Goal: Task Accomplishment & Management: Manage account settings

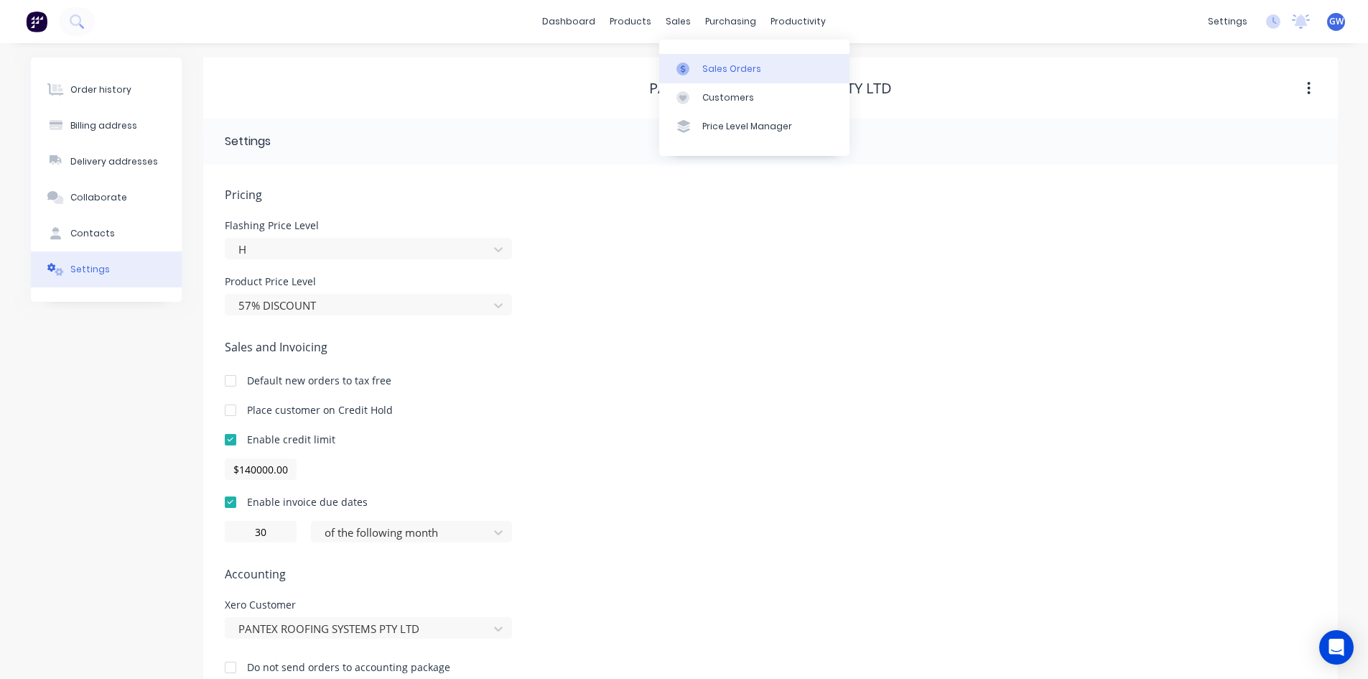
click at [695, 68] on div at bounding box center [688, 68] width 22 height 13
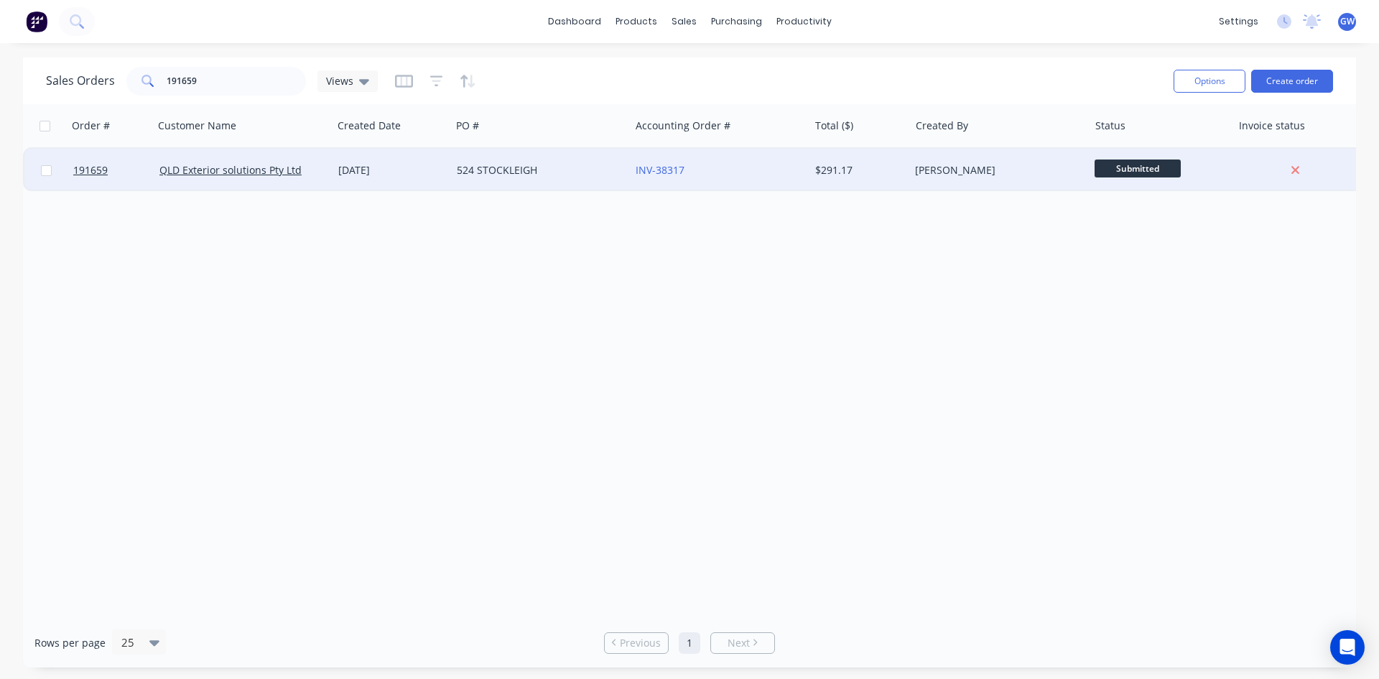
click at [611, 163] on div "524 STOCKLEIGH" at bounding box center [536, 170] width 159 height 14
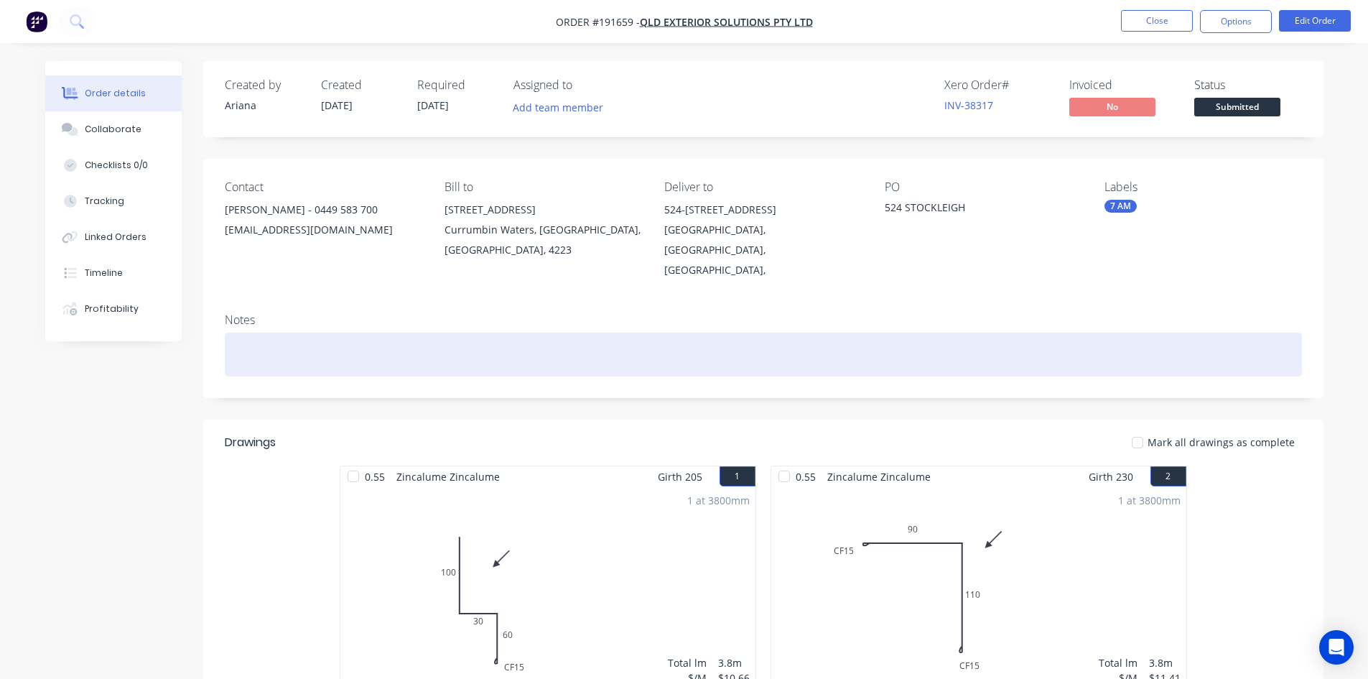
click at [1099, 350] on div at bounding box center [763, 355] width 1077 height 44
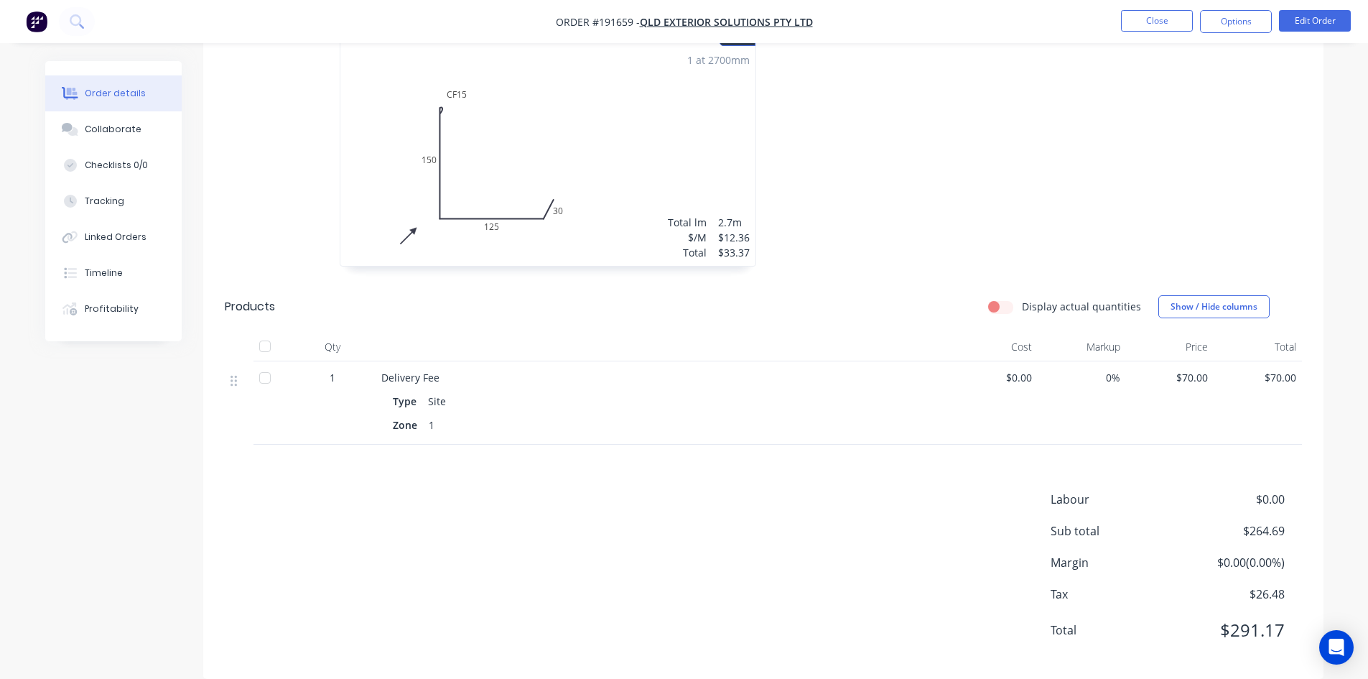
scroll to position [953, 0]
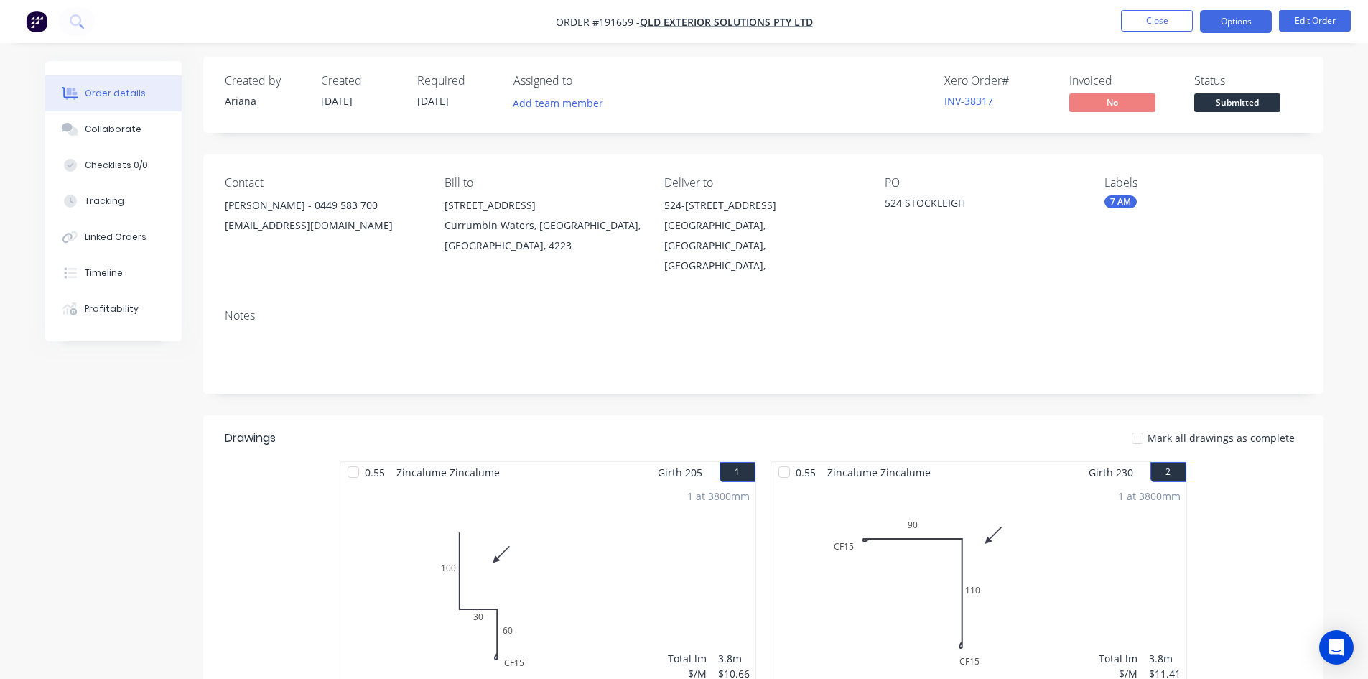
scroll to position [0, 0]
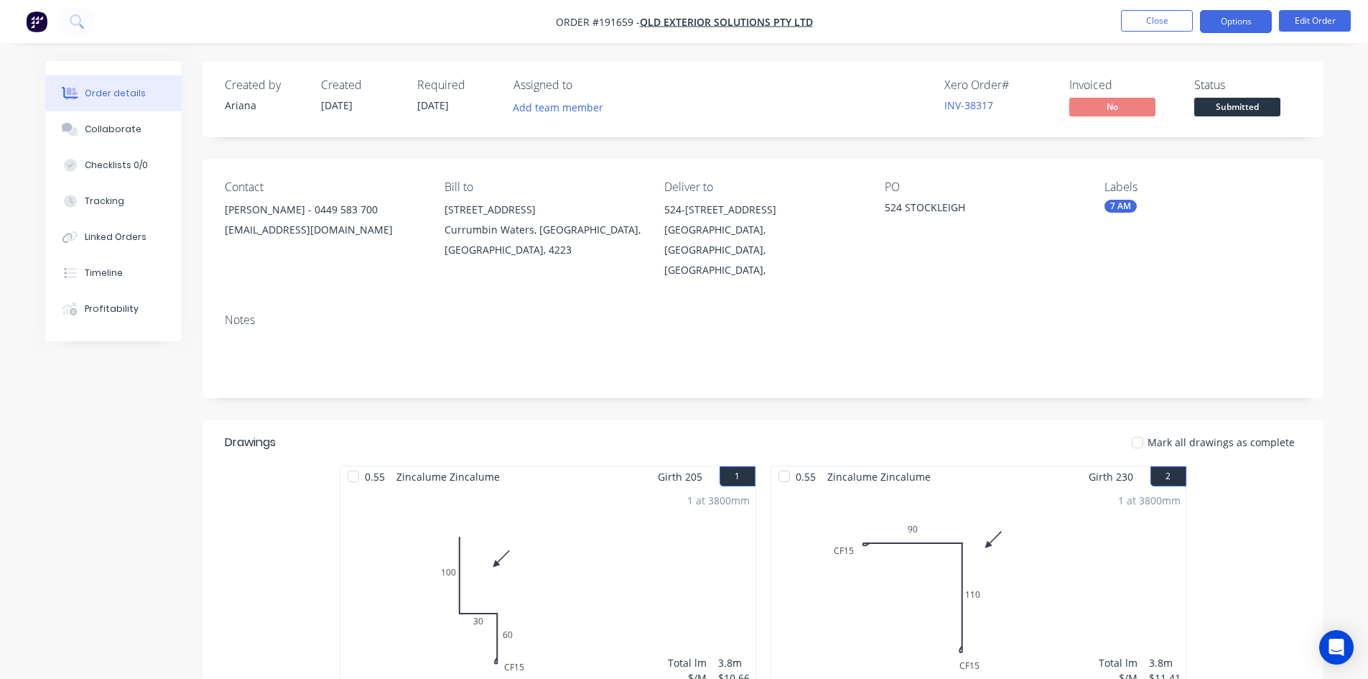
click at [1245, 26] on button "Options" at bounding box center [1236, 21] width 72 height 23
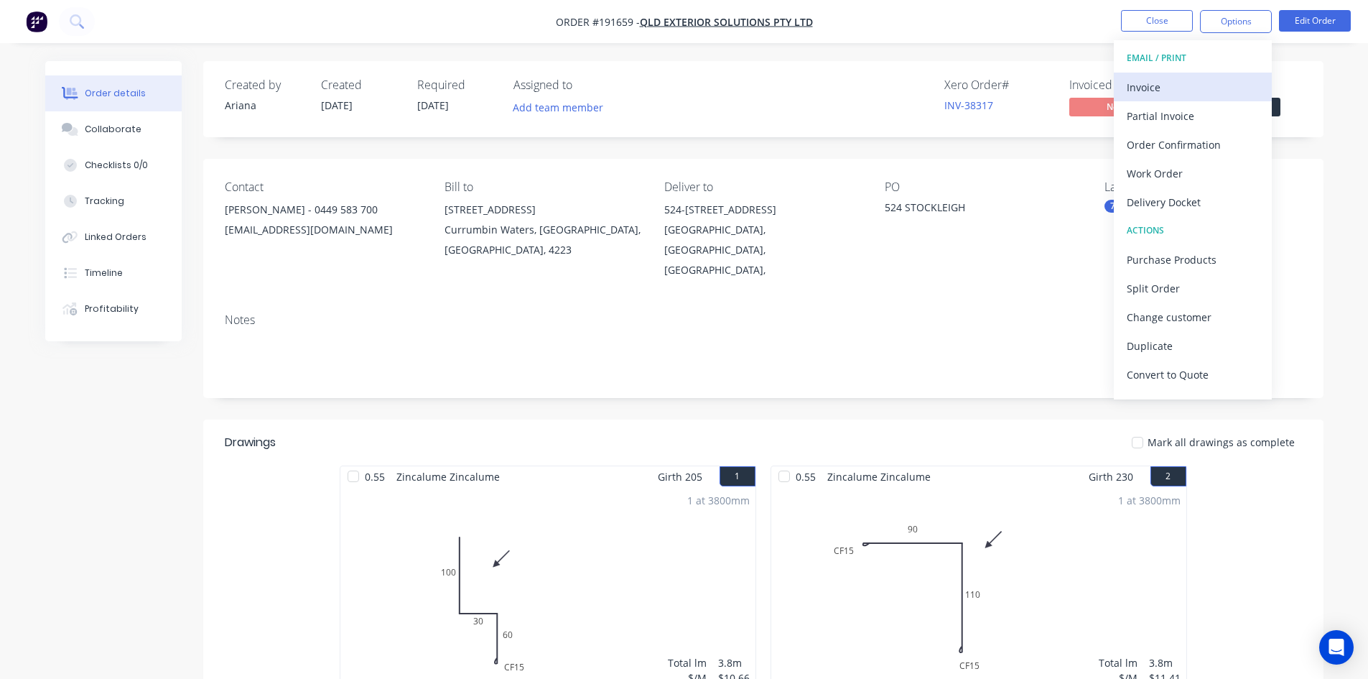
click at [1186, 83] on div "Invoice" at bounding box center [1193, 87] width 132 height 21
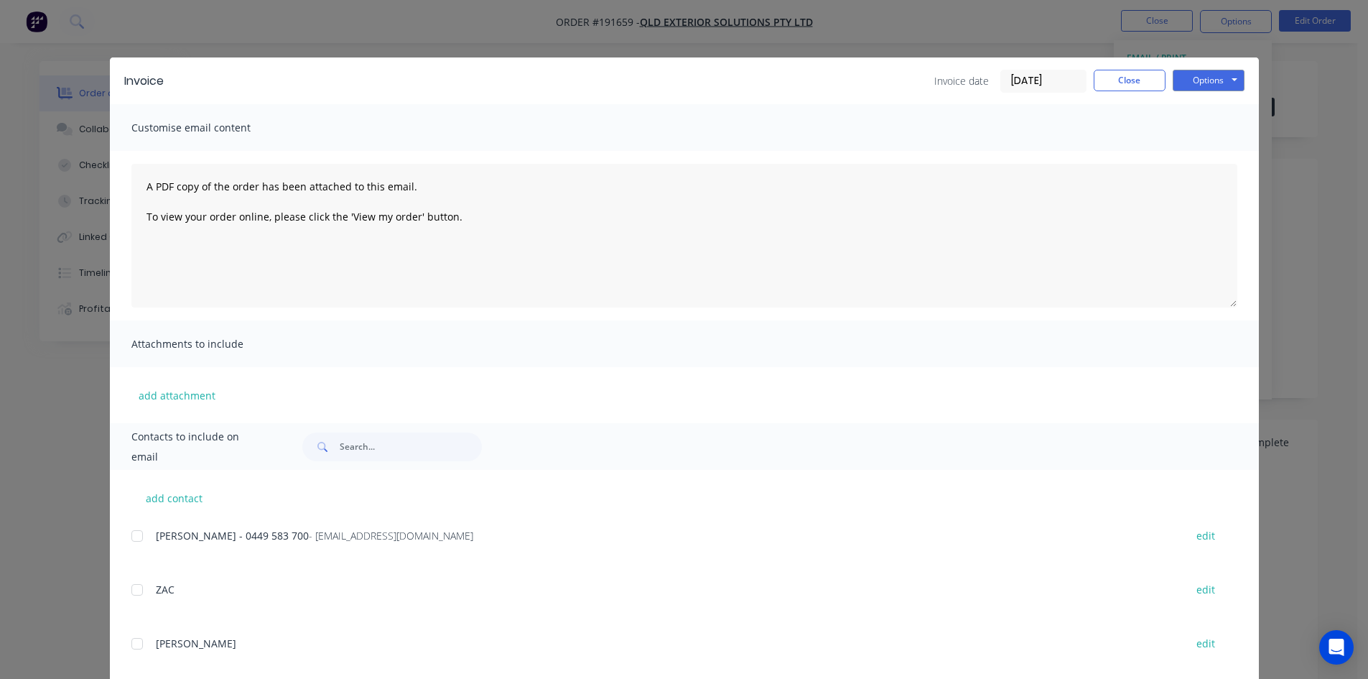
click at [130, 535] on div at bounding box center [137, 535] width 29 height 29
click at [1209, 74] on button "Options" at bounding box center [1209, 81] width 72 height 22
click at [1215, 147] on button "Email" at bounding box center [1219, 153] width 92 height 24
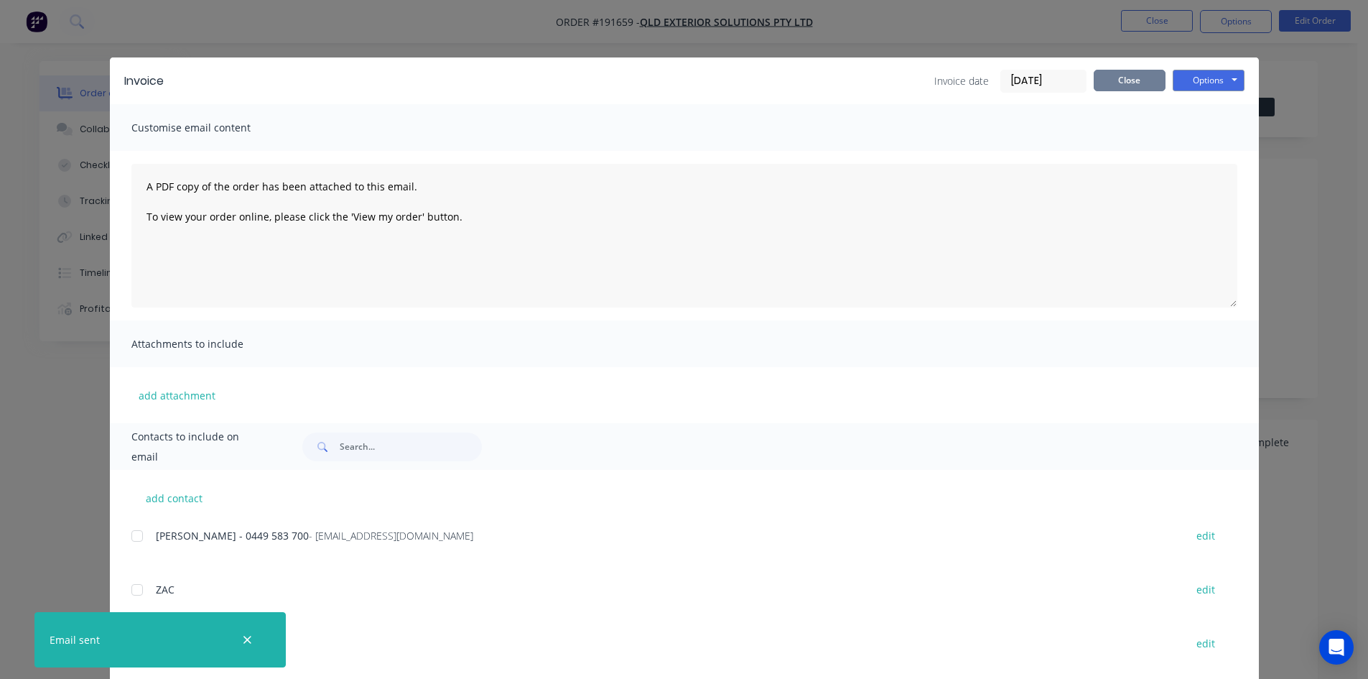
click at [1147, 89] on button "Close" at bounding box center [1130, 81] width 72 height 22
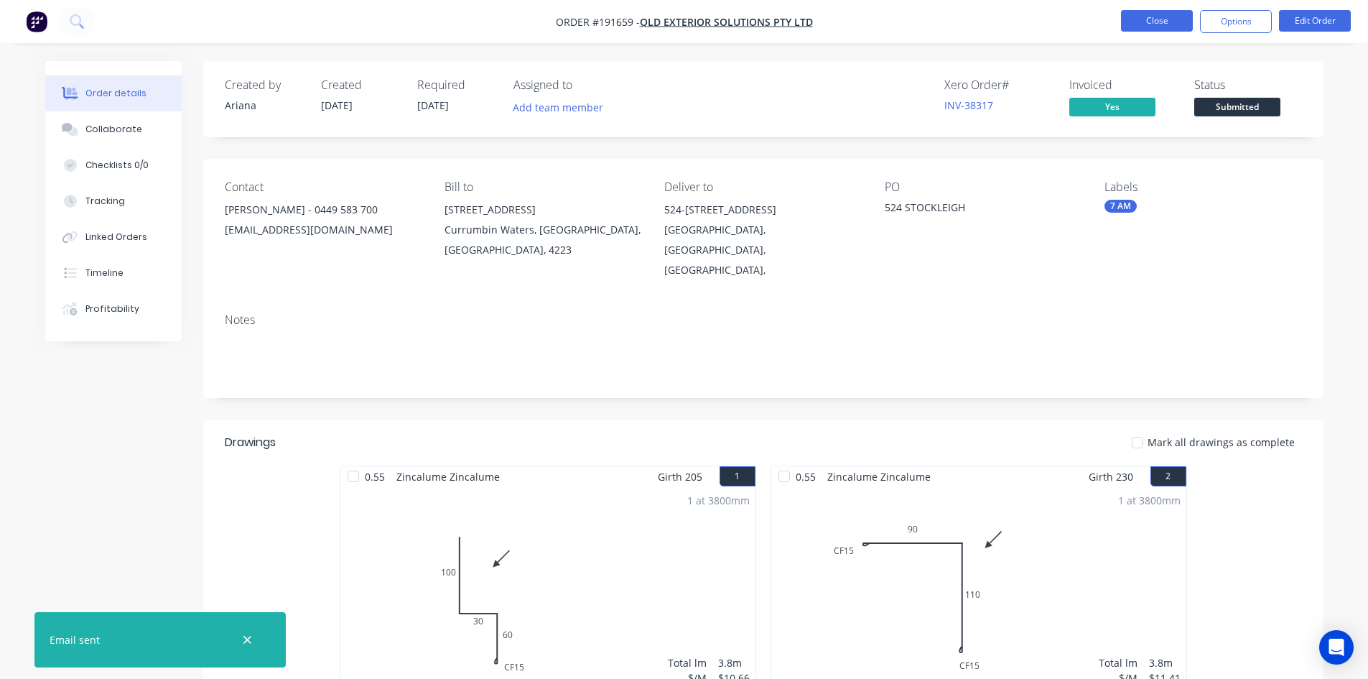
click at [1147, 20] on button "Close" at bounding box center [1157, 21] width 72 height 22
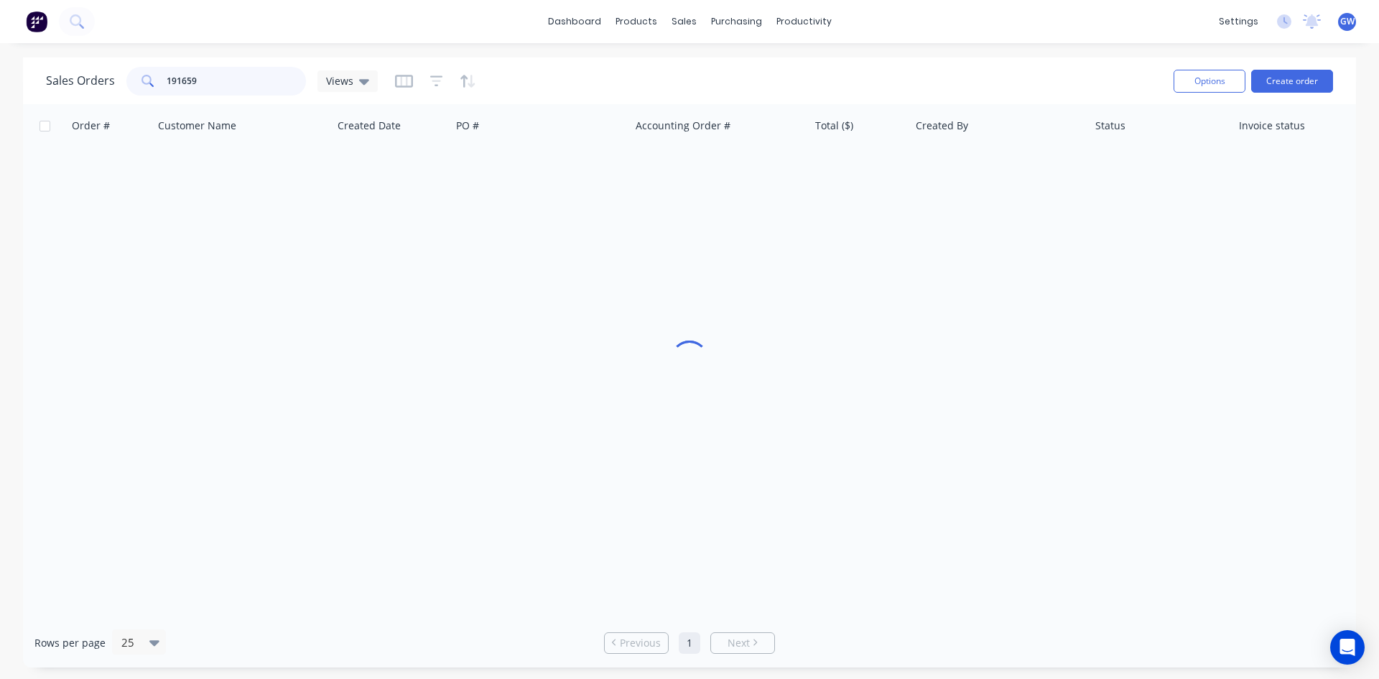
drag, startPoint x: 212, startPoint y: 72, endPoint x: 20, endPoint y: 82, distance: 192.0
click at [20, 82] on div "Sales Orders 191659 Views Options Create order Order # Customer Name Created Da…" at bounding box center [689, 362] width 1379 height 610
type input "191732"
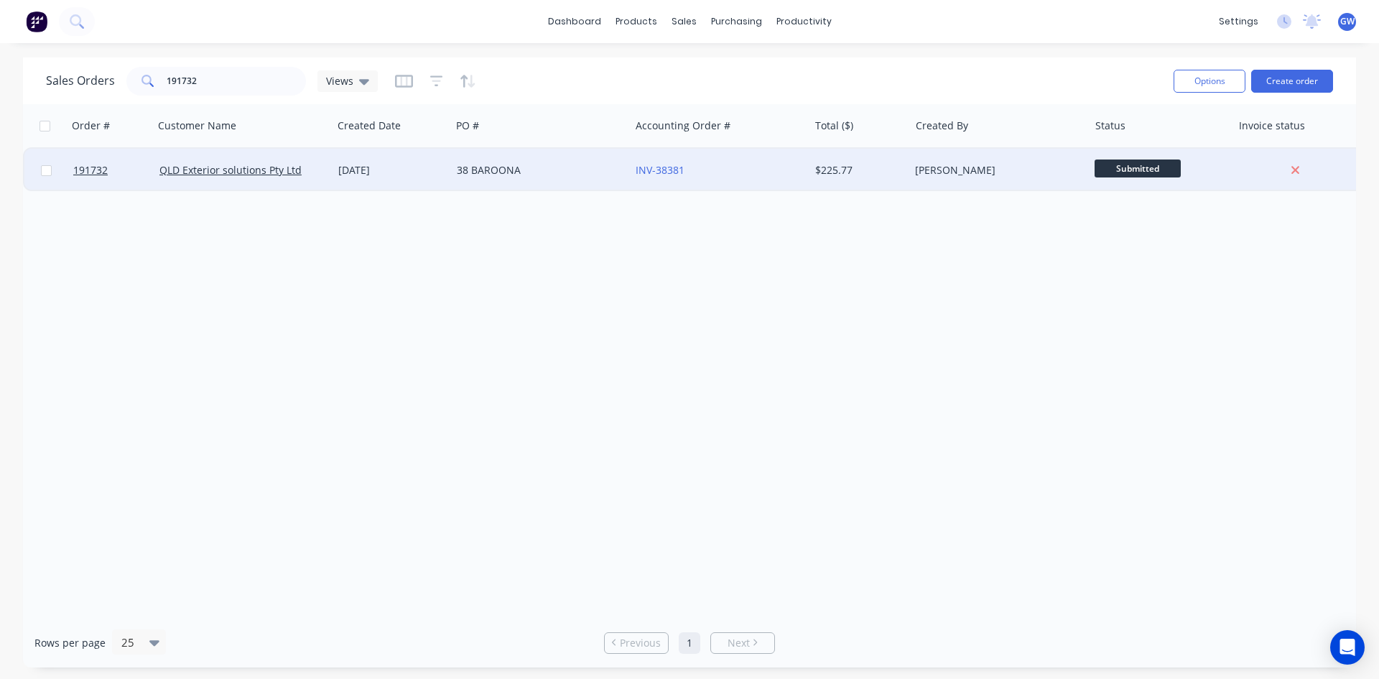
click at [977, 167] on div "[PERSON_NAME]" at bounding box center [994, 170] width 159 height 14
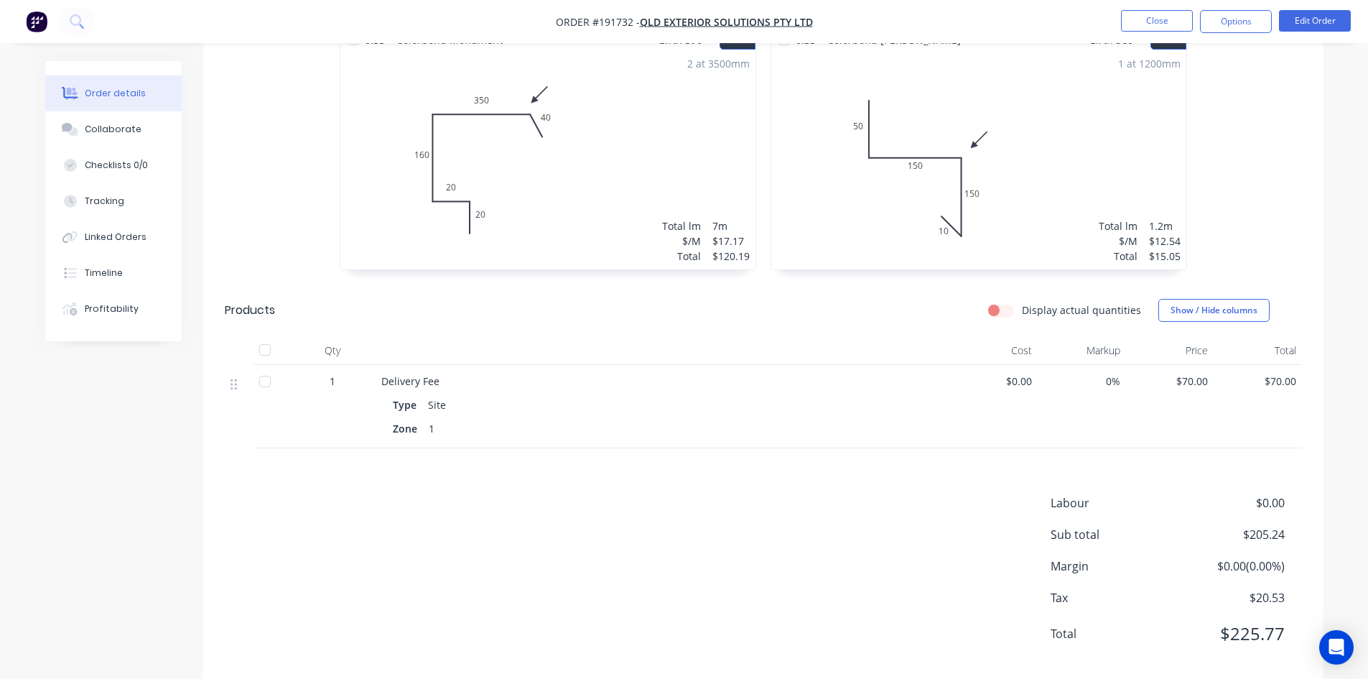
scroll to position [154, 0]
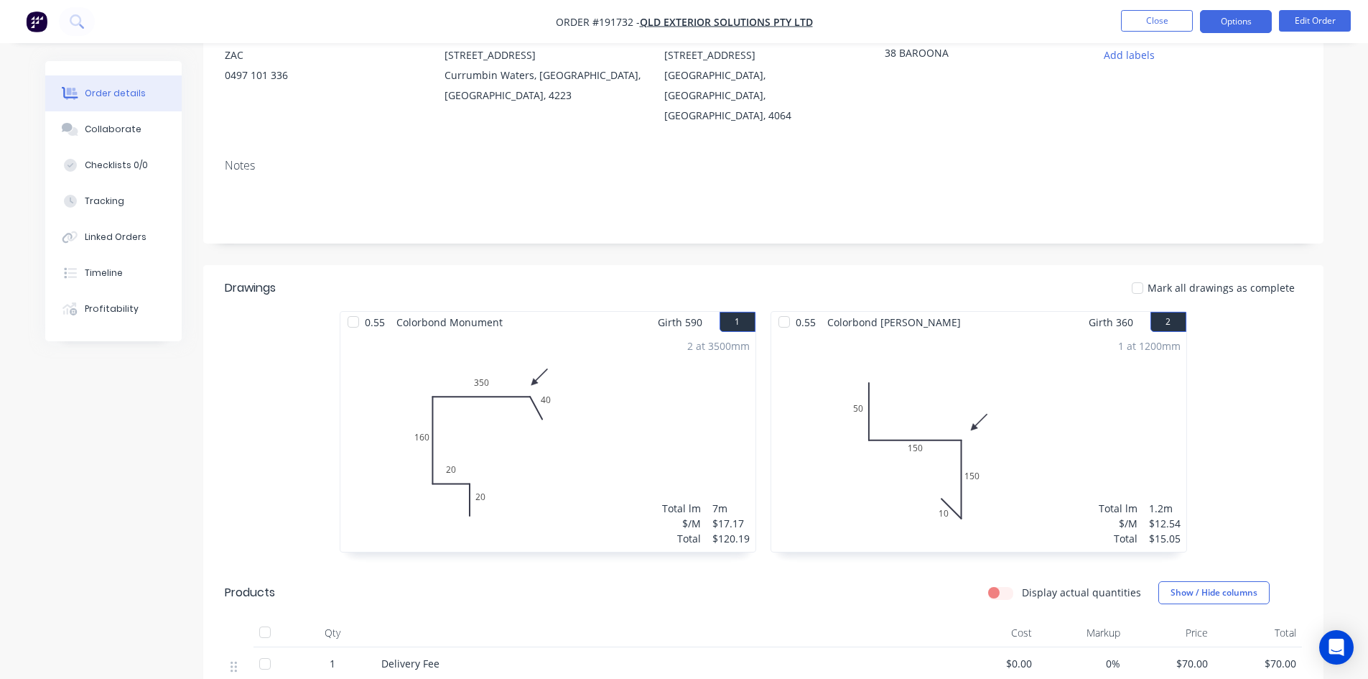
click at [1239, 14] on button "Options" at bounding box center [1236, 21] width 72 height 23
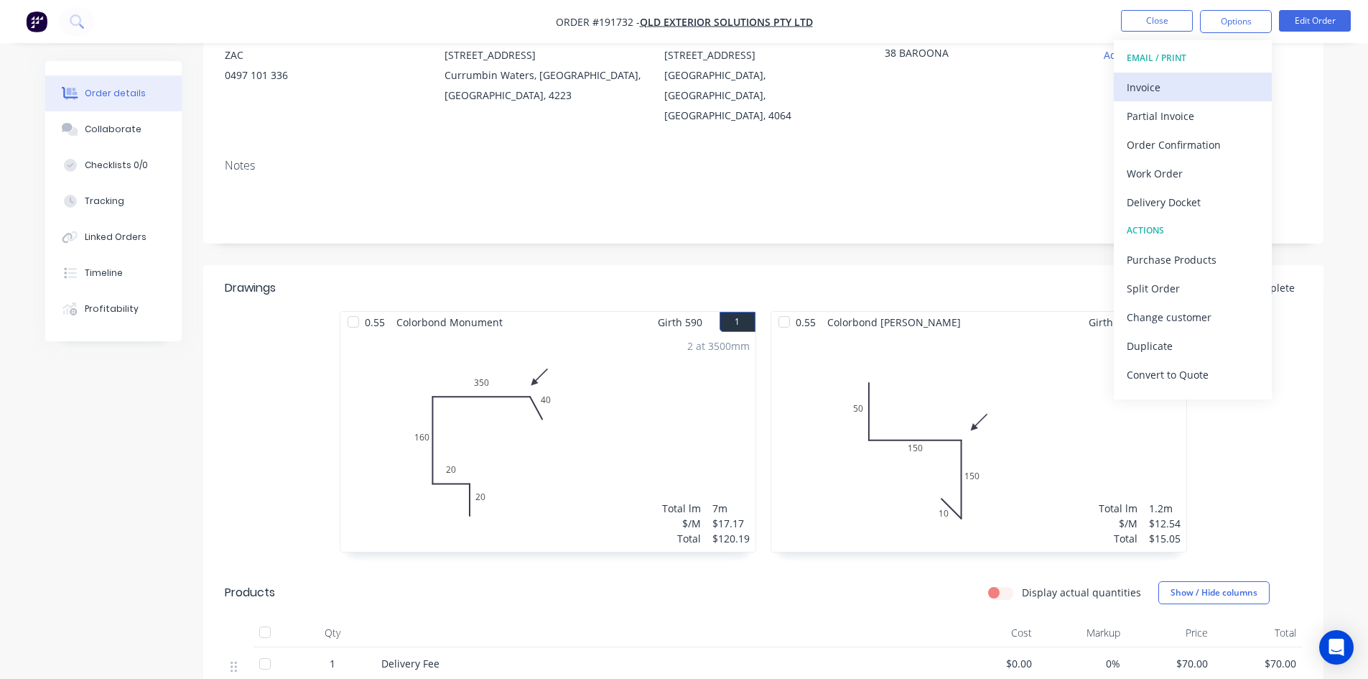
click at [1163, 87] on div "Invoice" at bounding box center [1193, 87] width 132 height 21
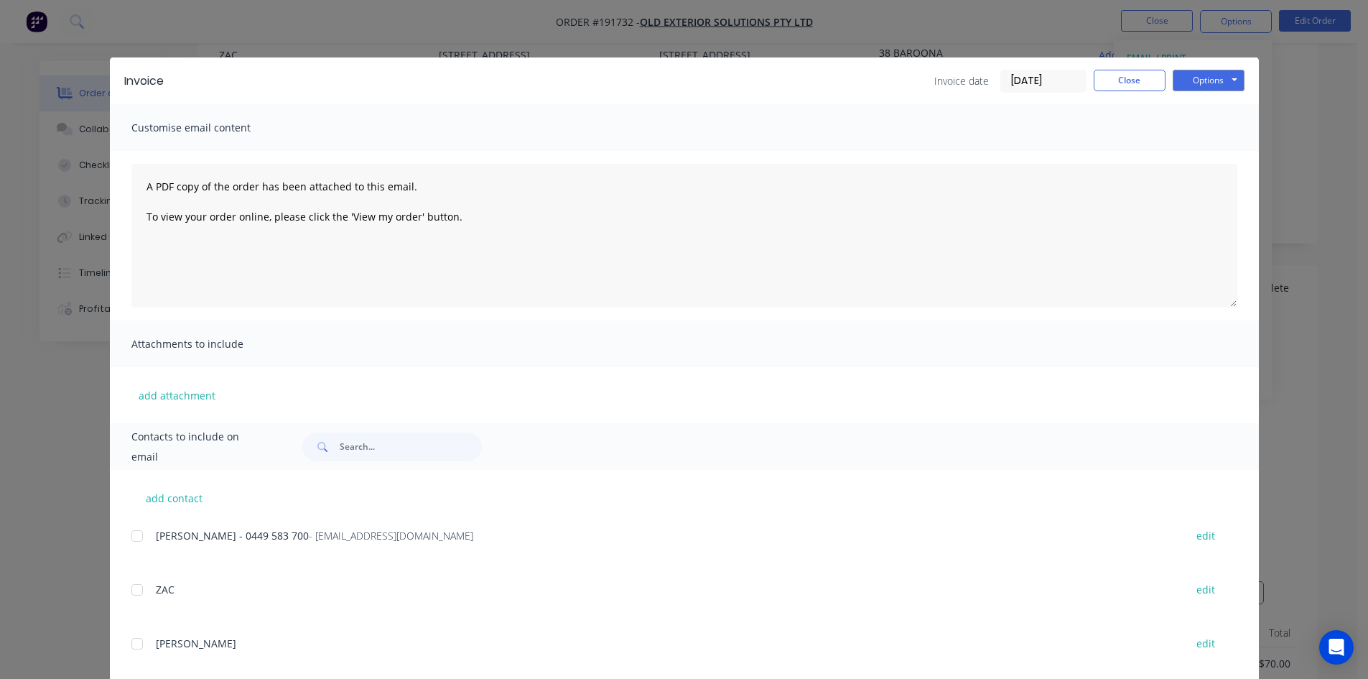
click at [136, 538] on div at bounding box center [137, 535] width 29 height 29
click at [1220, 80] on button "Options" at bounding box center [1209, 81] width 72 height 22
click at [1222, 152] on button "Email" at bounding box center [1219, 153] width 92 height 24
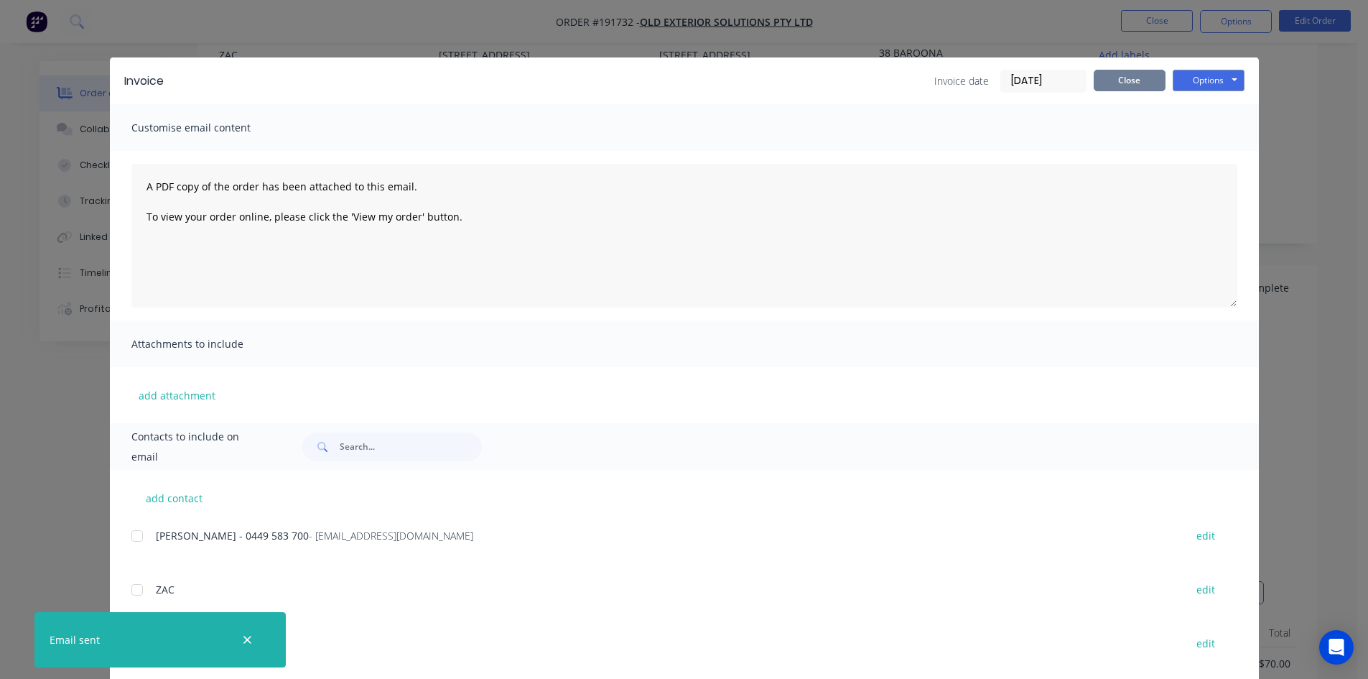
click at [1137, 85] on button "Close" at bounding box center [1130, 81] width 72 height 22
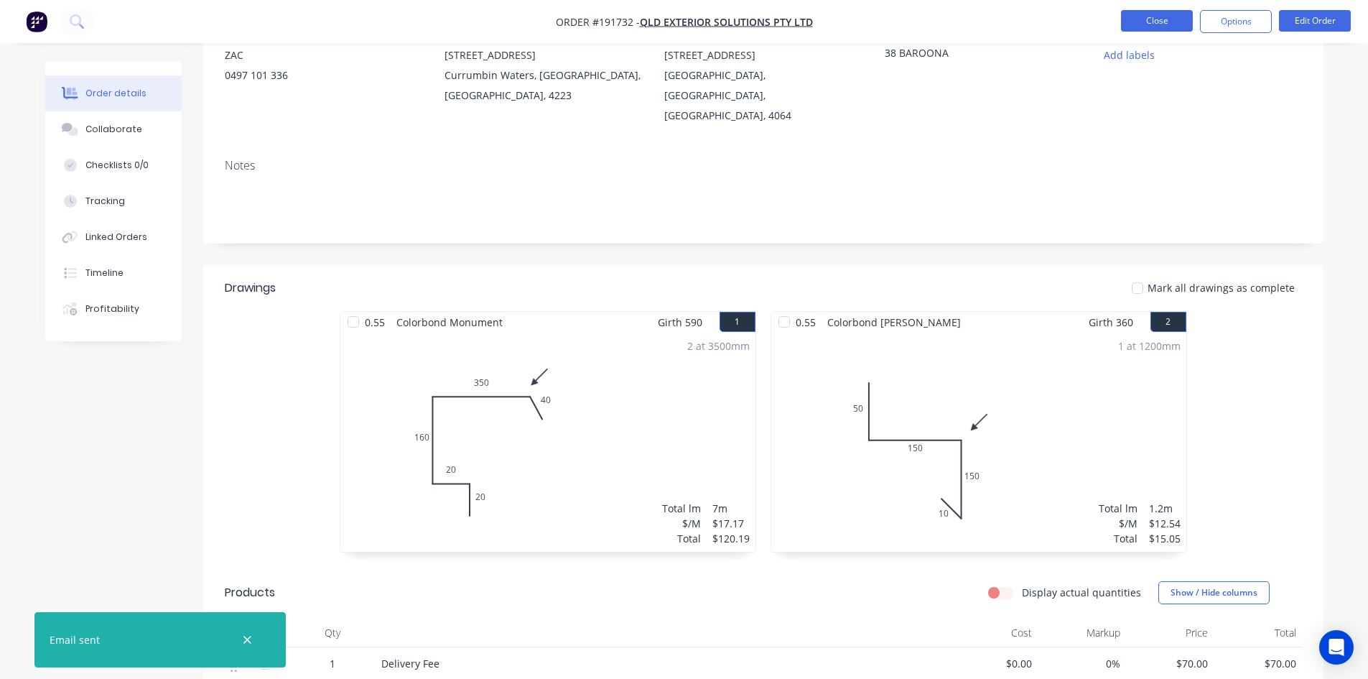
click at [1173, 21] on button "Close" at bounding box center [1157, 21] width 72 height 22
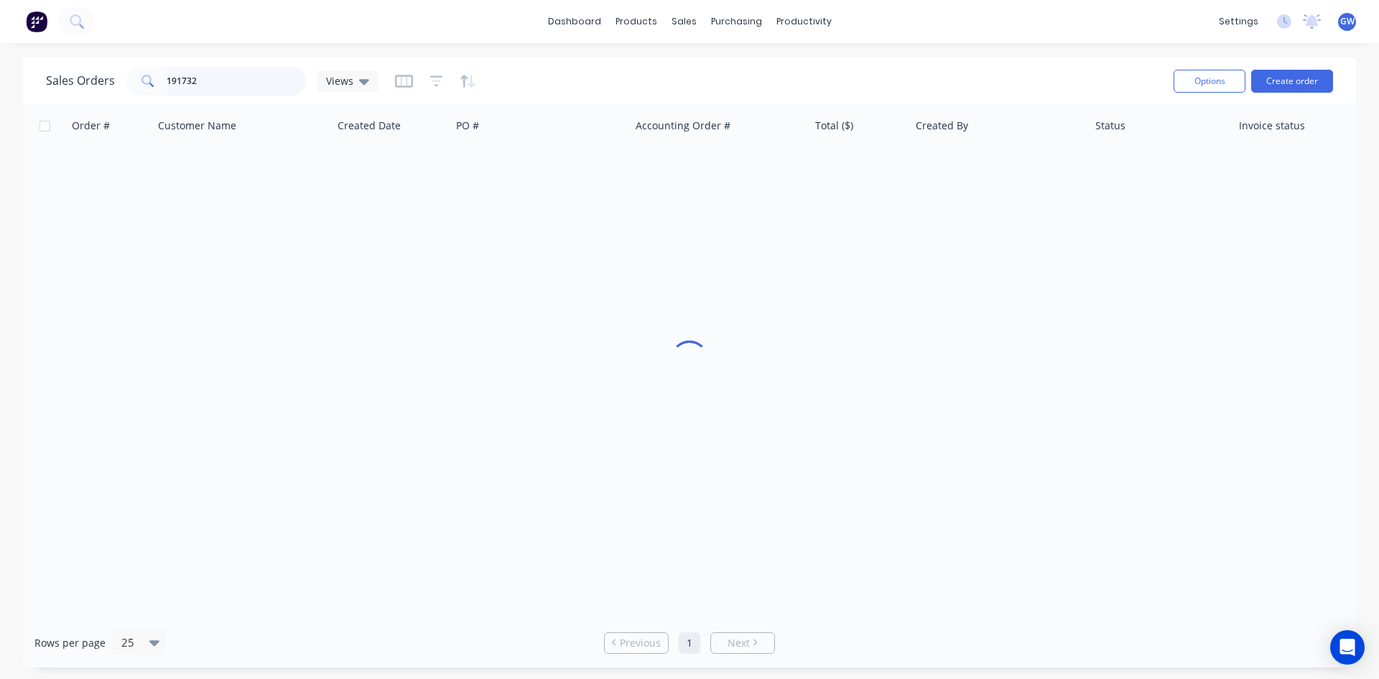
click at [240, 91] on input "191732" at bounding box center [237, 81] width 140 height 29
type input "191651"
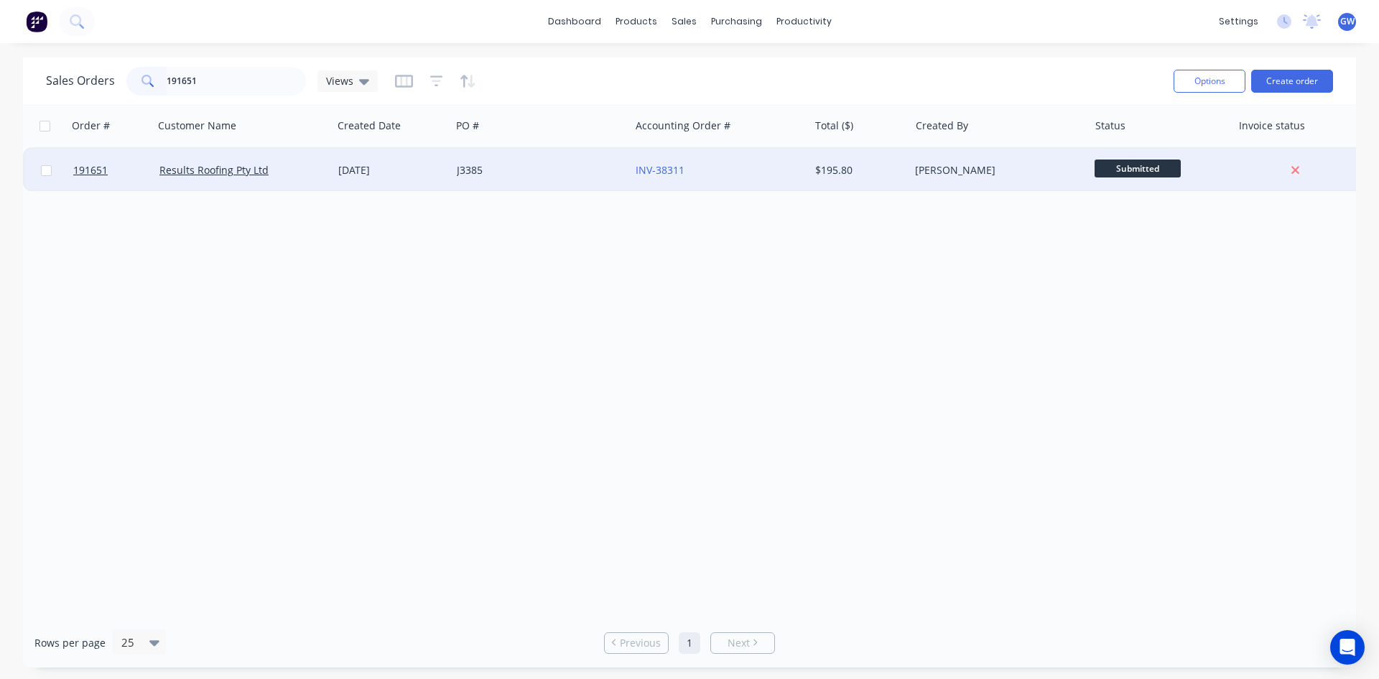
click at [887, 171] on div "$195.80" at bounding box center [857, 170] width 84 height 14
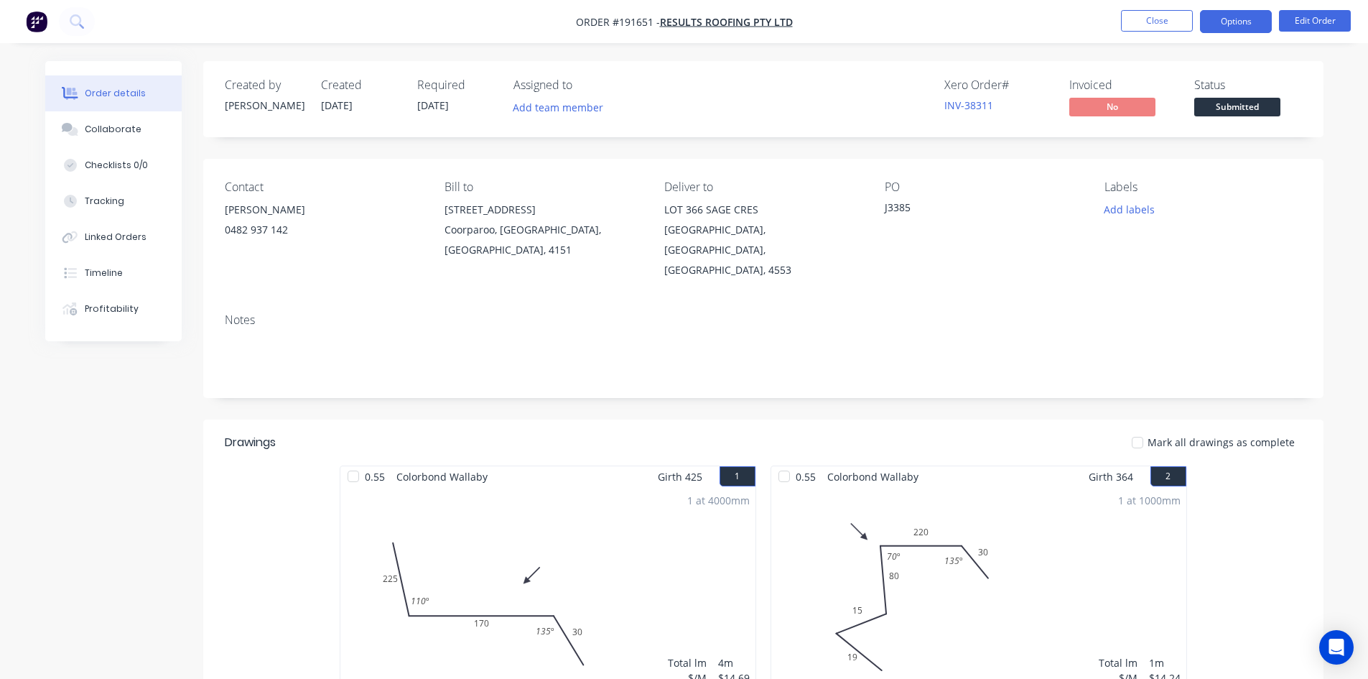
click at [1239, 28] on button "Options" at bounding box center [1236, 21] width 72 height 23
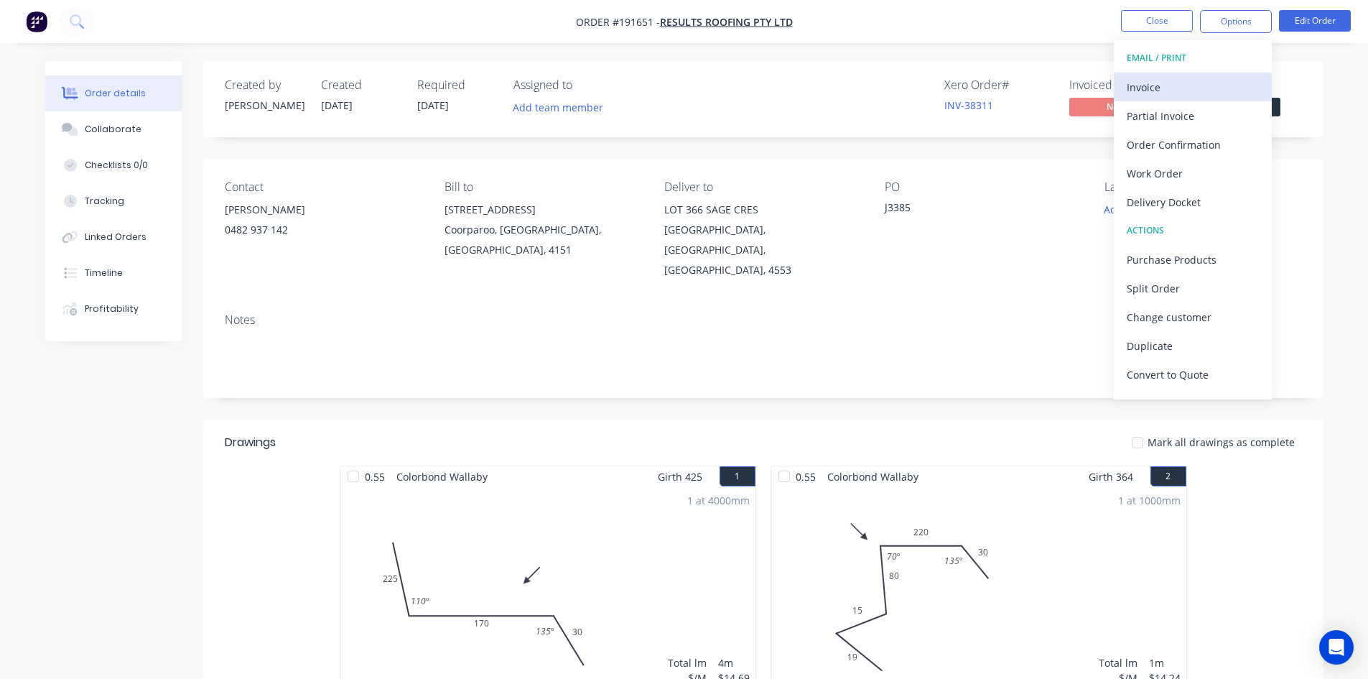
click at [1211, 80] on div "Invoice" at bounding box center [1193, 87] width 132 height 21
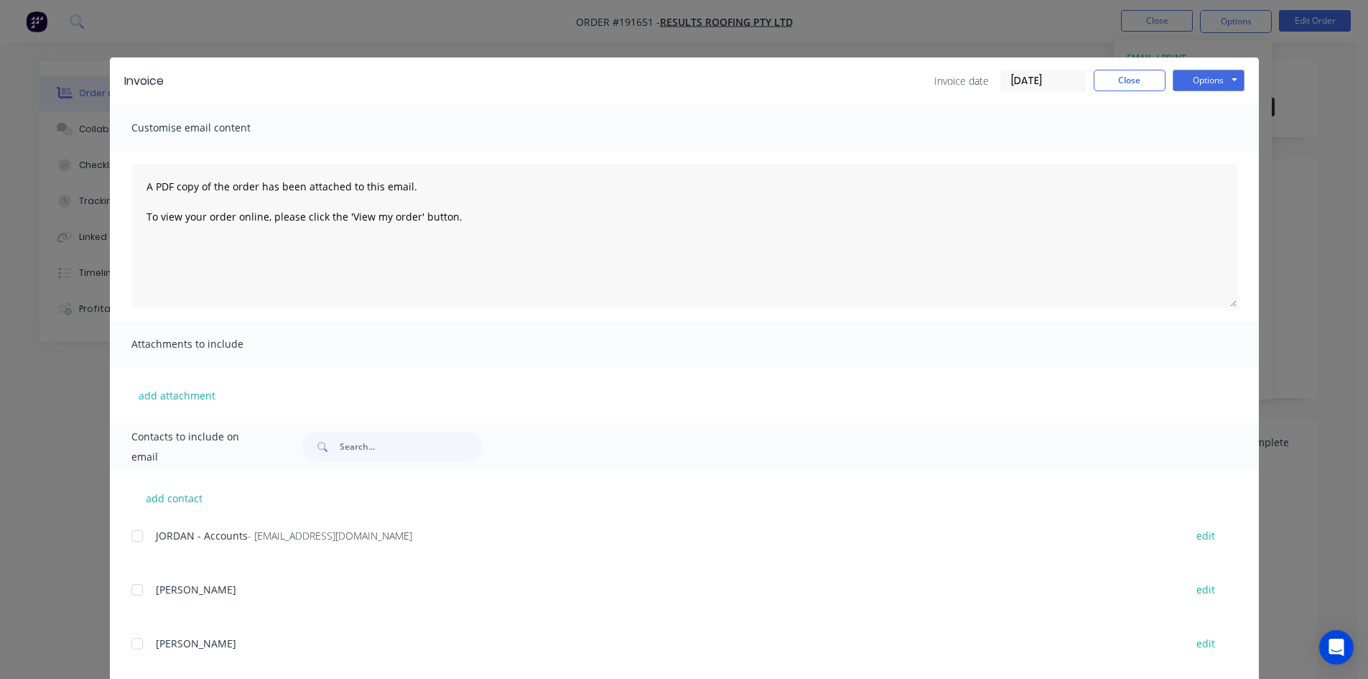
click at [135, 534] on div at bounding box center [137, 535] width 29 height 29
click at [1207, 79] on button "Options" at bounding box center [1209, 81] width 72 height 22
click at [1202, 150] on button "Email" at bounding box center [1219, 153] width 92 height 24
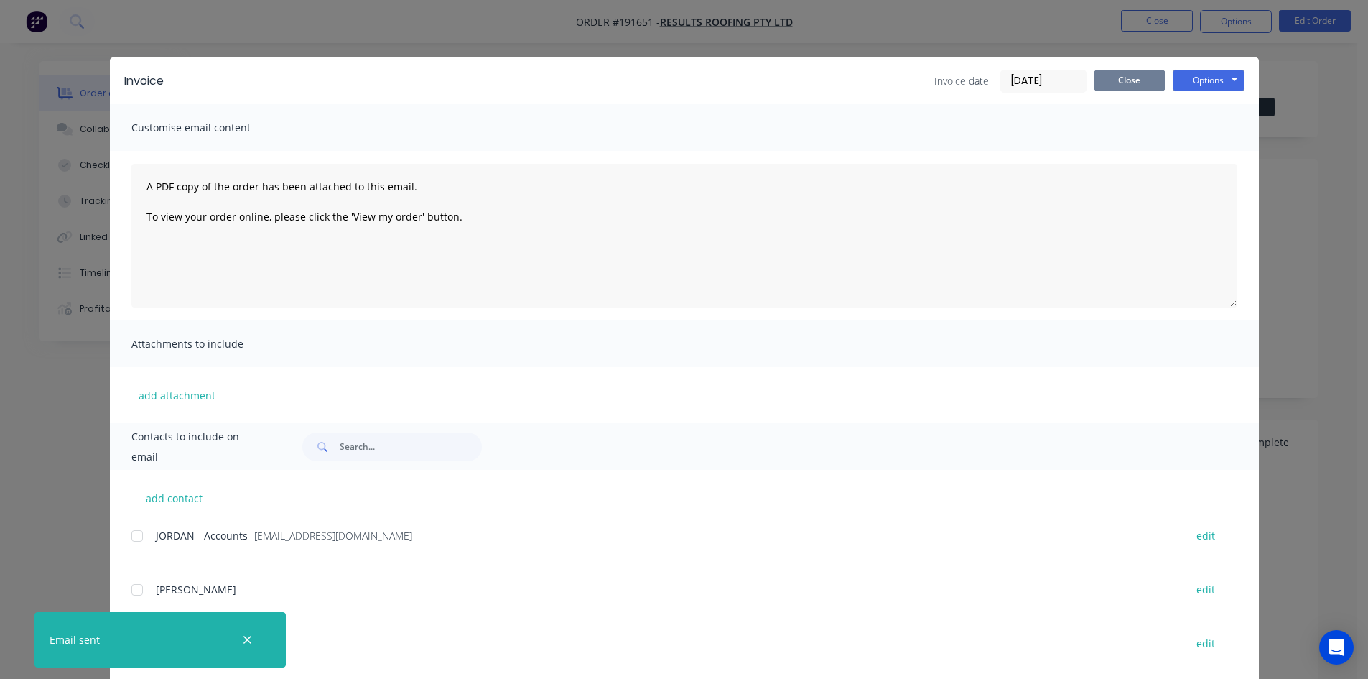
click at [1156, 88] on button "Close" at bounding box center [1130, 81] width 72 height 22
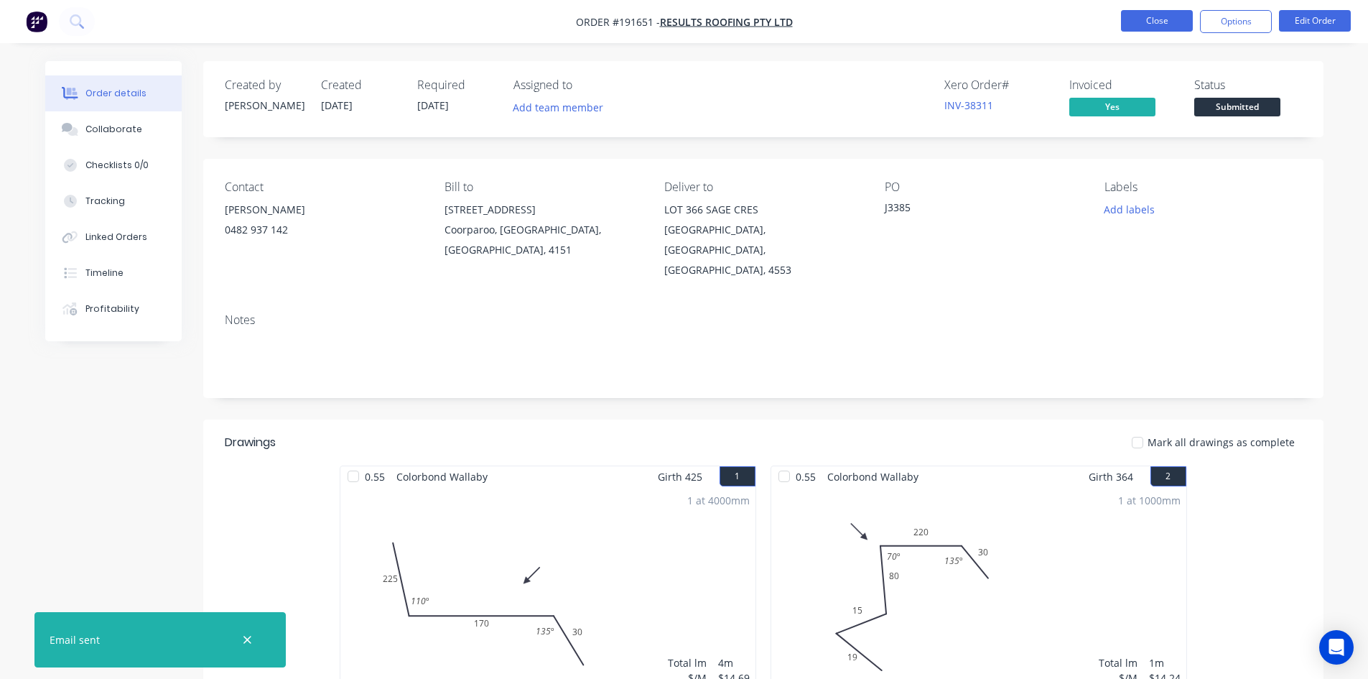
click at [1163, 22] on button "Close" at bounding box center [1157, 21] width 72 height 22
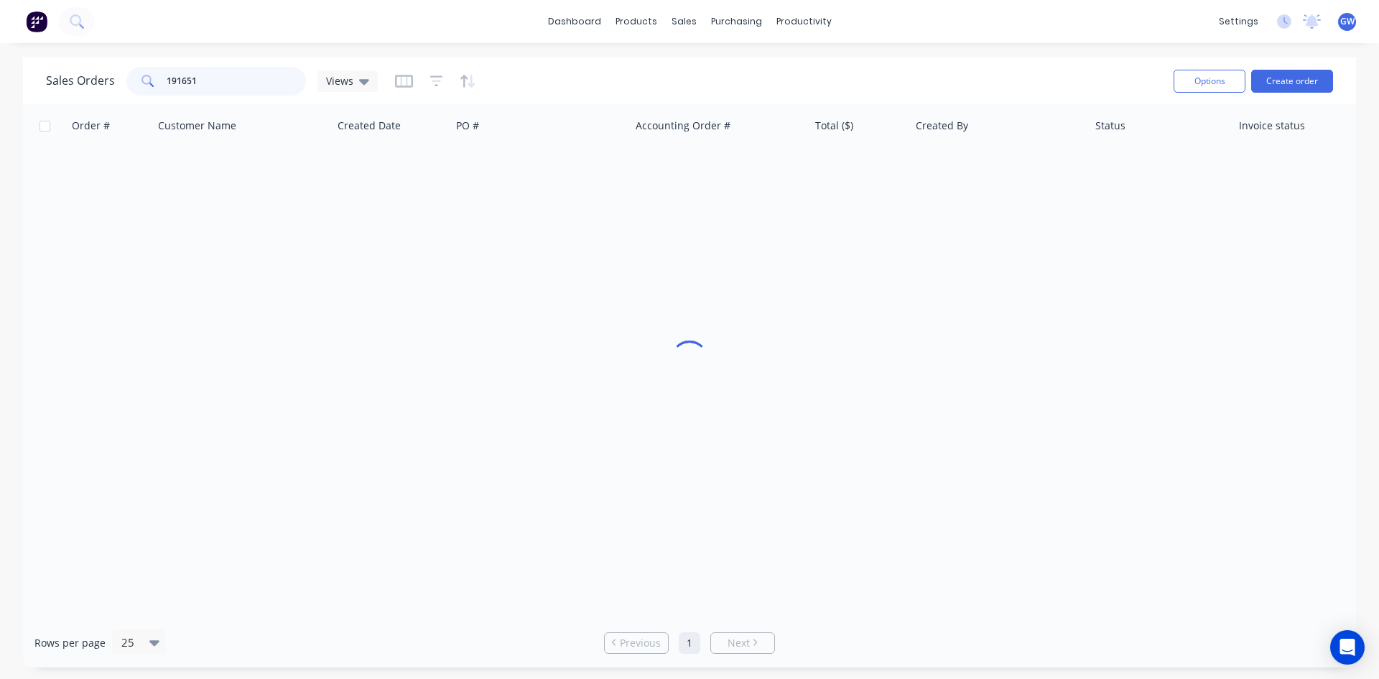
drag, startPoint x: 170, startPoint y: 79, endPoint x: 57, endPoint y: 83, distance: 112.8
click at [57, 83] on div "Sales Orders 191651 Views" at bounding box center [212, 81] width 332 height 29
type input "191669"
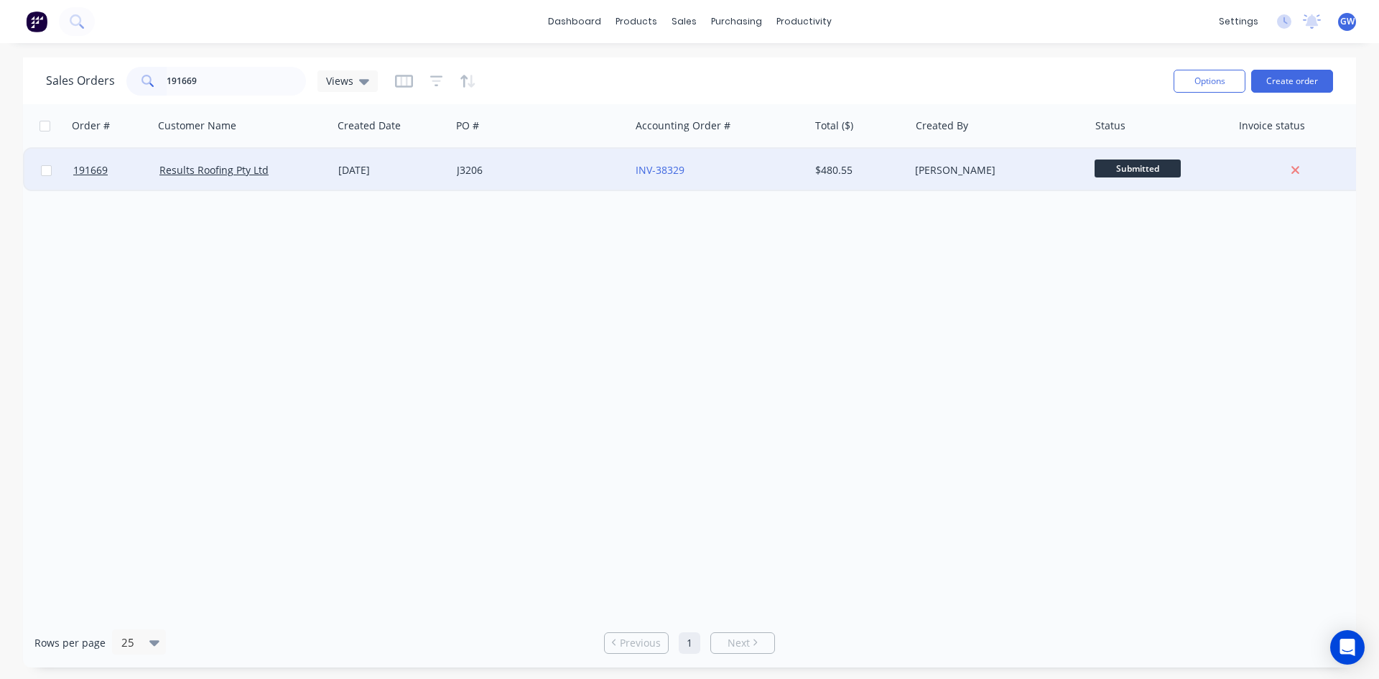
click at [774, 169] on div "INV-38329" at bounding box center [715, 170] width 159 height 14
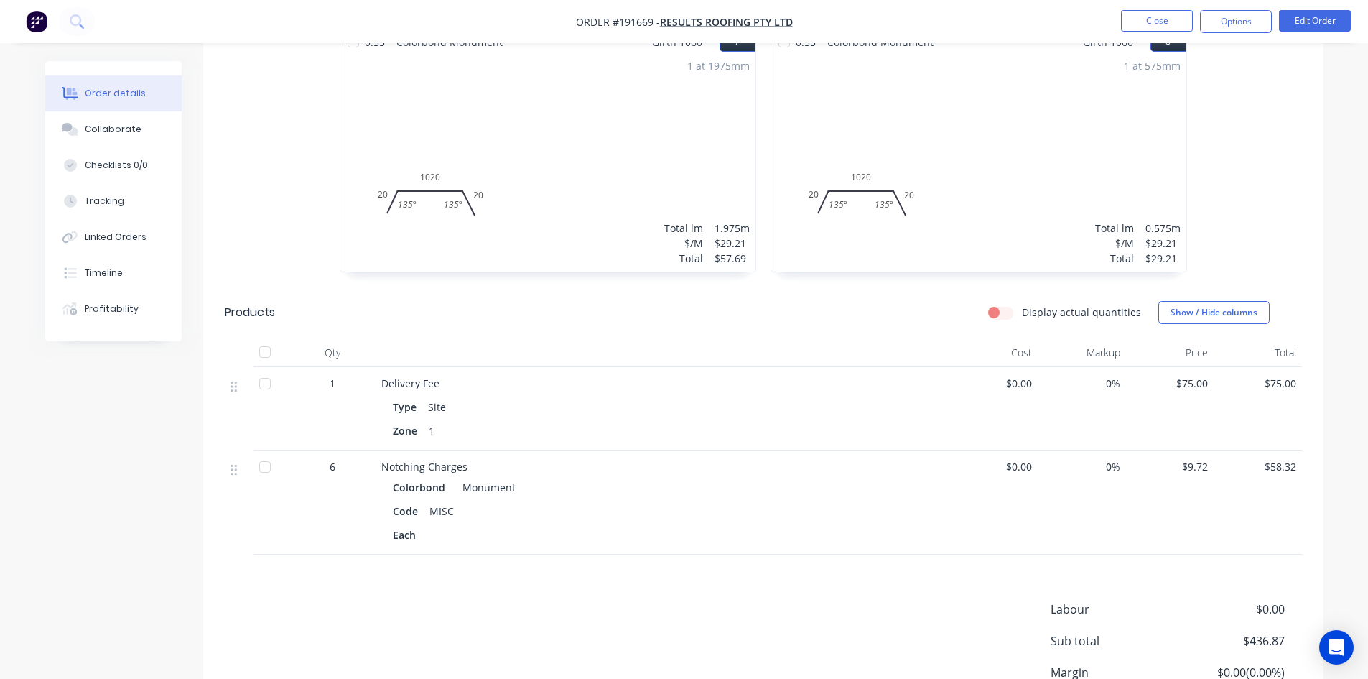
scroll to position [1221, 0]
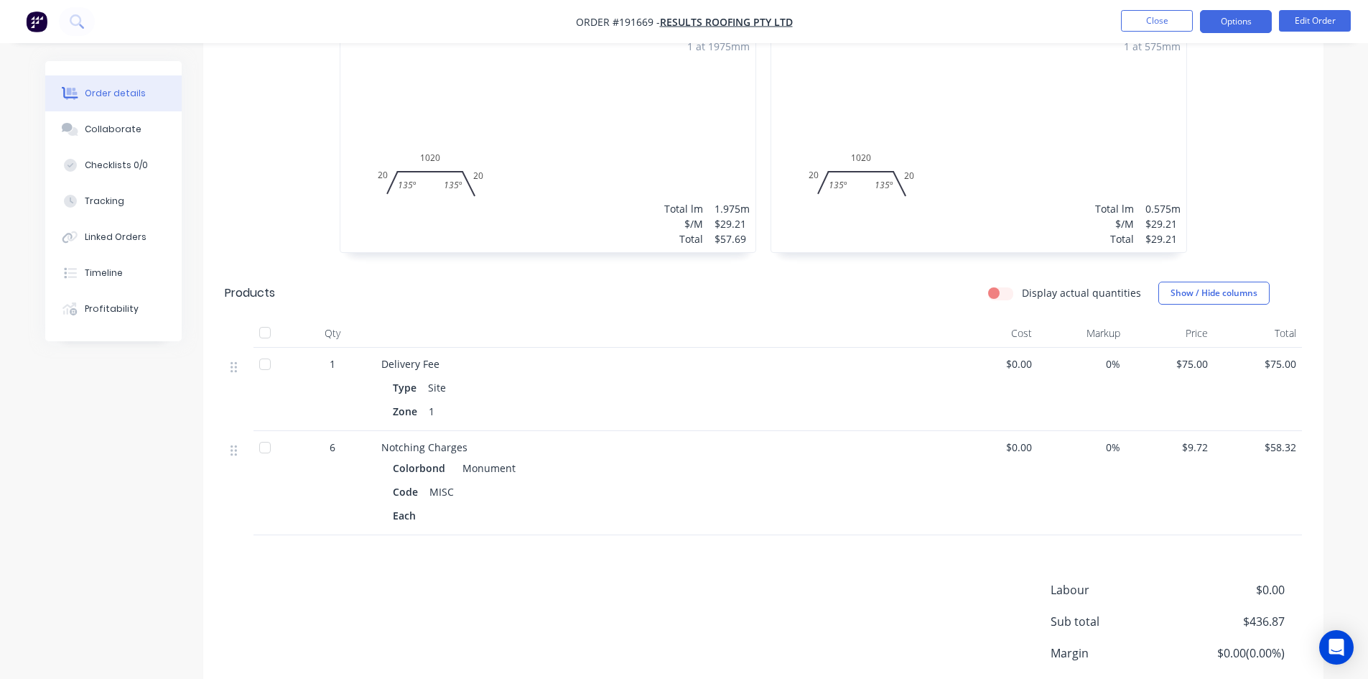
click at [1246, 21] on button "Options" at bounding box center [1236, 21] width 72 height 23
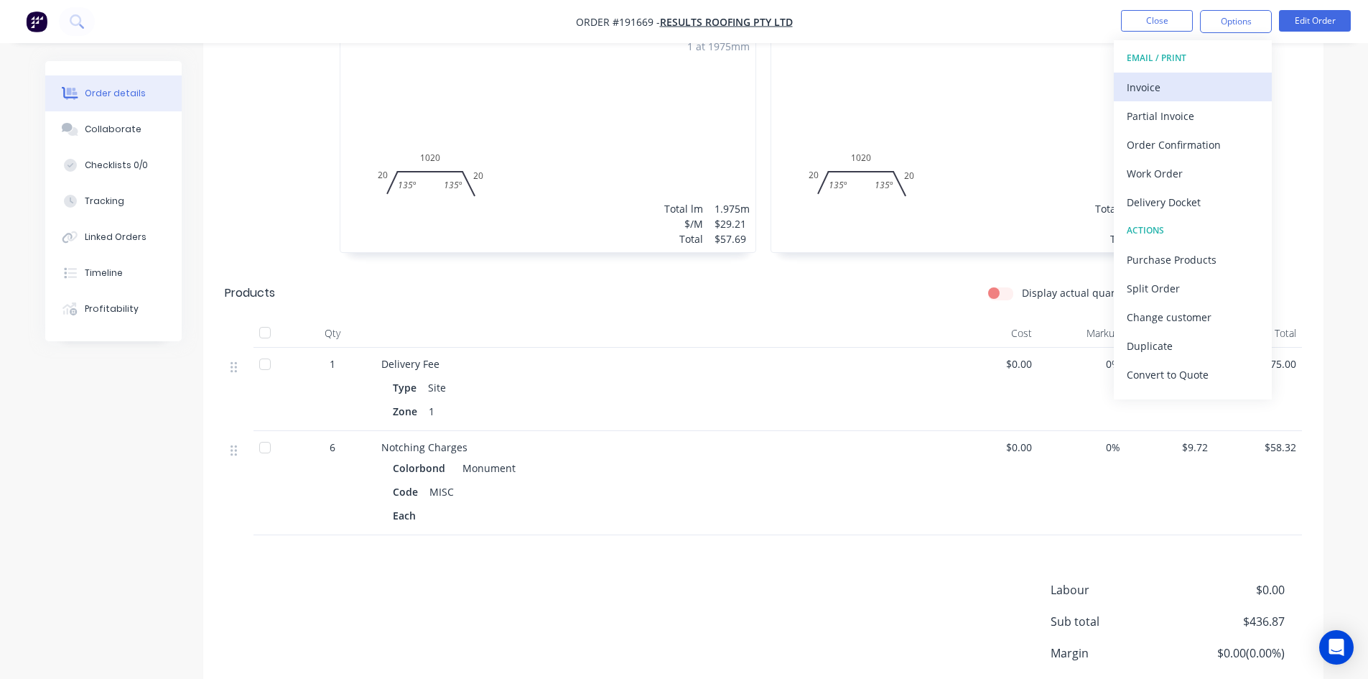
click at [1185, 91] on div "Invoice" at bounding box center [1193, 87] width 132 height 21
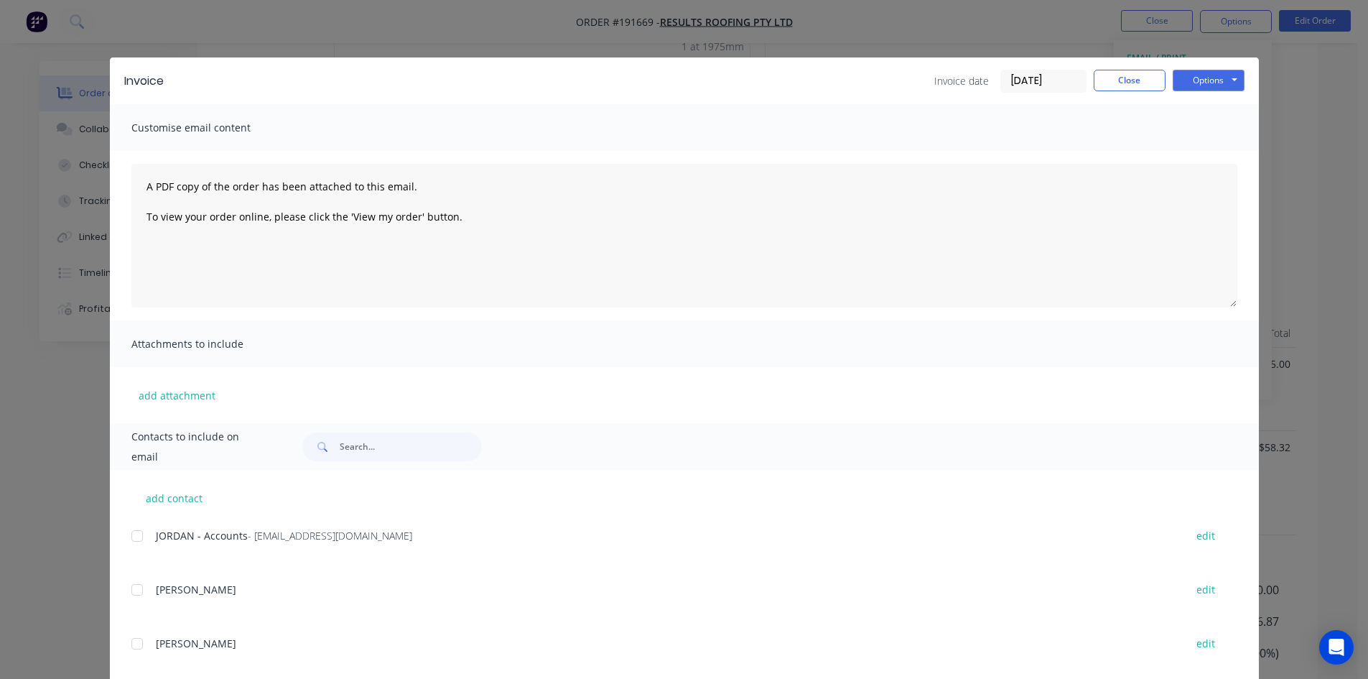
click at [130, 535] on div at bounding box center [137, 535] width 29 height 29
click at [1230, 78] on button "Options" at bounding box center [1209, 81] width 72 height 22
click at [1214, 149] on button "Email" at bounding box center [1219, 153] width 92 height 24
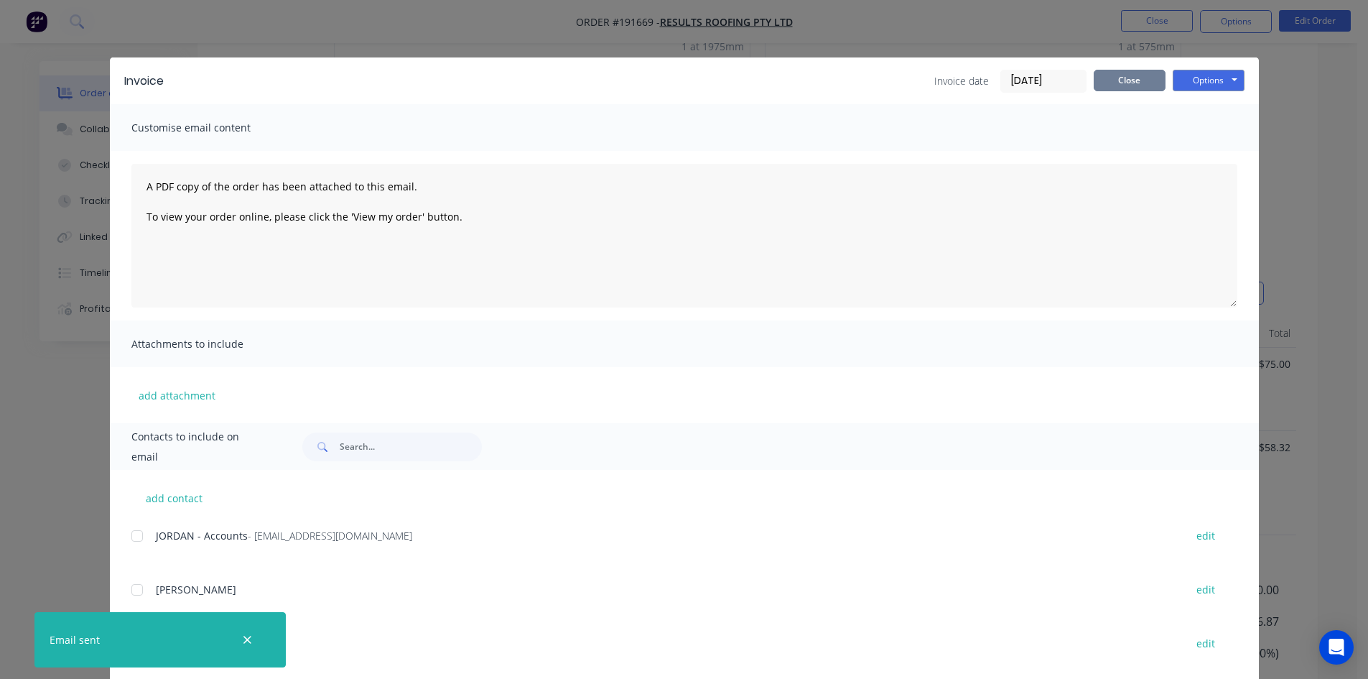
click at [1113, 73] on button "Close" at bounding box center [1130, 81] width 72 height 22
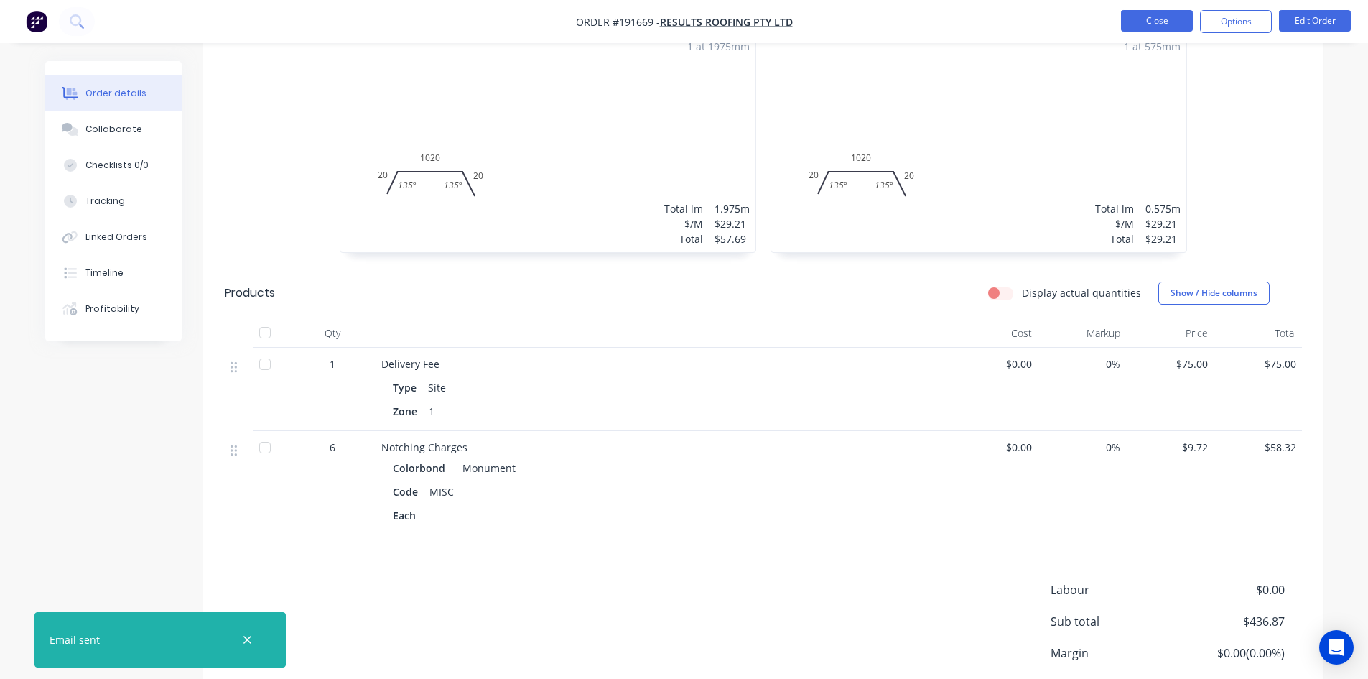
click at [1173, 16] on button "Close" at bounding box center [1157, 21] width 72 height 22
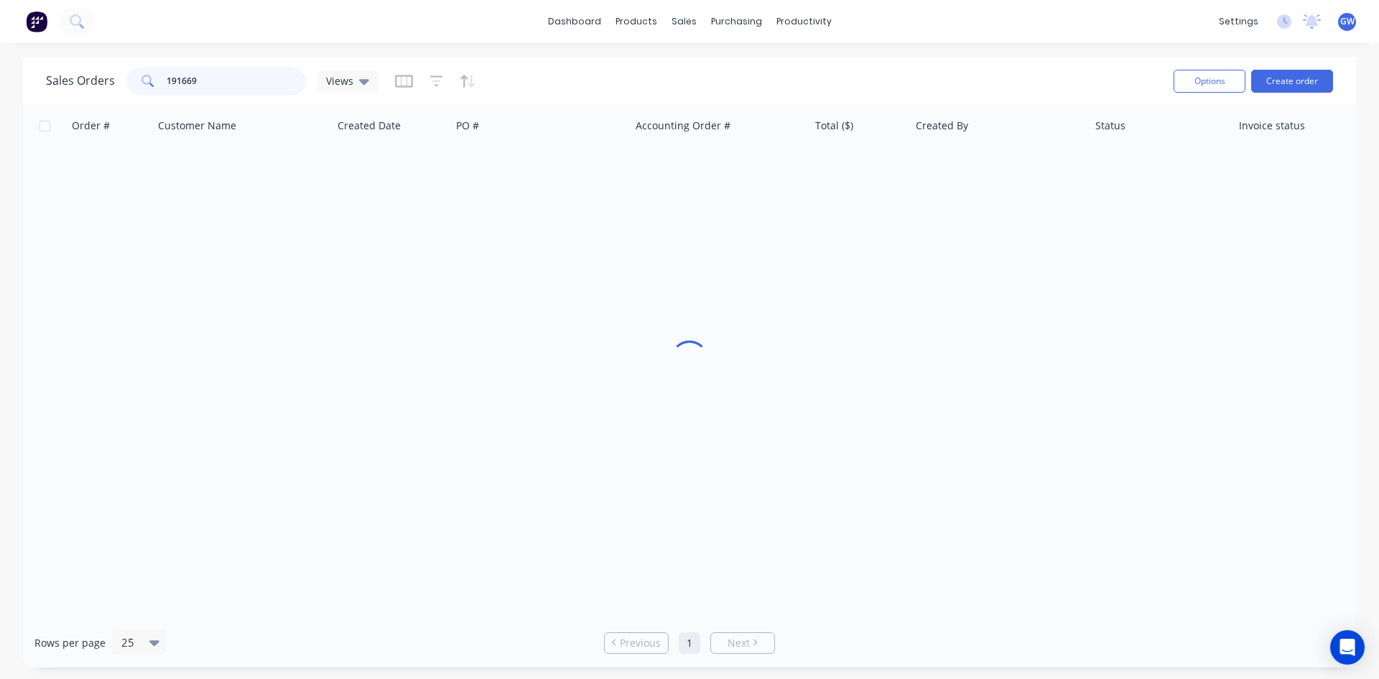
drag, startPoint x: 248, startPoint y: 66, endPoint x: 176, endPoint y: 72, distance: 72.1
click at [176, 72] on input "191669" at bounding box center [237, 81] width 140 height 29
type input "191646"
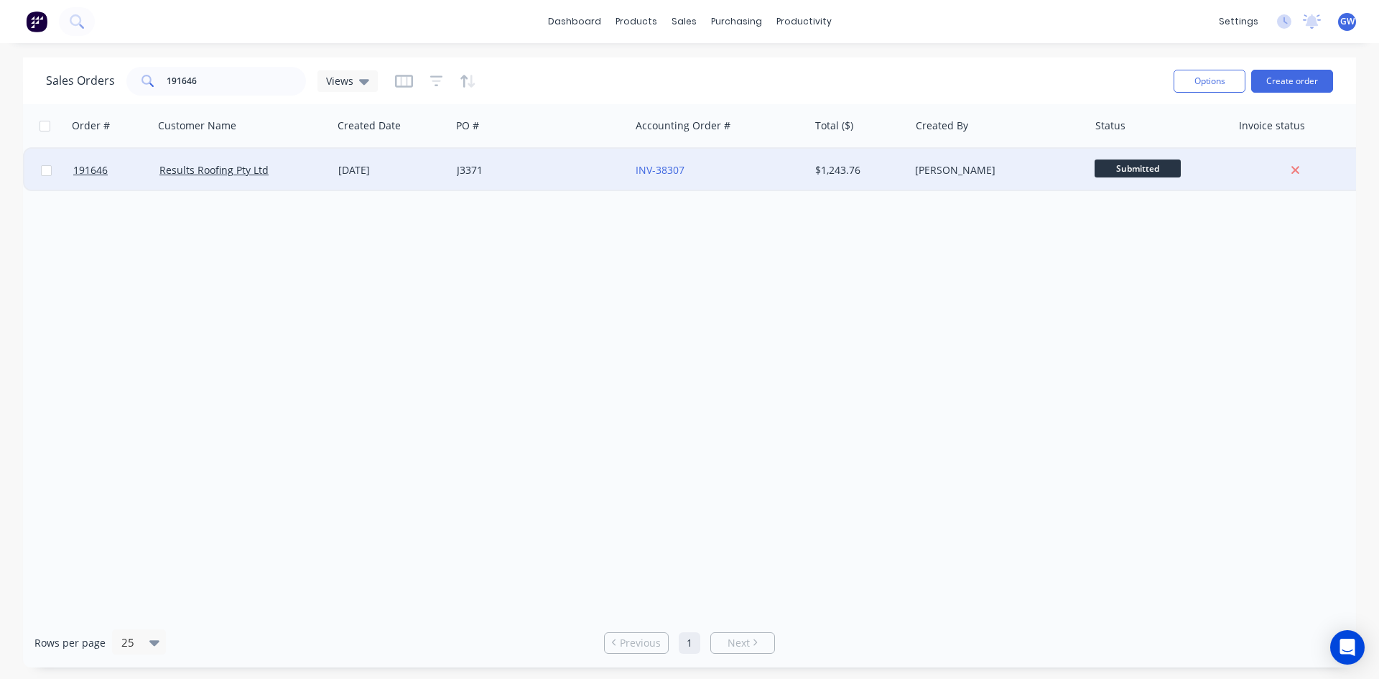
click at [784, 157] on div "INV-38307" at bounding box center [719, 170] width 179 height 43
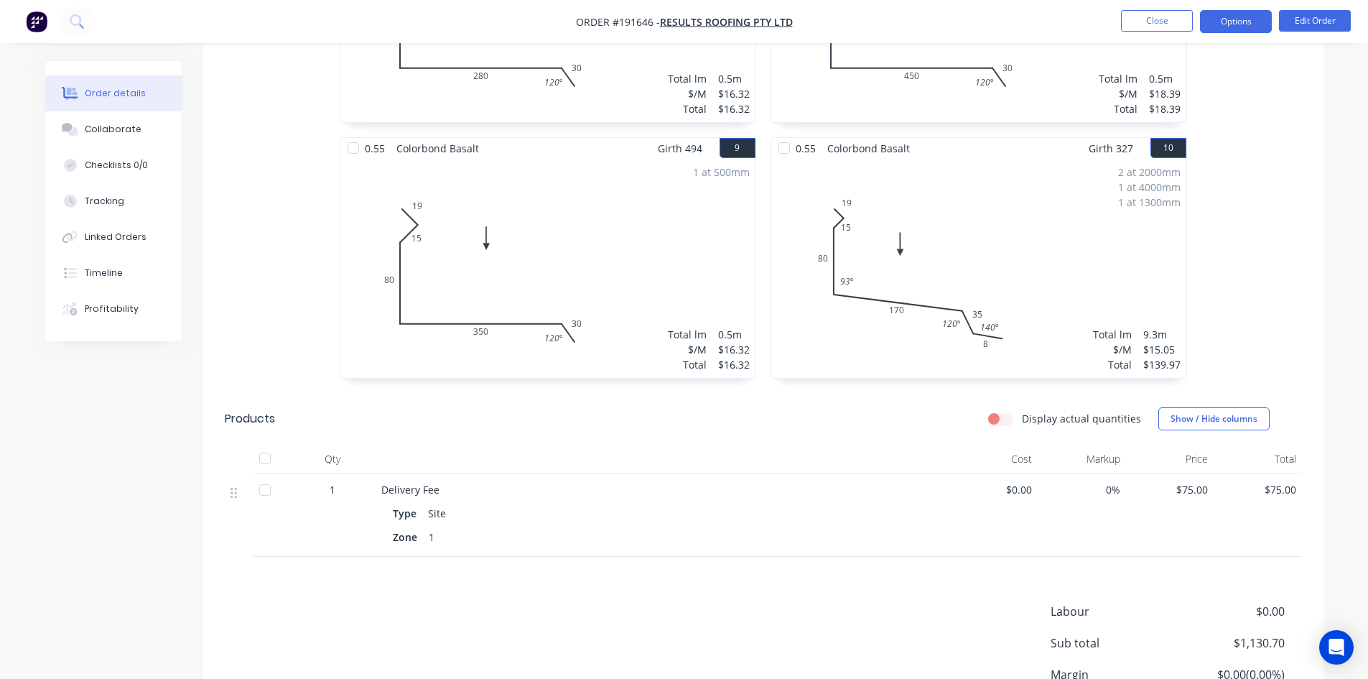
scroll to position [1450, 0]
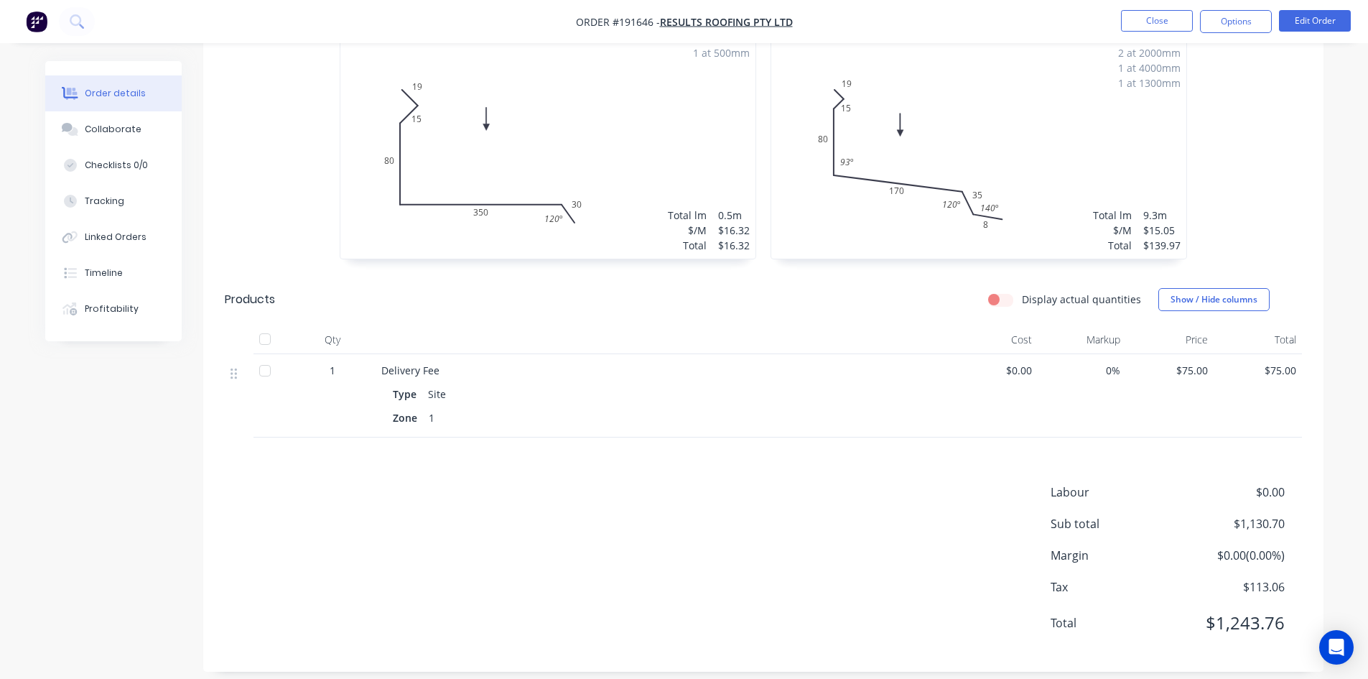
drag, startPoint x: 1256, startPoint y: 19, endPoint x: 1253, endPoint y: 37, distance: 18.3
click at [1256, 19] on button "Options" at bounding box center [1236, 21] width 72 height 23
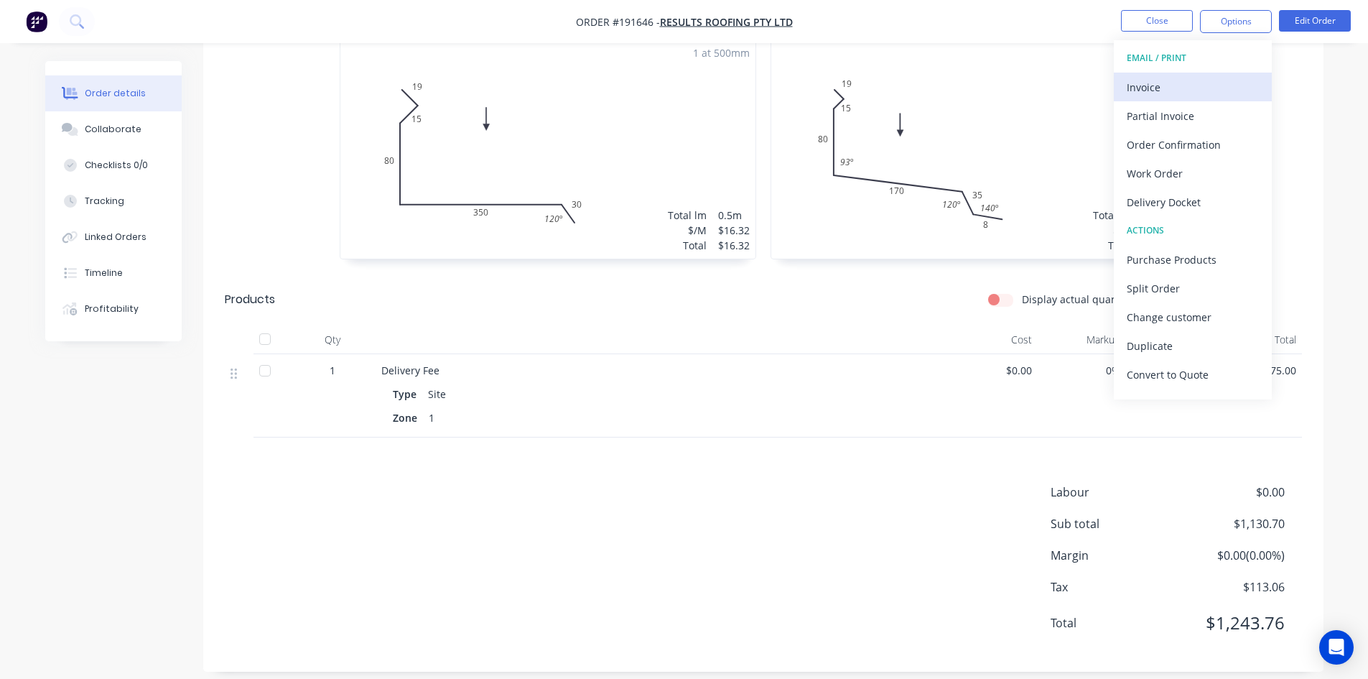
click at [1205, 85] on div "Invoice" at bounding box center [1193, 87] width 132 height 21
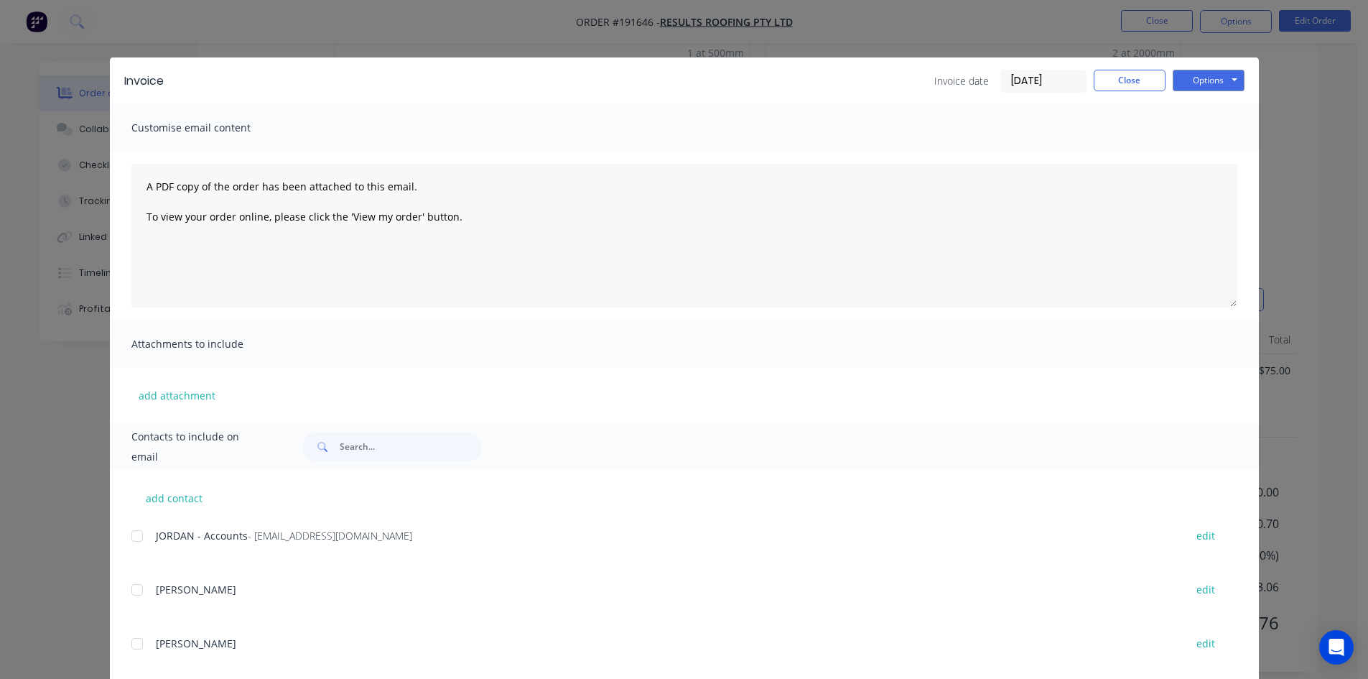
click at [139, 537] on div at bounding box center [137, 535] width 29 height 29
click at [1215, 87] on button "Options" at bounding box center [1209, 81] width 72 height 22
click at [1216, 147] on button "Email" at bounding box center [1219, 153] width 92 height 24
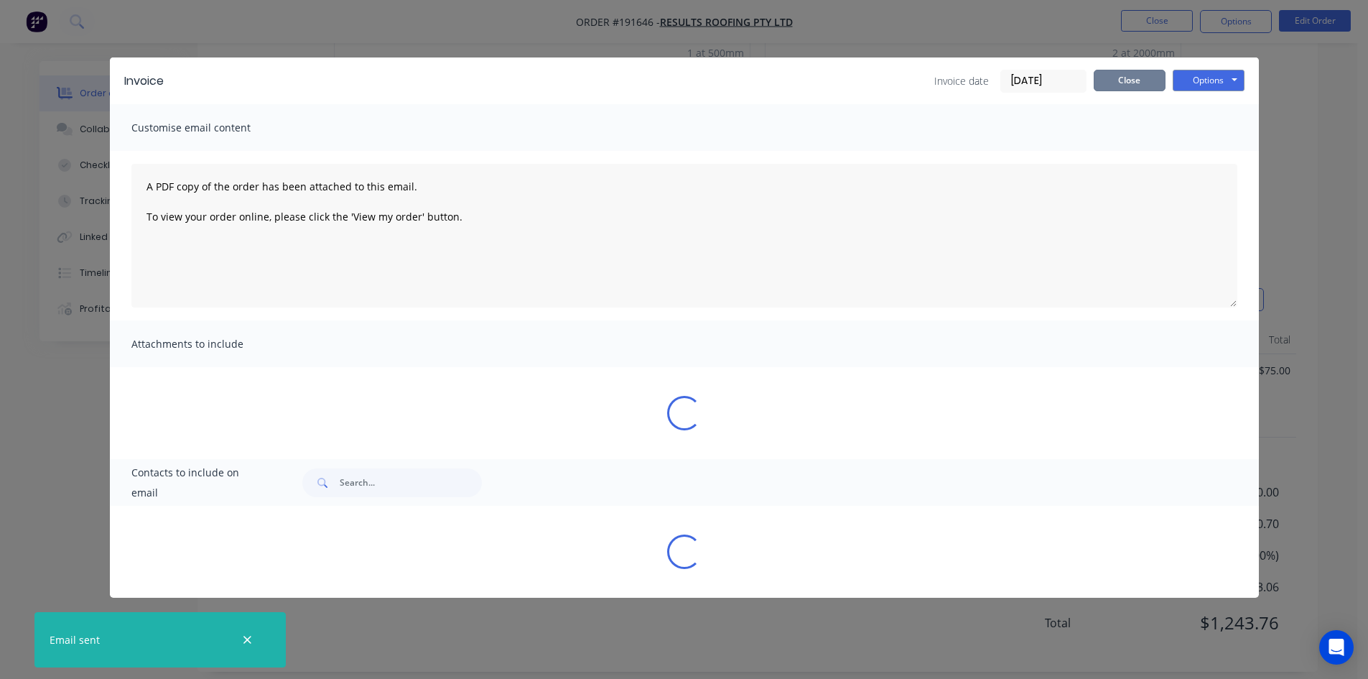
click at [1132, 79] on button "Close" at bounding box center [1130, 81] width 72 height 22
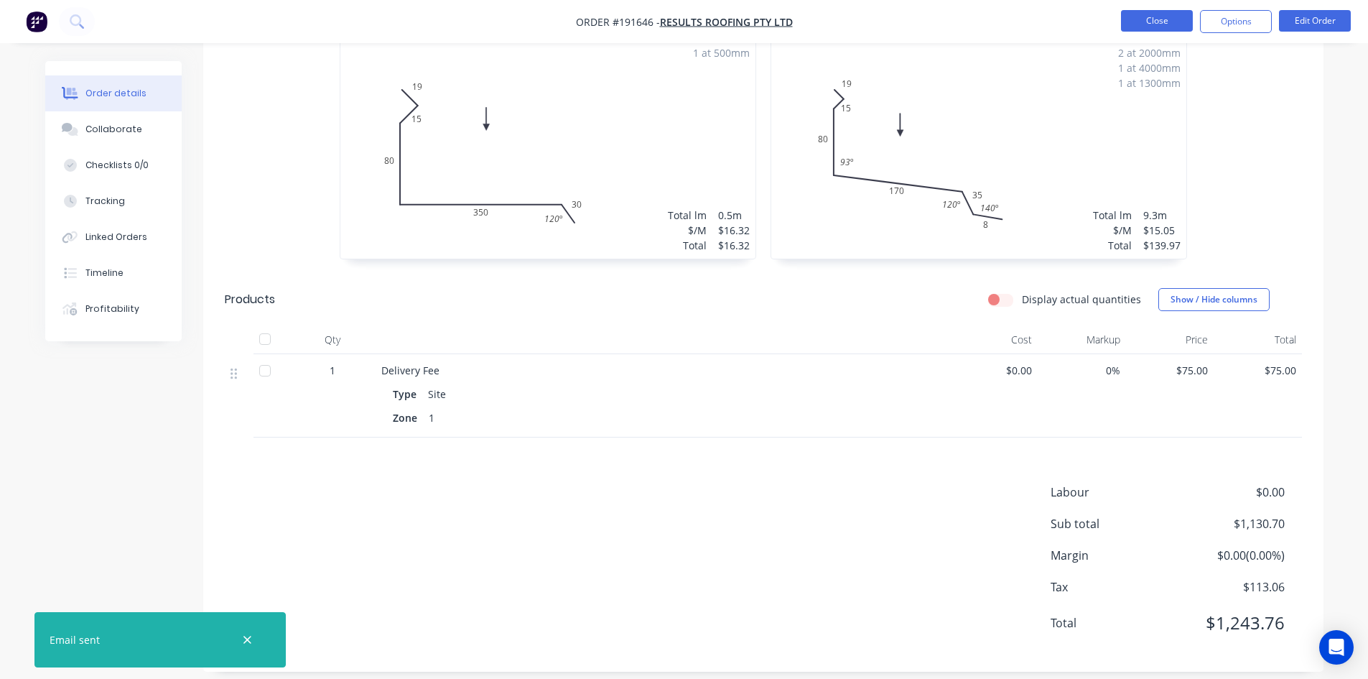
click at [1164, 23] on button "Close" at bounding box center [1157, 21] width 72 height 22
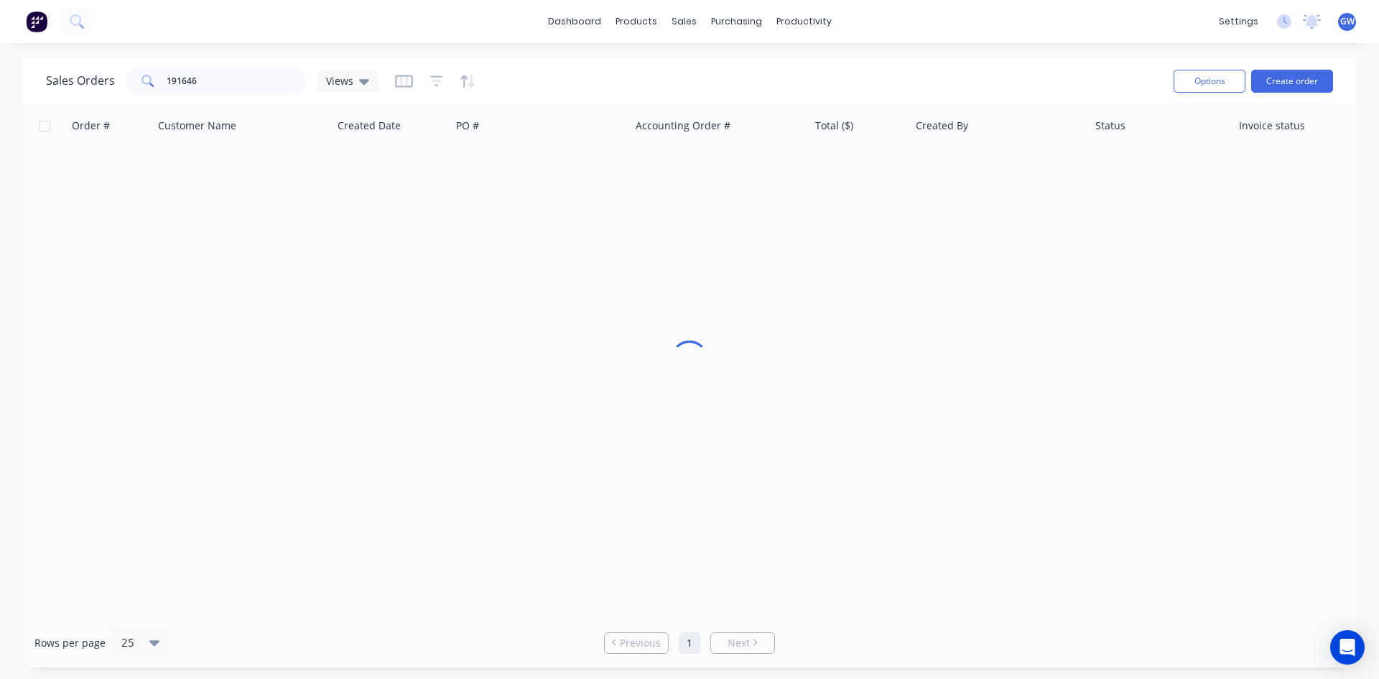
click at [214, 98] on div "Sales Orders 191646 Views" at bounding box center [604, 80] width 1116 height 35
click at [214, 96] on div "Sales Orders 191646 Views" at bounding box center [604, 80] width 1116 height 35
click at [220, 85] on input "191646" at bounding box center [237, 81] width 140 height 29
type input "191643"
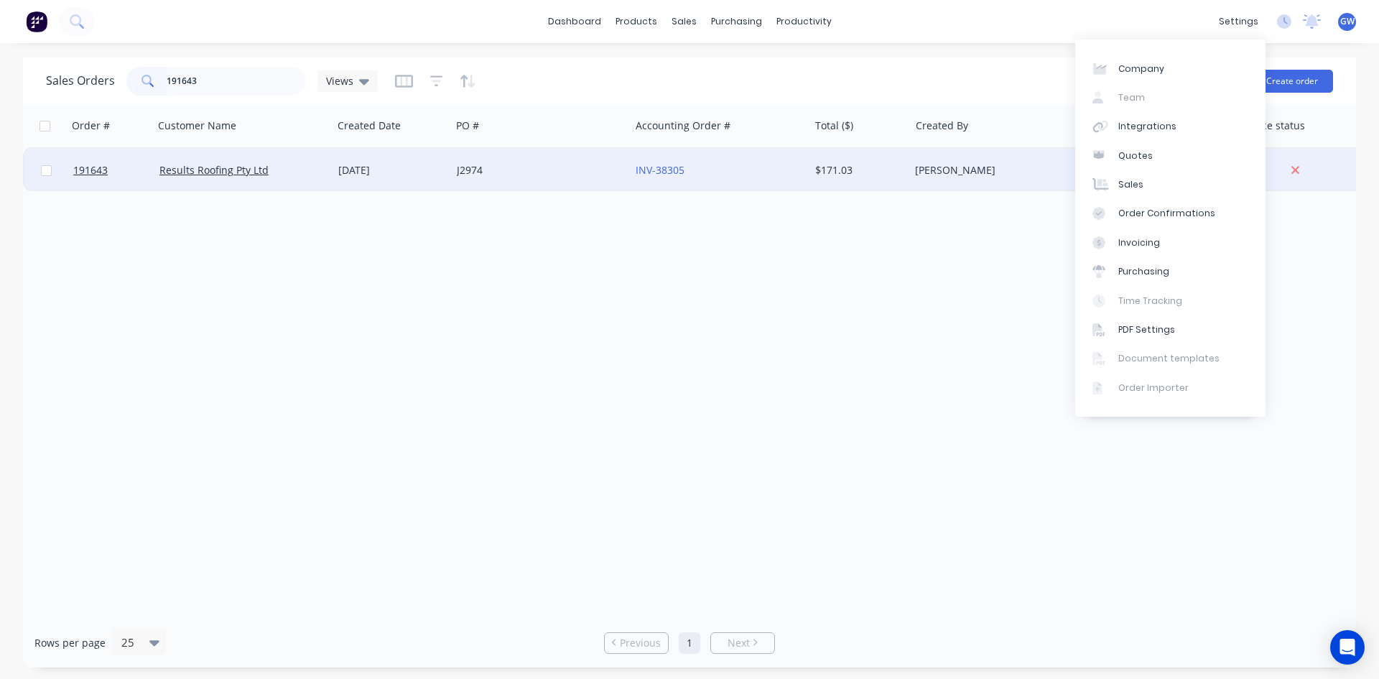
click at [958, 157] on div "[PERSON_NAME]" at bounding box center [998, 170] width 179 height 43
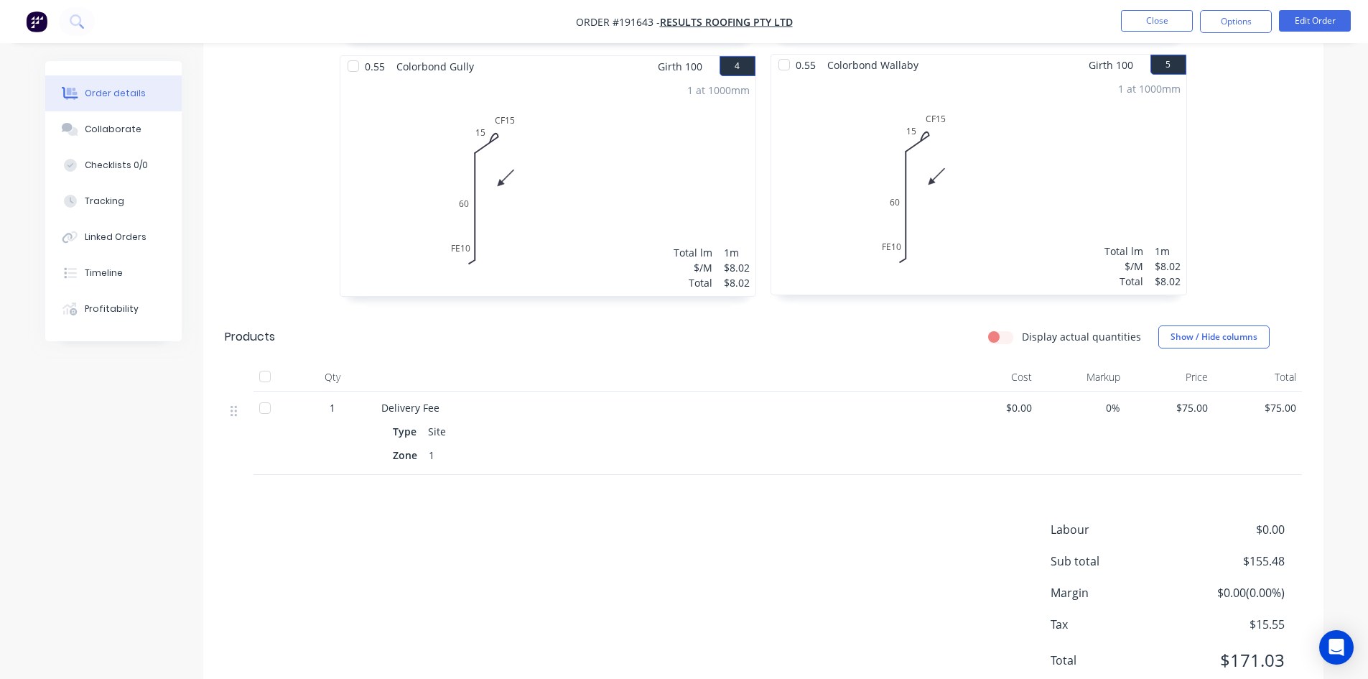
scroll to position [939, 0]
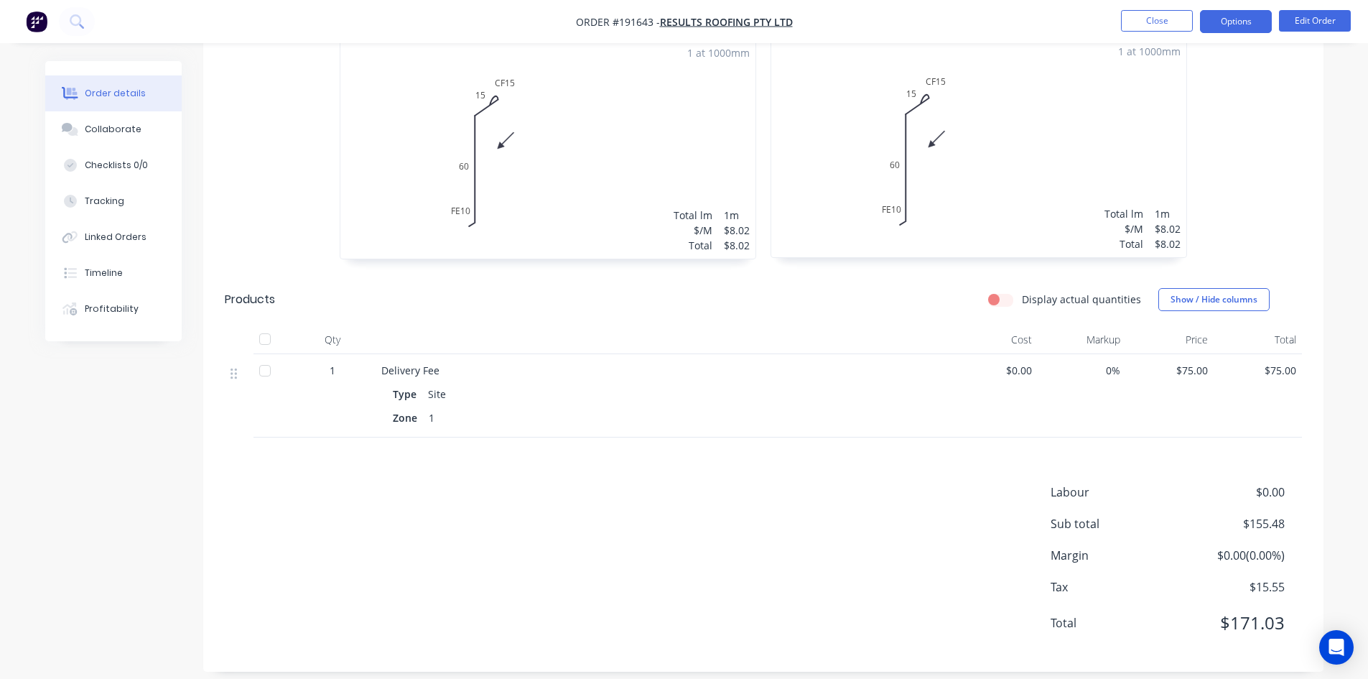
click at [1214, 24] on button "Options" at bounding box center [1236, 21] width 72 height 23
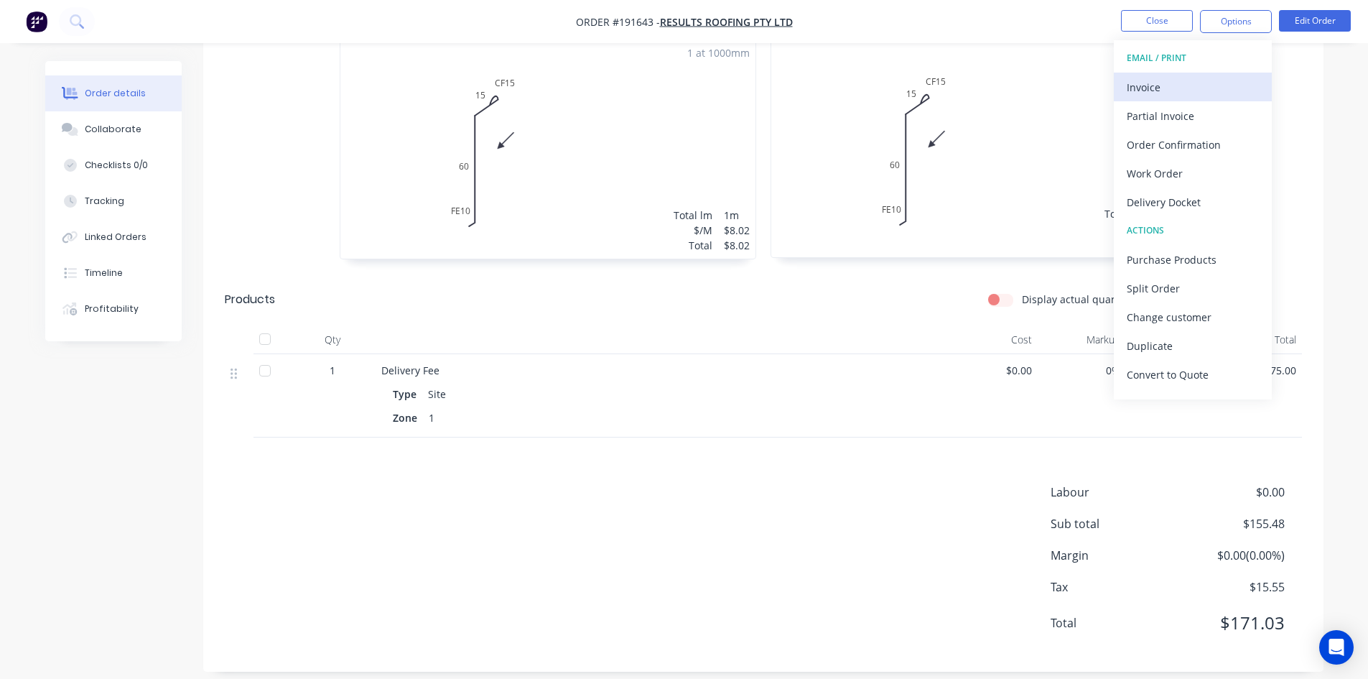
click at [1186, 80] on div "Invoice" at bounding box center [1193, 87] width 132 height 21
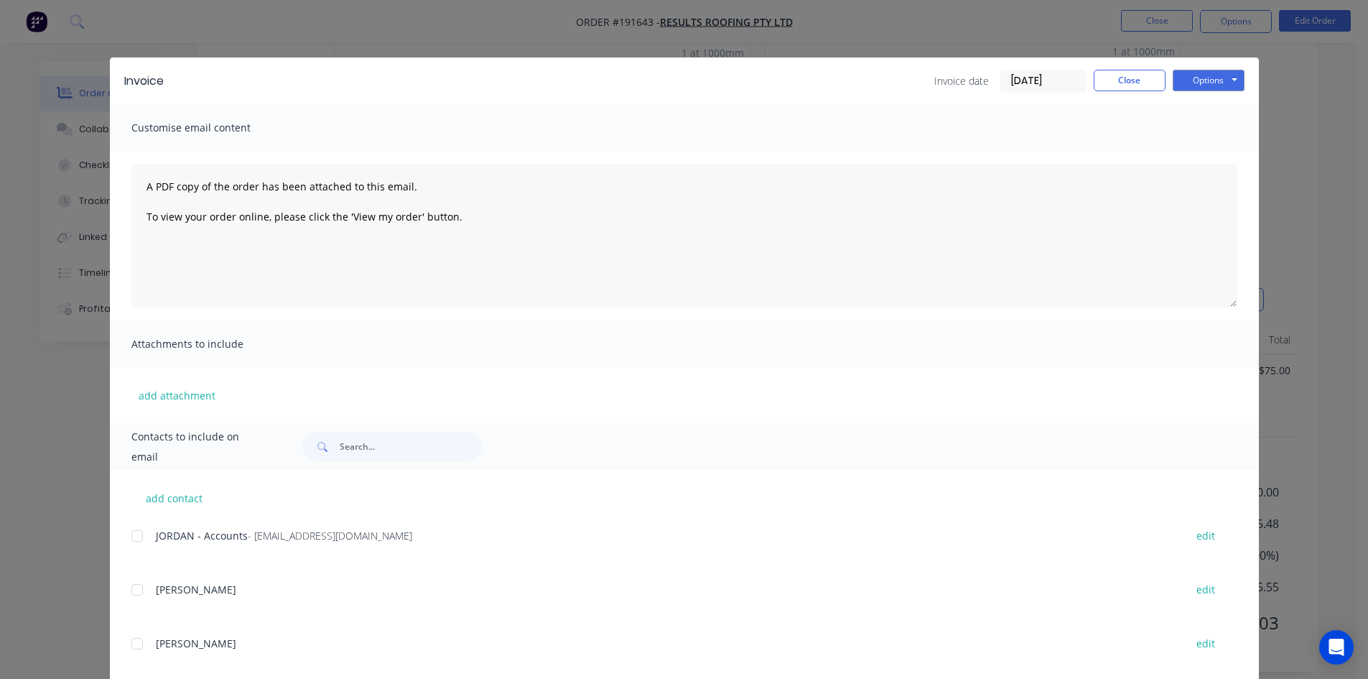
click at [141, 538] on div at bounding box center [137, 535] width 29 height 29
click at [1207, 67] on div "Invoice Invoice date [DATE] Close Options Preview Print Email" at bounding box center [684, 80] width 1149 height 47
click at [1211, 85] on button "Options" at bounding box center [1209, 81] width 72 height 22
click at [1219, 149] on button "Email" at bounding box center [1219, 153] width 92 height 24
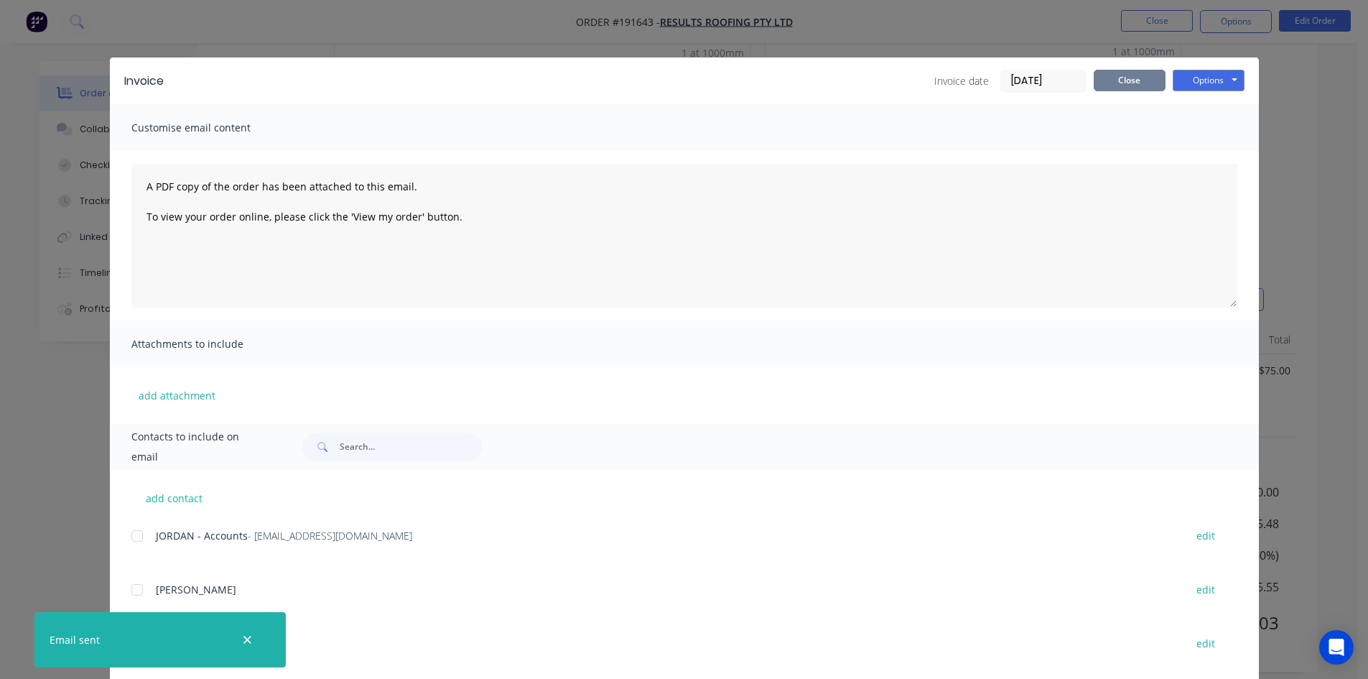
click at [1116, 73] on button "Close" at bounding box center [1130, 81] width 72 height 22
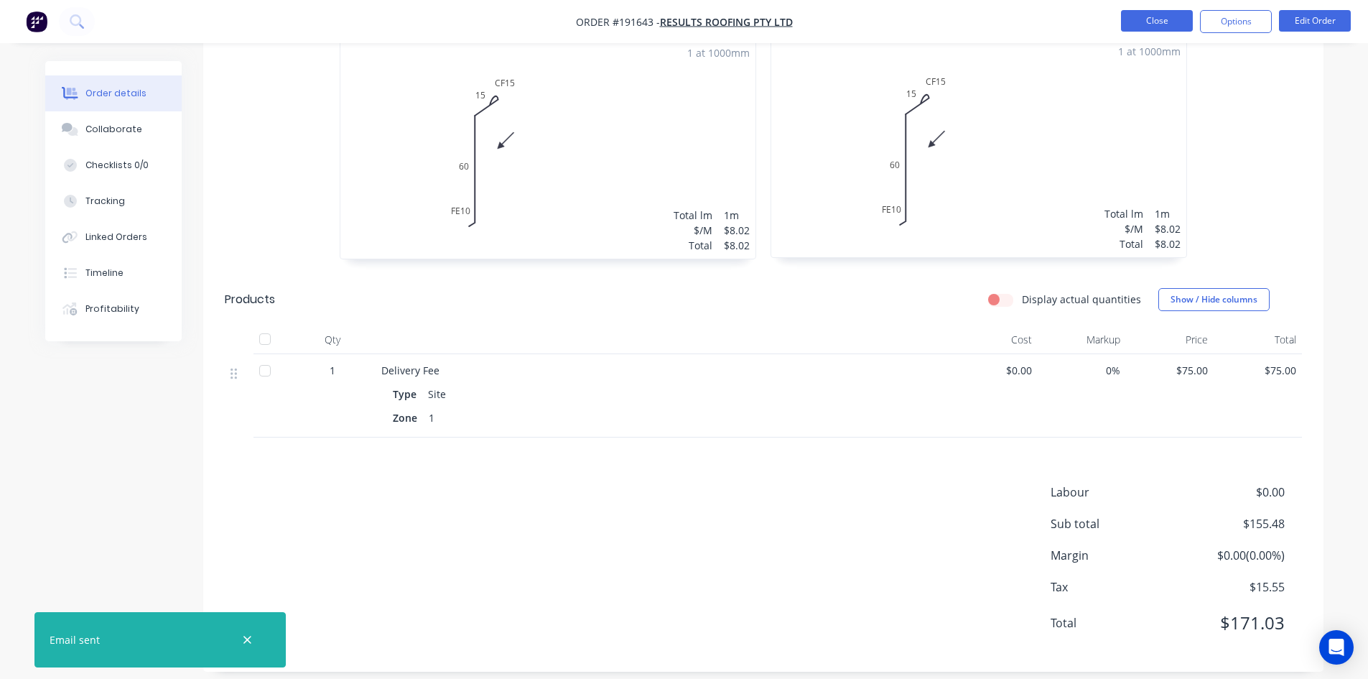
click at [1177, 19] on button "Close" at bounding box center [1157, 21] width 72 height 22
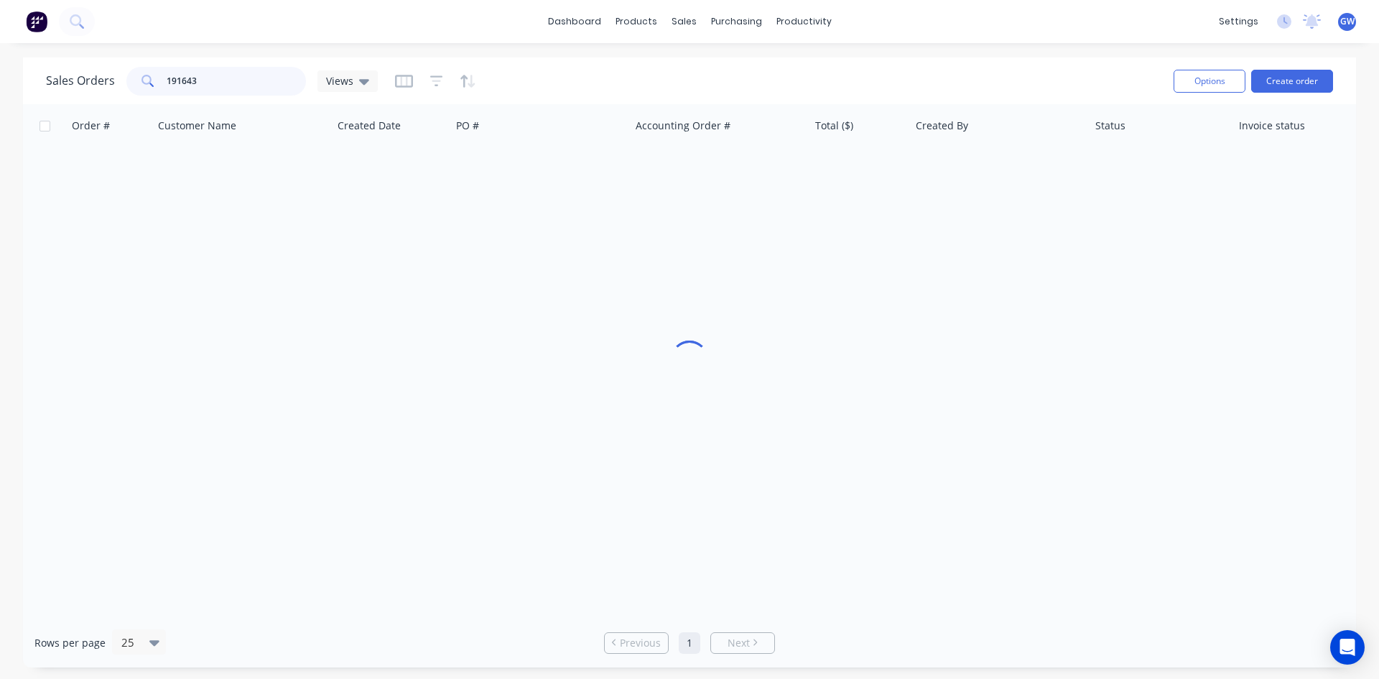
drag, startPoint x: 214, startPoint y: 80, endPoint x: 49, endPoint y: 79, distance: 165.2
click at [49, 79] on div "Sales Orders 191643 Views" at bounding box center [212, 81] width 332 height 29
type input "191088"
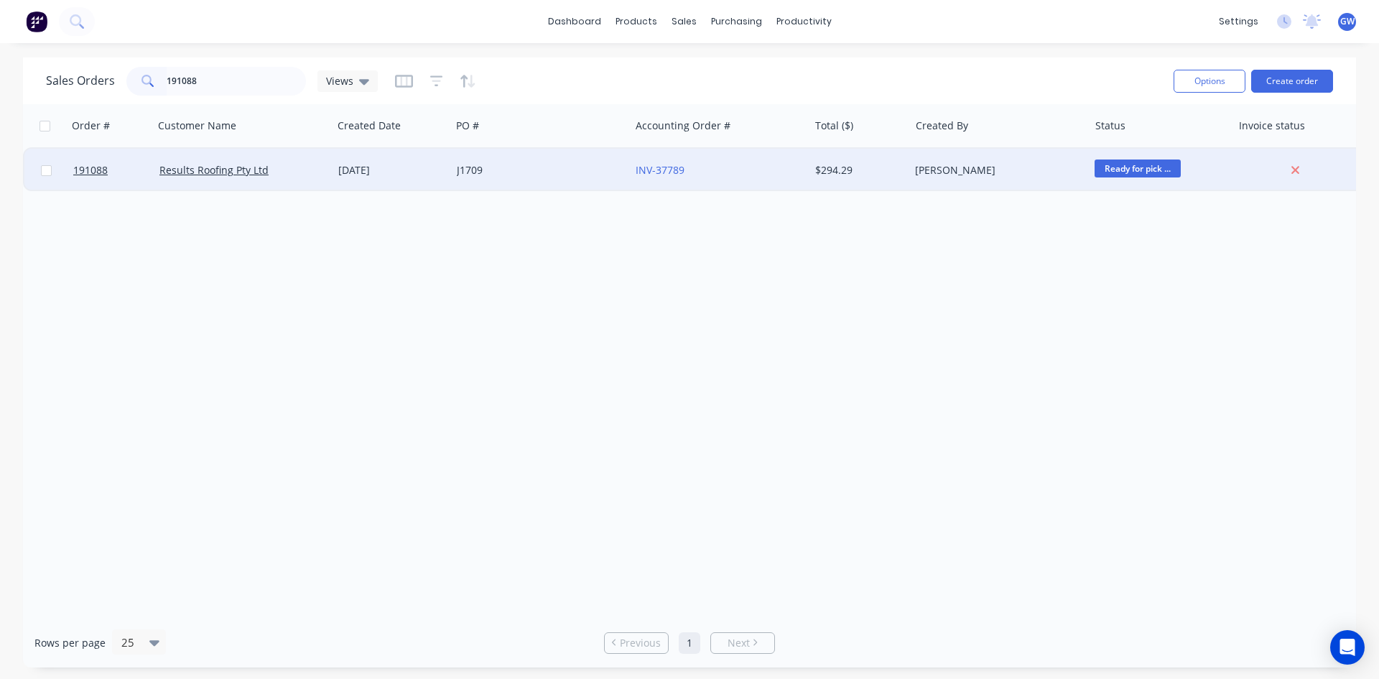
click at [893, 156] on div "$294.29" at bounding box center [859, 170] width 101 height 43
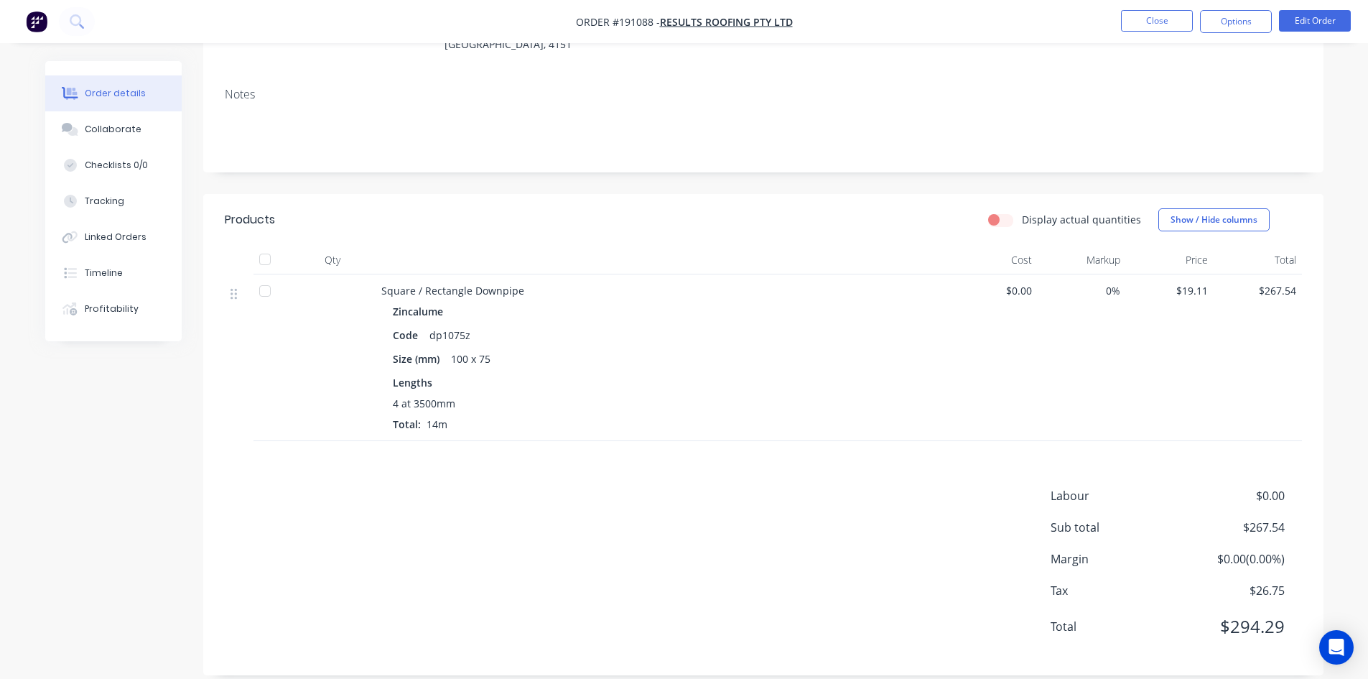
scroll to position [209, 0]
click at [1225, 29] on button "Options" at bounding box center [1236, 21] width 72 height 23
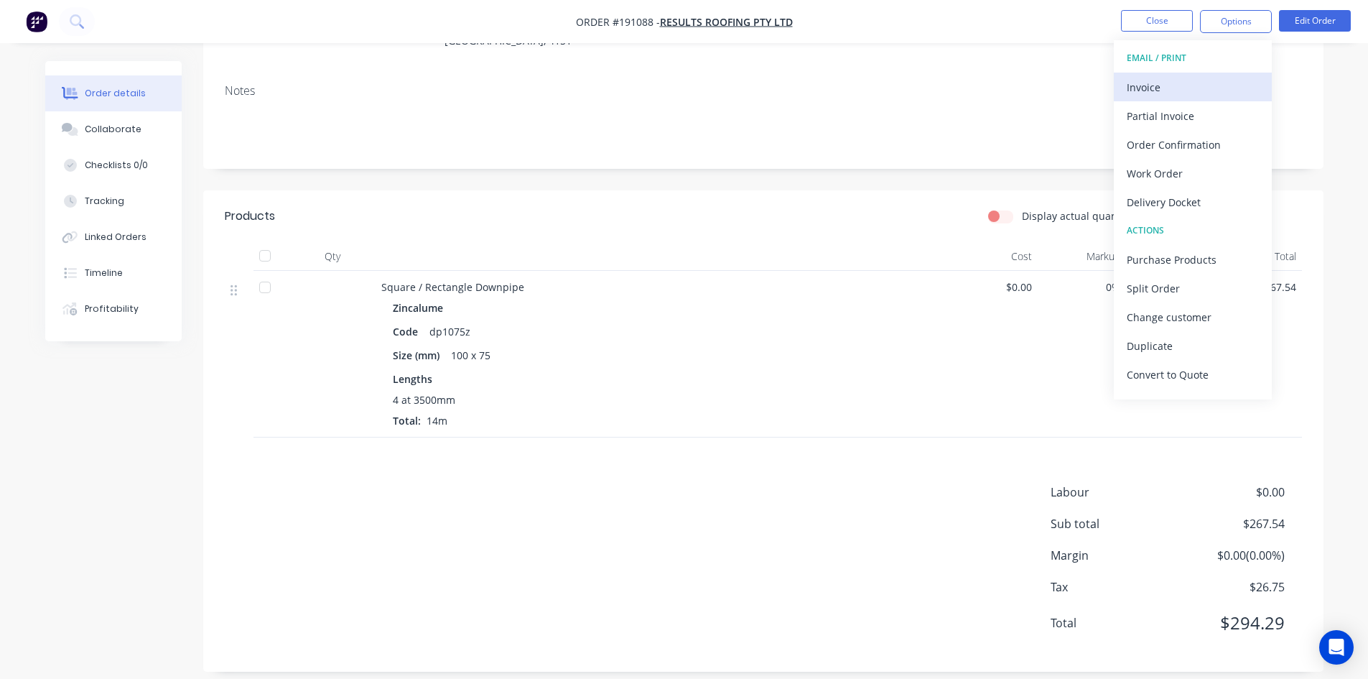
click at [1194, 81] on div "Invoice" at bounding box center [1193, 87] width 132 height 21
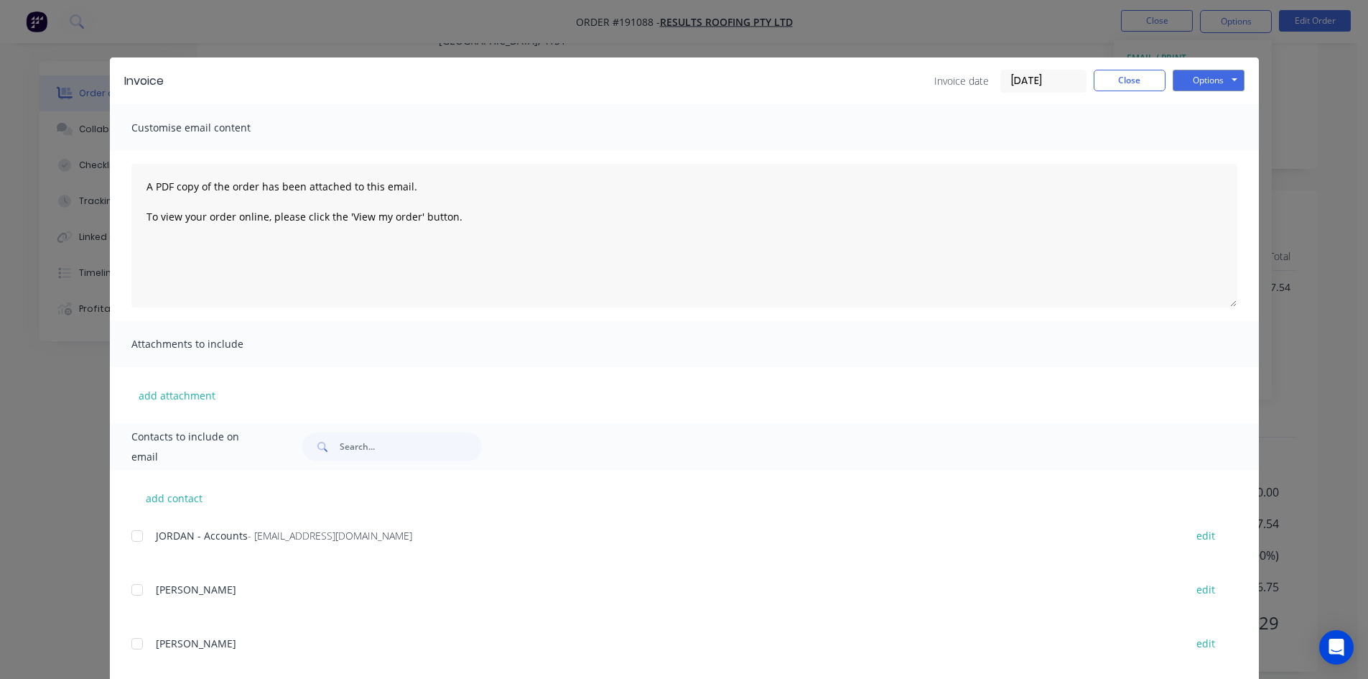
click at [136, 536] on div at bounding box center [137, 535] width 29 height 29
click at [1199, 80] on button "Options" at bounding box center [1209, 81] width 72 height 22
click at [1204, 148] on button "Email" at bounding box center [1219, 153] width 92 height 24
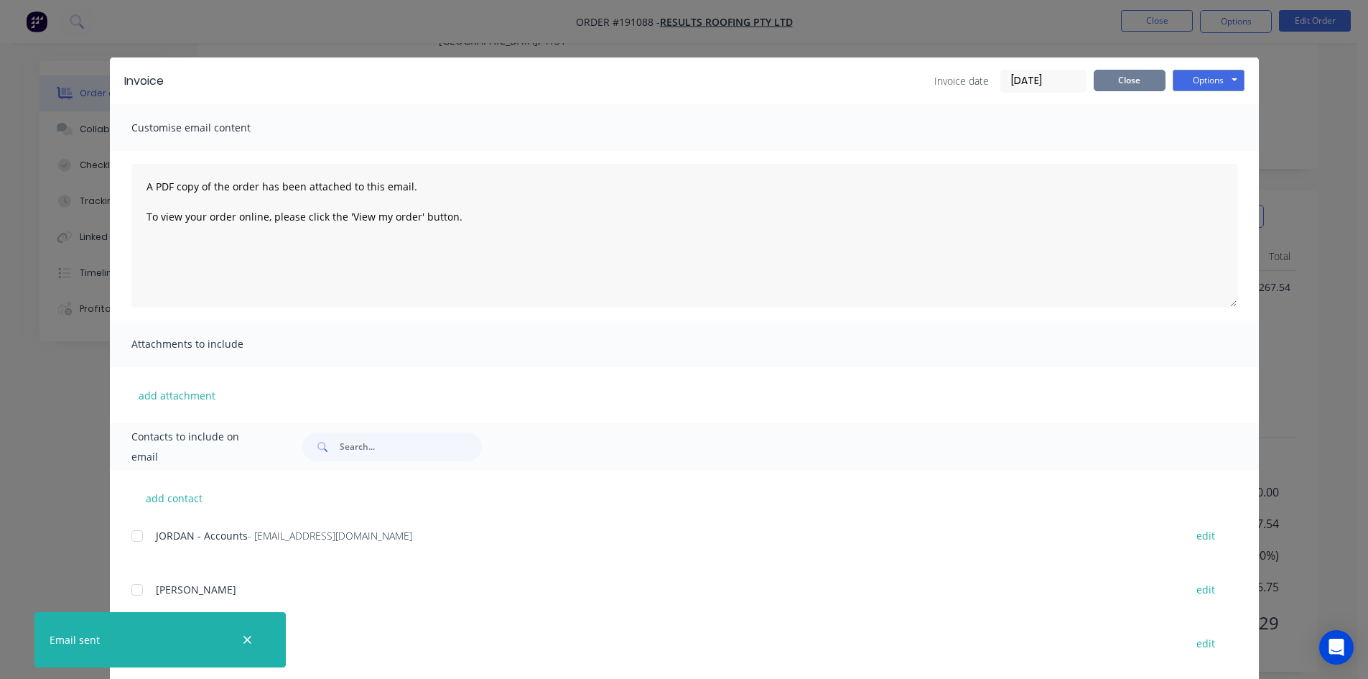
click at [1114, 86] on button "Close" at bounding box center [1130, 81] width 72 height 22
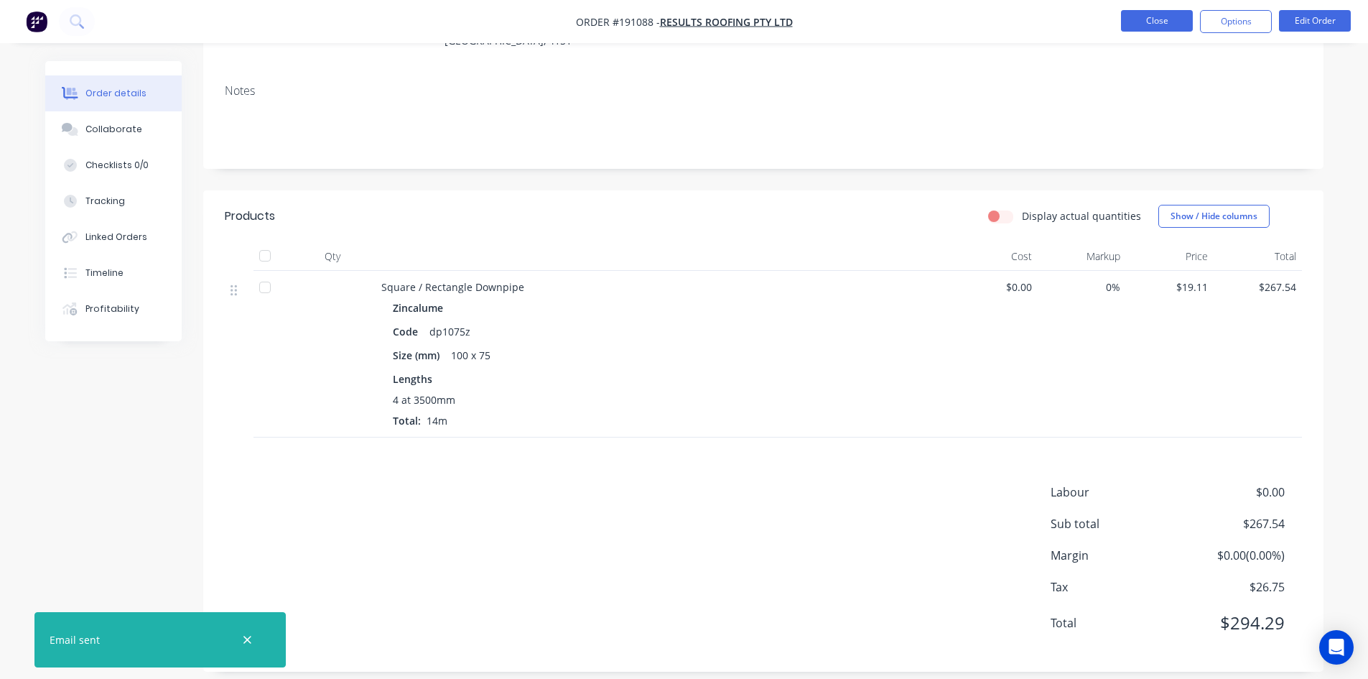
click at [1161, 16] on button "Close" at bounding box center [1157, 21] width 72 height 22
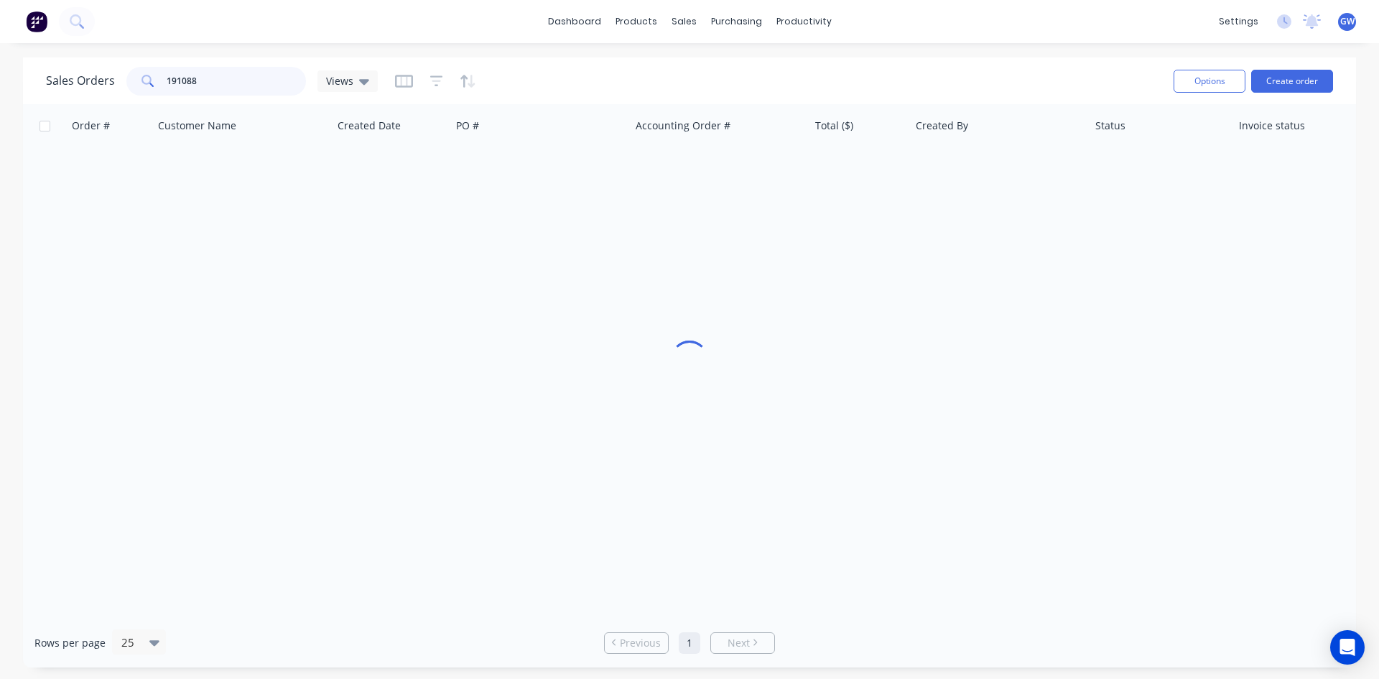
drag, startPoint x: 244, startPoint y: 72, endPoint x: 115, endPoint y: 78, distance: 129.4
click at [115, 78] on div "Sales Orders 191088 Views" at bounding box center [212, 81] width 332 height 29
type input "191719"
click at [908, 168] on div "$647.28" at bounding box center [859, 170] width 101 height 43
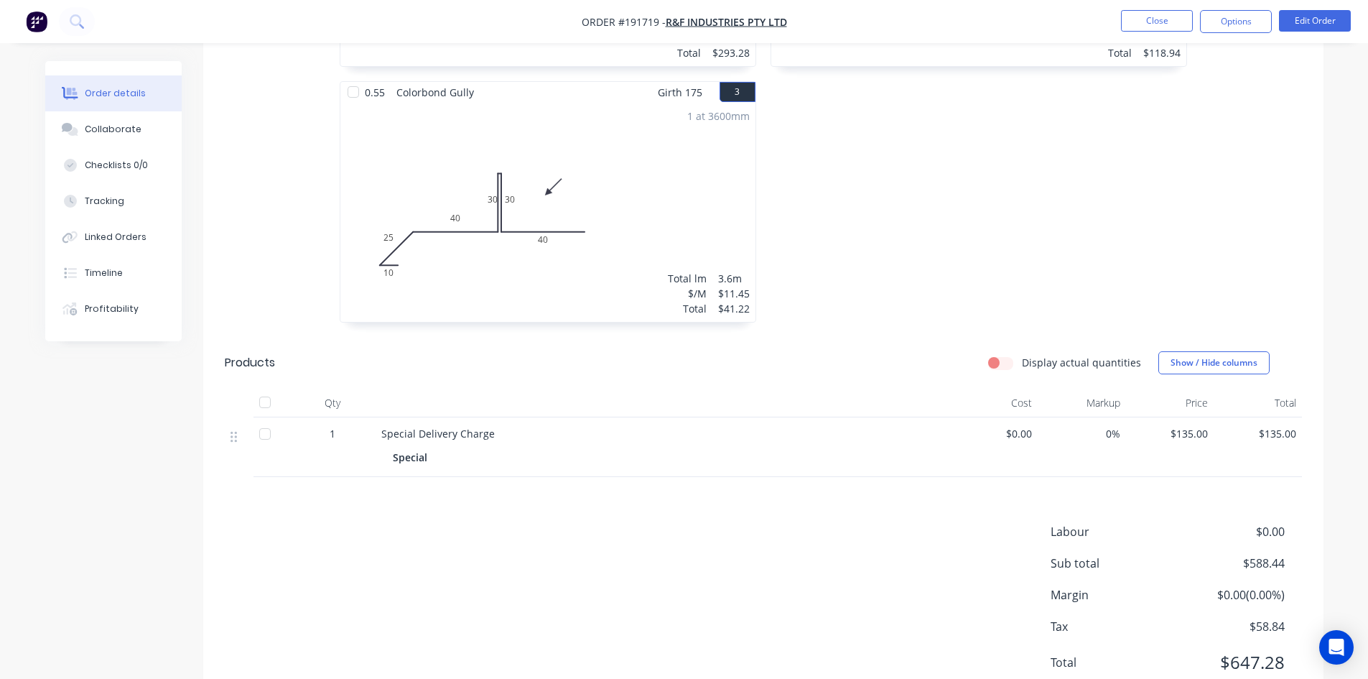
scroll to position [659, 0]
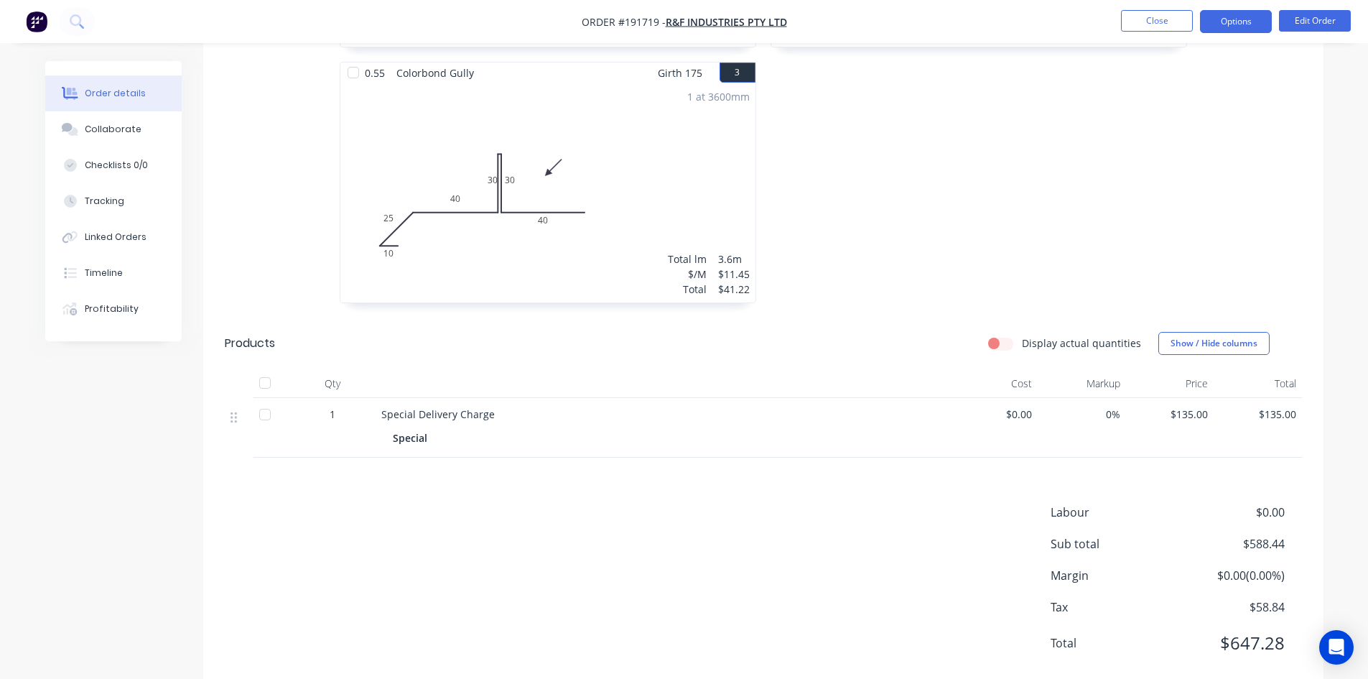
click at [1233, 20] on button "Options" at bounding box center [1236, 21] width 72 height 23
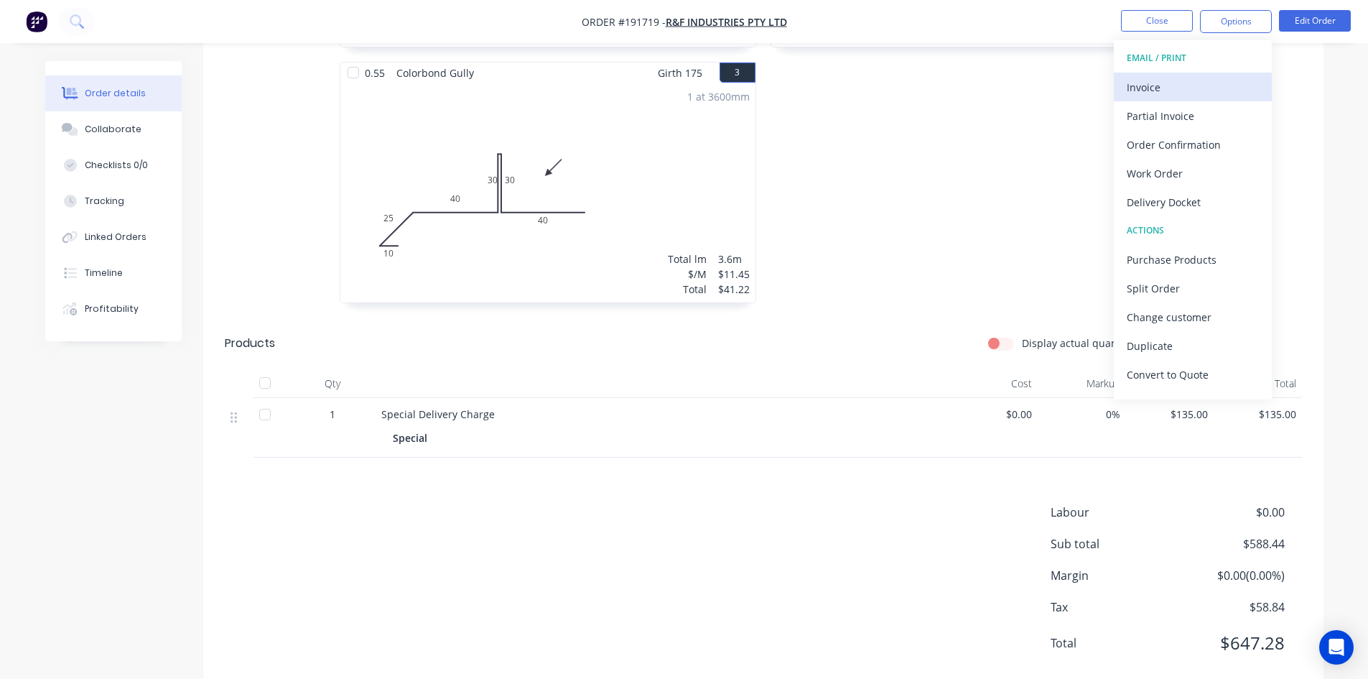
click at [1213, 83] on div "Invoice" at bounding box center [1193, 87] width 132 height 21
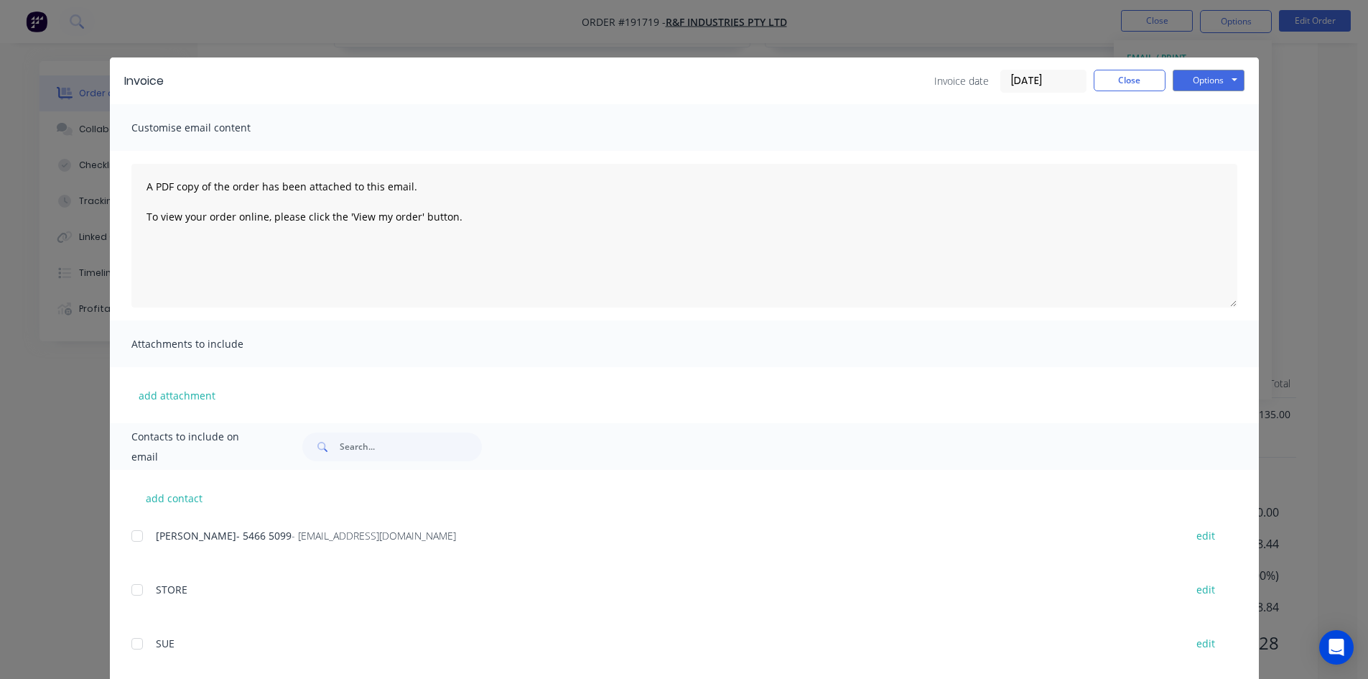
click at [141, 539] on div at bounding box center [137, 535] width 29 height 29
click at [1211, 78] on button "Options" at bounding box center [1209, 81] width 72 height 22
click at [1206, 150] on button "Email" at bounding box center [1219, 153] width 92 height 24
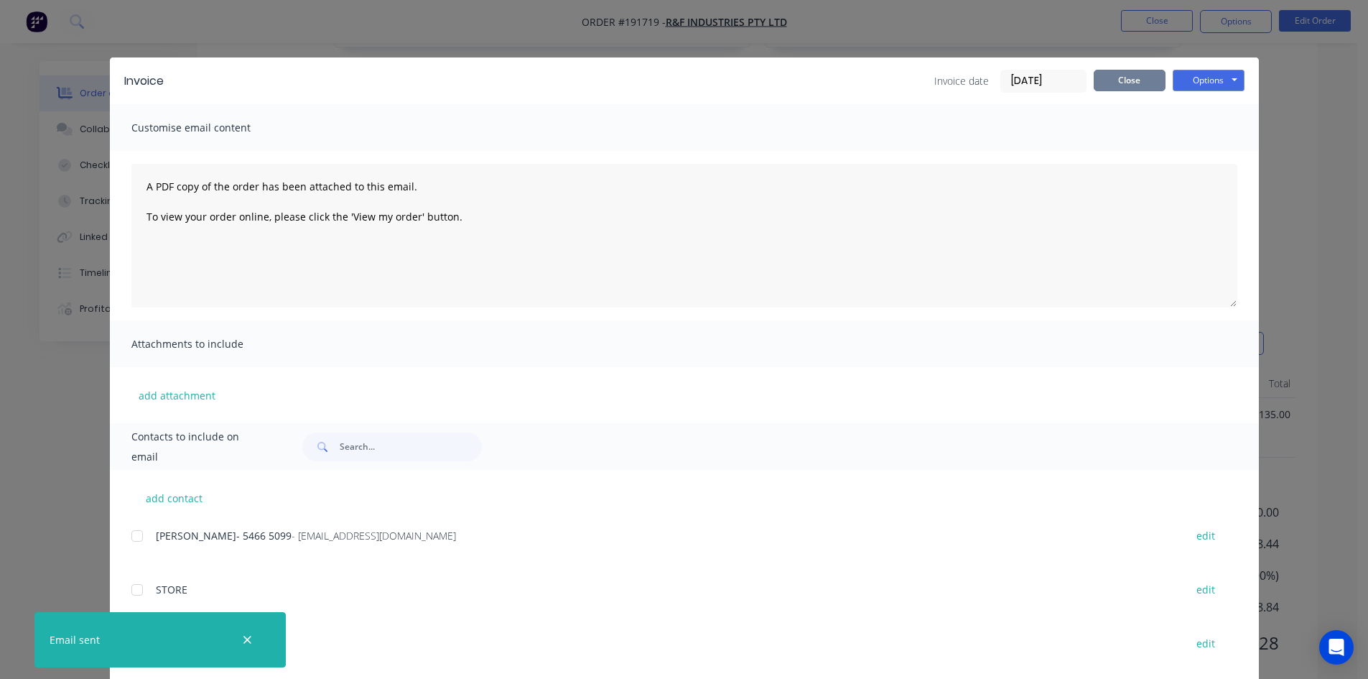
click at [1142, 72] on button "Close" at bounding box center [1130, 81] width 72 height 22
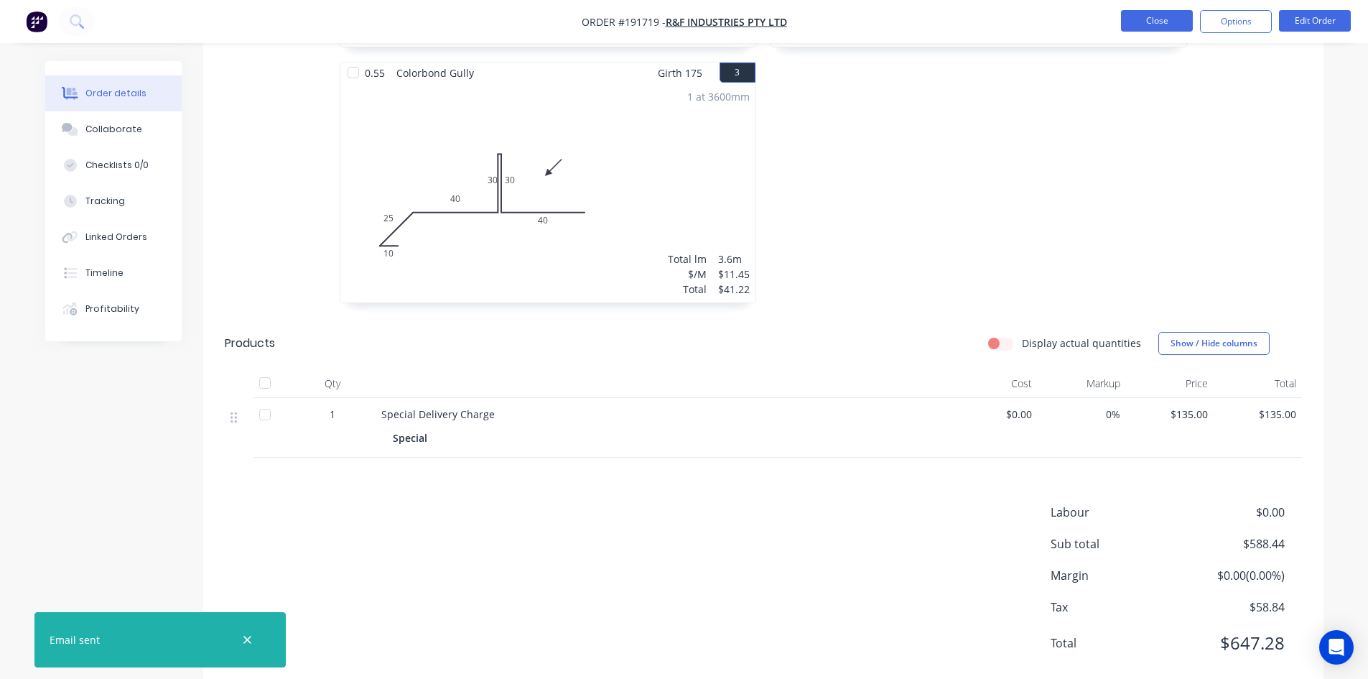
click at [1160, 27] on button "Close" at bounding box center [1157, 21] width 72 height 22
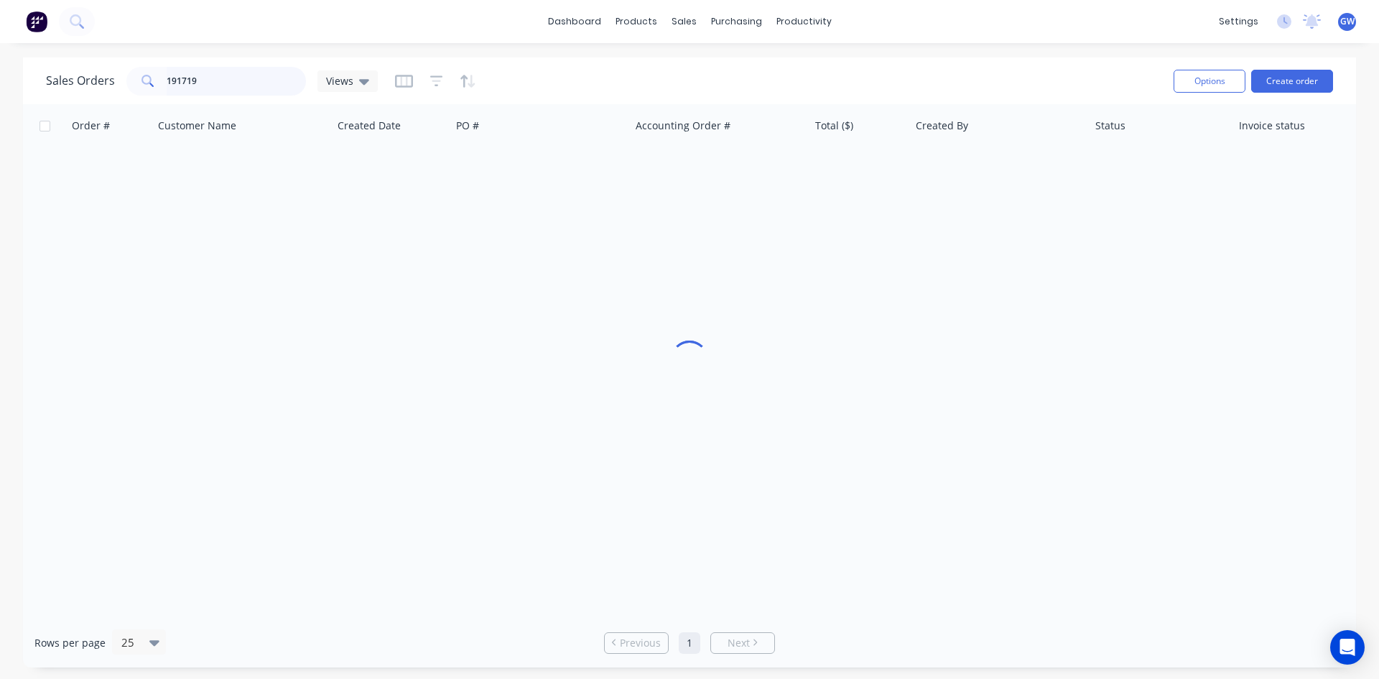
click at [266, 79] on input "191719" at bounding box center [237, 81] width 140 height 29
type input "191679"
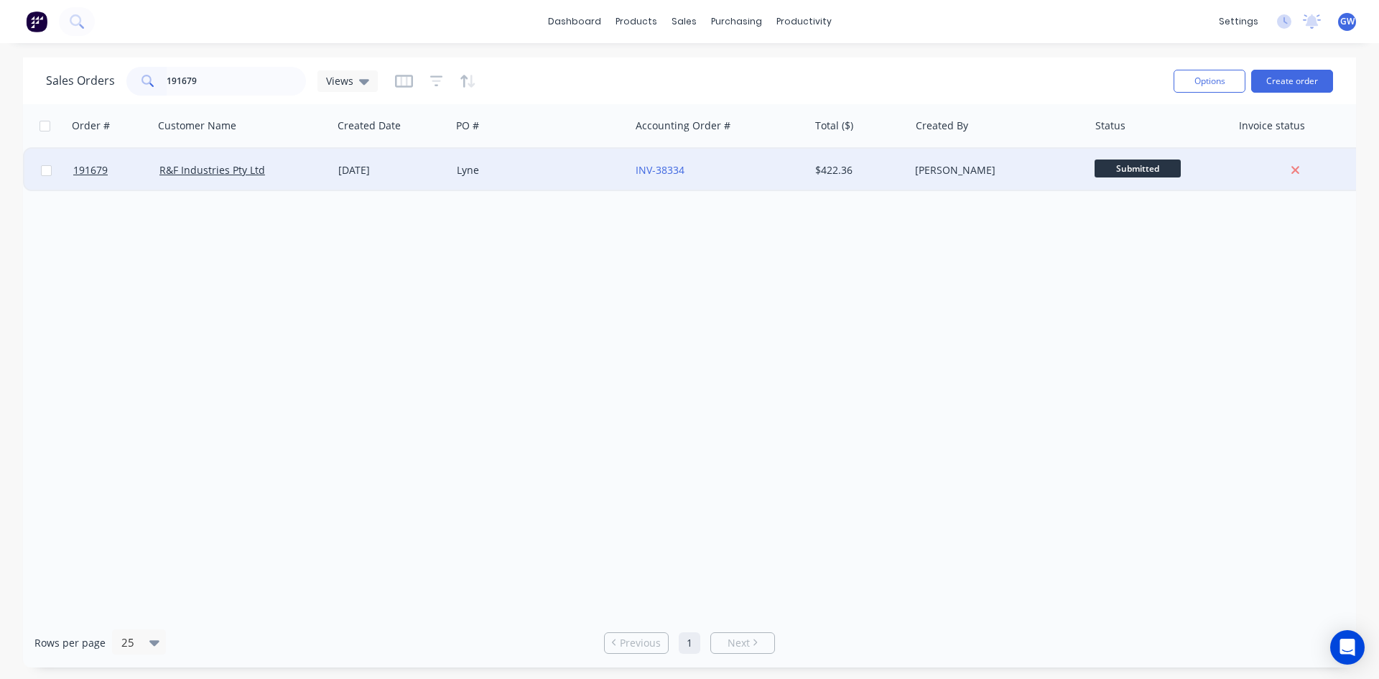
click at [860, 174] on div "$422.36" at bounding box center [857, 170] width 84 height 14
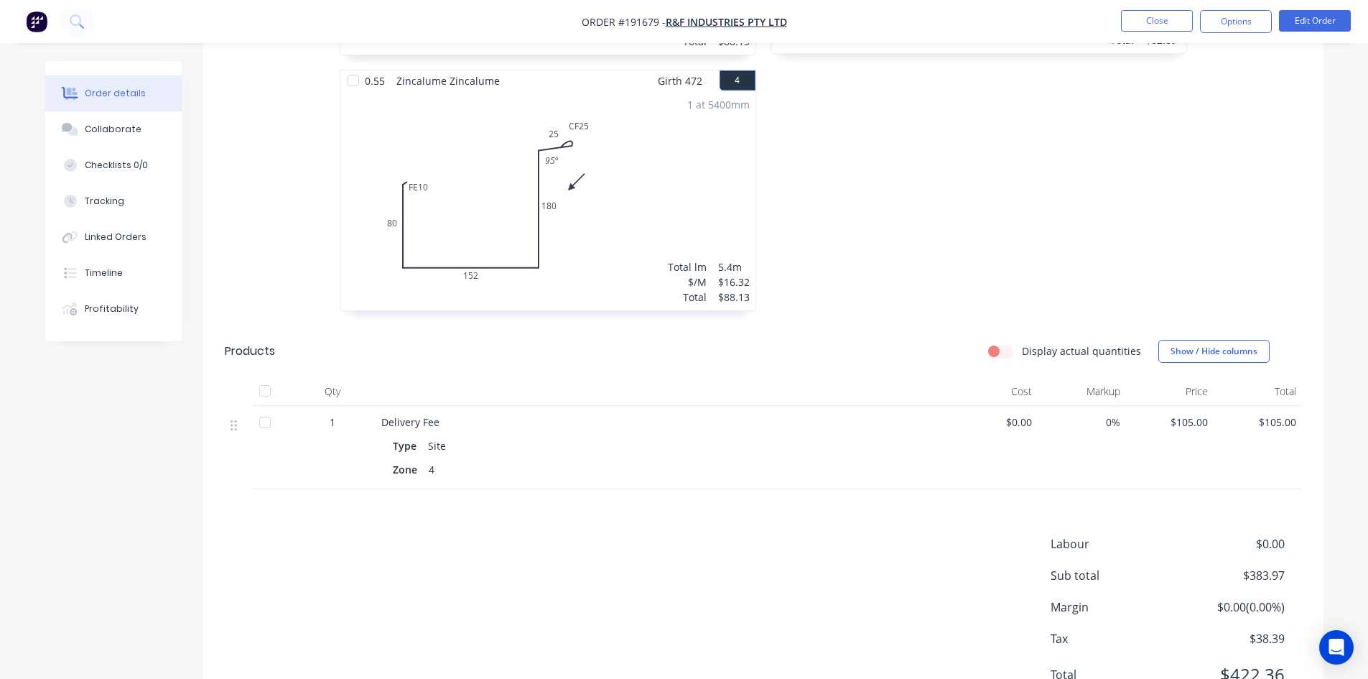
scroll to position [953, 0]
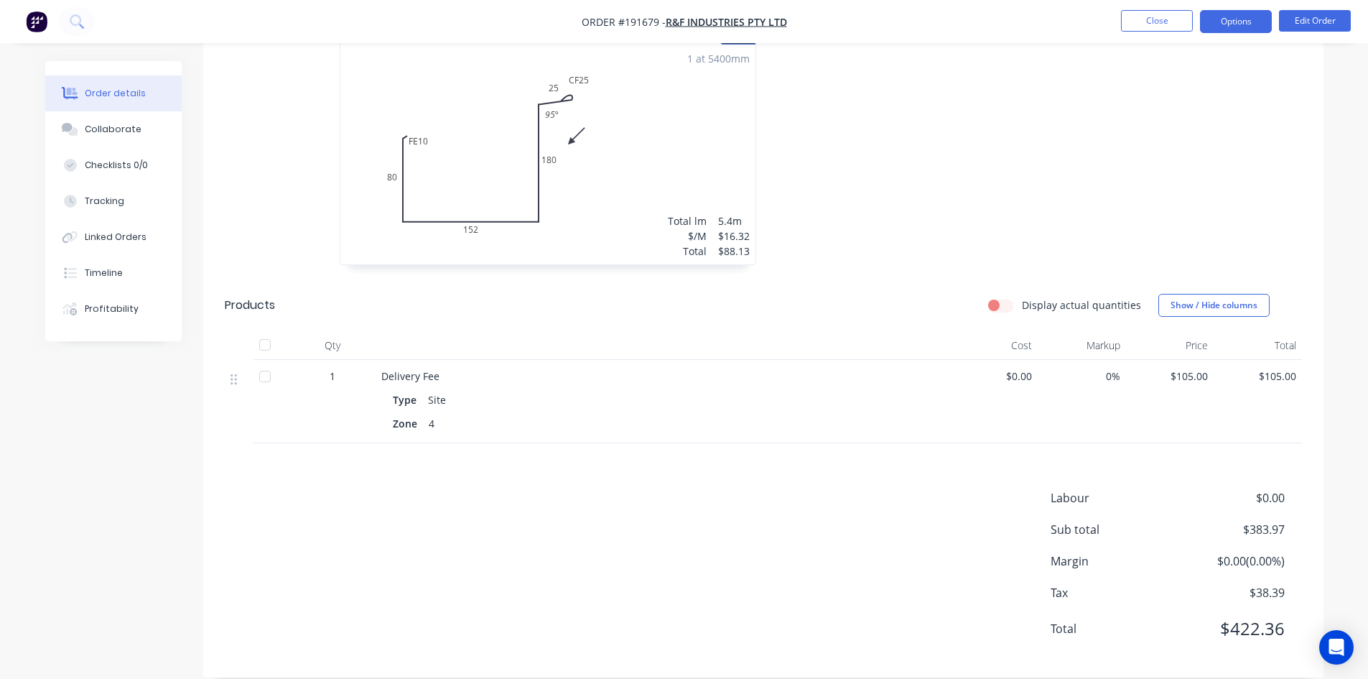
click at [1253, 27] on button "Options" at bounding box center [1236, 21] width 72 height 23
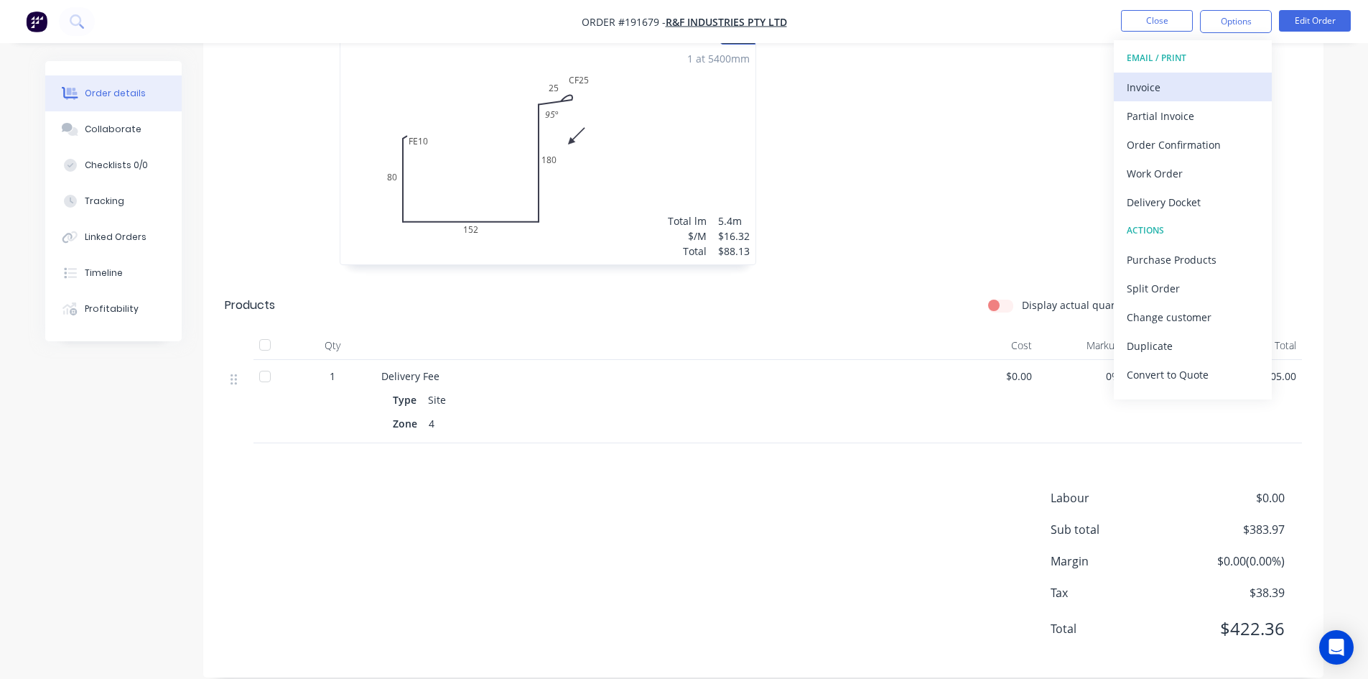
drag, startPoint x: 1183, startPoint y: 85, endPoint x: 1178, endPoint y: 91, distance: 7.6
click at [1178, 91] on div "Invoice" at bounding box center [1193, 87] width 132 height 21
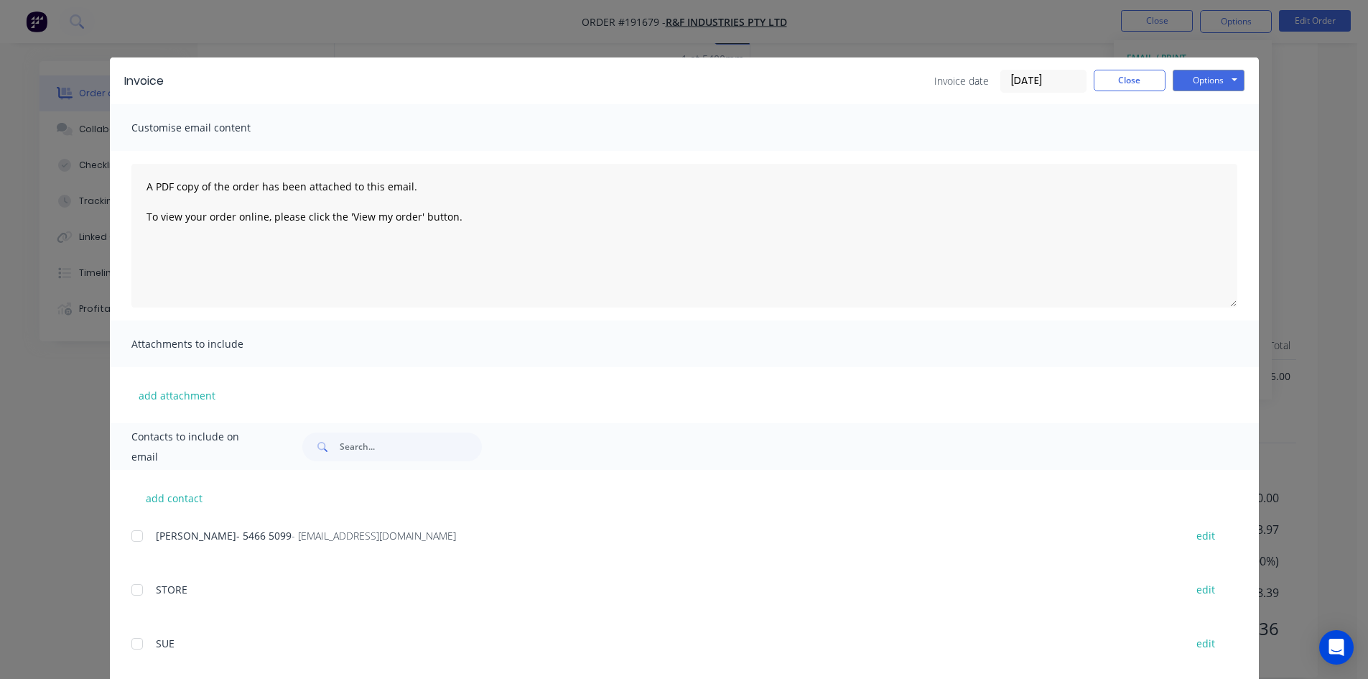
click at [134, 542] on div at bounding box center [137, 535] width 29 height 29
click at [1224, 80] on button "Options" at bounding box center [1209, 81] width 72 height 22
click at [1197, 155] on button "Email" at bounding box center [1219, 153] width 92 height 24
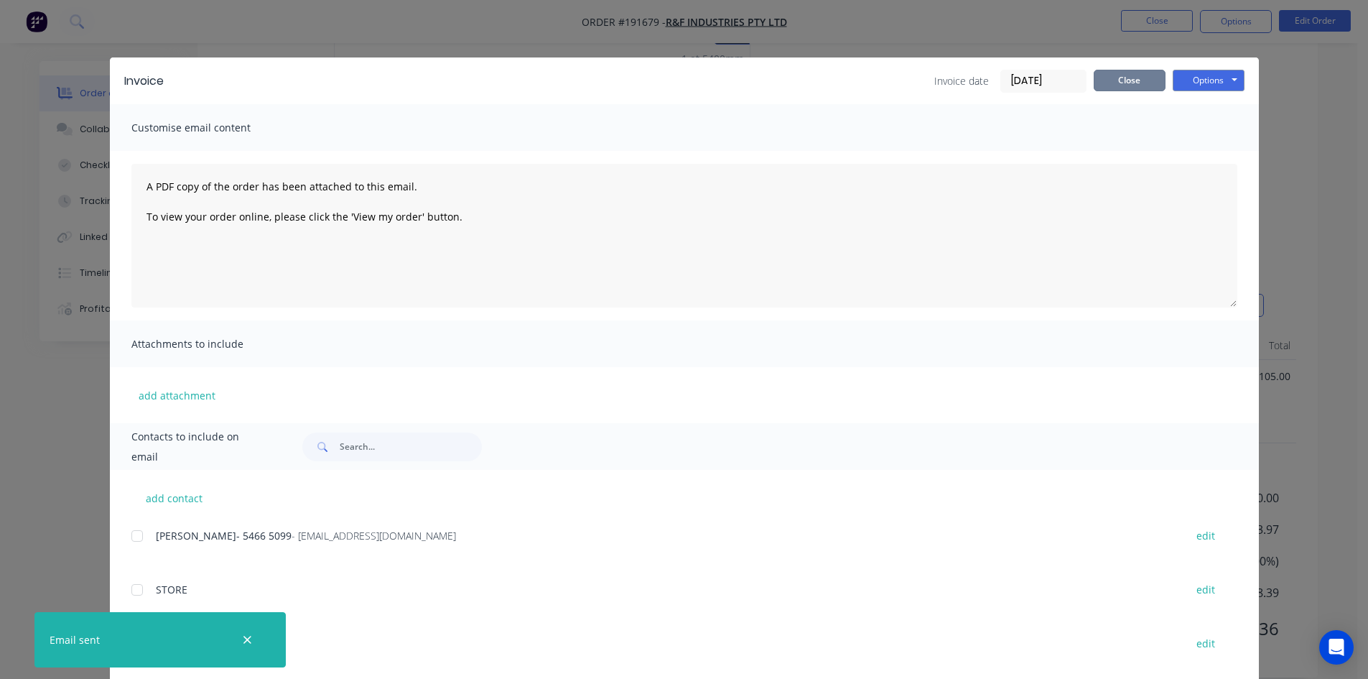
click at [1102, 83] on button "Close" at bounding box center [1130, 81] width 72 height 22
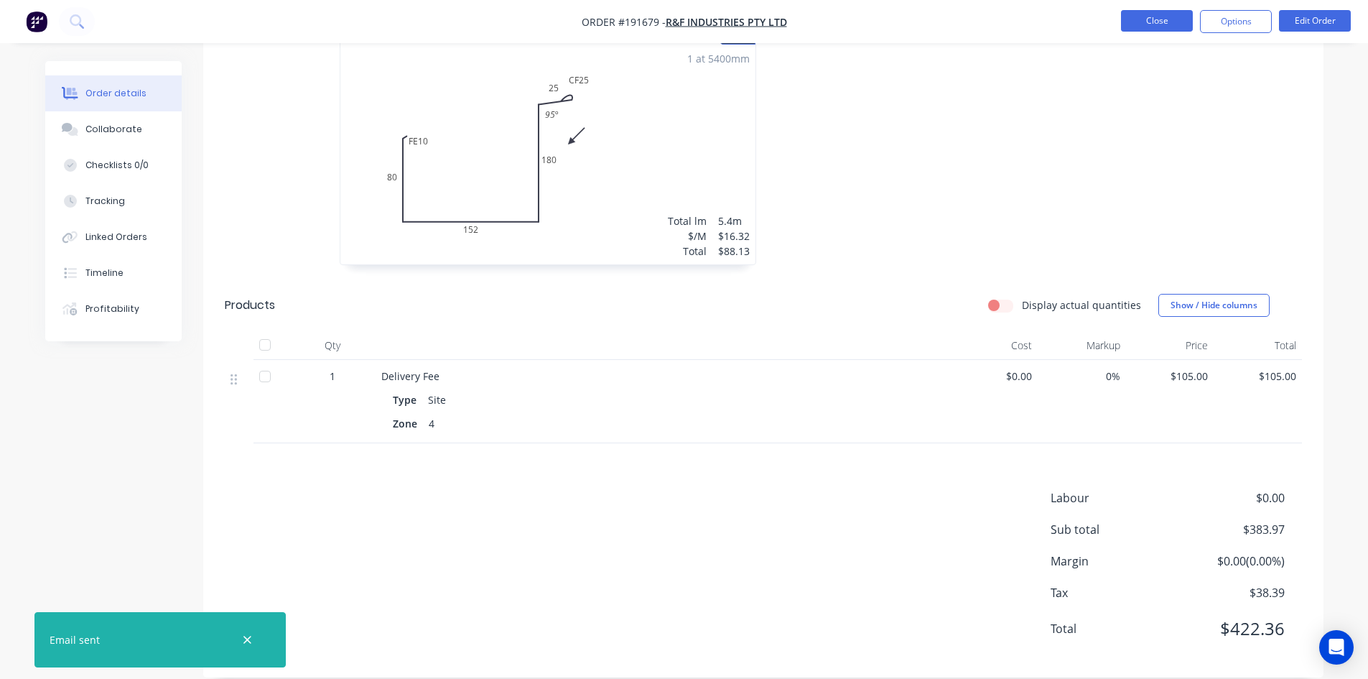
click at [1168, 18] on button "Close" at bounding box center [1157, 21] width 72 height 22
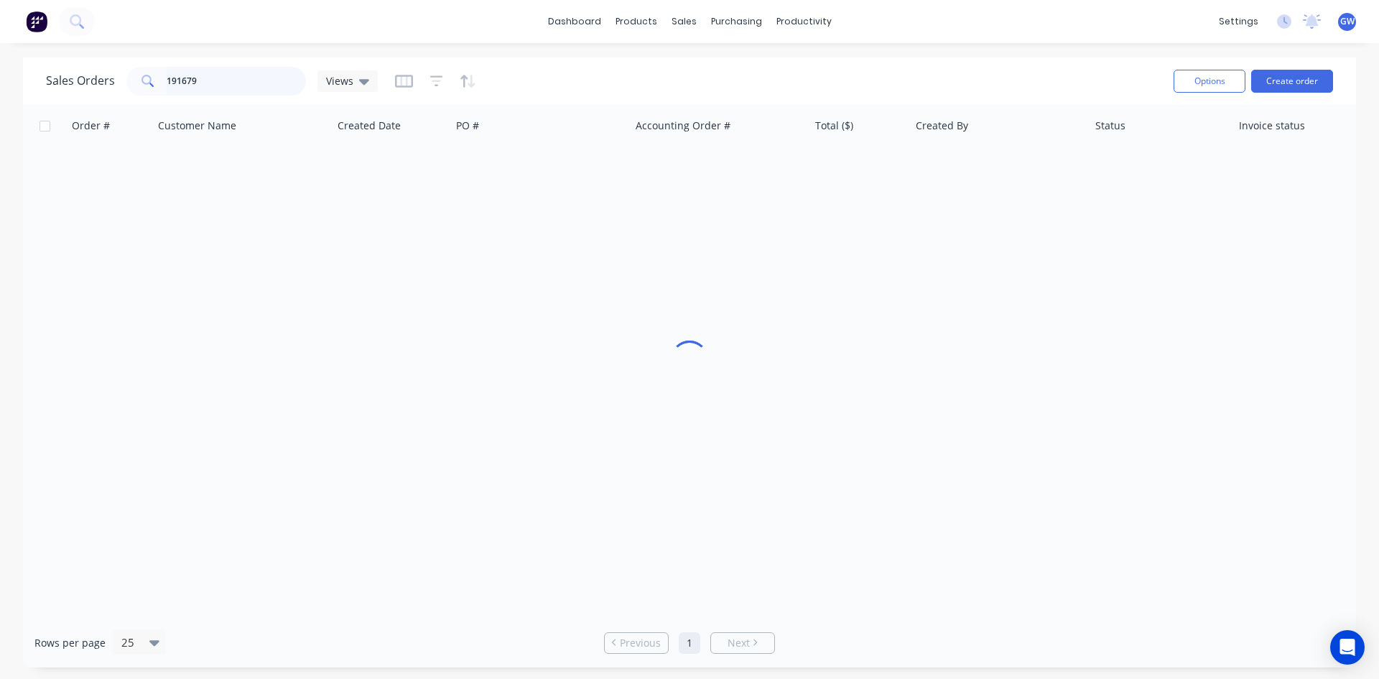
click at [205, 80] on input "191679" at bounding box center [237, 81] width 140 height 29
type input "191730"
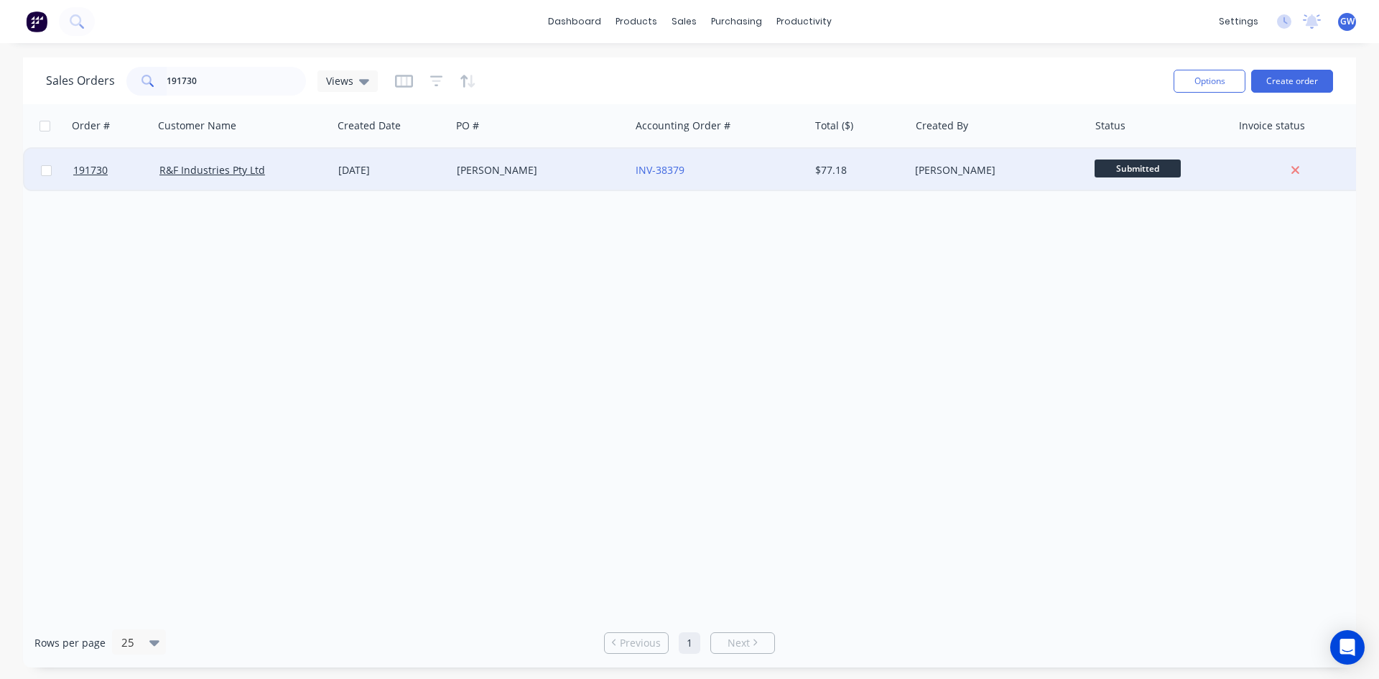
click at [756, 167] on div "INV-38379" at bounding box center [715, 170] width 159 height 14
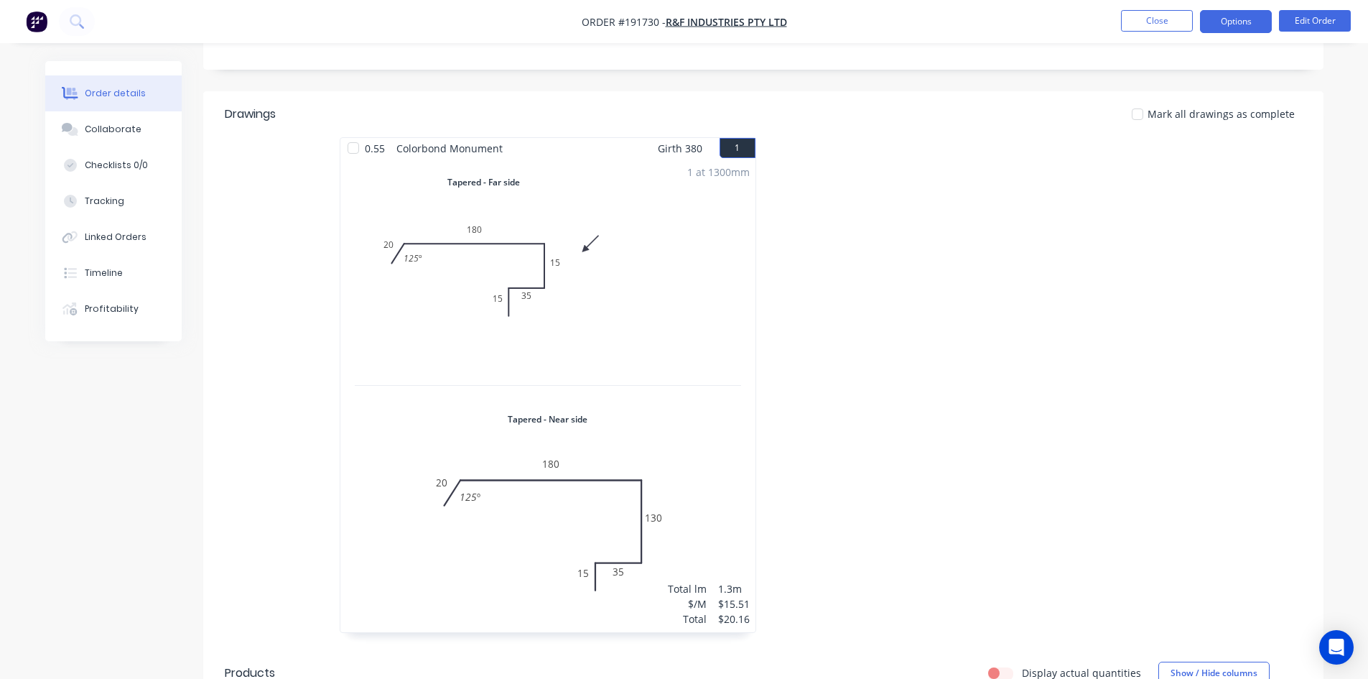
scroll to position [322, 0]
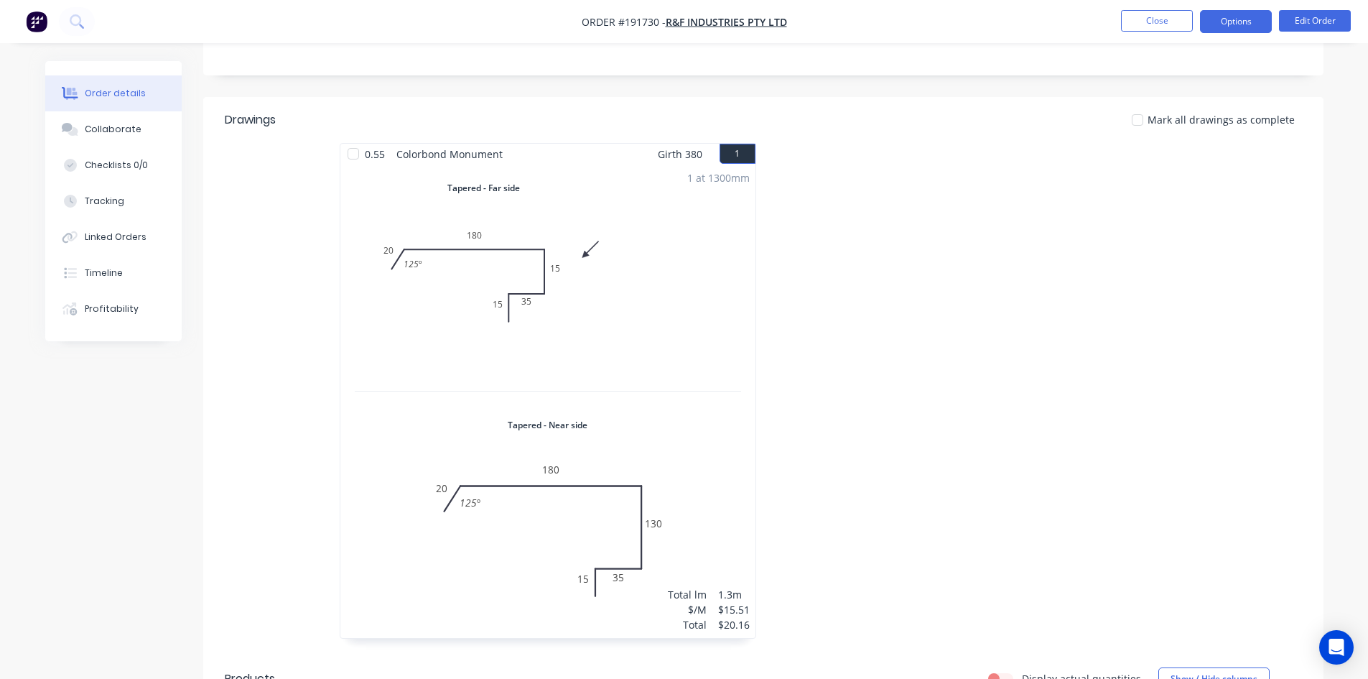
click at [1254, 19] on button "Options" at bounding box center [1236, 21] width 72 height 23
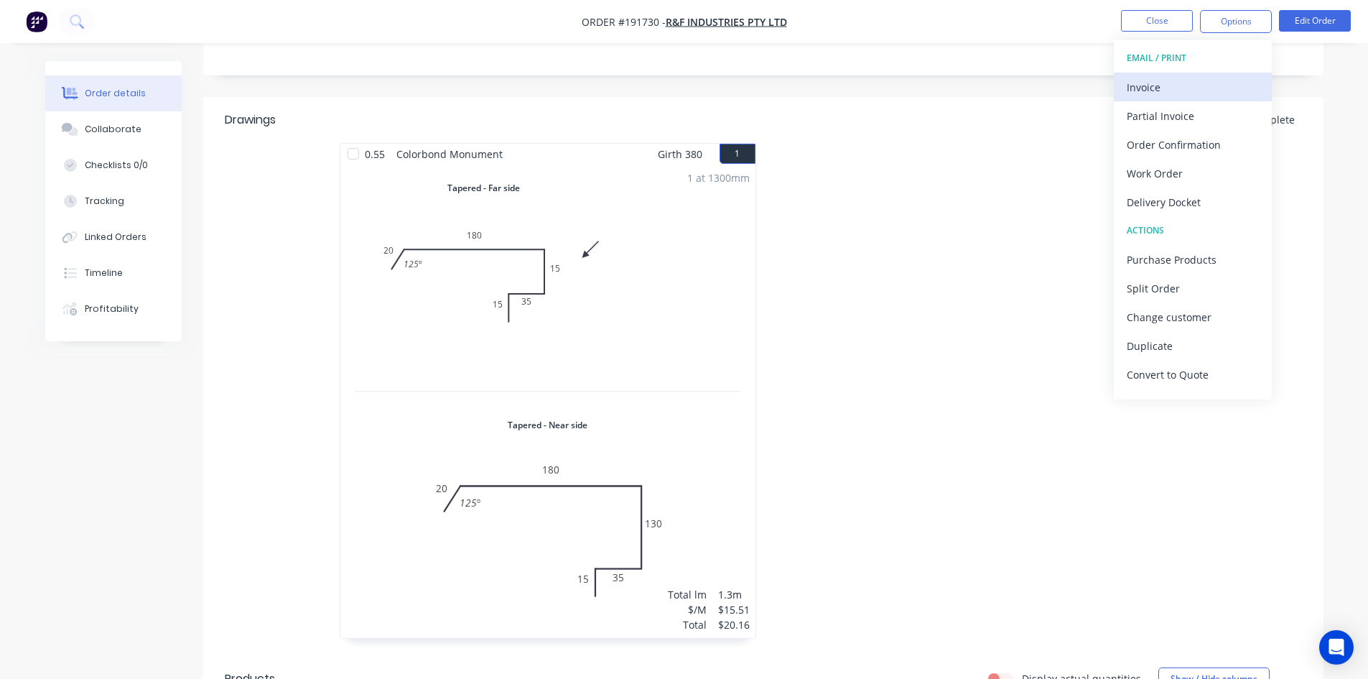
click at [1209, 87] on div "Invoice" at bounding box center [1193, 87] width 132 height 21
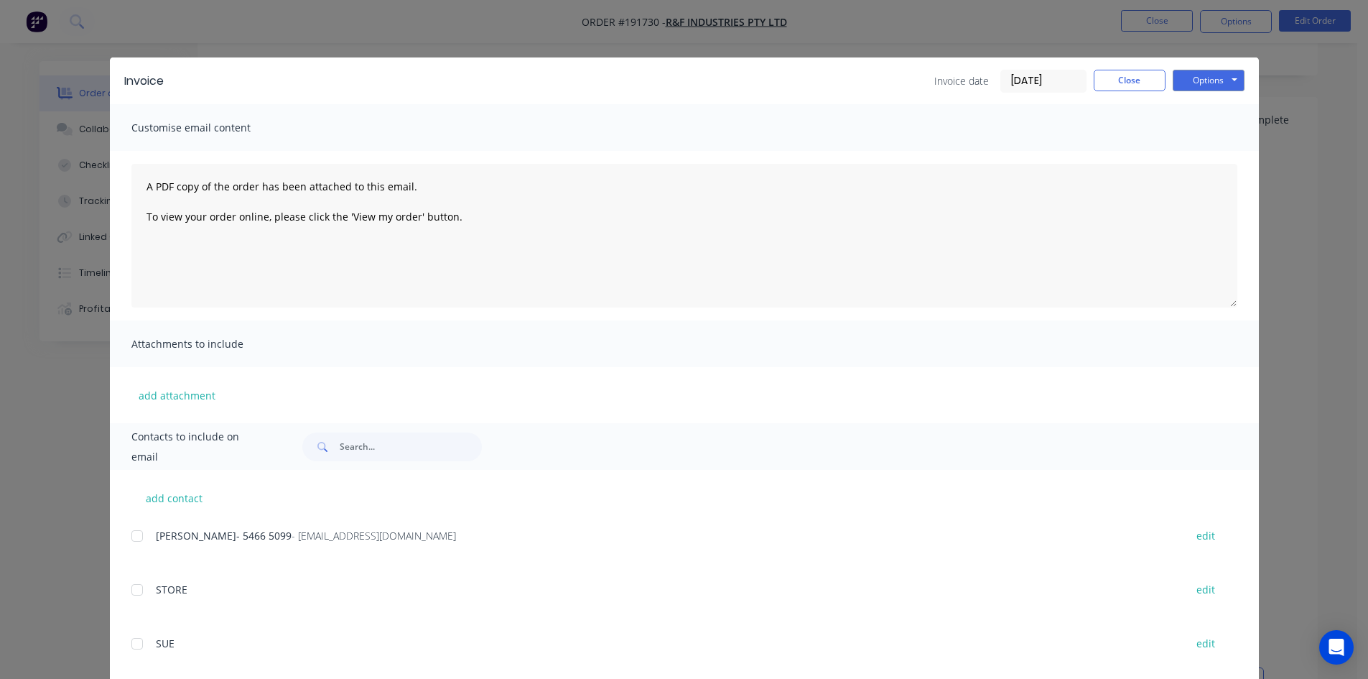
click at [134, 544] on div at bounding box center [137, 535] width 29 height 29
click at [1204, 80] on button "Options" at bounding box center [1209, 81] width 72 height 22
click at [1222, 154] on button "Email" at bounding box center [1219, 153] width 92 height 24
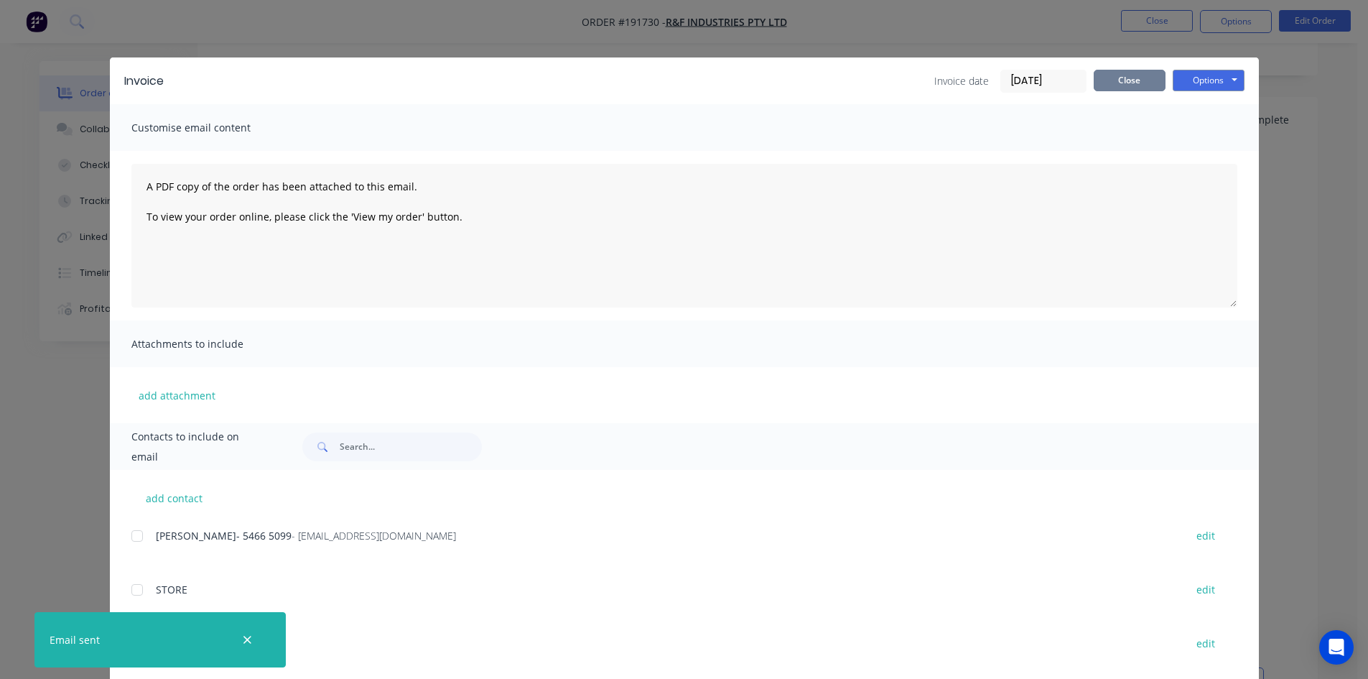
click at [1124, 84] on button "Close" at bounding box center [1130, 81] width 72 height 22
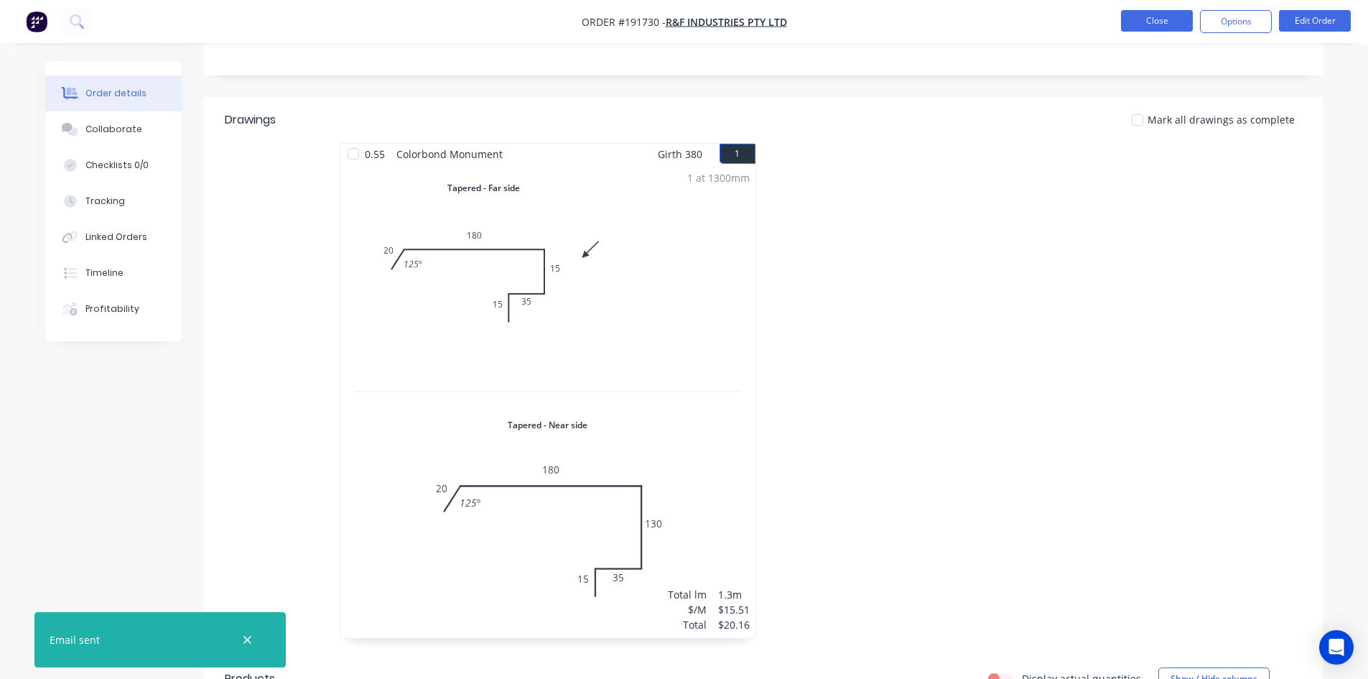
click at [1167, 11] on button "Close" at bounding box center [1157, 21] width 72 height 22
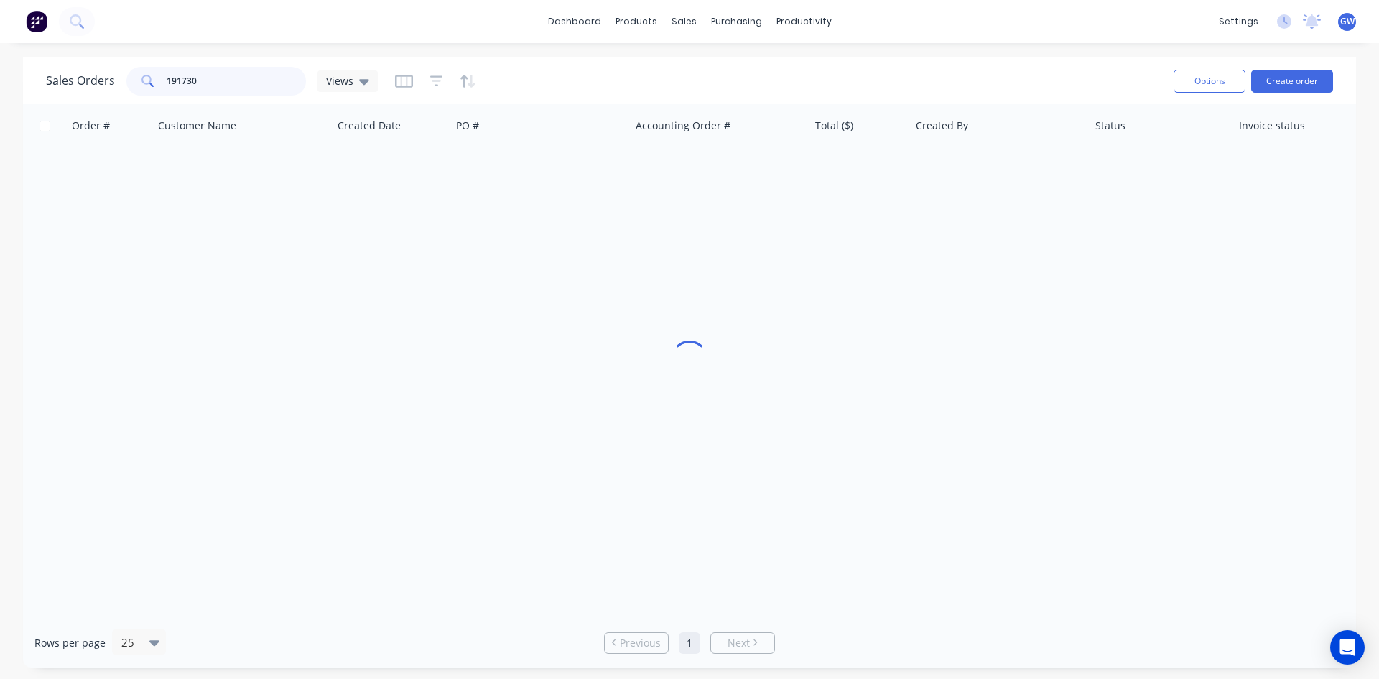
drag, startPoint x: 200, startPoint y: 74, endPoint x: 81, endPoint y: 70, distance: 119.3
click at [81, 70] on div "Sales Orders 191730 Views" at bounding box center [212, 81] width 332 height 29
type input "191668"
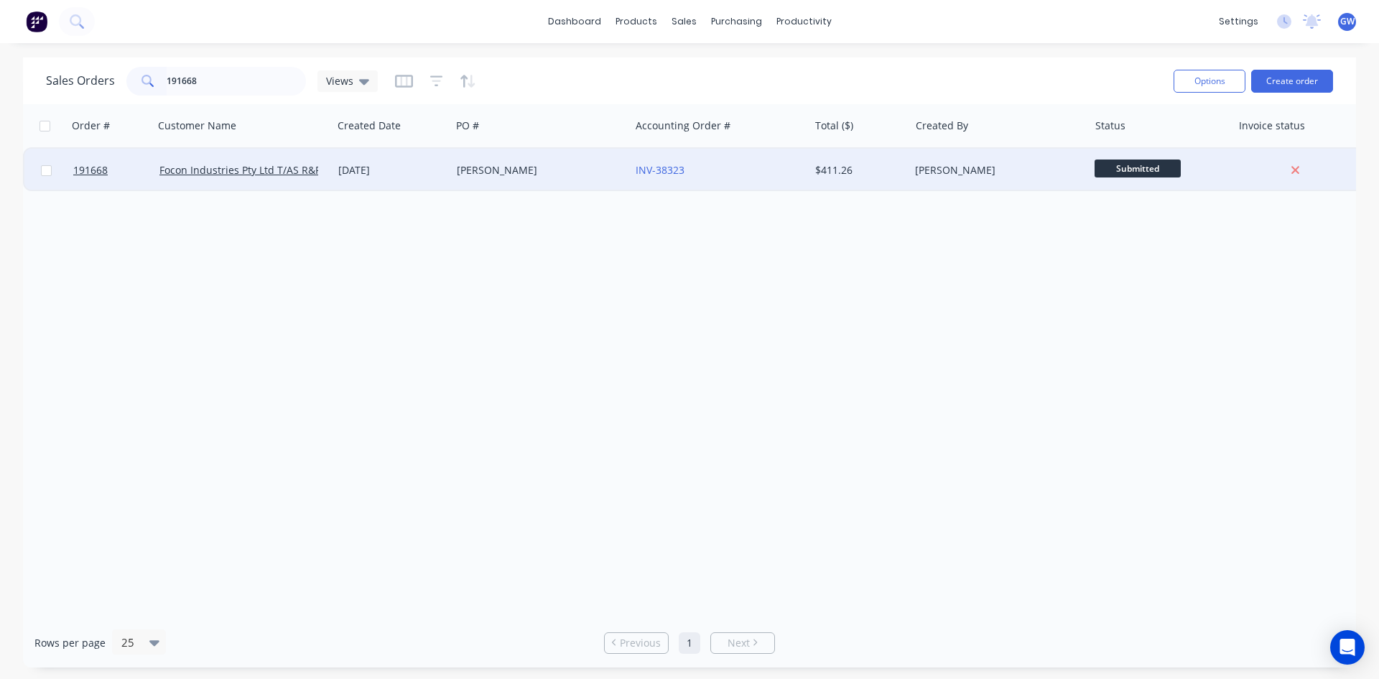
click at [582, 164] on div "[PERSON_NAME]" at bounding box center [536, 170] width 159 height 14
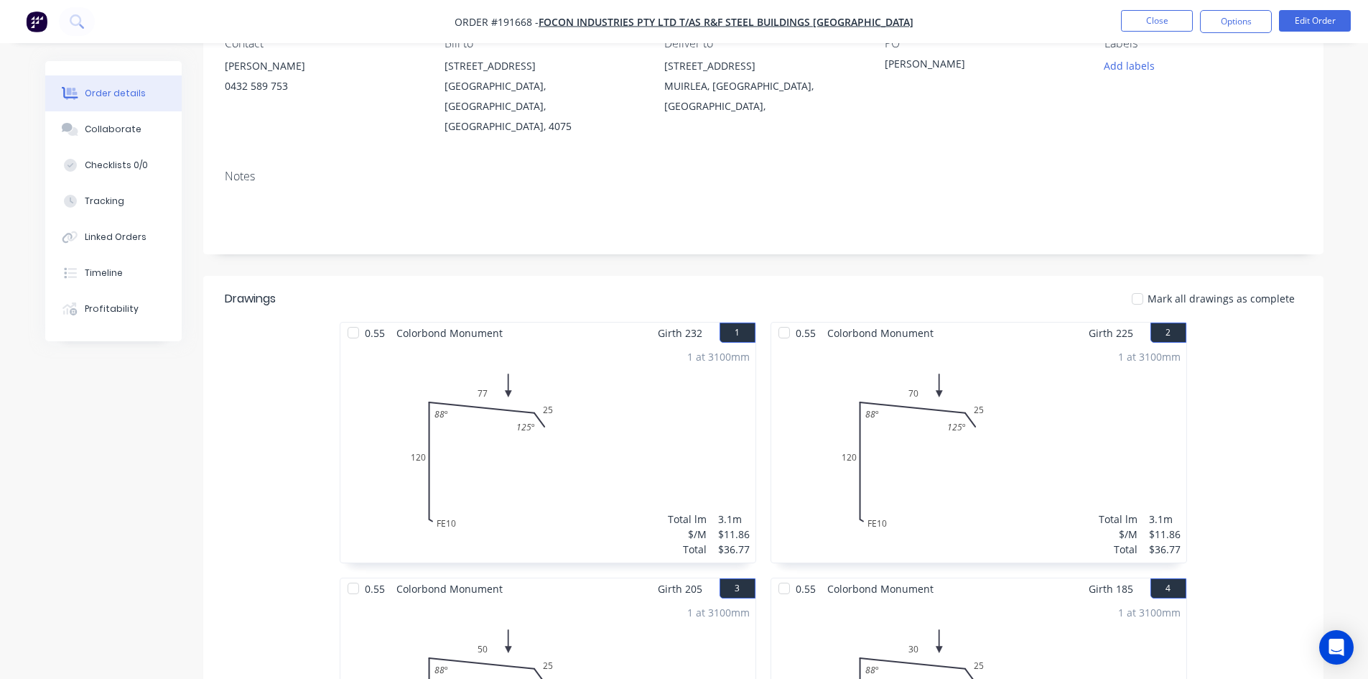
scroll to position [117, 0]
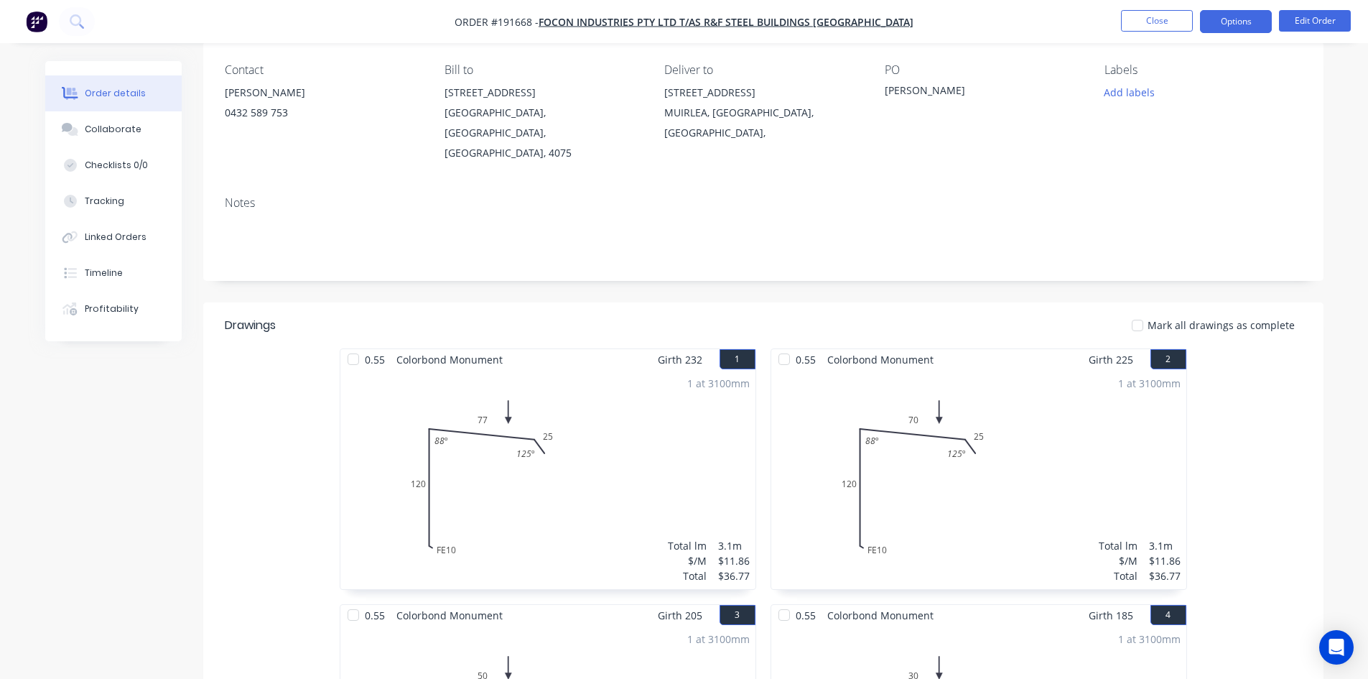
click at [1244, 27] on button "Options" at bounding box center [1236, 21] width 72 height 23
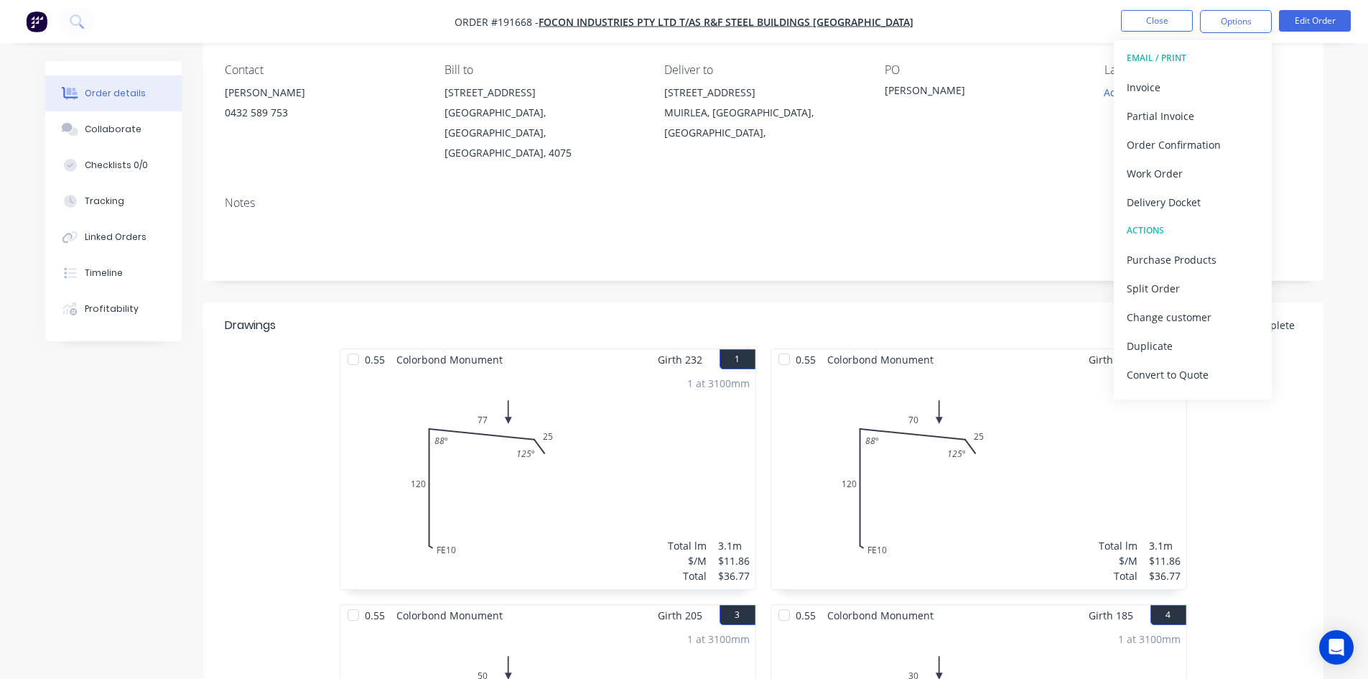
click at [1201, 85] on div "Invoice" at bounding box center [1193, 87] width 132 height 21
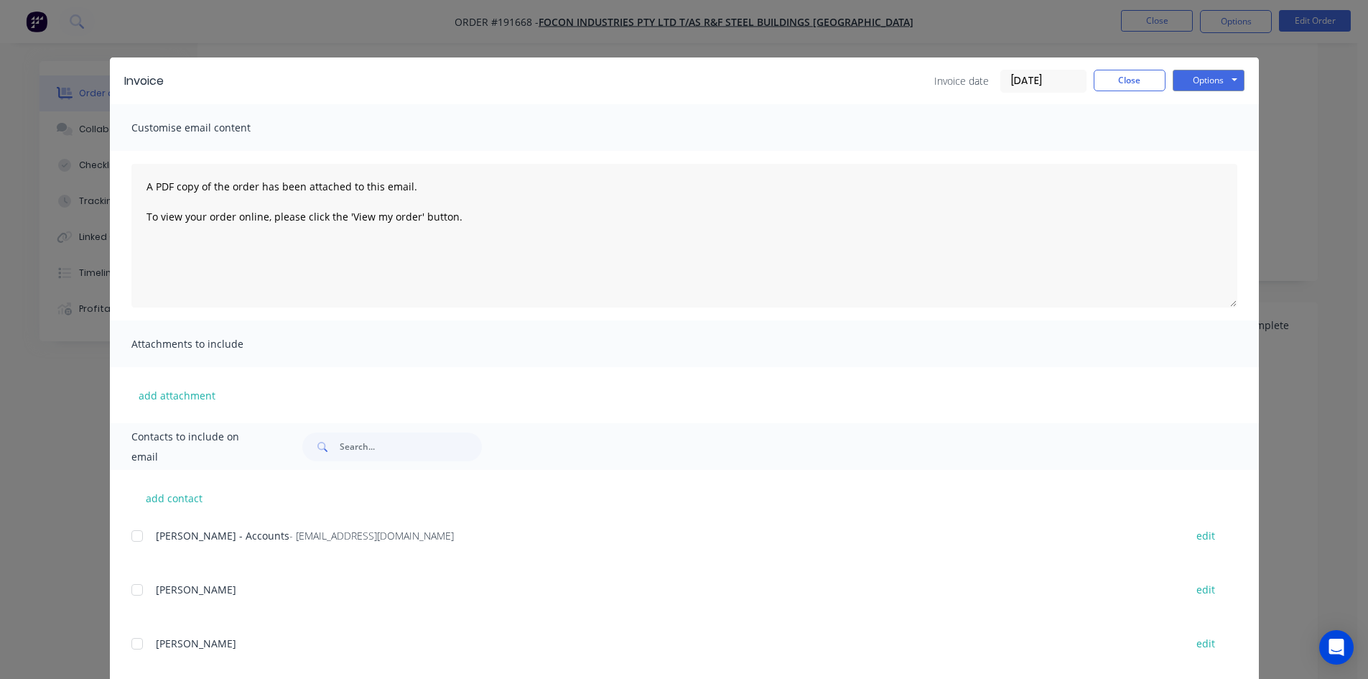
click at [145, 534] on div at bounding box center [137, 535] width 29 height 29
click at [1217, 82] on button "Options" at bounding box center [1209, 81] width 72 height 22
click at [1232, 159] on button "Email" at bounding box center [1219, 153] width 92 height 24
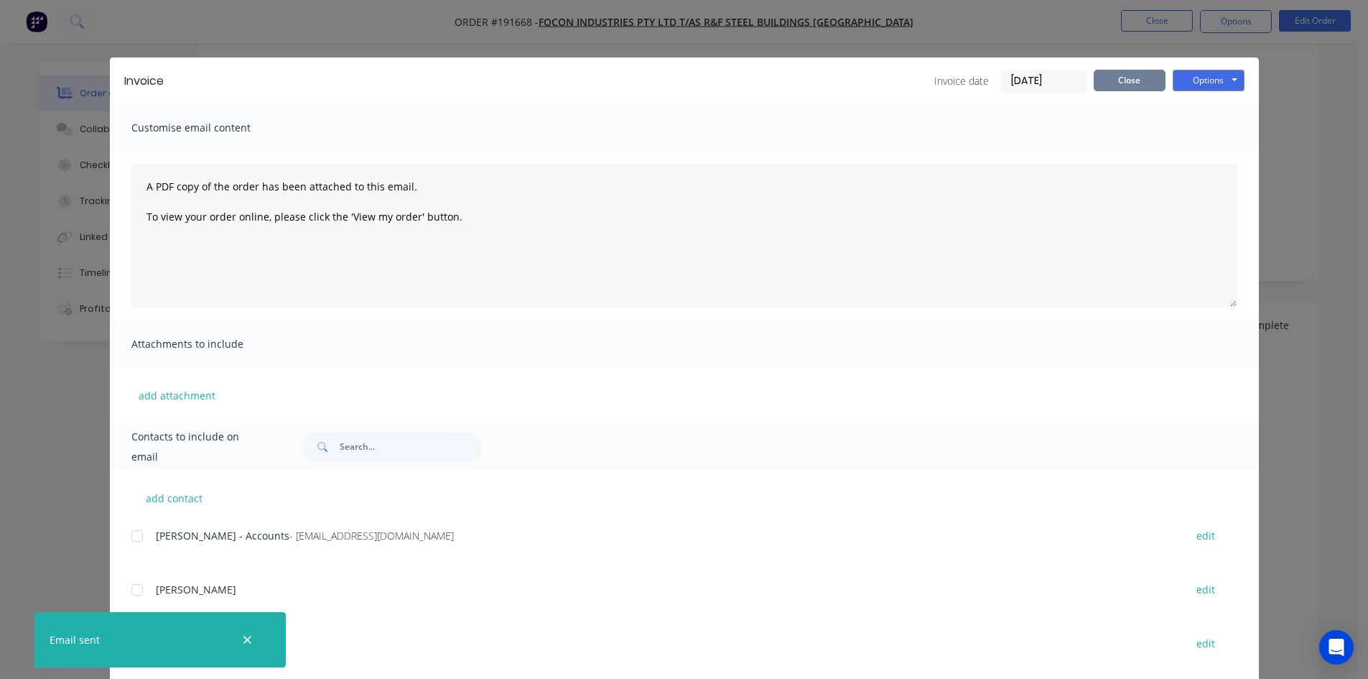
click at [1121, 88] on button "Close" at bounding box center [1130, 81] width 72 height 22
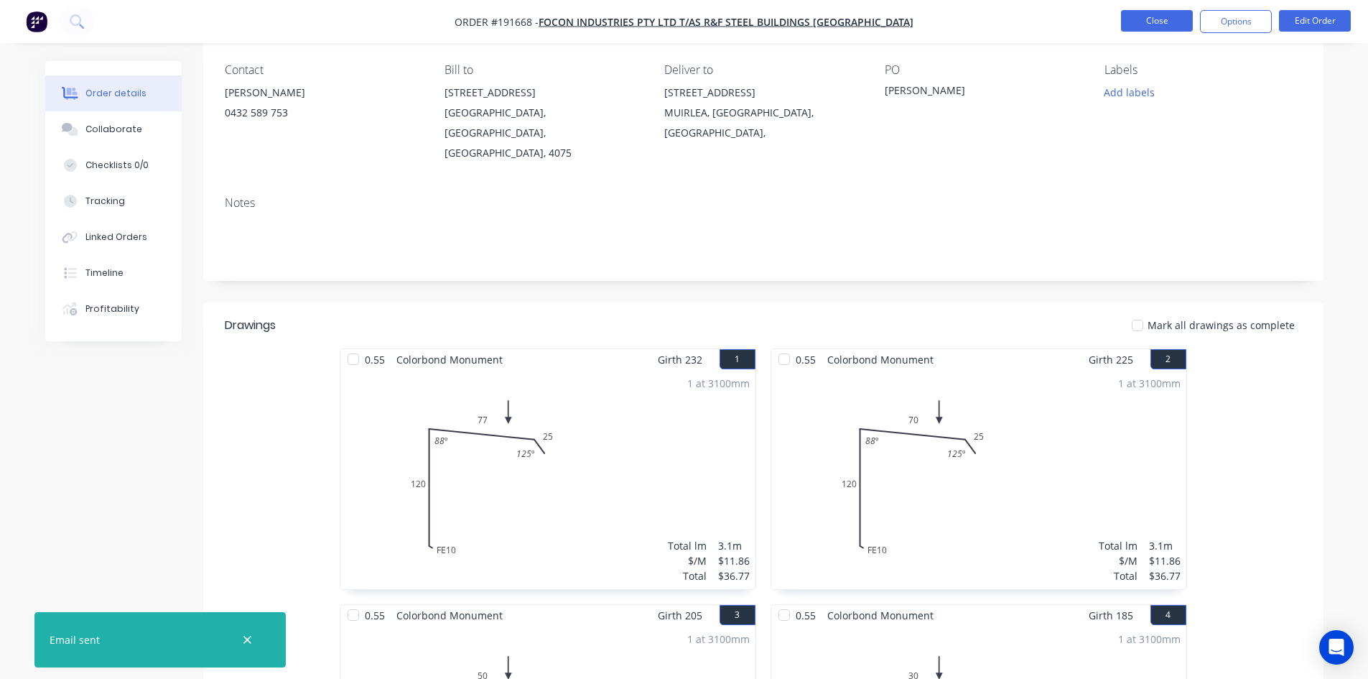
click at [1164, 25] on button "Close" at bounding box center [1157, 21] width 72 height 22
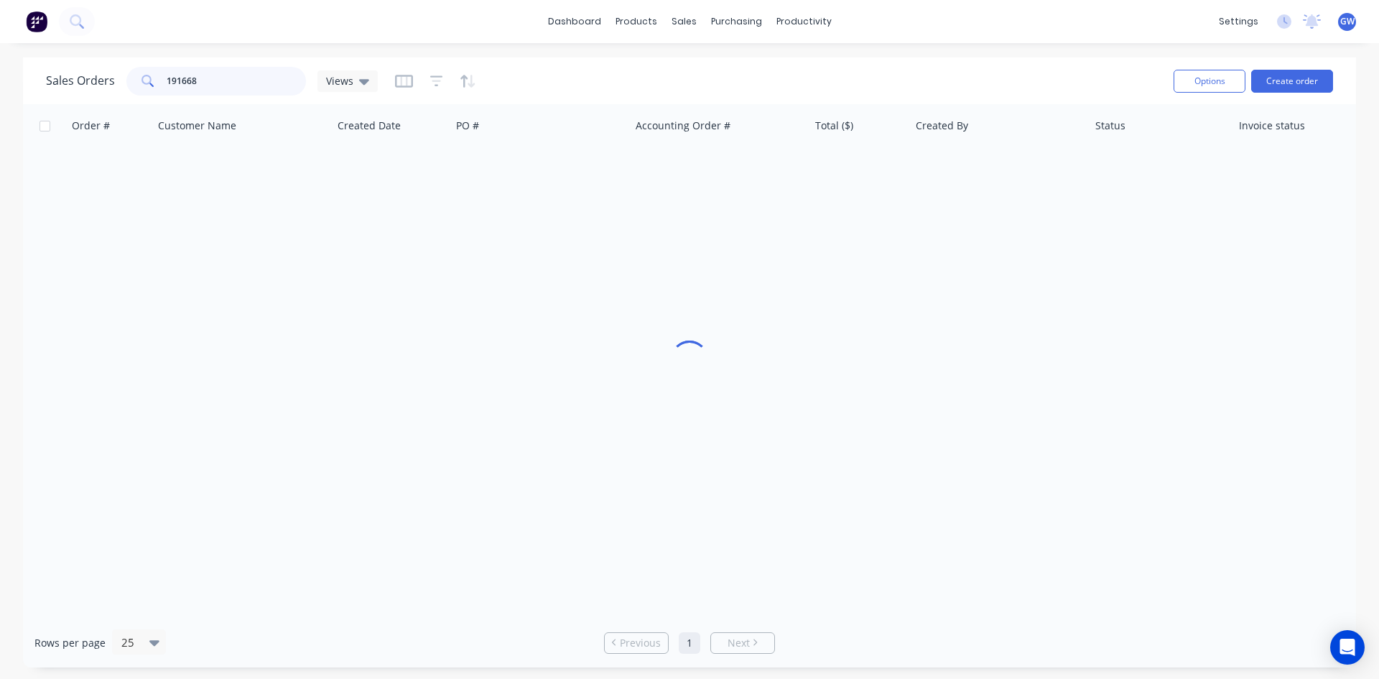
drag, startPoint x: 293, startPoint y: 79, endPoint x: 114, endPoint y: 79, distance: 178.8
click at [114, 79] on div "Sales Orders 191668 Views" at bounding box center [212, 81] width 332 height 29
type input "191559"
click at [964, 178] on div "[PERSON_NAME]" at bounding box center [998, 170] width 179 height 43
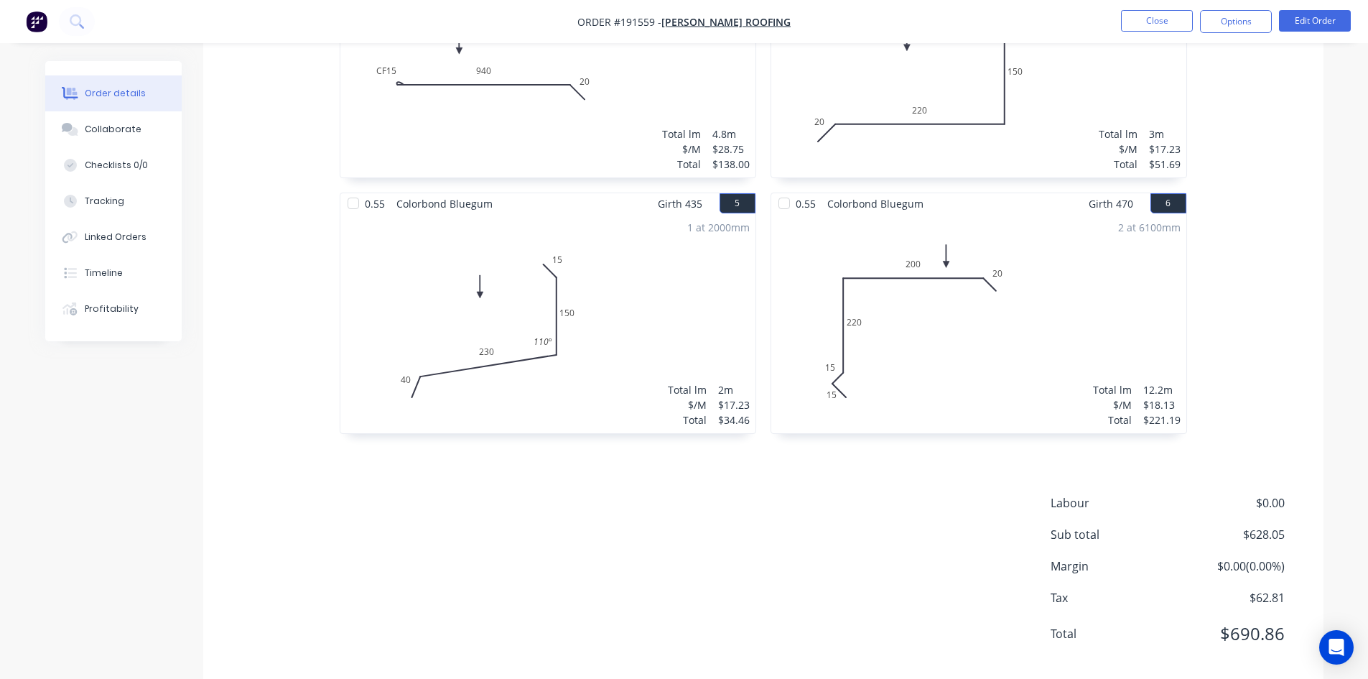
scroll to position [789, 0]
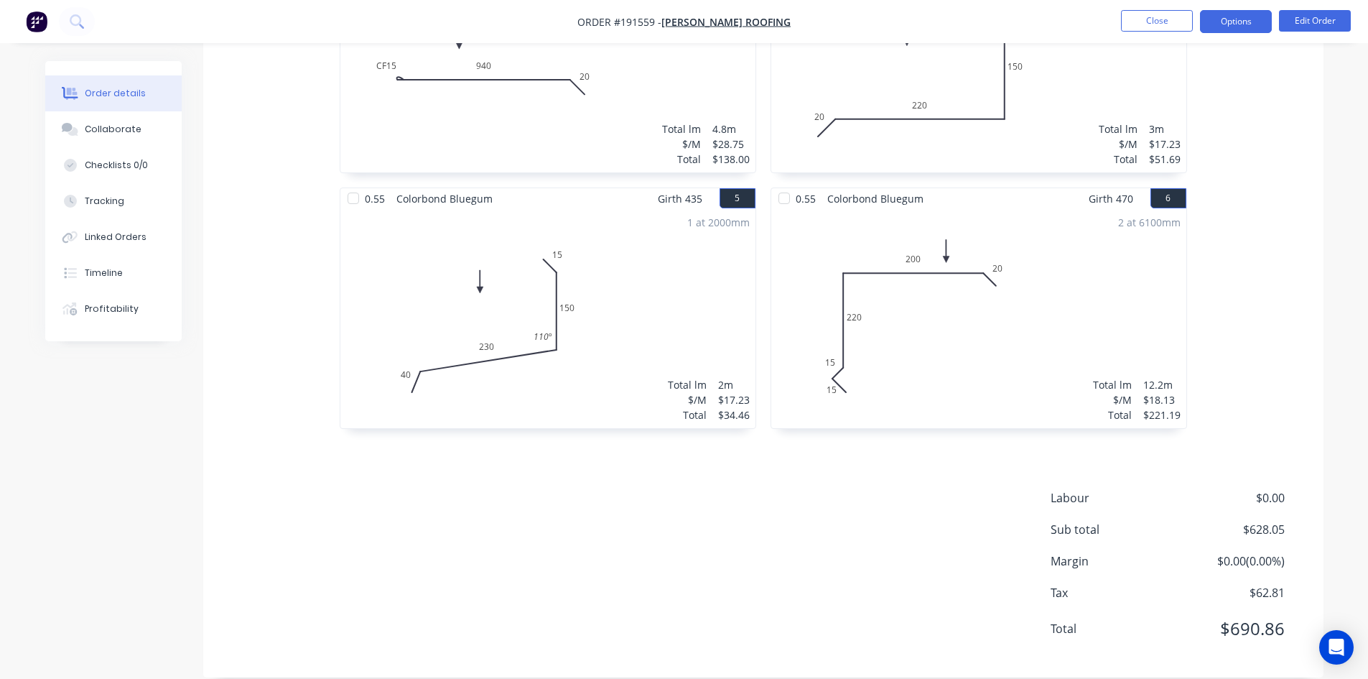
click at [1248, 24] on button "Options" at bounding box center [1236, 21] width 72 height 23
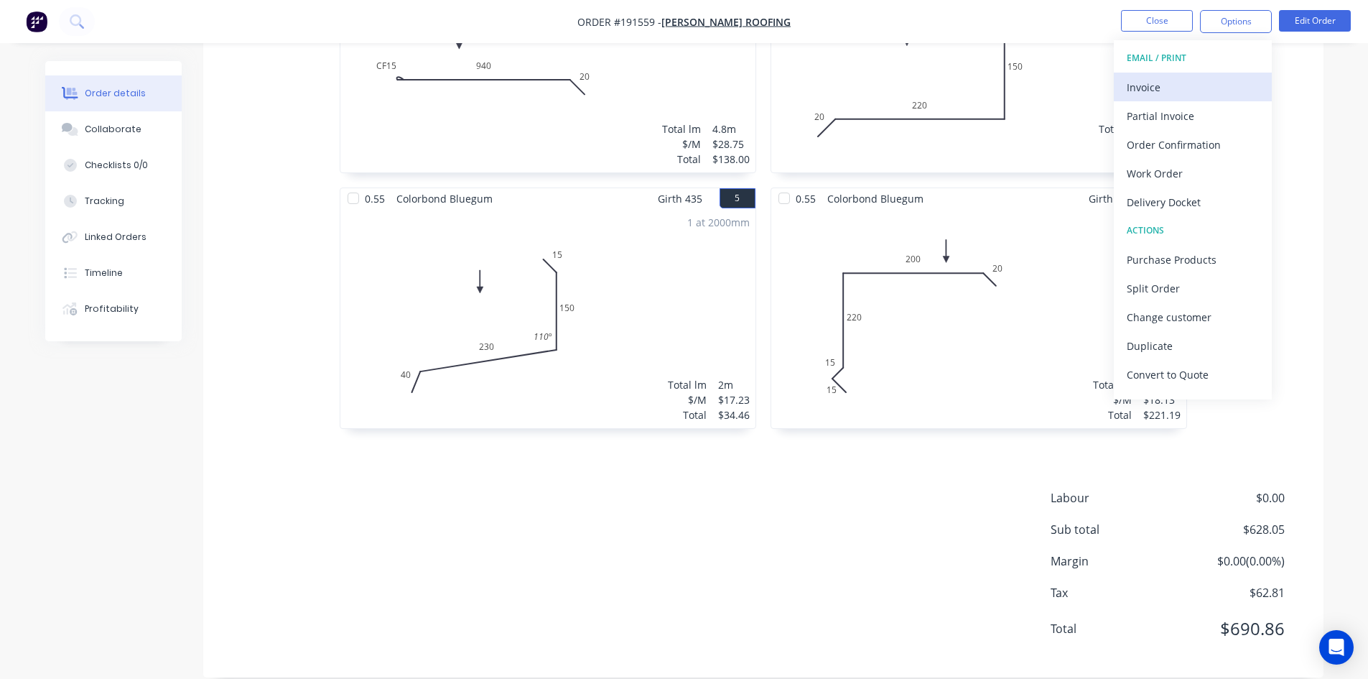
click at [1208, 86] on div "Invoice" at bounding box center [1193, 87] width 132 height 21
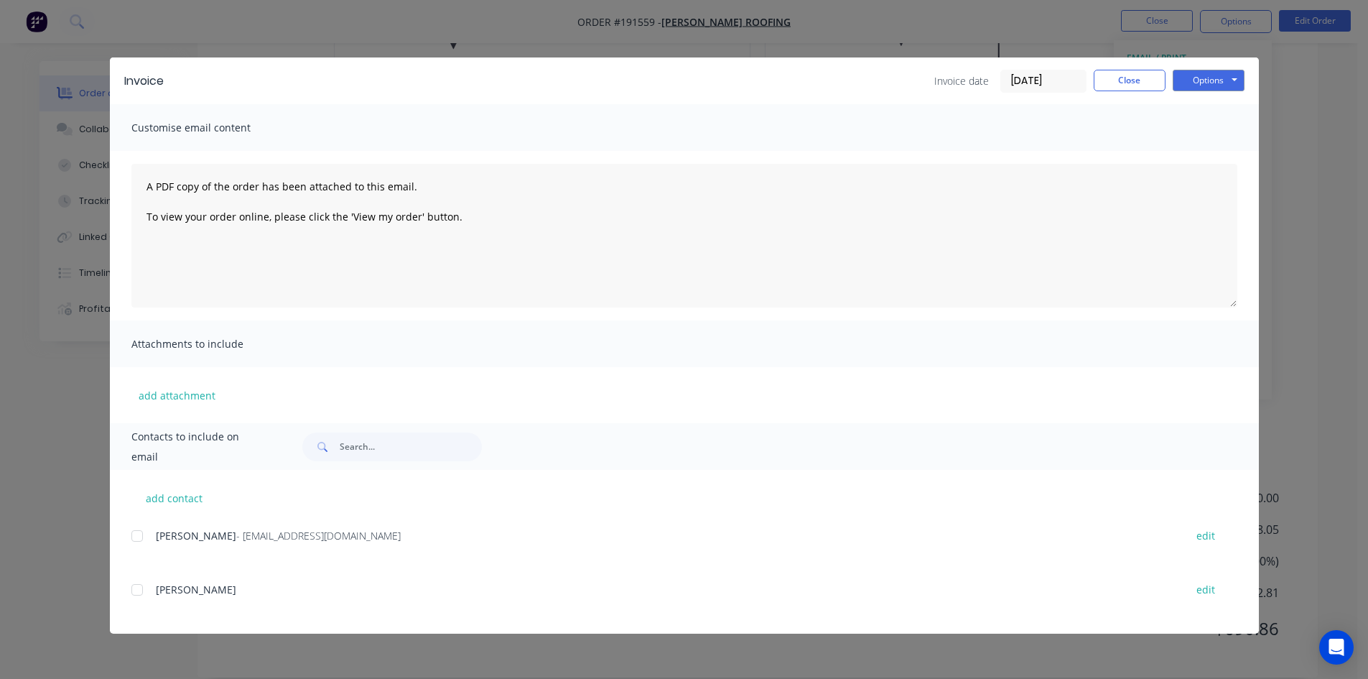
click at [133, 540] on div at bounding box center [137, 535] width 29 height 29
click at [1222, 83] on button "Options" at bounding box center [1209, 81] width 72 height 22
click at [1220, 160] on button "Email" at bounding box center [1219, 153] width 92 height 24
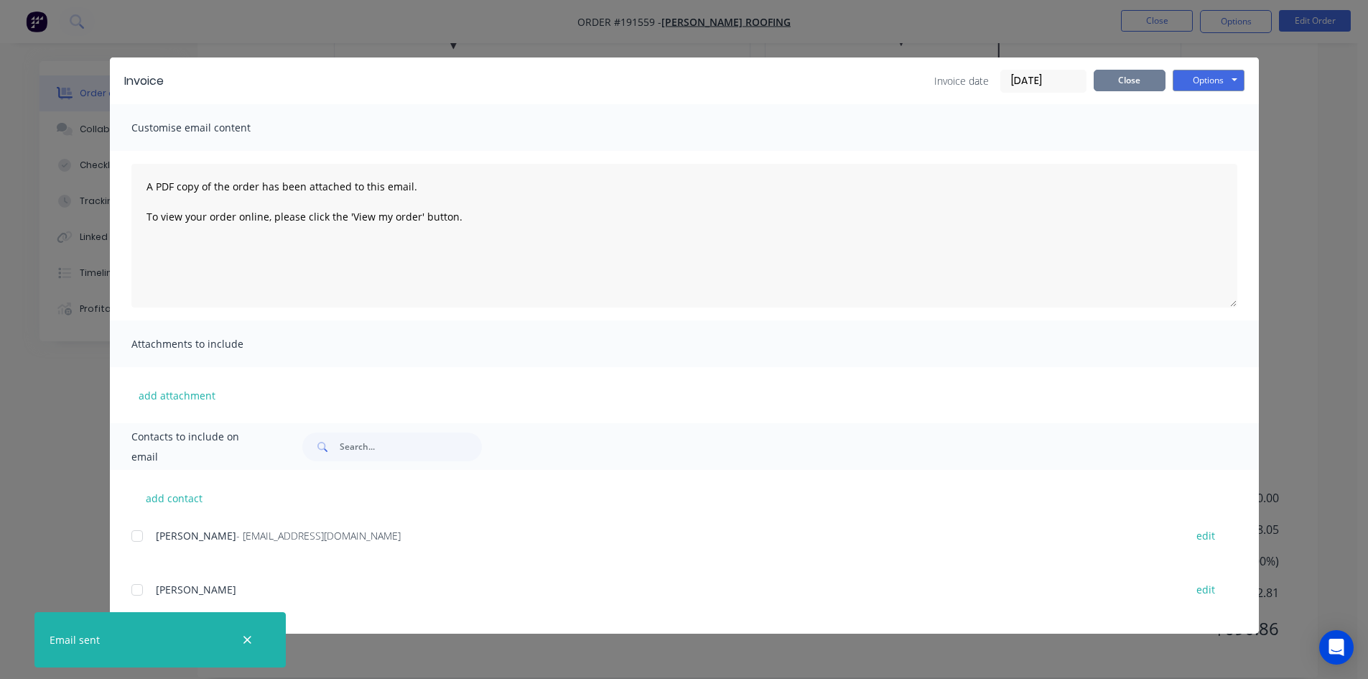
click at [1140, 71] on button "Close" at bounding box center [1130, 81] width 72 height 22
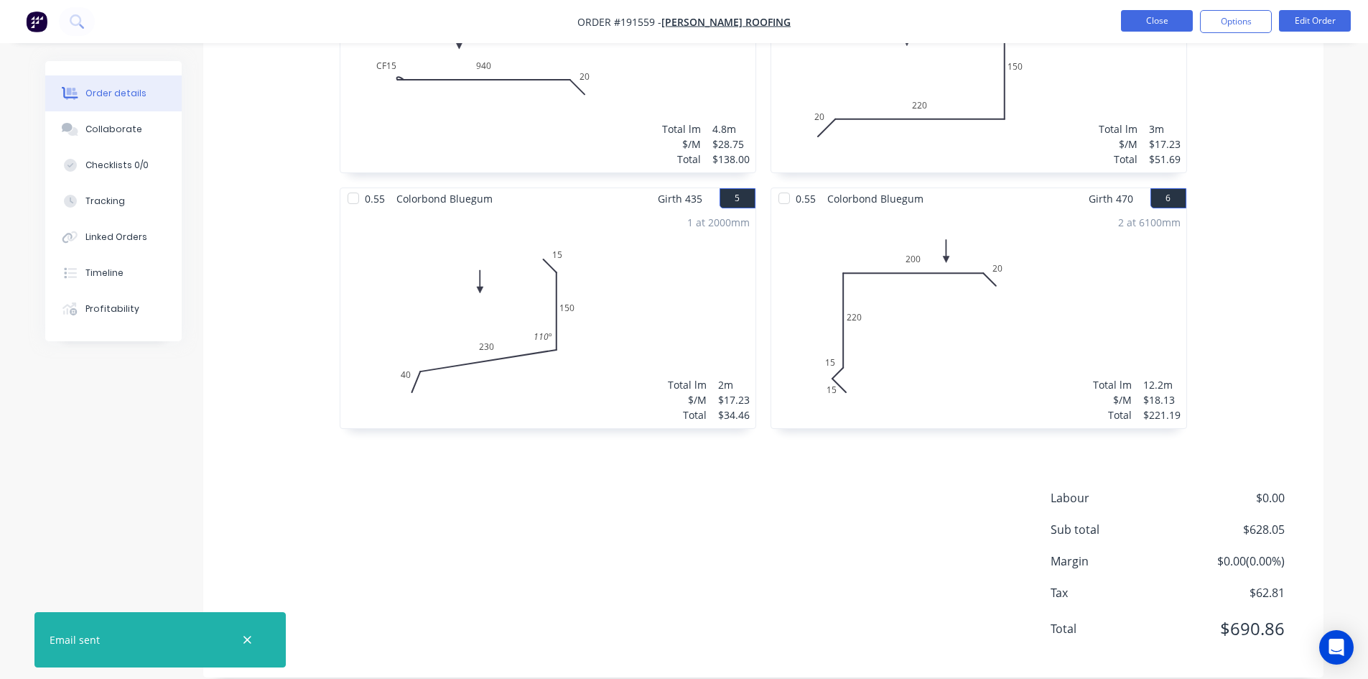
click at [1165, 14] on button "Close" at bounding box center [1157, 21] width 72 height 22
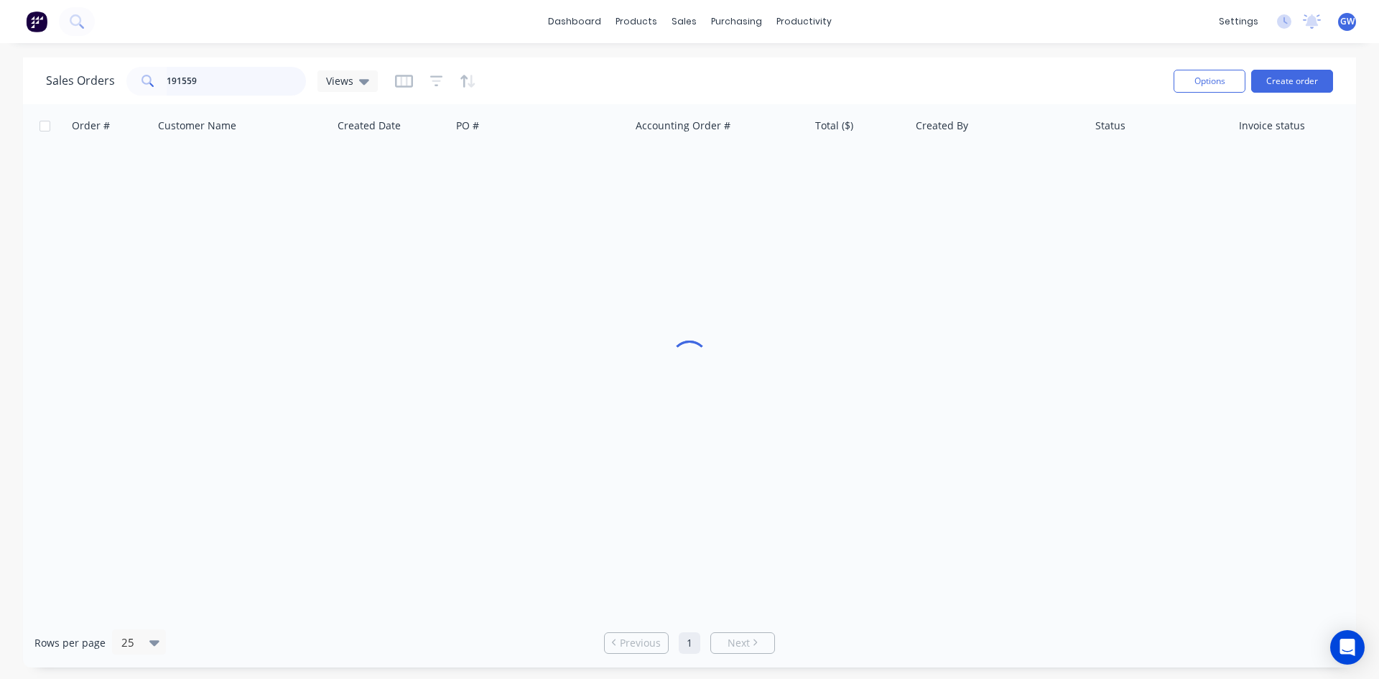
click at [229, 83] on input "191559" at bounding box center [237, 81] width 140 height 29
type input "191675"
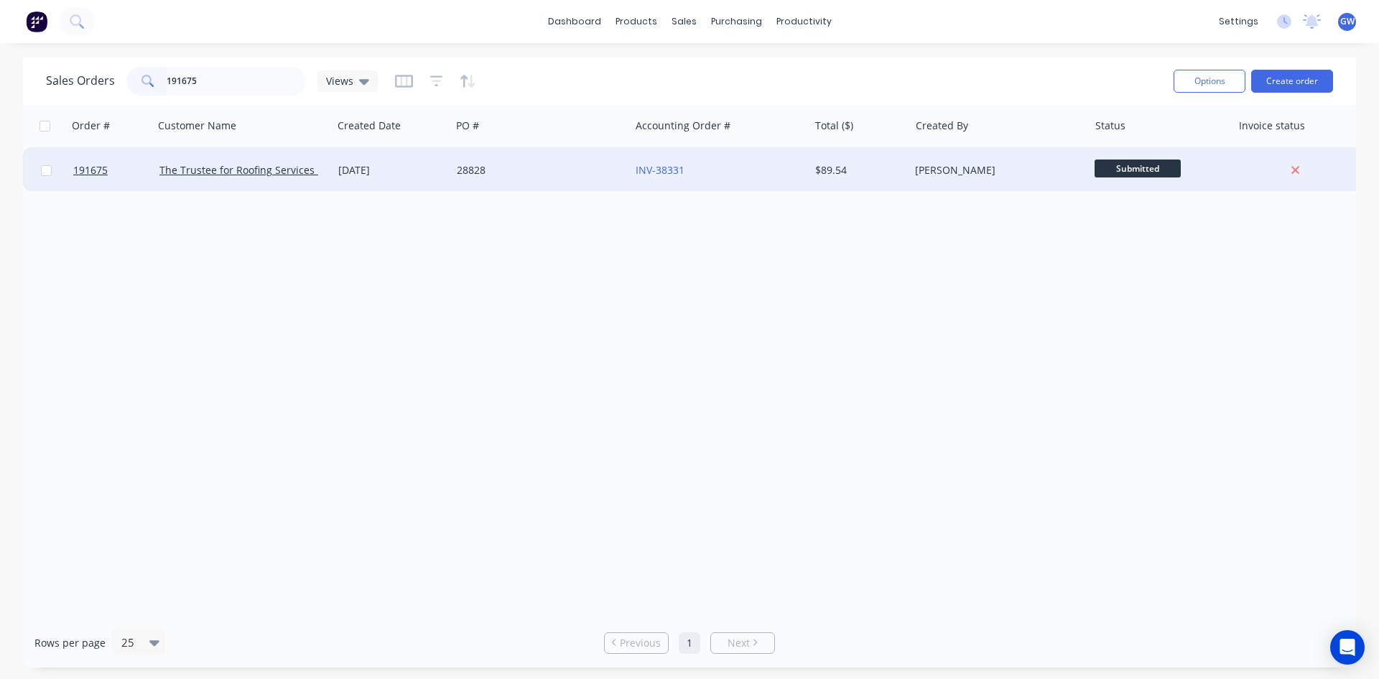
click at [1024, 169] on div "[PERSON_NAME]" at bounding box center [994, 170] width 159 height 14
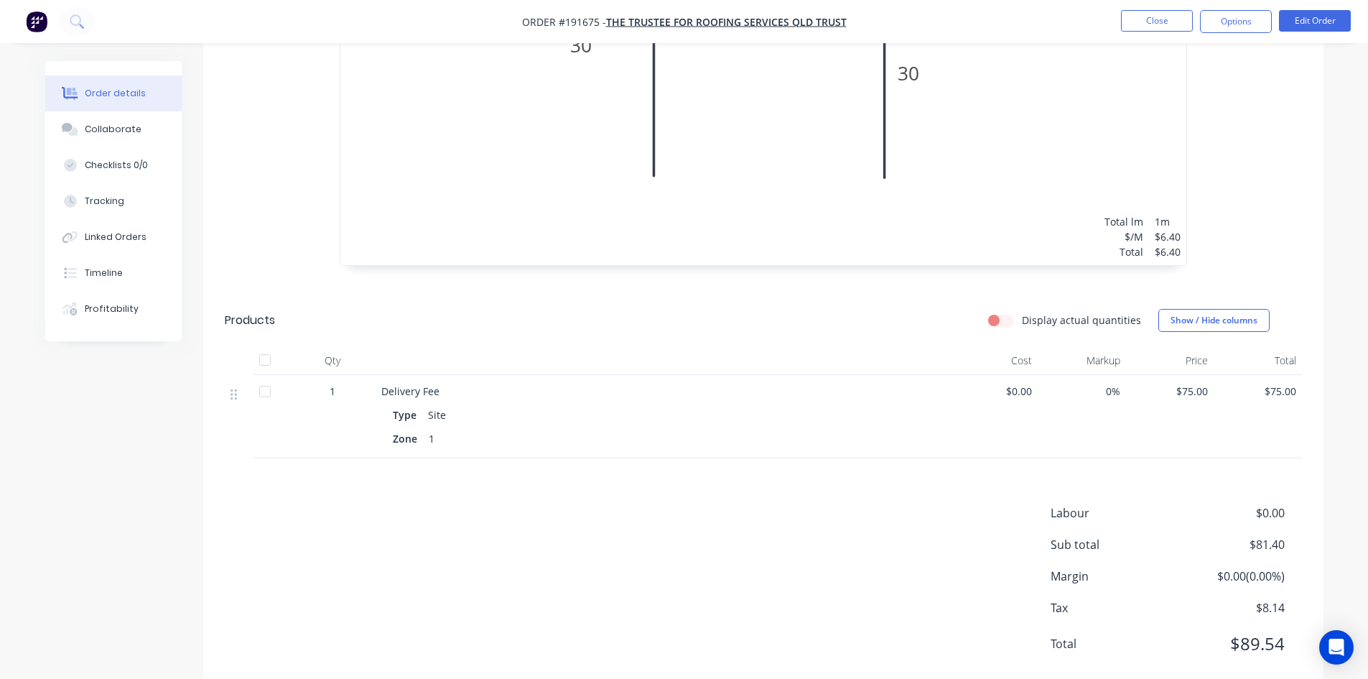
scroll to position [675, 0]
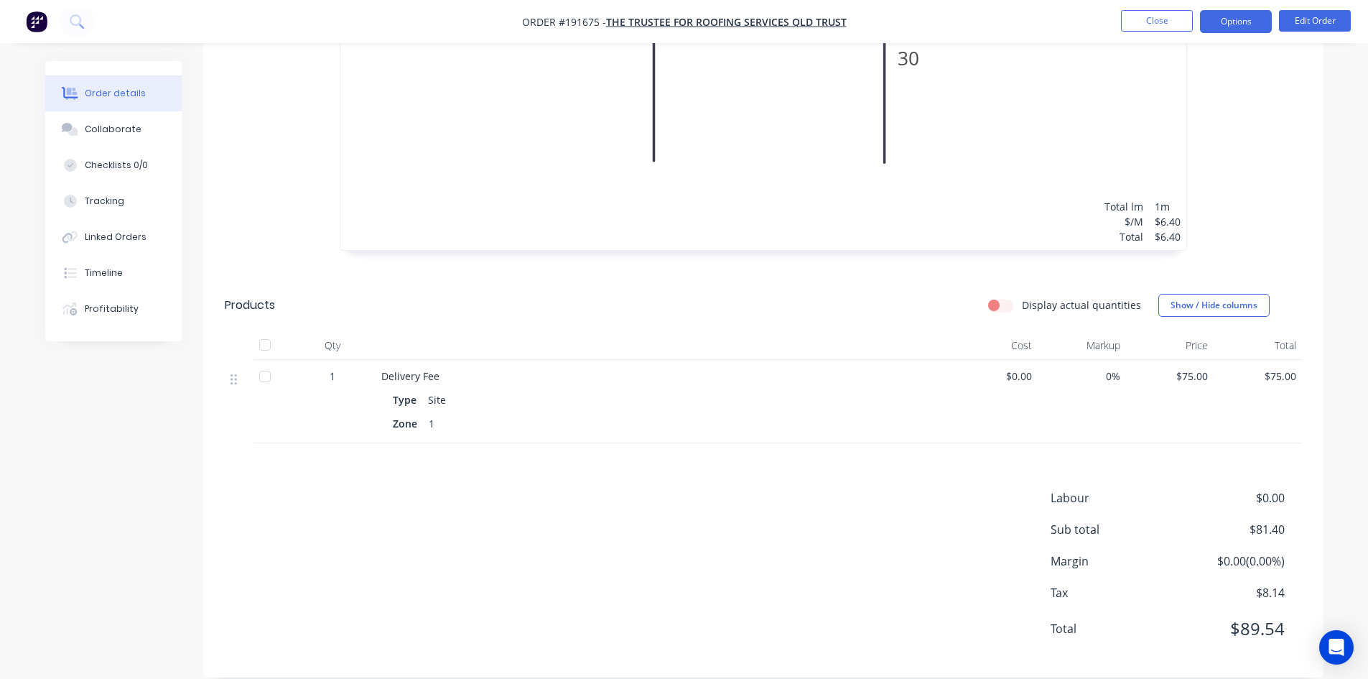
click at [1235, 19] on button "Options" at bounding box center [1236, 21] width 72 height 23
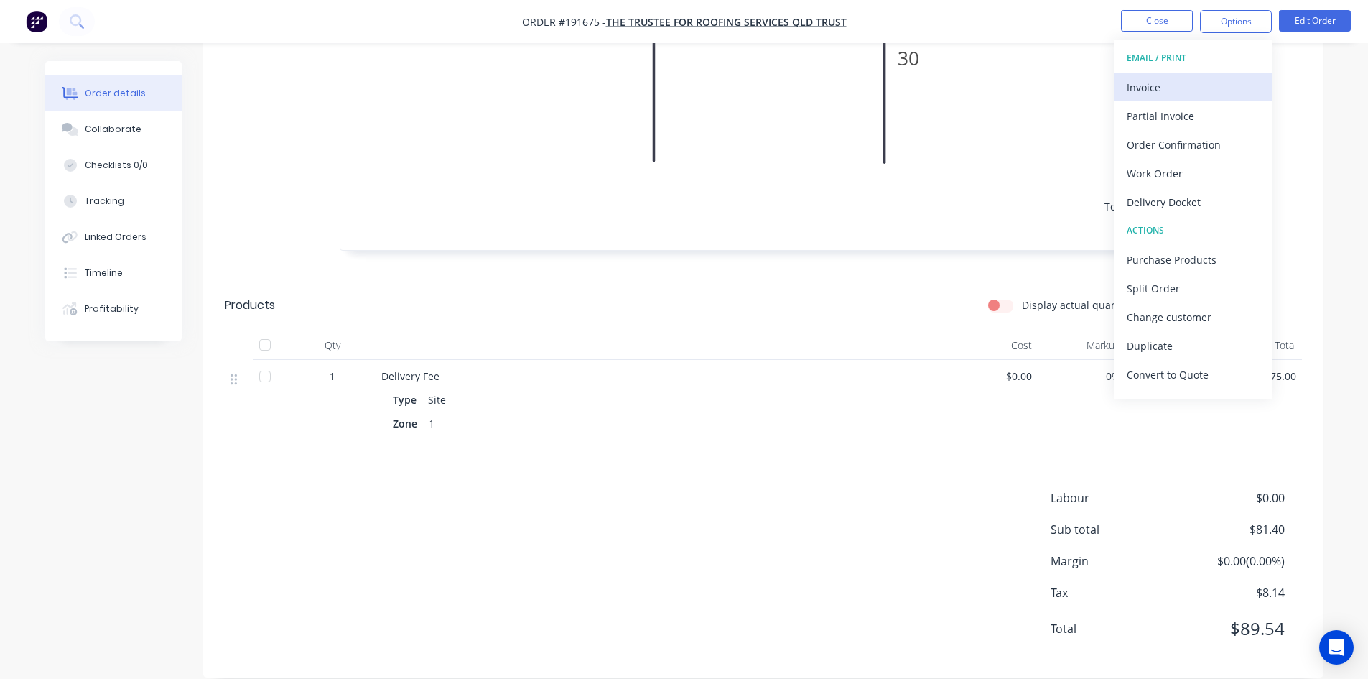
click at [1201, 77] on div "Invoice" at bounding box center [1193, 87] width 132 height 21
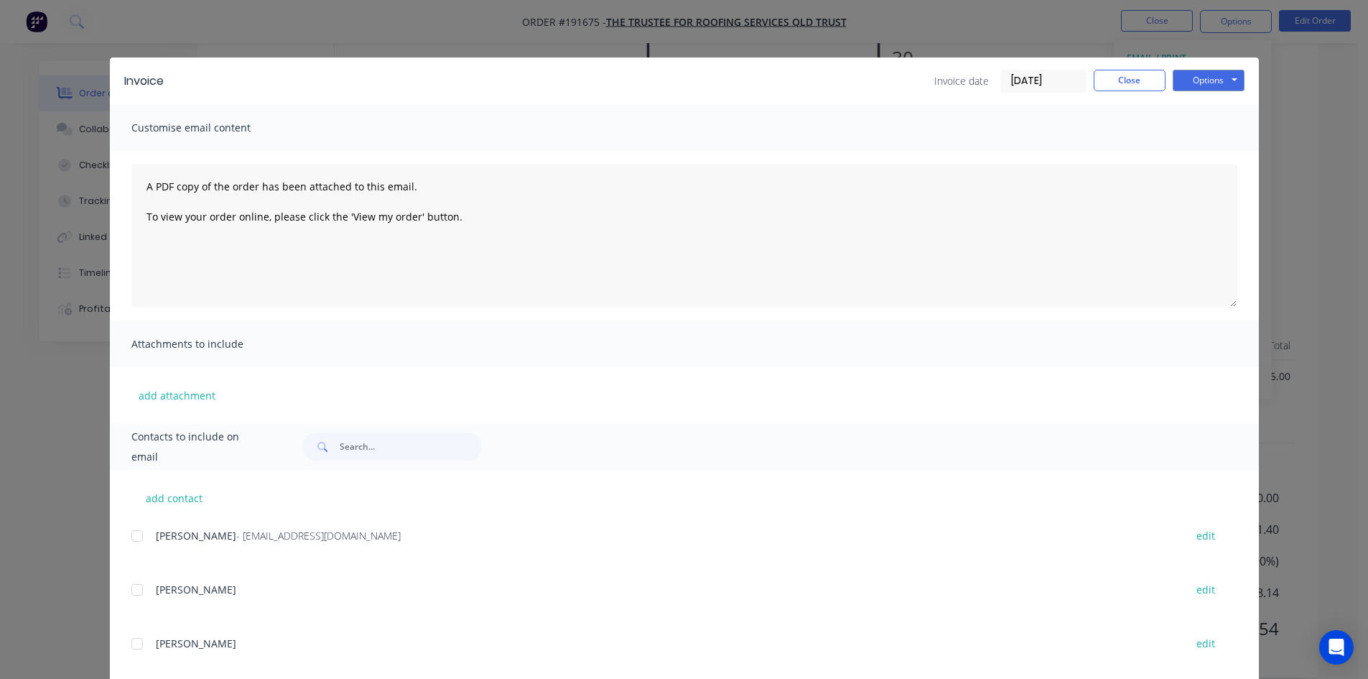
click at [133, 532] on div at bounding box center [137, 535] width 29 height 29
click at [1202, 77] on button "Options" at bounding box center [1209, 81] width 72 height 22
click at [1199, 152] on button "Email" at bounding box center [1219, 153] width 92 height 24
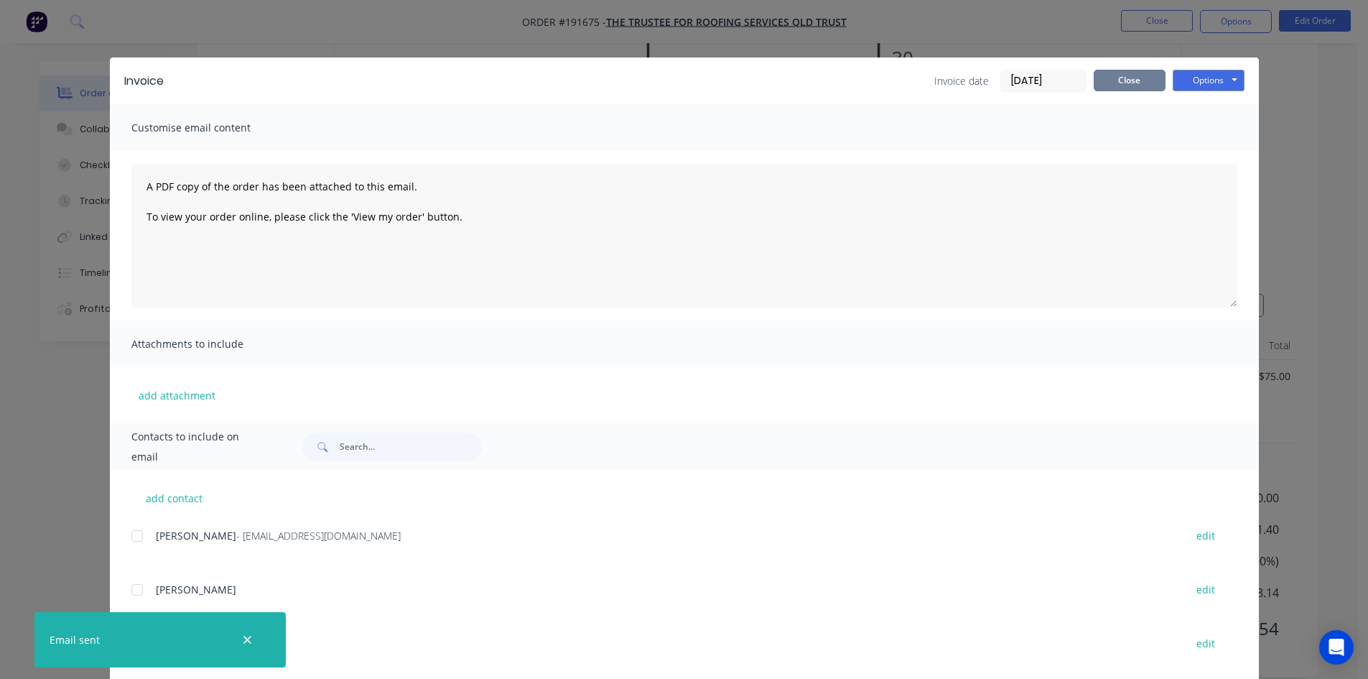
drag, startPoint x: 1146, startPoint y: 88, endPoint x: 1151, endPoint y: 37, distance: 50.5
click at [1146, 88] on button "Close" at bounding box center [1130, 81] width 72 height 22
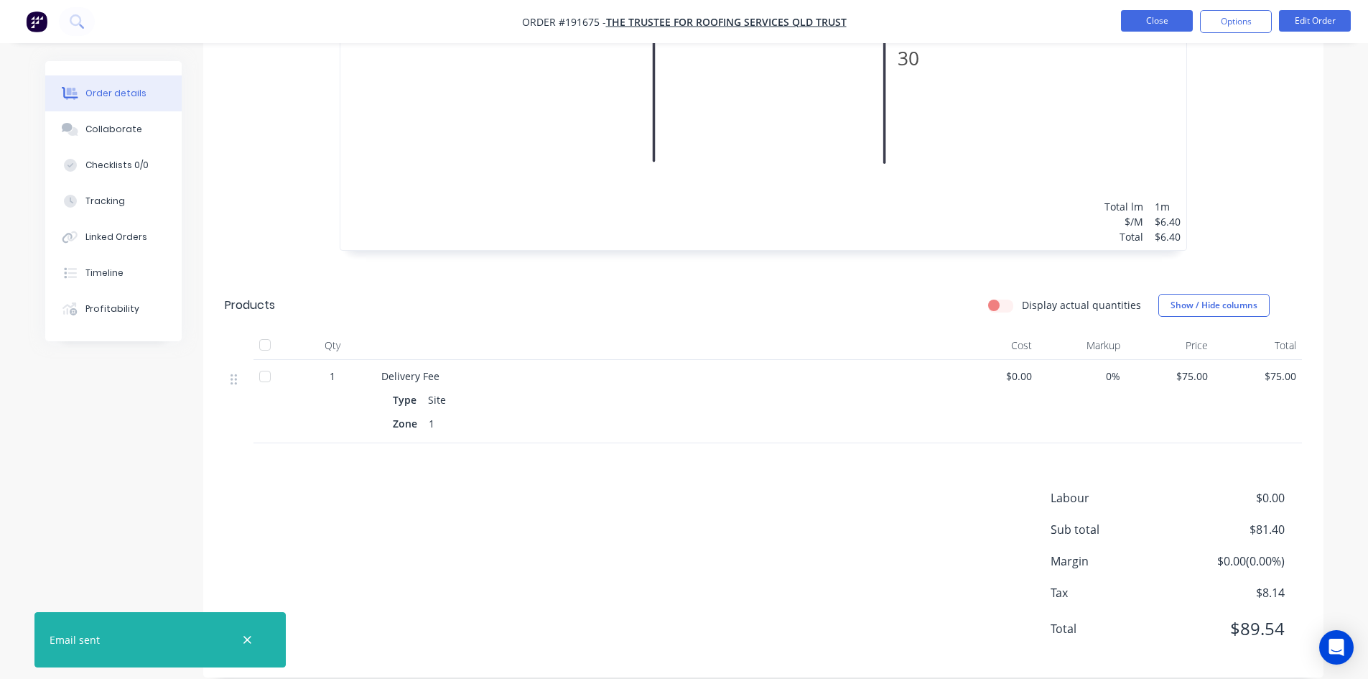
click at [1159, 21] on button "Close" at bounding box center [1157, 21] width 72 height 22
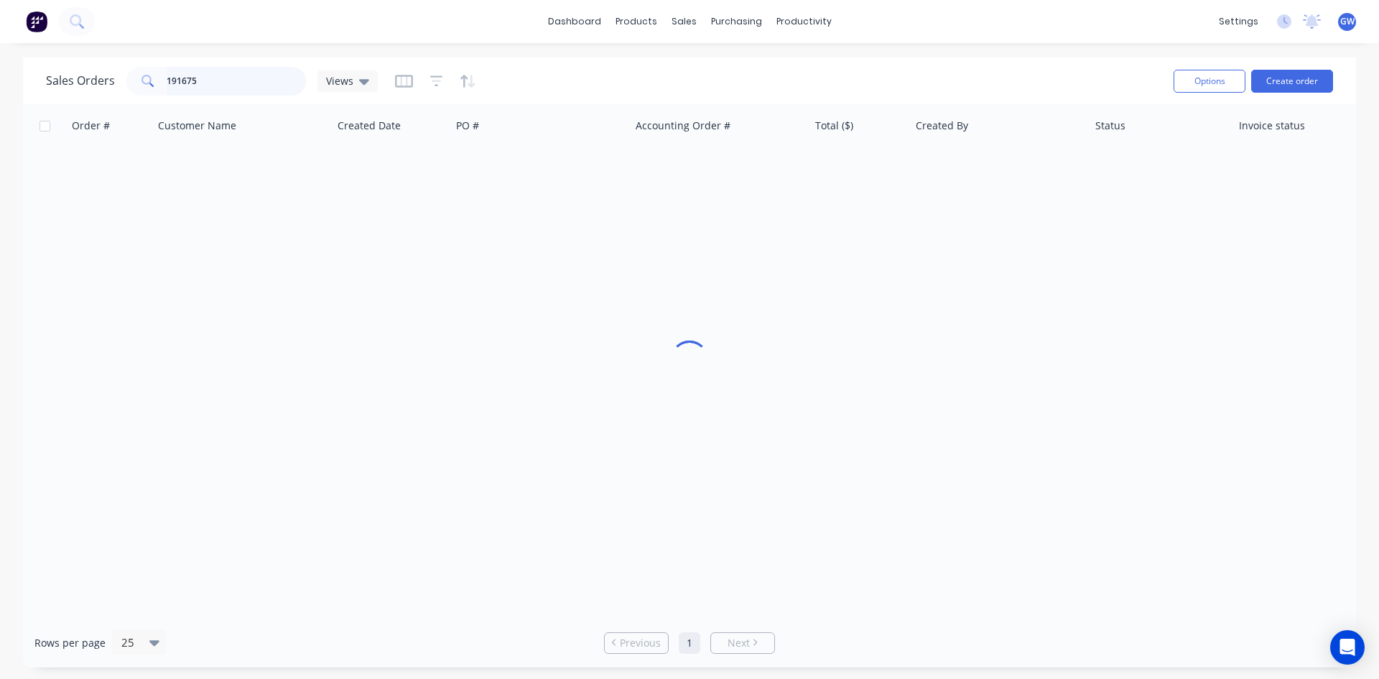
click at [247, 86] on input "191675" at bounding box center [237, 81] width 140 height 29
type input "191650"
click at [916, 174] on div "[PERSON_NAME]" at bounding box center [994, 170] width 159 height 14
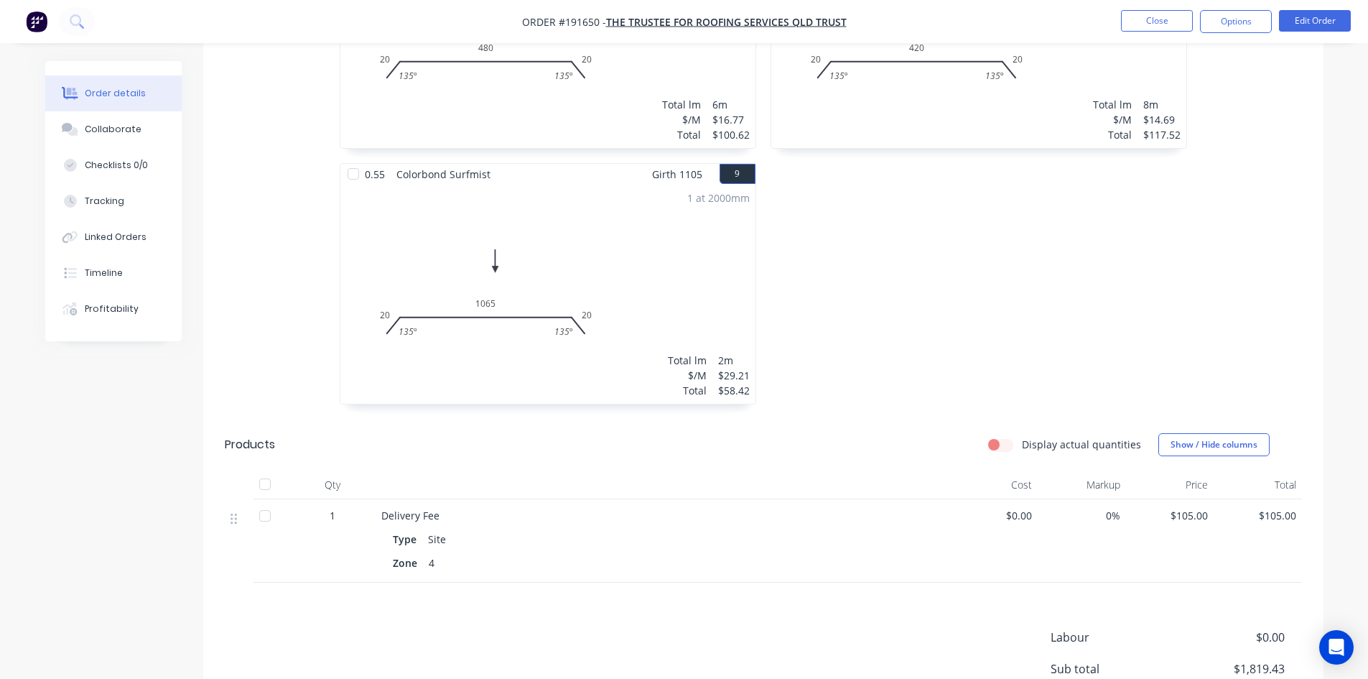
scroll to position [1436, 0]
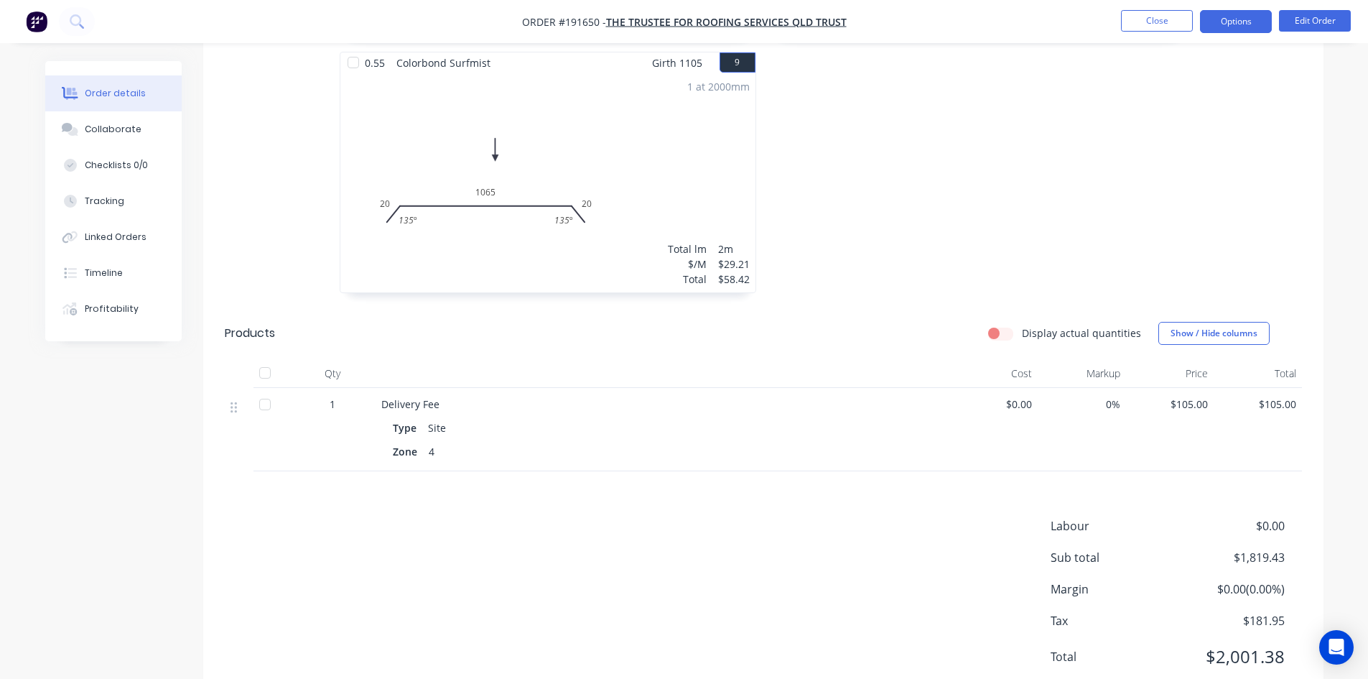
click at [1228, 19] on button "Options" at bounding box center [1236, 21] width 72 height 23
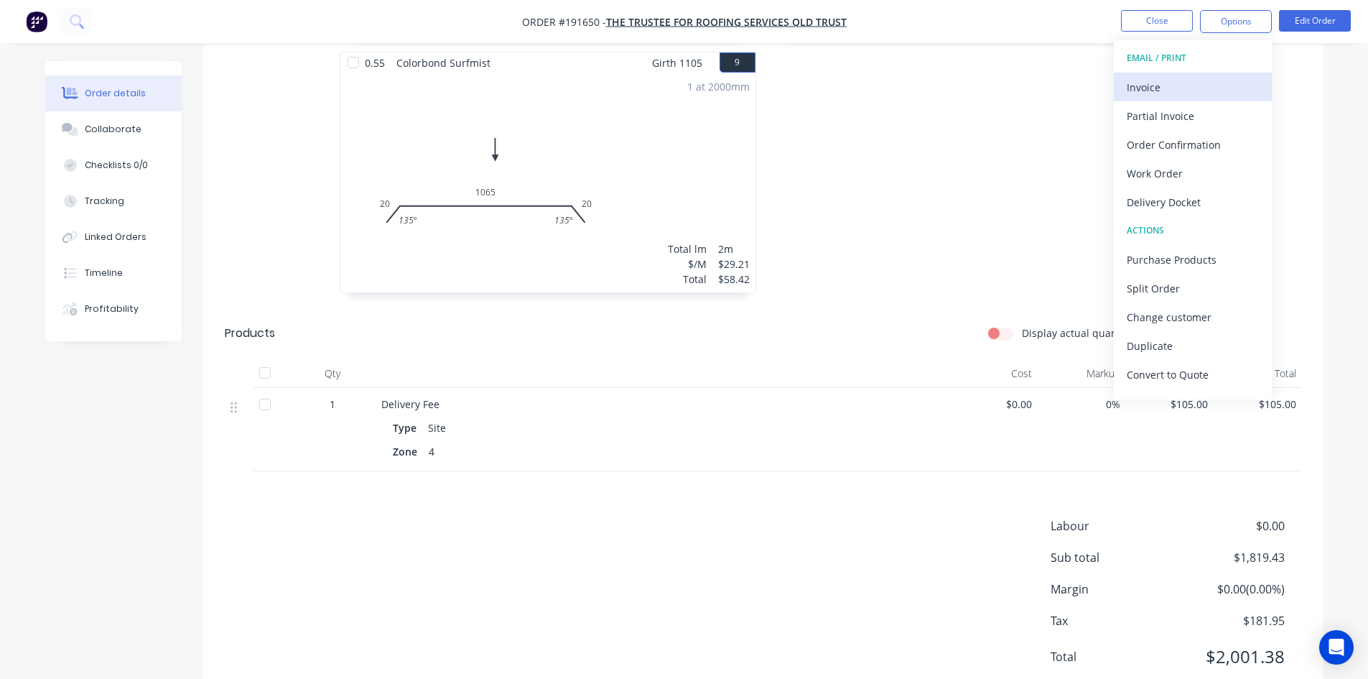
click at [1185, 93] on div "Invoice" at bounding box center [1193, 87] width 132 height 21
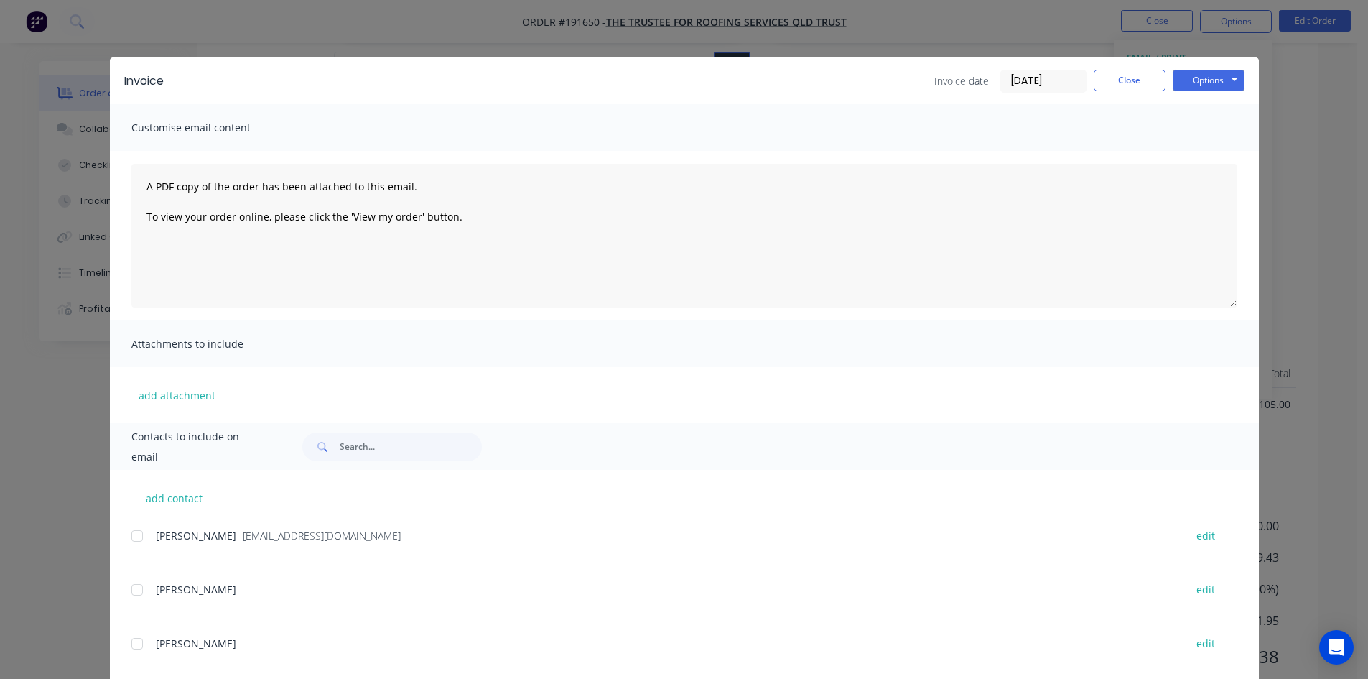
click at [136, 539] on div at bounding box center [137, 535] width 29 height 29
click at [1213, 85] on button "Options" at bounding box center [1209, 81] width 72 height 22
click at [1206, 161] on button "Email" at bounding box center [1219, 153] width 92 height 24
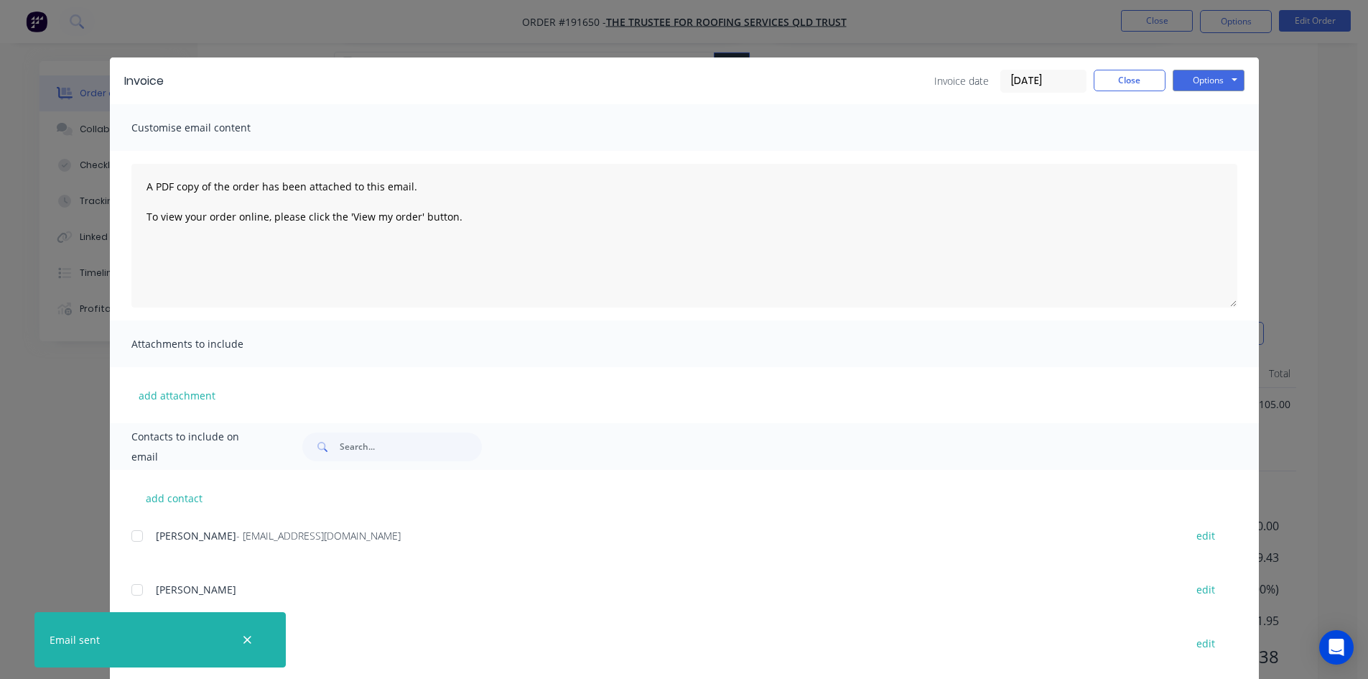
click at [1123, 93] on div "Invoice Invoice date [DATE] Close Options Preview Print Email" at bounding box center [684, 80] width 1149 height 47
click at [1139, 80] on button "Close" at bounding box center [1130, 81] width 72 height 22
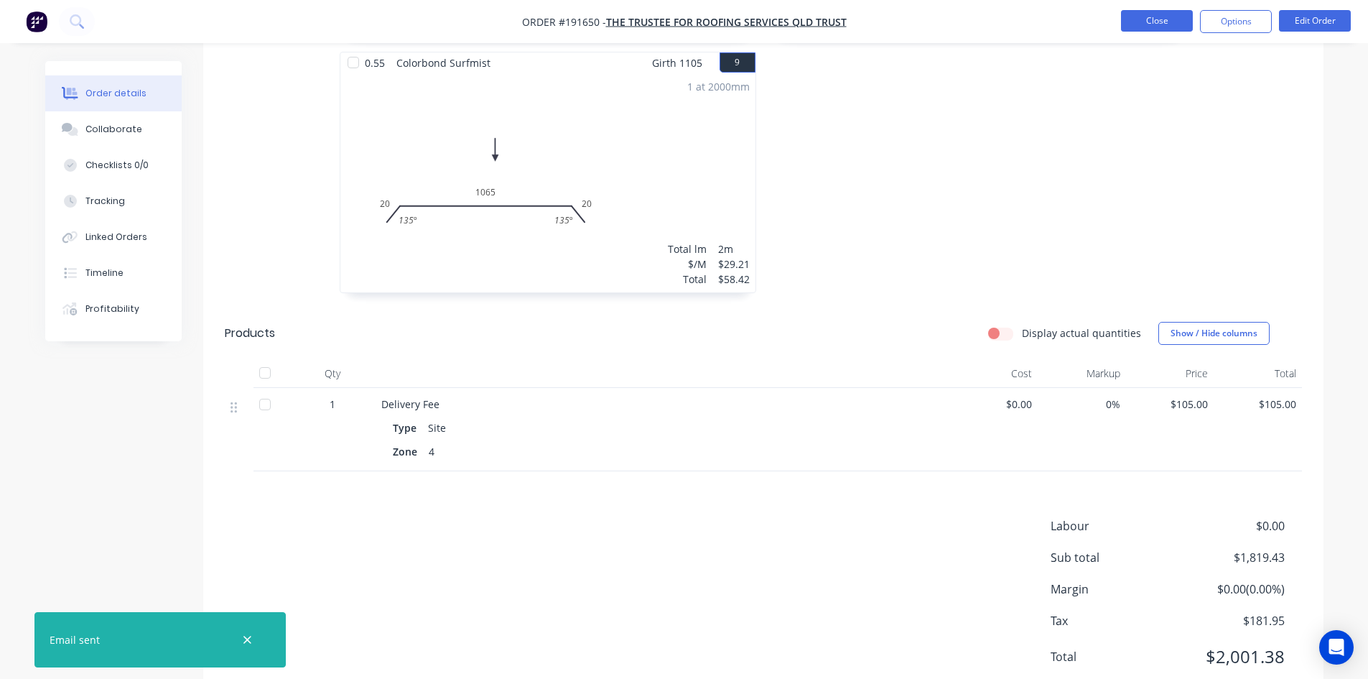
click at [1158, 19] on button "Close" at bounding box center [1157, 21] width 72 height 22
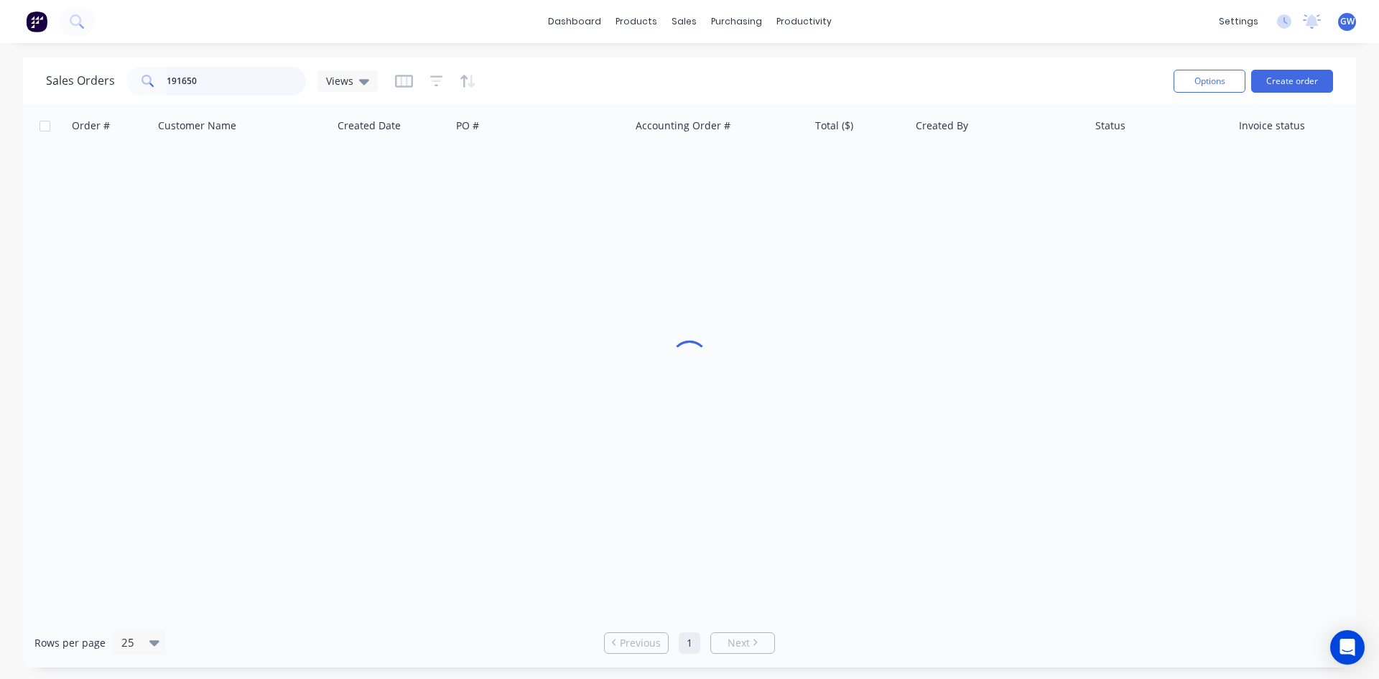
click at [229, 65] on div "Sales Orders 191650 Views" at bounding box center [604, 80] width 1116 height 35
click at [231, 65] on div "Sales Orders 191650 Views" at bounding box center [604, 80] width 1116 height 35
click at [224, 74] on input "191650" at bounding box center [237, 81] width 140 height 29
type input "191588"
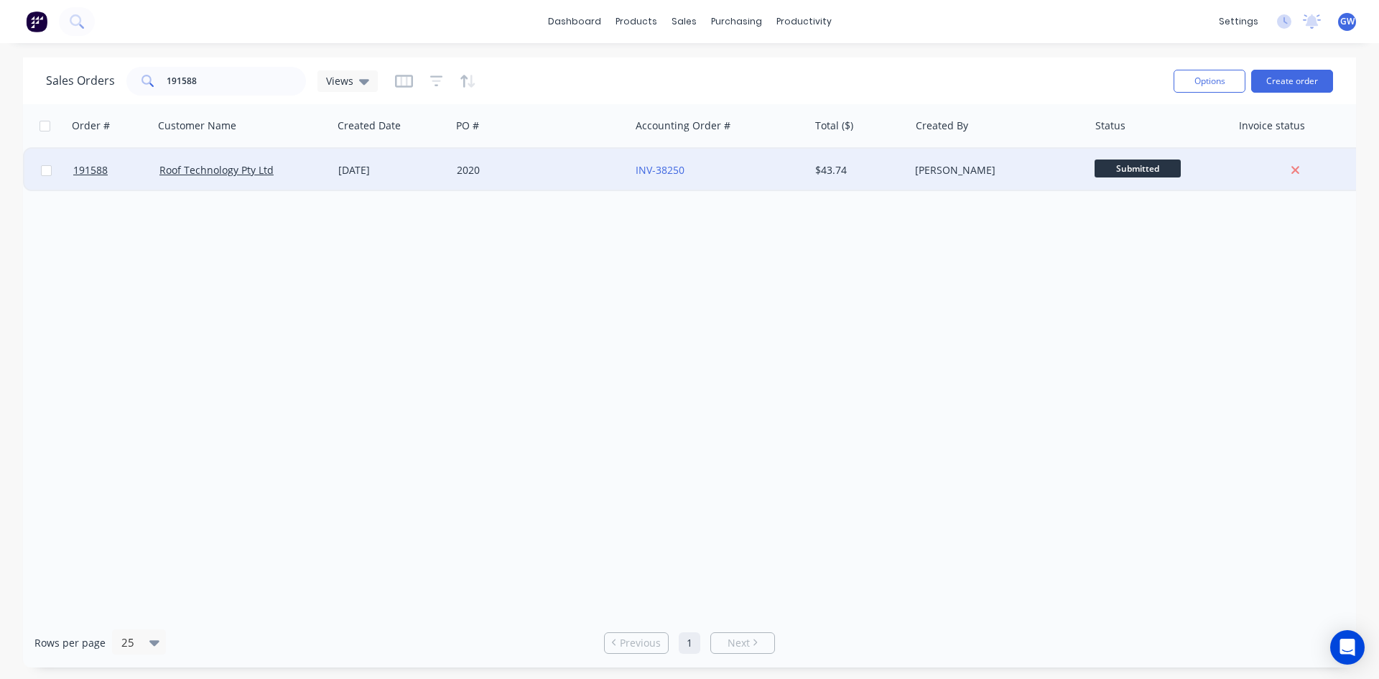
click at [991, 174] on div "[PERSON_NAME]" at bounding box center [994, 170] width 159 height 14
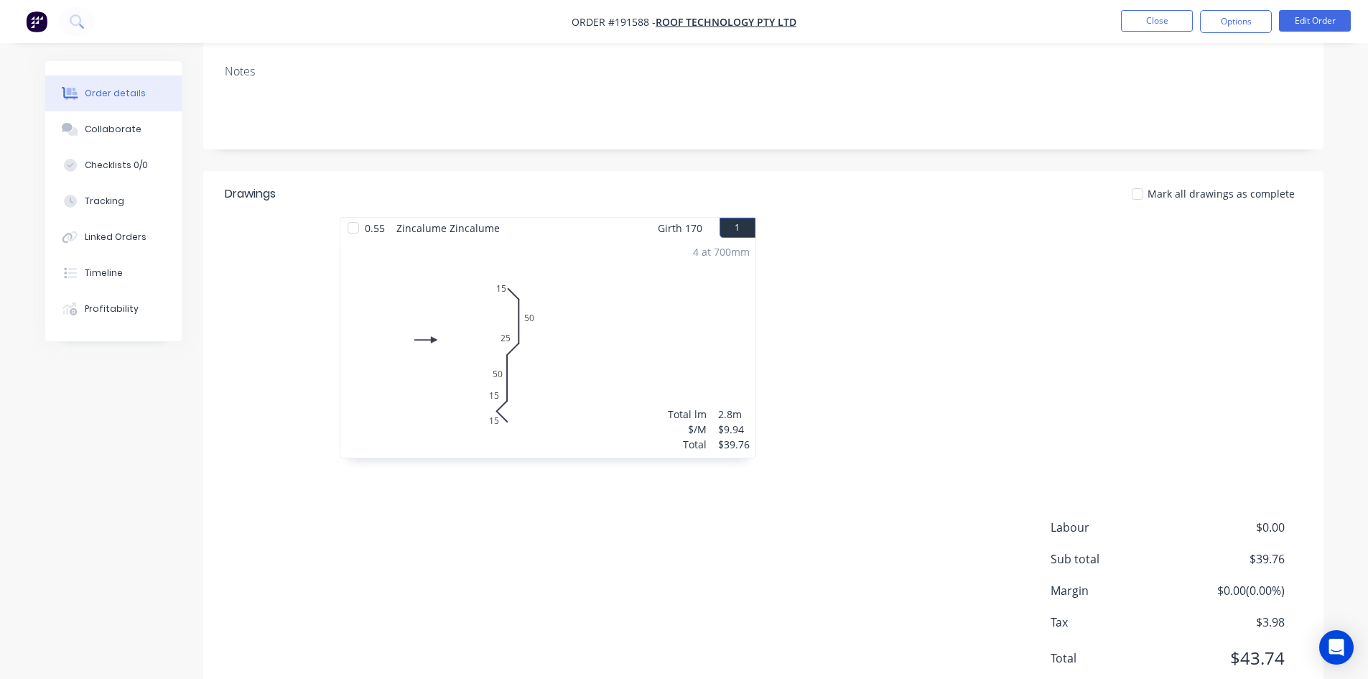
scroll to position [278, 0]
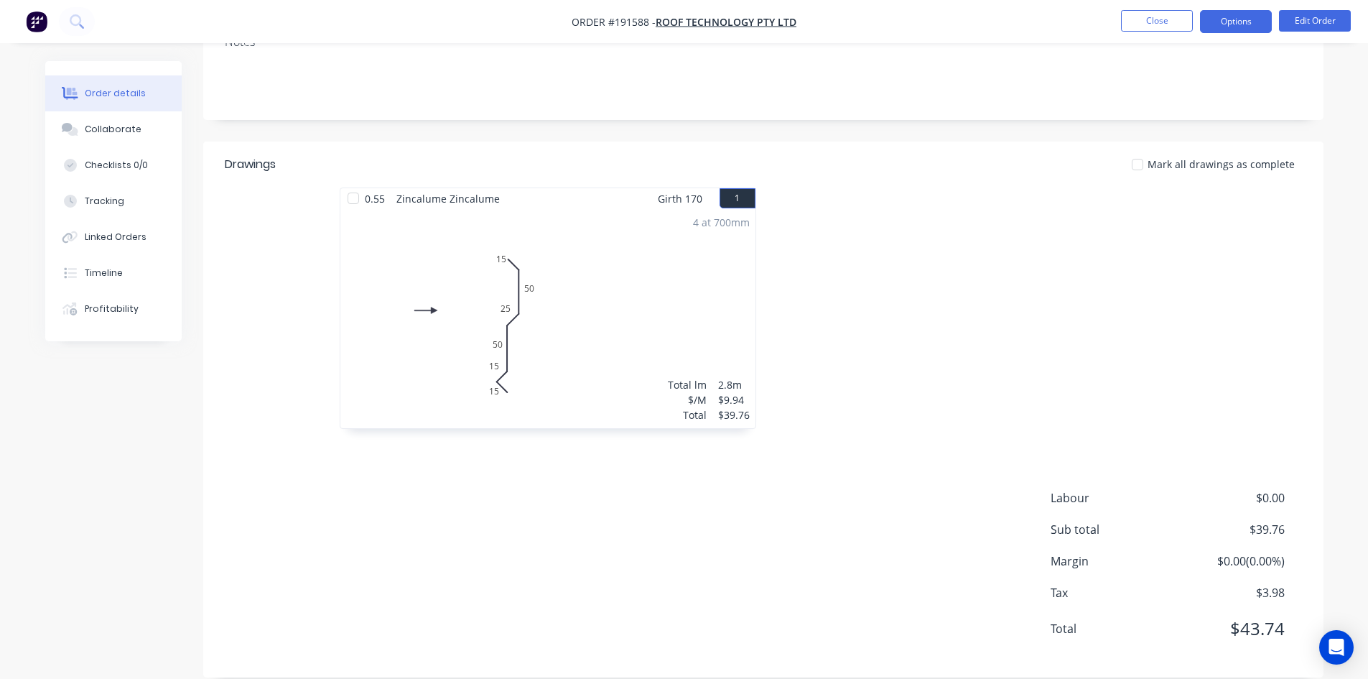
click at [1224, 19] on button "Options" at bounding box center [1236, 21] width 72 height 23
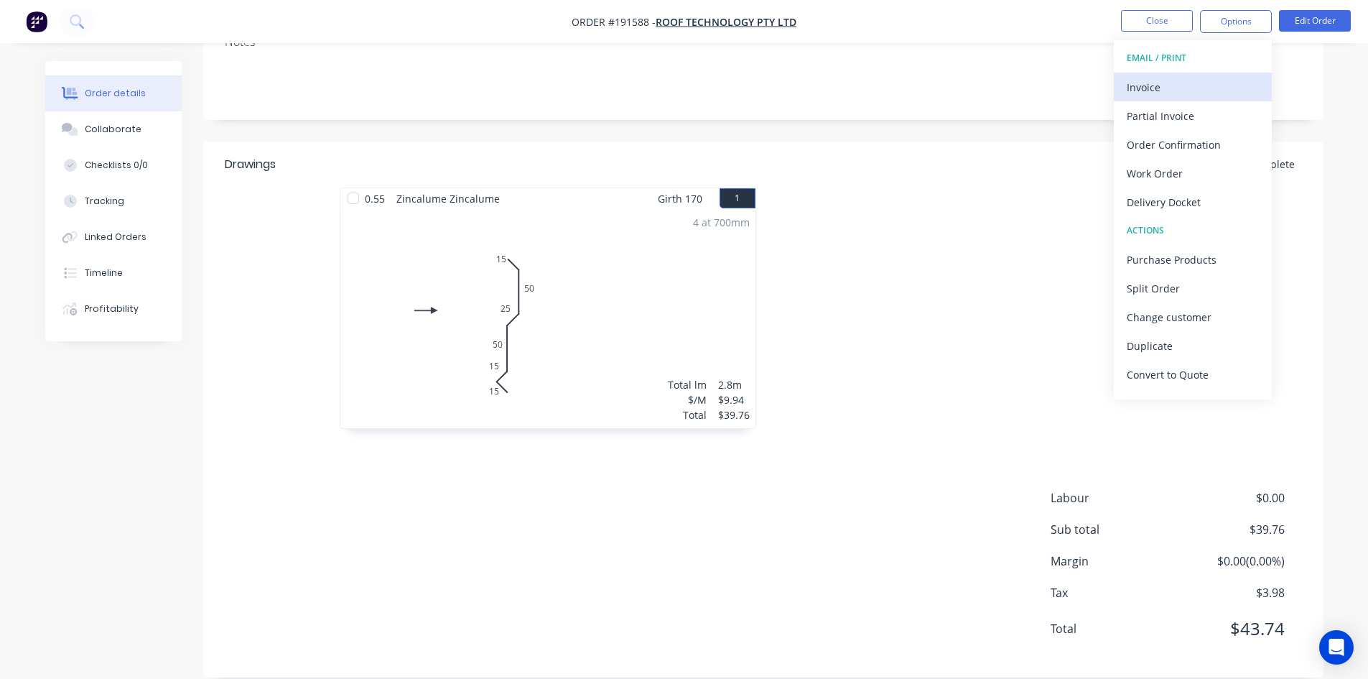
click at [1176, 87] on div "Invoice" at bounding box center [1193, 87] width 132 height 21
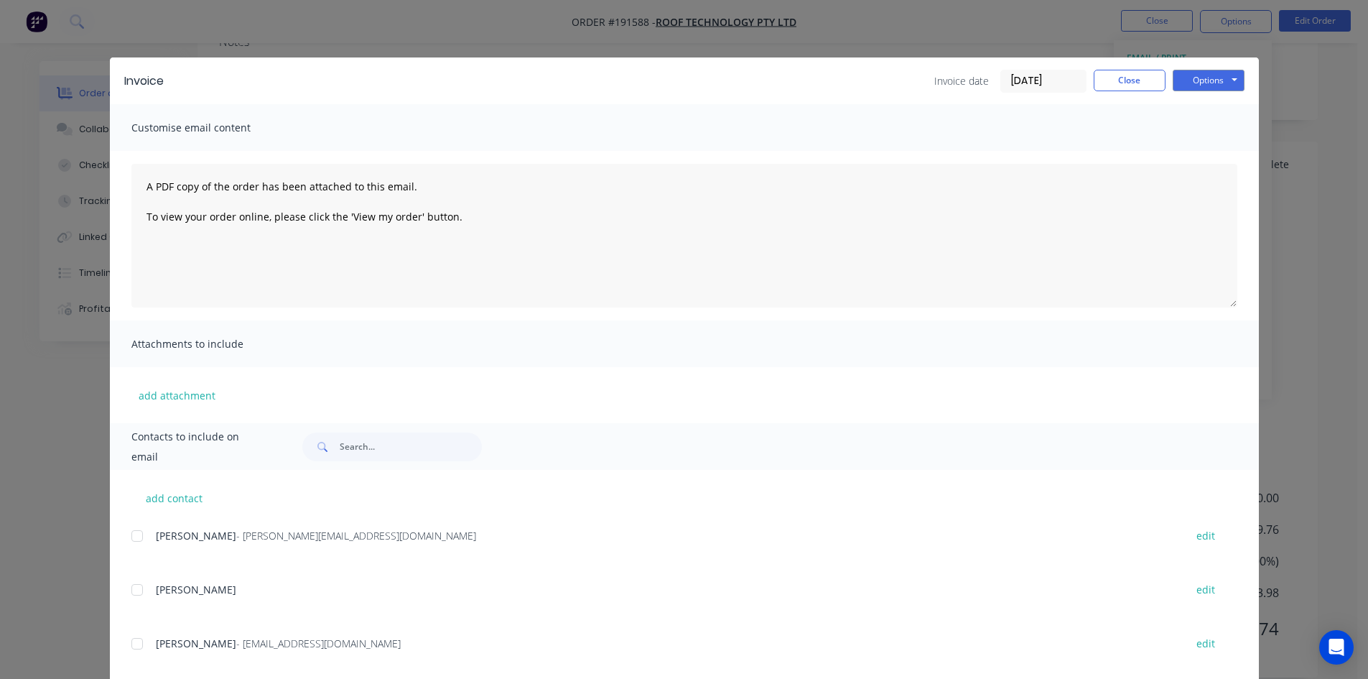
click at [126, 537] on div at bounding box center [137, 535] width 29 height 29
click at [1215, 83] on button "Options" at bounding box center [1209, 81] width 72 height 22
click at [1201, 155] on button "Email" at bounding box center [1219, 153] width 92 height 24
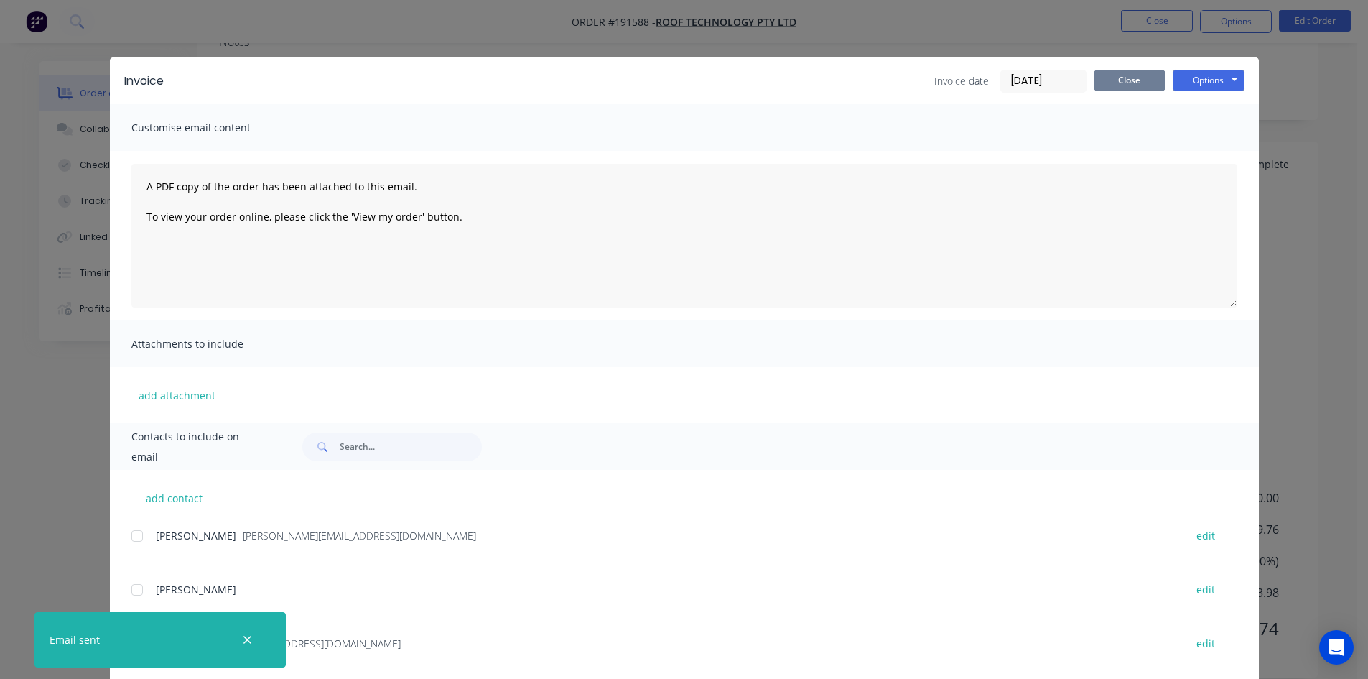
click at [1115, 72] on button "Close" at bounding box center [1130, 81] width 72 height 22
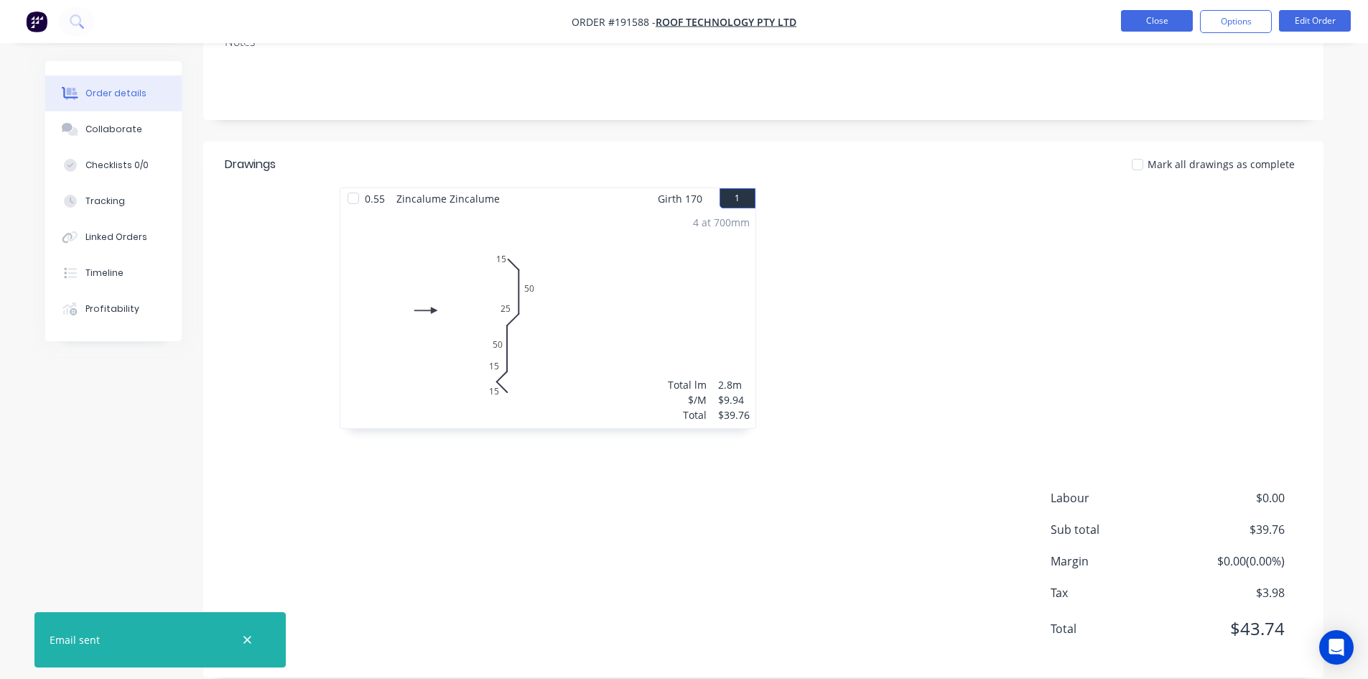
click at [1174, 26] on button "Close" at bounding box center [1157, 21] width 72 height 22
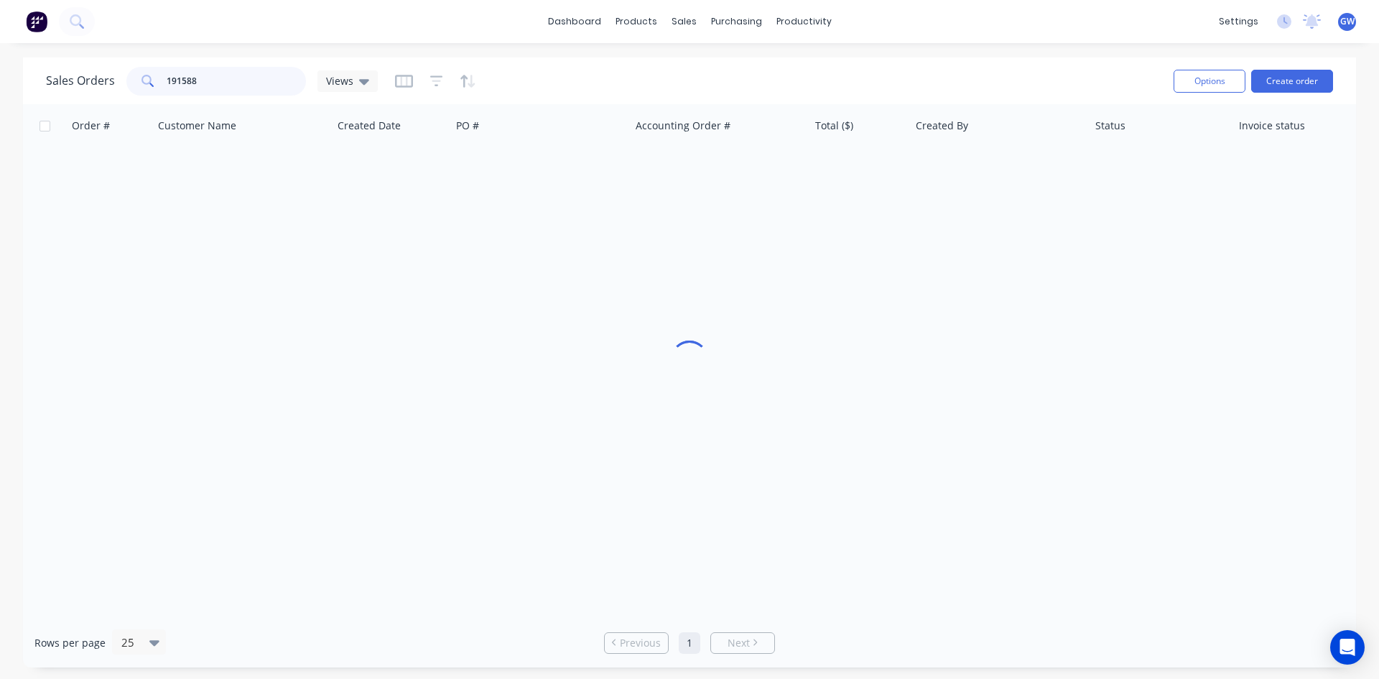
drag, startPoint x: 256, startPoint y: 85, endPoint x: 66, endPoint y: 86, distance: 190.3
click at [66, 86] on div "Sales Orders 191588 Views" at bounding box center [212, 81] width 332 height 29
type input "191579"
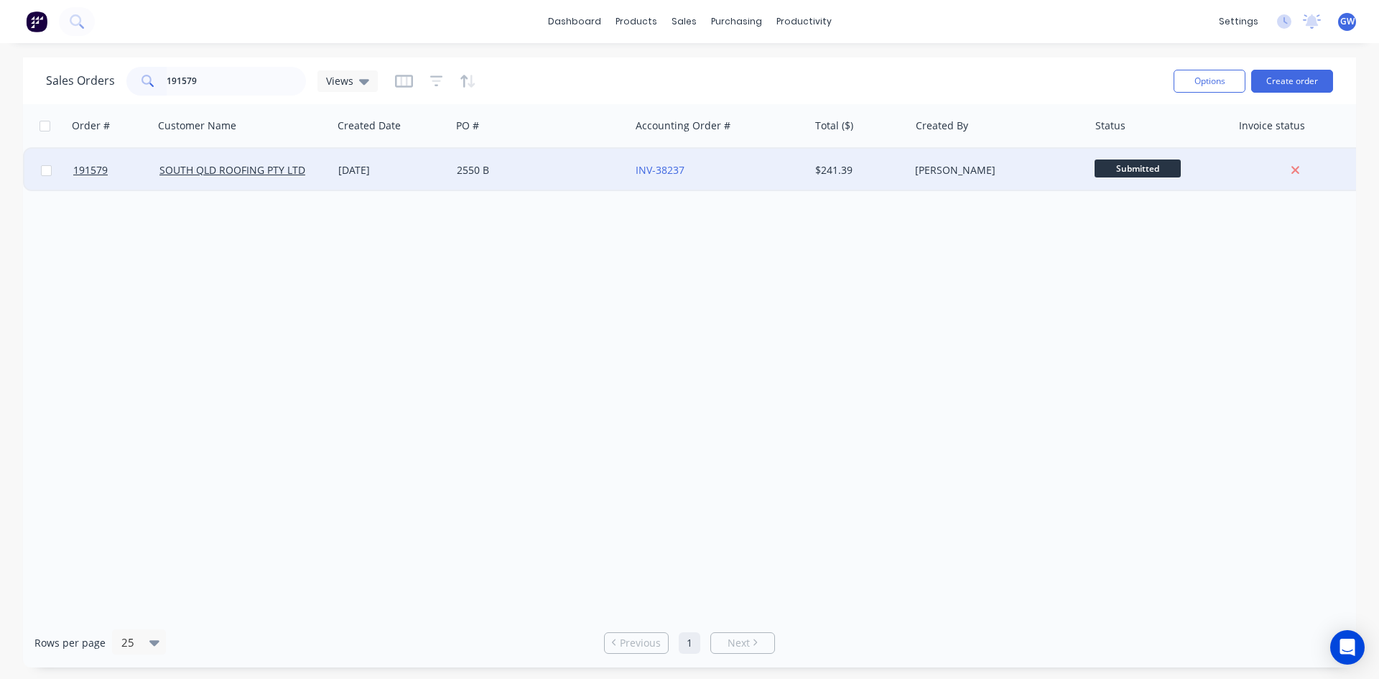
click at [774, 164] on div "INV-38237" at bounding box center [715, 170] width 159 height 14
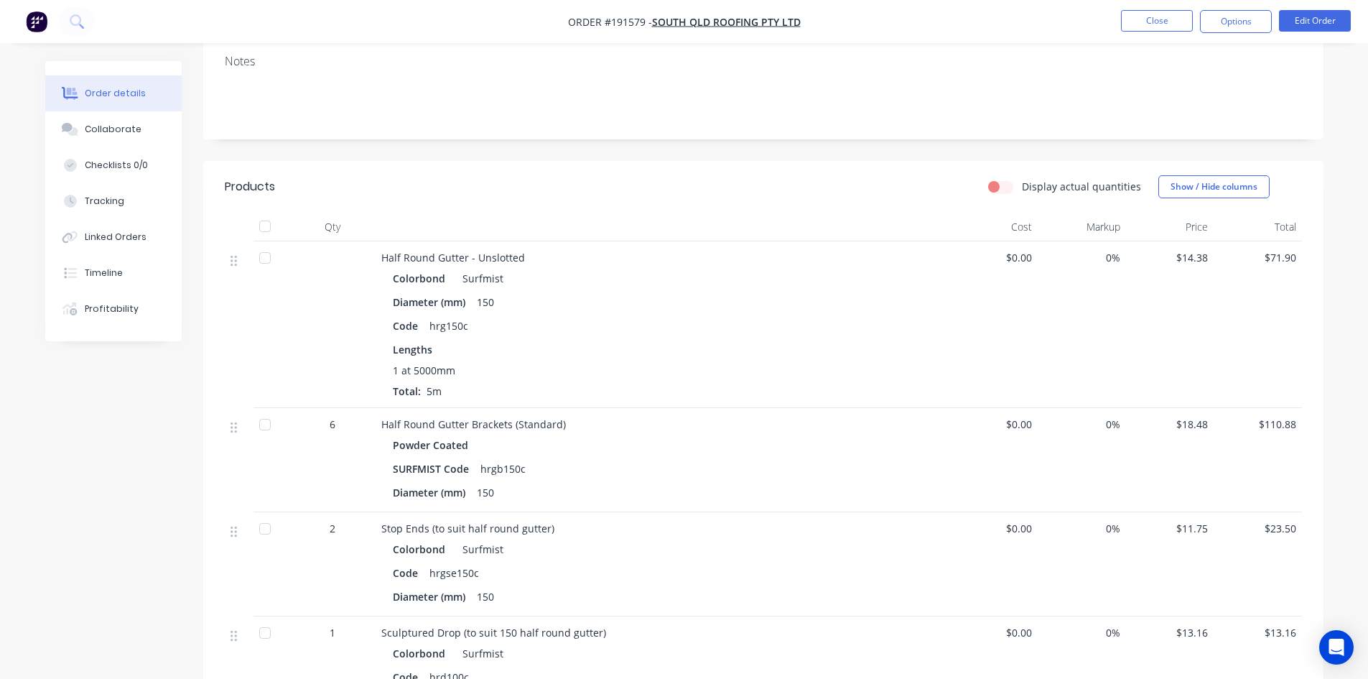
scroll to position [105, 0]
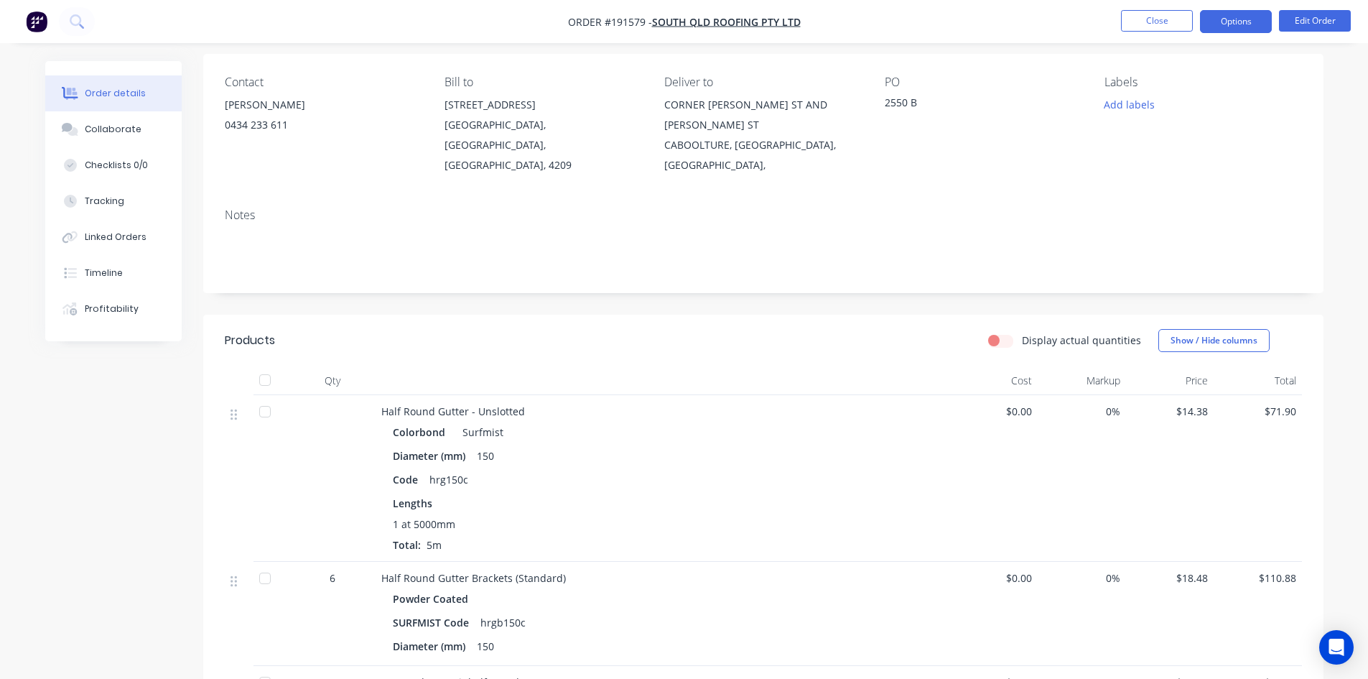
click at [1232, 19] on button "Options" at bounding box center [1236, 21] width 72 height 23
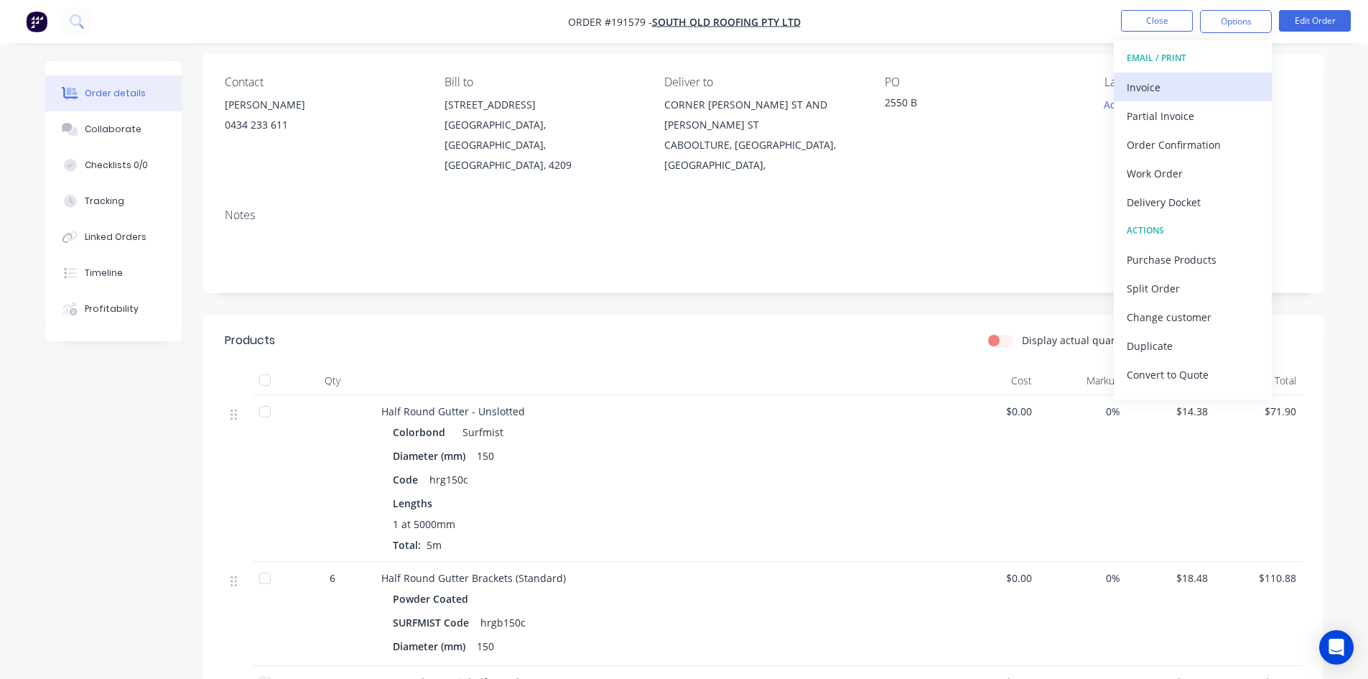
click at [1192, 90] on div "Invoice" at bounding box center [1193, 87] width 132 height 21
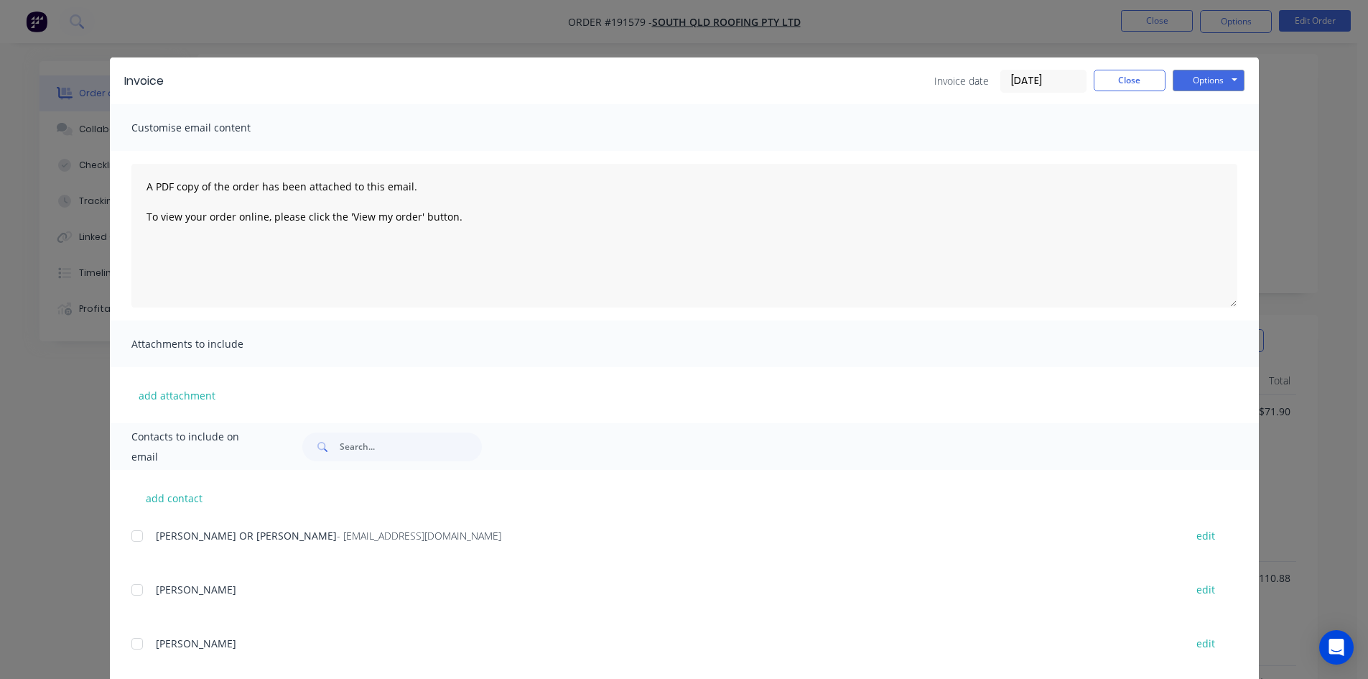
click at [138, 538] on div at bounding box center [137, 535] width 29 height 29
click at [1186, 77] on button "Options" at bounding box center [1209, 81] width 72 height 22
click at [1192, 149] on button "Email" at bounding box center [1219, 153] width 92 height 24
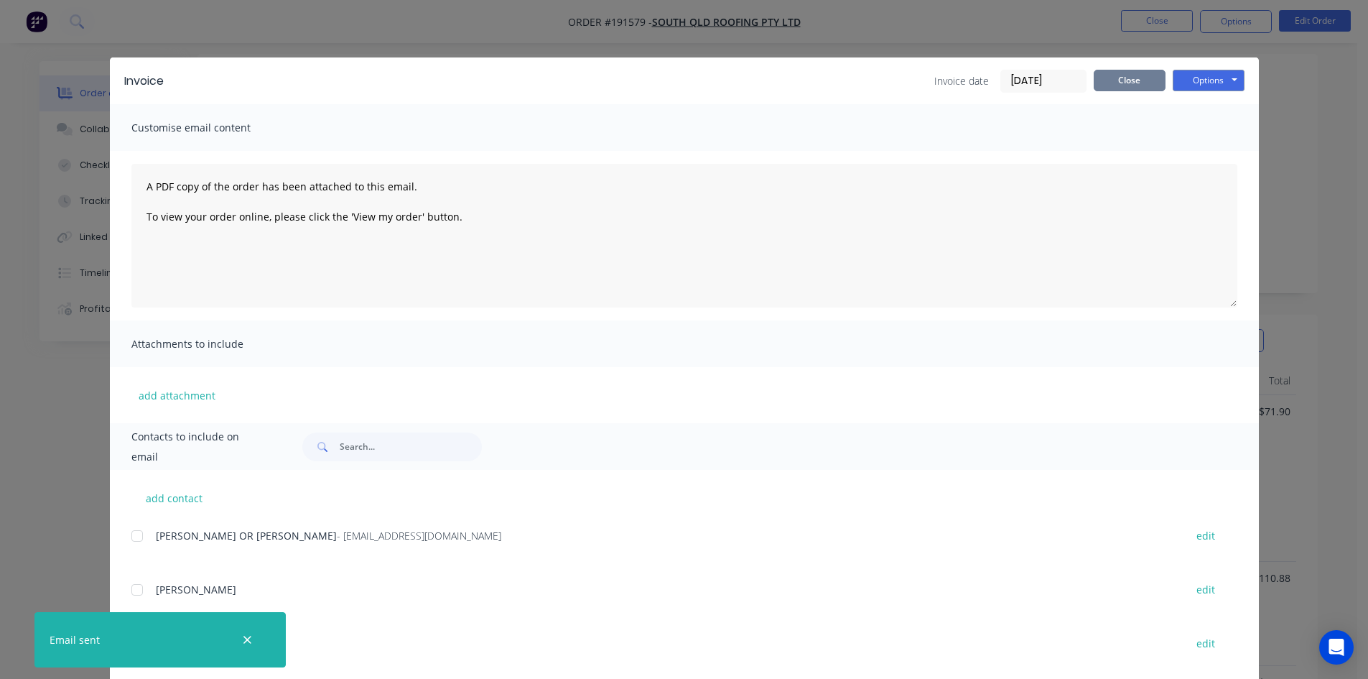
click at [1151, 80] on button "Close" at bounding box center [1130, 81] width 72 height 22
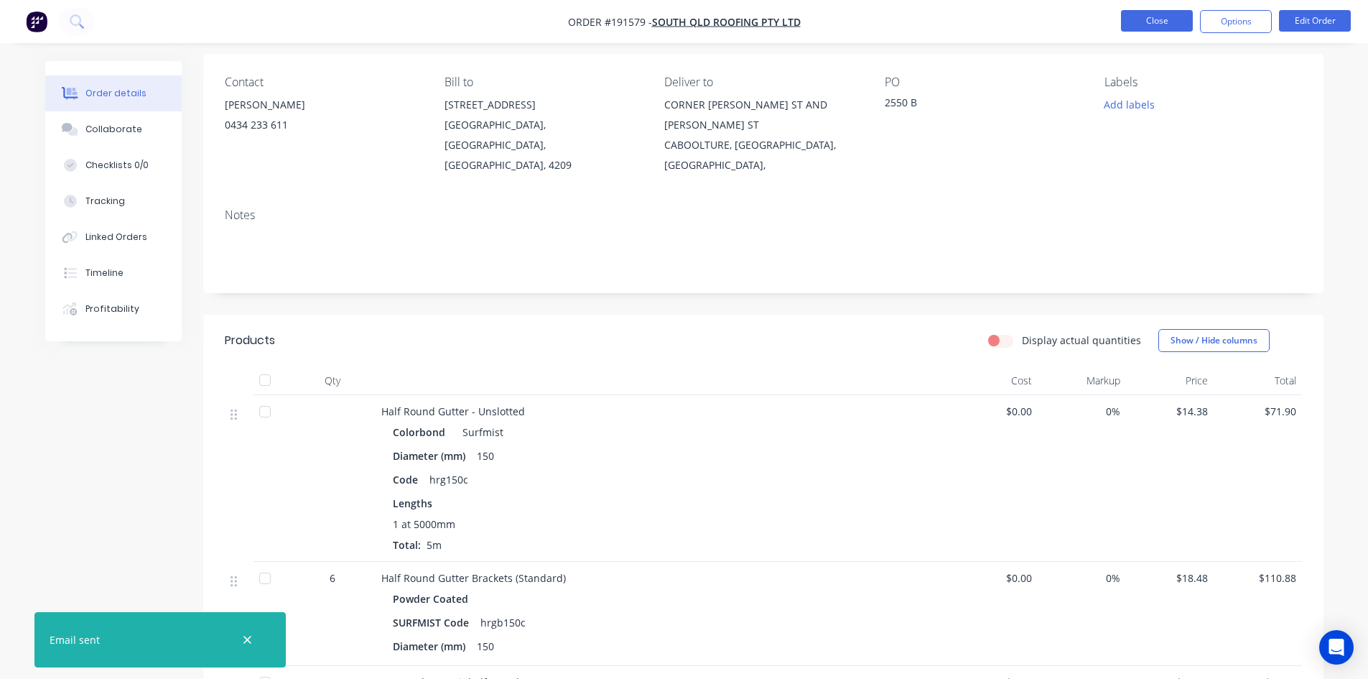
click at [1164, 17] on button "Close" at bounding box center [1157, 21] width 72 height 22
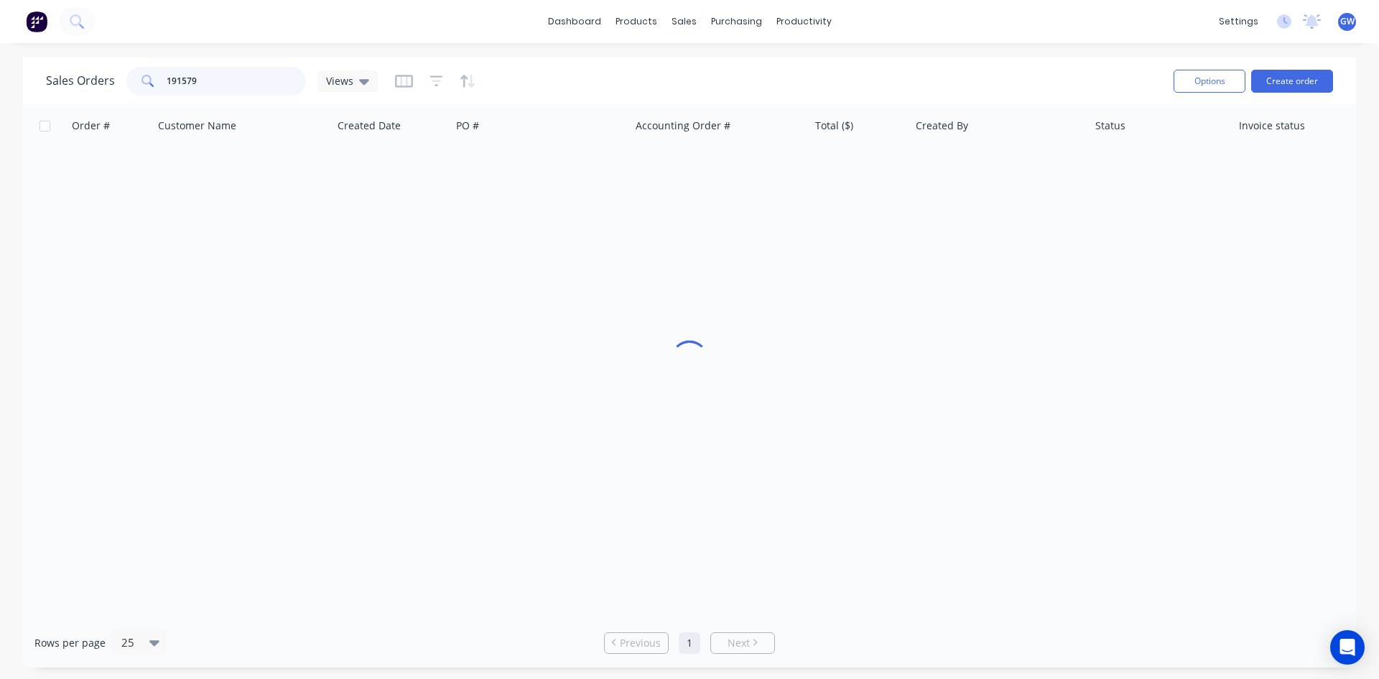
drag, startPoint x: 214, startPoint y: 80, endPoint x: 86, endPoint y: 78, distance: 127.9
click at [86, 78] on div "Sales Orders 191579 Views" at bounding box center [212, 81] width 332 height 29
type input "191721"
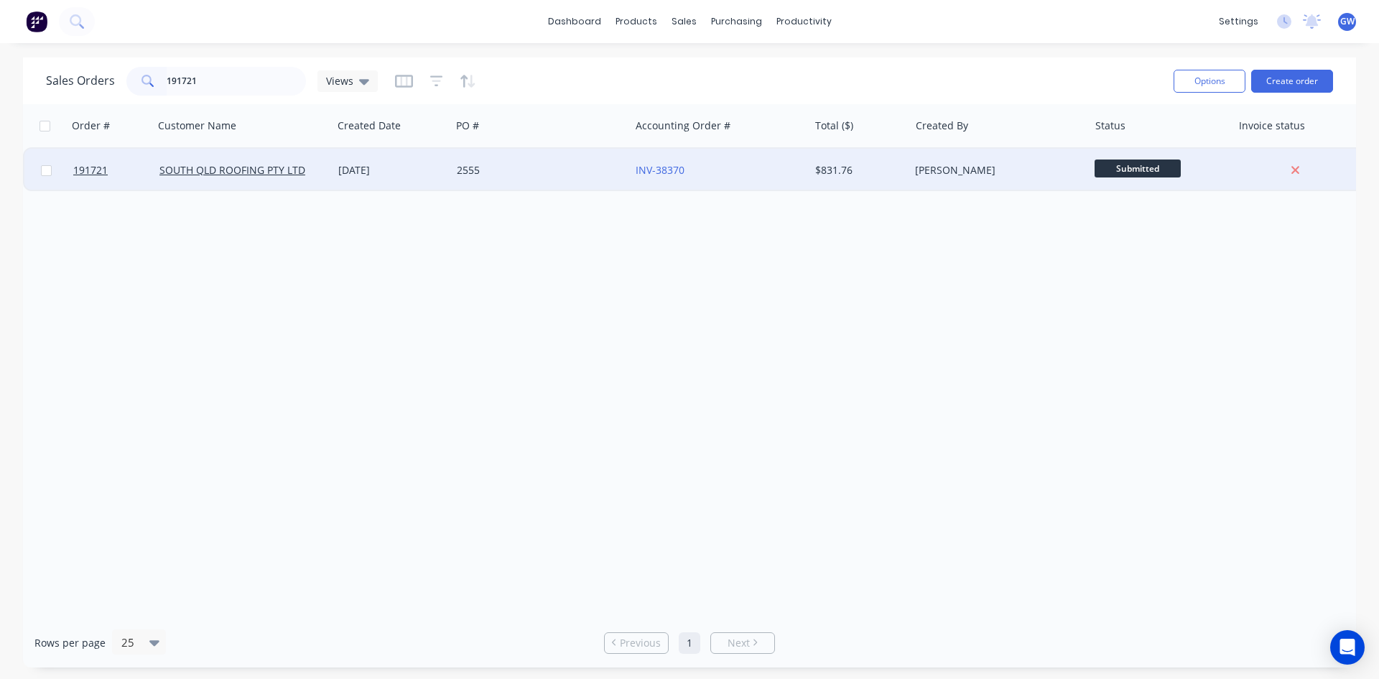
click at [919, 162] on div "[PERSON_NAME]" at bounding box center [998, 170] width 179 height 43
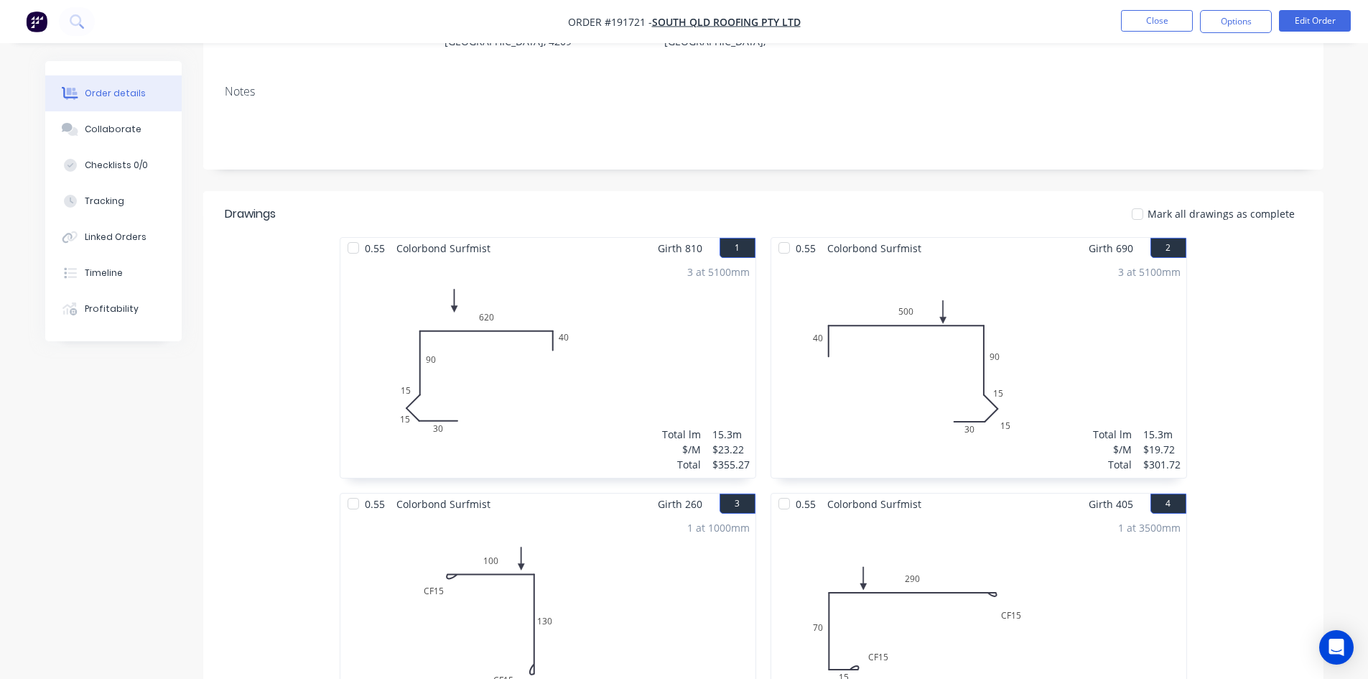
scroll to position [215, 0]
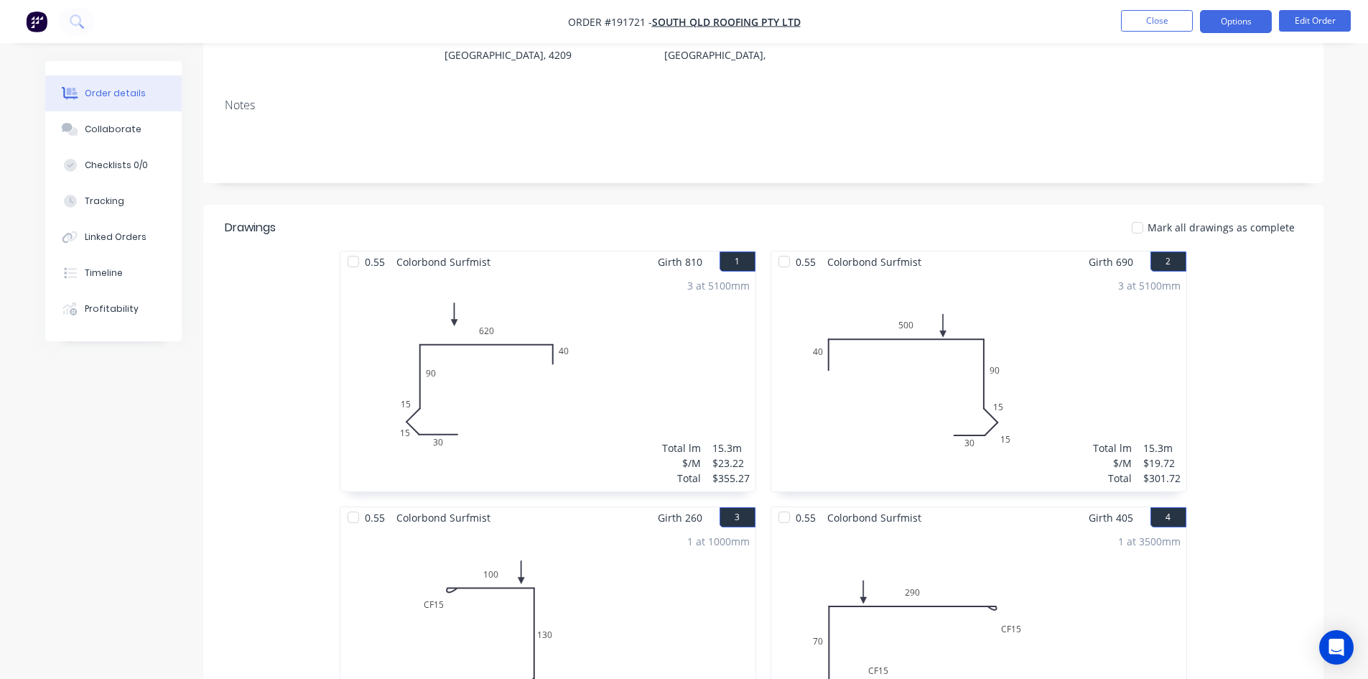
click at [1223, 23] on button "Options" at bounding box center [1236, 21] width 72 height 23
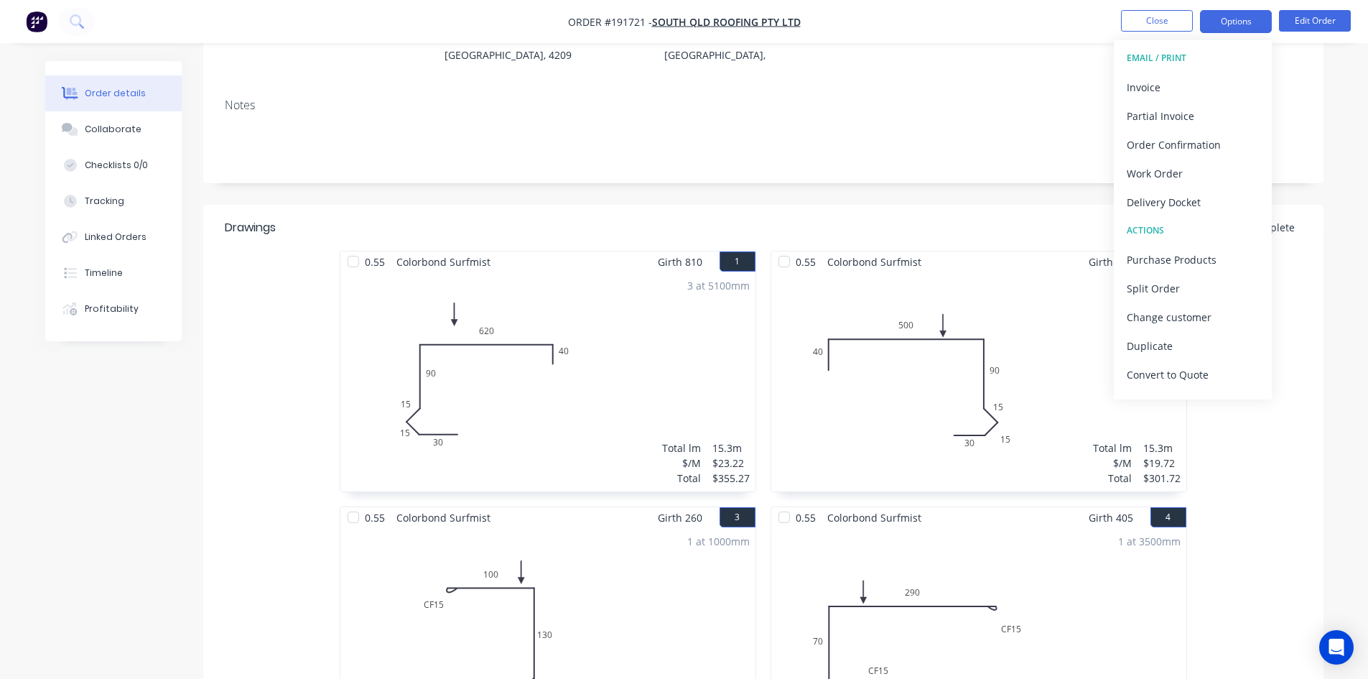
click at [1199, 85] on div "Invoice" at bounding box center [1193, 87] width 132 height 21
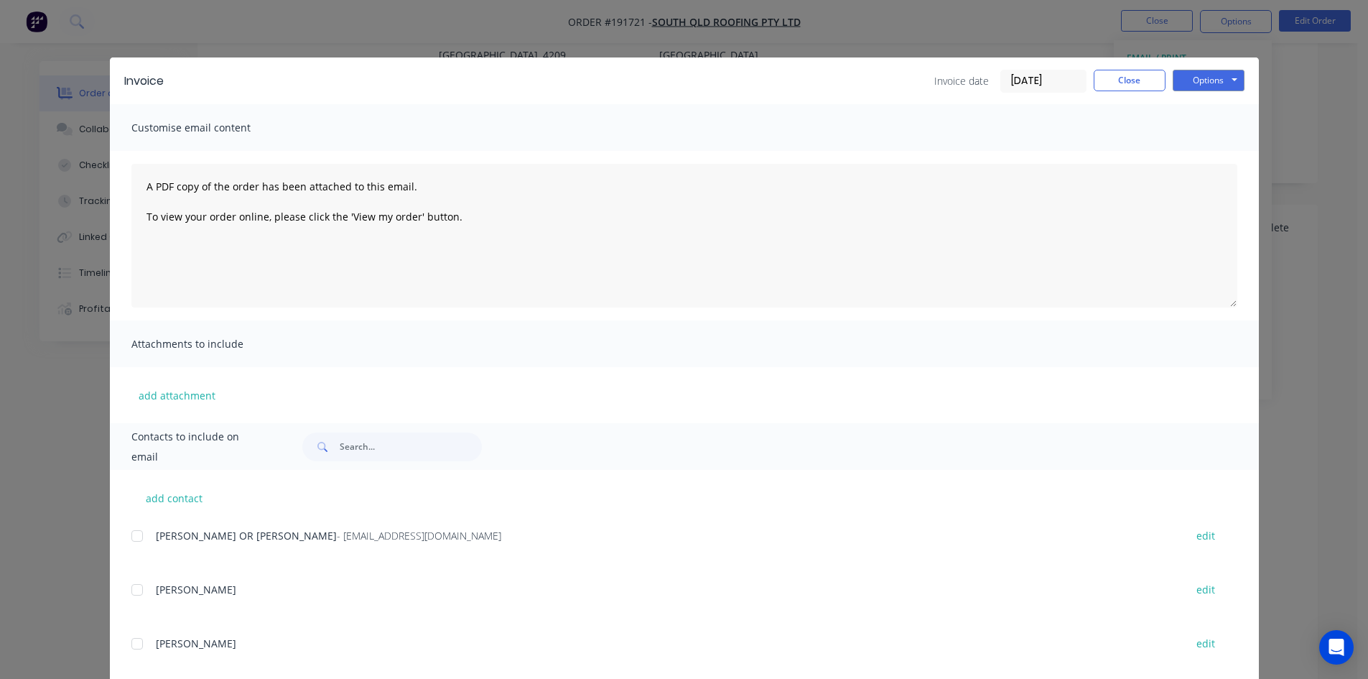
click at [131, 534] on div at bounding box center [137, 535] width 29 height 29
click at [1207, 75] on button "Options" at bounding box center [1209, 81] width 72 height 22
click at [1213, 153] on button "Email" at bounding box center [1219, 153] width 92 height 24
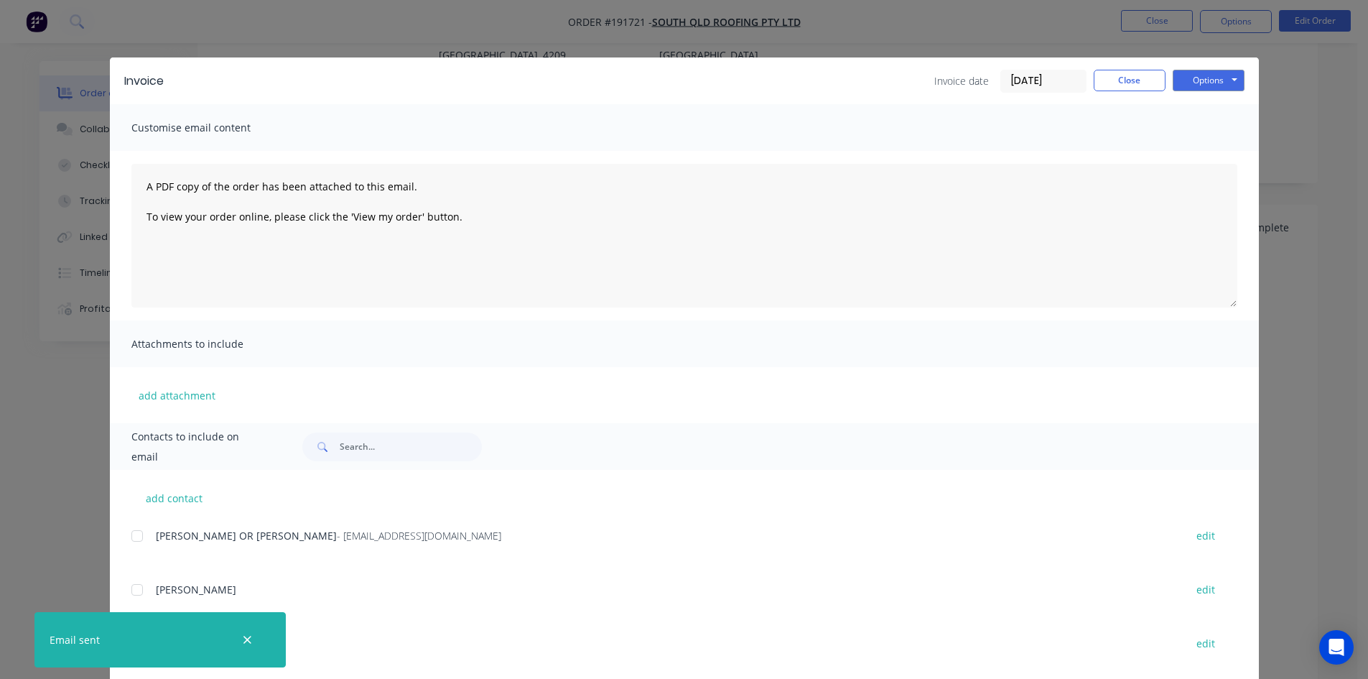
click at [1128, 92] on div "Invoice date [DATE] Close Options Preview Print Email" at bounding box center [1089, 81] width 310 height 23
click at [1136, 75] on button "Close" at bounding box center [1130, 81] width 72 height 22
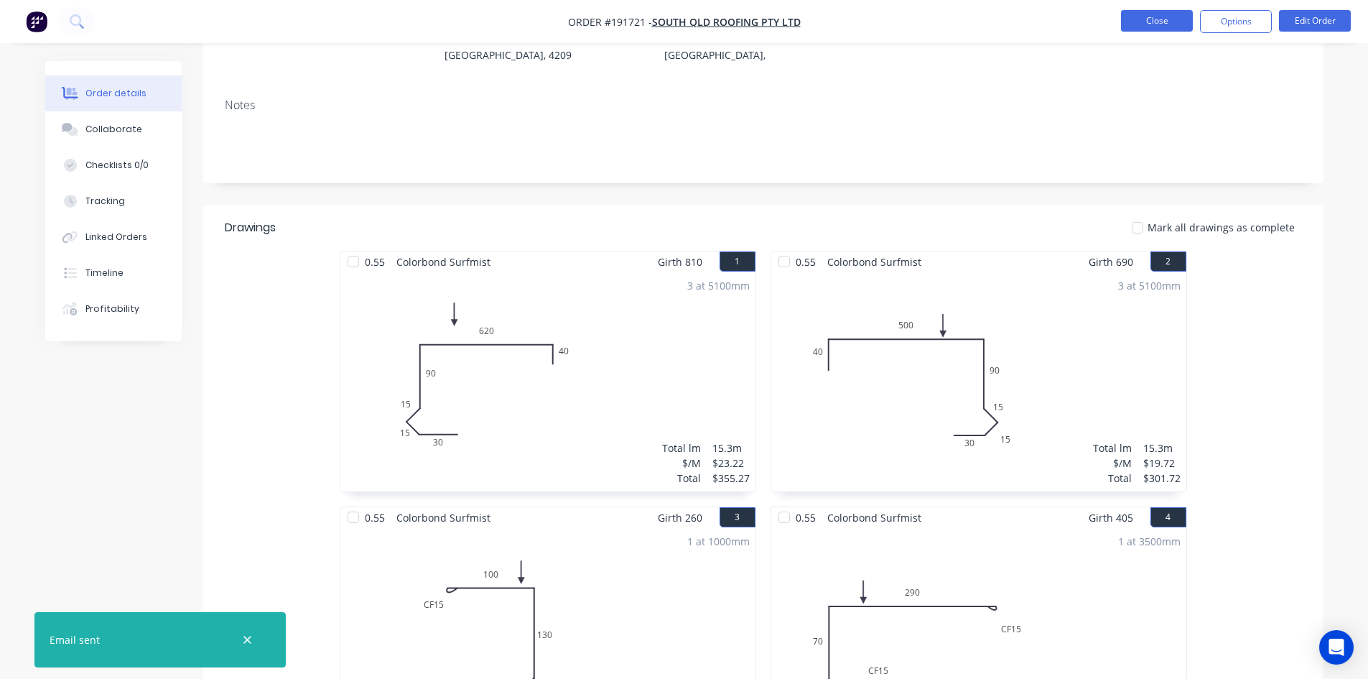
click at [1143, 30] on button "Close" at bounding box center [1157, 21] width 72 height 22
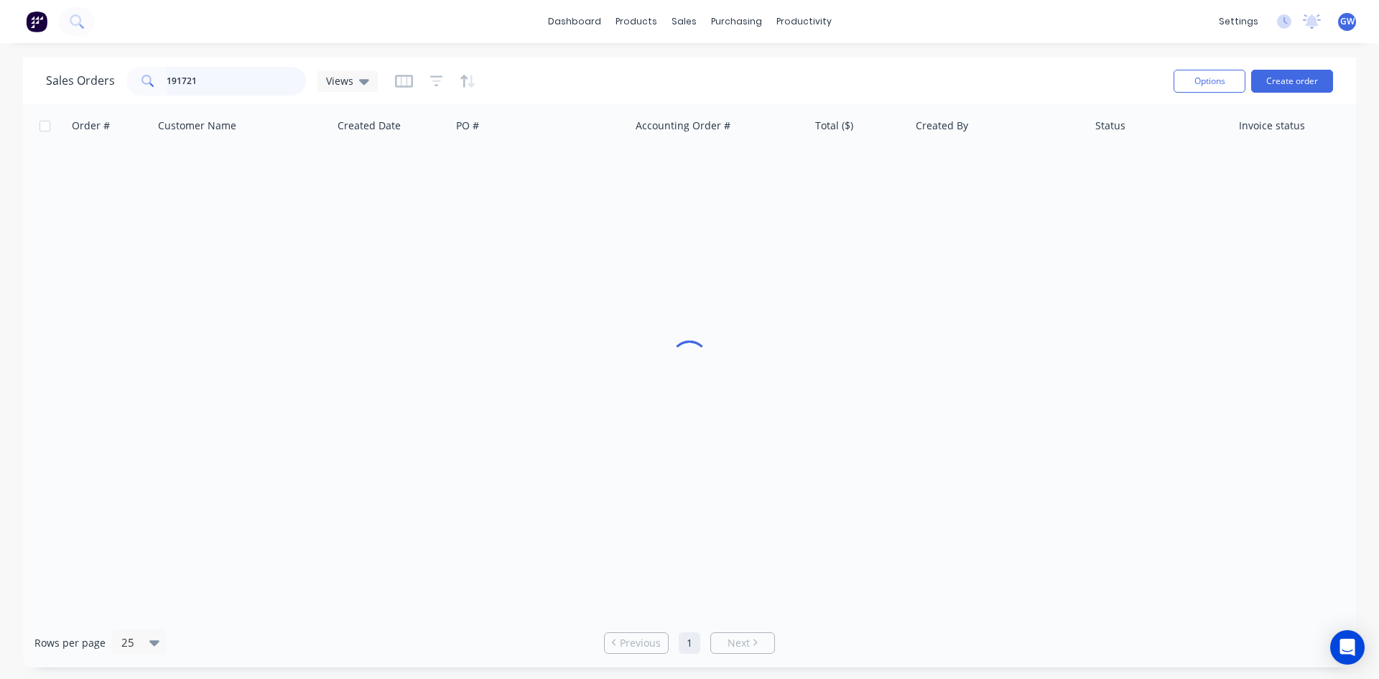
click at [246, 85] on input "191721" at bounding box center [237, 81] width 140 height 29
type input "191672"
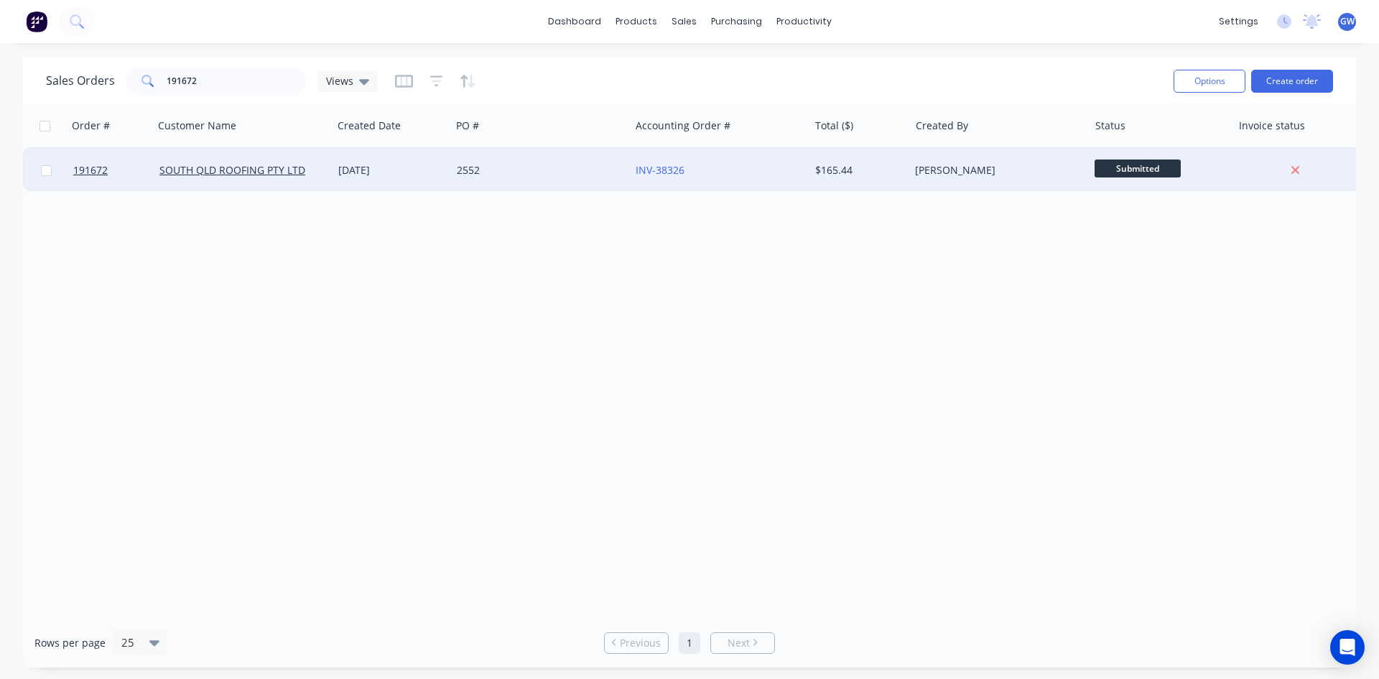
click at [934, 175] on div "[PERSON_NAME]" at bounding box center [994, 170] width 159 height 14
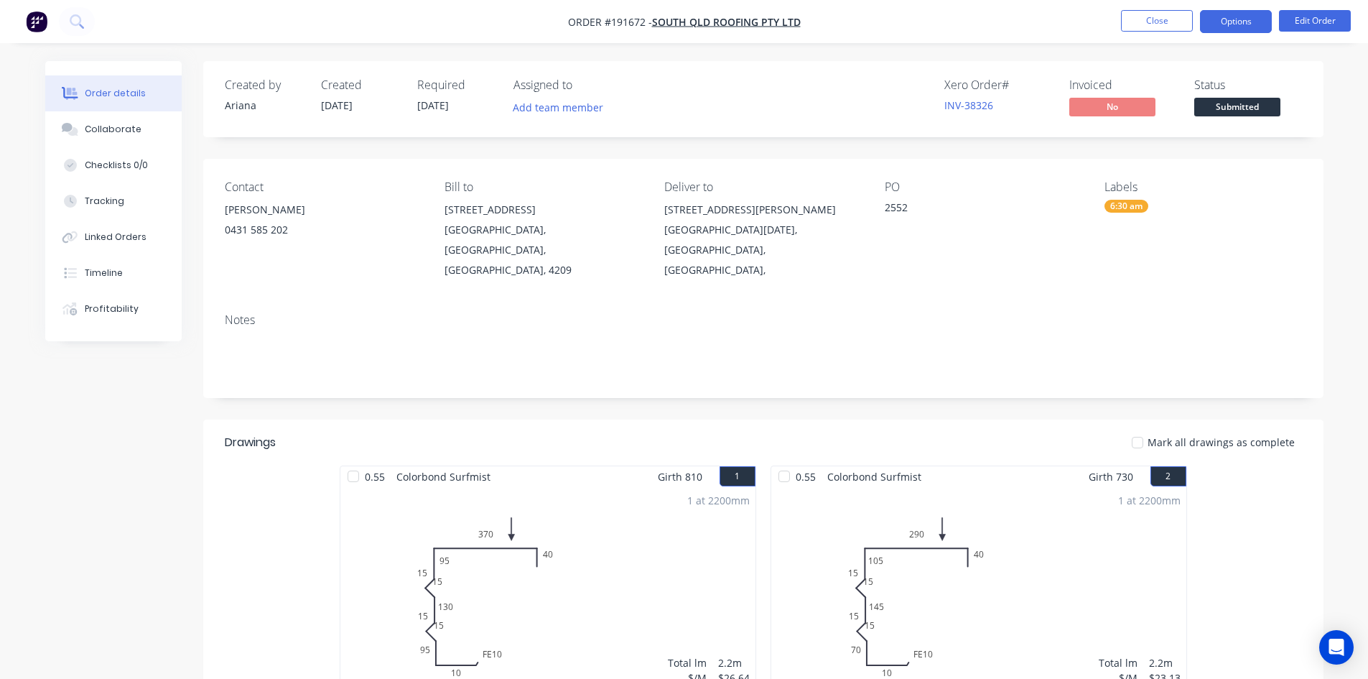
click at [1215, 24] on button "Options" at bounding box center [1236, 21] width 72 height 23
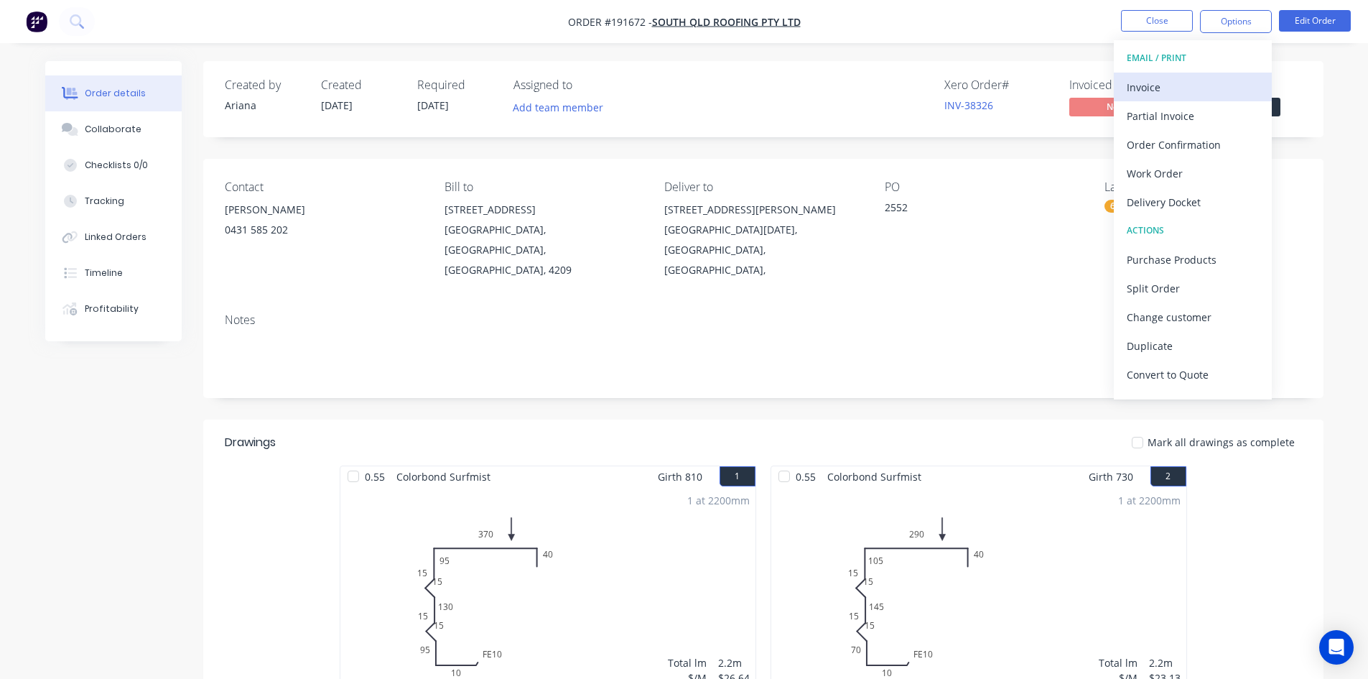
click at [1188, 85] on div "Invoice" at bounding box center [1193, 87] width 132 height 21
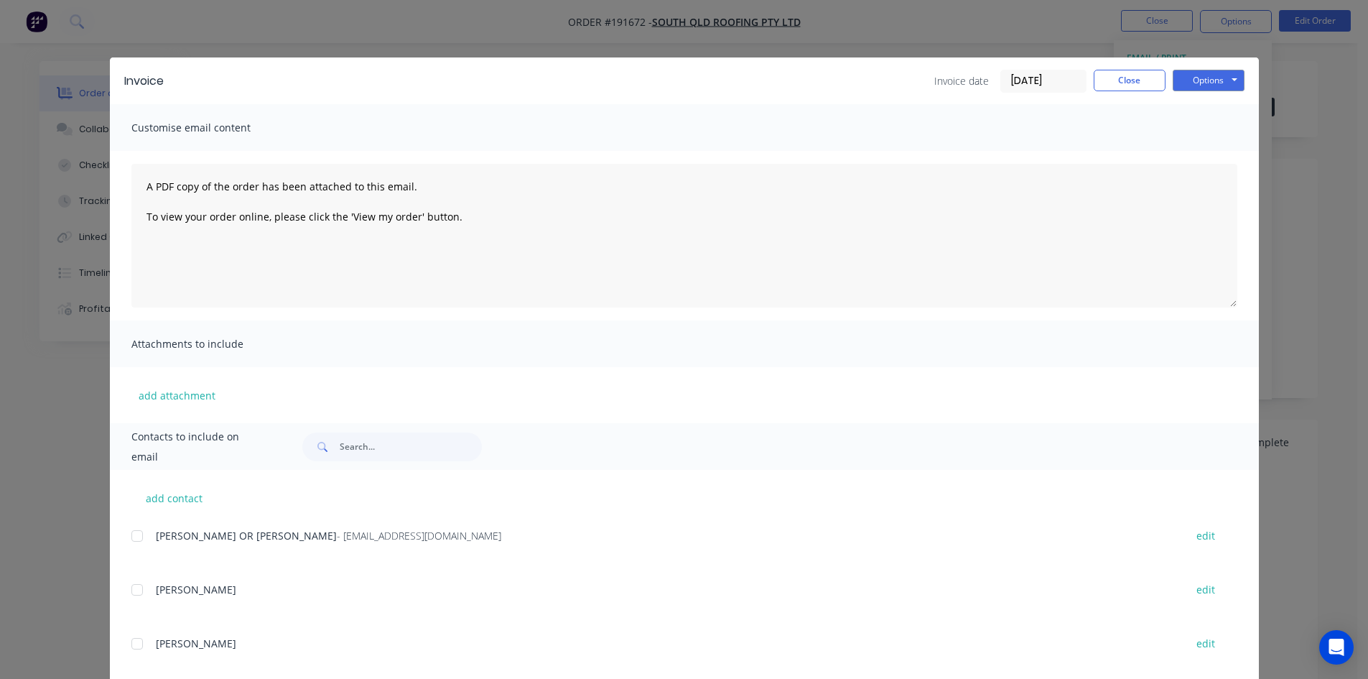
click at [131, 538] on div at bounding box center [137, 535] width 29 height 29
click at [1189, 75] on button "Options" at bounding box center [1209, 81] width 72 height 22
click at [1204, 154] on button "Email" at bounding box center [1219, 153] width 92 height 24
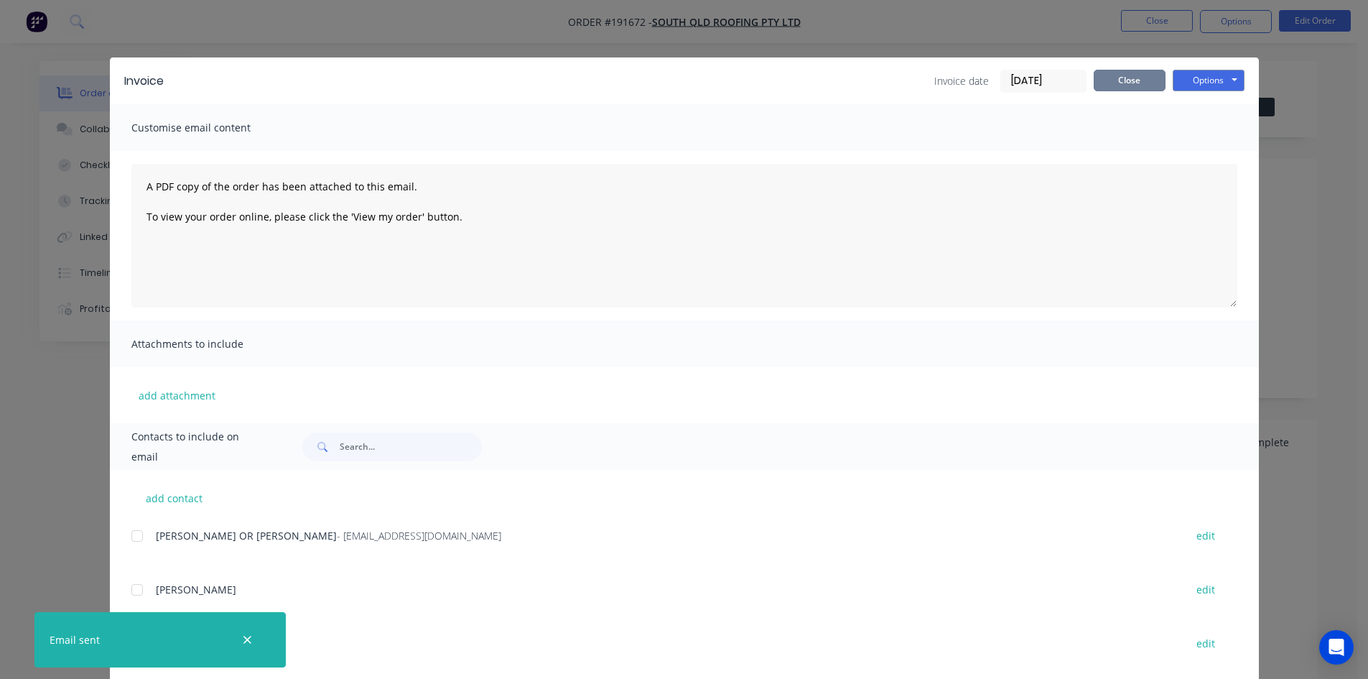
drag, startPoint x: 1133, startPoint y: 74, endPoint x: 1130, endPoint y: 45, distance: 29.5
click at [1133, 74] on button "Close" at bounding box center [1130, 81] width 72 height 22
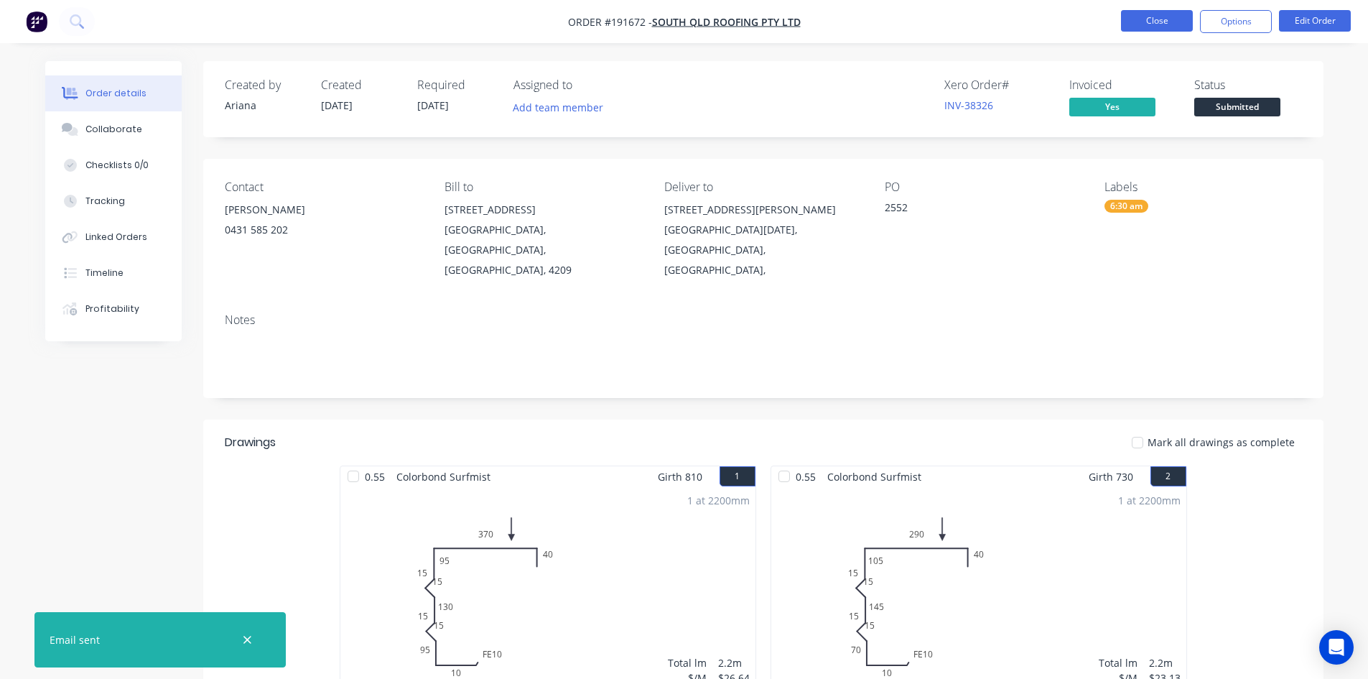
click at [1146, 13] on button "Close" at bounding box center [1157, 21] width 72 height 22
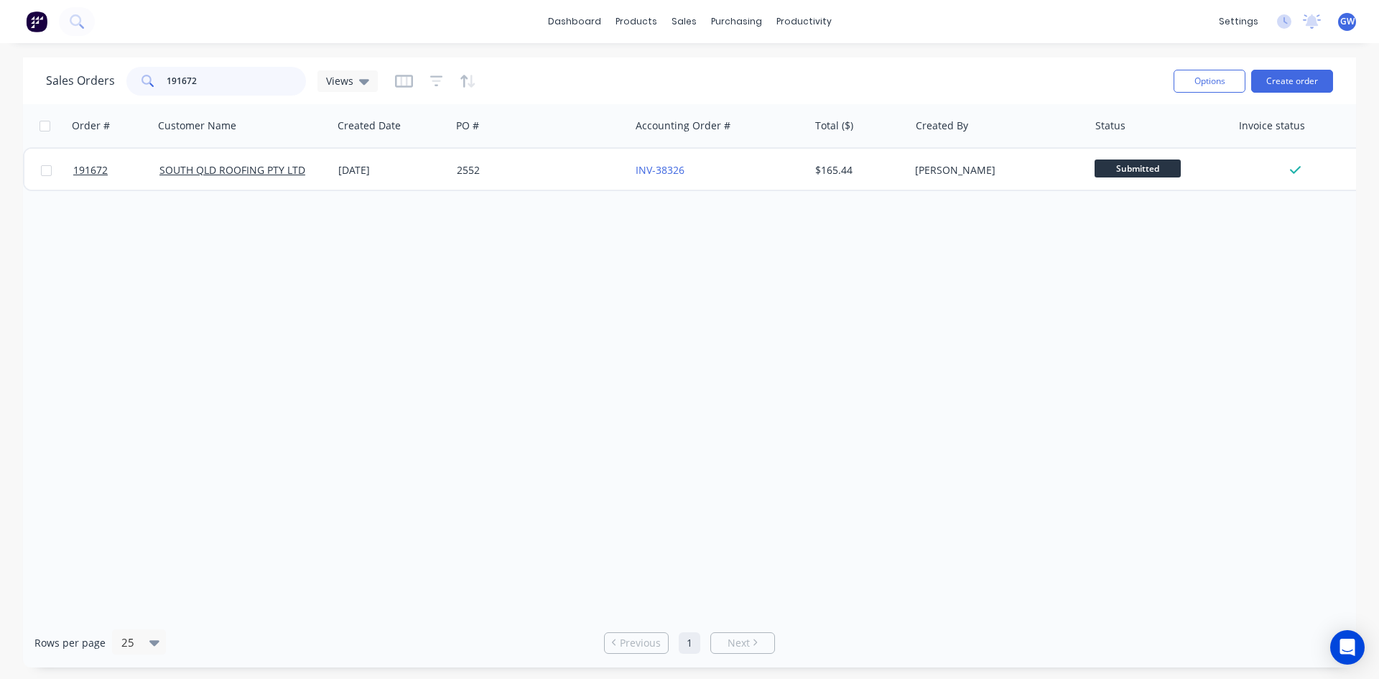
drag, startPoint x: 191, startPoint y: 93, endPoint x: 160, endPoint y: 73, distance: 36.9
click at [160, 73] on div "191672" at bounding box center [216, 81] width 180 height 29
type input "191658"
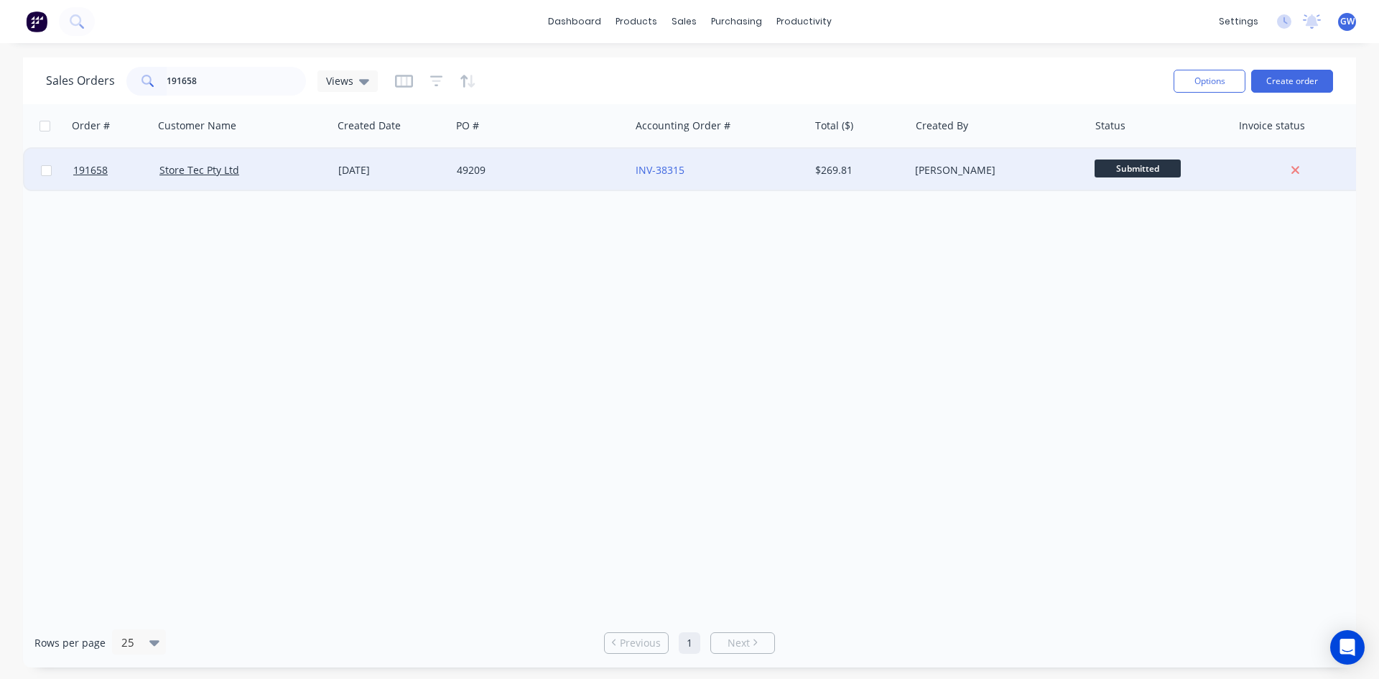
click at [810, 182] on div "$269.81" at bounding box center [859, 170] width 101 height 43
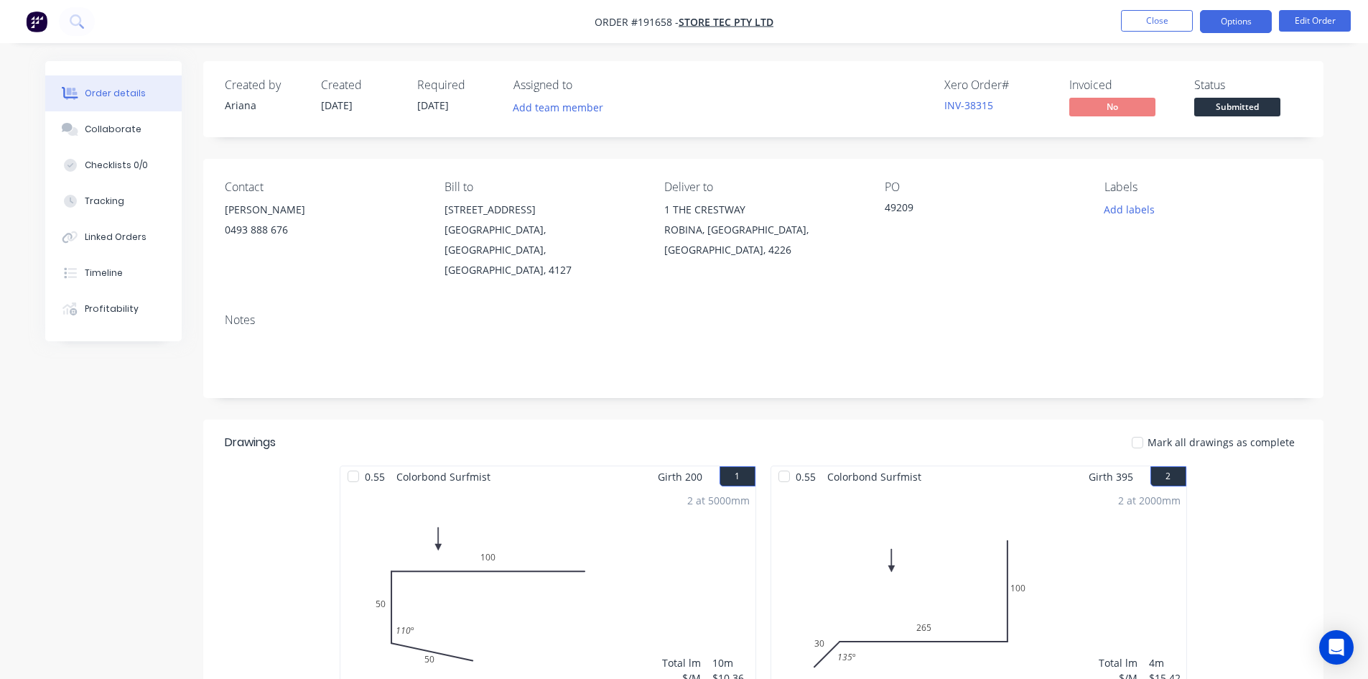
drag, startPoint x: 1243, startPoint y: 12, endPoint x: 1240, endPoint y: 23, distance: 11.1
click at [1242, 13] on button "Options" at bounding box center [1236, 21] width 72 height 23
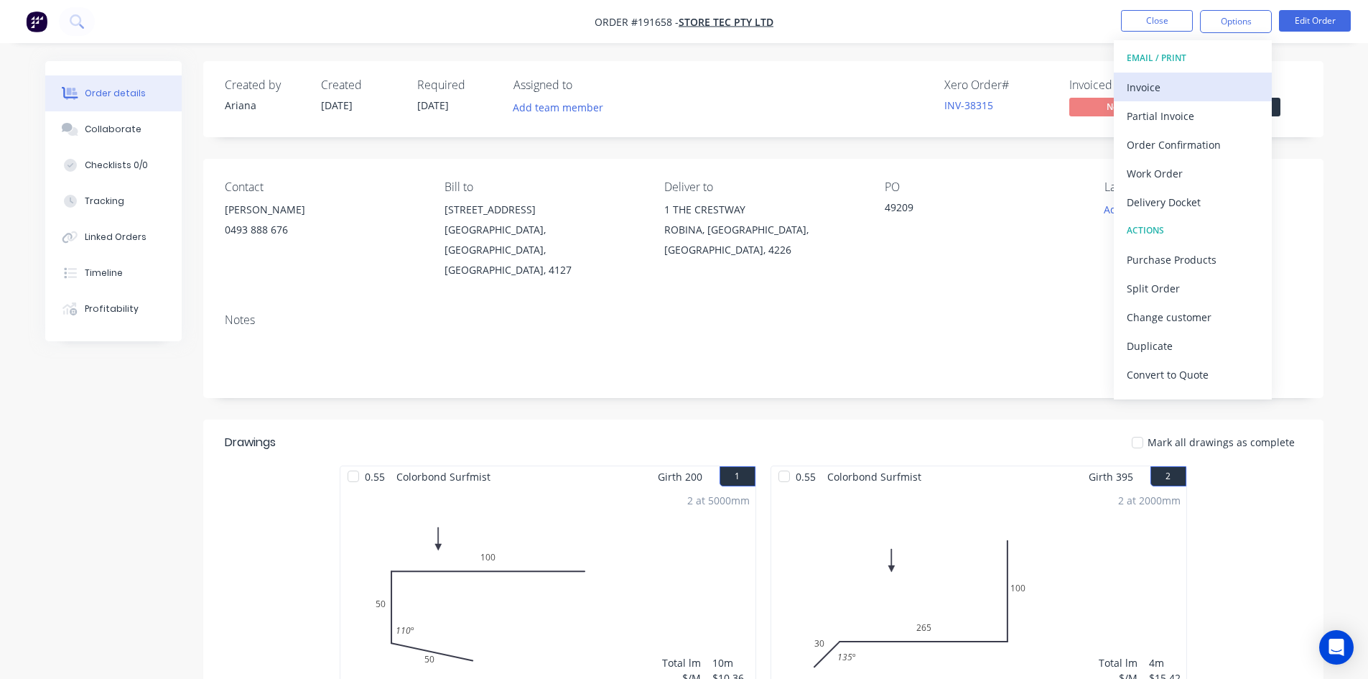
click at [1177, 93] on div "Invoice" at bounding box center [1193, 87] width 132 height 21
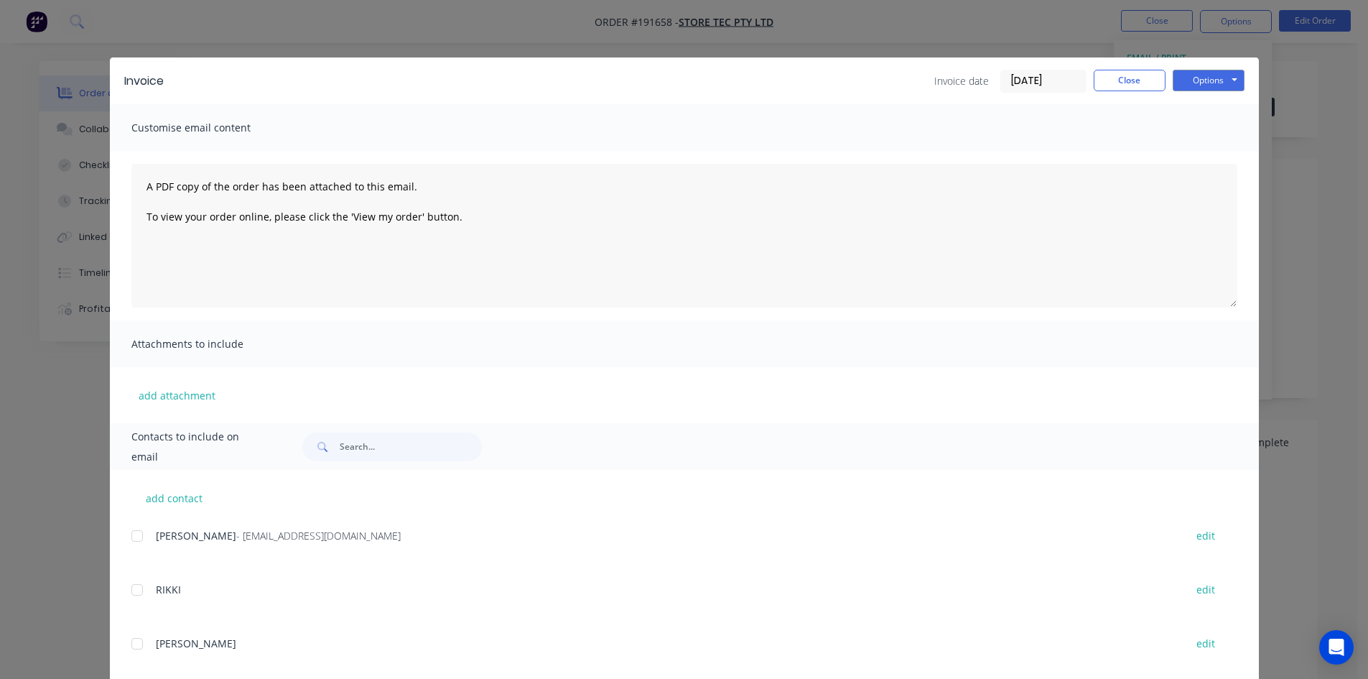
click at [143, 542] on div at bounding box center [137, 535] width 29 height 29
click at [1212, 70] on button "Options" at bounding box center [1209, 81] width 72 height 22
click at [1206, 150] on button "Email" at bounding box center [1219, 153] width 92 height 24
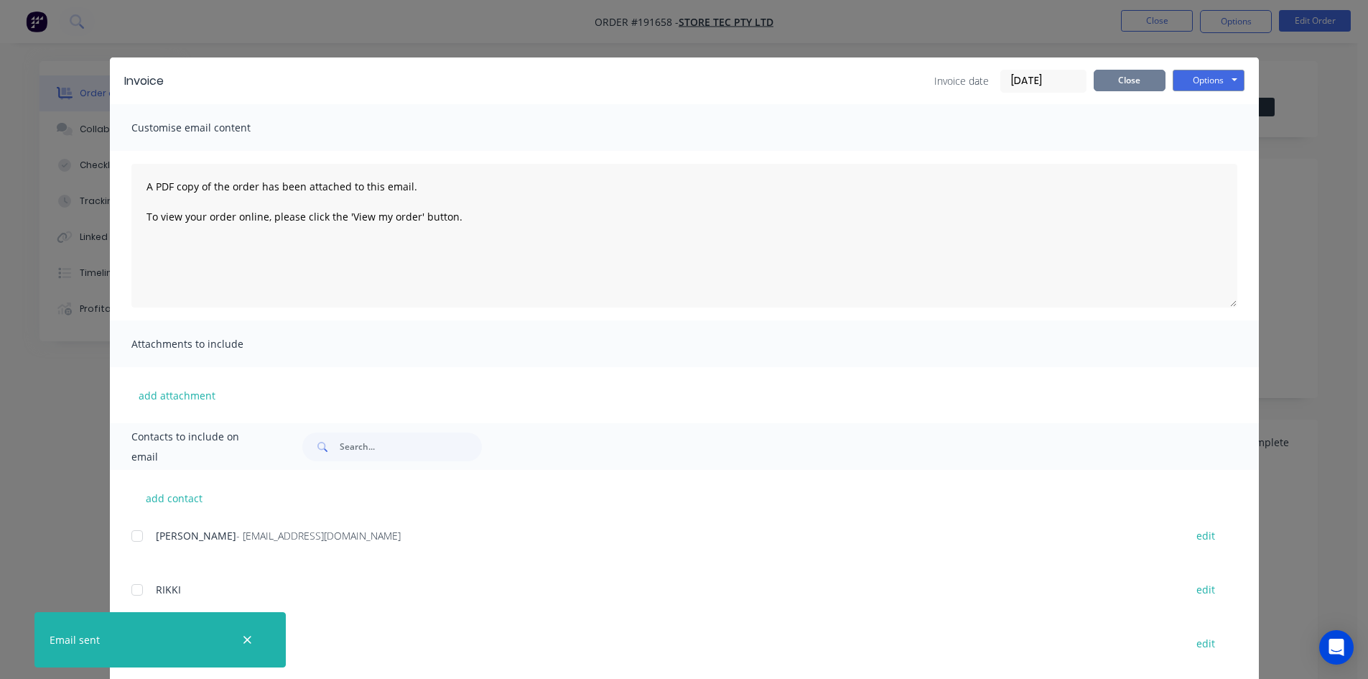
click at [1110, 73] on button "Close" at bounding box center [1130, 81] width 72 height 22
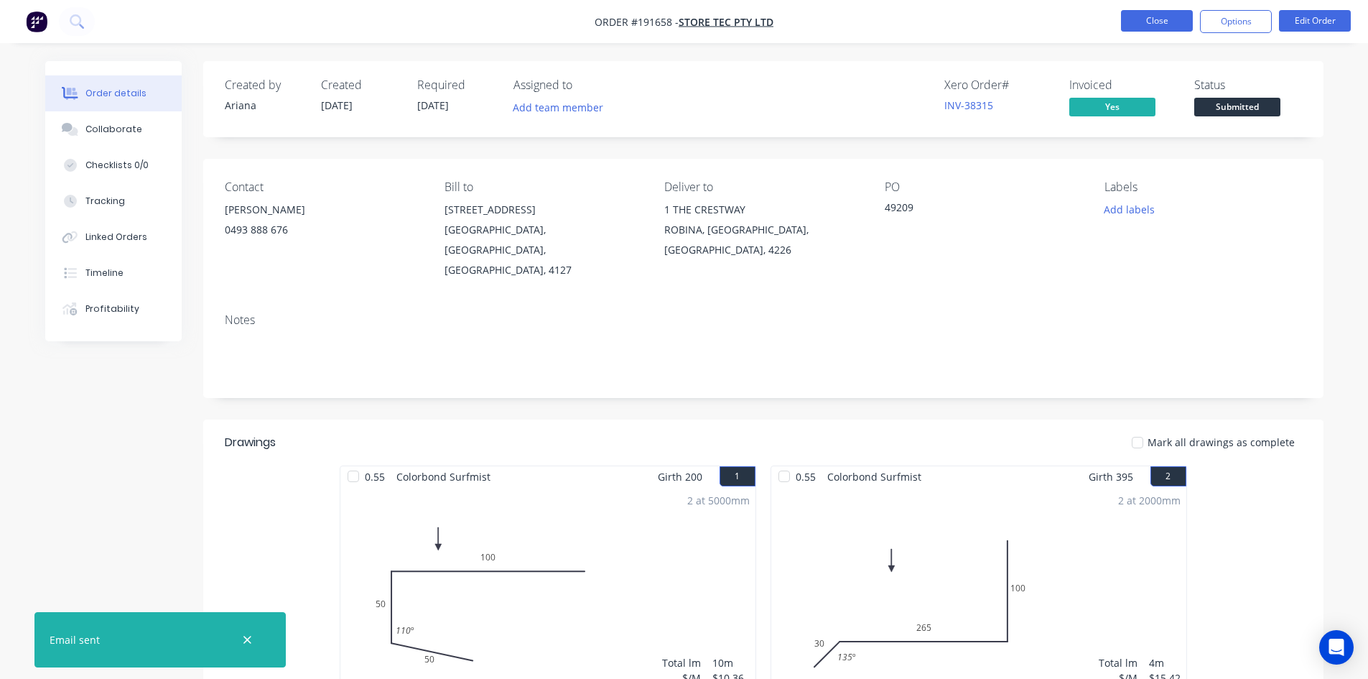
click at [1143, 23] on button "Close" at bounding box center [1157, 21] width 72 height 22
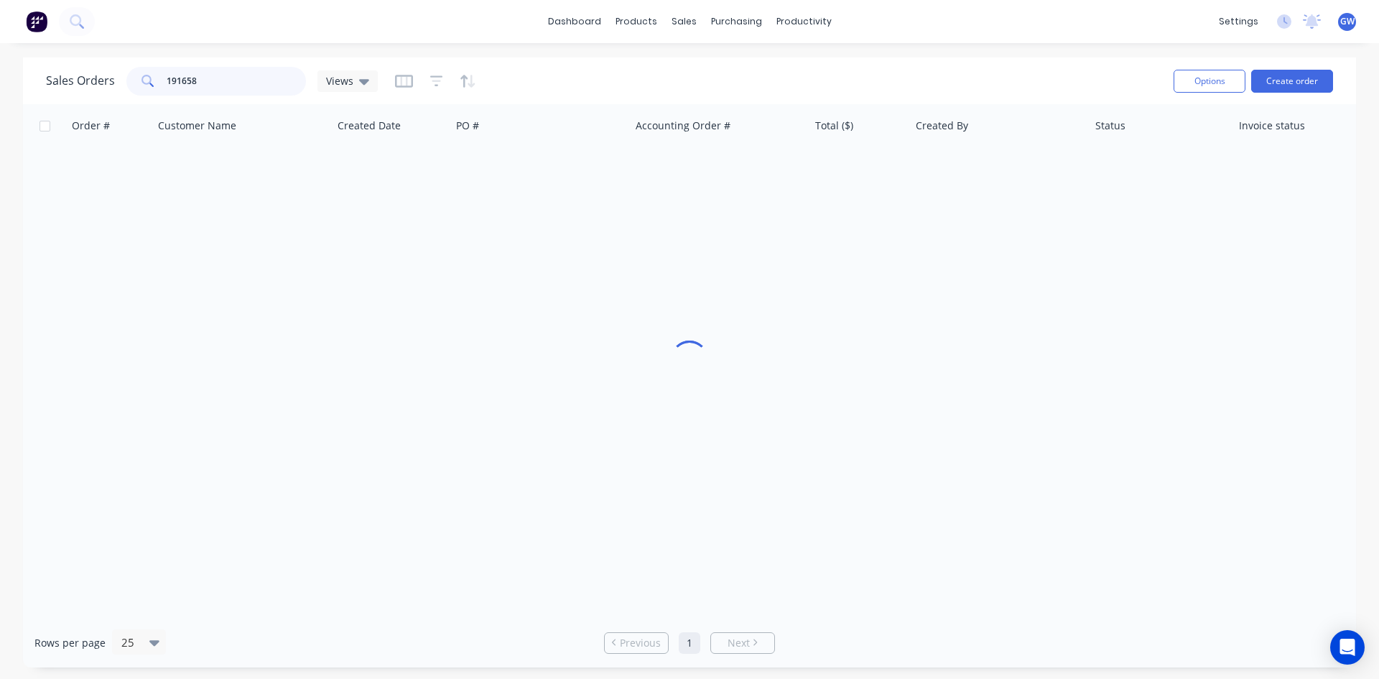
drag, startPoint x: 249, startPoint y: 83, endPoint x: 89, endPoint y: 98, distance: 160.9
click at [89, 98] on div "Sales Orders 191658 Views Options Create order" at bounding box center [689, 80] width 1333 height 47
type input "191660"
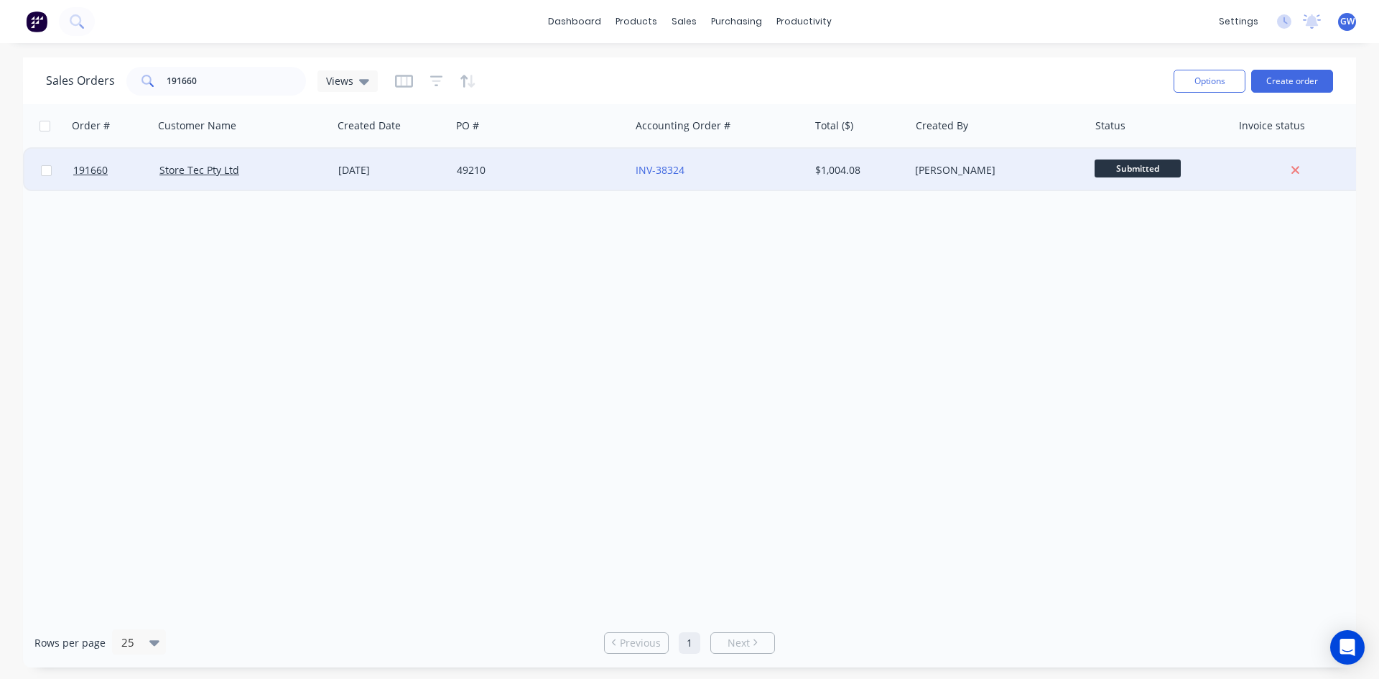
click at [820, 167] on div "$1,004.08" at bounding box center [857, 170] width 84 height 14
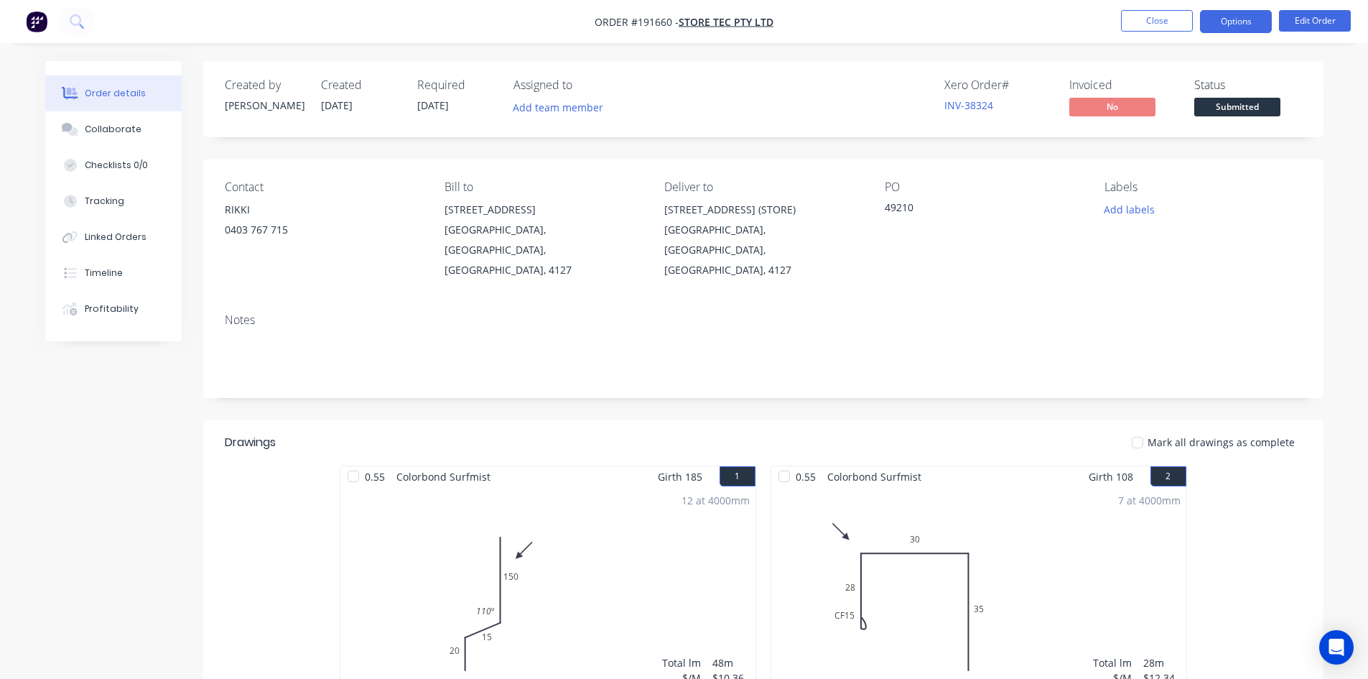
click at [1234, 30] on button "Options" at bounding box center [1236, 21] width 72 height 23
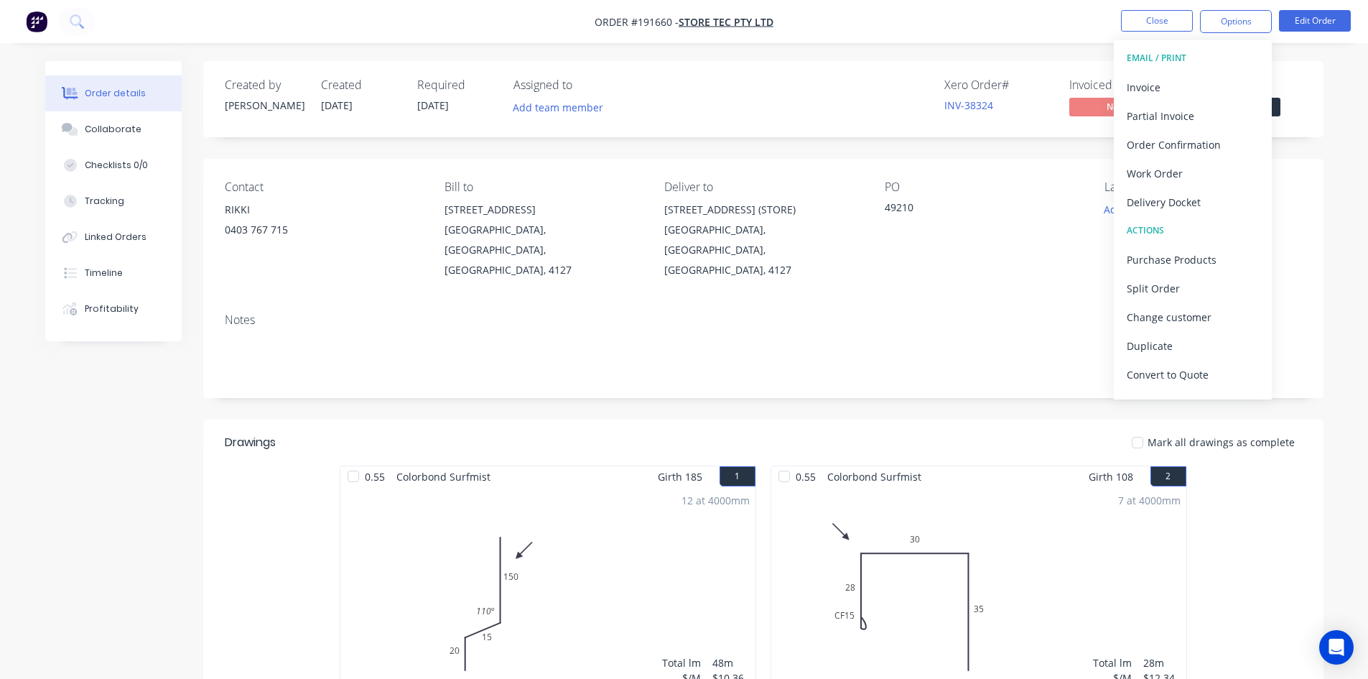
click at [1212, 69] on button "EMAIL / PRINT" at bounding box center [1193, 58] width 158 height 29
click at [1202, 96] on div "Invoice" at bounding box center [1193, 87] width 132 height 21
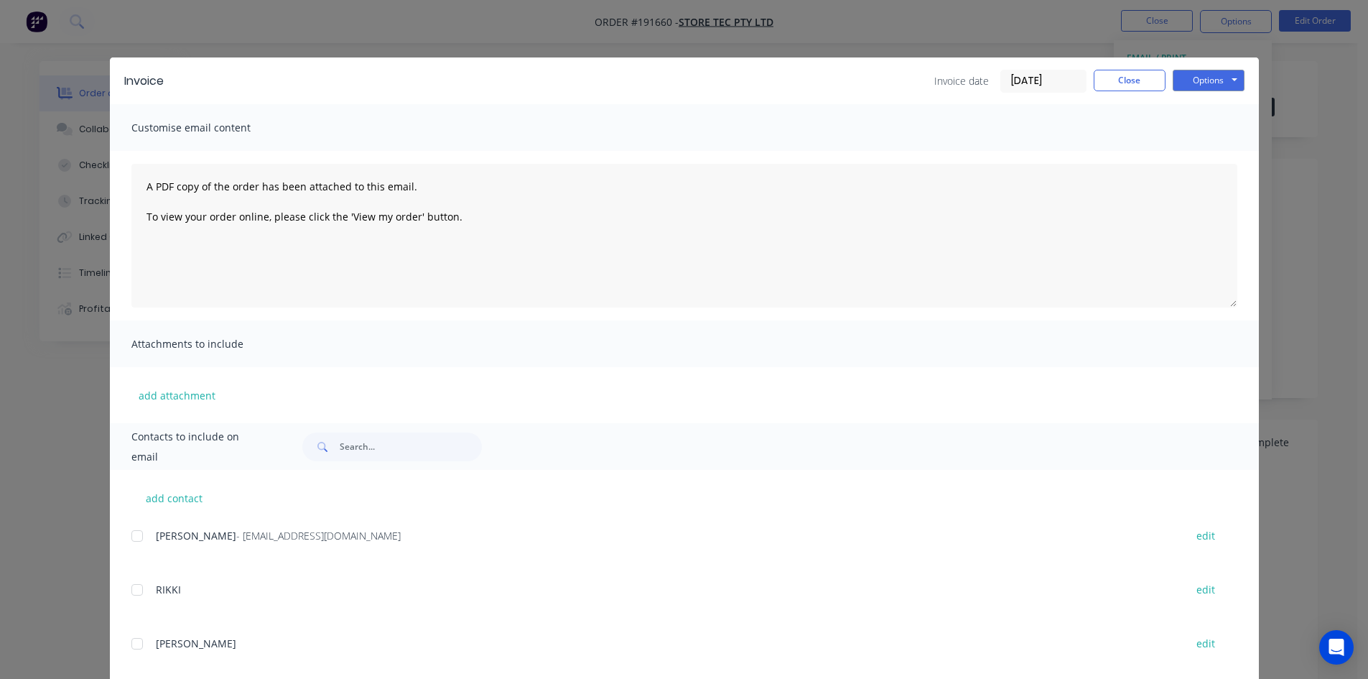
click at [133, 532] on div at bounding box center [137, 535] width 29 height 29
click at [1202, 88] on button "Options" at bounding box center [1209, 81] width 72 height 22
click at [1208, 149] on button "Email" at bounding box center [1219, 153] width 92 height 24
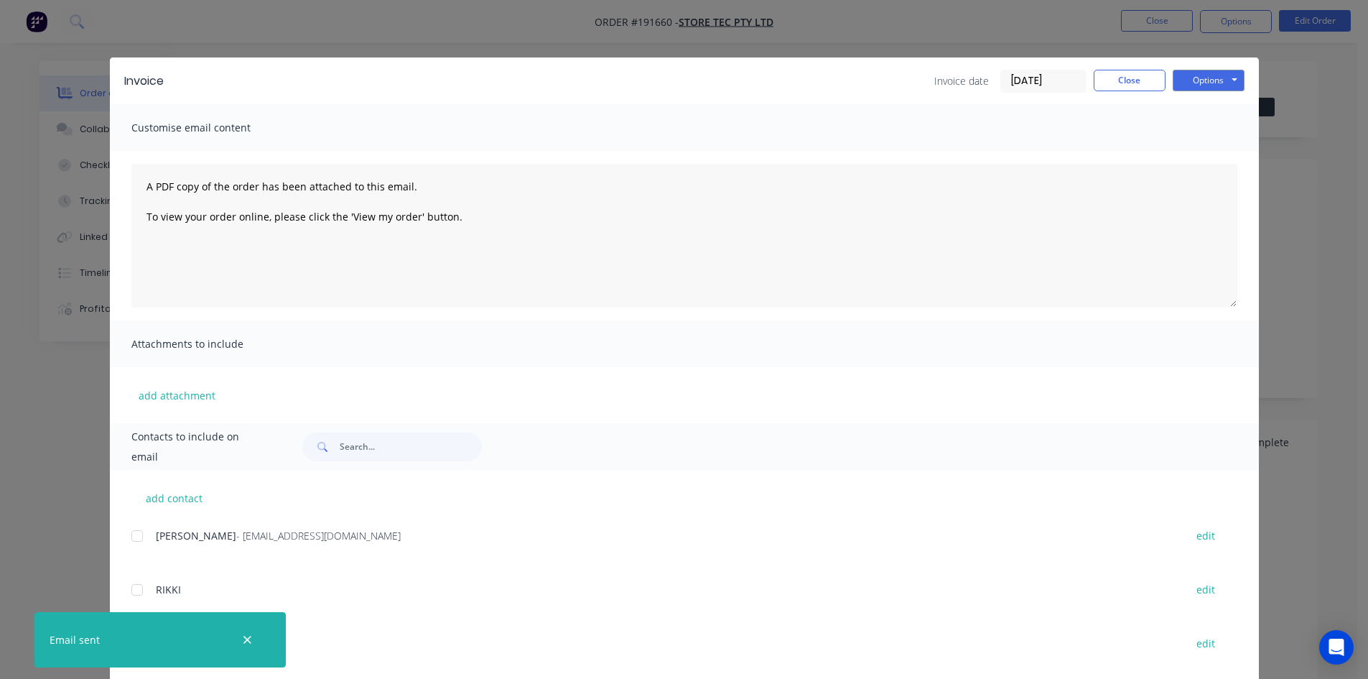
click at [1128, 63] on div "Invoice Invoice date [DATE] Close Options Preview Print Email" at bounding box center [684, 80] width 1149 height 47
click at [1127, 85] on button "Close" at bounding box center [1130, 81] width 72 height 22
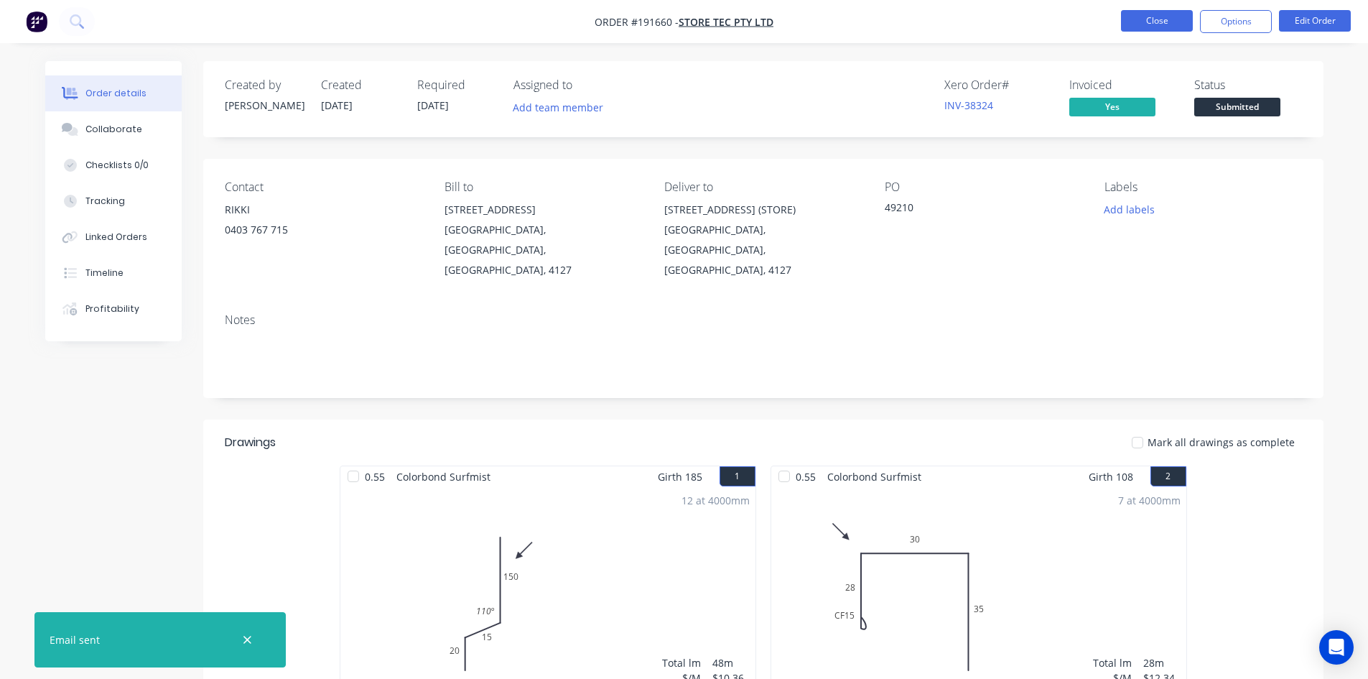
click at [1154, 14] on button "Close" at bounding box center [1157, 21] width 72 height 22
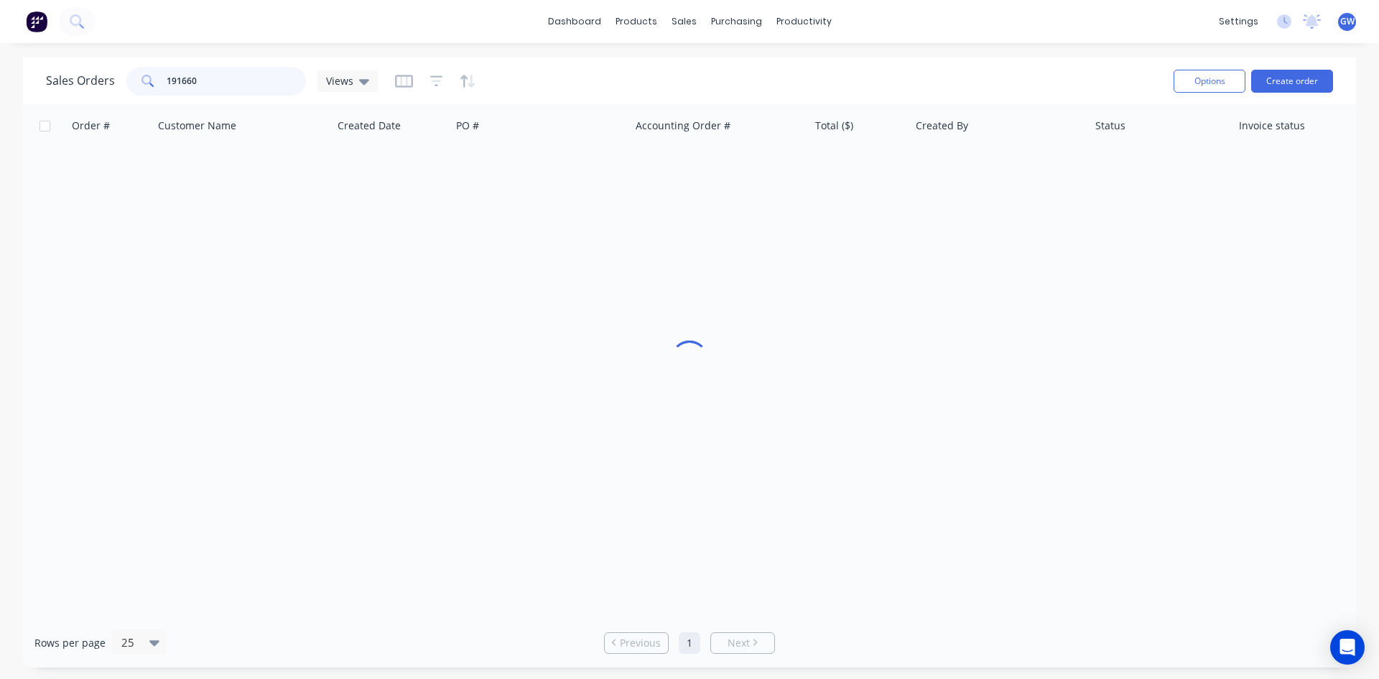
drag, startPoint x: 248, startPoint y: 69, endPoint x: 103, endPoint y: 96, distance: 147.6
click at [103, 96] on div "Sales Orders 191660 Views" at bounding box center [604, 80] width 1116 height 35
type input "191691"
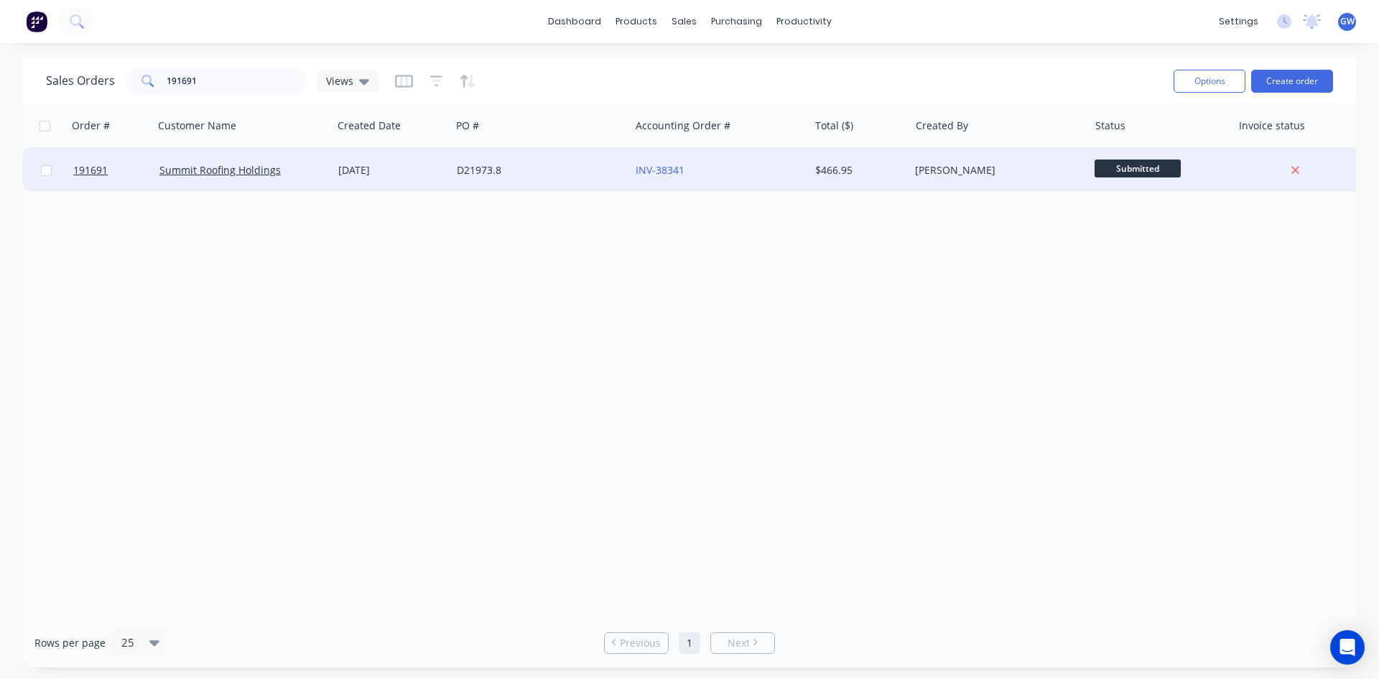
click at [817, 179] on div "$466.95" at bounding box center [859, 170] width 101 height 43
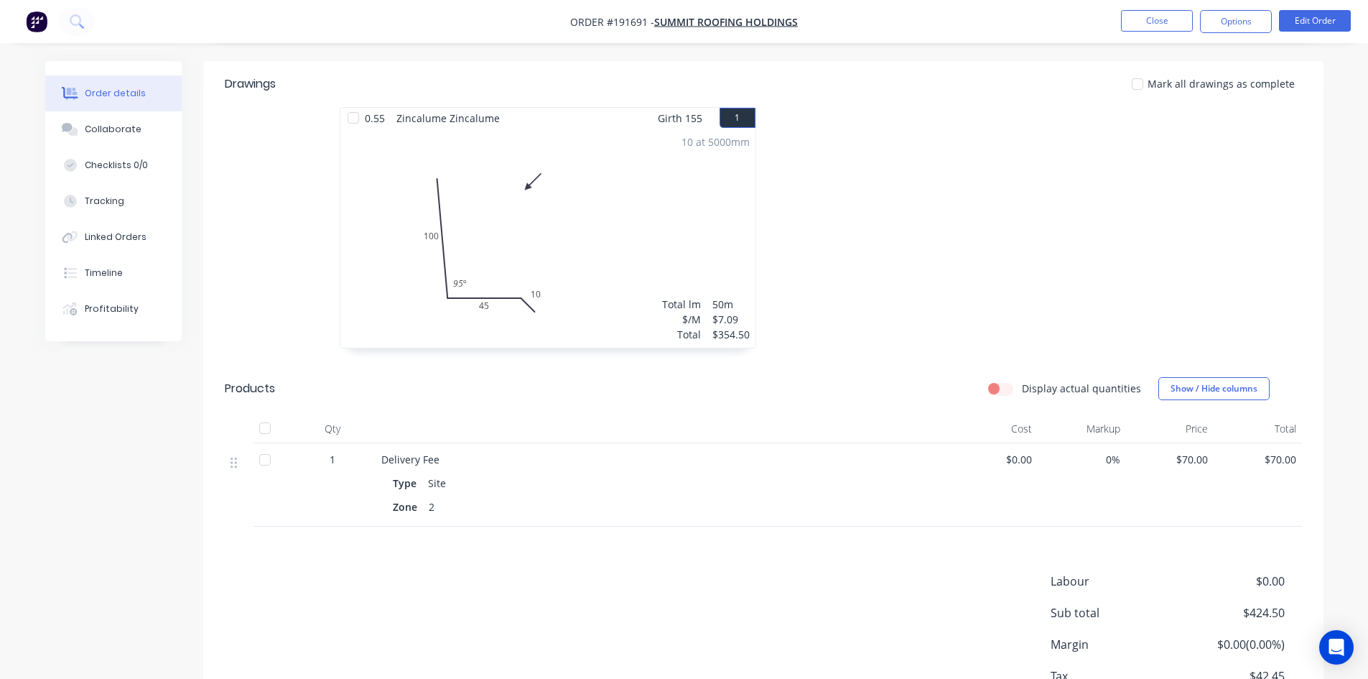
scroll to position [359, 0]
click at [1237, 19] on button "Options" at bounding box center [1236, 21] width 72 height 23
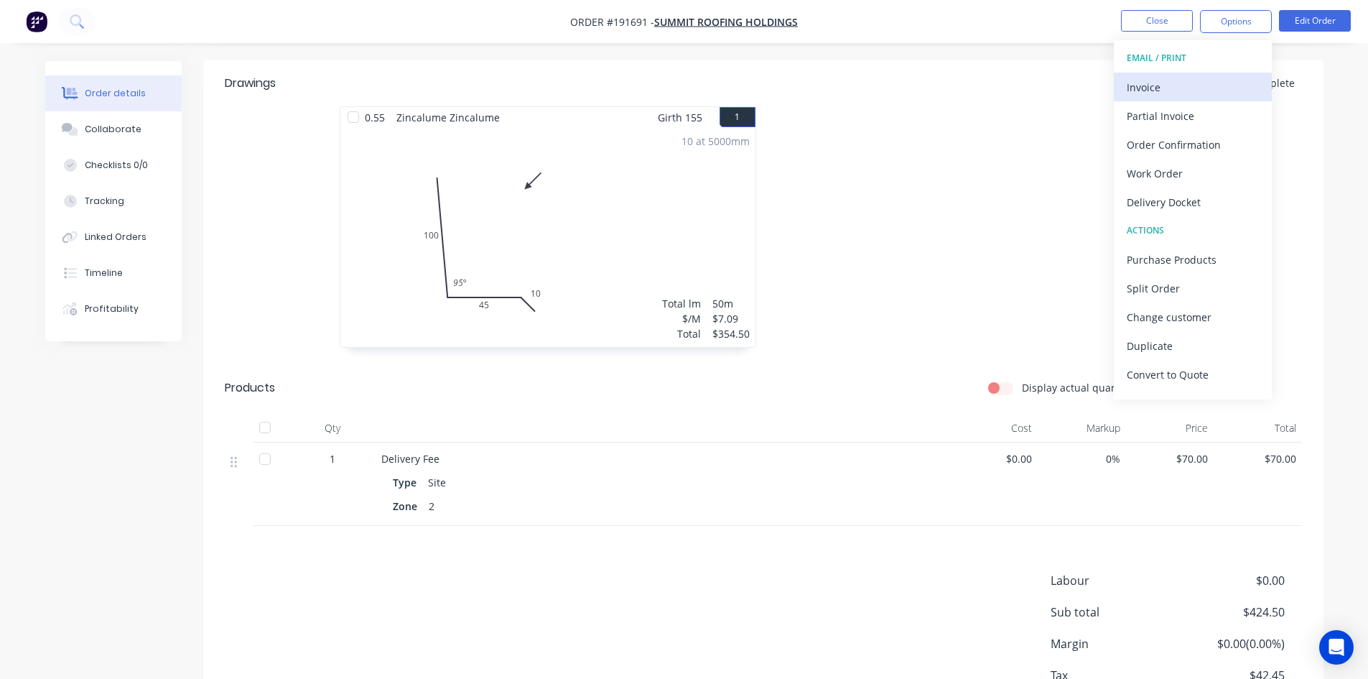
click at [1189, 88] on div "Invoice" at bounding box center [1193, 87] width 132 height 21
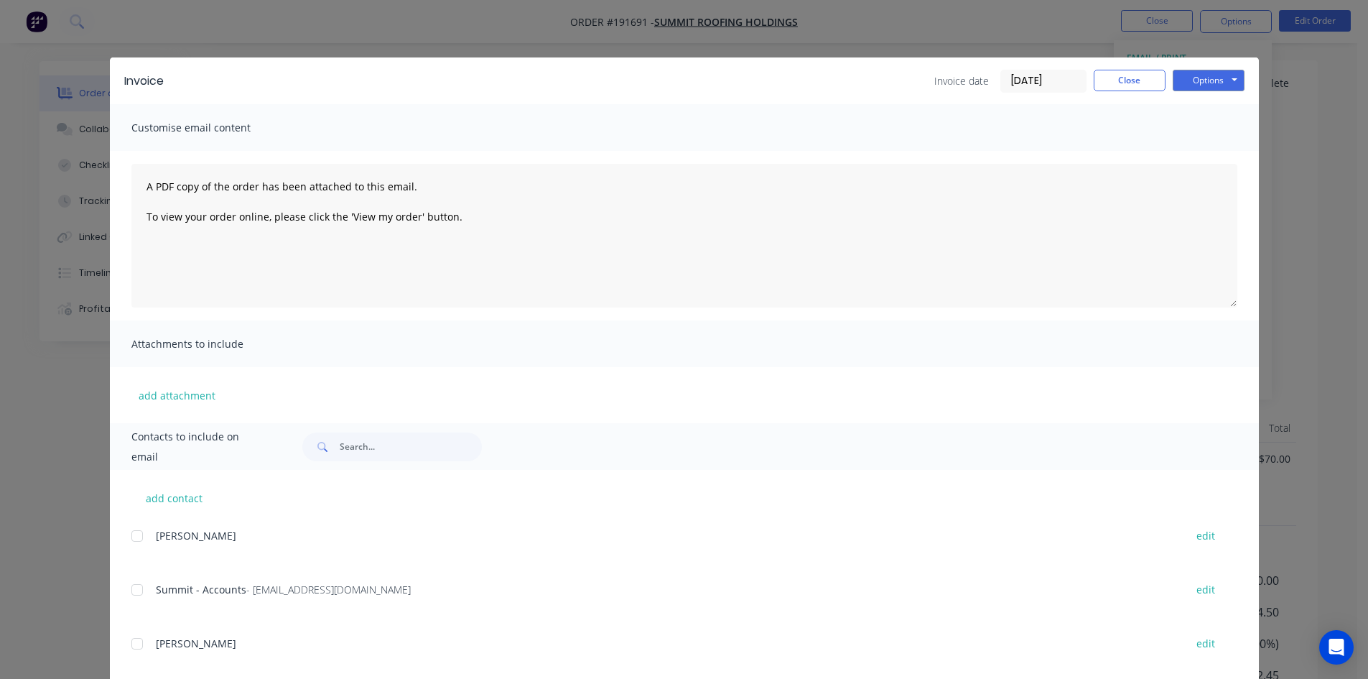
click at [129, 591] on div at bounding box center [137, 589] width 29 height 29
click at [1230, 73] on button "Options" at bounding box center [1209, 81] width 72 height 22
click at [1207, 147] on button "Email" at bounding box center [1219, 153] width 92 height 24
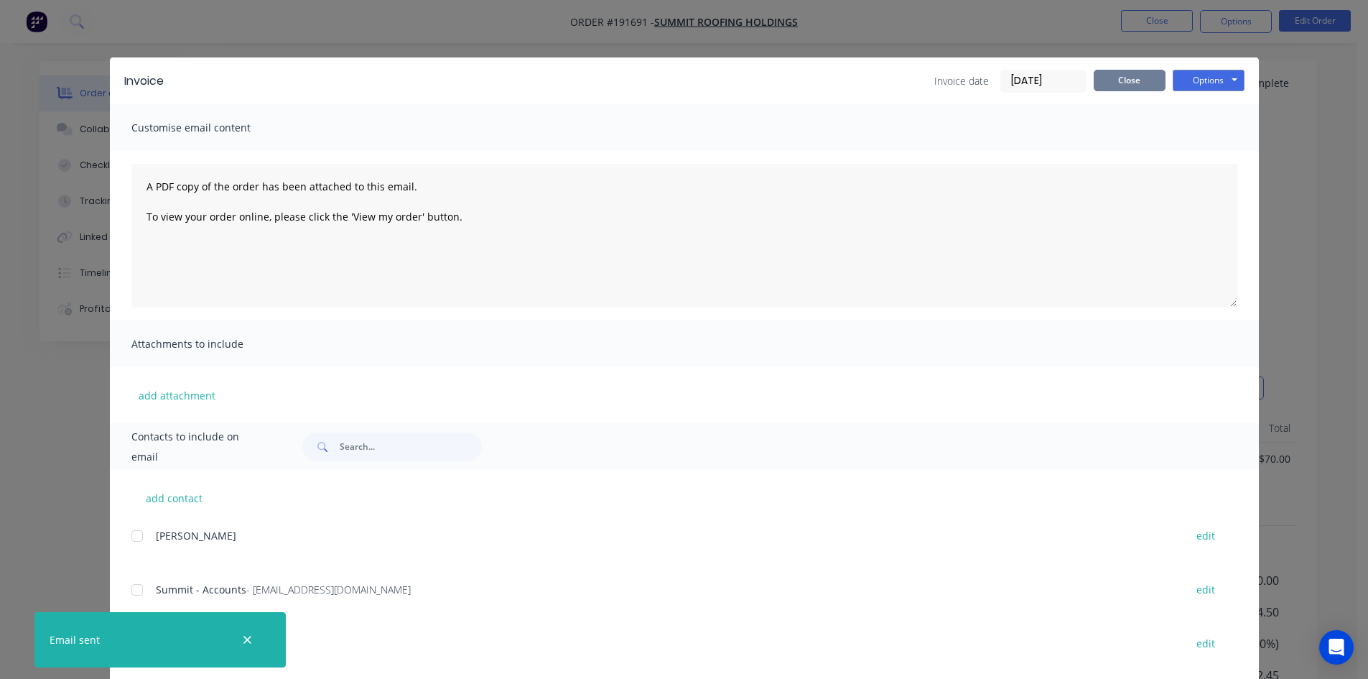
click at [1124, 81] on button "Close" at bounding box center [1130, 81] width 72 height 22
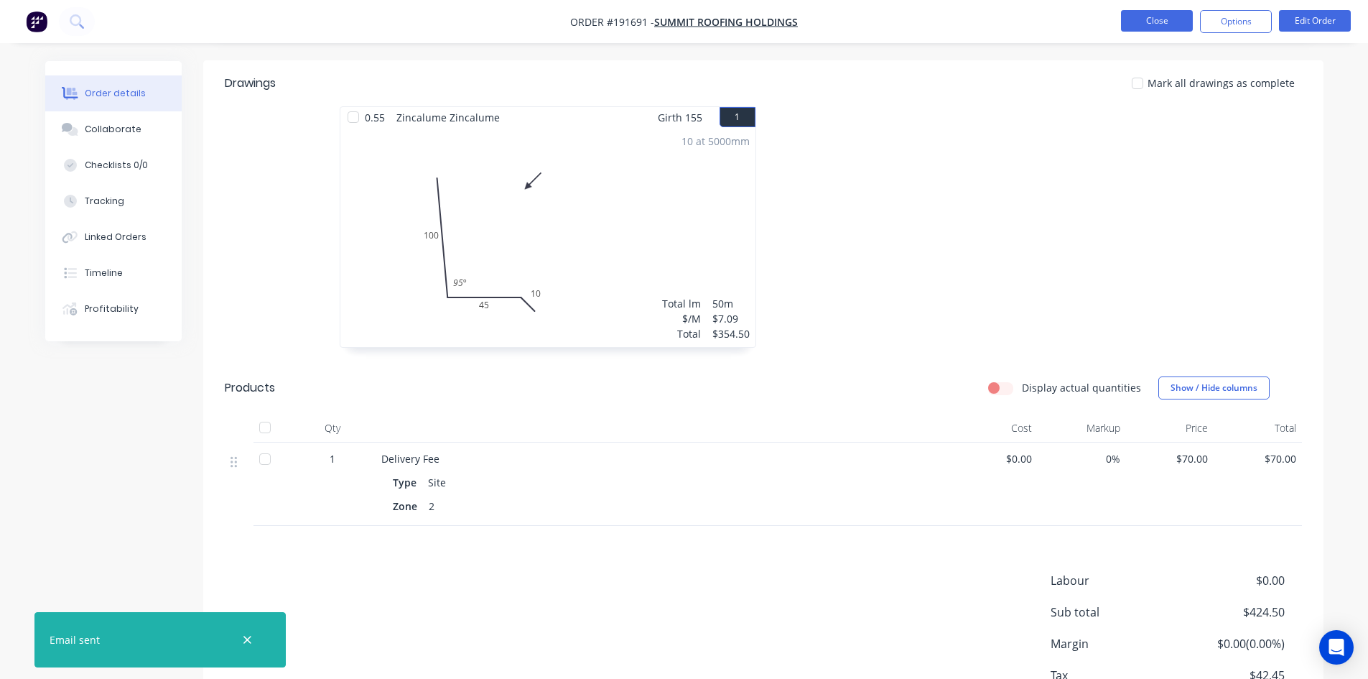
click at [1153, 21] on button "Close" at bounding box center [1157, 21] width 72 height 22
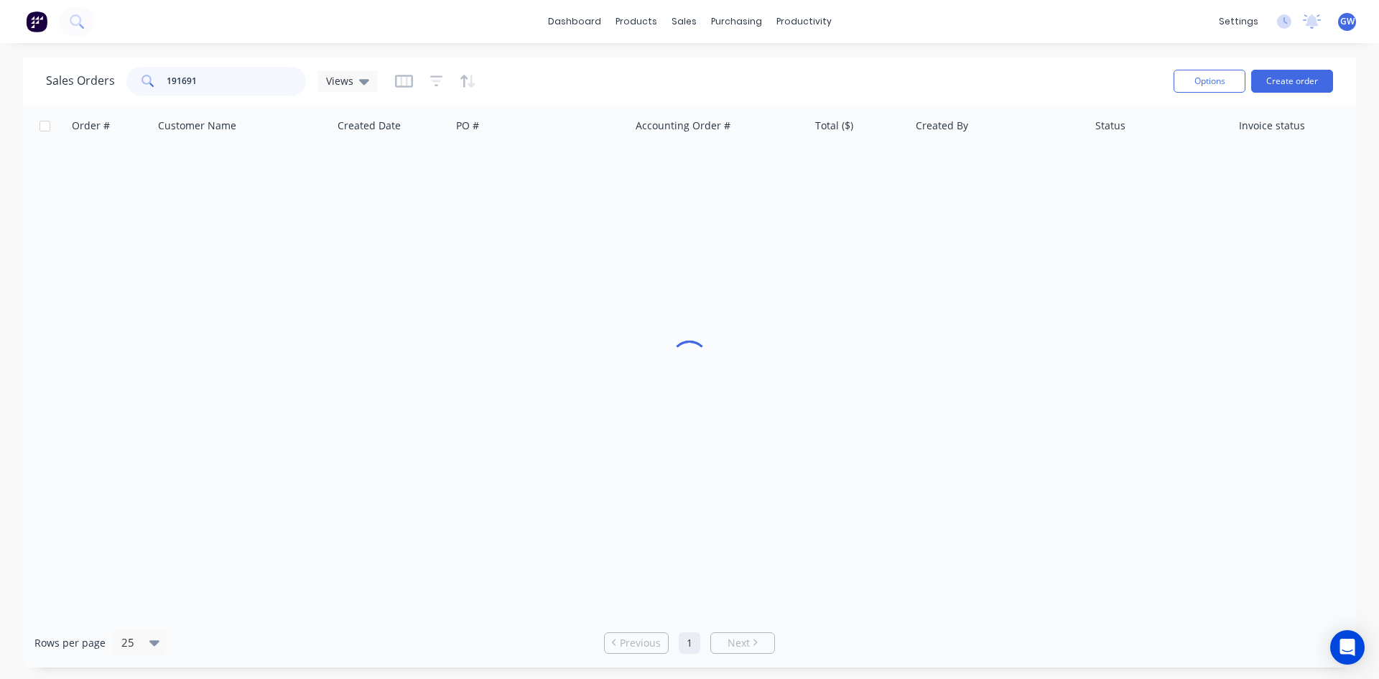
drag, startPoint x: 228, startPoint y: 88, endPoint x: 66, endPoint y: 66, distance: 163.8
click at [66, 67] on div "Sales Orders 191691 Views" at bounding box center [212, 81] width 332 height 29
type input "191720"
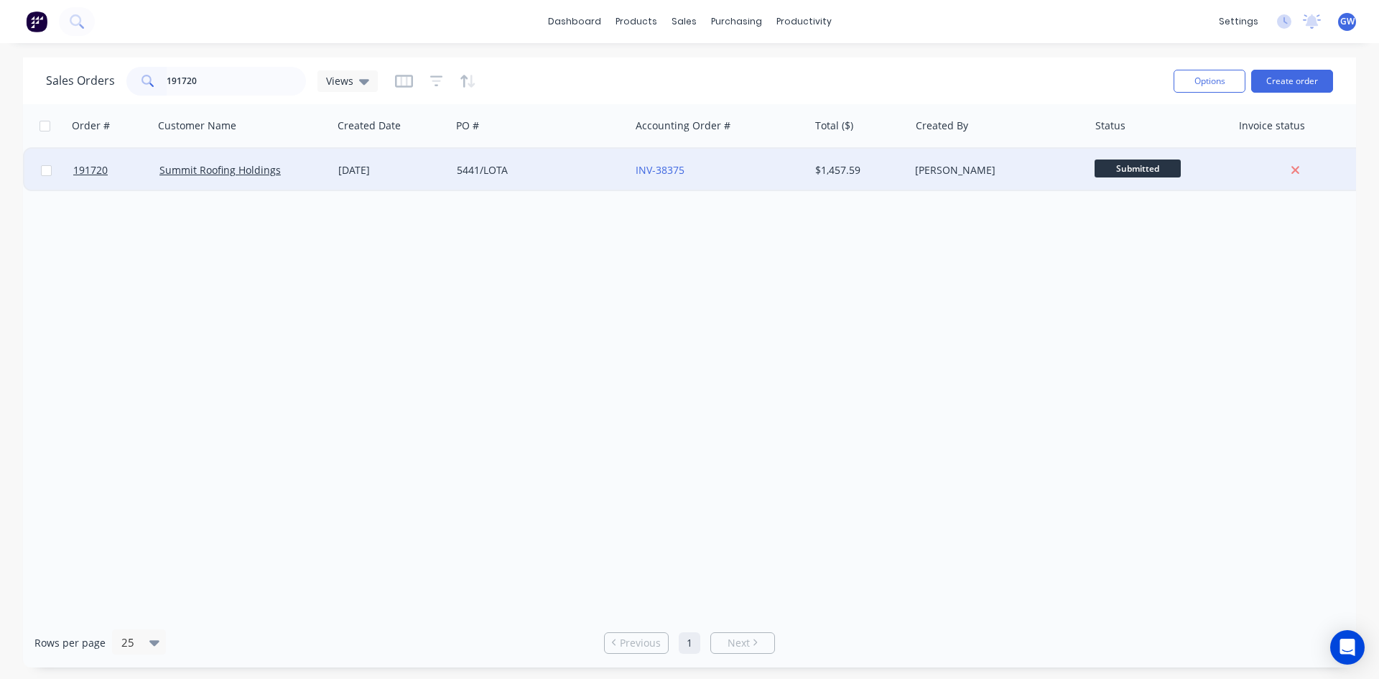
click at [913, 169] on div "[PERSON_NAME]" at bounding box center [998, 170] width 179 height 43
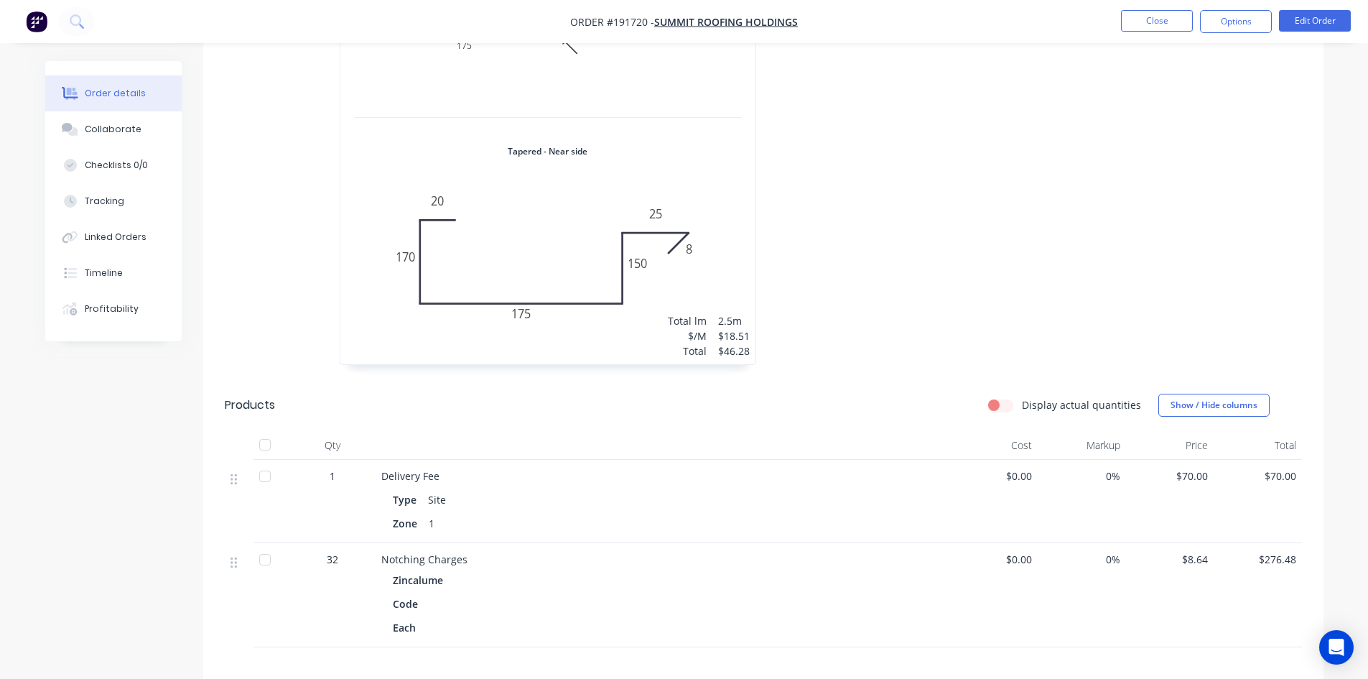
scroll to position [4453, 0]
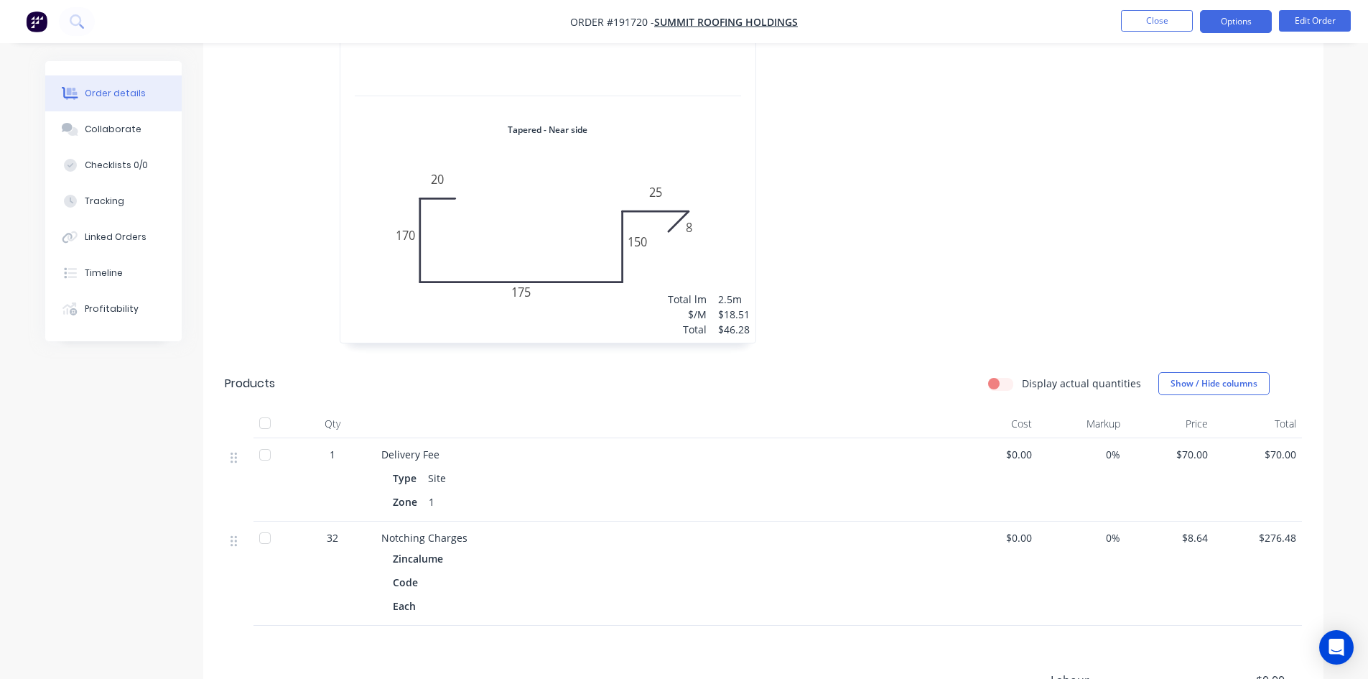
click at [1245, 28] on button "Options" at bounding box center [1236, 21] width 72 height 23
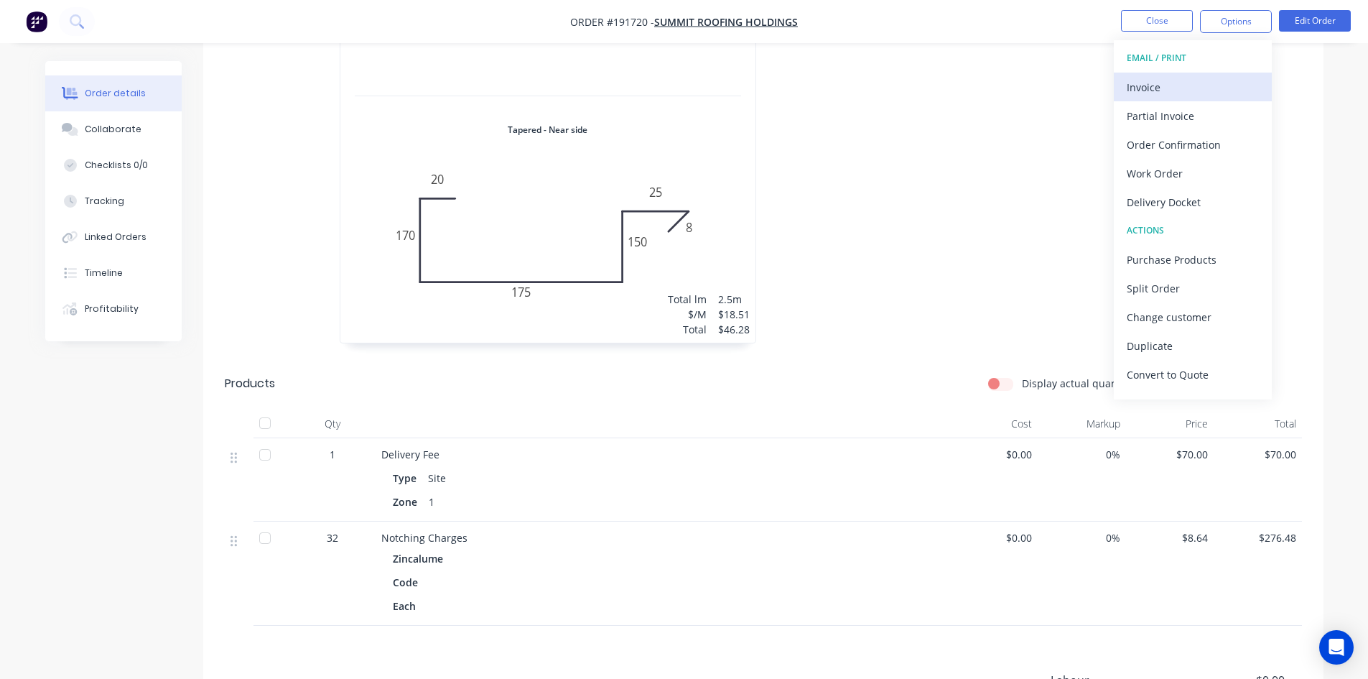
click at [1180, 96] on div "Invoice" at bounding box center [1193, 87] width 132 height 21
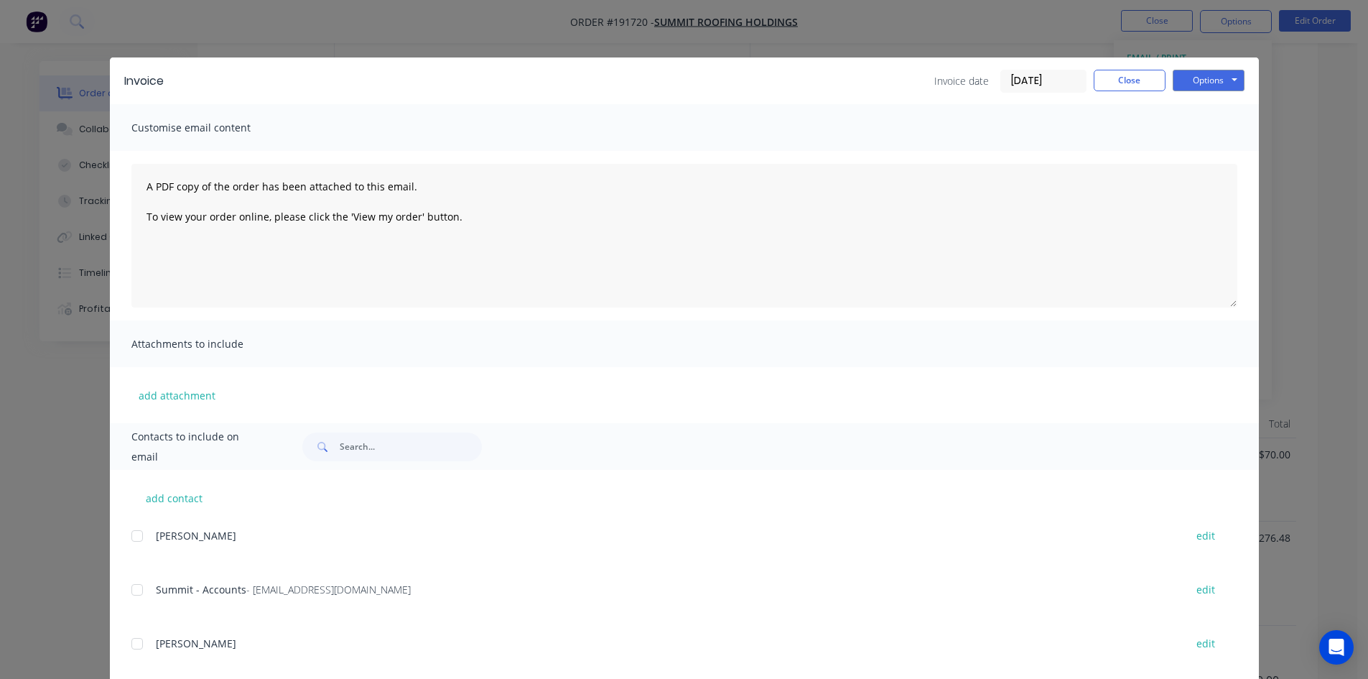
click at [134, 583] on div at bounding box center [137, 589] width 29 height 29
click at [1217, 85] on button "Options" at bounding box center [1209, 81] width 72 height 22
click at [1222, 164] on button "Email" at bounding box center [1219, 153] width 92 height 24
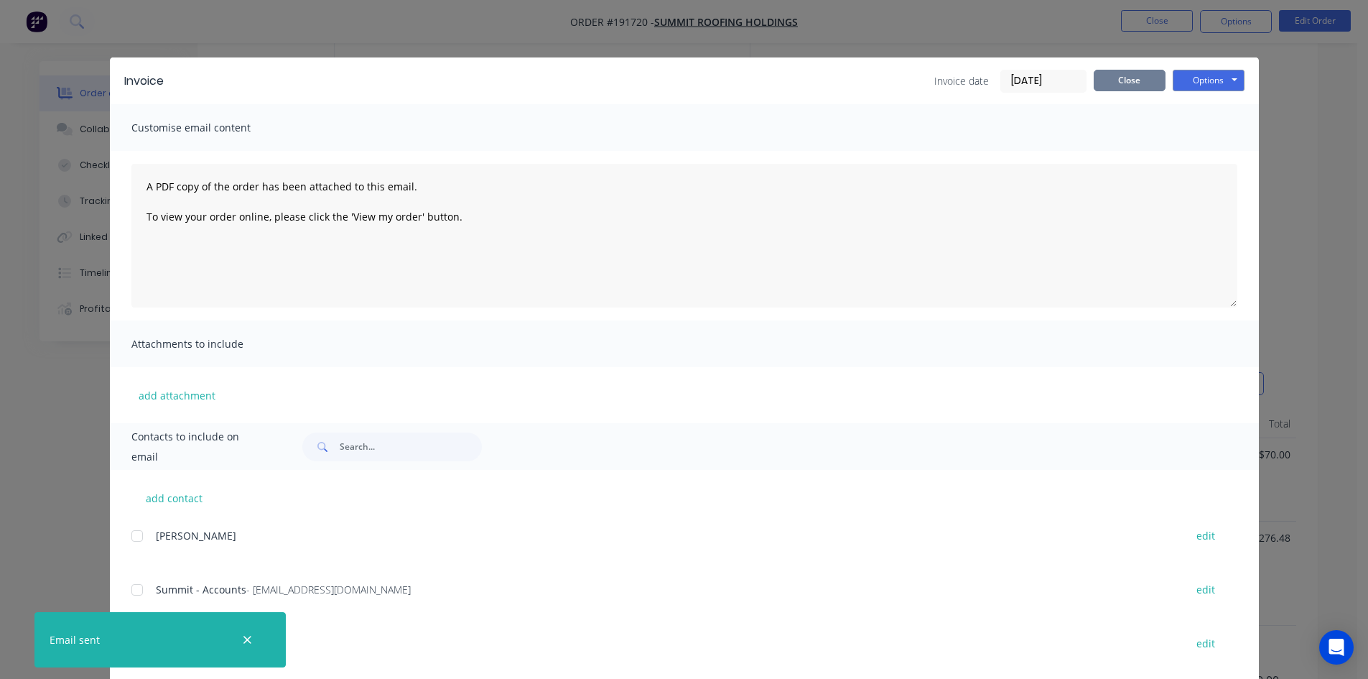
click at [1118, 83] on button "Close" at bounding box center [1130, 81] width 72 height 22
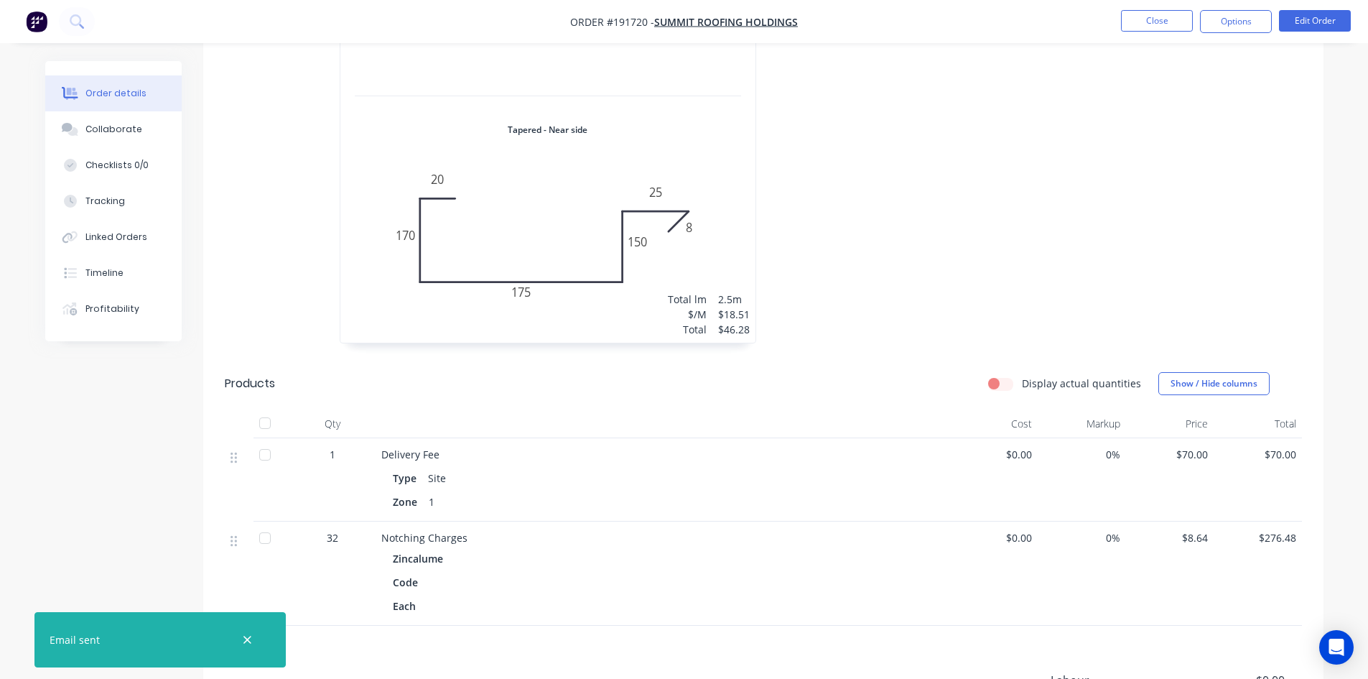
click at [1164, 32] on li "Close" at bounding box center [1157, 21] width 72 height 23
click at [1154, 14] on button "Close" at bounding box center [1157, 21] width 72 height 22
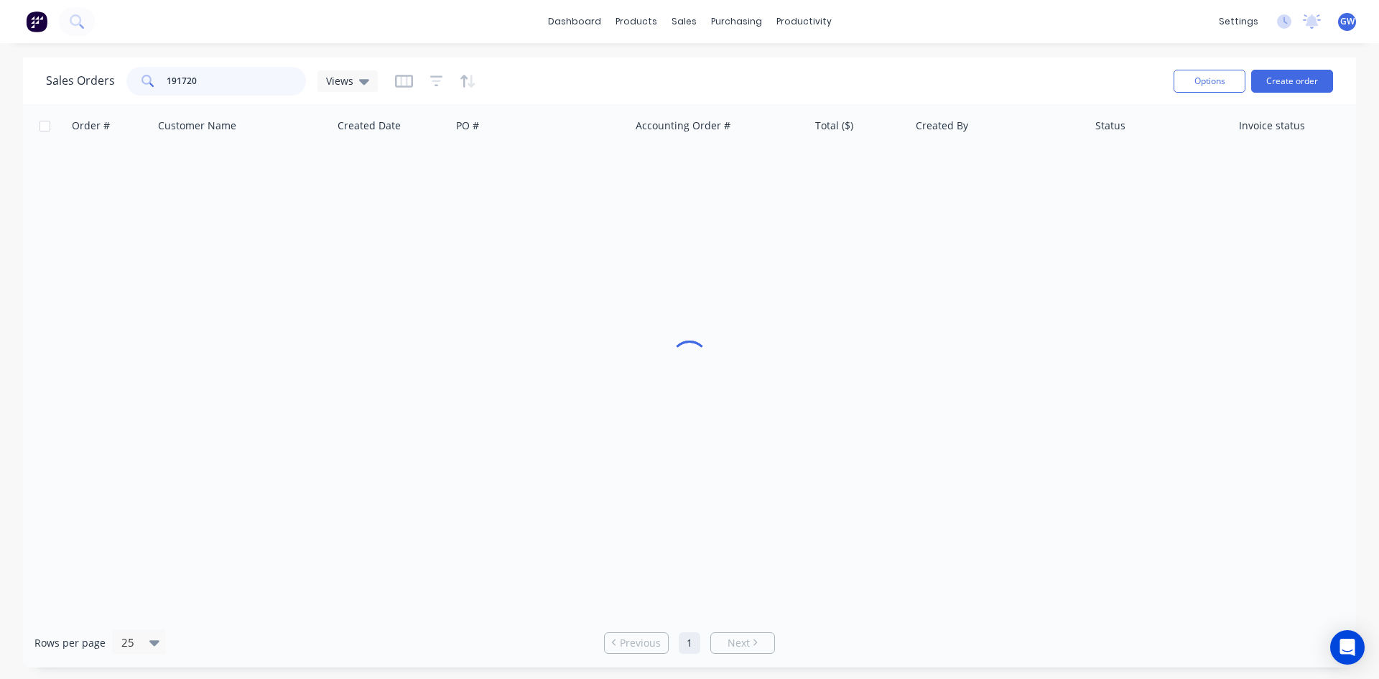
drag, startPoint x: 271, startPoint y: 80, endPoint x: 82, endPoint y: 70, distance: 189.9
click at [82, 70] on div "Sales Orders 191720 Views" at bounding box center [212, 81] width 332 height 29
type input "191633"
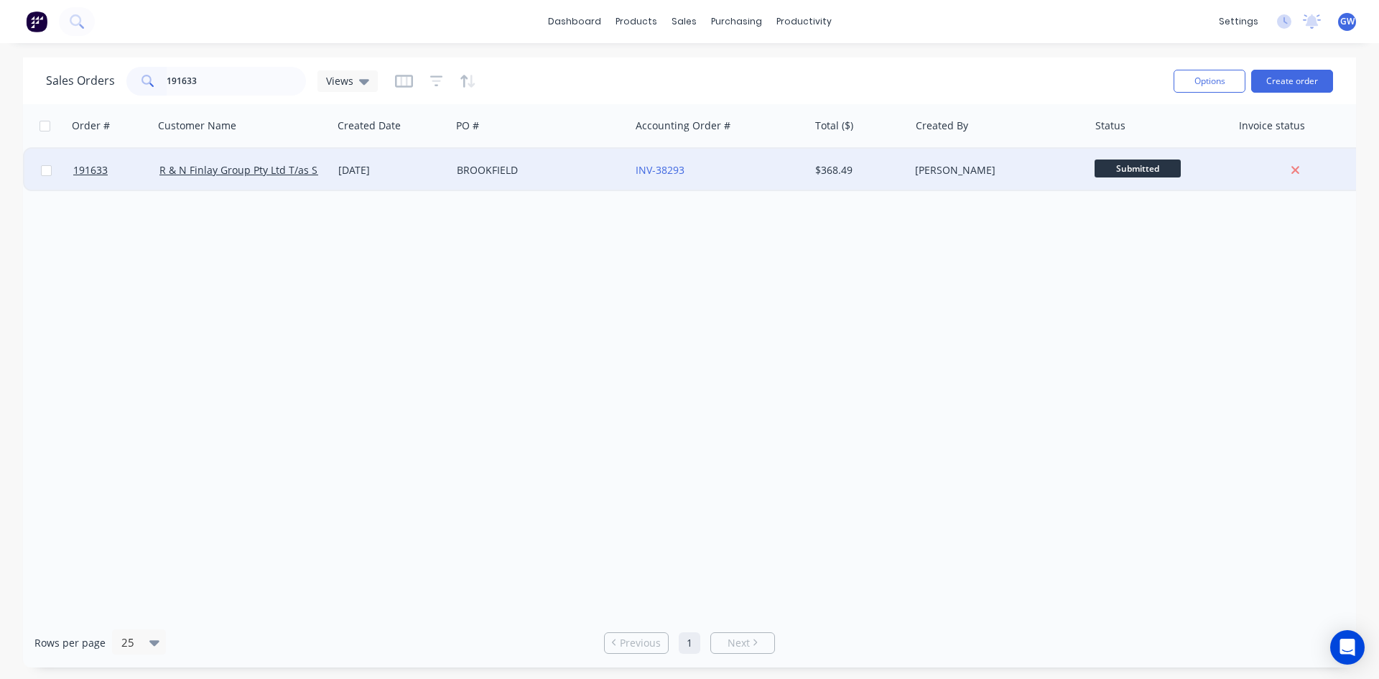
click at [801, 157] on div "INV-38293" at bounding box center [719, 170] width 179 height 43
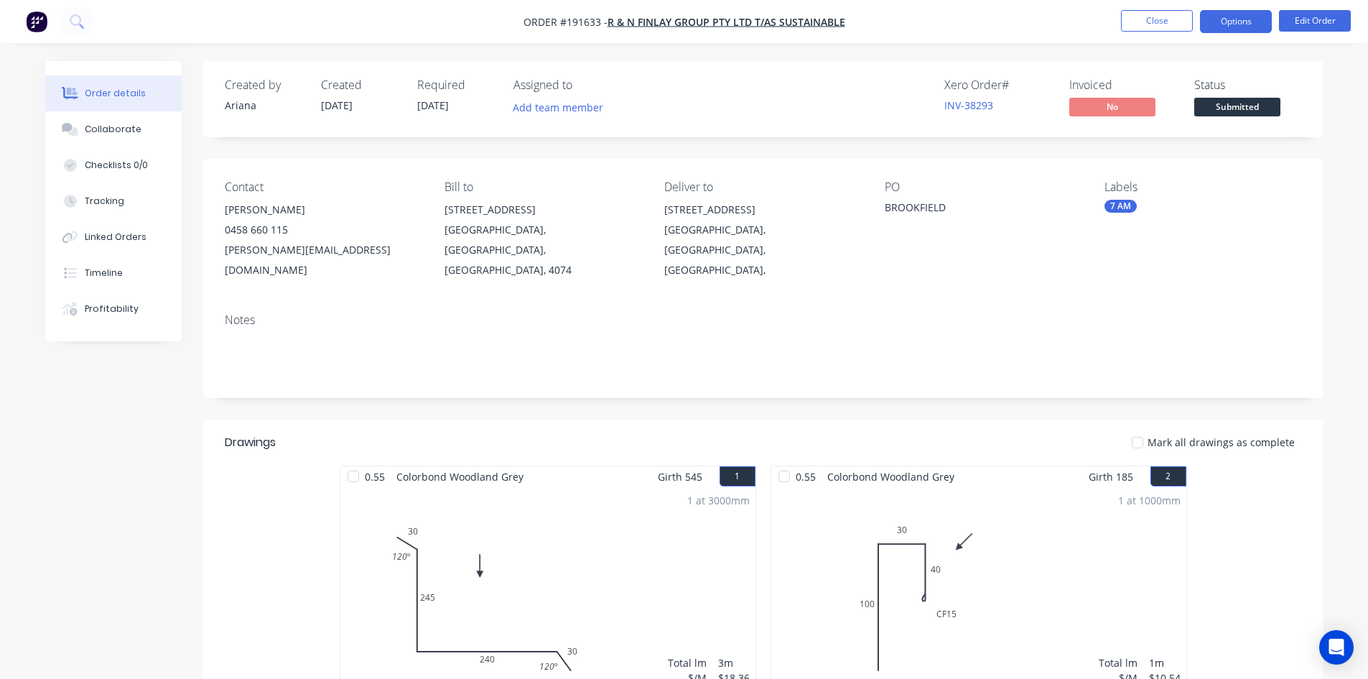
click at [1247, 22] on button "Options" at bounding box center [1236, 21] width 72 height 23
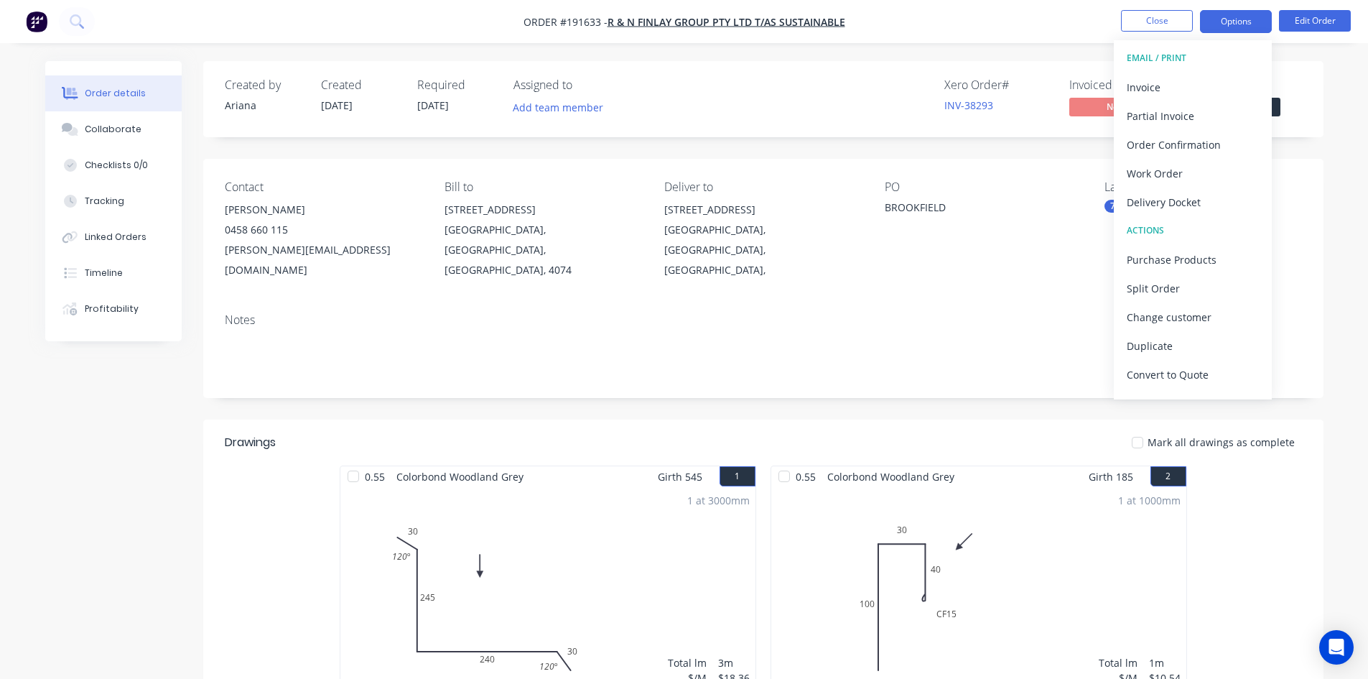
click at [1194, 92] on div "Invoice" at bounding box center [1193, 87] width 132 height 21
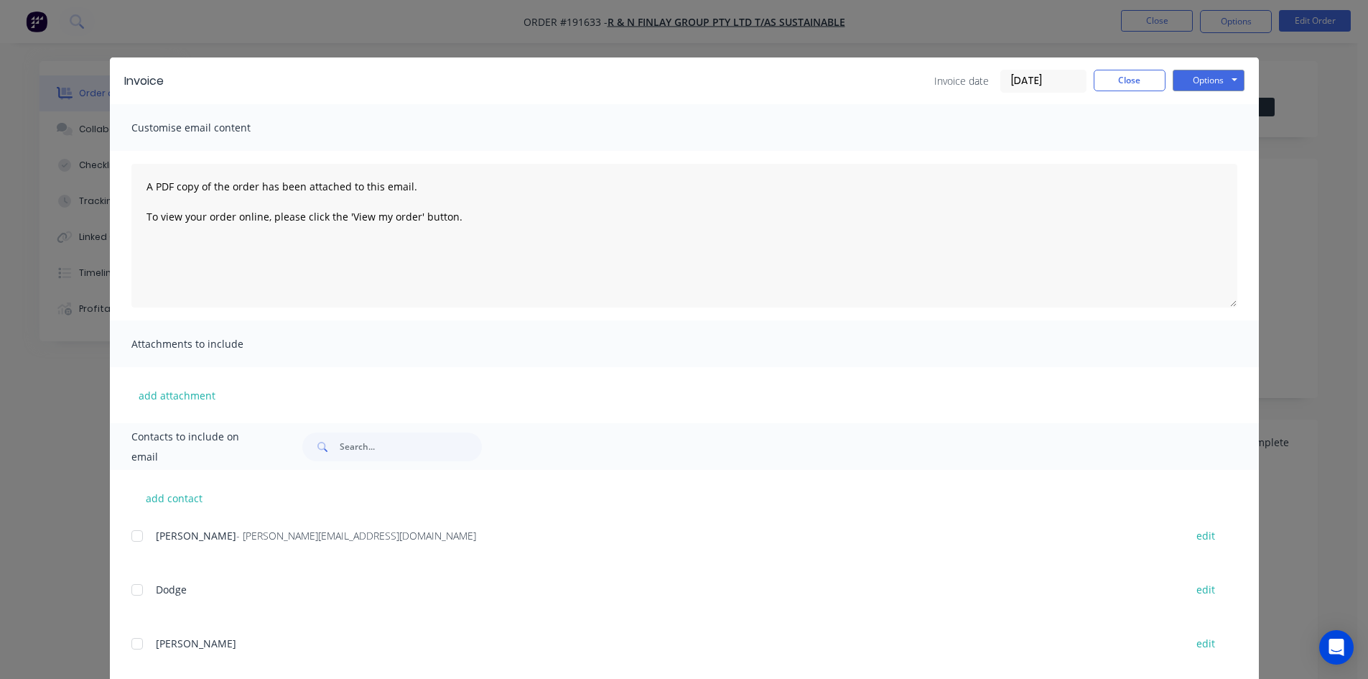
click at [145, 537] on div at bounding box center [137, 535] width 29 height 29
click at [1197, 85] on button "Options" at bounding box center [1209, 81] width 72 height 22
click at [1199, 151] on button "Email" at bounding box center [1219, 153] width 92 height 24
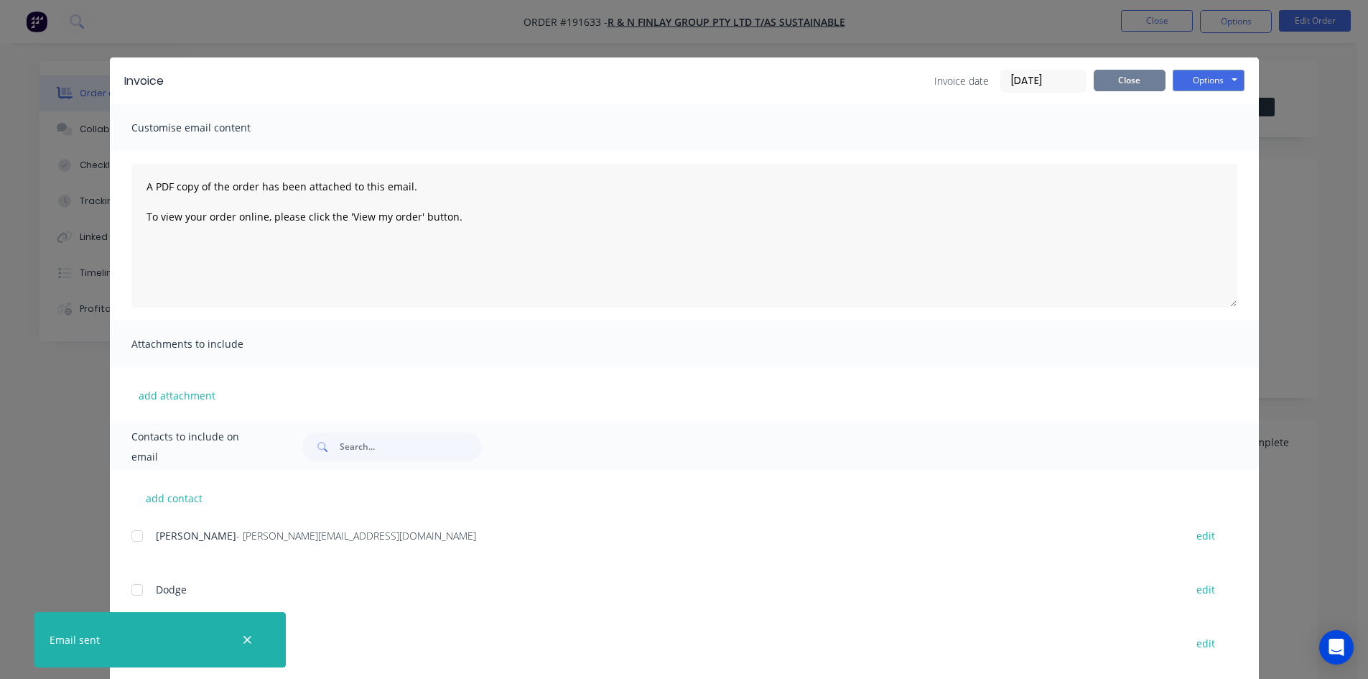
click at [1133, 77] on button "Close" at bounding box center [1130, 81] width 72 height 22
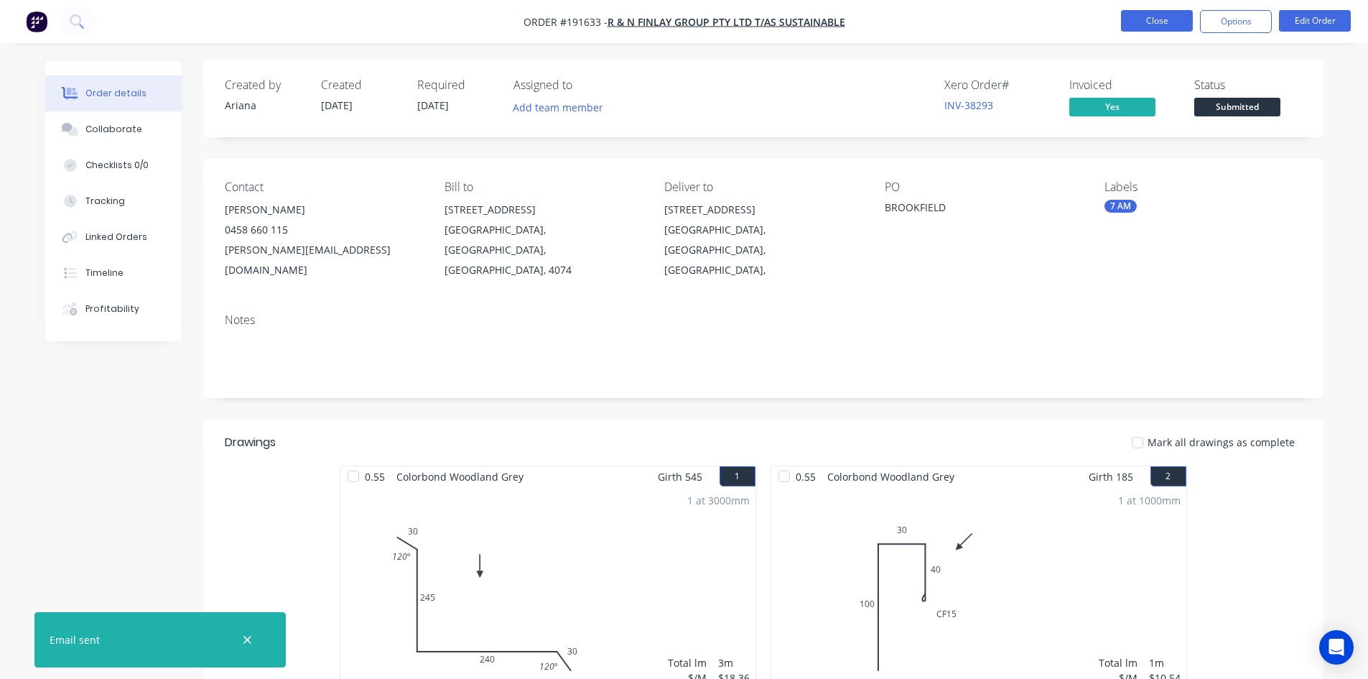
click at [1151, 19] on button "Close" at bounding box center [1157, 21] width 72 height 22
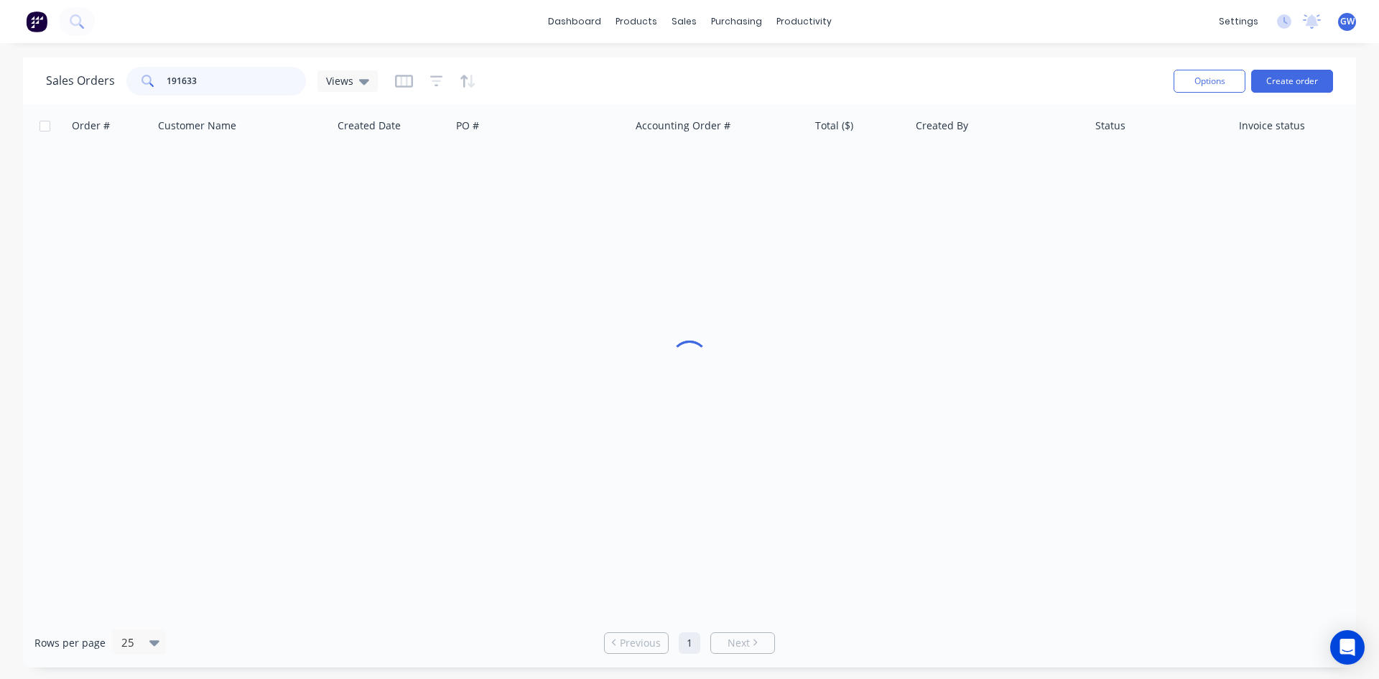
drag, startPoint x: 239, startPoint y: 75, endPoint x: 93, endPoint y: 36, distance: 151.7
click at [0, 73] on div "Sales Orders 191633 Views Options Create order Order # Customer Name Created Da…" at bounding box center [689, 362] width 1379 height 610
type input "189241"
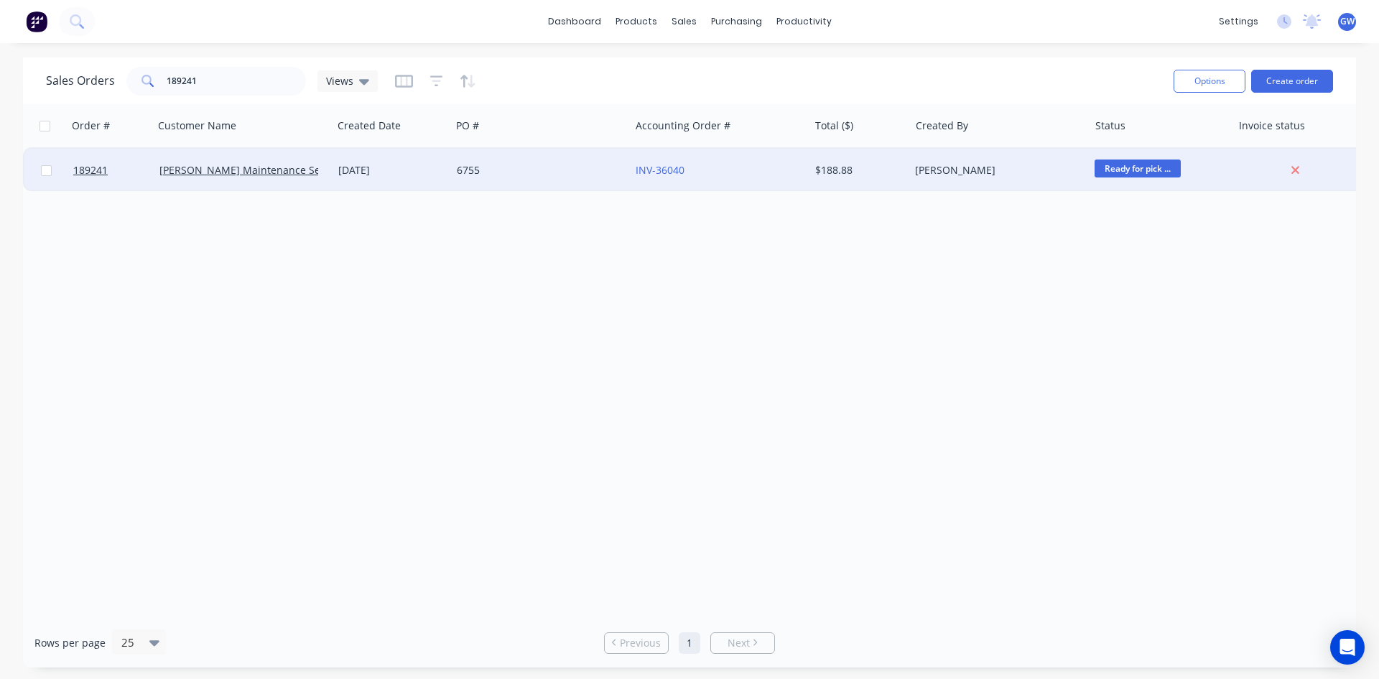
click at [970, 162] on div "[PERSON_NAME]" at bounding box center [998, 170] width 179 height 43
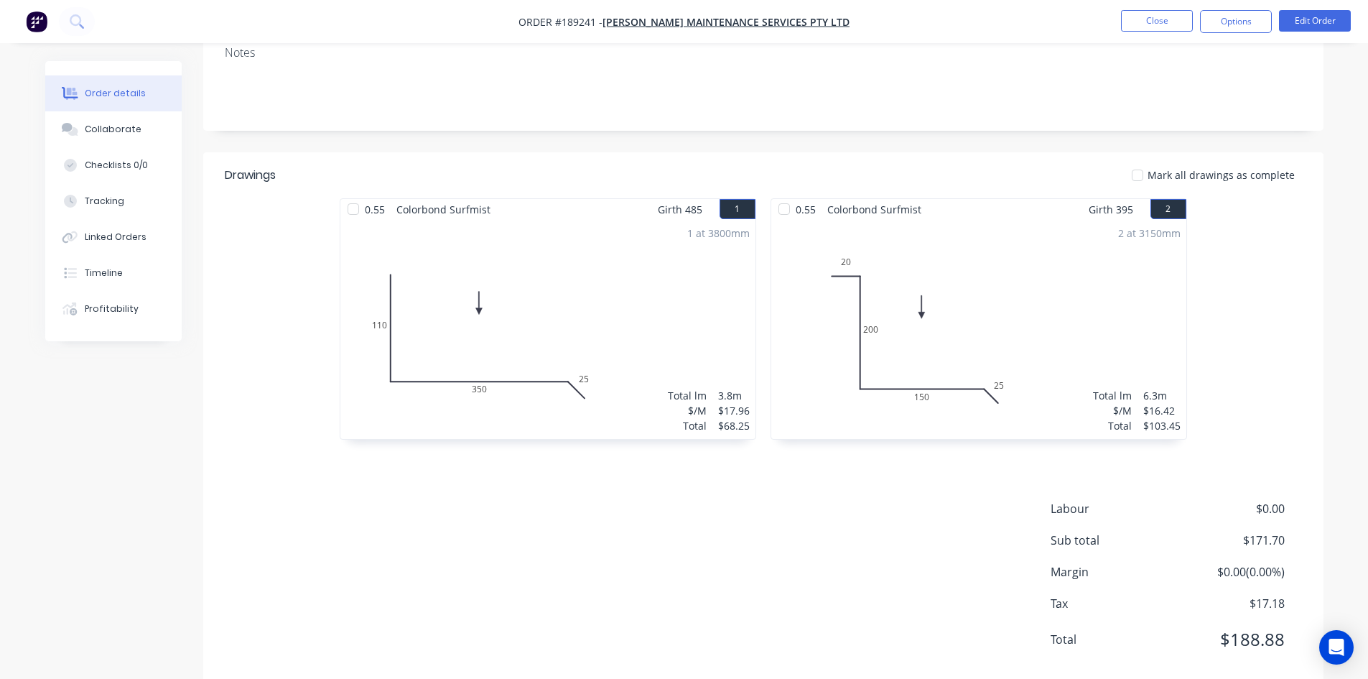
scroll to position [278, 0]
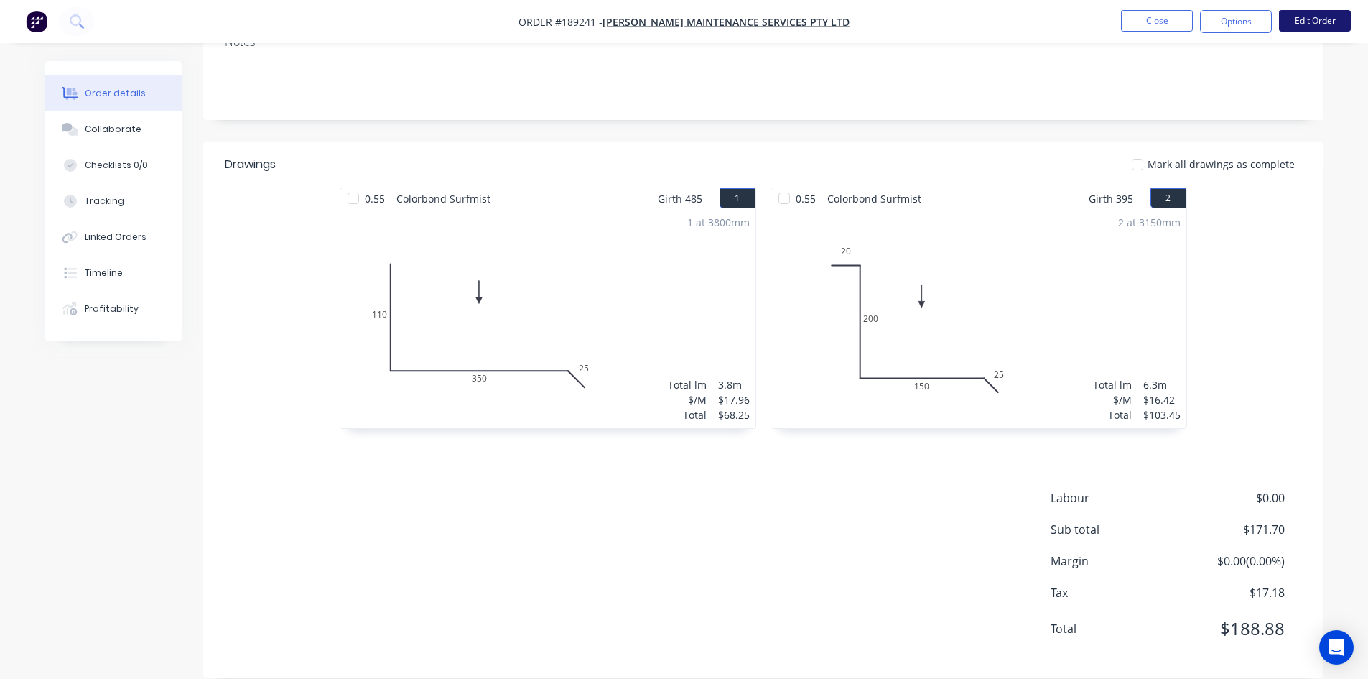
click at [1309, 16] on button "Edit Order" at bounding box center [1315, 21] width 72 height 22
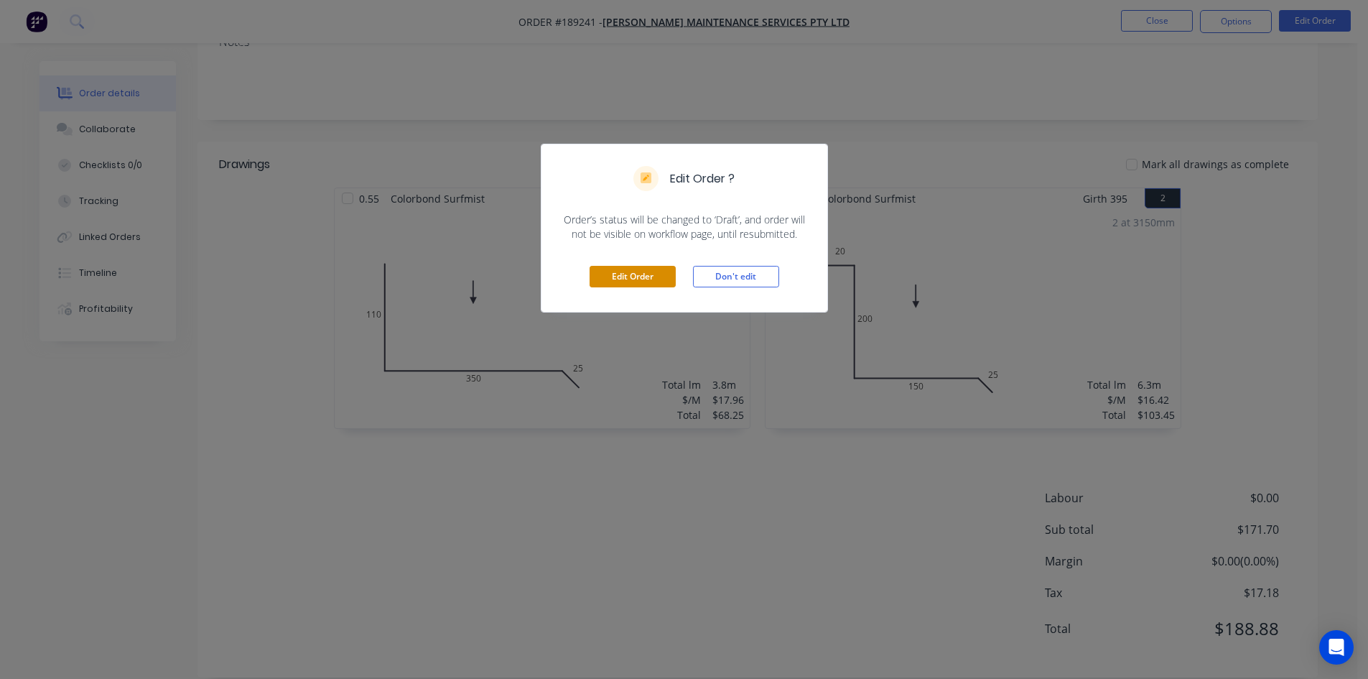
click at [623, 267] on button "Edit Order" at bounding box center [633, 277] width 86 height 22
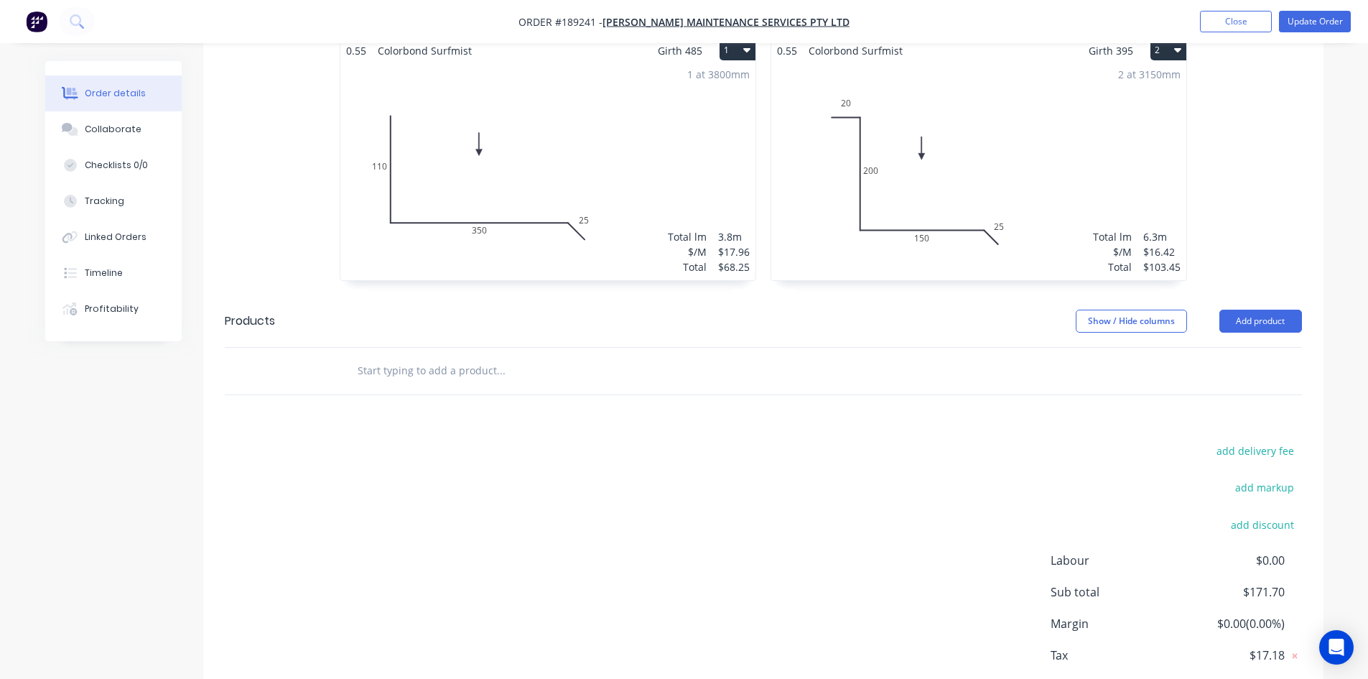
scroll to position [497, 0]
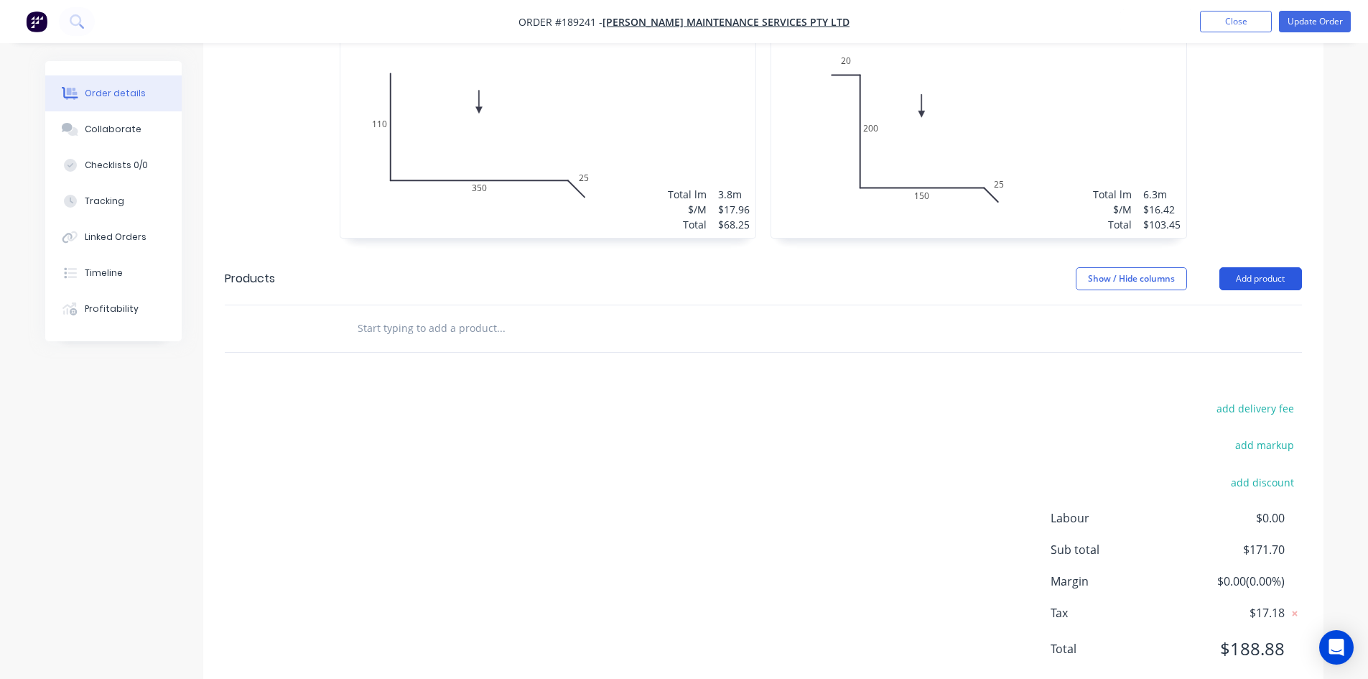
click at [1265, 267] on button "Add product" at bounding box center [1261, 278] width 83 height 23
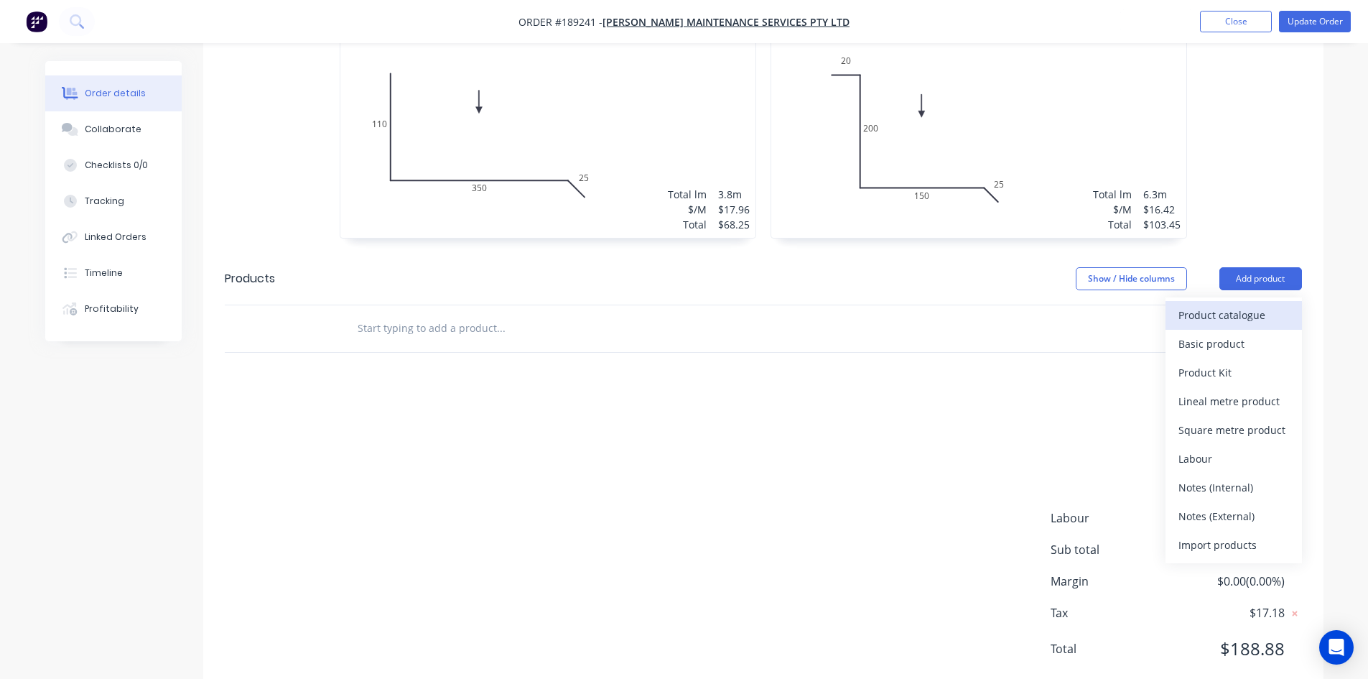
click at [1257, 305] on div "Product catalogue" at bounding box center [1234, 315] width 111 height 21
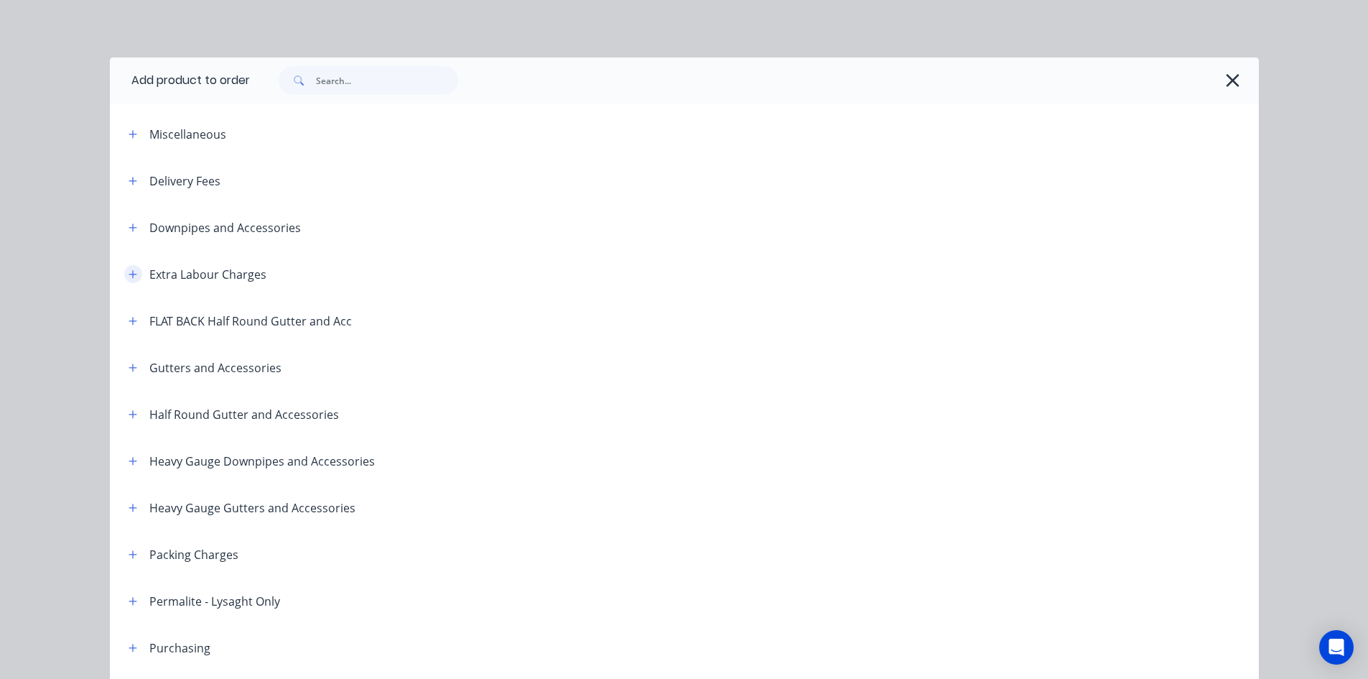
click at [131, 274] on icon "button" at bounding box center [133, 274] width 8 height 8
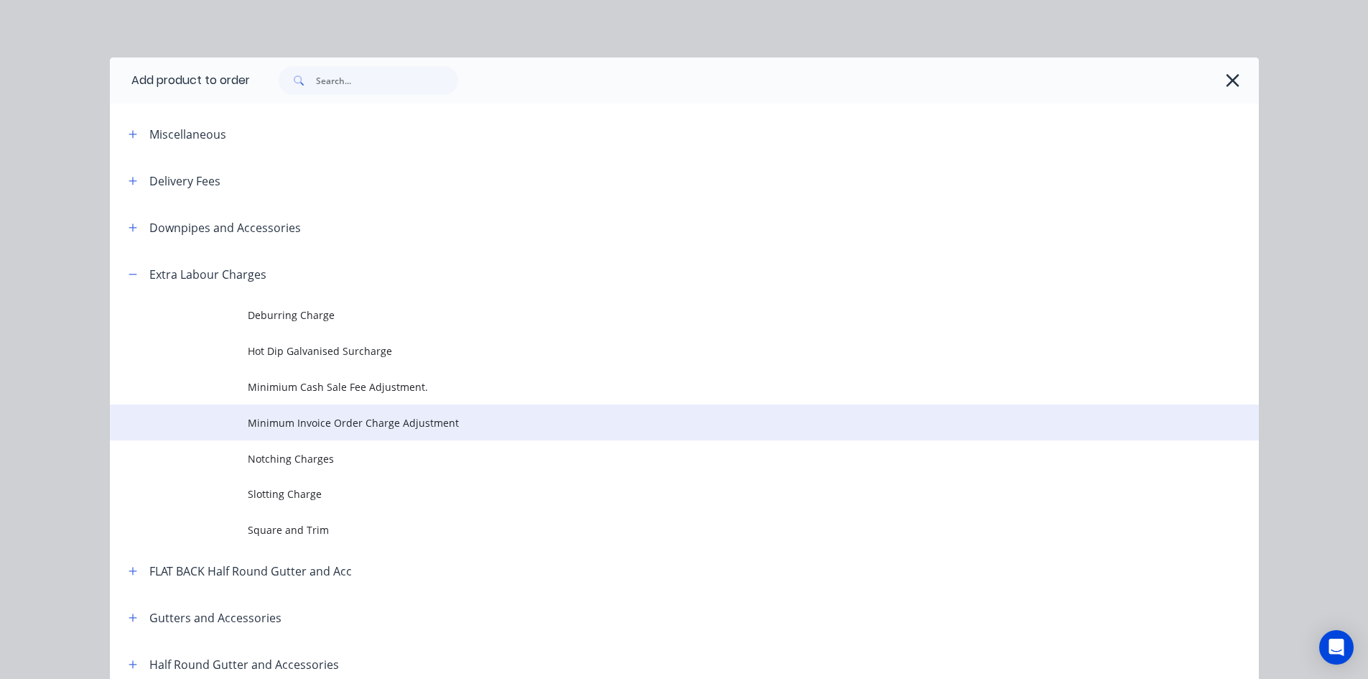
click at [286, 412] on td "Minimum Invoice Order Charge Adjustment" at bounding box center [753, 422] width 1011 height 36
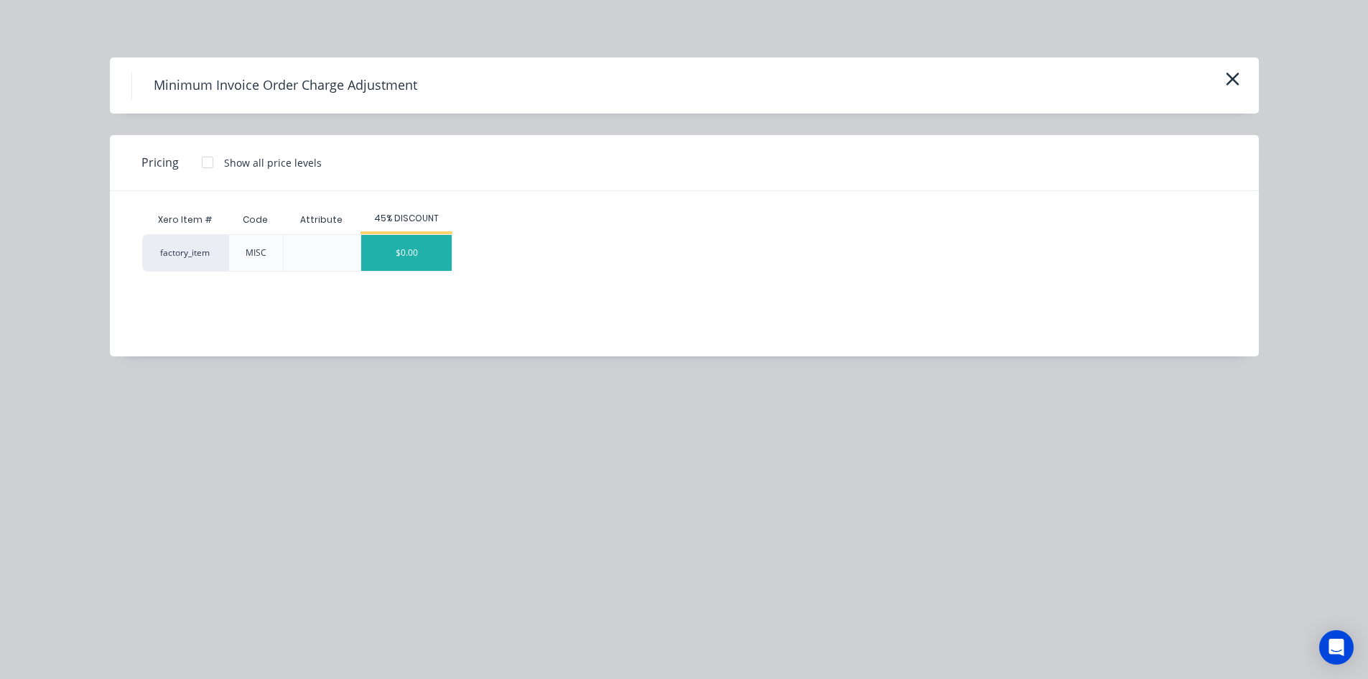
click at [386, 236] on div "$0.00" at bounding box center [406, 253] width 90 height 36
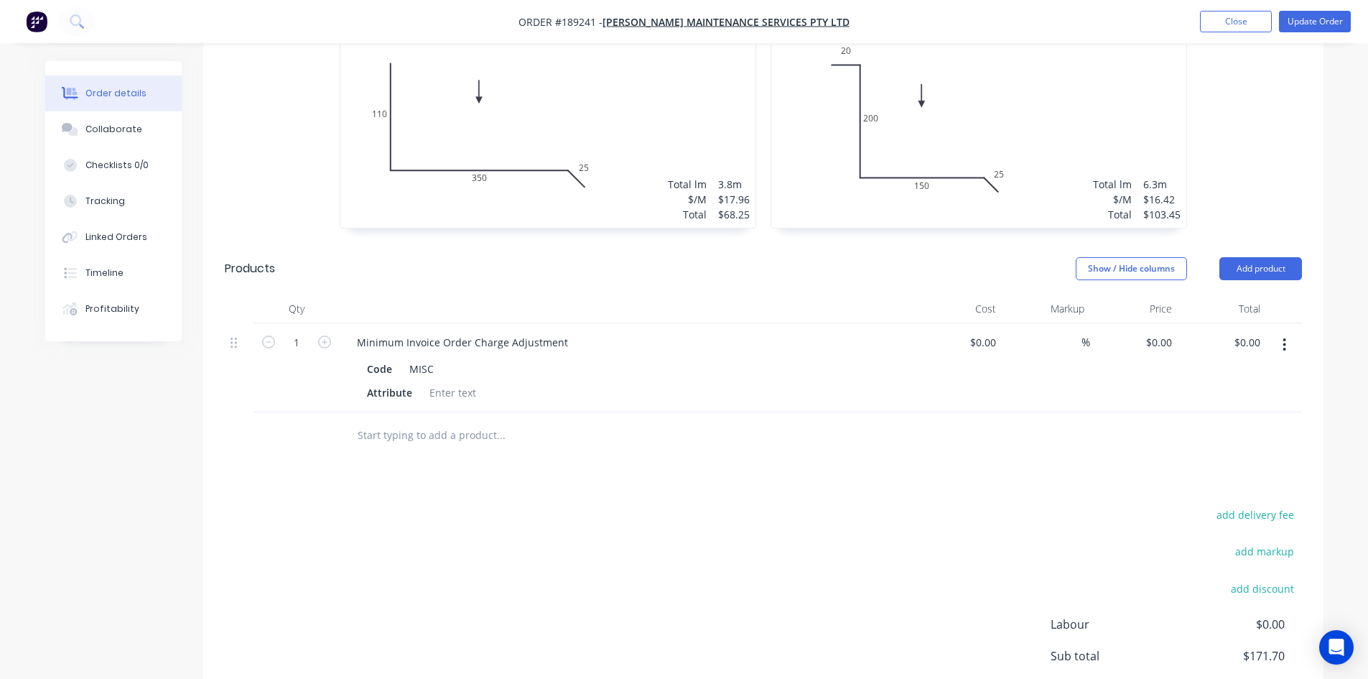
scroll to position [613, 0]
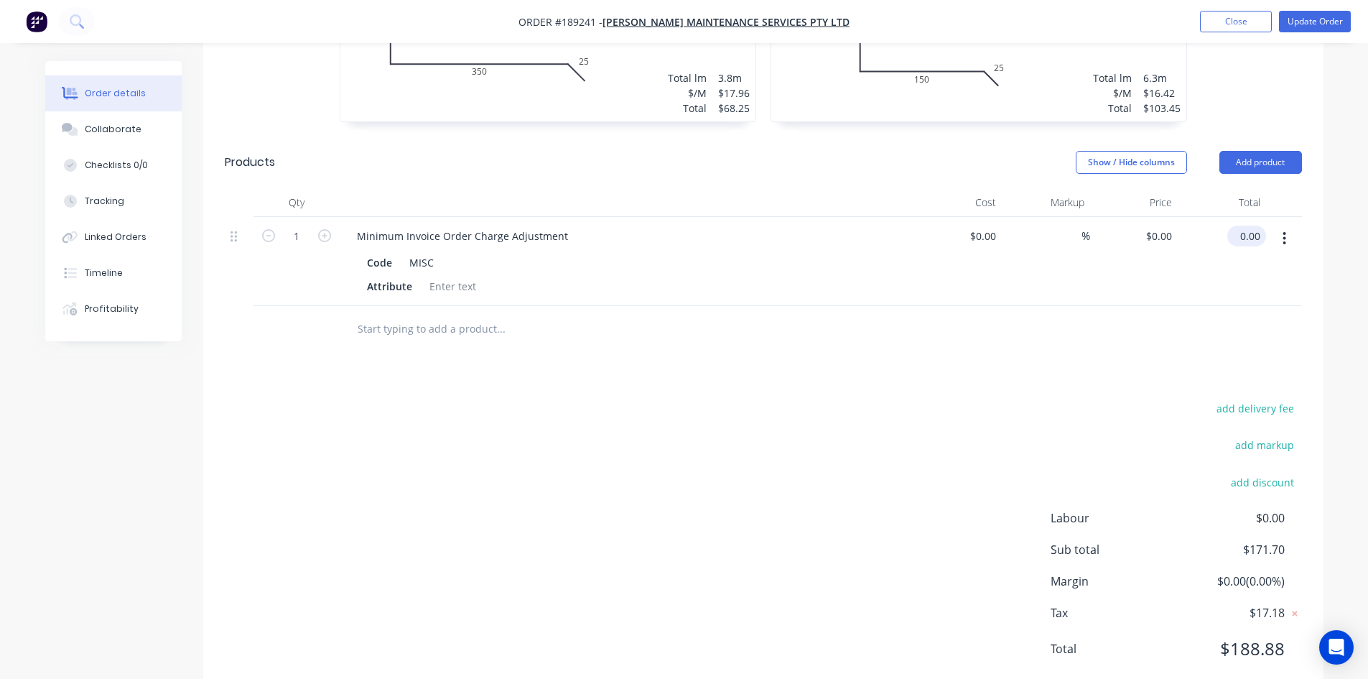
click at [1251, 226] on input "0.00" at bounding box center [1249, 236] width 33 height 21
type input "18.30"
type input "$18.30"
click at [945, 399] on div "add delivery fee add markup add discount Labour $0.00 Sub total $190.00 Margin …" at bounding box center [763, 537] width 1077 height 277
click at [1242, 226] on input "18.30" at bounding box center [1246, 236] width 39 height 21
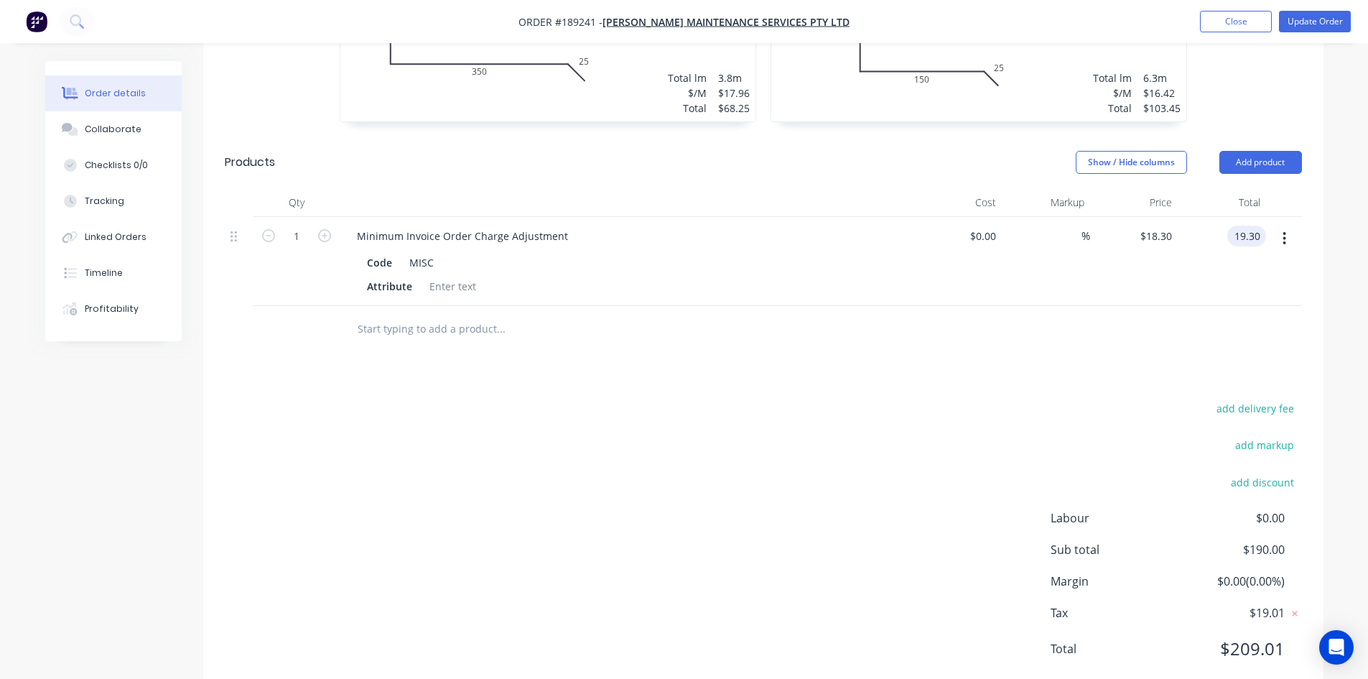
type input "19.30"
type input "$19.30"
click at [1095, 399] on div "add delivery fee add markup add discount Labour $0.00 Sub total $191.00 Margin …" at bounding box center [763, 537] width 1077 height 277
click at [963, 485] on div "add delivery fee add markup add discount Labour $0.00 Sub total $191.00 Margin …" at bounding box center [763, 537] width 1077 height 277
drag, startPoint x: 963, startPoint y: 485, endPoint x: 1355, endPoint y: 197, distance: 486.5
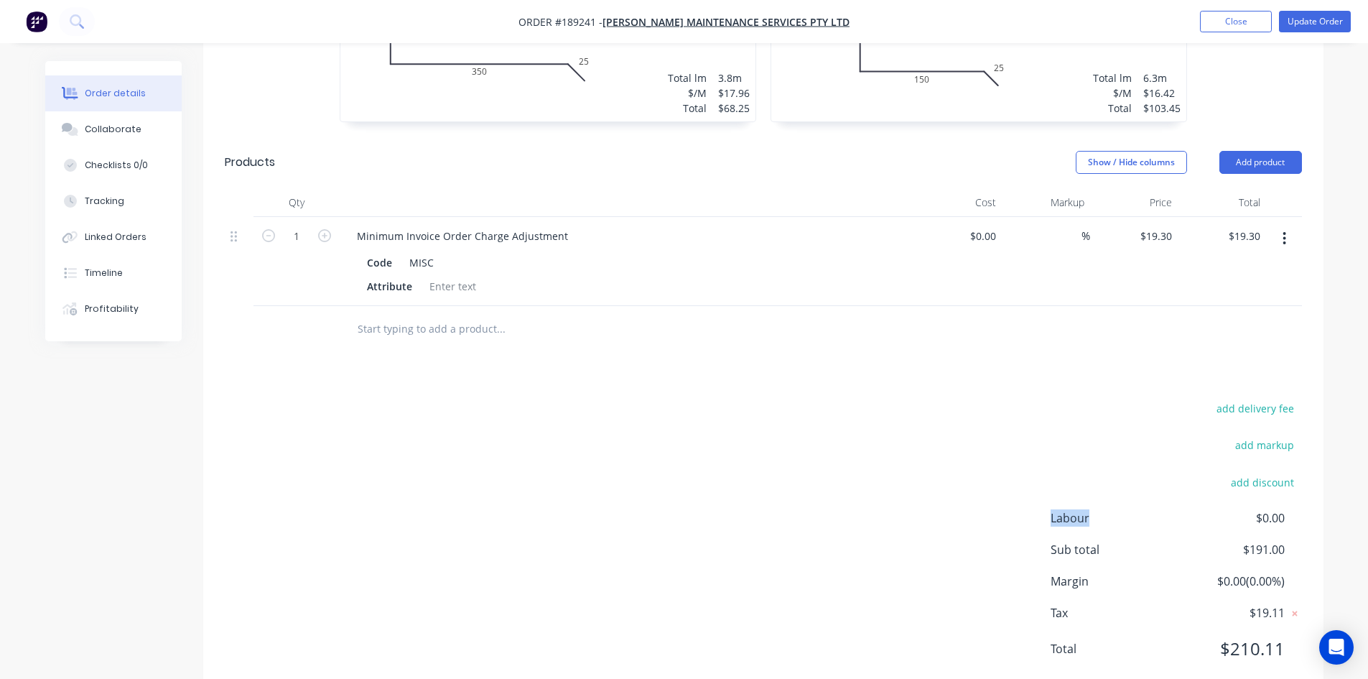
click at [1014, 429] on div "add delivery fee add markup add discount Labour $0.00 Sub total $191.00 Margin …" at bounding box center [763, 537] width 1077 height 277
click at [1260, 226] on input "19.30" at bounding box center [1249, 236] width 33 height 21
click at [1217, 306] on div at bounding box center [763, 329] width 1077 height 47
click at [1239, 226] on input "19.30" at bounding box center [1249, 236] width 33 height 21
click at [1235, 226] on input "19.30" at bounding box center [1249, 236] width 33 height 21
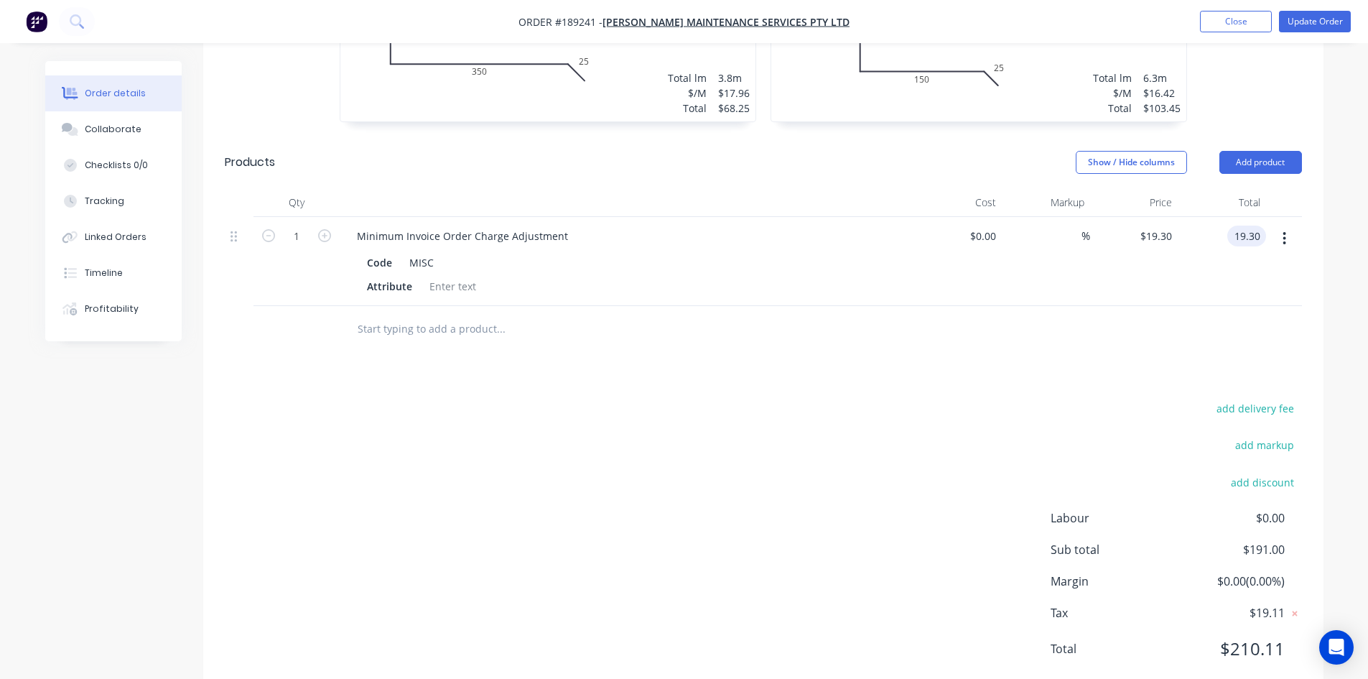
click at [1243, 226] on input "19.30" at bounding box center [1249, 236] width 33 height 21
click at [1236, 226] on input "19.30" at bounding box center [1249, 236] width 33 height 21
click at [1243, 226] on input "19.30" at bounding box center [1249, 236] width 33 height 21
click at [1252, 226] on input "19.30" at bounding box center [1249, 236] width 33 height 21
type input "27.30"
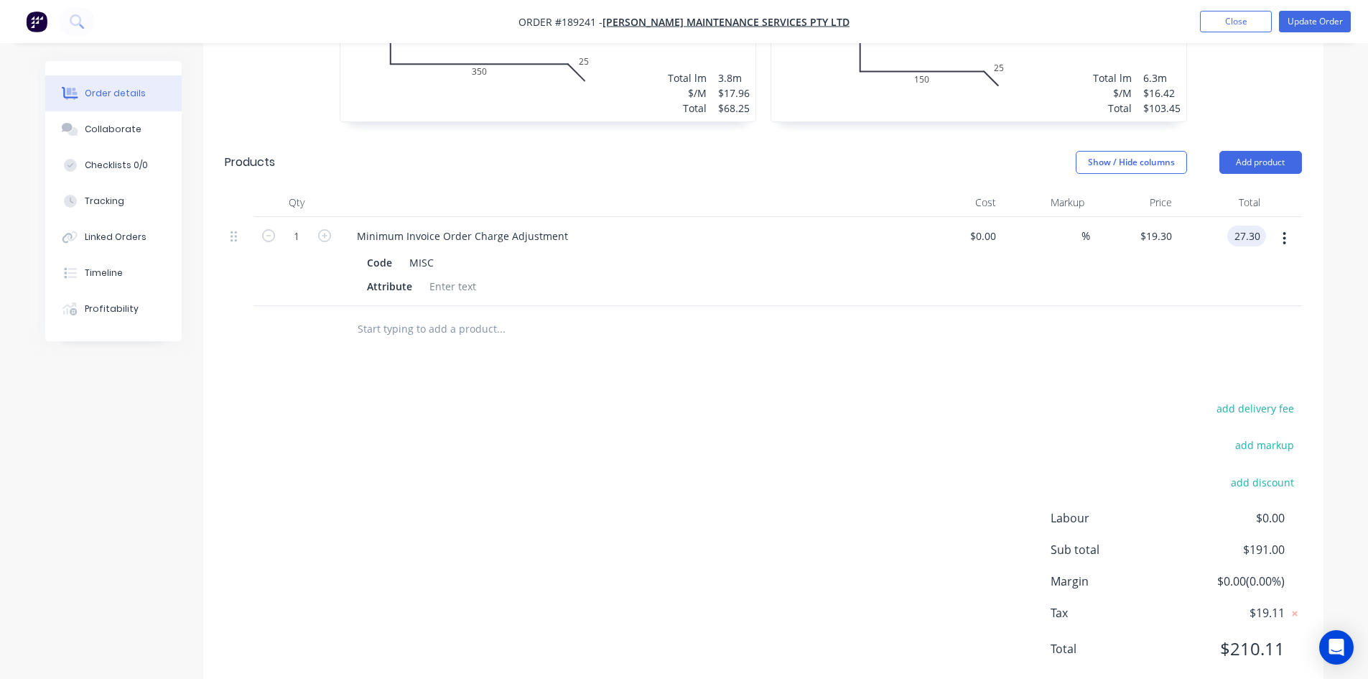
type input "$27.30"
click at [1036, 436] on div "add delivery fee add markup add discount Labour $0.00 Sub total $191.00 Margin …" at bounding box center [763, 537] width 1077 height 277
type input "27.30"
click at [1255, 226] on input "27.30" at bounding box center [1246, 236] width 39 height 21
type input "$0.00"
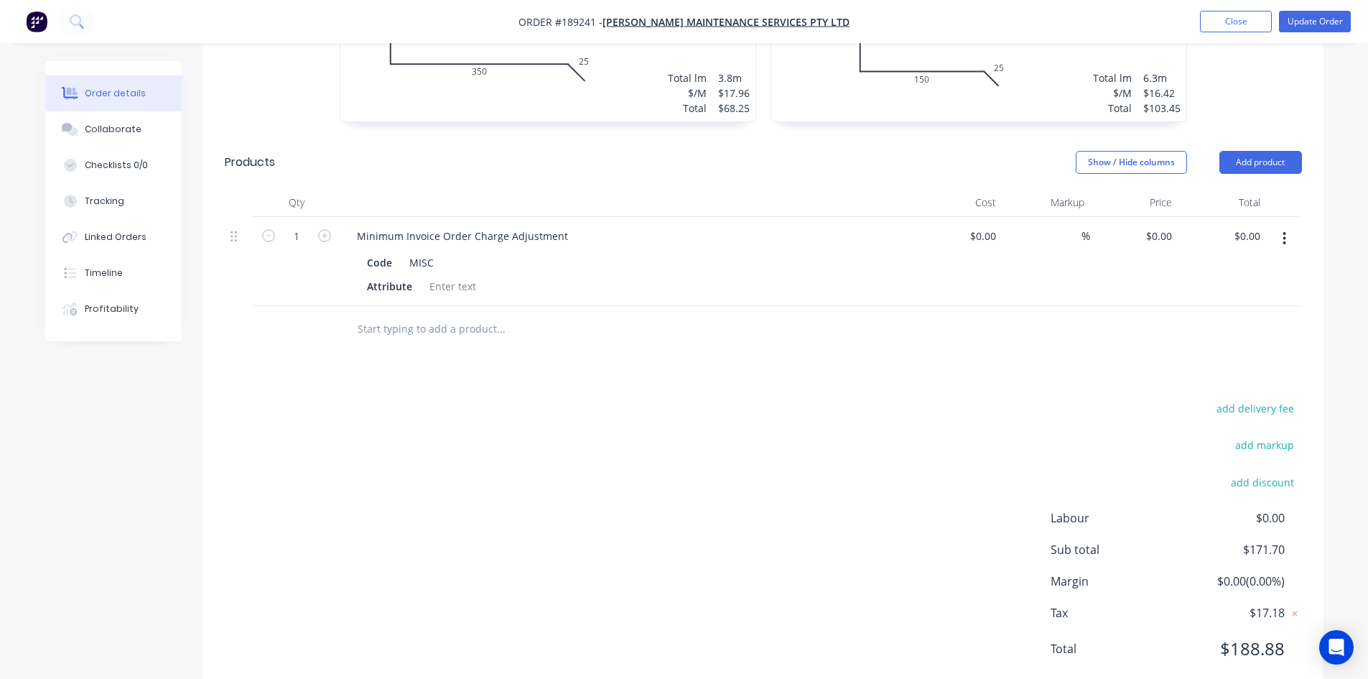
click at [1194, 307] on div at bounding box center [763, 329] width 1077 height 47
click at [1251, 217] on div "$0.00 $0.00" at bounding box center [1222, 261] width 88 height 89
click at [1255, 226] on input "0.00" at bounding box center [1249, 236] width 33 height 21
click at [1255, 226] on input "0.00" at bounding box center [1252, 236] width 27 height 21
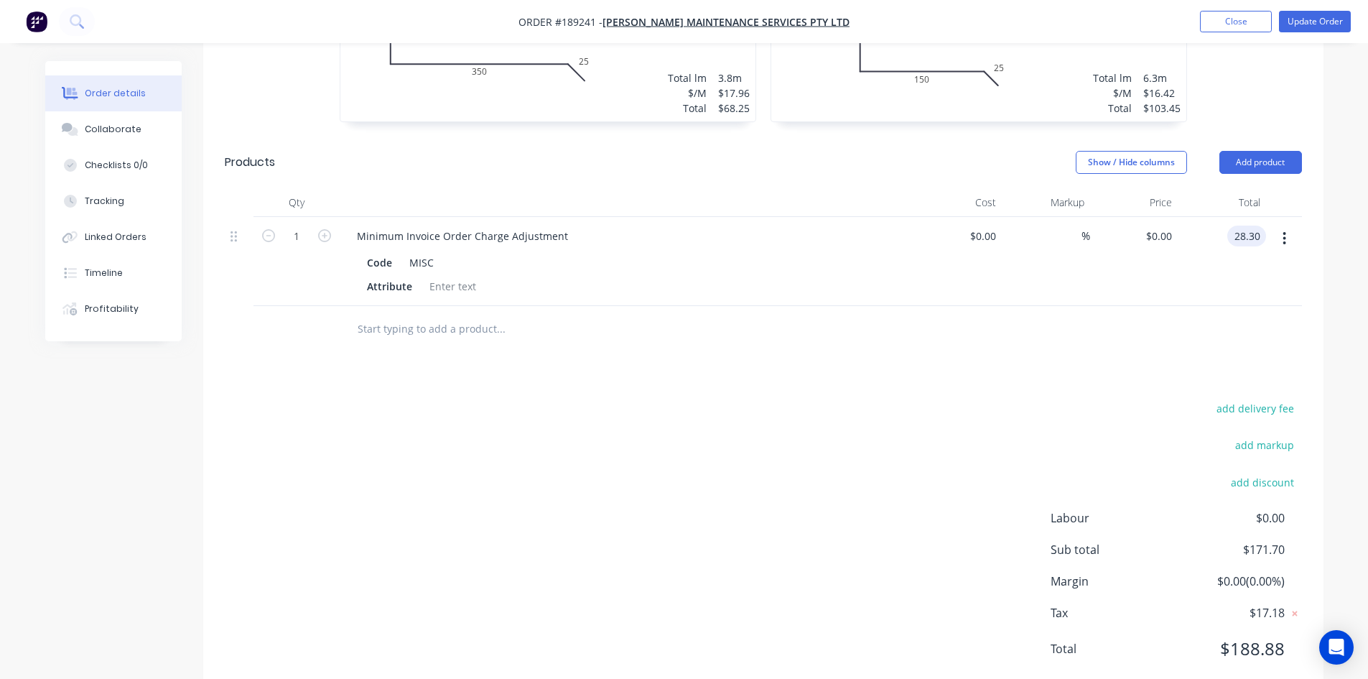
type input "28.30"
type input "$28.30"
click at [1098, 461] on div "add delivery fee add markup add discount Labour $0.00 Sub total $171.70 Margin …" at bounding box center [763, 537] width 1077 height 277
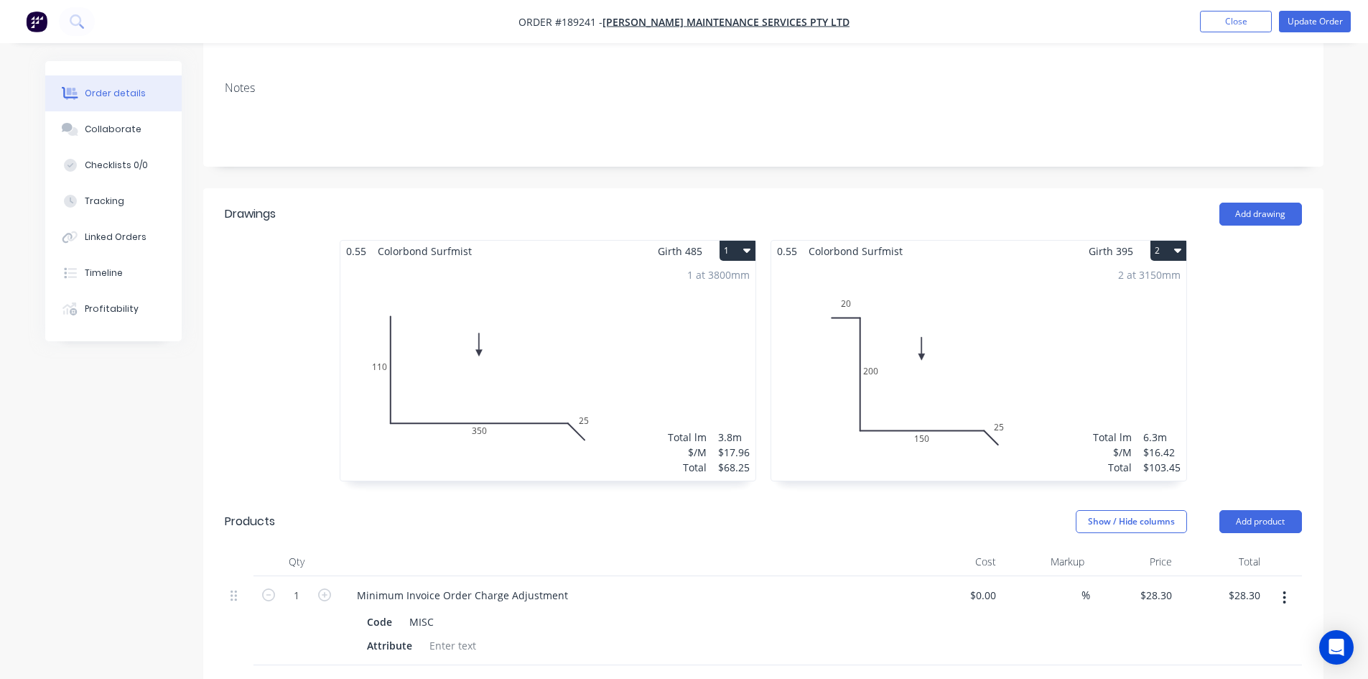
scroll to position [0, 0]
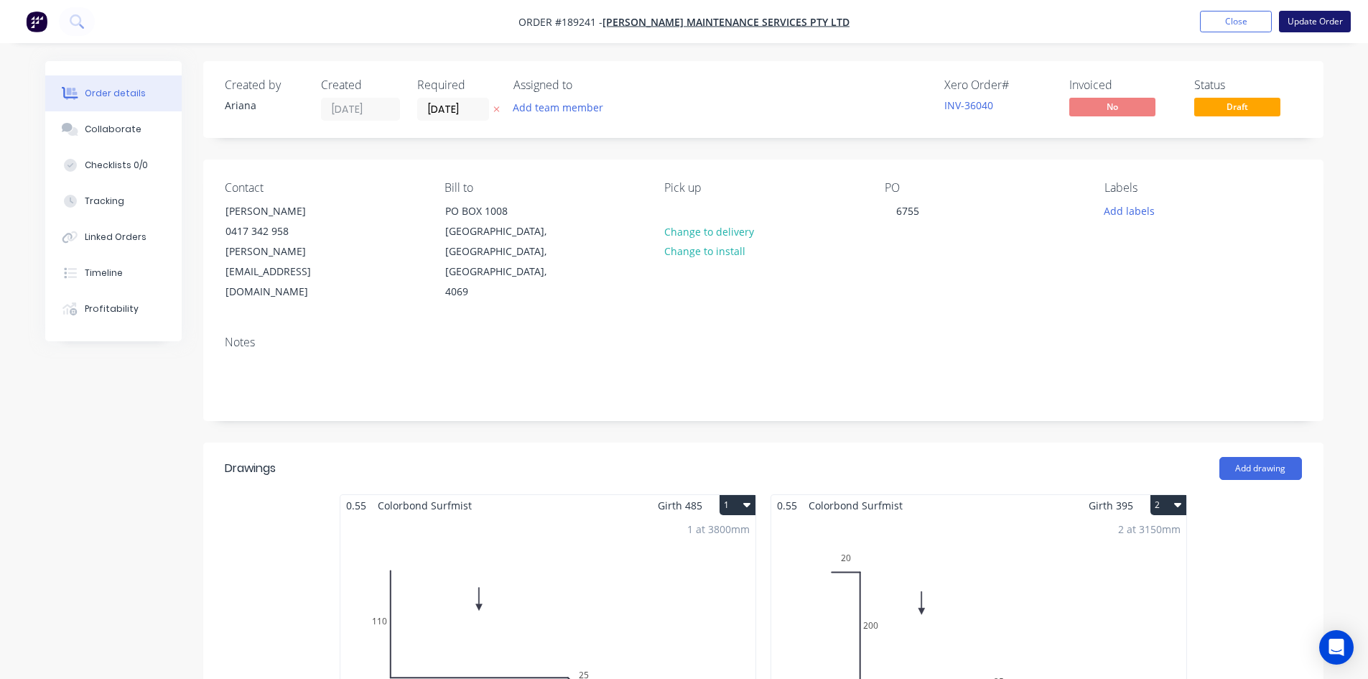
click at [1322, 19] on button "Update Order" at bounding box center [1315, 22] width 72 height 22
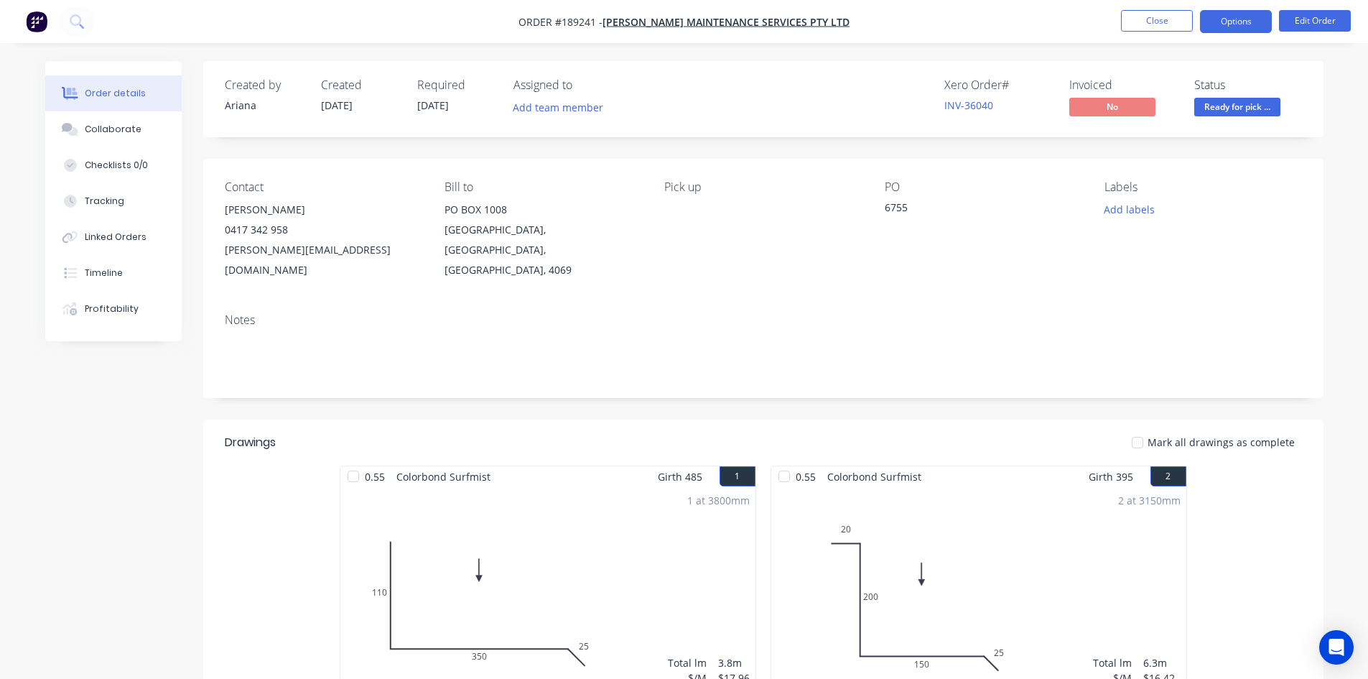
click at [1240, 14] on button "Options" at bounding box center [1236, 21] width 72 height 23
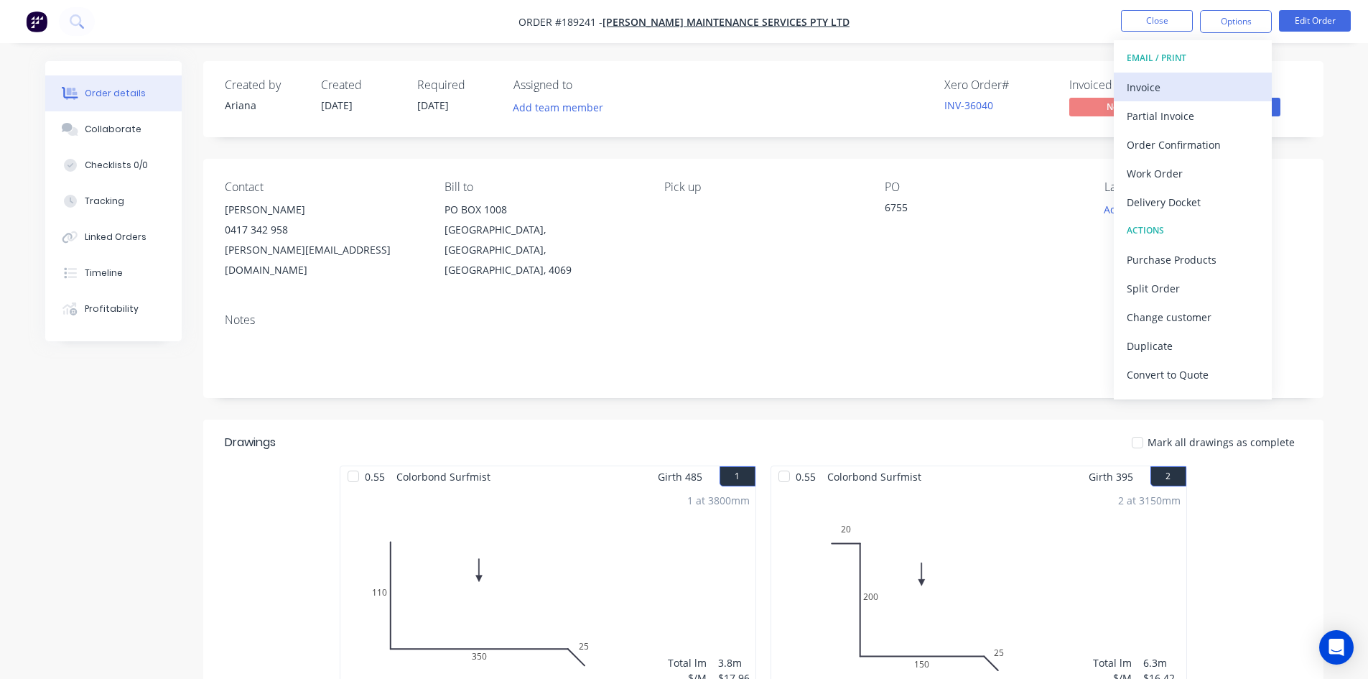
click at [1201, 75] on button "Invoice" at bounding box center [1193, 87] width 158 height 29
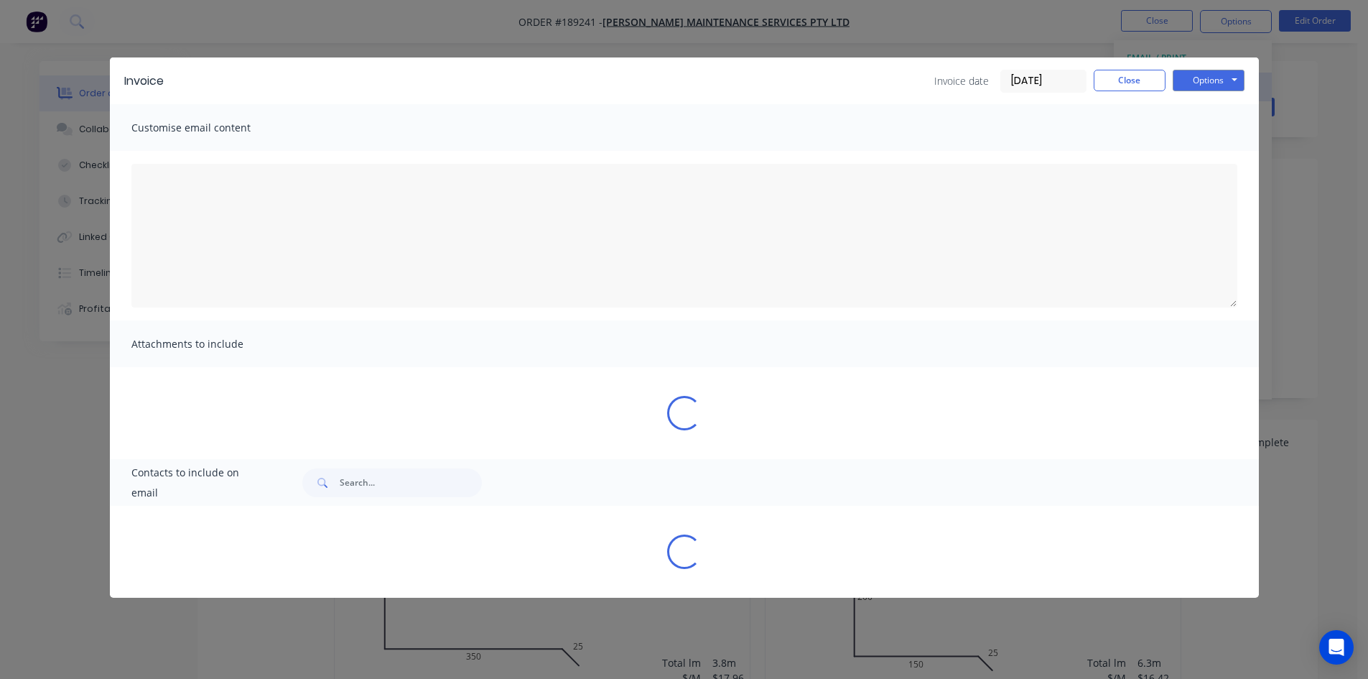
type textarea "A PDF copy of the order has been attached to this email. To view your order onl…"
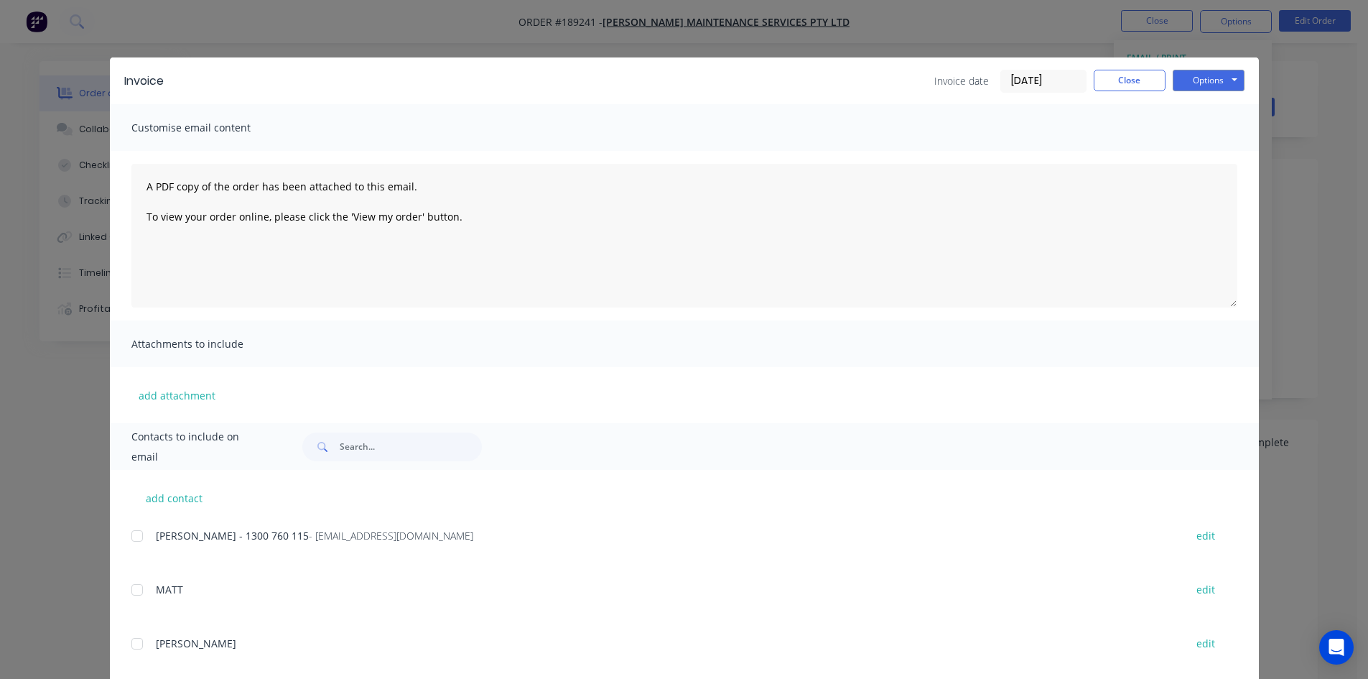
click at [124, 538] on div "add contact [PERSON_NAME] - [PHONE_NUMBER] - [EMAIL_ADDRESS][DOMAIN_NAME] edit …" at bounding box center [684, 686] width 1149 height 433
click at [131, 536] on div at bounding box center [137, 535] width 29 height 29
click at [1236, 70] on button "Options" at bounding box center [1209, 81] width 72 height 22
click at [1223, 157] on button "Email" at bounding box center [1219, 153] width 92 height 24
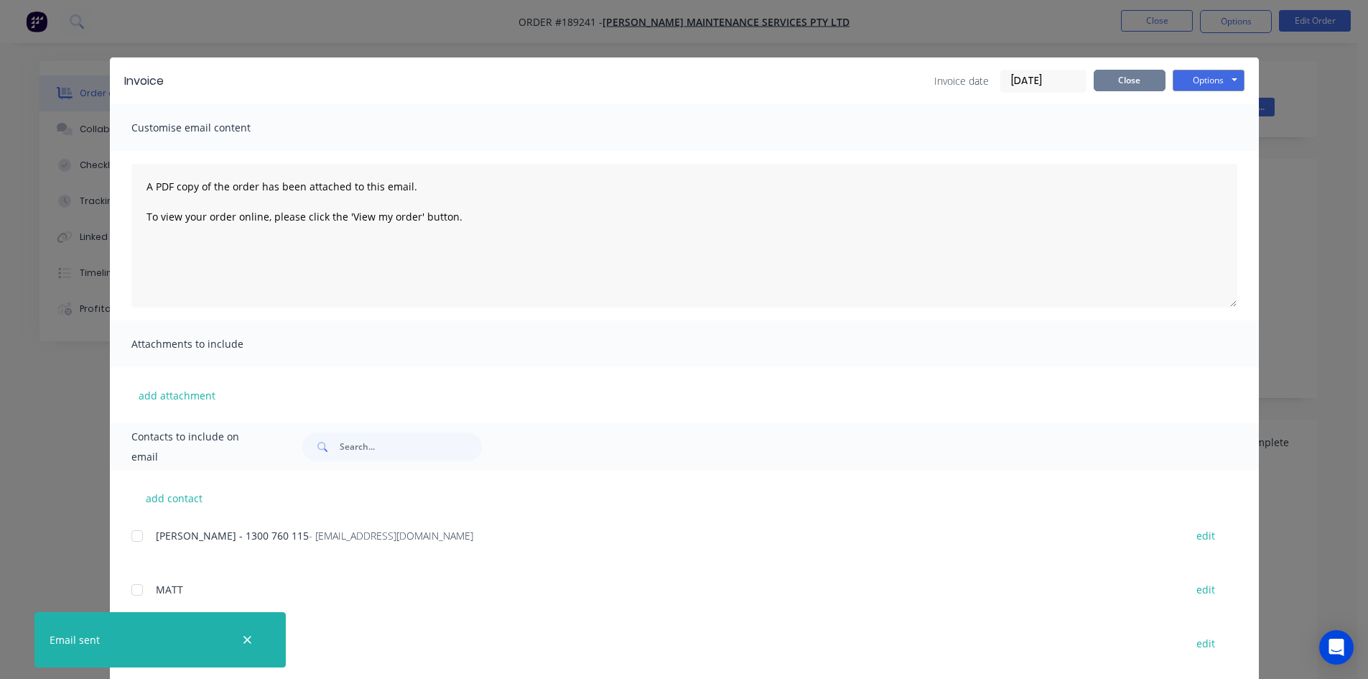
click at [1129, 80] on button "Close" at bounding box center [1130, 81] width 72 height 22
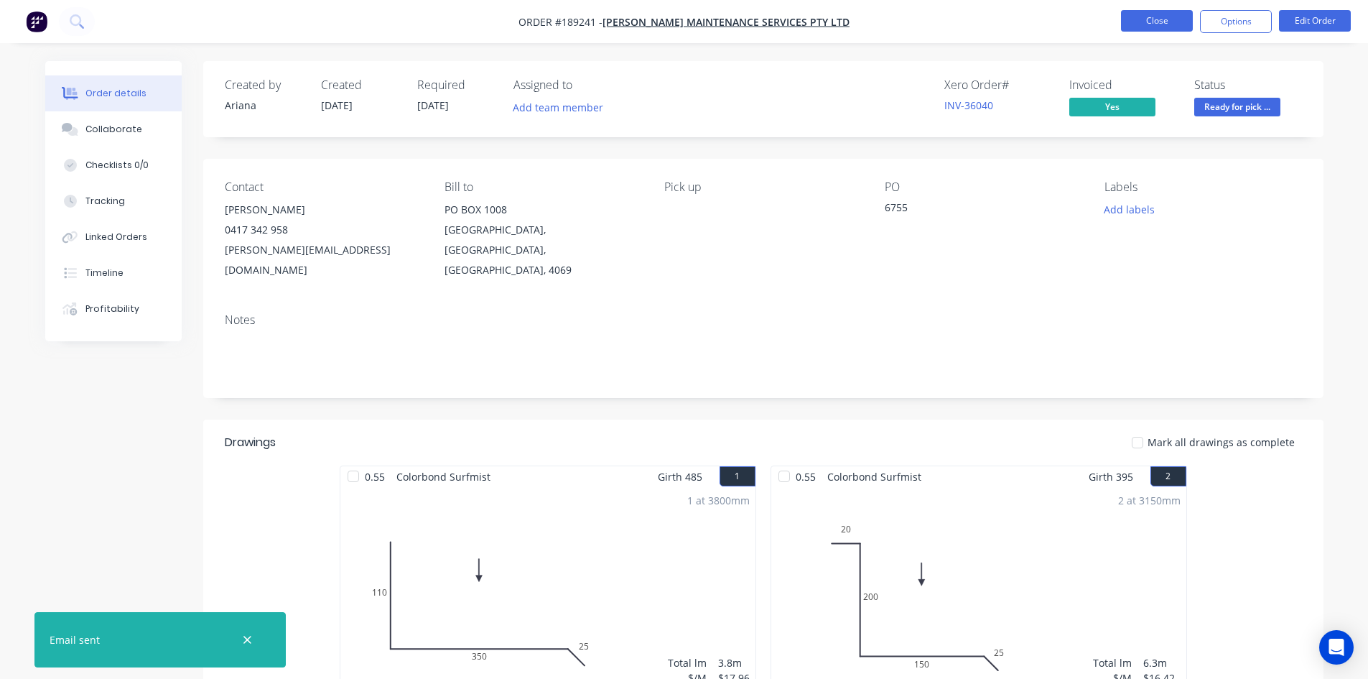
click at [1148, 26] on button "Close" at bounding box center [1157, 21] width 72 height 22
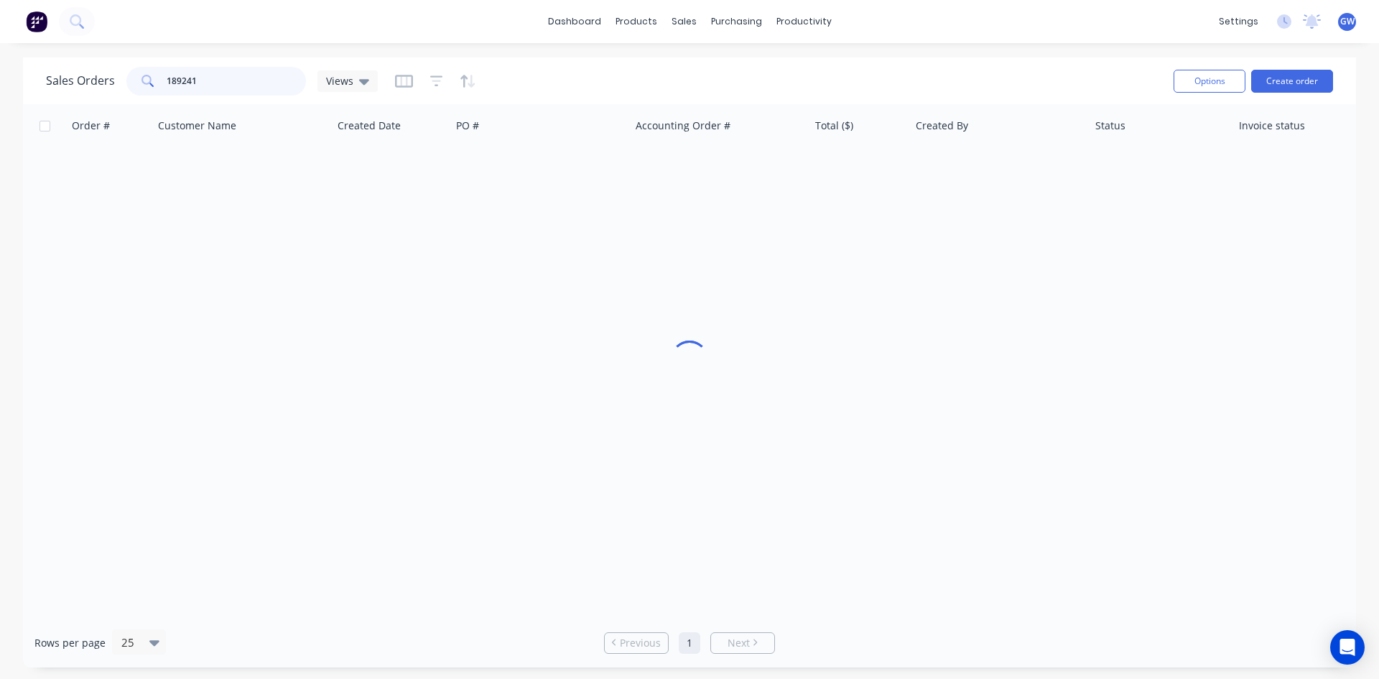
drag, startPoint x: 249, startPoint y: 93, endPoint x: 89, endPoint y: 86, distance: 160.3
click at [89, 86] on div "Sales Orders 189241 Views" at bounding box center [212, 81] width 332 height 29
type input "1"
type input "191695"
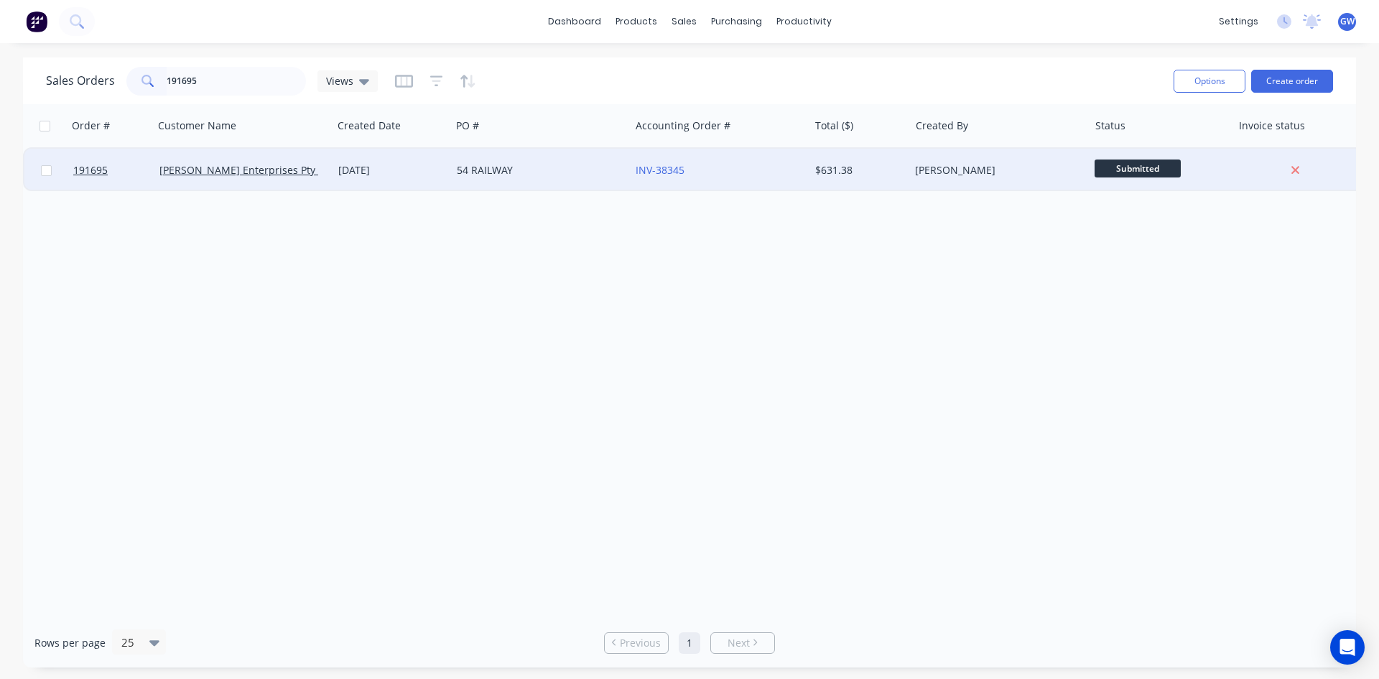
click at [851, 152] on div "$631.38" at bounding box center [859, 170] width 101 height 43
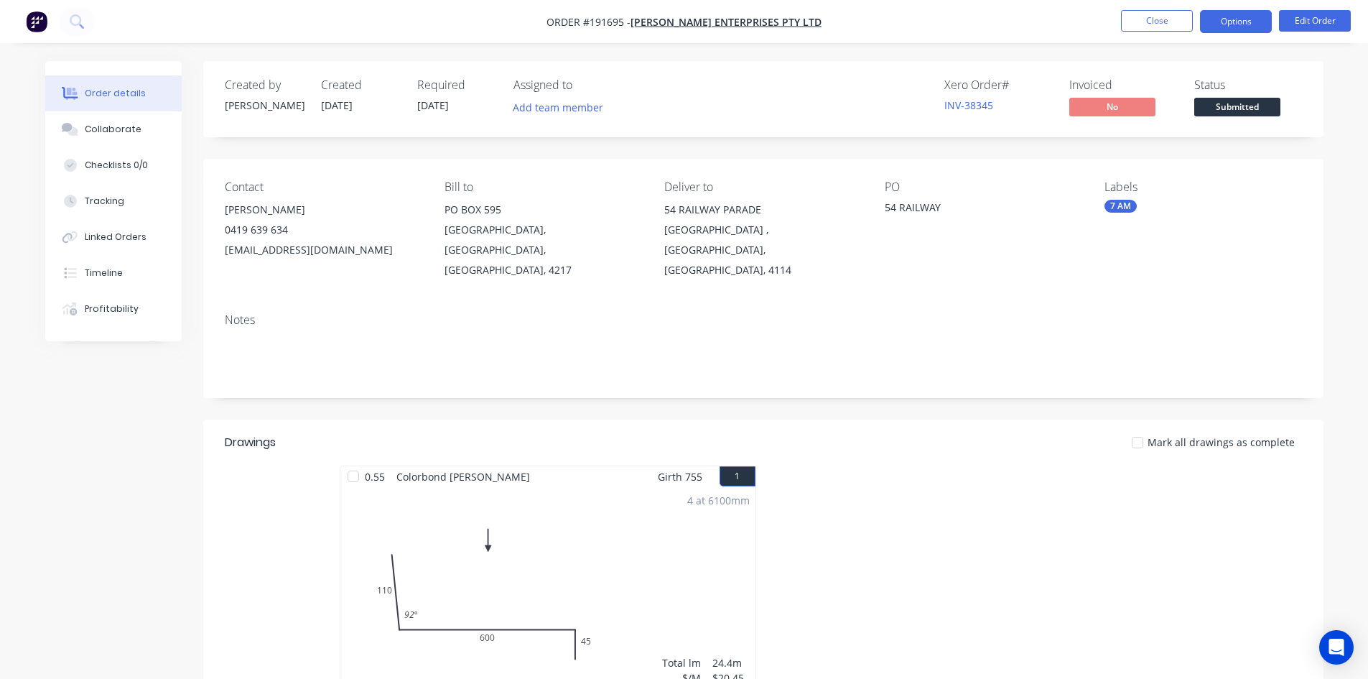
click at [1241, 25] on button "Options" at bounding box center [1236, 21] width 72 height 23
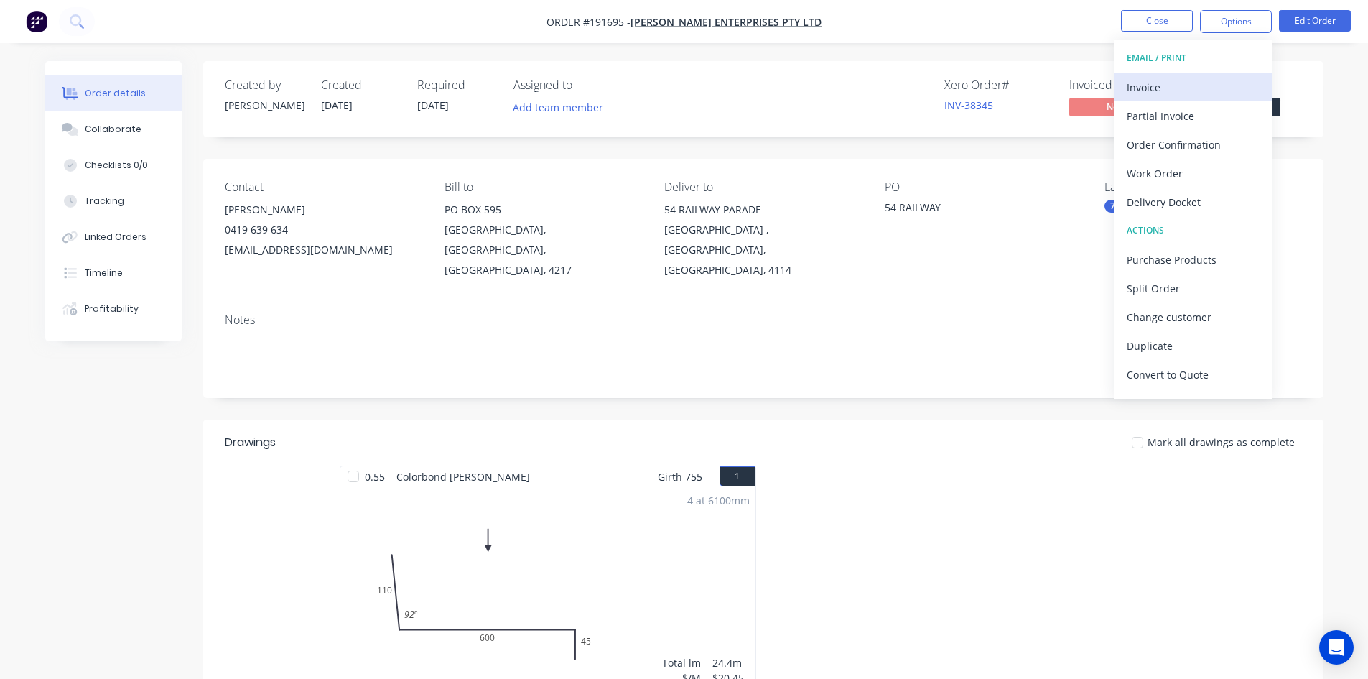
click at [1202, 77] on div "Invoice" at bounding box center [1193, 87] width 132 height 21
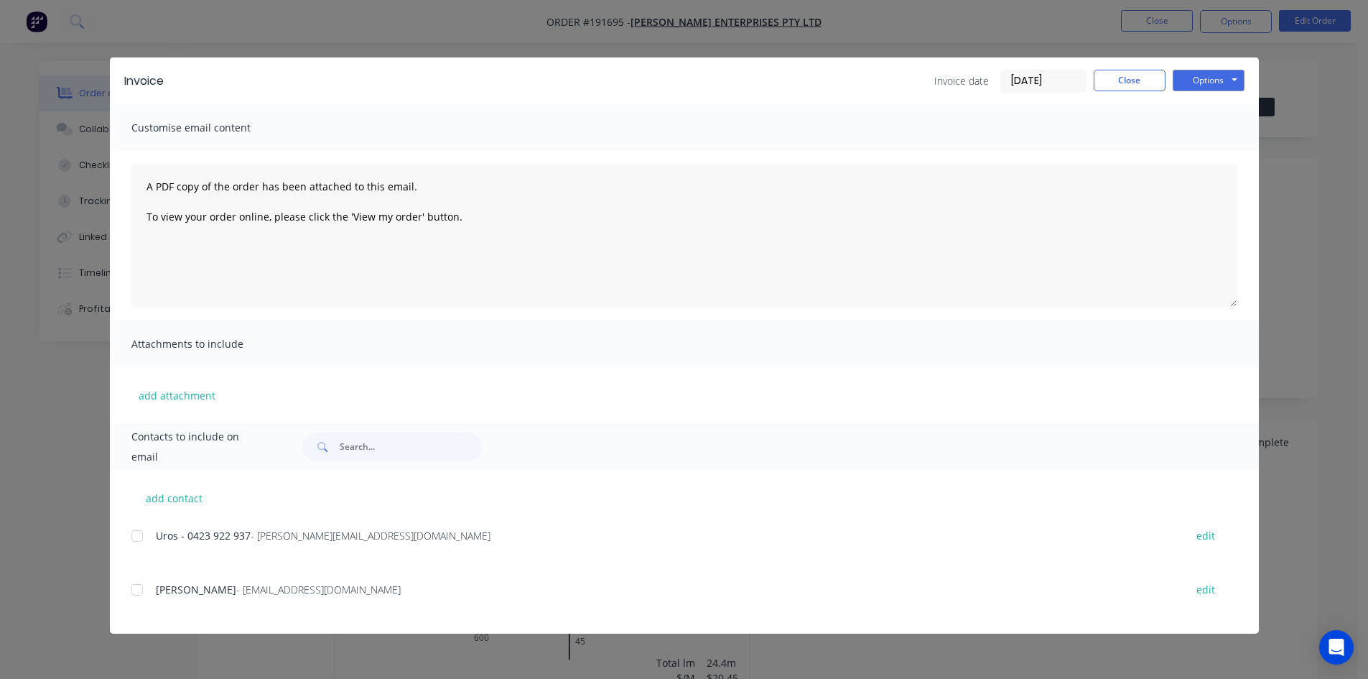
drag, startPoint x: 136, startPoint y: 528, endPoint x: 143, endPoint y: 569, distance: 41.4
click at [138, 542] on div at bounding box center [137, 535] width 29 height 29
click at [145, 588] on div at bounding box center [137, 589] width 29 height 29
click at [1230, 89] on button "Options" at bounding box center [1209, 81] width 72 height 22
click at [1215, 151] on button "Email" at bounding box center [1219, 153] width 92 height 24
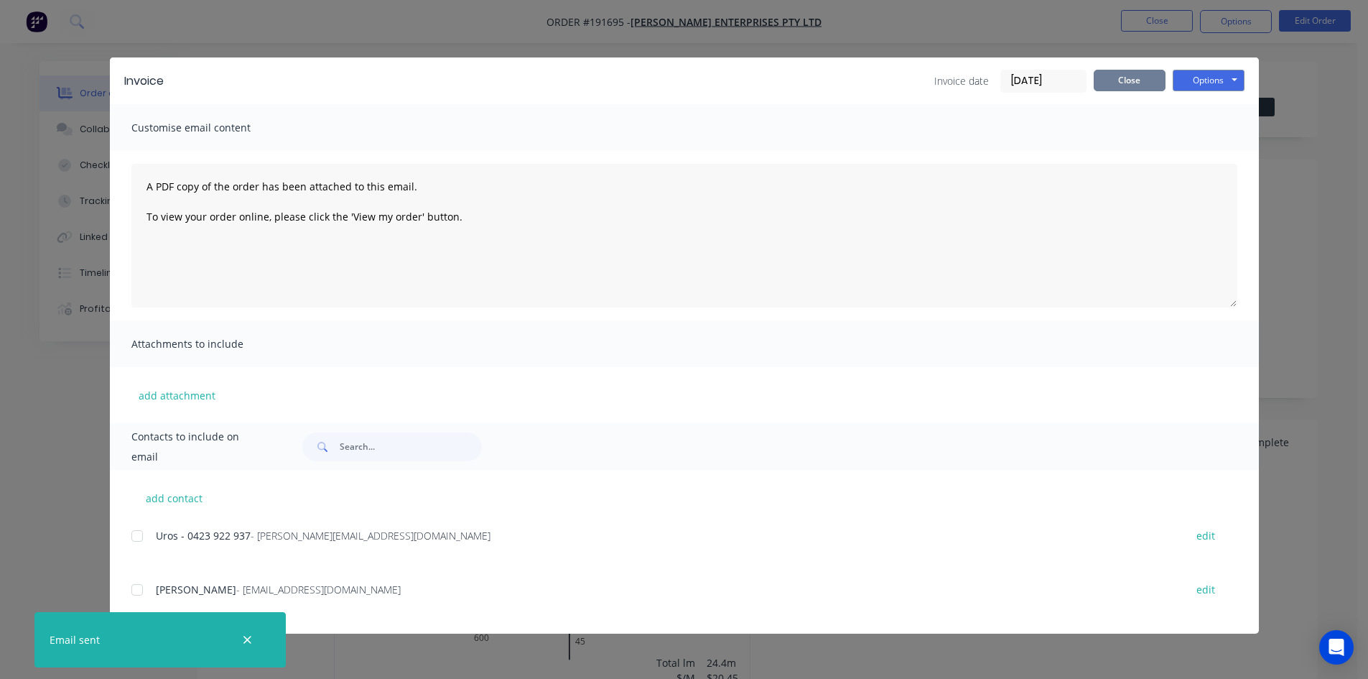
click at [1152, 79] on button "Close" at bounding box center [1130, 81] width 72 height 22
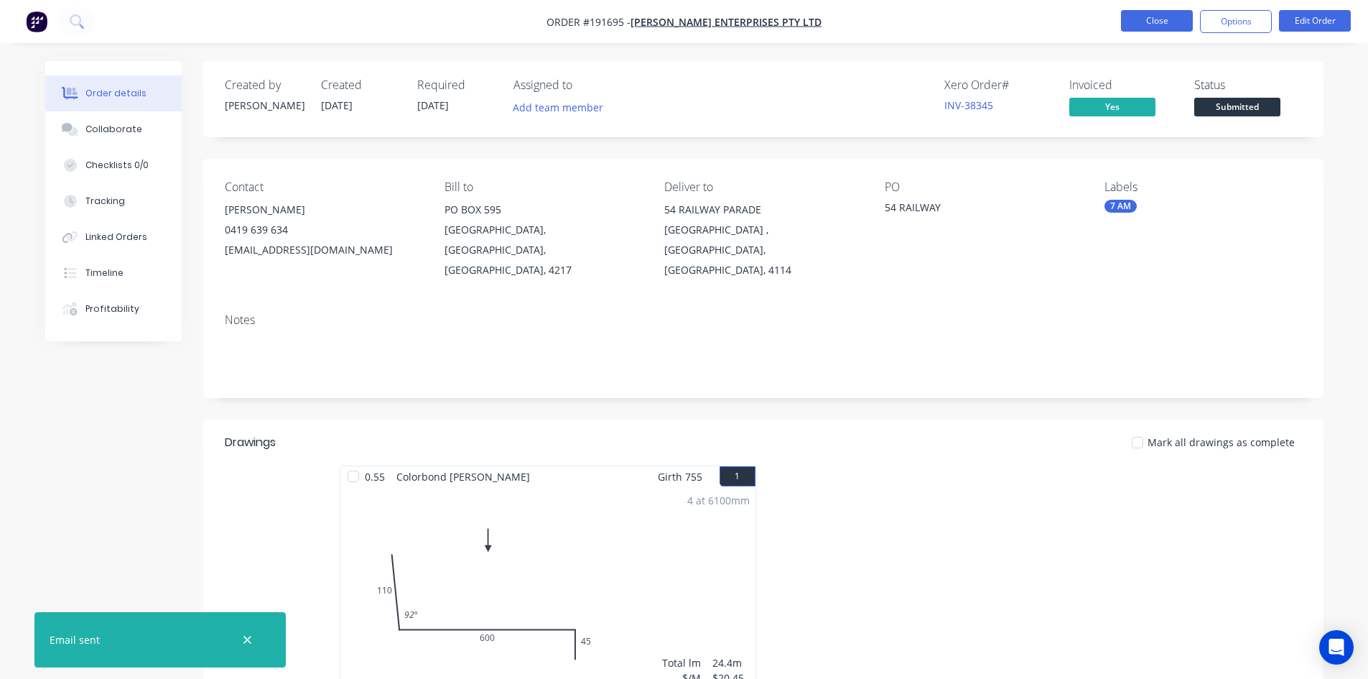
click at [1159, 27] on button "Close" at bounding box center [1157, 21] width 72 height 22
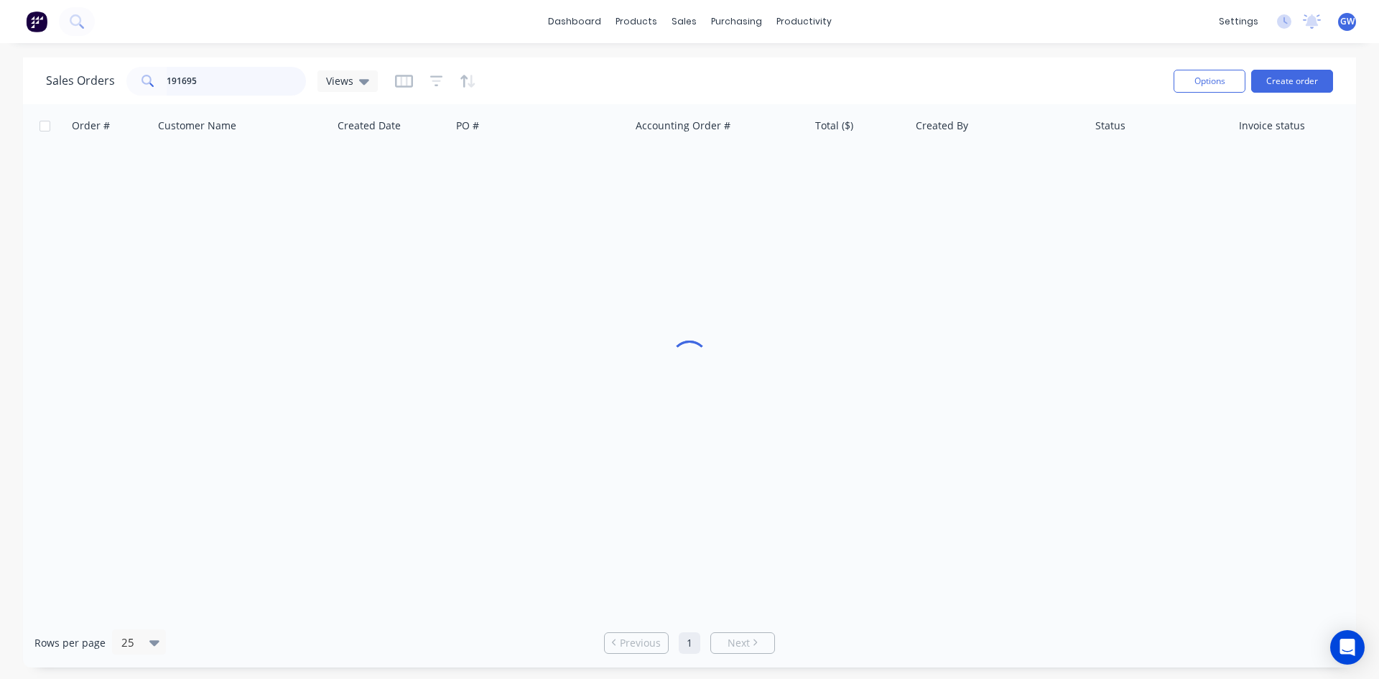
click at [231, 86] on input "191695" at bounding box center [237, 81] width 140 height 29
type input "191743"
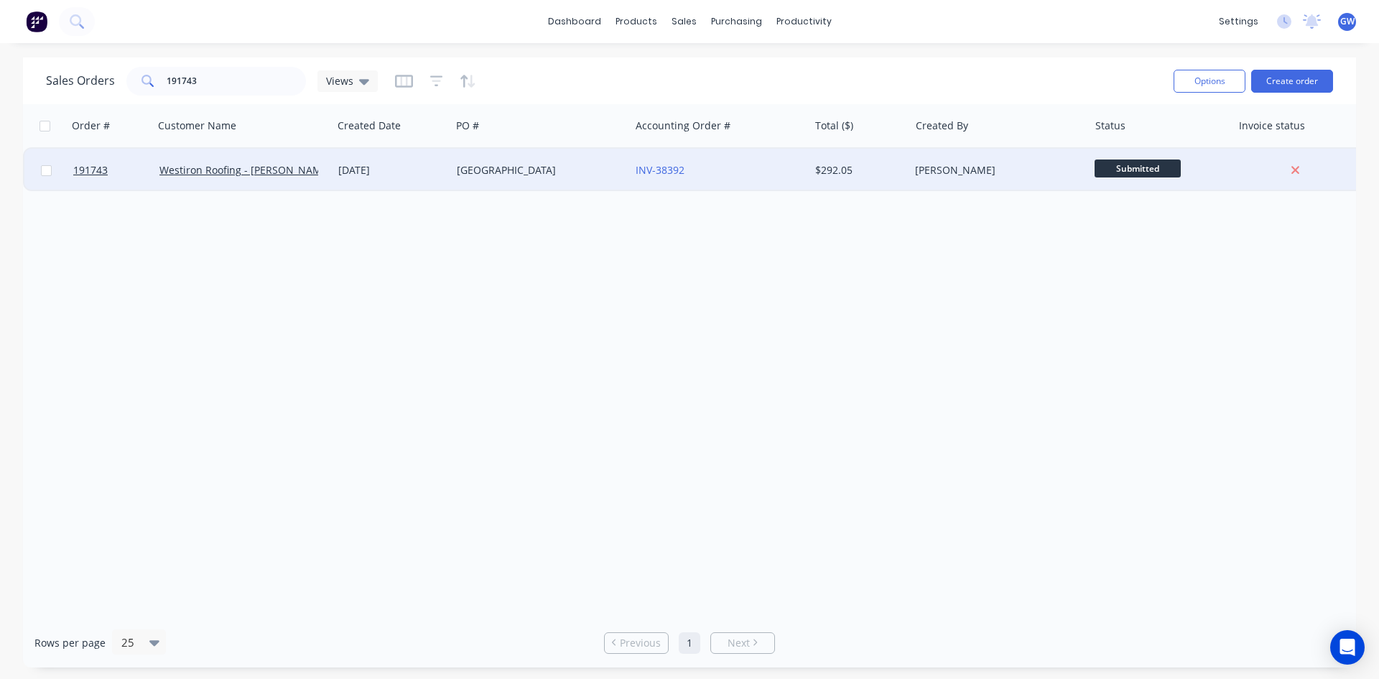
click at [826, 170] on div "$292.05" at bounding box center [857, 170] width 84 height 14
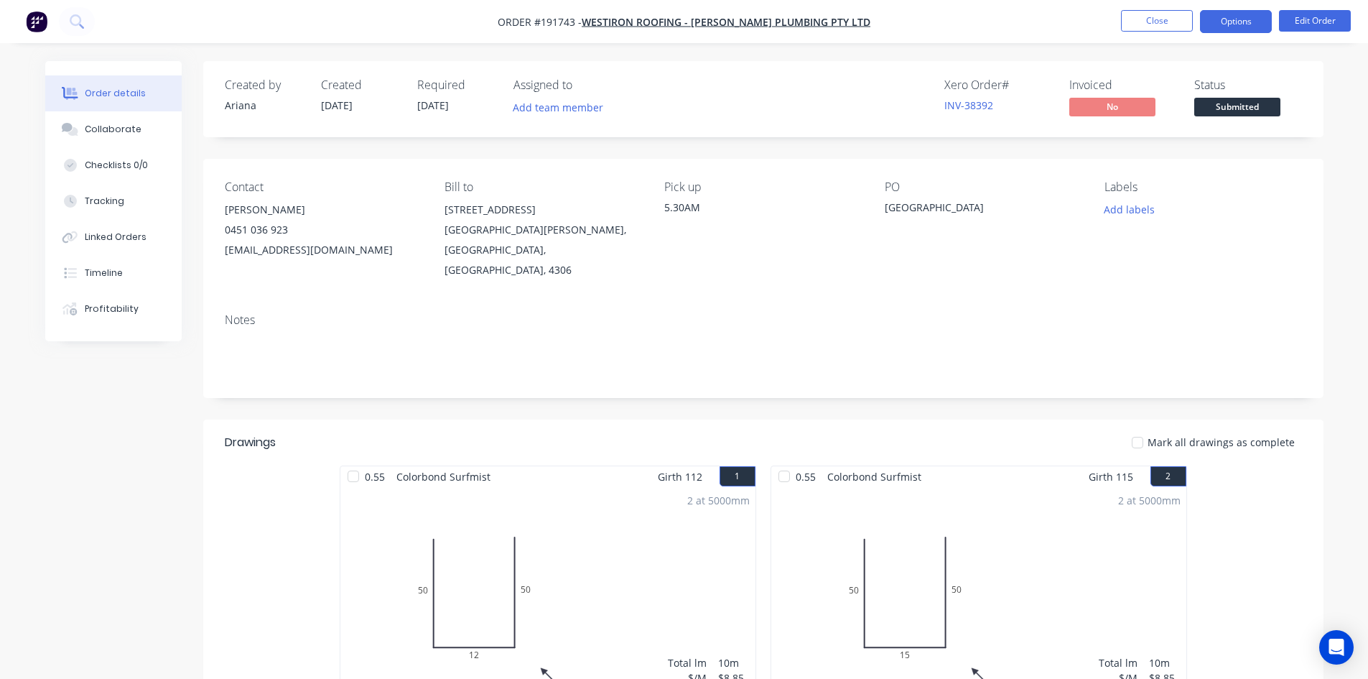
click at [1228, 28] on button "Options" at bounding box center [1236, 21] width 72 height 23
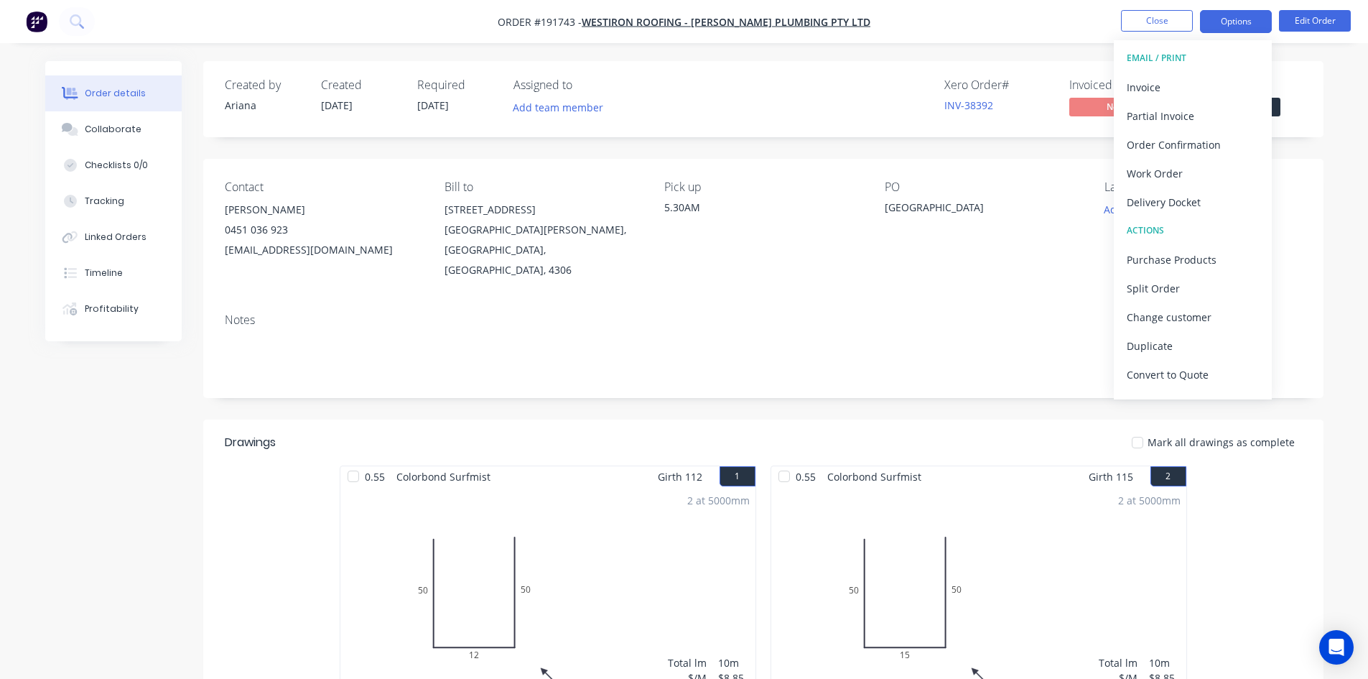
click at [1212, 79] on div "Invoice" at bounding box center [1193, 87] width 132 height 21
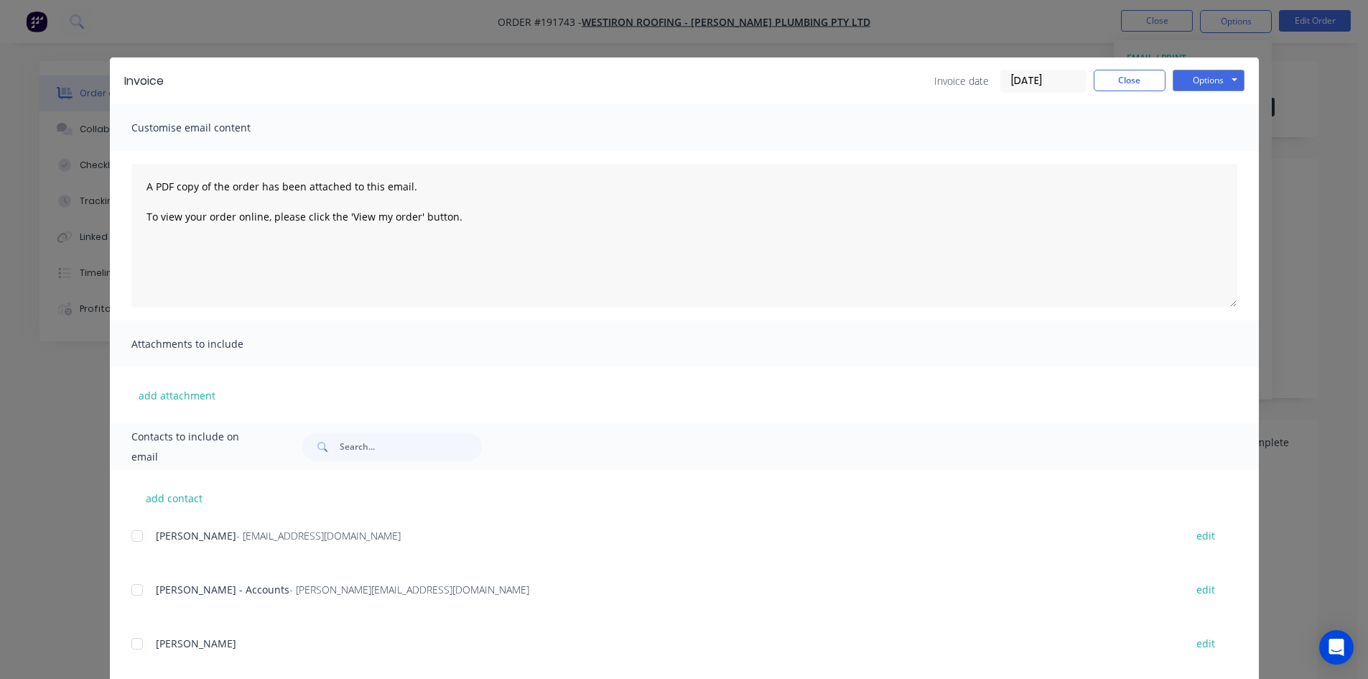
click at [140, 547] on div at bounding box center [137, 535] width 29 height 29
click at [141, 604] on div "[PERSON_NAME] - Accounts - [PERSON_NAME][EMAIL_ADDRESS][DOMAIN_NAME] edit" at bounding box center [695, 598] width 1128 height 37
click at [144, 590] on div at bounding box center [137, 589] width 29 height 29
click at [1230, 78] on button "Options" at bounding box center [1209, 81] width 72 height 22
click at [1222, 156] on button "Email" at bounding box center [1219, 153] width 92 height 24
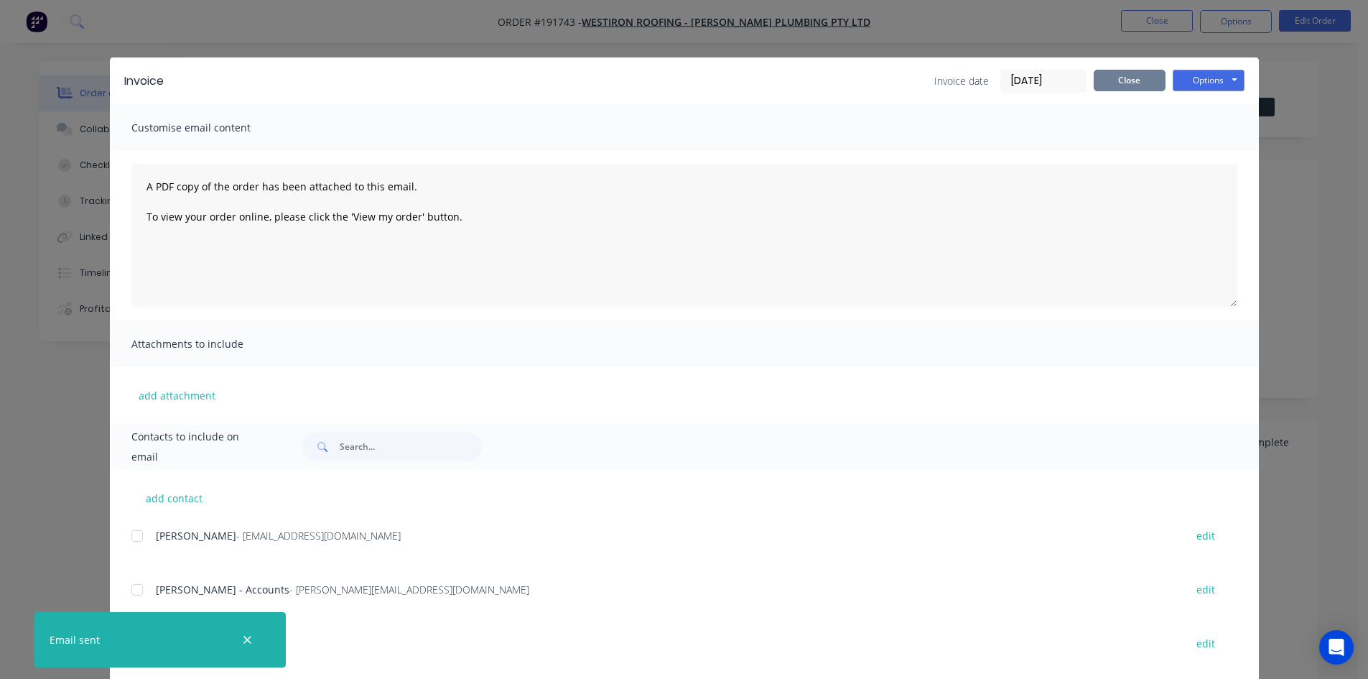
click at [1141, 78] on button "Close" at bounding box center [1130, 81] width 72 height 22
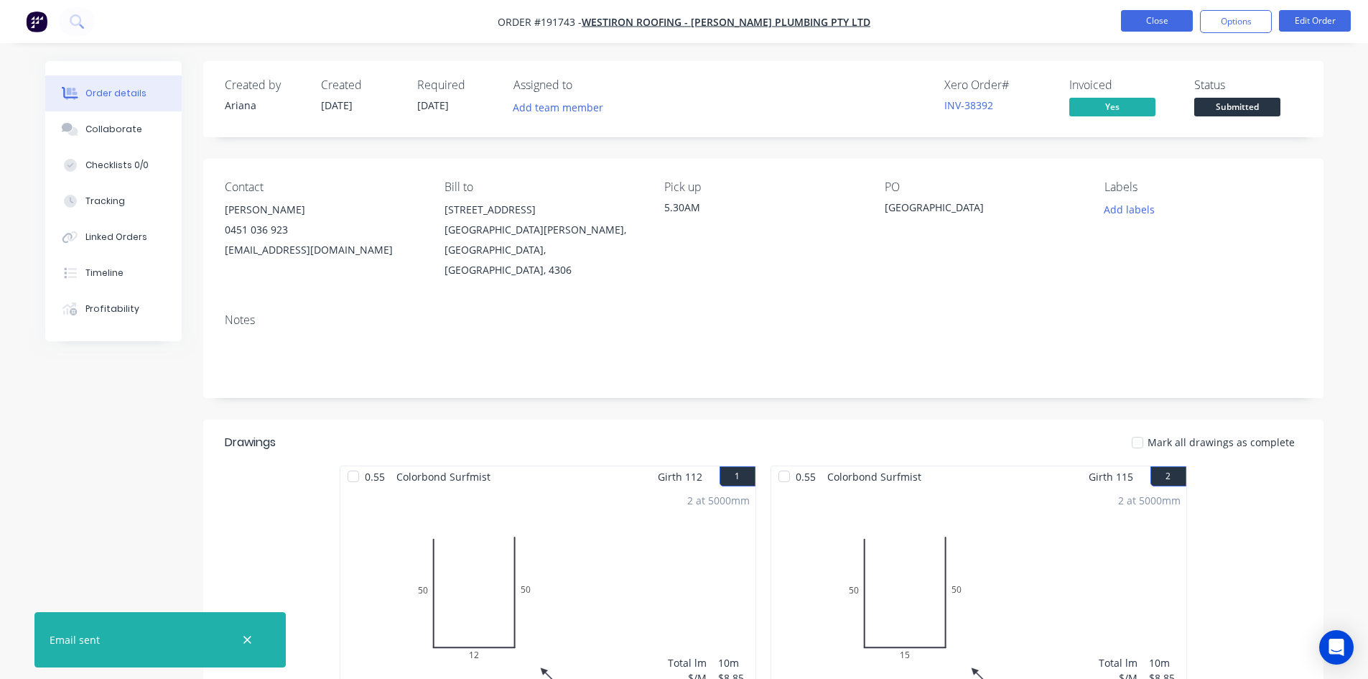
click at [1143, 24] on button "Close" at bounding box center [1157, 21] width 72 height 22
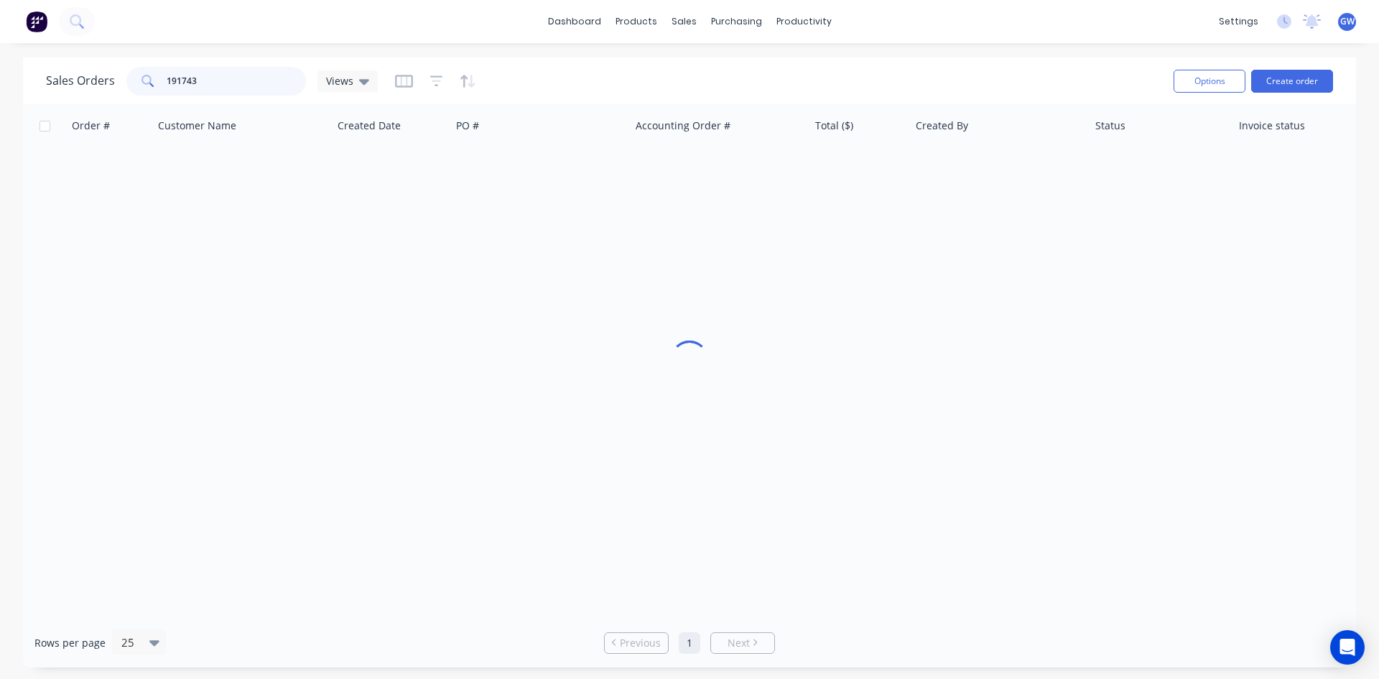
drag, startPoint x: 243, startPoint y: 78, endPoint x: 69, endPoint y: 67, distance: 174.9
click at [69, 67] on div "Sales Orders 191743 Views" at bounding box center [212, 81] width 332 height 29
type input "191682"
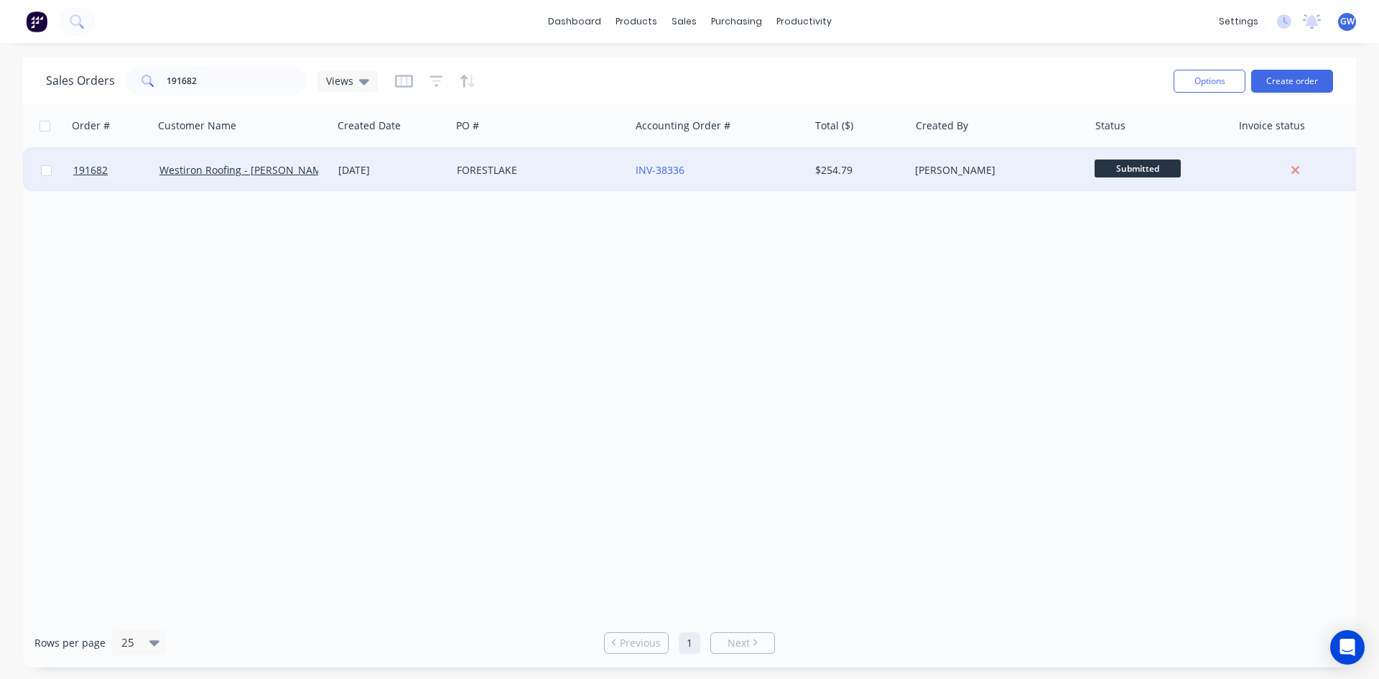
click at [887, 157] on div "$254.79" at bounding box center [859, 170] width 101 height 43
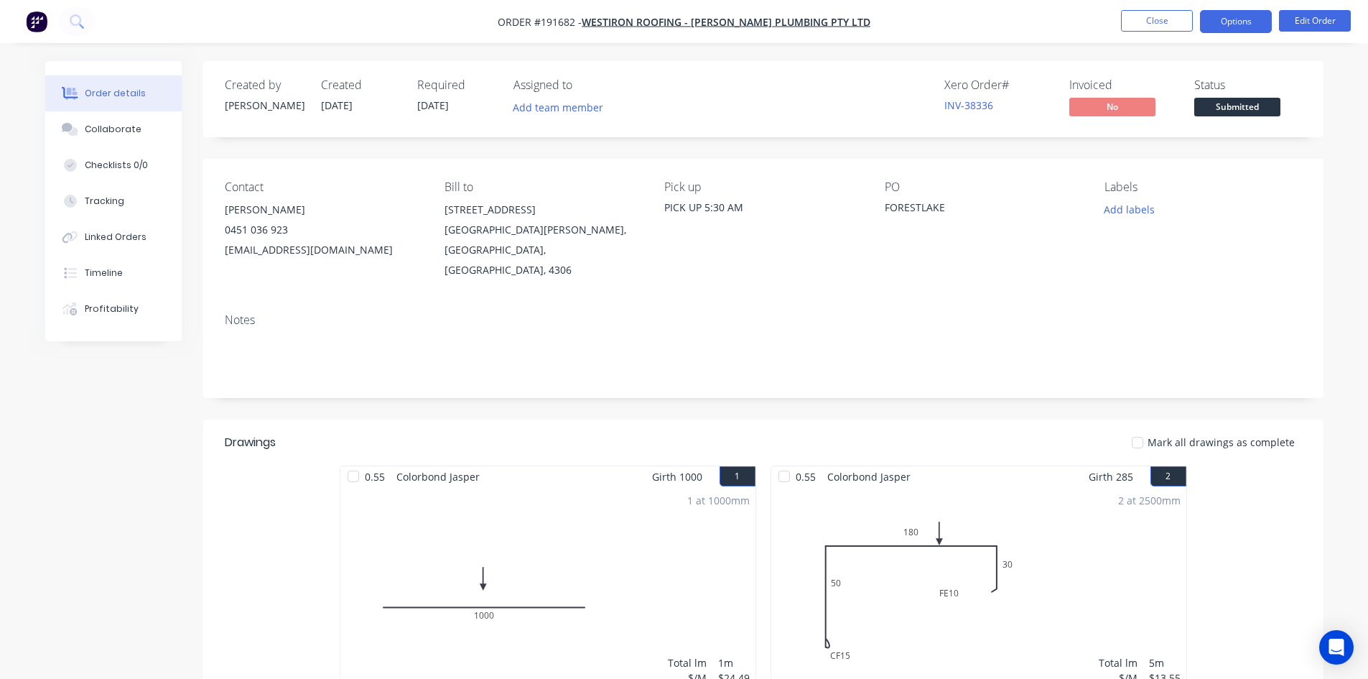
click at [1230, 18] on button "Options" at bounding box center [1236, 21] width 72 height 23
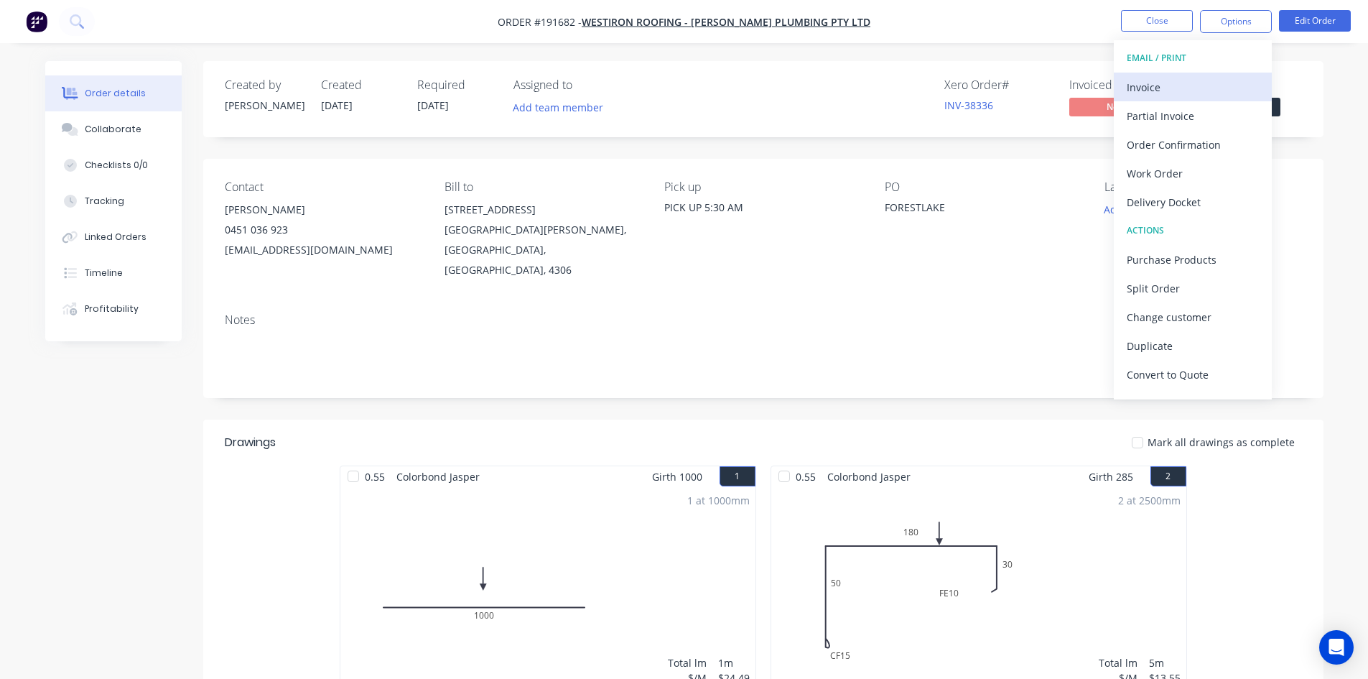
click at [1213, 74] on button "Invoice" at bounding box center [1193, 87] width 158 height 29
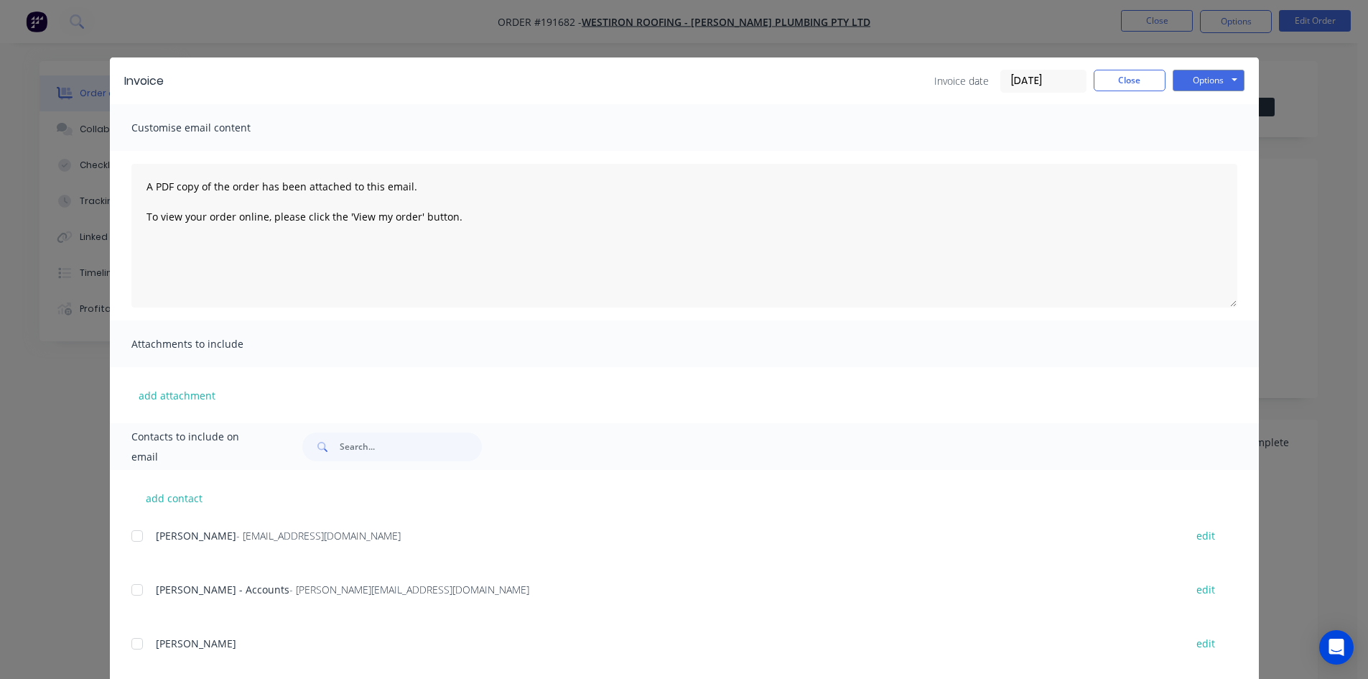
click at [131, 582] on div at bounding box center [137, 589] width 29 height 29
click at [134, 526] on div at bounding box center [137, 535] width 29 height 29
click at [1214, 70] on button "Options" at bounding box center [1209, 81] width 72 height 22
click at [1214, 149] on button "Email" at bounding box center [1219, 153] width 92 height 24
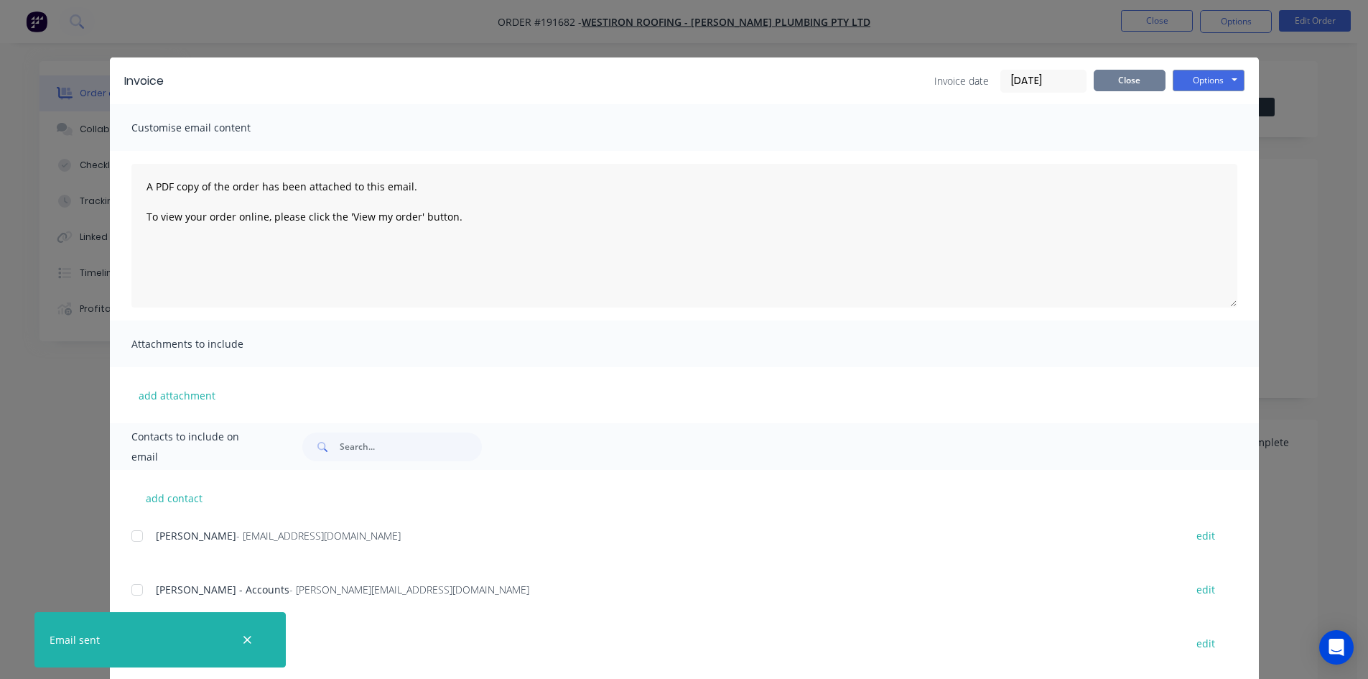
click at [1125, 80] on button "Close" at bounding box center [1130, 81] width 72 height 22
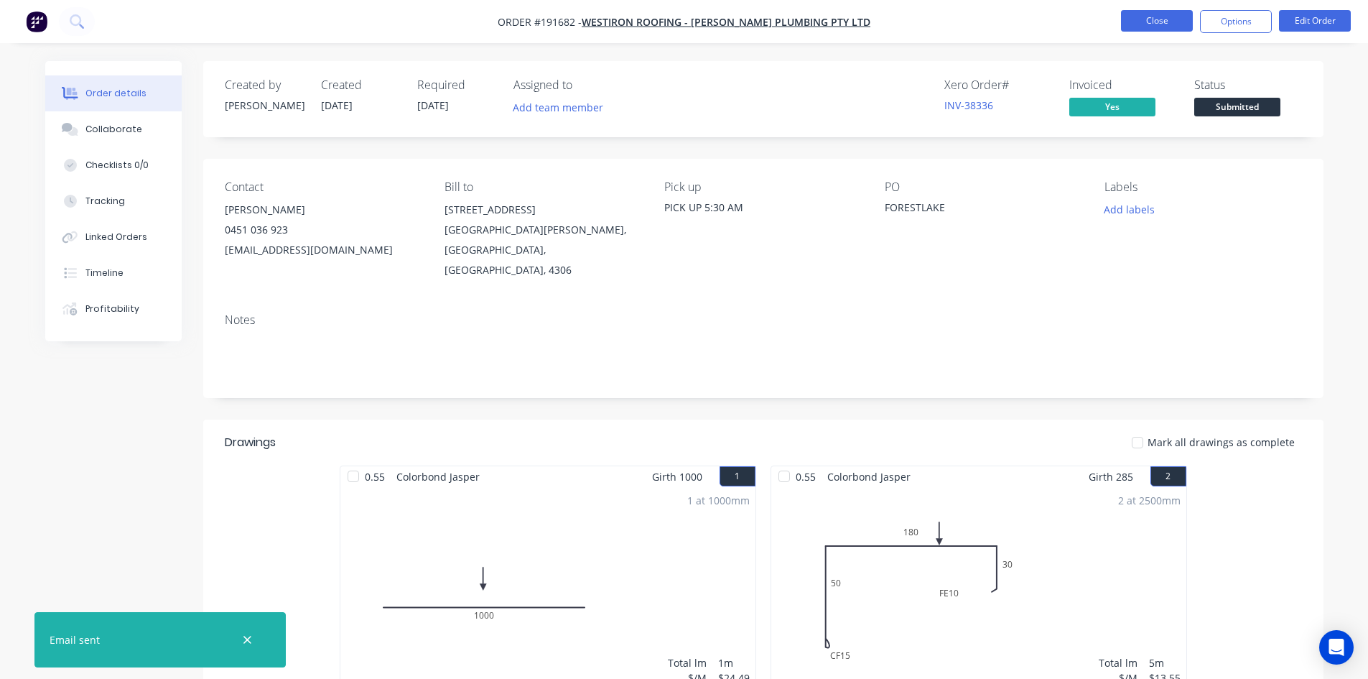
click at [1166, 24] on button "Close" at bounding box center [1157, 21] width 72 height 22
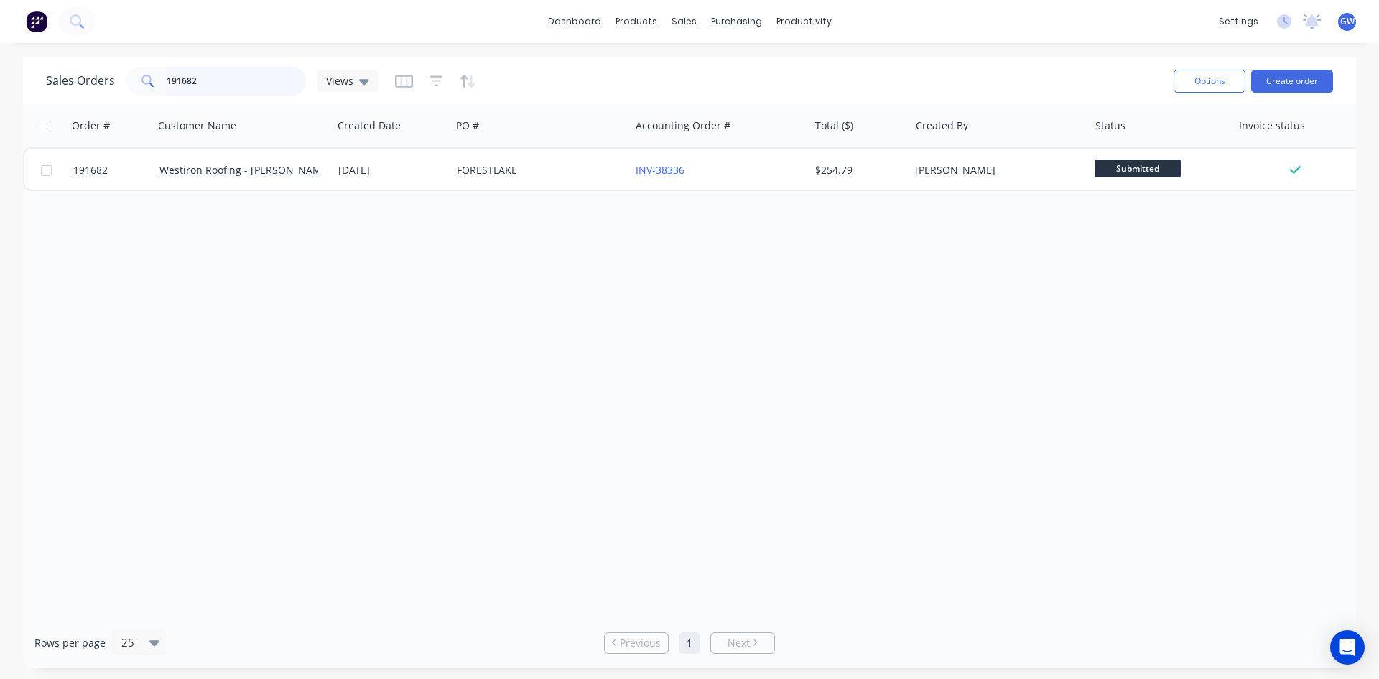
drag, startPoint x: 228, startPoint y: 88, endPoint x: 0, endPoint y: 82, distance: 227.7
click at [0, 82] on div "Sales Orders 191682 Views Options Create order Order # Customer Name Created Da…" at bounding box center [689, 362] width 1379 height 610
type input "191689"
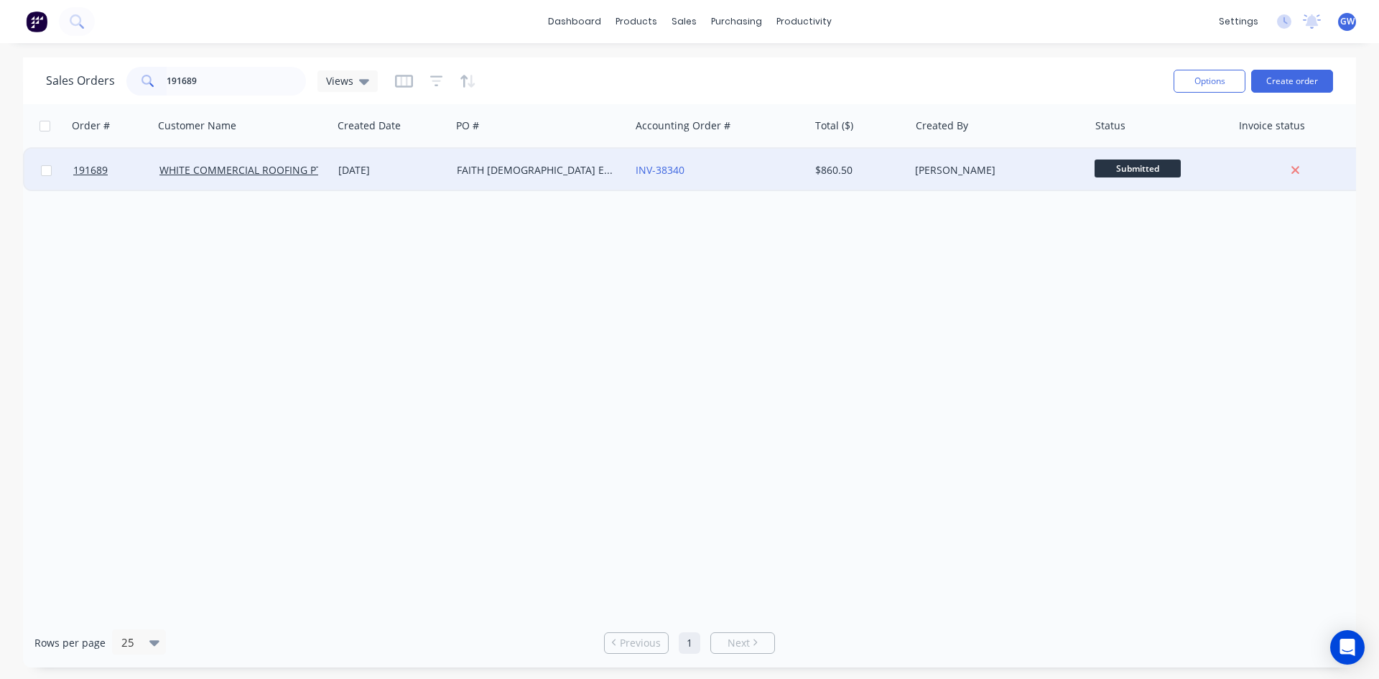
click at [802, 187] on div "INV-38340" at bounding box center [719, 170] width 179 height 43
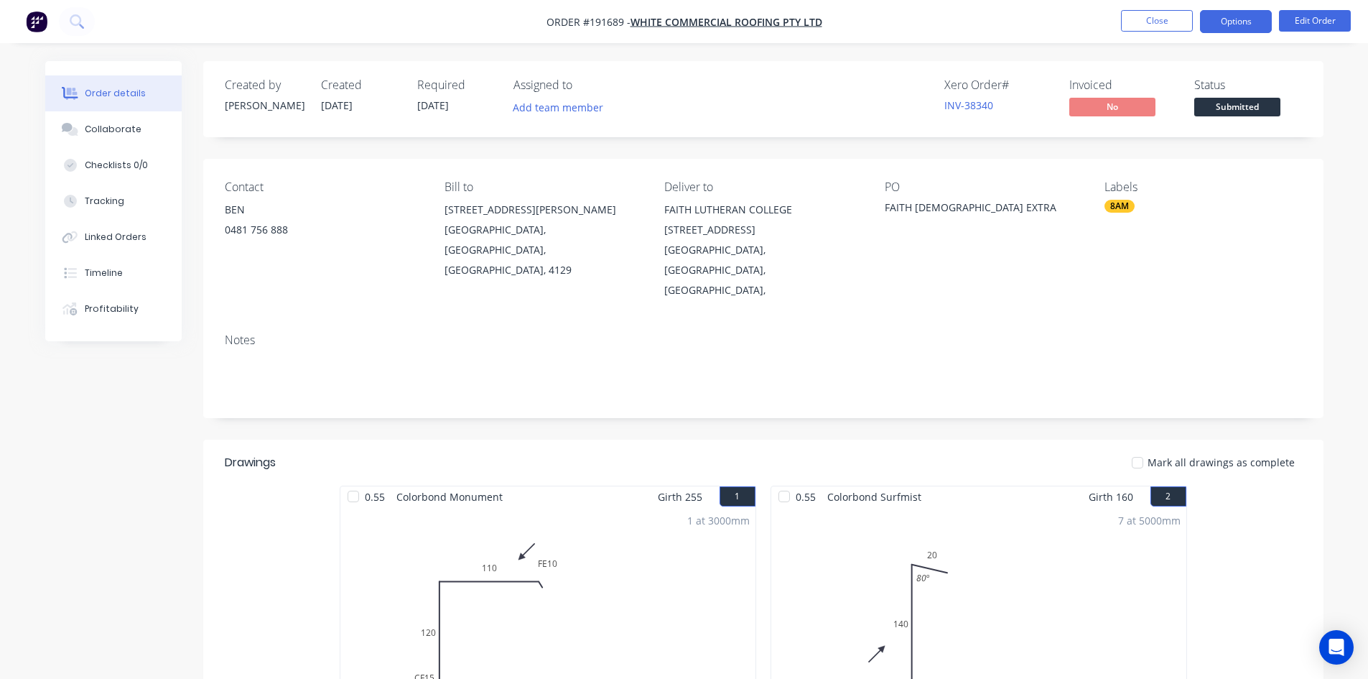
click at [1250, 16] on button "Options" at bounding box center [1236, 21] width 72 height 23
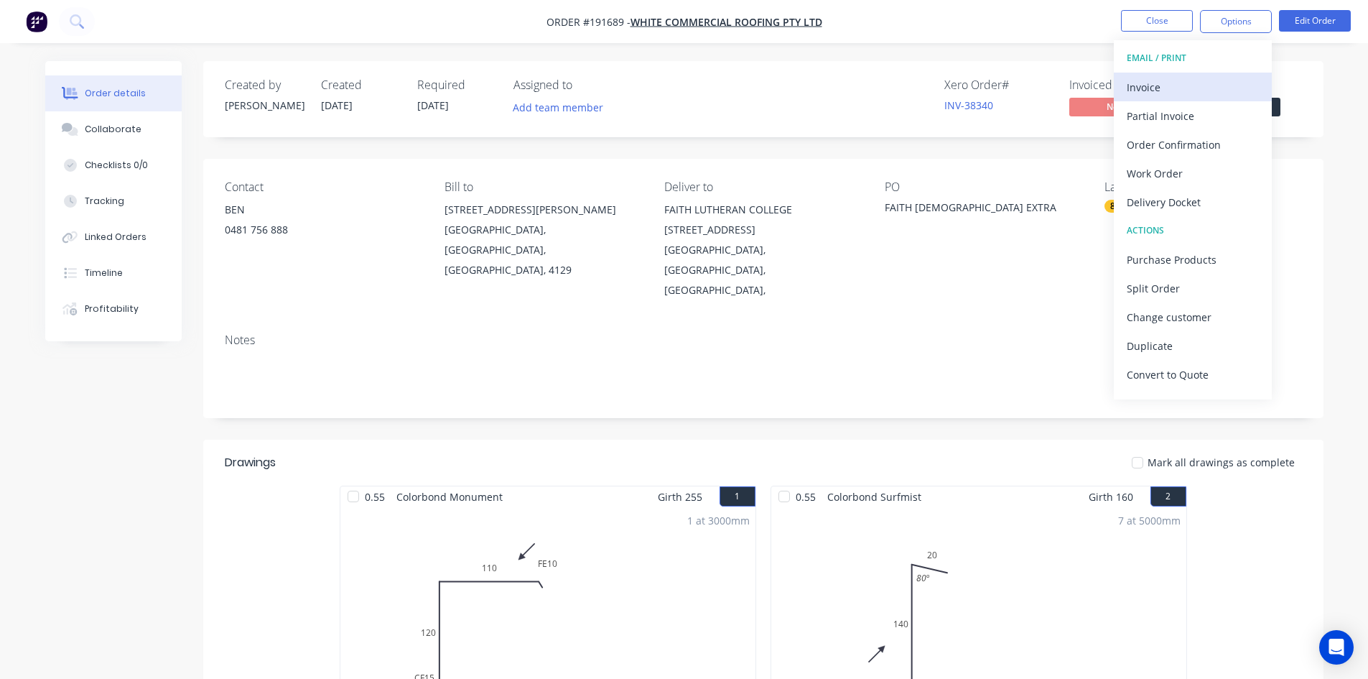
click at [1214, 80] on div "Invoice" at bounding box center [1193, 87] width 132 height 21
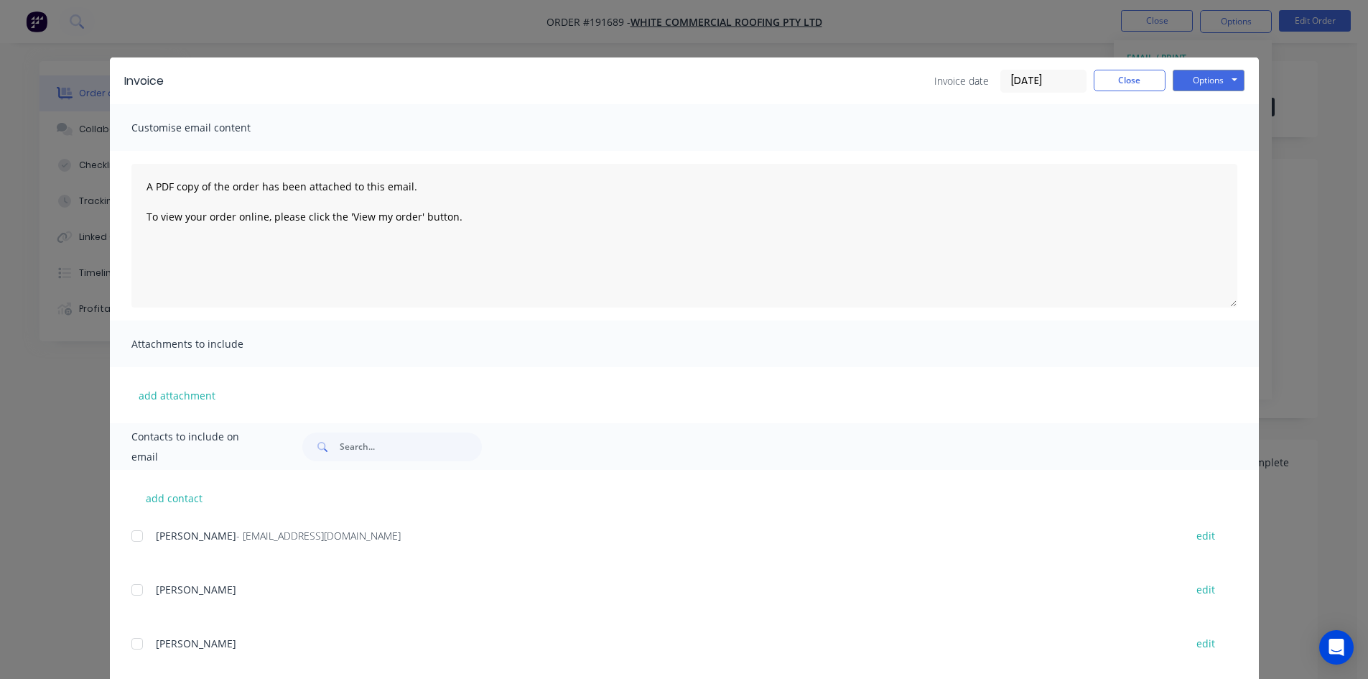
click at [127, 542] on div at bounding box center [137, 535] width 29 height 29
click at [1185, 78] on button "Options" at bounding box center [1209, 81] width 72 height 22
click at [1208, 152] on button "Email" at bounding box center [1219, 153] width 92 height 24
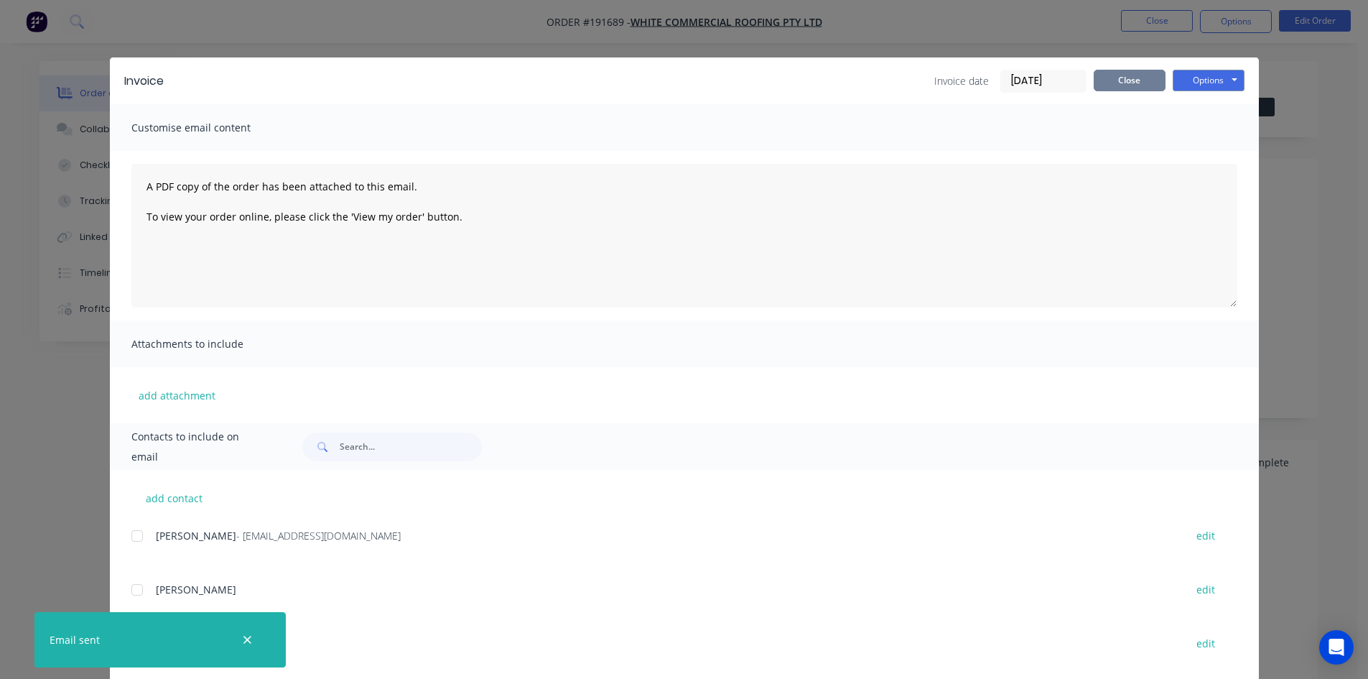
drag, startPoint x: 1098, startPoint y: 96, endPoint x: 1110, endPoint y: 88, distance: 13.9
click at [1099, 97] on div "Invoice Invoice date [DATE] Close Options Preview Print Email" at bounding box center [684, 80] width 1149 height 47
click at [1110, 88] on button "Close" at bounding box center [1130, 81] width 72 height 22
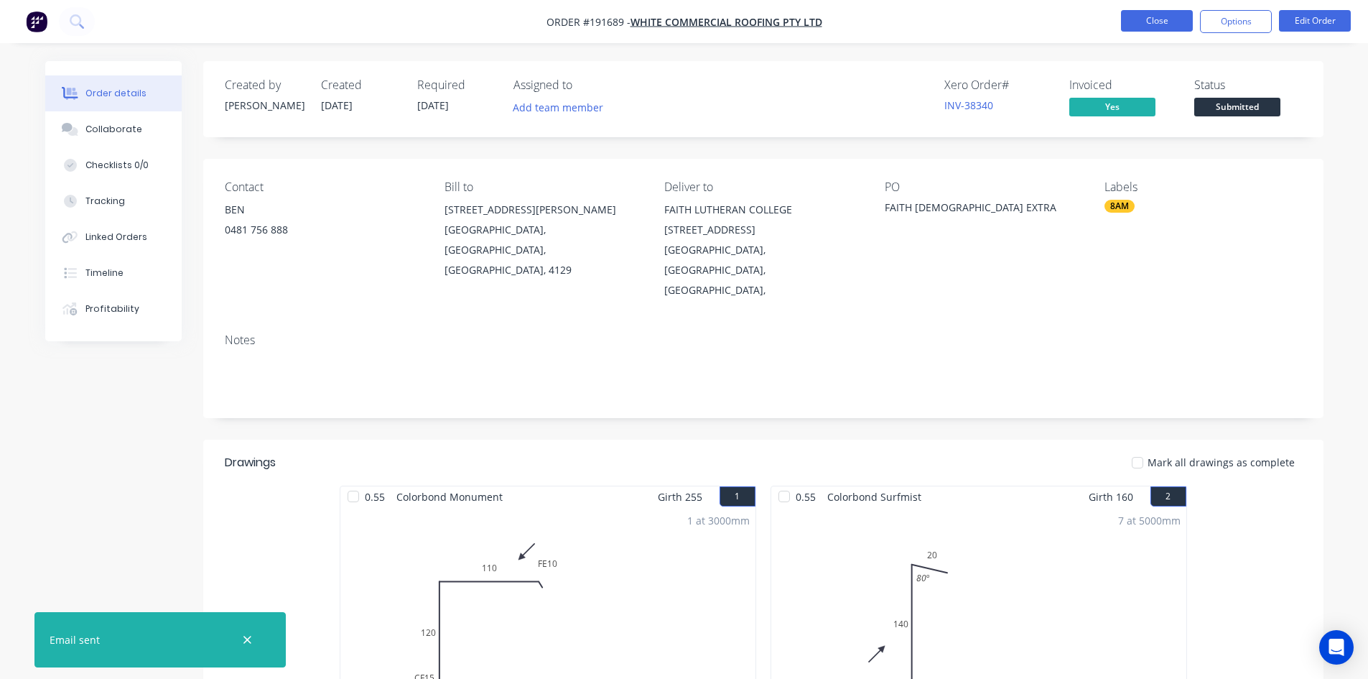
click at [1150, 31] on button "Close" at bounding box center [1157, 21] width 72 height 22
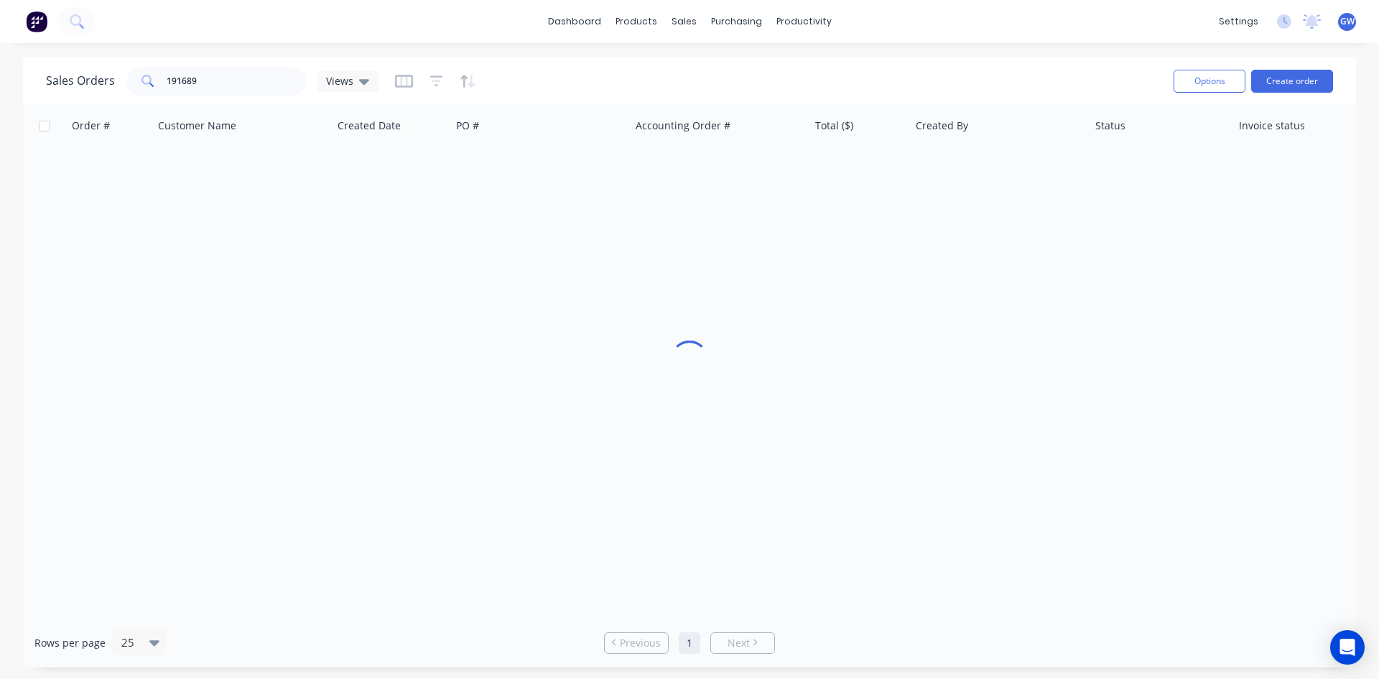
click at [1153, 28] on div "dashboard products sales purchasing productivity dashboard products Product Cat…" at bounding box center [689, 21] width 1379 height 43
drag, startPoint x: 252, startPoint y: 80, endPoint x: 101, endPoint y: 62, distance: 152.6
click at [101, 62] on div "Sales Orders 191689 Views Options Create order" at bounding box center [689, 80] width 1333 height 47
type input "191712"
click at [605, 167] on div "[GEOGRAPHIC_DATA]" at bounding box center [536, 170] width 159 height 14
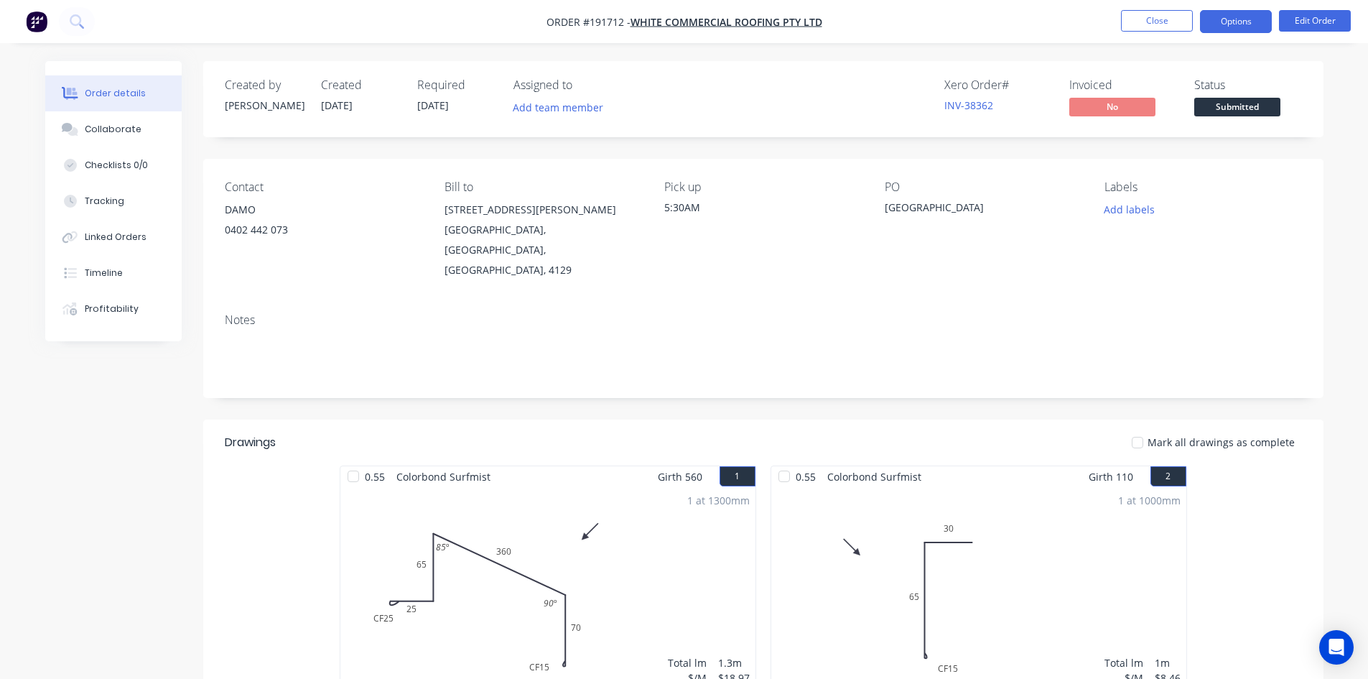
click at [1223, 26] on button "Options" at bounding box center [1236, 21] width 72 height 23
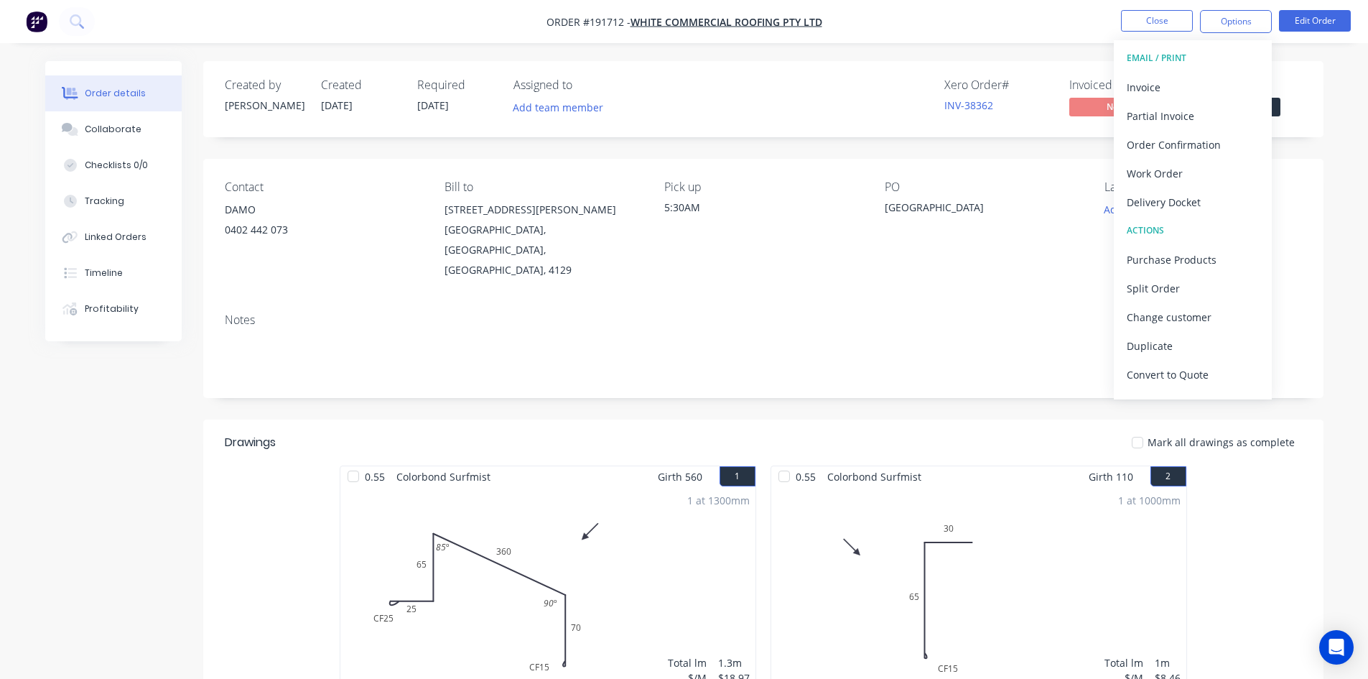
click at [1229, 67] on div "EMAIL / PRINT" at bounding box center [1193, 58] width 132 height 19
click at [1220, 83] on div "Invoice" at bounding box center [1193, 87] width 132 height 21
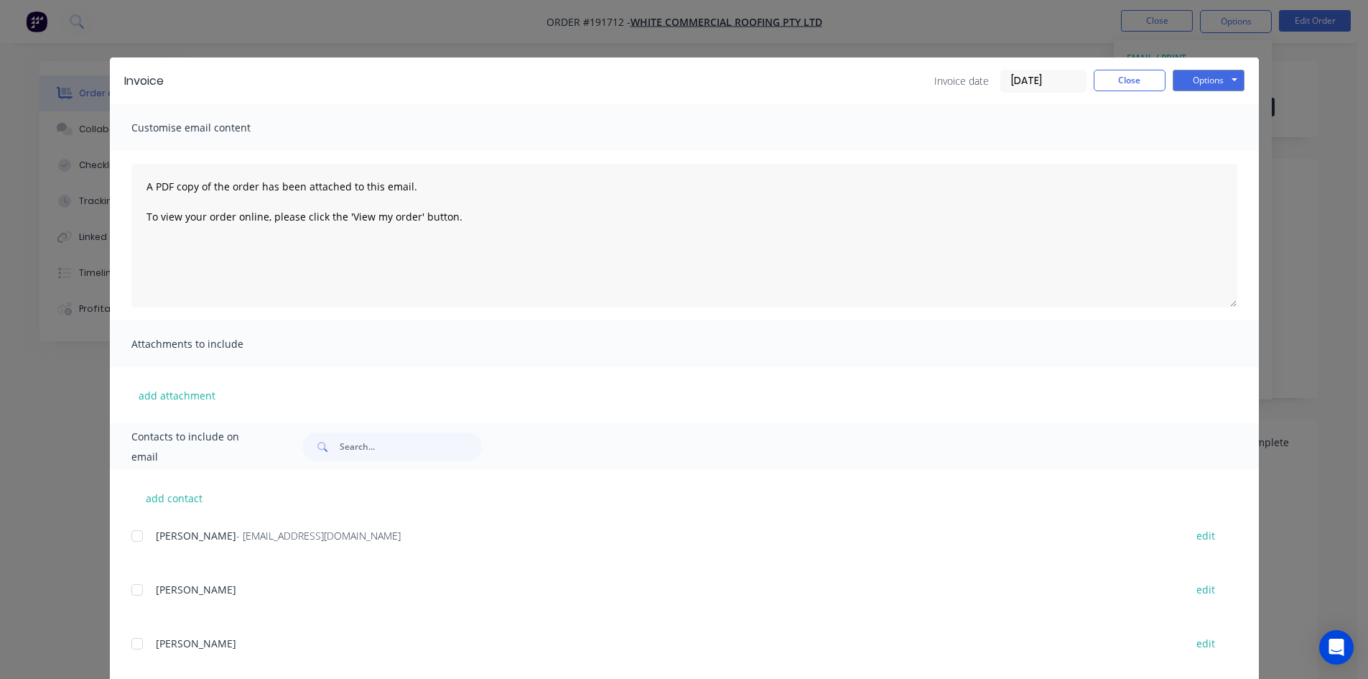
click at [132, 534] on div at bounding box center [137, 535] width 29 height 29
click at [1228, 75] on button "Options" at bounding box center [1209, 81] width 72 height 22
click at [1203, 156] on button "Email" at bounding box center [1219, 153] width 92 height 24
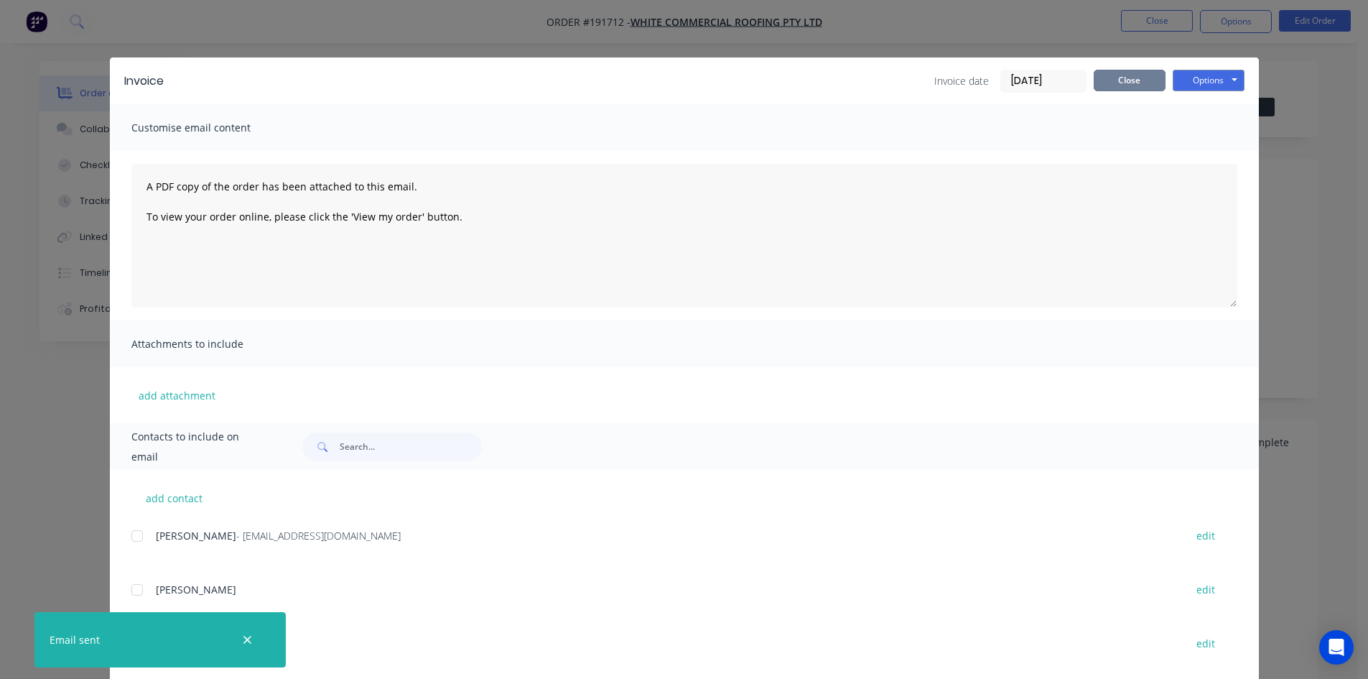
click at [1136, 79] on button "Close" at bounding box center [1130, 81] width 72 height 22
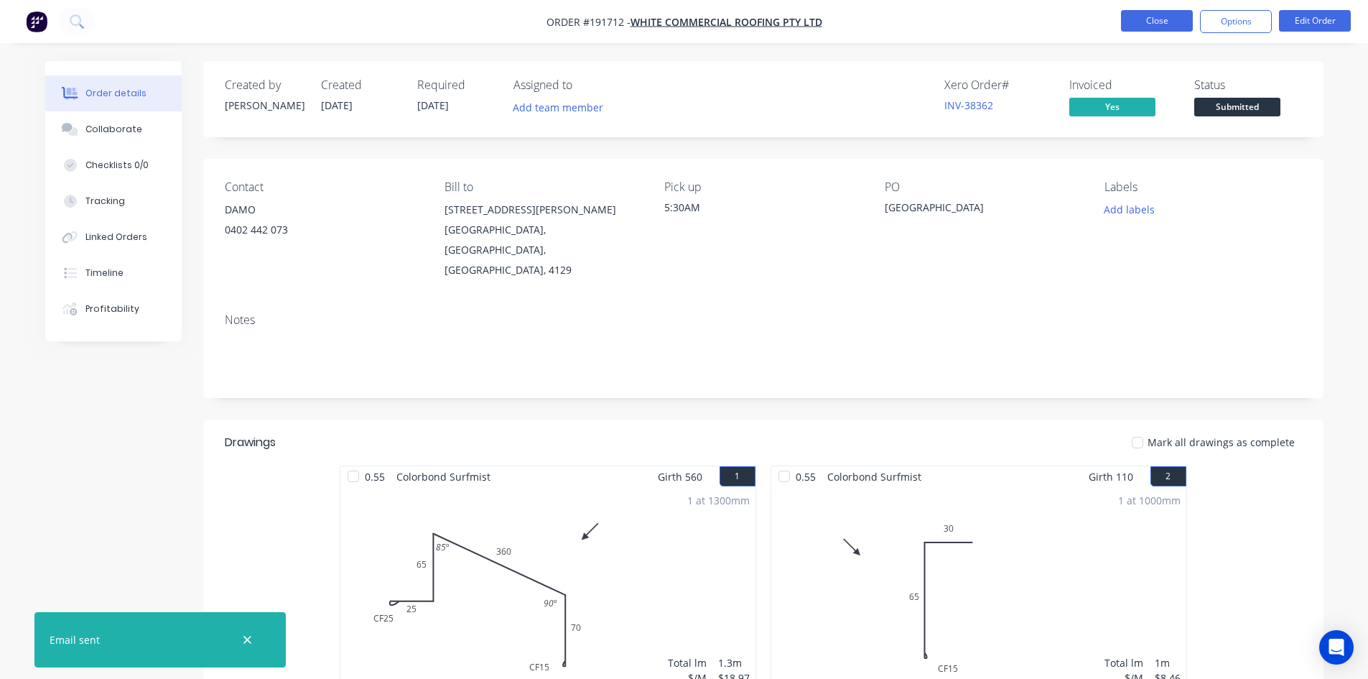
click at [1175, 22] on button "Close" at bounding box center [1157, 21] width 72 height 22
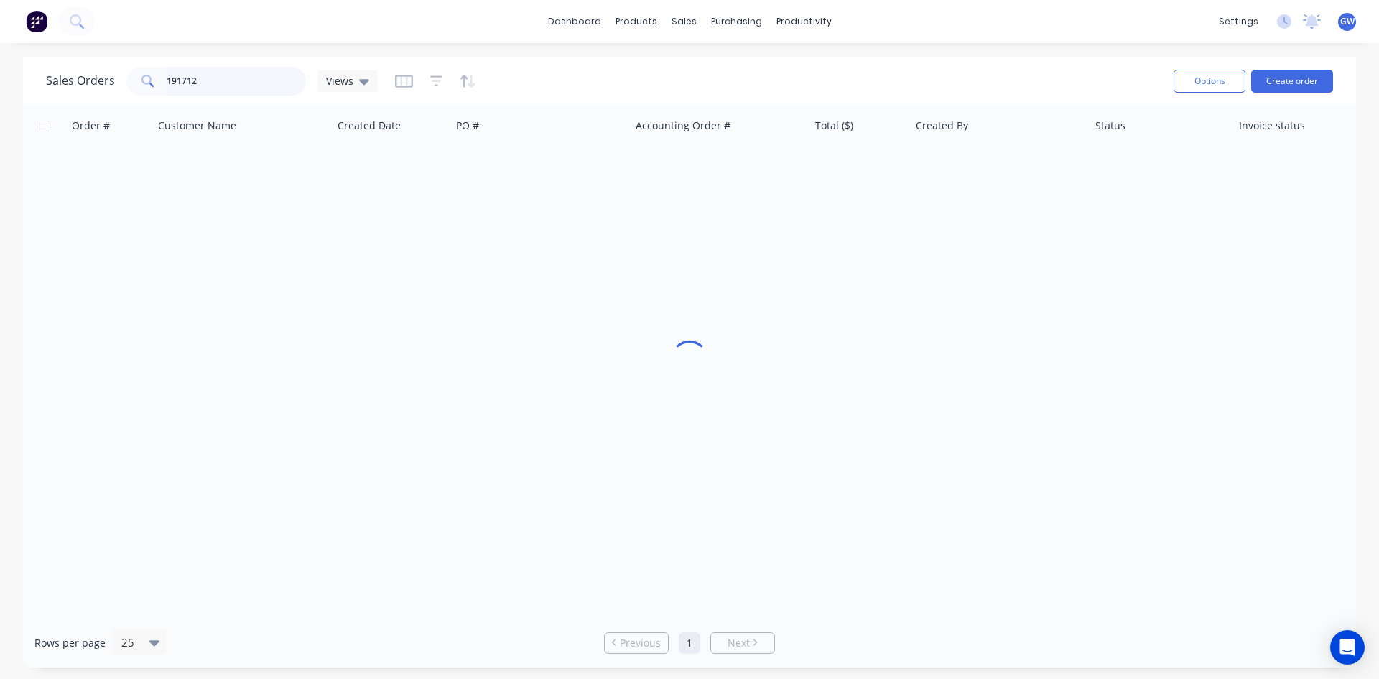
click at [228, 74] on input "191712" at bounding box center [237, 81] width 140 height 29
click at [227, 74] on input "191712" at bounding box center [237, 81] width 140 height 29
type input "191717"
click at [868, 185] on div "$643.37" at bounding box center [859, 170] width 101 height 43
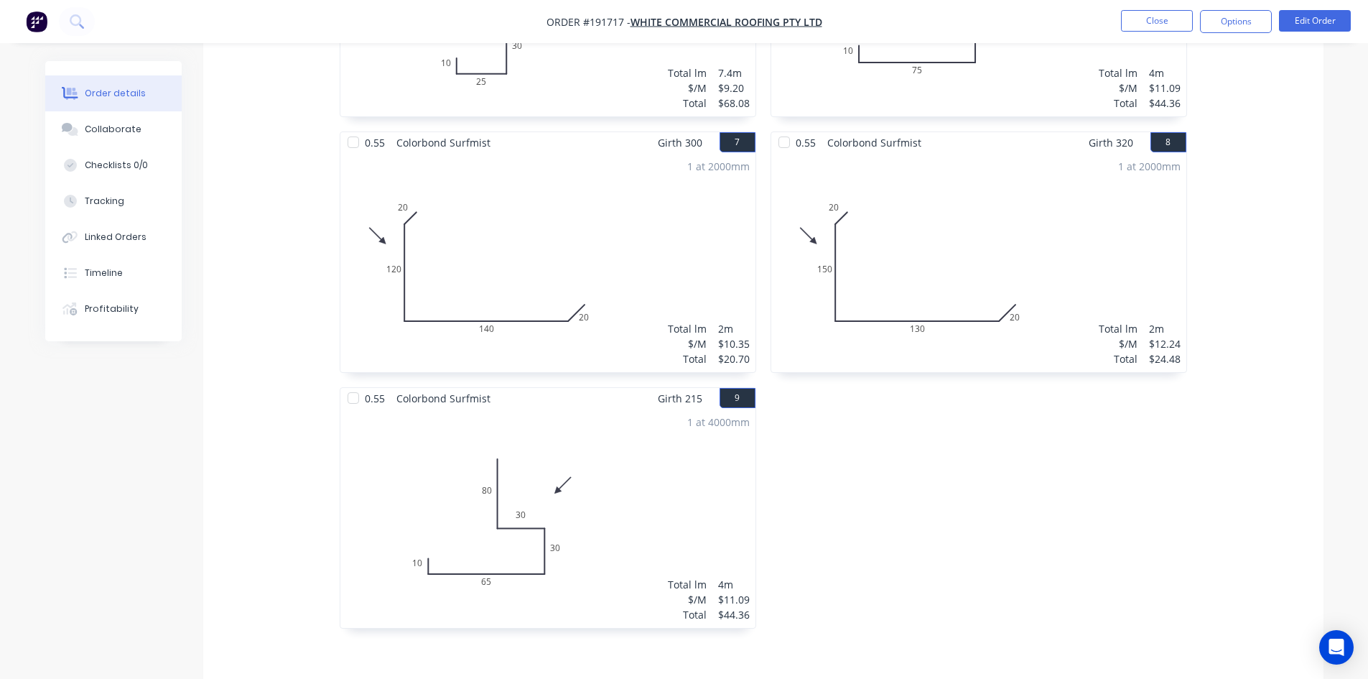
scroll to position [1301, 0]
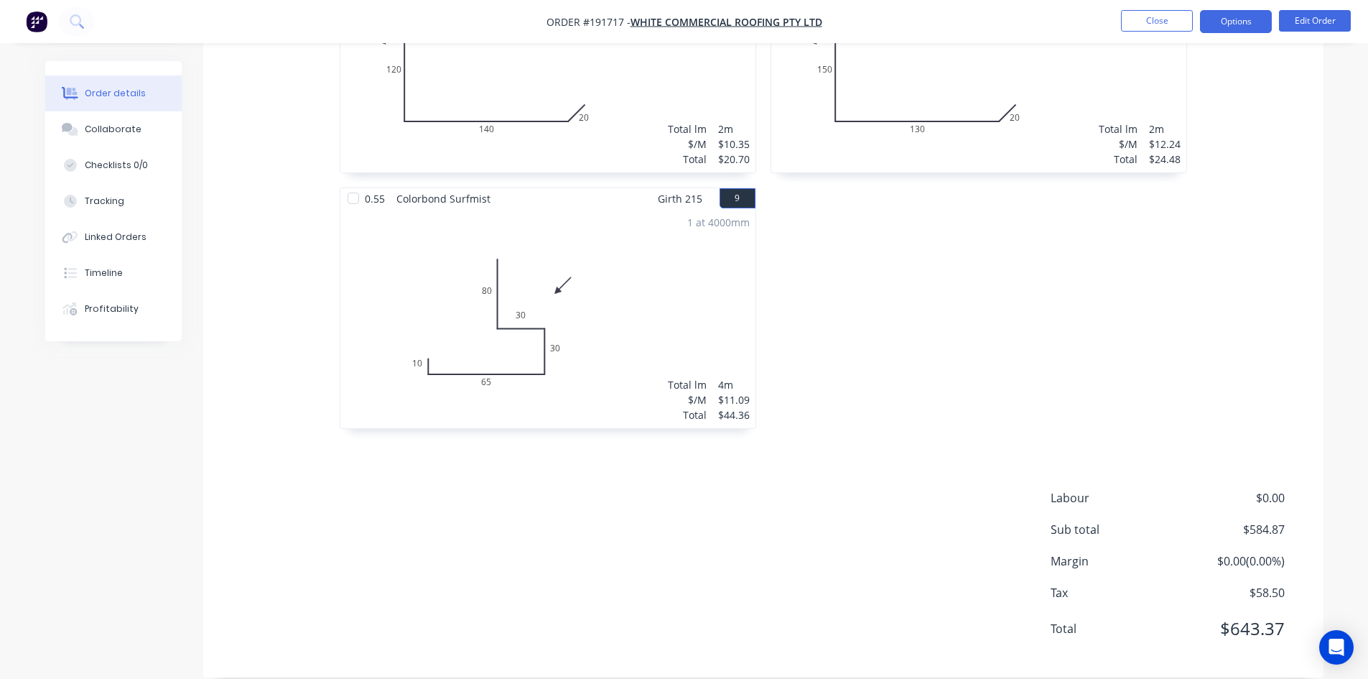
click at [1206, 22] on button "Options" at bounding box center [1236, 21] width 72 height 23
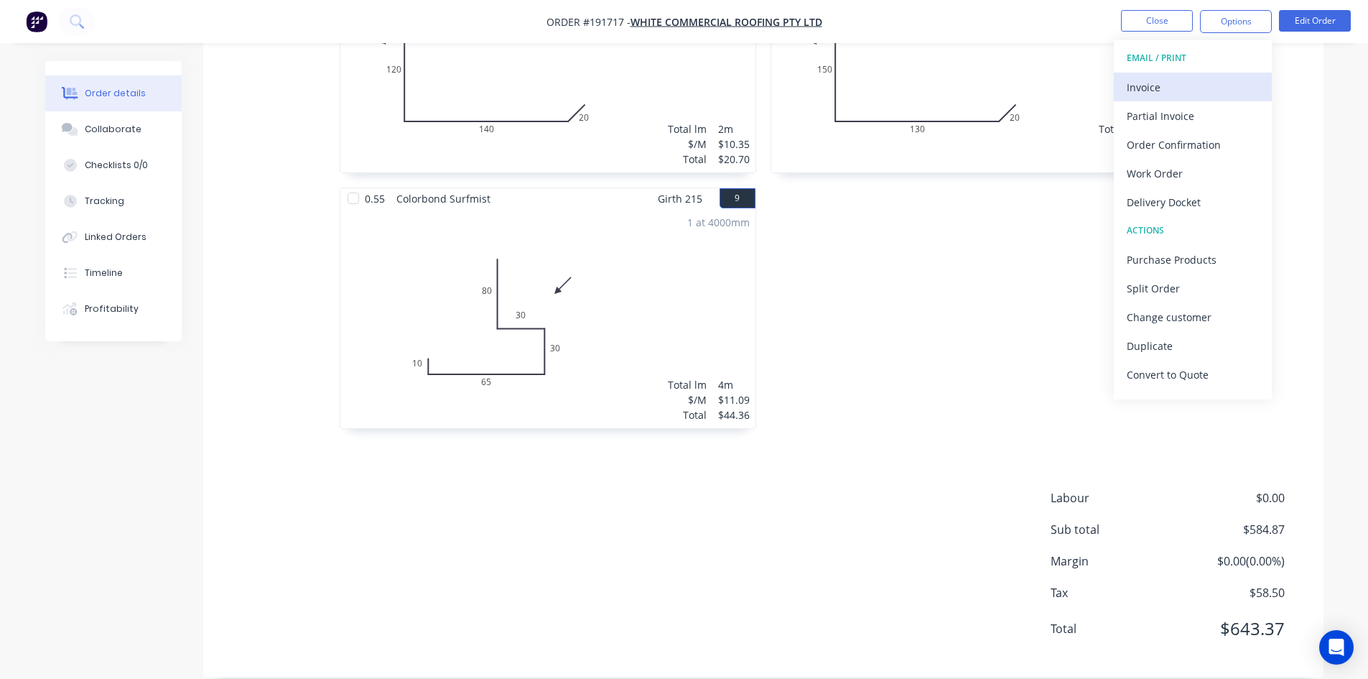
click at [1198, 85] on div "Invoice" at bounding box center [1193, 87] width 132 height 21
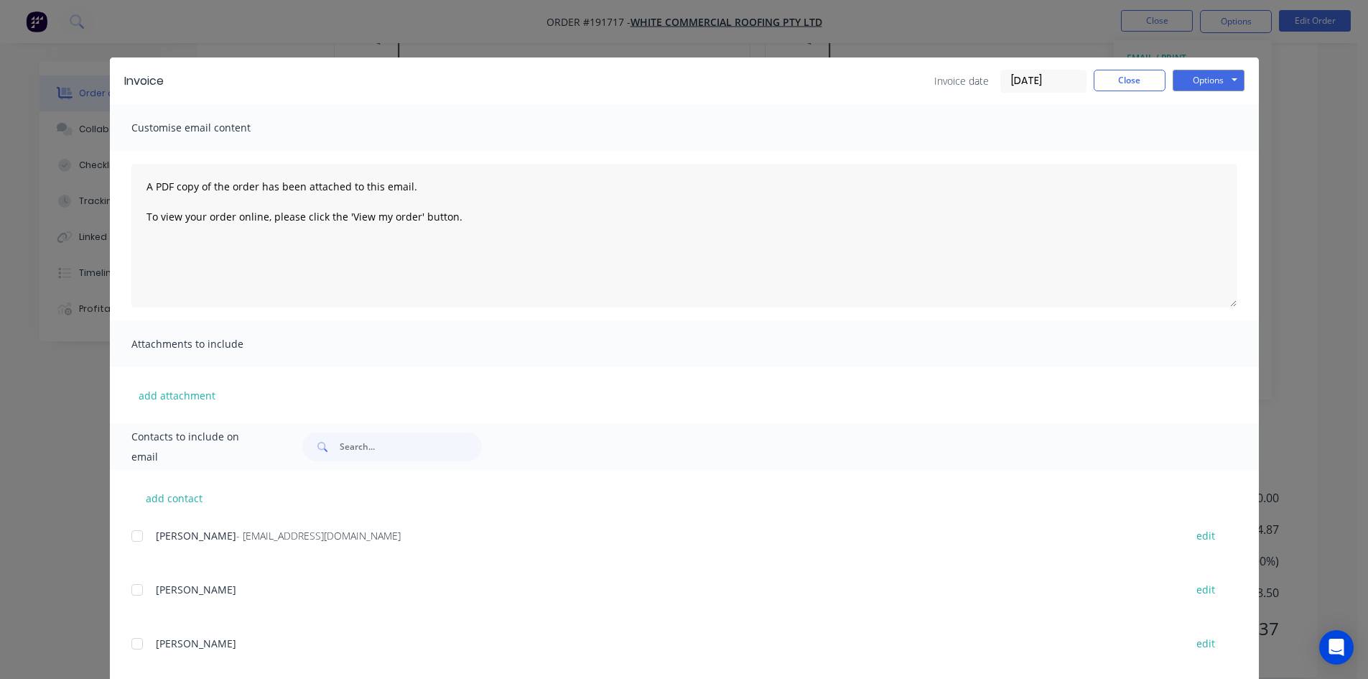
click at [127, 539] on div at bounding box center [137, 535] width 29 height 29
click at [1199, 68] on div "Invoice Invoice date [DATE] Close Options Preview Print Email" at bounding box center [684, 80] width 1149 height 47
click at [1207, 86] on button "Options" at bounding box center [1209, 81] width 72 height 22
click at [1227, 151] on button "Email" at bounding box center [1219, 153] width 92 height 24
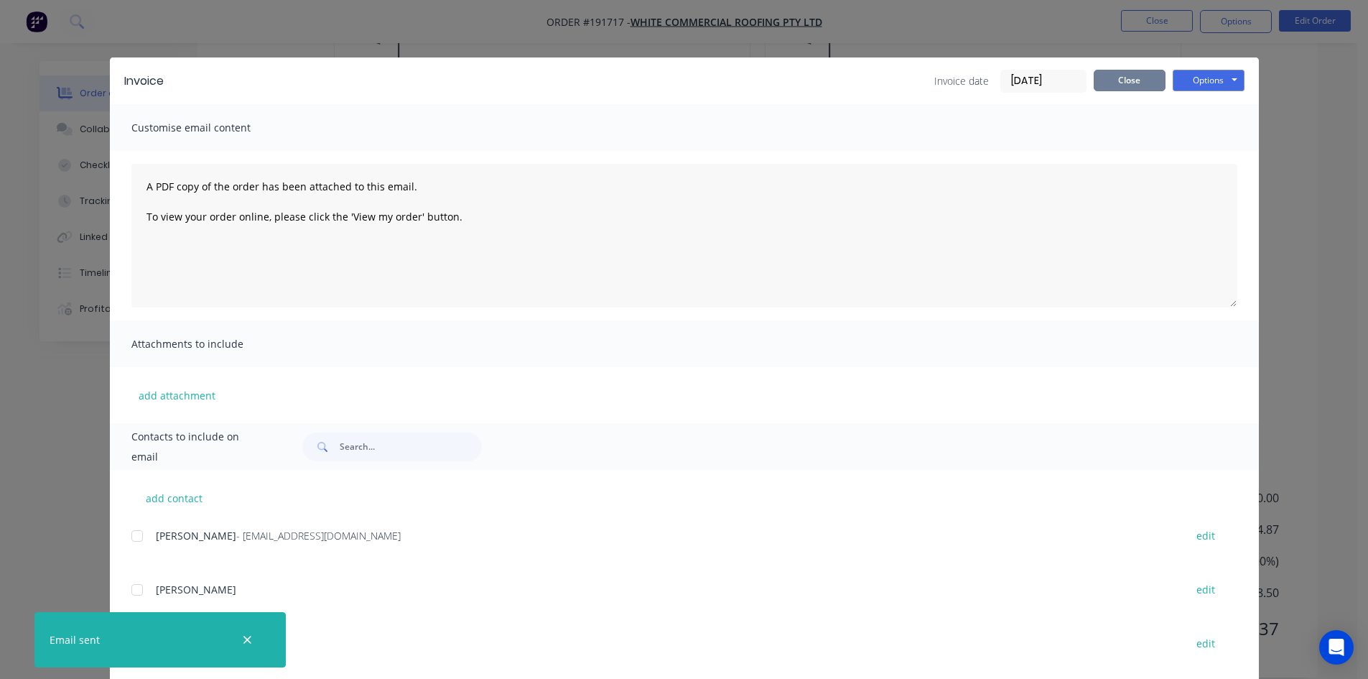
click at [1119, 79] on button "Close" at bounding box center [1130, 81] width 72 height 22
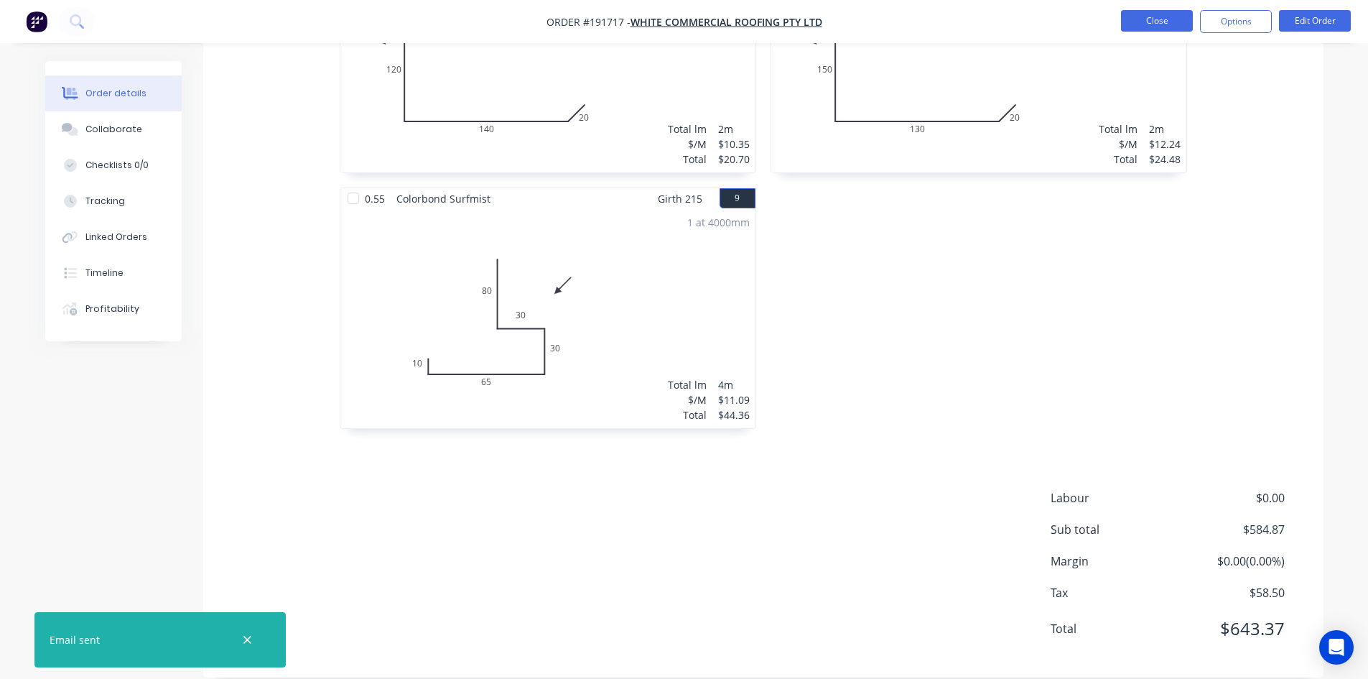
click at [1156, 23] on button "Close" at bounding box center [1157, 21] width 72 height 22
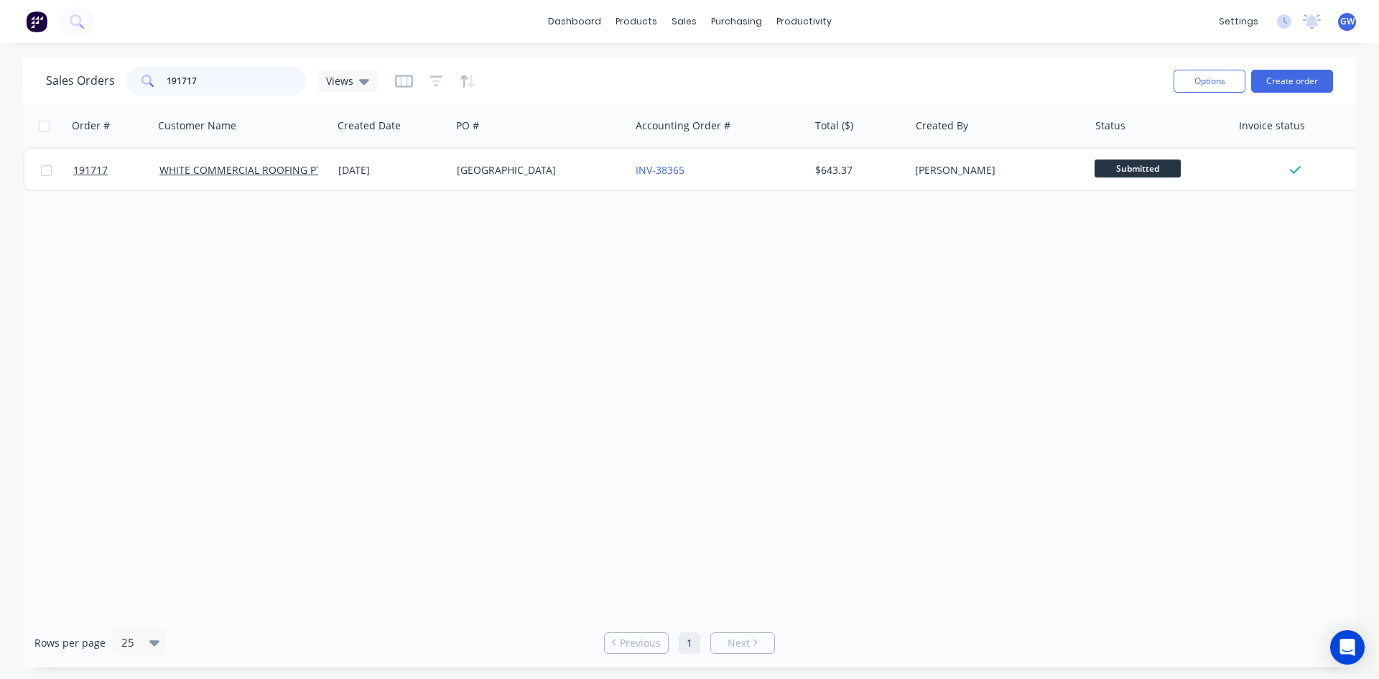
drag, startPoint x: 213, startPoint y: 80, endPoint x: 129, endPoint y: 91, distance: 85.4
click at [129, 91] on div "191717" at bounding box center [216, 81] width 180 height 29
type input "190351"
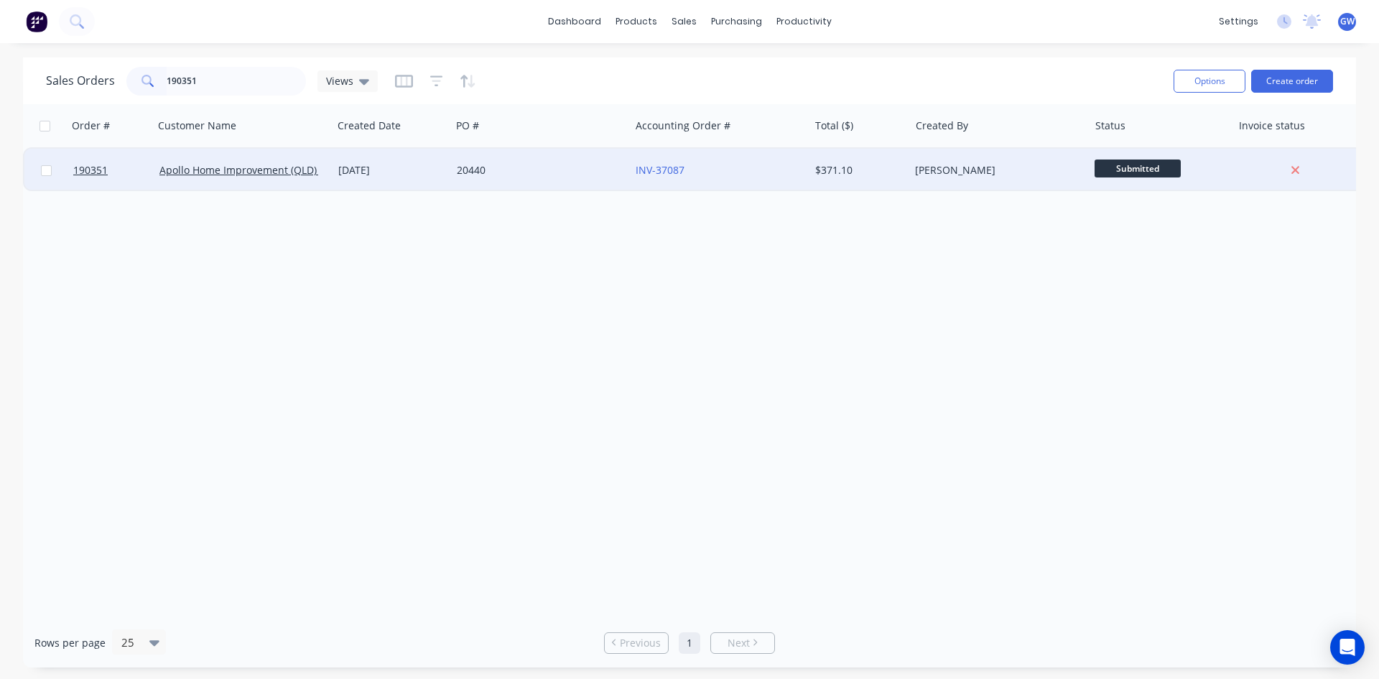
click at [995, 173] on div "[PERSON_NAME]" at bounding box center [994, 170] width 159 height 14
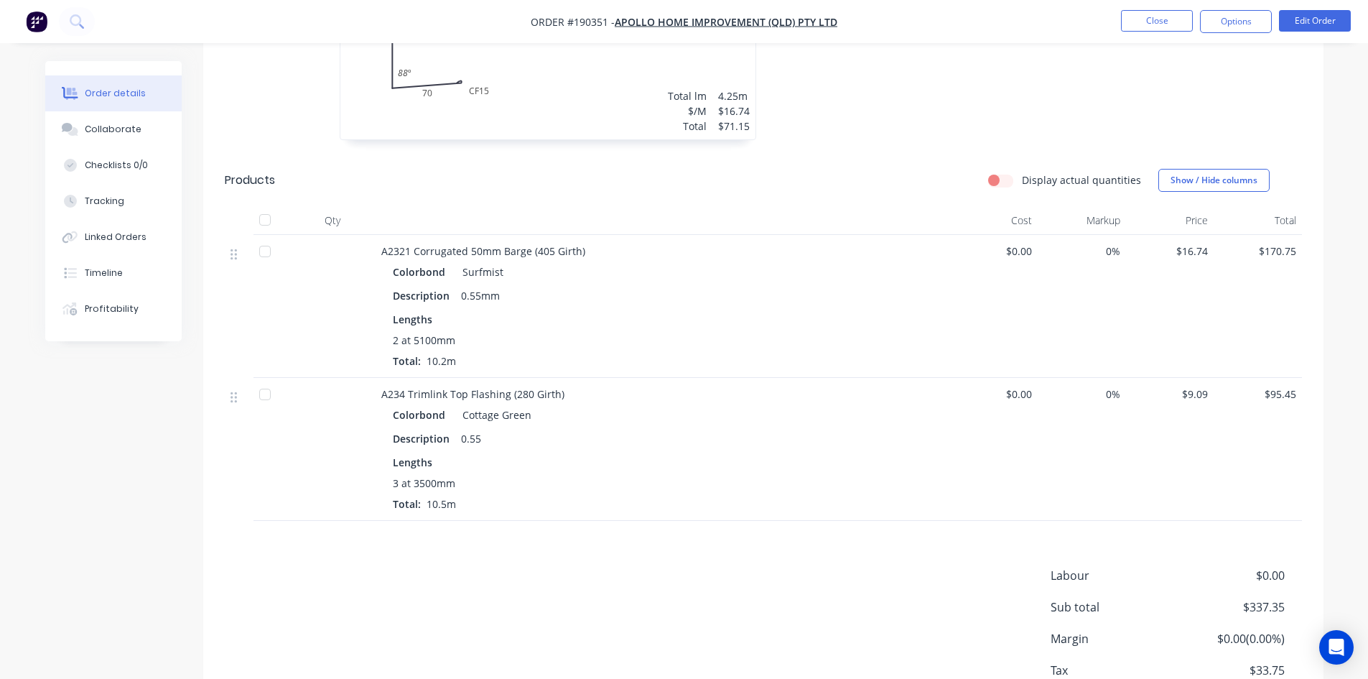
scroll to position [644, 0]
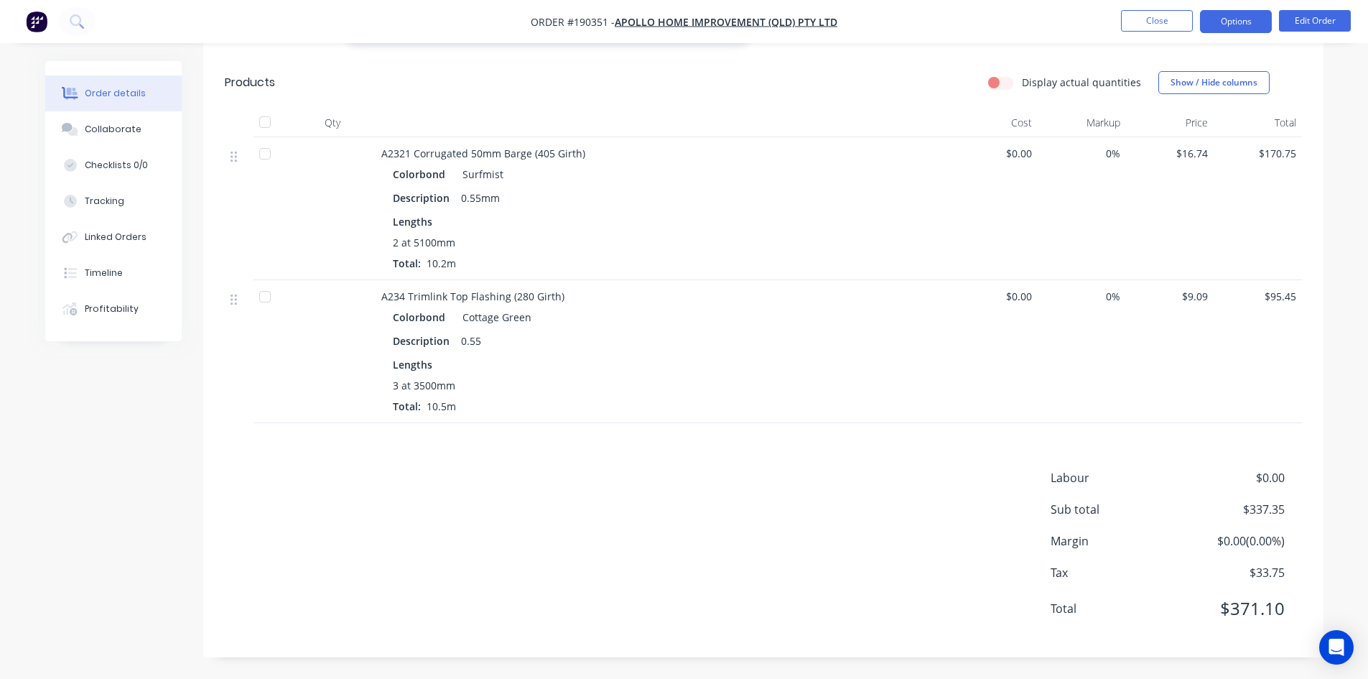
click at [1225, 22] on button "Options" at bounding box center [1236, 21] width 72 height 23
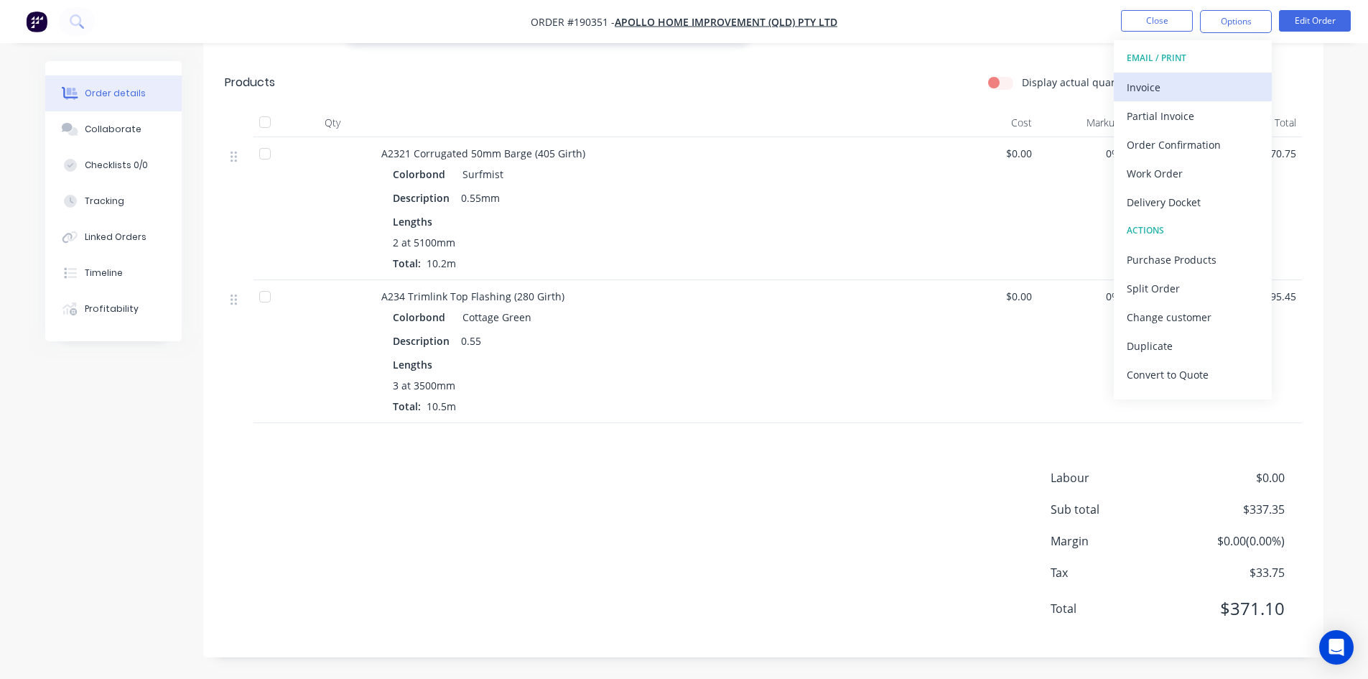
click at [1181, 83] on div "Invoice" at bounding box center [1193, 87] width 132 height 21
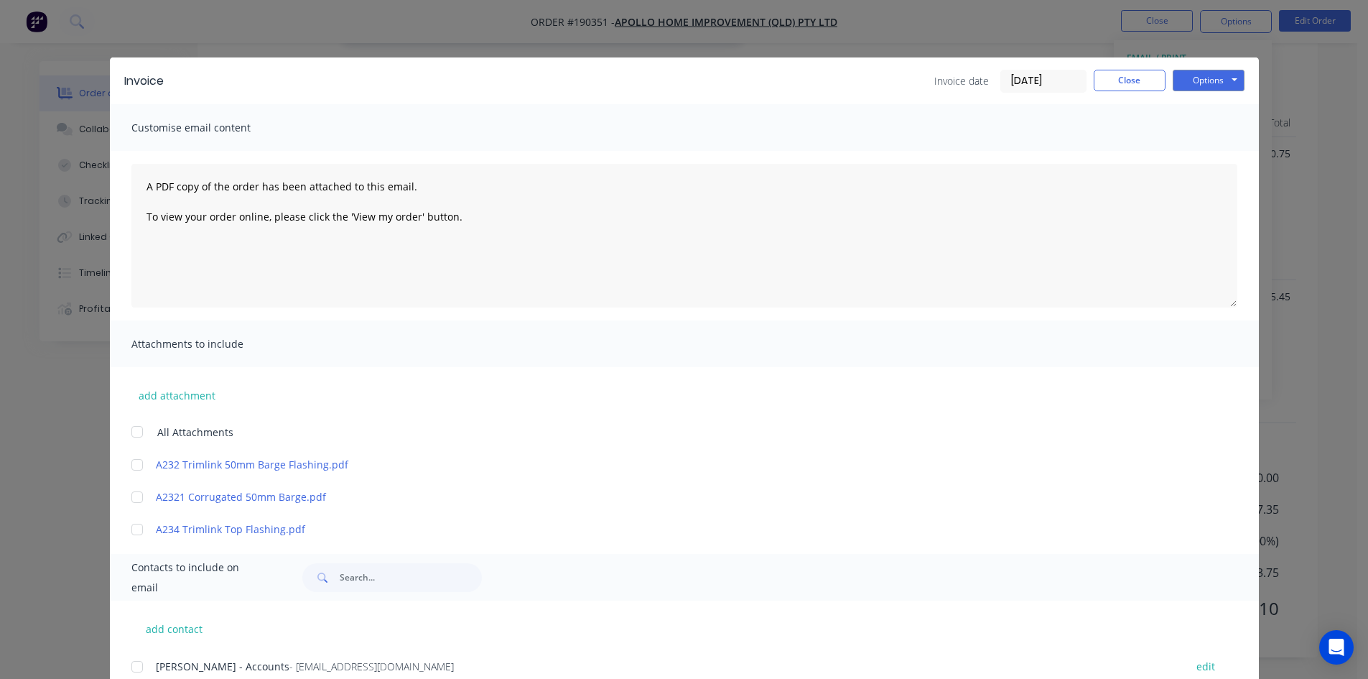
click at [137, 664] on div at bounding box center [137, 666] width 29 height 29
click at [1222, 88] on button "Options" at bounding box center [1209, 81] width 72 height 22
click at [1213, 152] on button "Email" at bounding box center [1219, 153] width 92 height 24
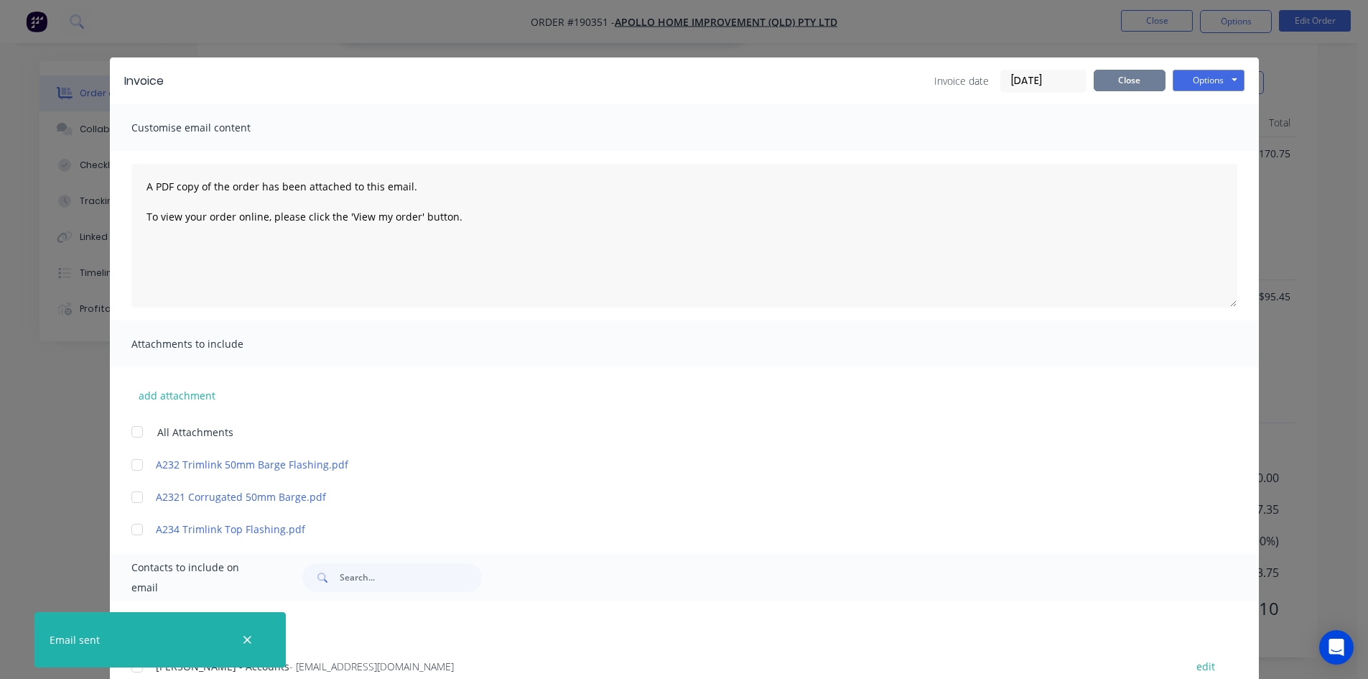
click at [1121, 80] on button "Close" at bounding box center [1130, 81] width 72 height 22
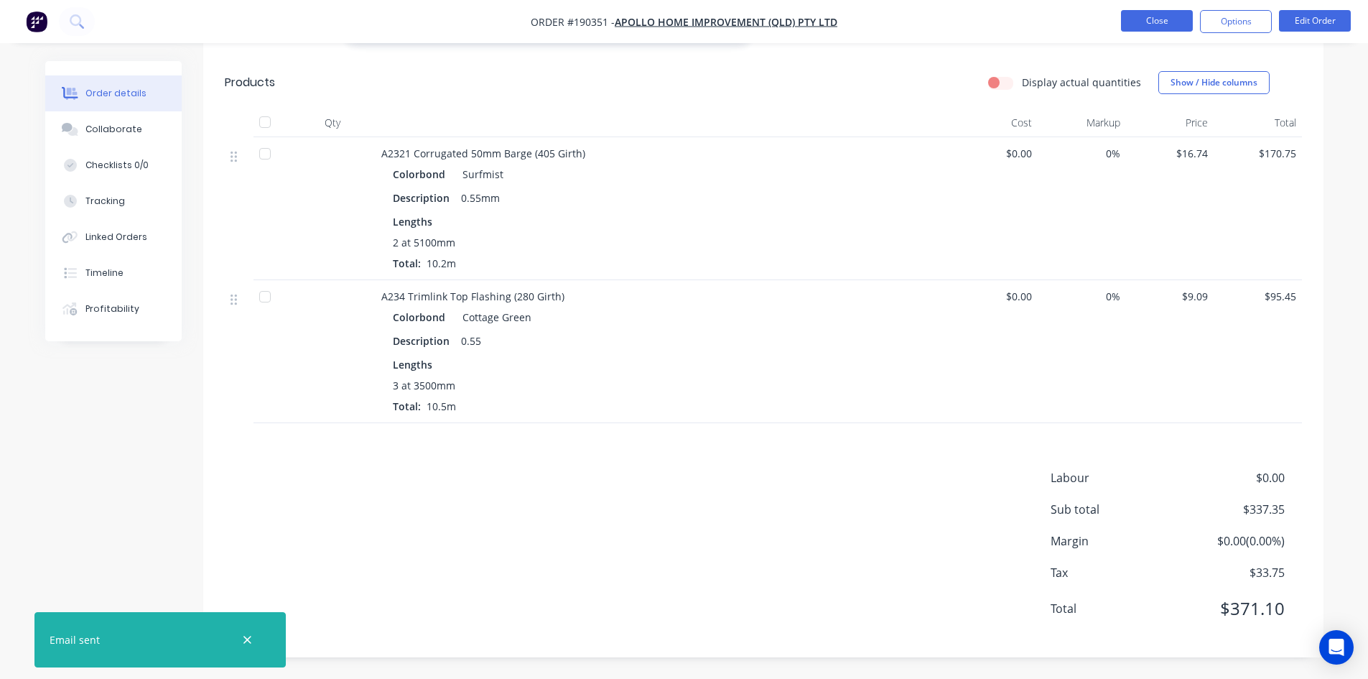
click at [1157, 12] on button "Close" at bounding box center [1157, 21] width 72 height 22
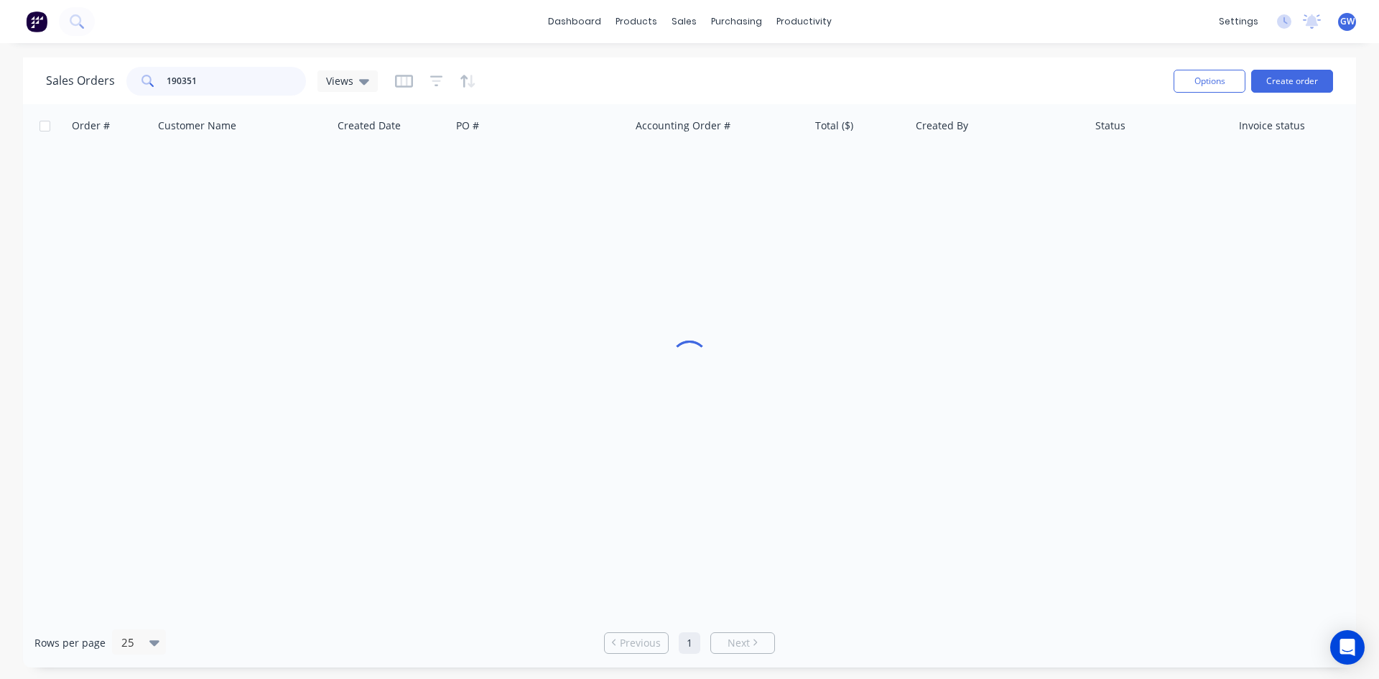
click at [47, 90] on div "Sales Orders 190351 Views" at bounding box center [212, 81] width 332 height 29
type input "190575"
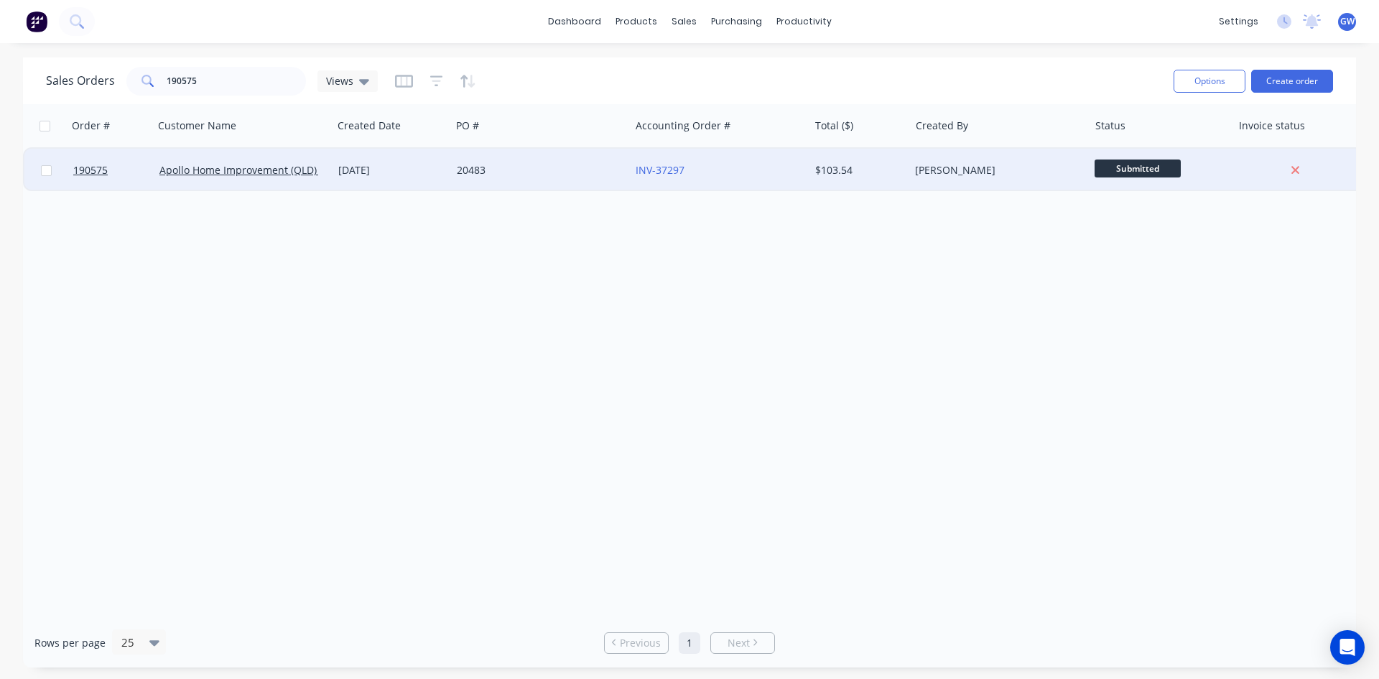
click at [836, 184] on div "$103.54" at bounding box center [859, 170] width 101 height 43
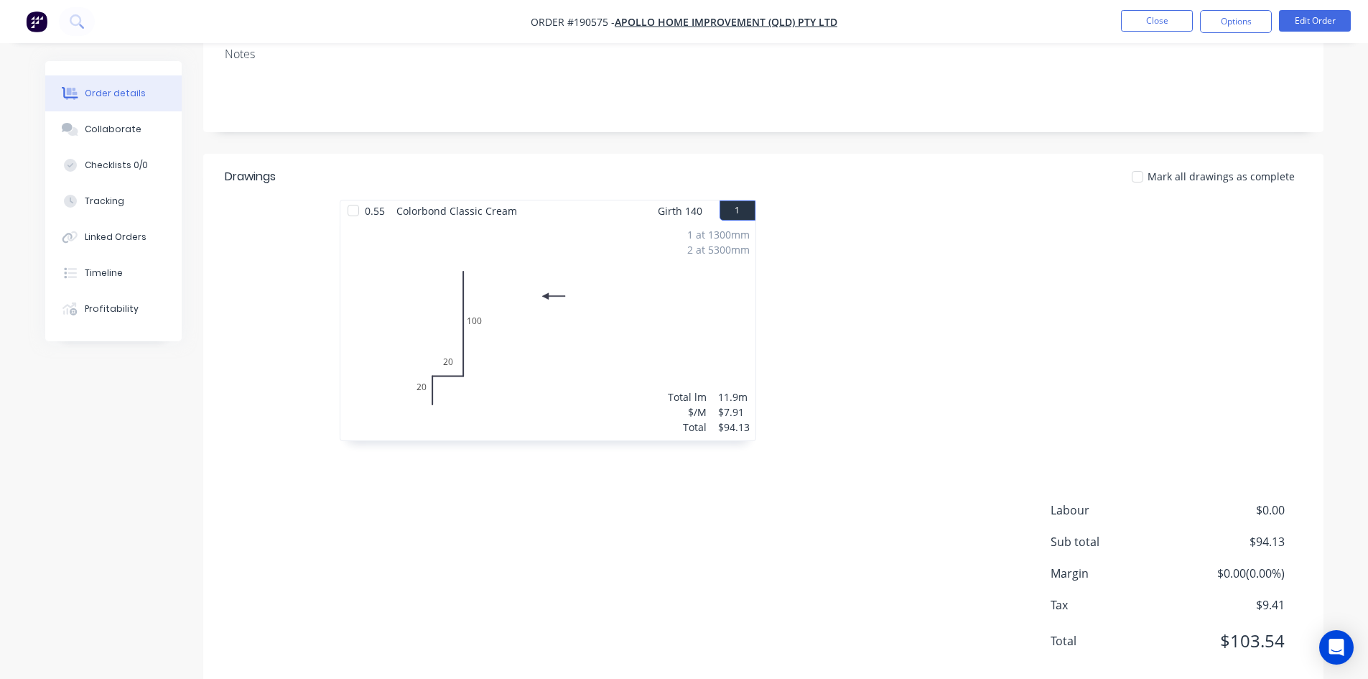
scroll to position [278, 0]
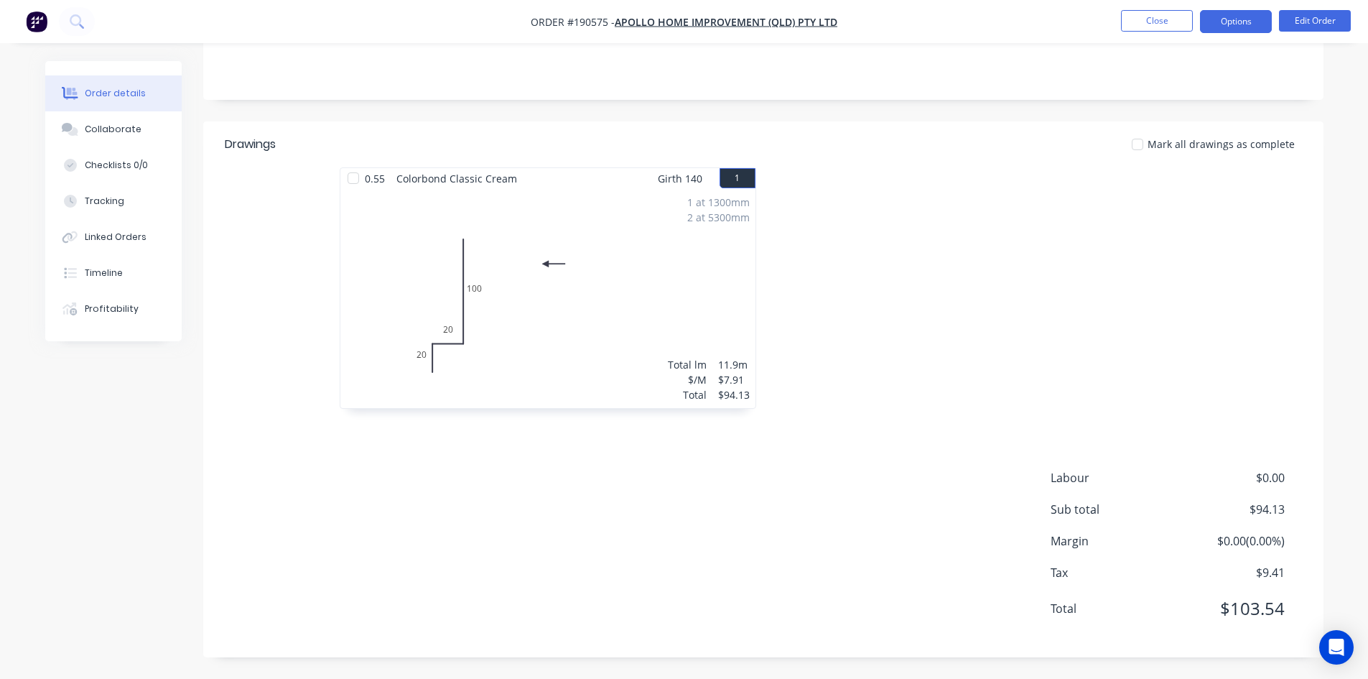
click at [1225, 19] on button "Options" at bounding box center [1236, 21] width 72 height 23
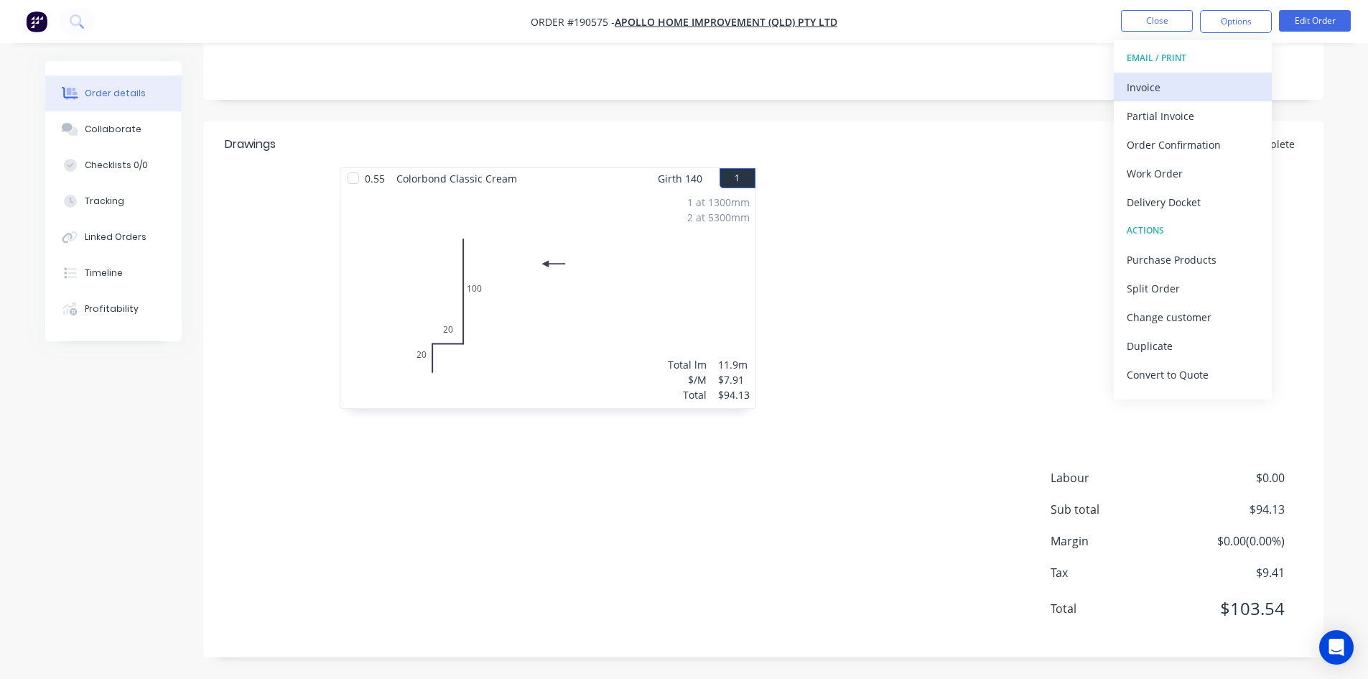
click at [1171, 84] on div "Invoice" at bounding box center [1193, 87] width 132 height 21
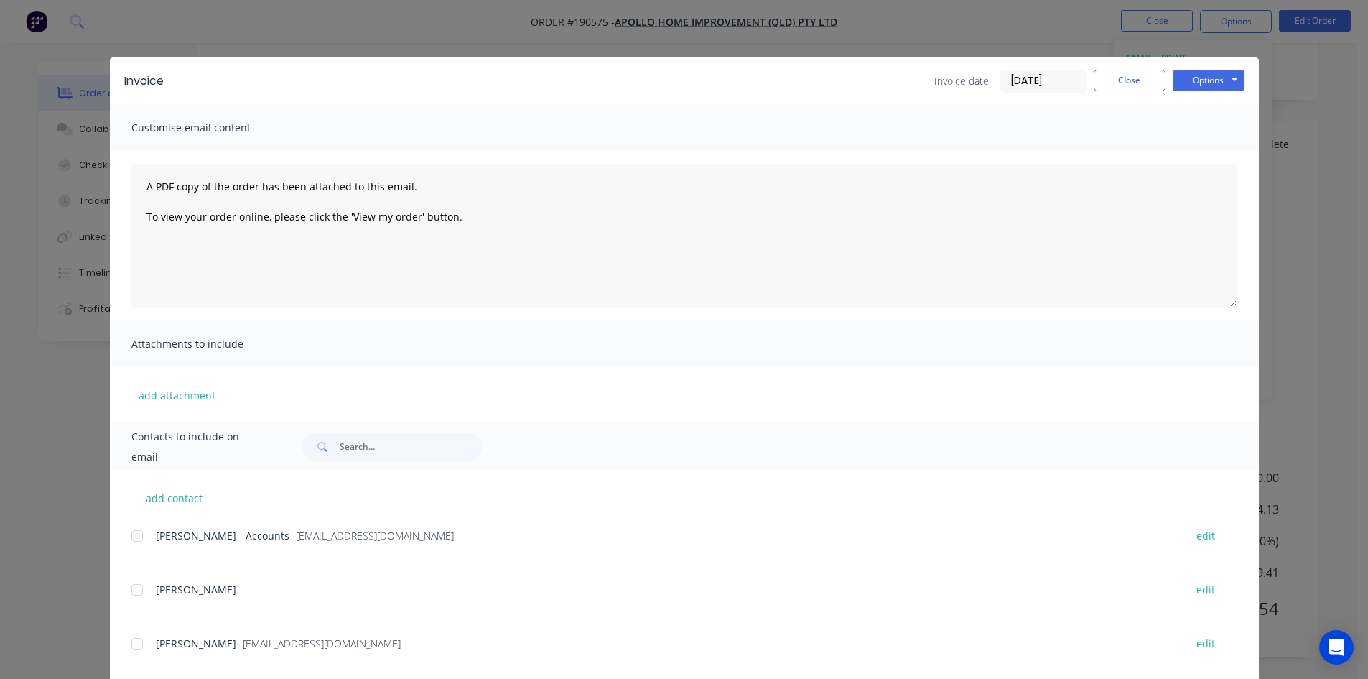
click at [136, 534] on div at bounding box center [137, 535] width 29 height 29
click at [1198, 81] on button "Options" at bounding box center [1209, 81] width 72 height 22
click at [1204, 161] on button "Email" at bounding box center [1219, 153] width 92 height 24
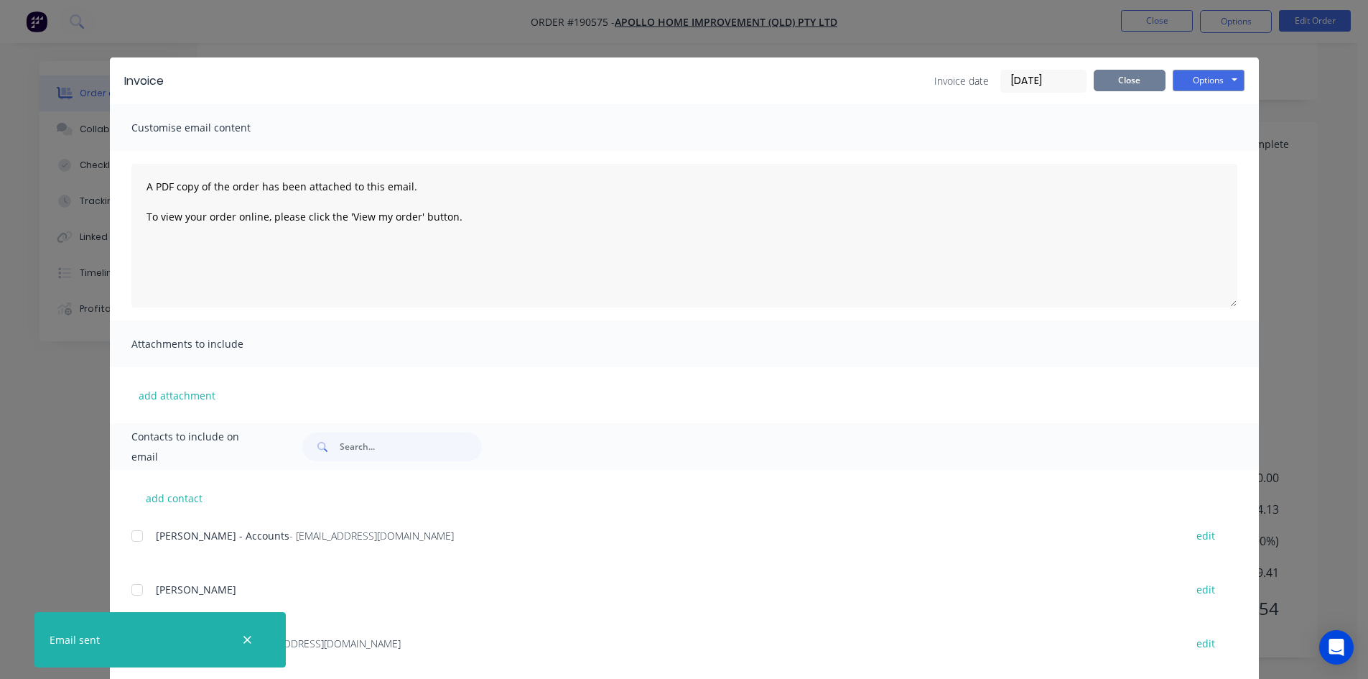
click at [1135, 78] on button "Close" at bounding box center [1130, 81] width 72 height 22
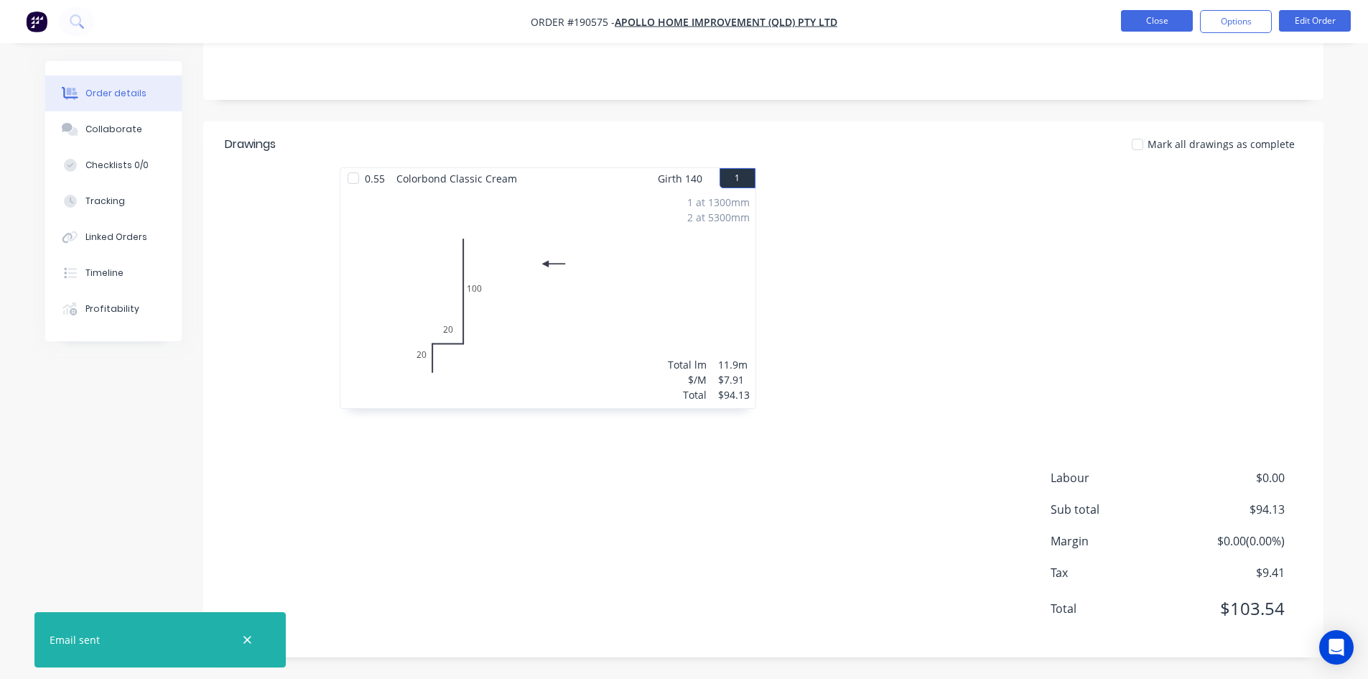
click at [1160, 22] on button "Close" at bounding box center [1157, 21] width 72 height 22
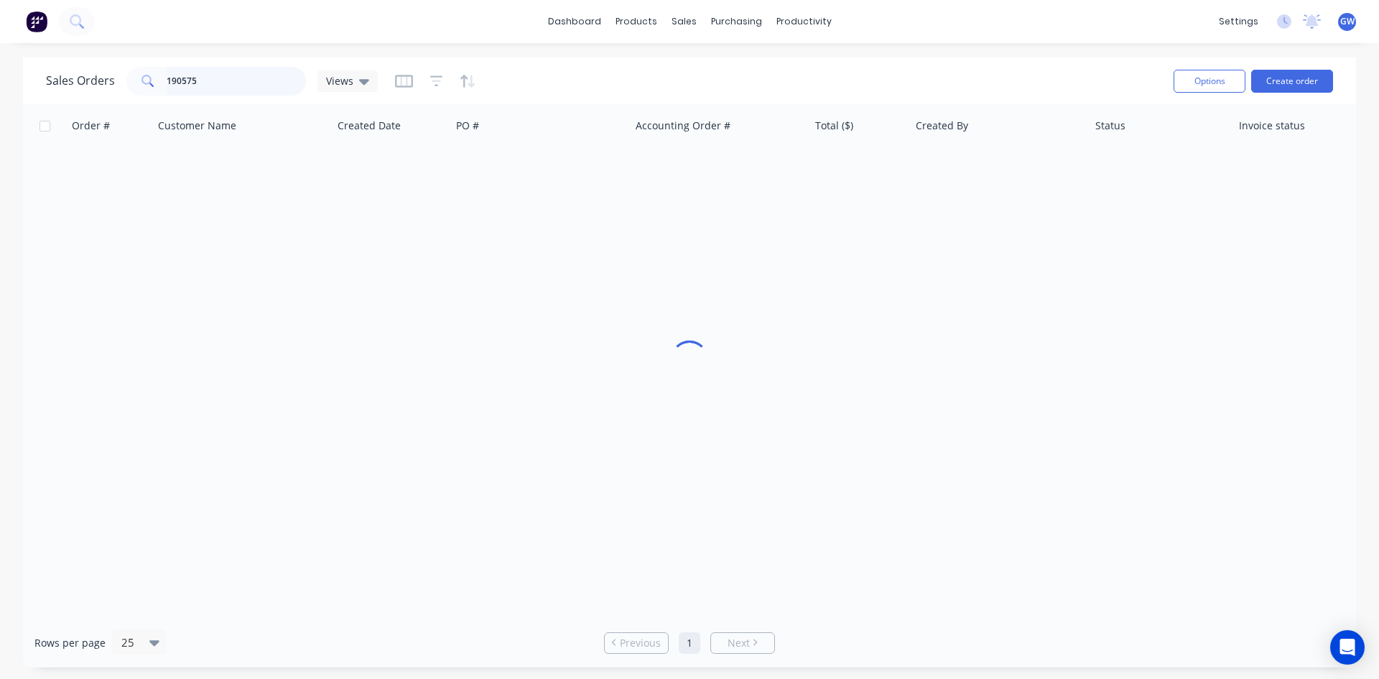
click at [236, 84] on input "190575" at bounding box center [237, 81] width 140 height 29
type input "190616"
click at [886, 164] on div "$200.23" at bounding box center [857, 170] width 84 height 14
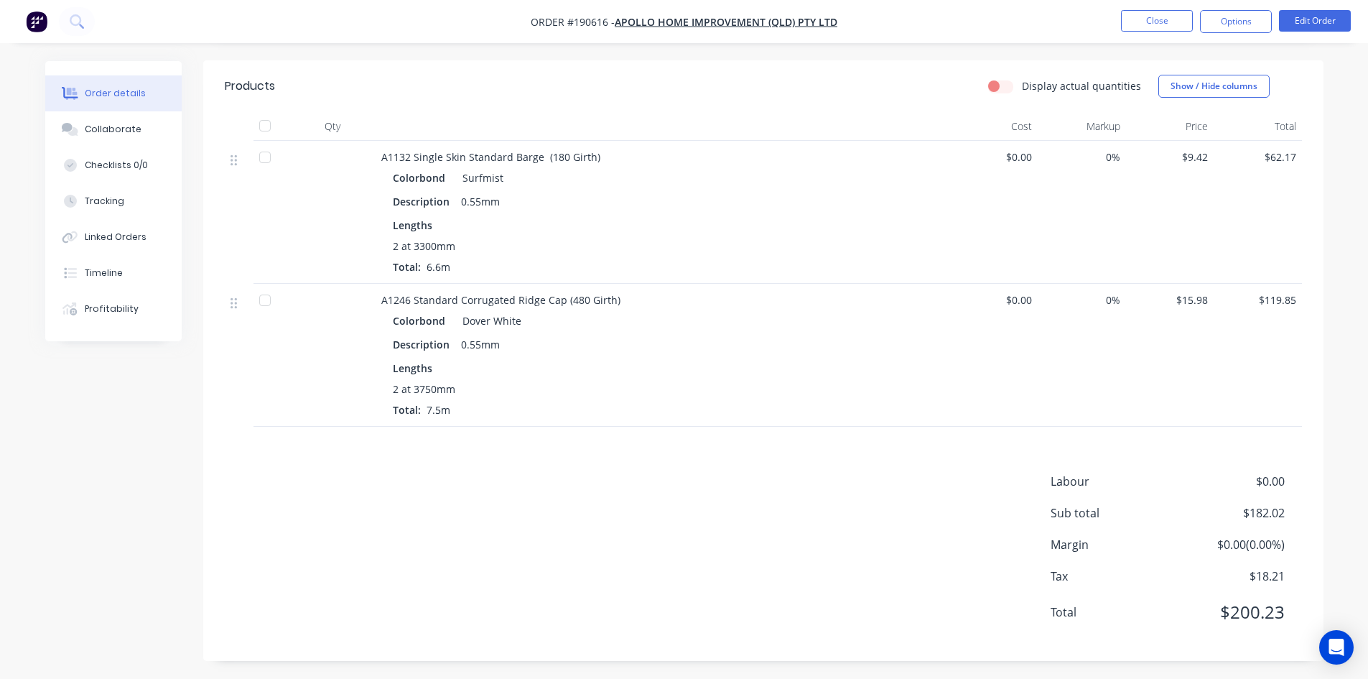
scroll to position [343, 0]
click at [1246, 13] on button "Options" at bounding box center [1236, 21] width 72 height 23
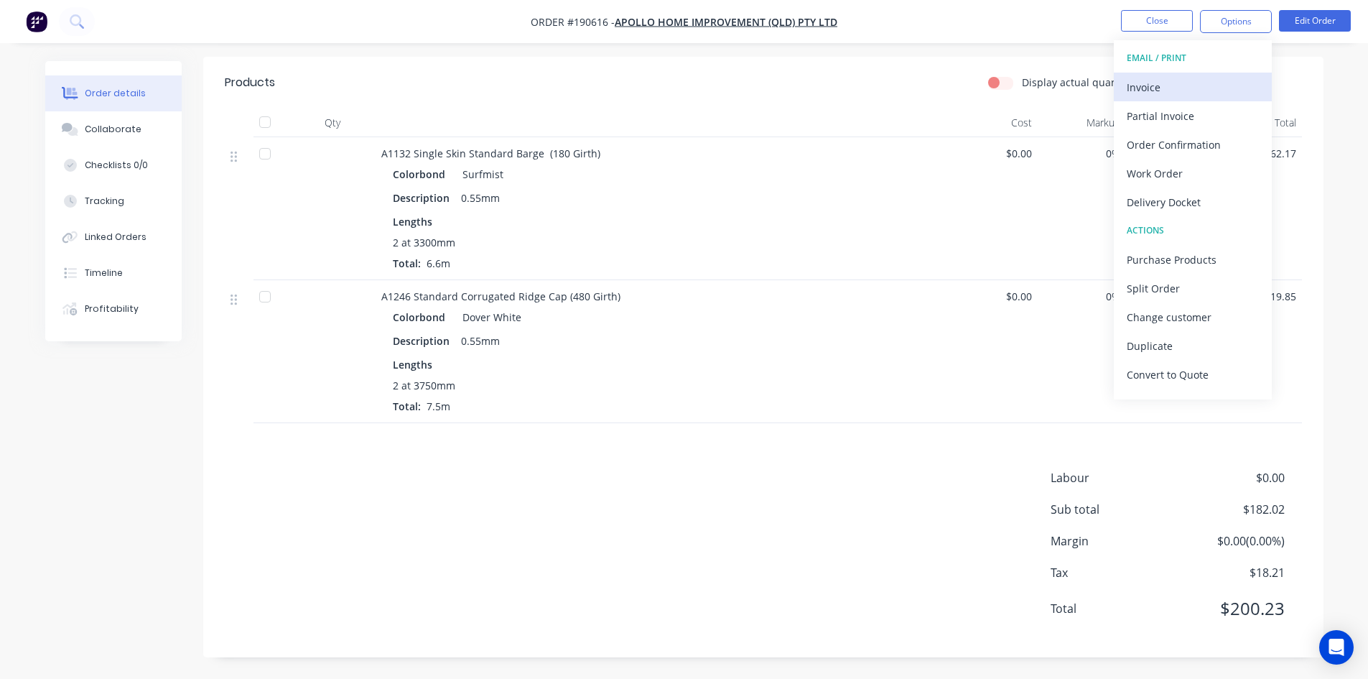
click at [1202, 80] on div "Invoice" at bounding box center [1193, 87] width 132 height 21
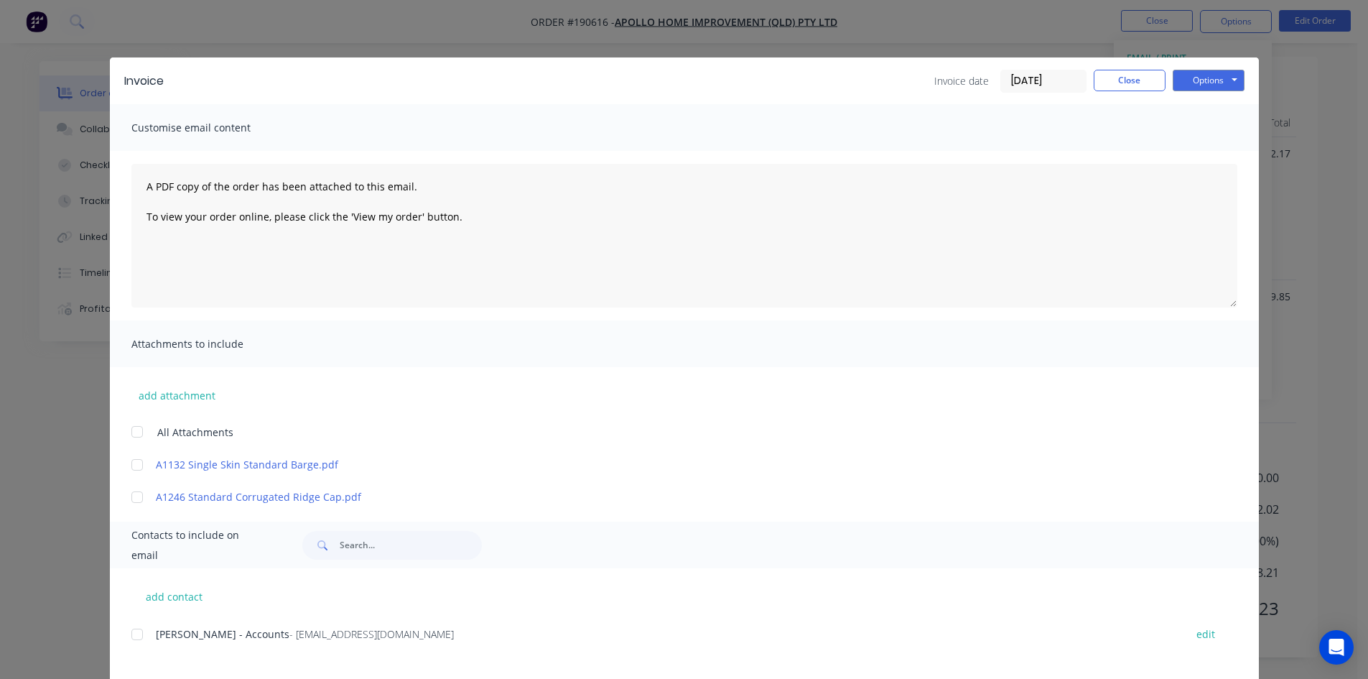
click at [136, 631] on div at bounding box center [137, 634] width 29 height 29
click at [1197, 80] on button "Options" at bounding box center [1209, 81] width 72 height 22
click at [1202, 151] on button "Email" at bounding box center [1219, 153] width 92 height 24
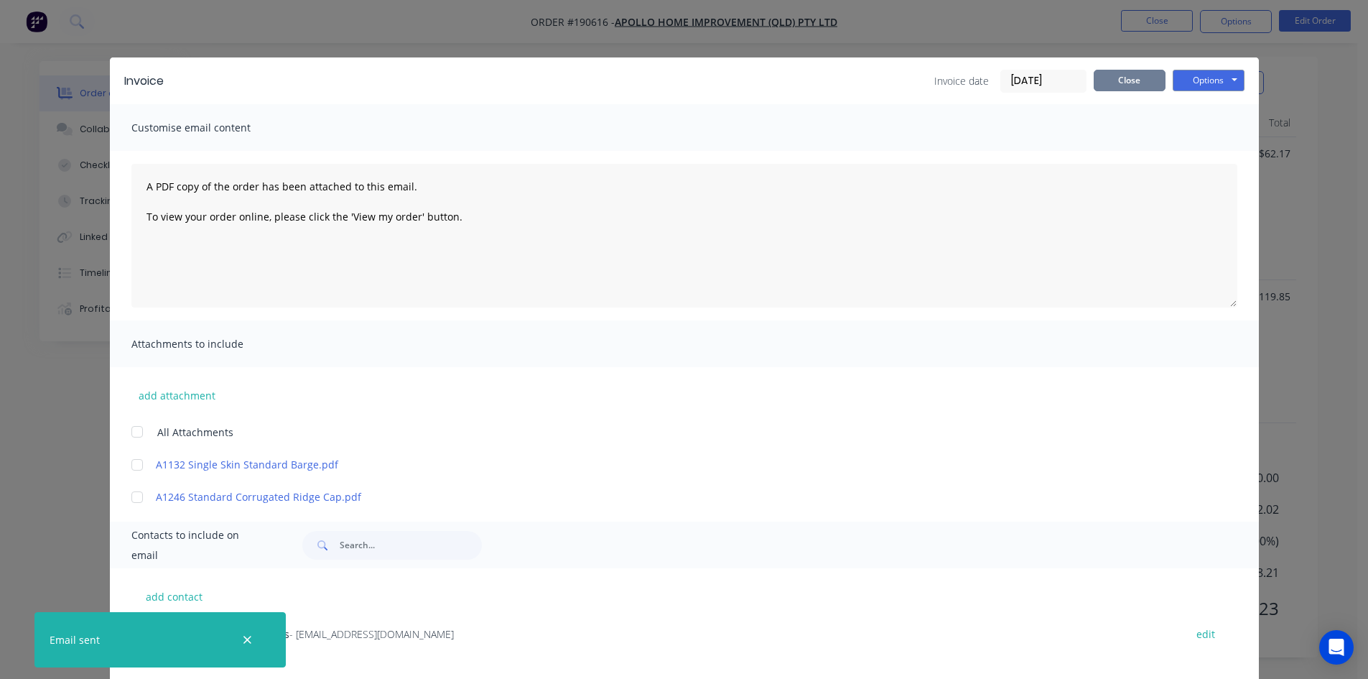
click at [1115, 74] on button "Close" at bounding box center [1130, 81] width 72 height 22
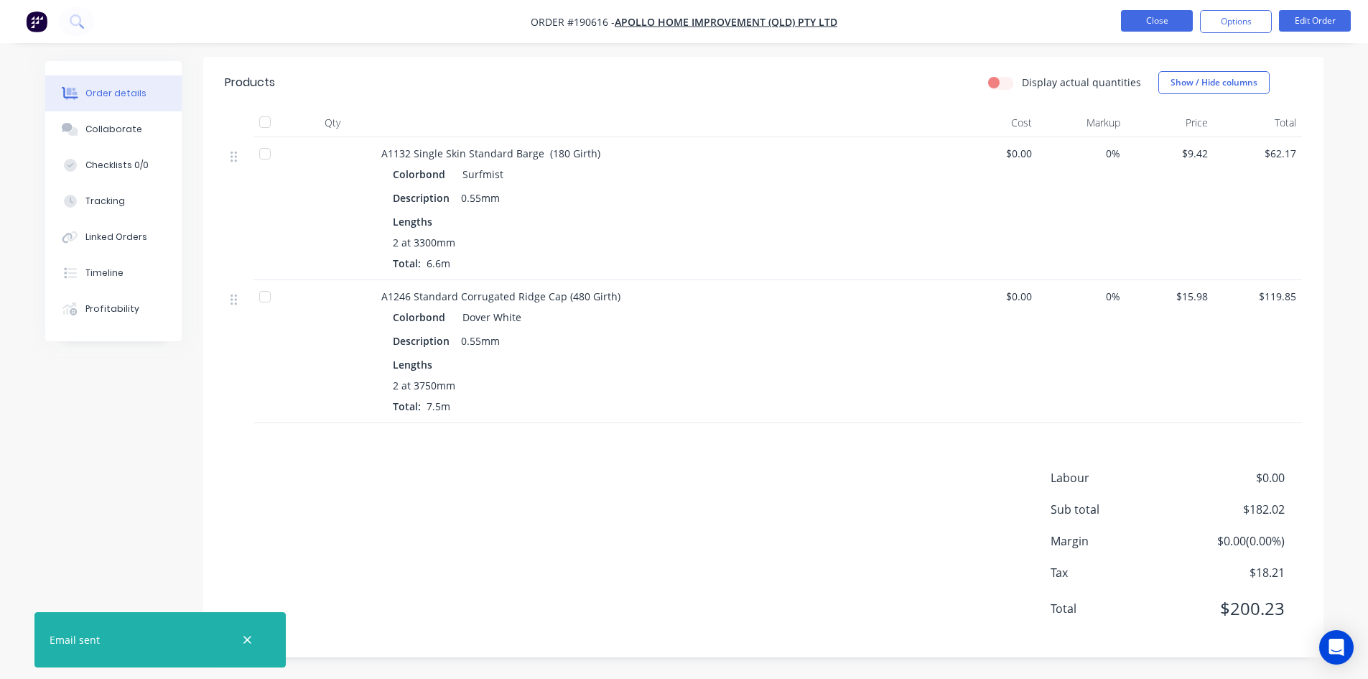
click at [1152, 24] on button "Close" at bounding box center [1157, 21] width 72 height 22
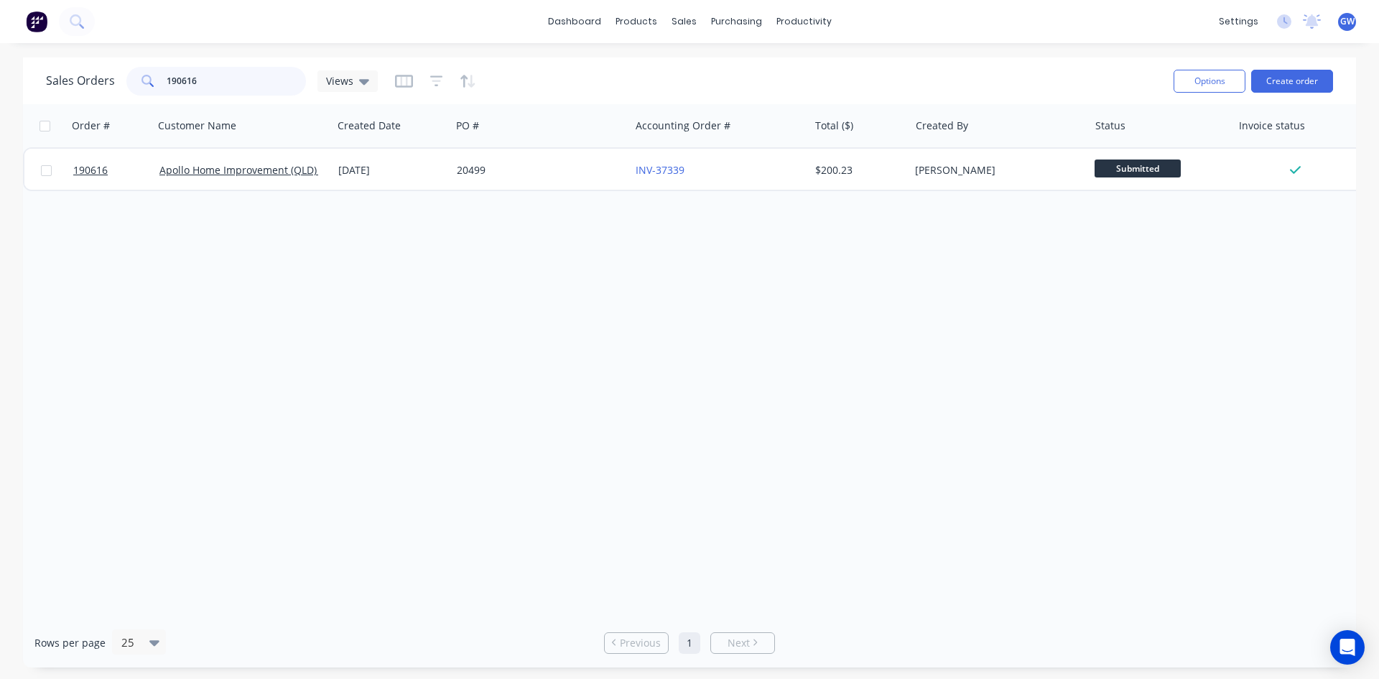
drag, startPoint x: 200, startPoint y: 78, endPoint x: 71, endPoint y: 85, distance: 129.5
click at [71, 85] on div "Sales Orders 190616 Views" at bounding box center [212, 81] width 332 height 29
type input "190167"
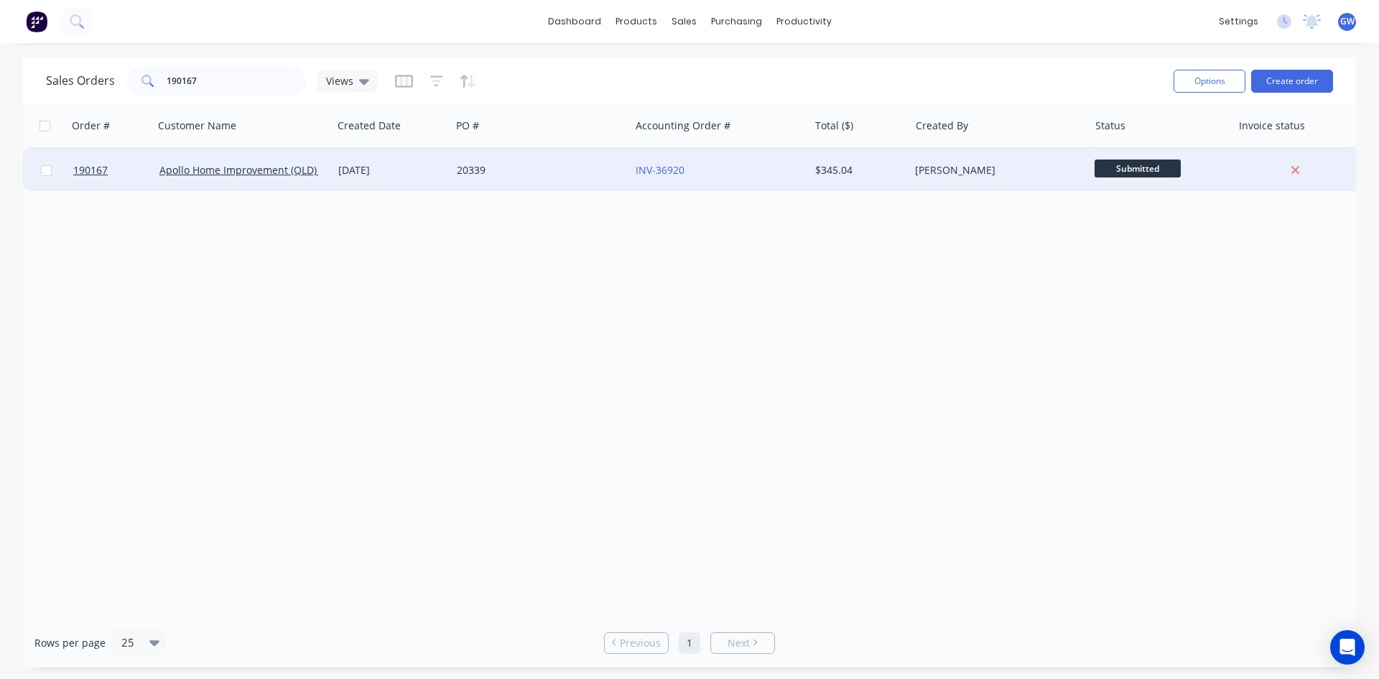
click at [952, 175] on div "[PERSON_NAME]" at bounding box center [994, 170] width 159 height 14
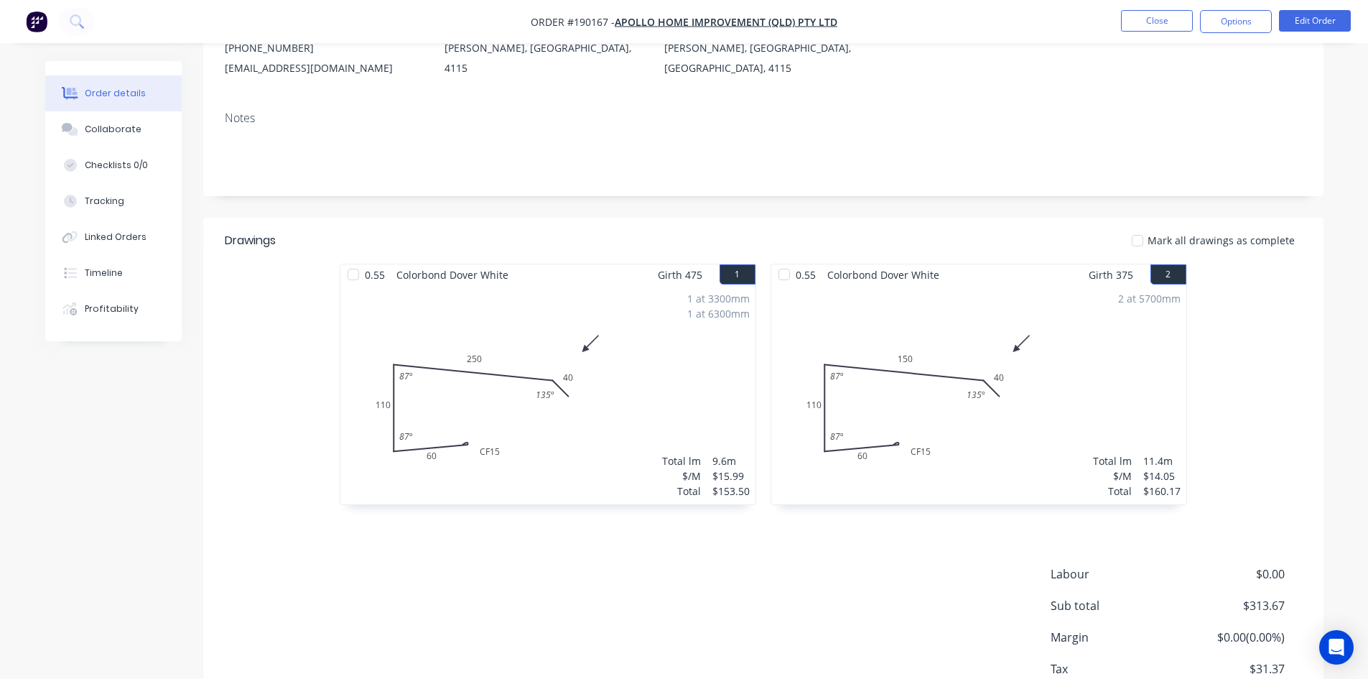
scroll to position [278, 0]
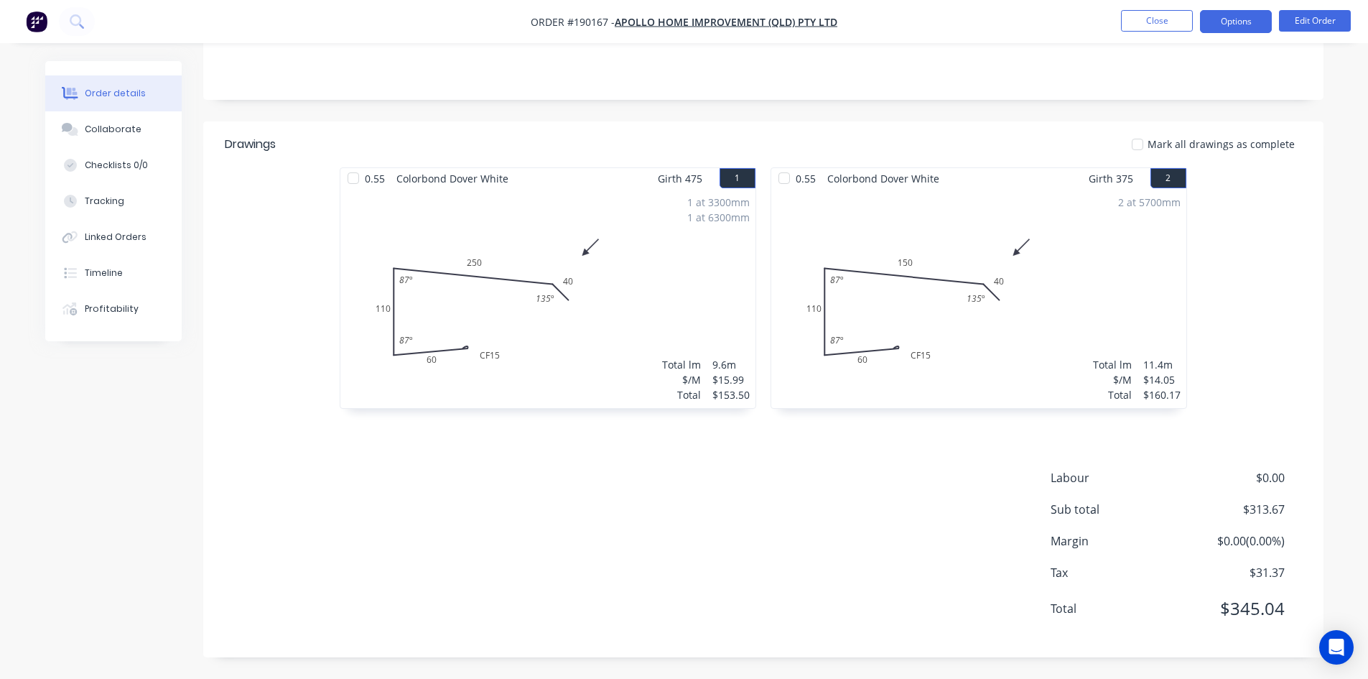
click at [1219, 15] on button "Options" at bounding box center [1236, 21] width 72 height 23
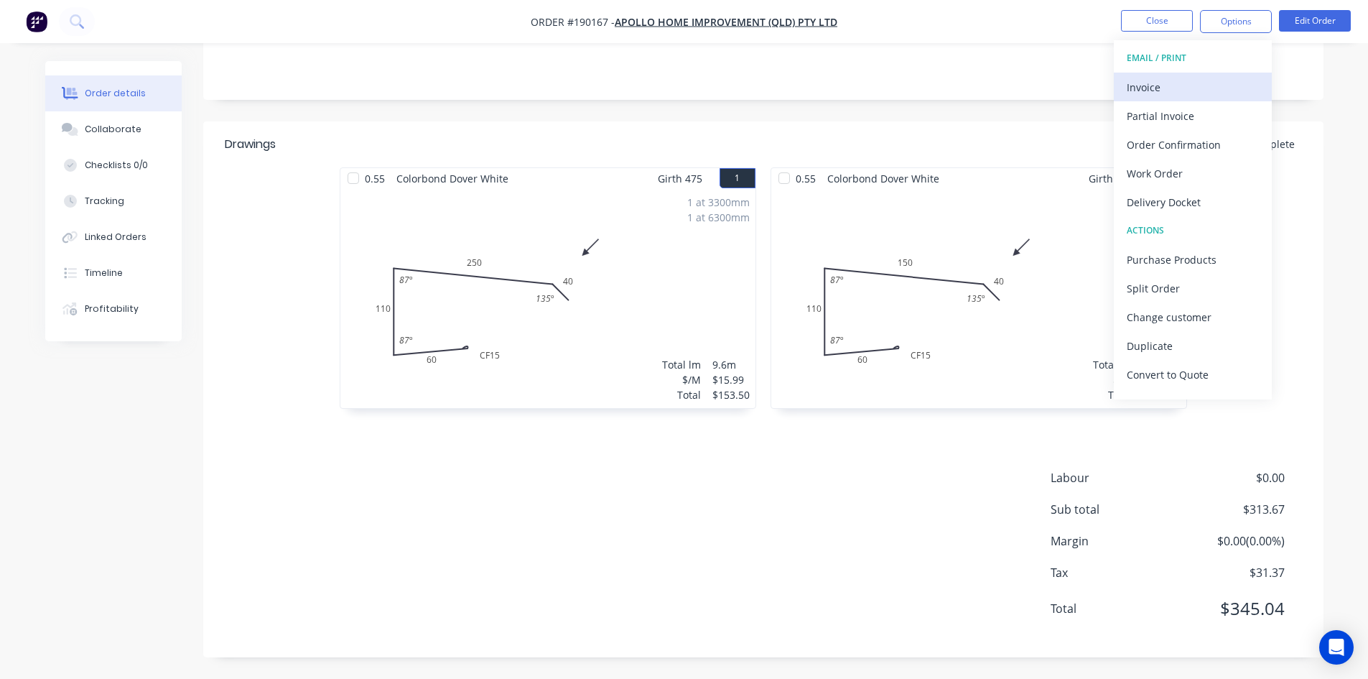
click at [1200, 75] on button "Invoice" at bounding box center [1193, 87] width 158 height 29
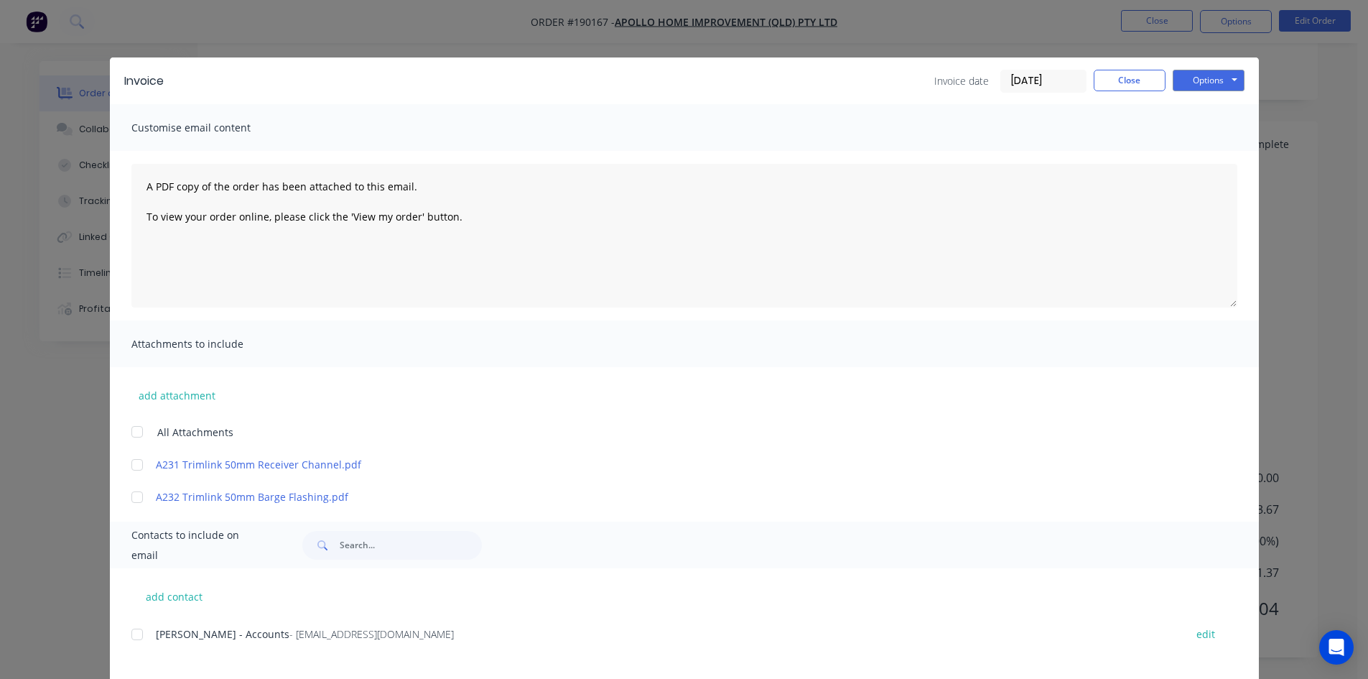
click at [135, 631] on div at bounding box center [137, 634] width 29 height 29
click at [1206, 70] on button "Options" at bounding box center [1209, 81] width 72 height 22
click at [1219, 155] on button "Email" at bounding box center [1219, 153] width 92 height 24
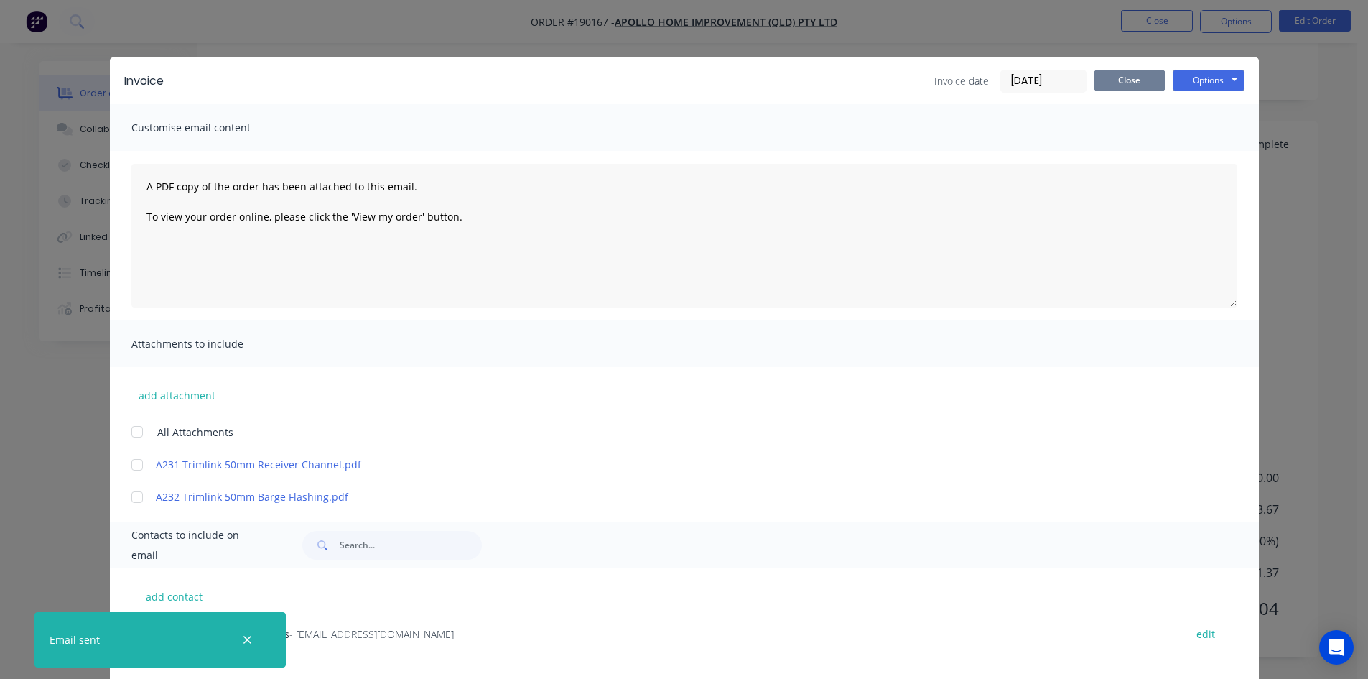
click at [1140, 81] on button "Close" at bounding box center [1130, 81] width 72 height 22
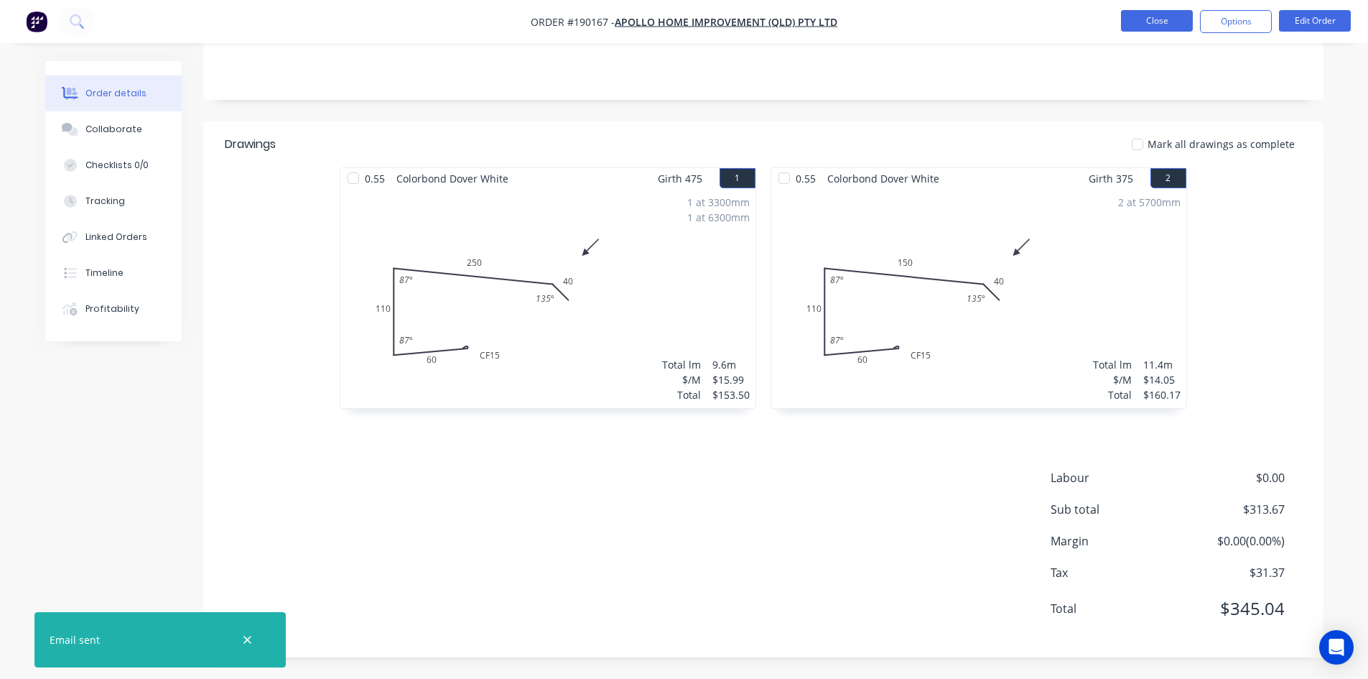
click at [1151, 11] on button "Close" at bounding box center [1157, 21] width 72 height 22
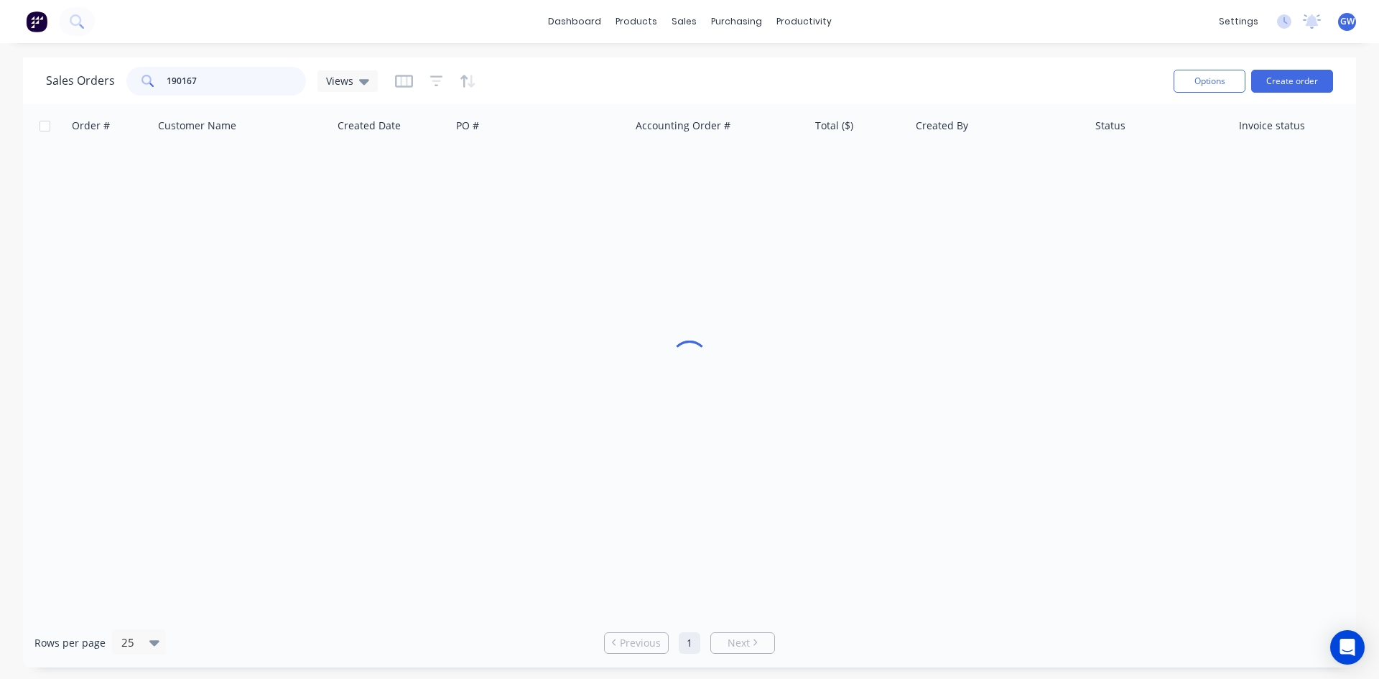
drag, startPoint x: 218, startPoint y: 83, endPoint x: 64, endPoint y: 85, distance: 154.4
click at [64, 85] on div "Sales Orders 190167 Views" at bounding box center [212, 81] width 332 height 29
type input "191475"
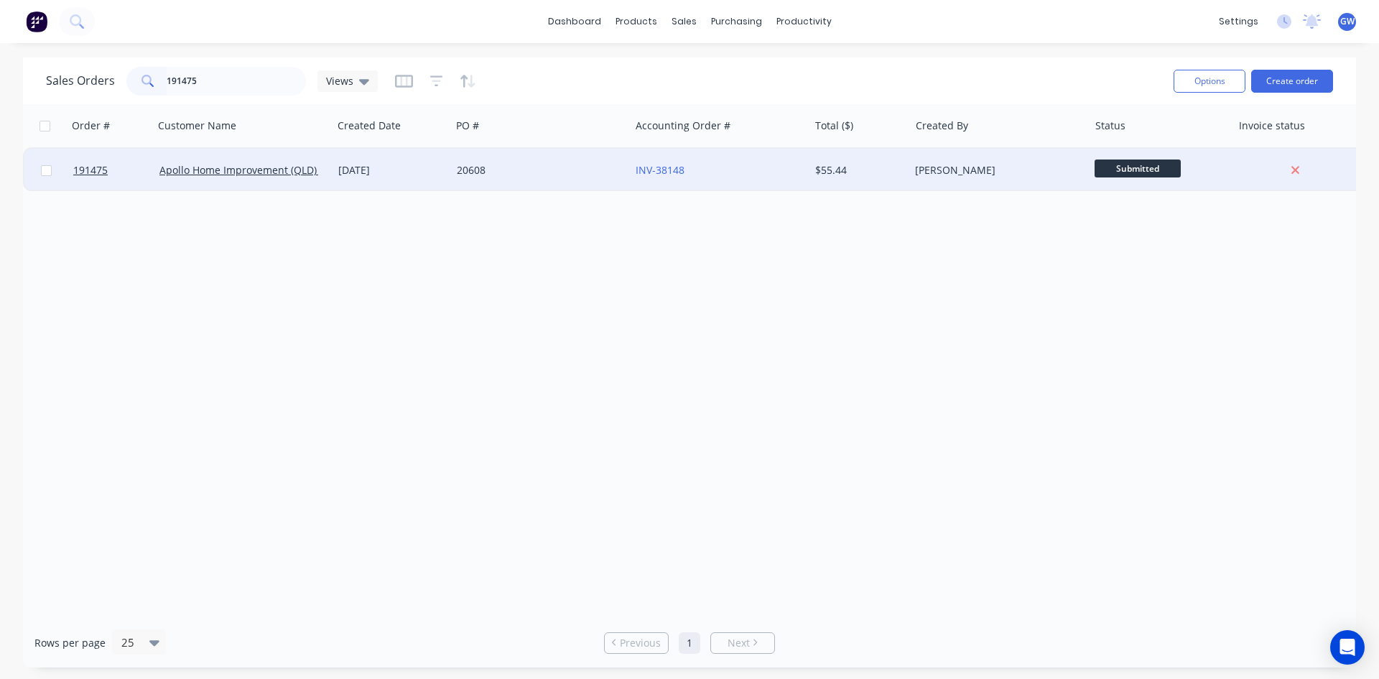
click at [720, 173] on div "INV-38148" at bounding box center [715, 170] width 159 height 14
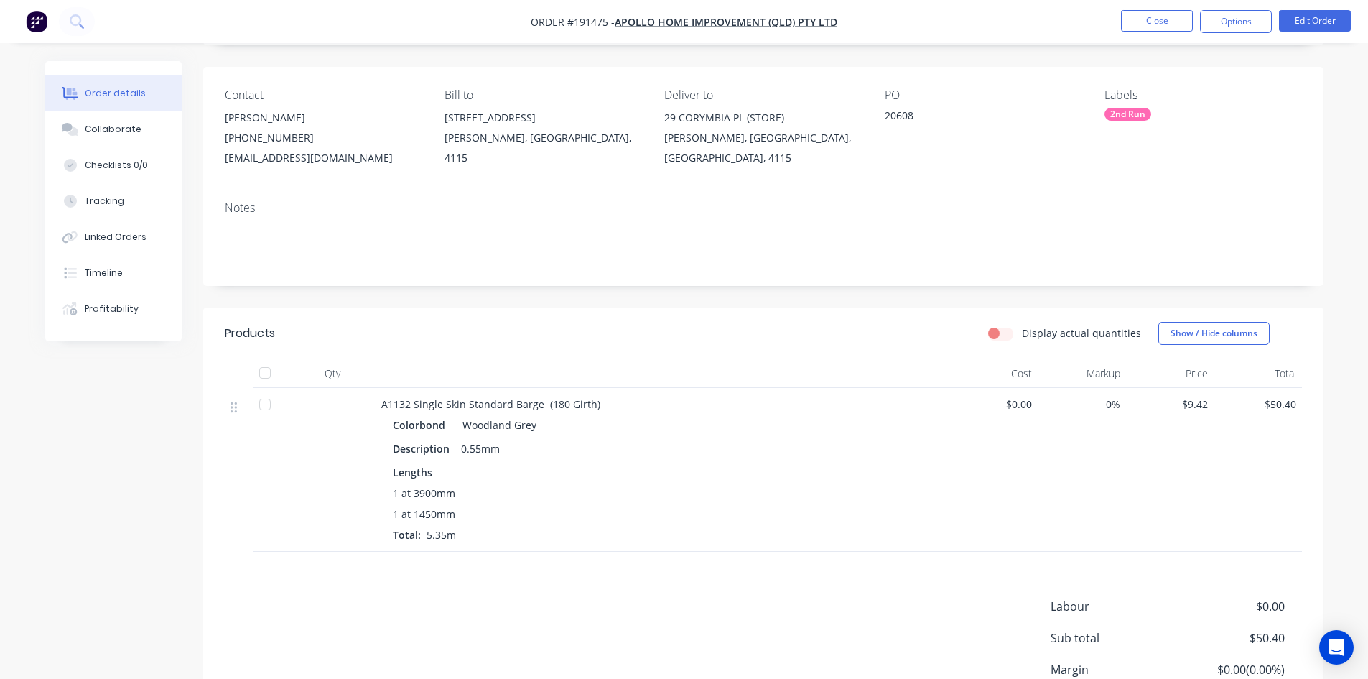
scroll to position [220, 0]
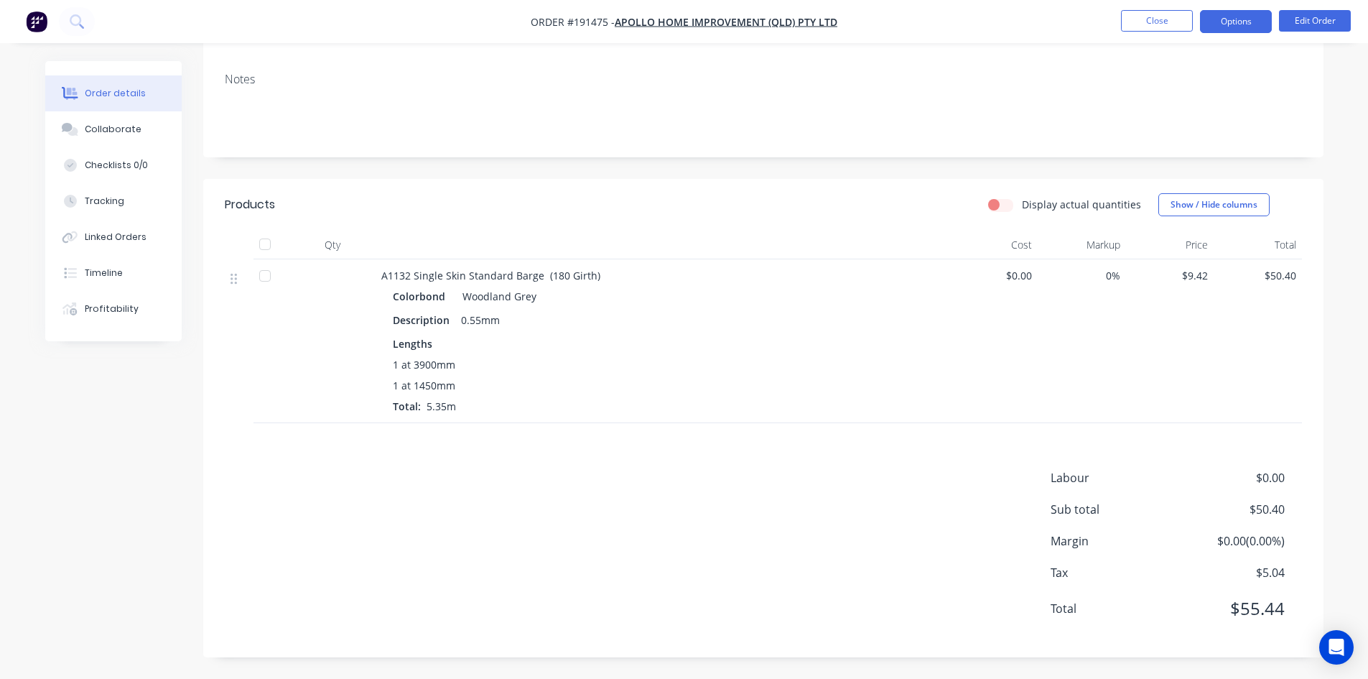
click at [1254, 17] on button "Options" at bounding box center [1236, 21] width 72 height 23
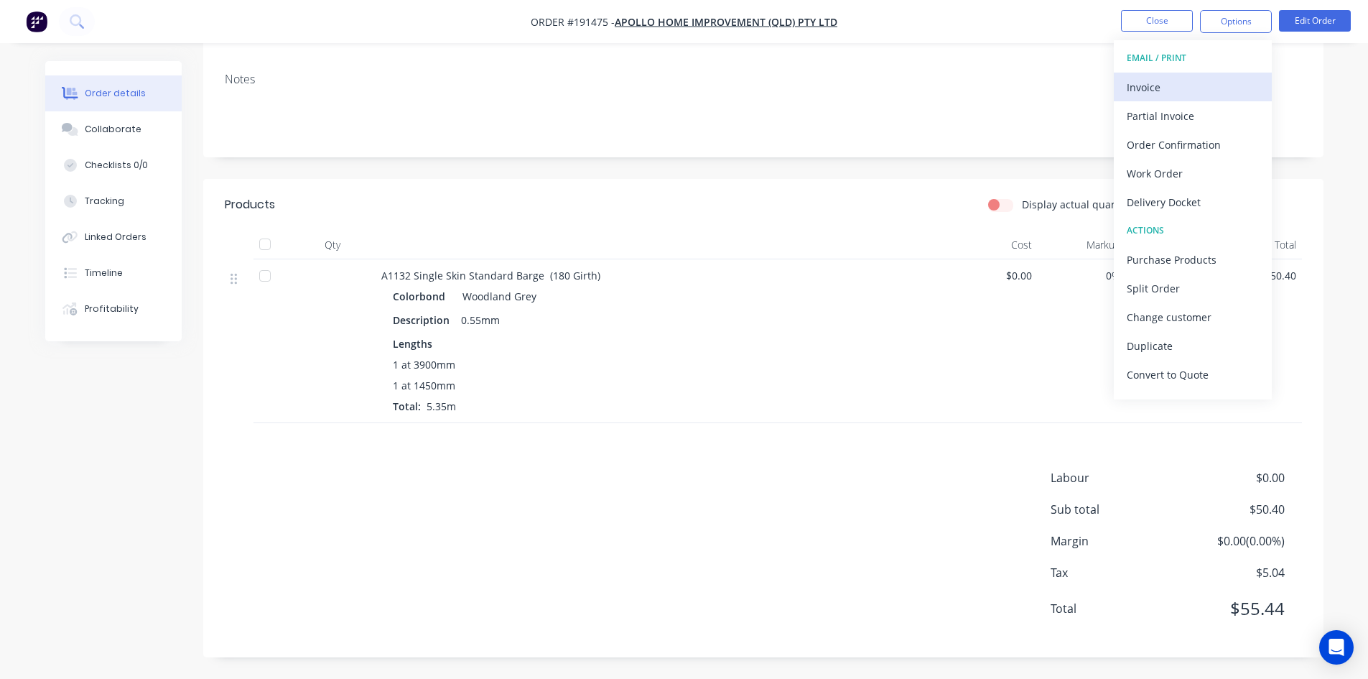
click at [1174, 98] on button "Invoice" at bounding box center [1193, 87] width 158 height 29
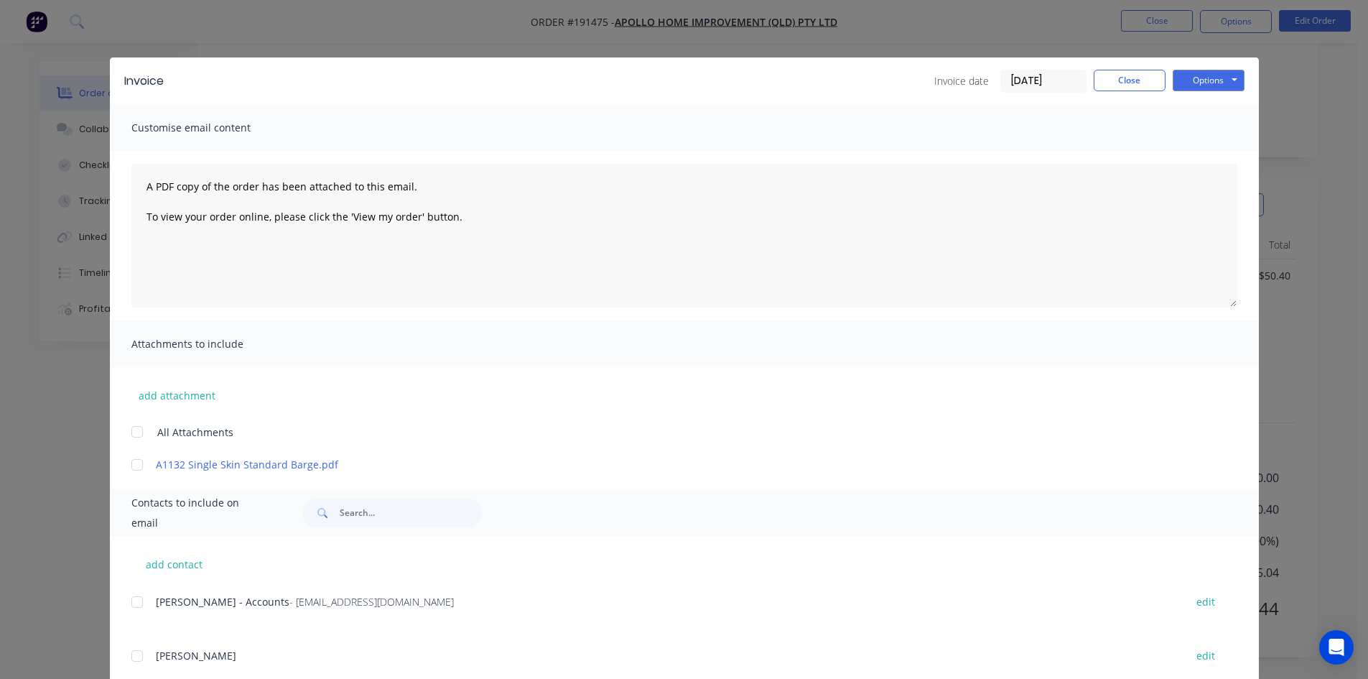
click at [130, 610] on div at bounding box center [137, 602] width 29 height 29
click at [1189, 86] on button "Options" at bounding box center [1209, 81] width 72 height 22
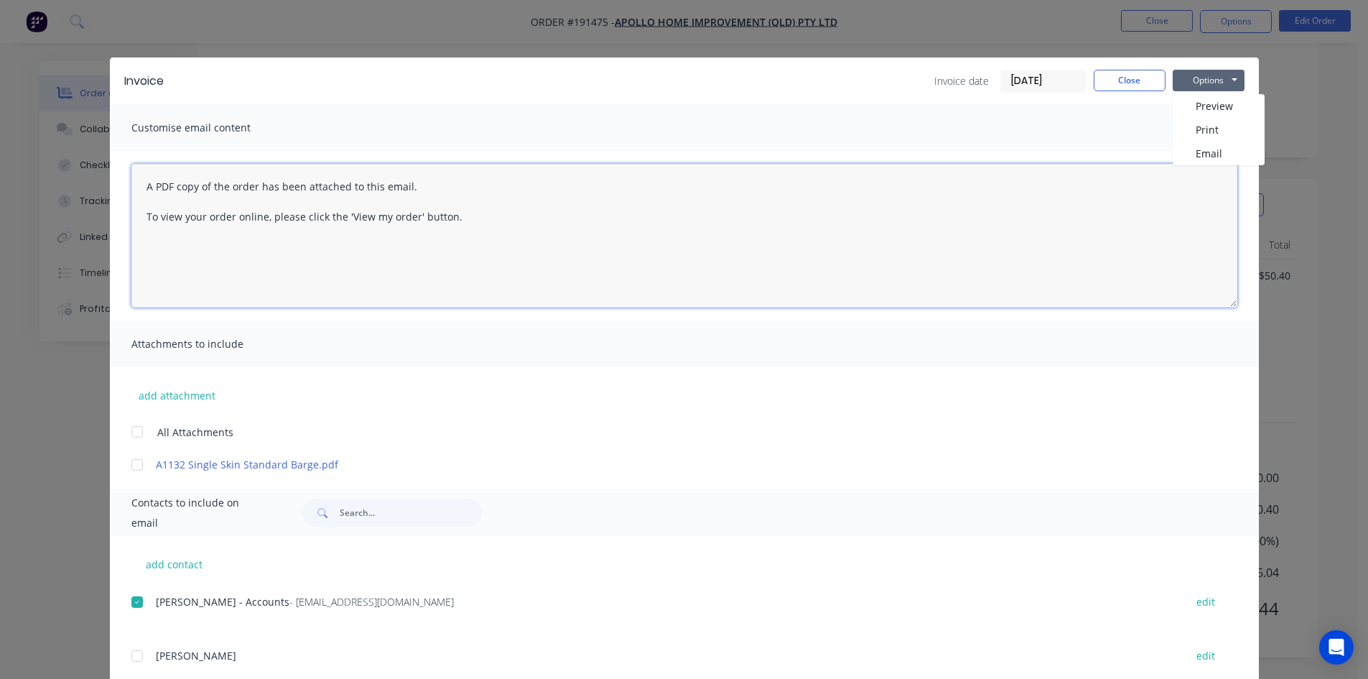
click at [1201, 165] on textarea "A PDF copy of the order has been attached to this email. To view your order onl…" at bounding box center [684, 236] width 1106 height 144
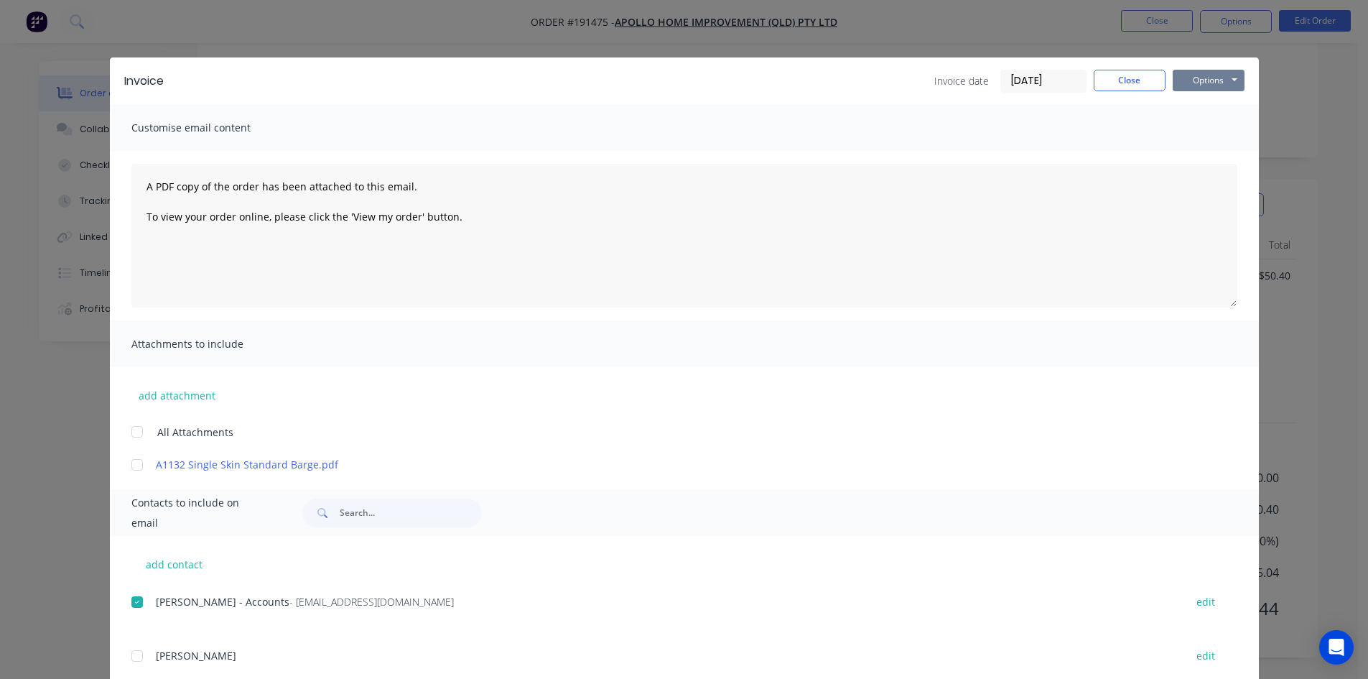
click at [1216, 90] on button "Options" at bounding box center [1209, 81] width 72 height 22
click at [1241, 157] on button "Email" at bounding box center [1219, 153] width 92 height 24
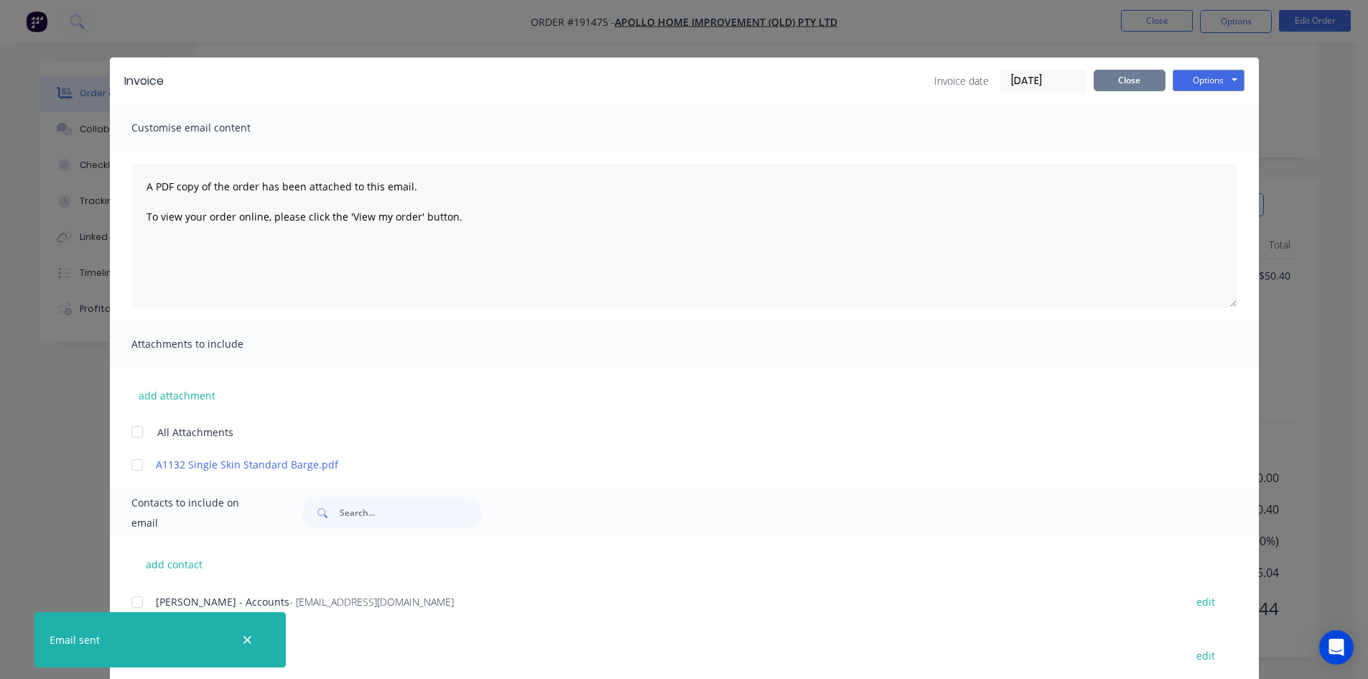
click at [1141, 77] on button "Close" at bounding box center [1130, 81] width 72 height 22
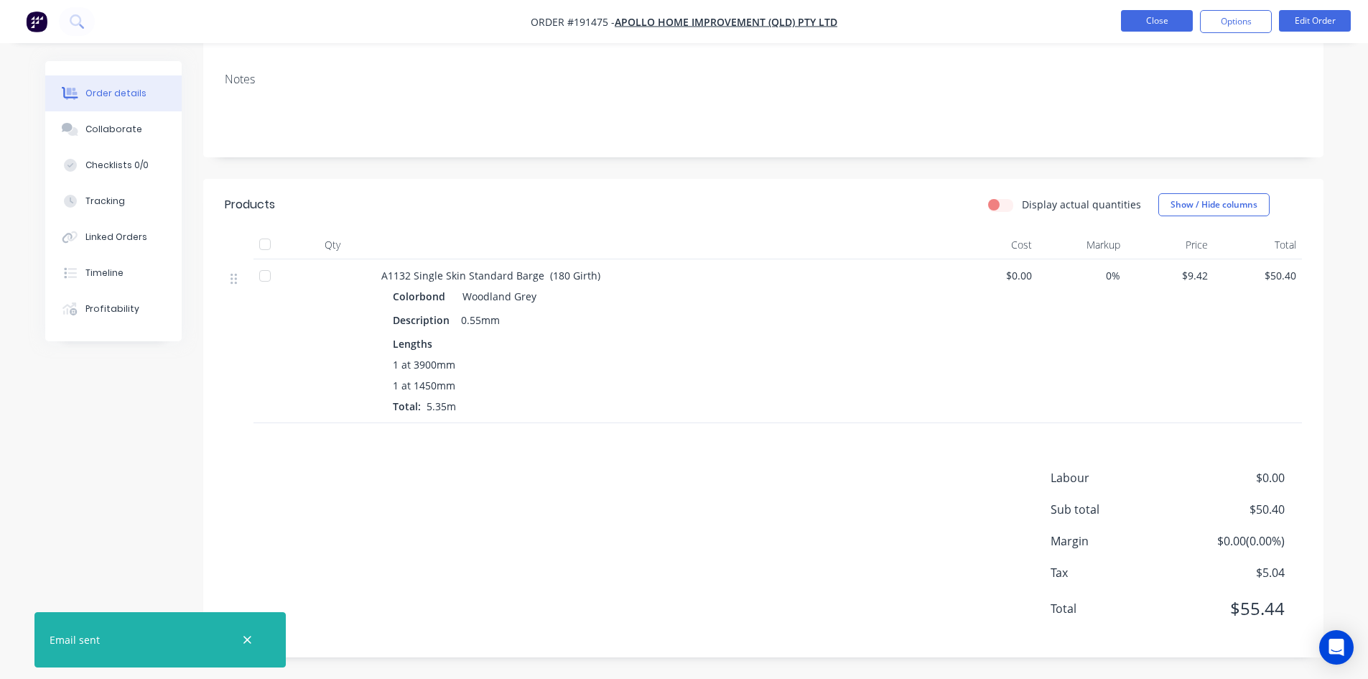
click at [1167, 16] on button "Close" at bounding box center [1157, 21] width 72 height 22
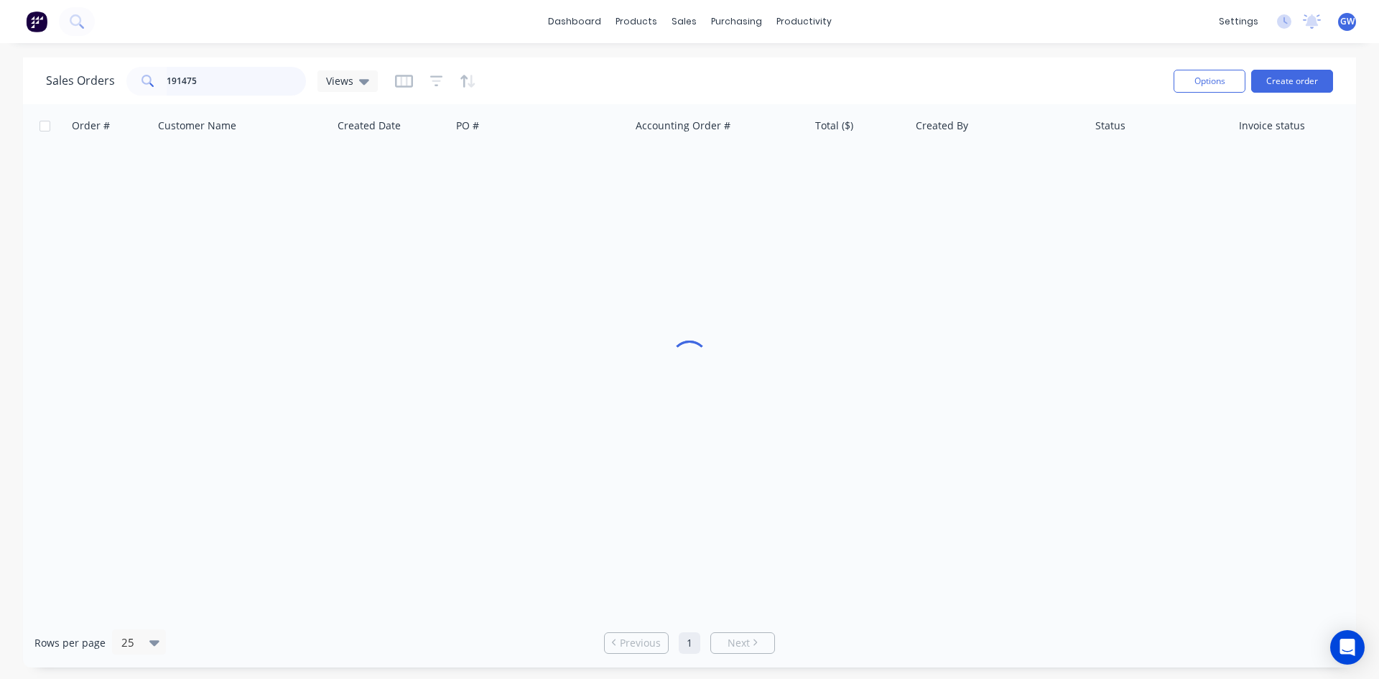
click at [208, 75] on input "191475" at bounding box center [237, 81] width 140 height 29
type input "190958"
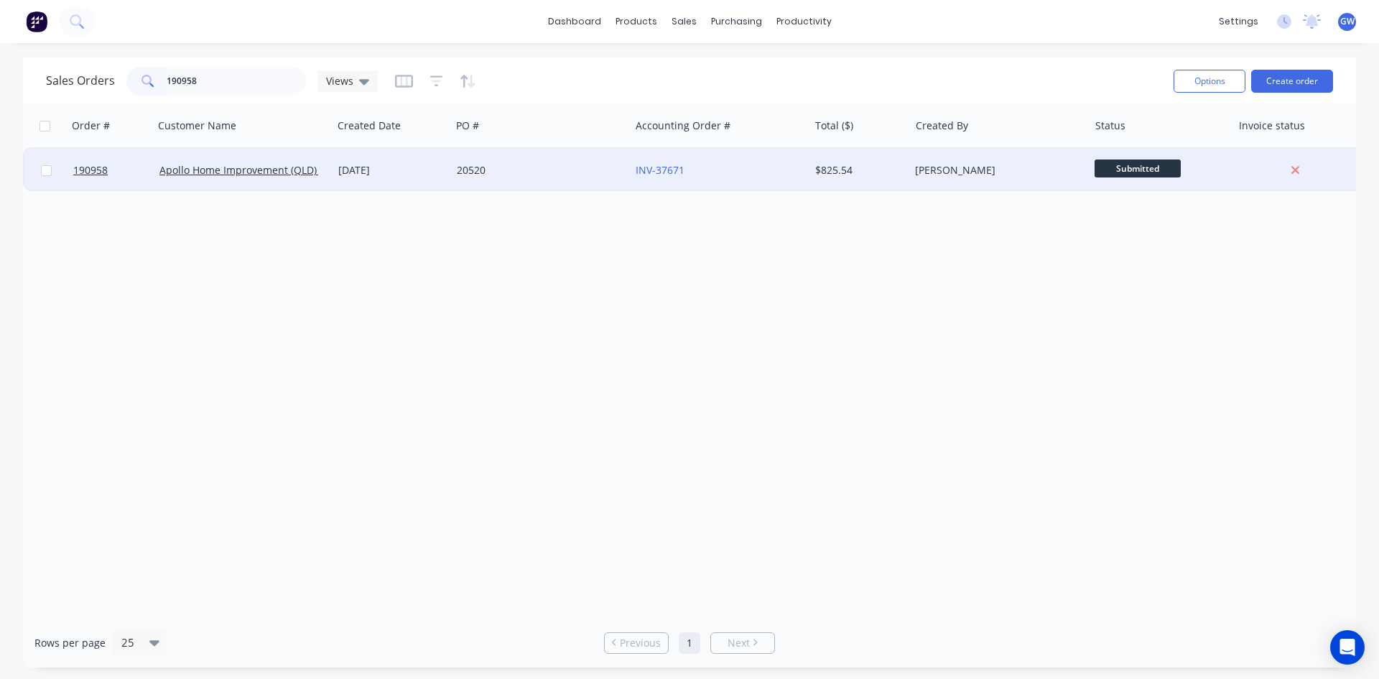
click at [800, 158] on div "INV-37671" at bounding box center [719, 170] width 179 height 43
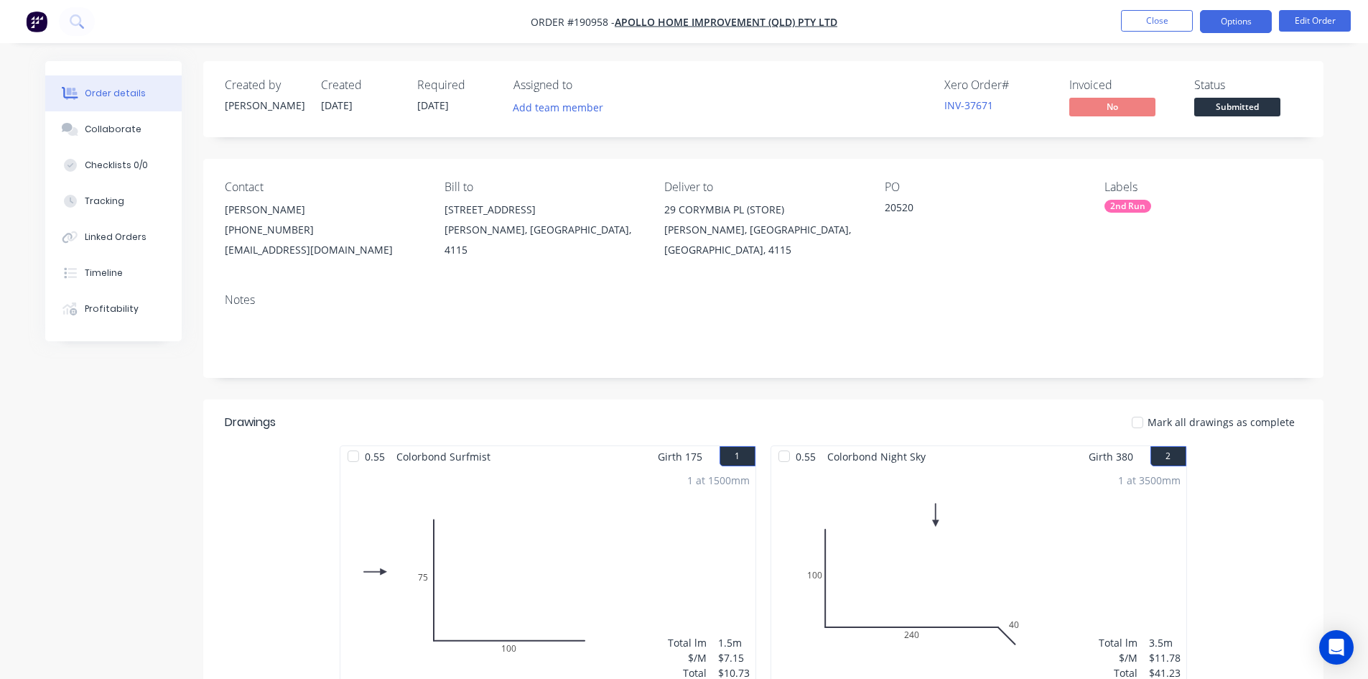
click at [1232, 19] on button "Options" at bounding box center [1236, 21] width 72 height 23
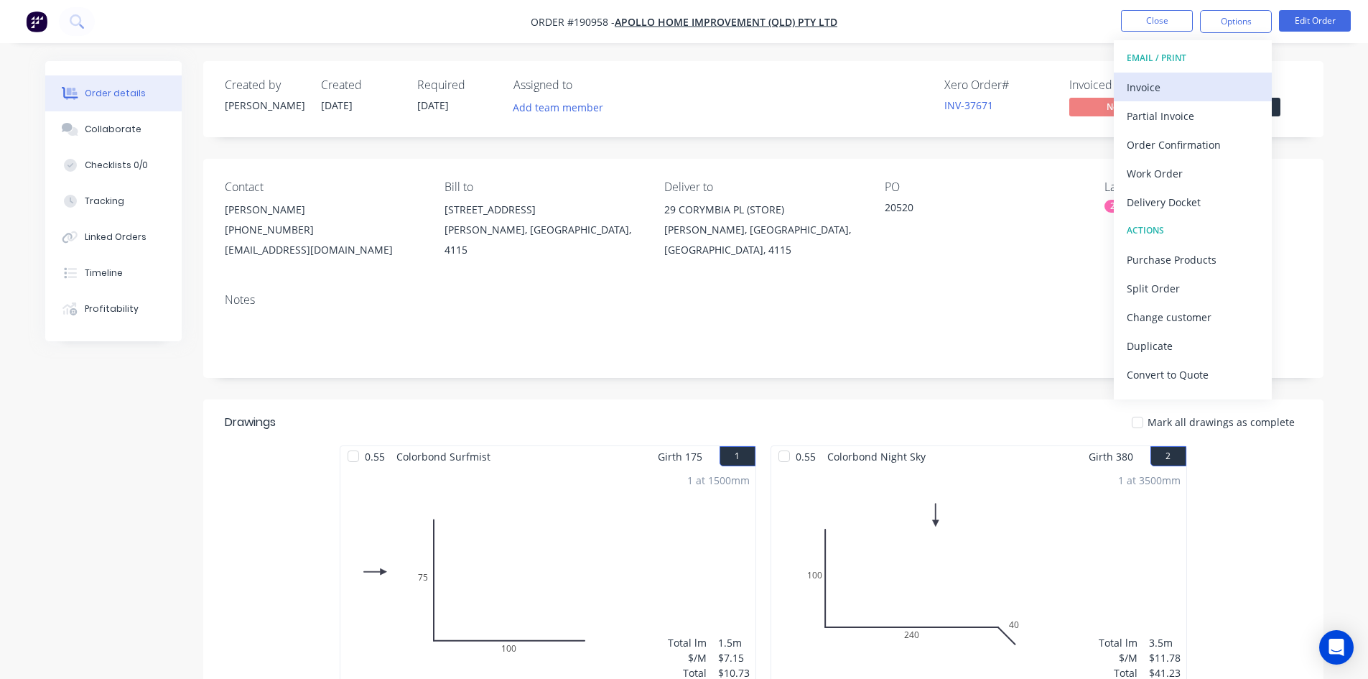
click at [1186, 83] on div "Invoice" at bounding box center [1193, 87] width 132 height 21
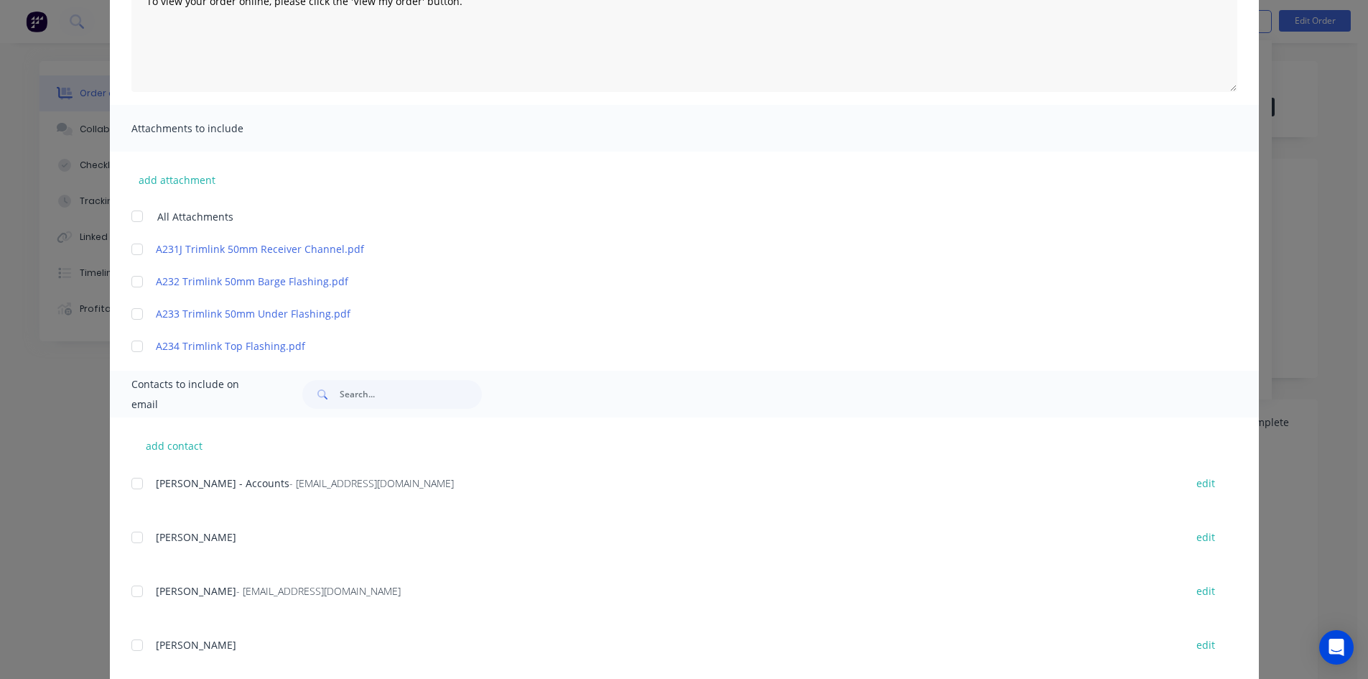
click at [134, 475] on div at bounding box center [137, 483] width 29 height 29
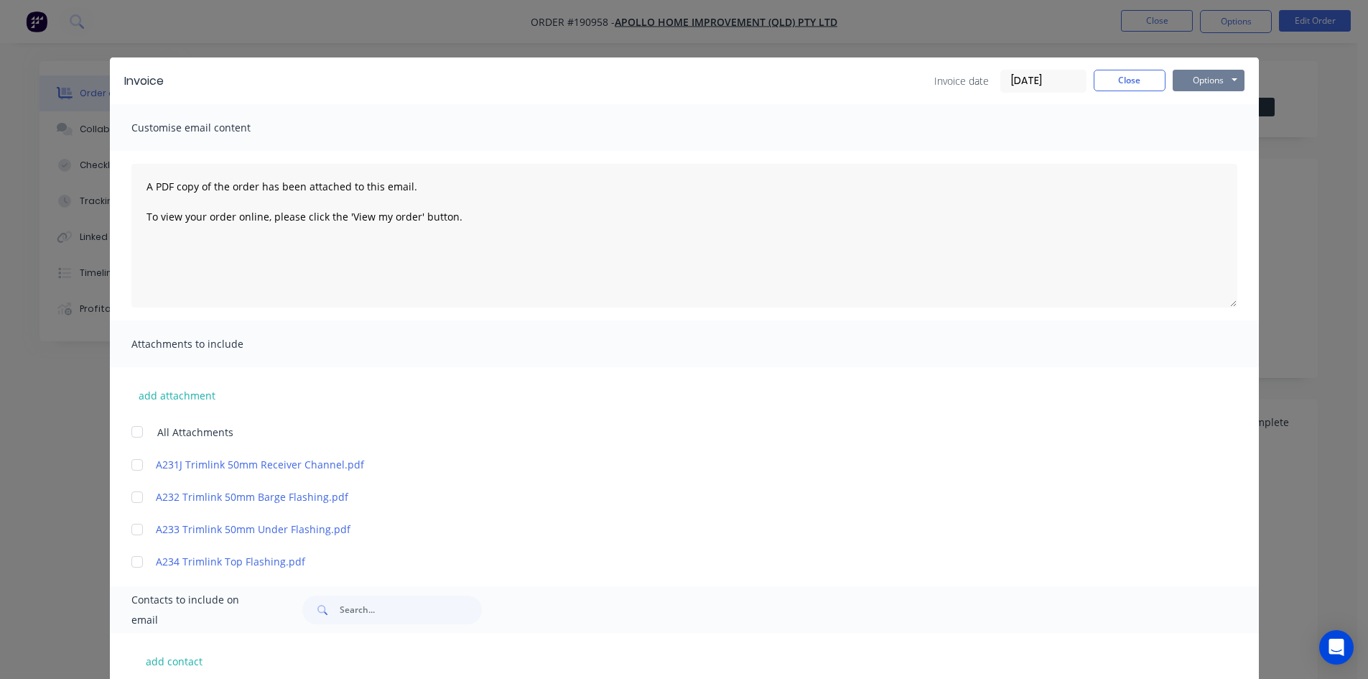
click at [1197, 85] on button "Options" at bounding box center [1209, 81] width 72 height 22
click at [1200, 153] on button "Email" at bounding box center [1219, 153] width 92 height 24
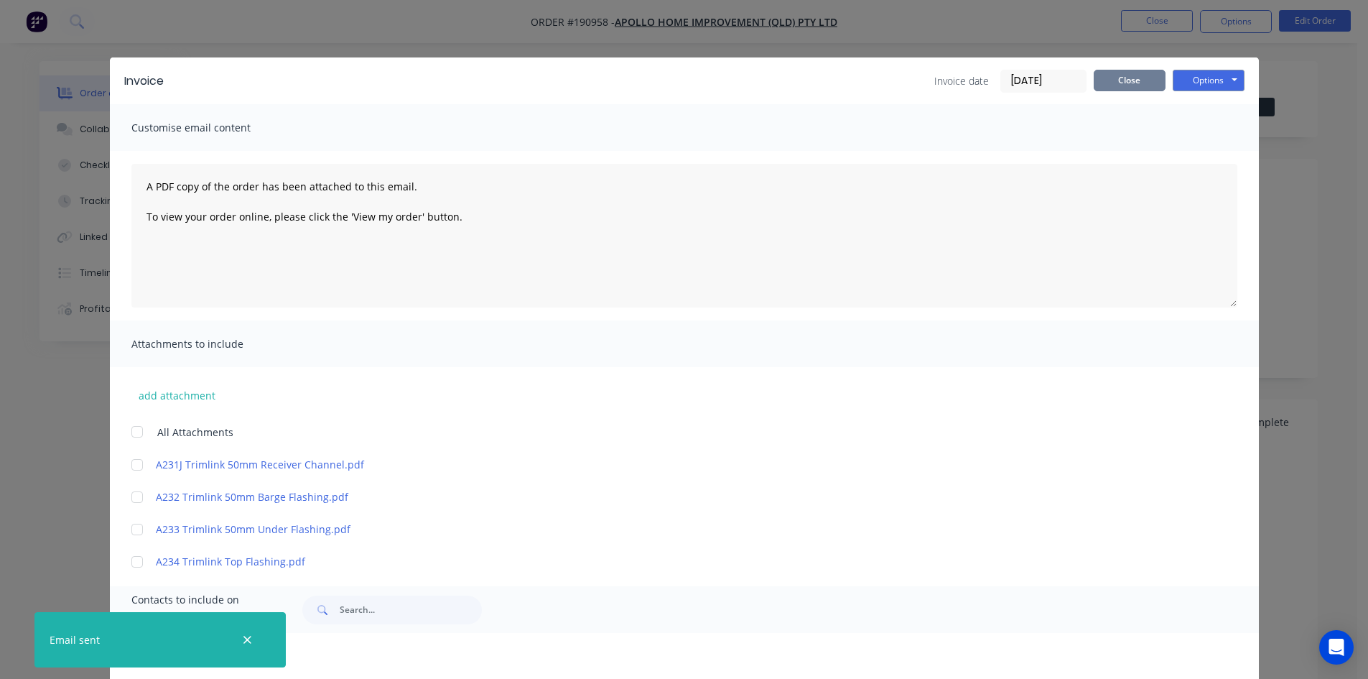
click at [1129, 88] on button "Close" at bounding box center [1130, 81] width 72 height 22
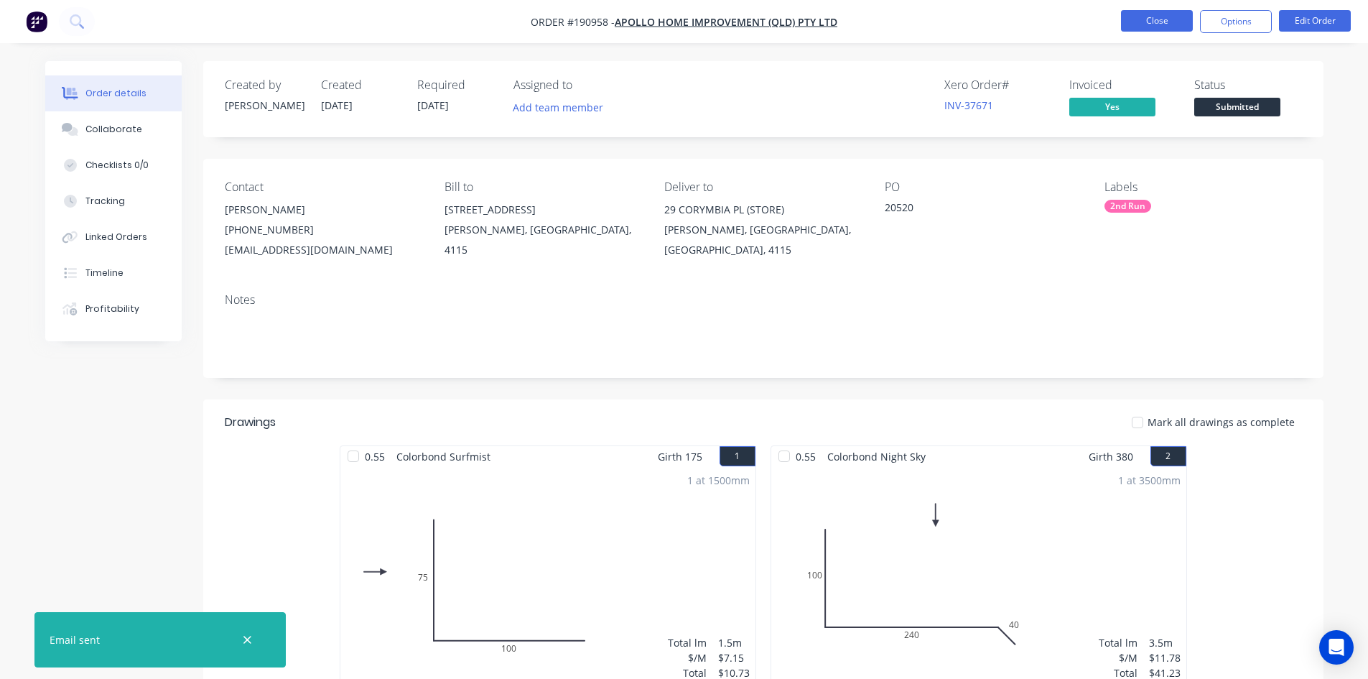
click at [1178, 17] on button "Close" at bounding box center [1157, 21] width 72 height 22
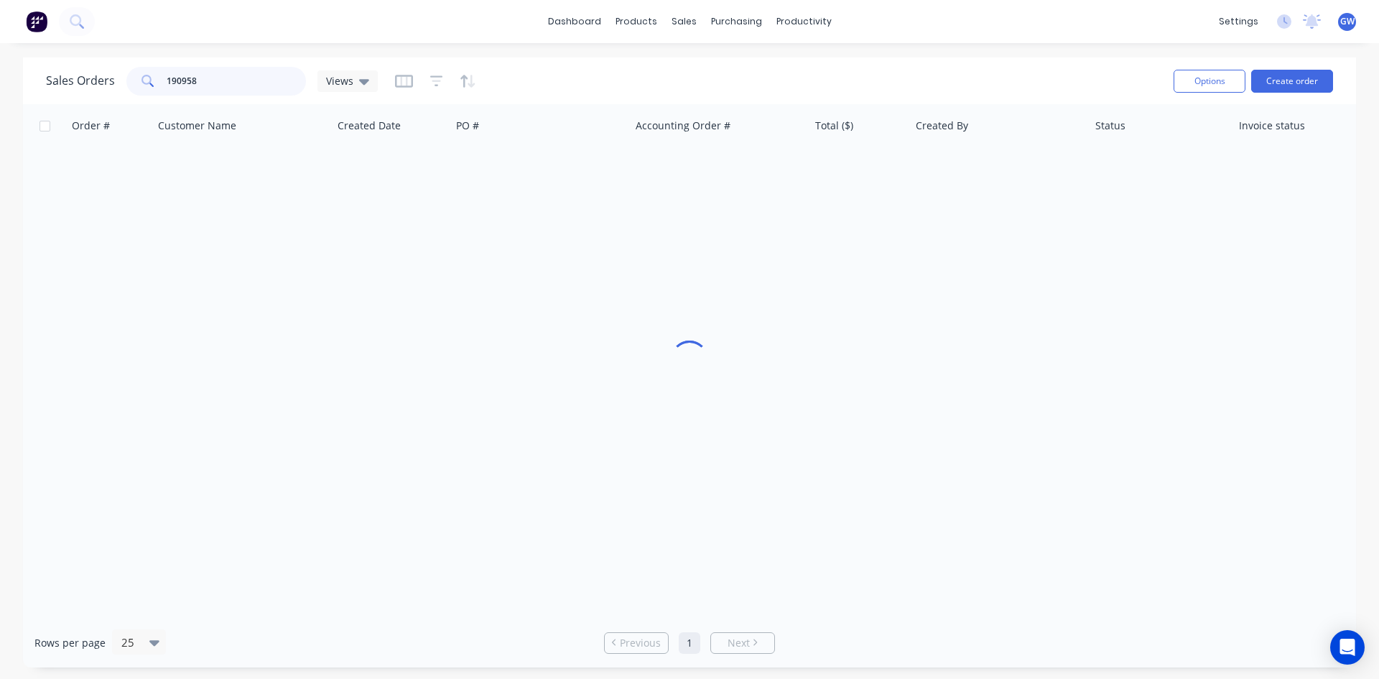
drag, startPoint x: 236, startPoint y: 88, endPoint x: 42, endPoint y: 75, distance: 194.3
click at [42, 75] on div "Sales Orders 190958 Views Options Create order" at bounding box center [689, 80] width 1333 height 47
type input "190356"
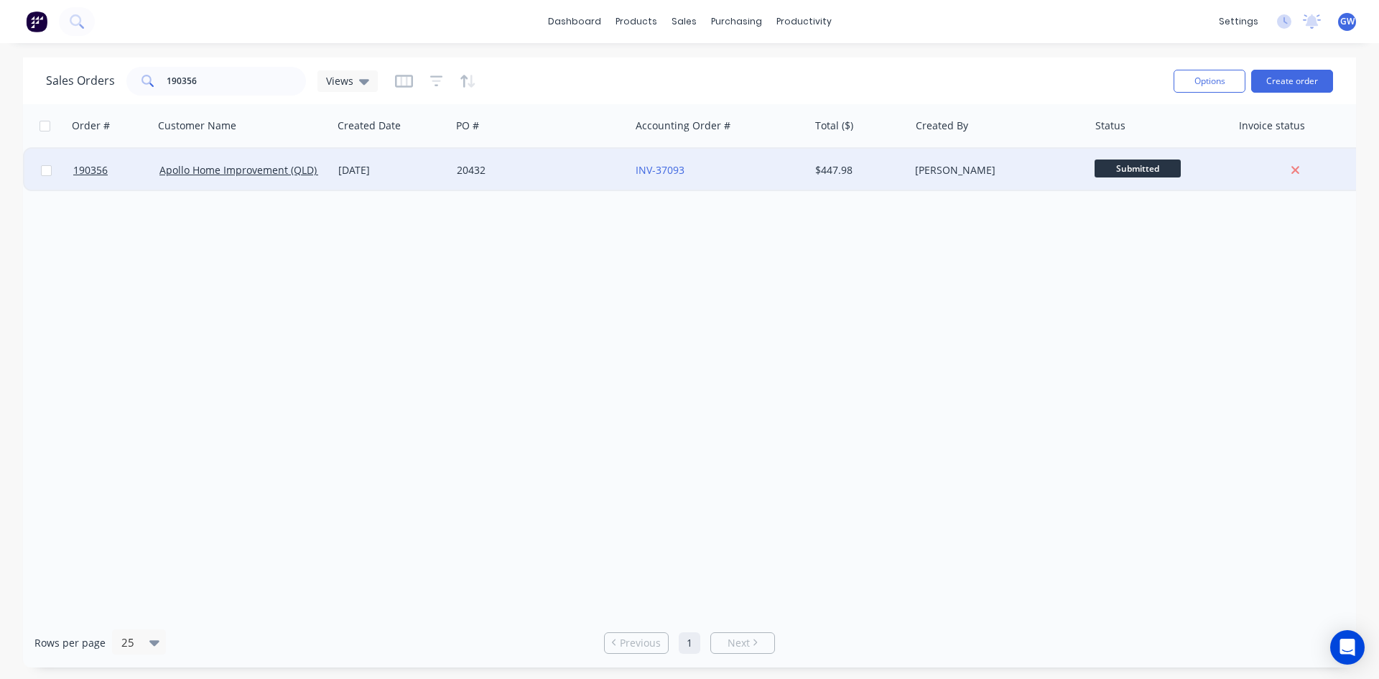
click at [937, 167] on div "[PERSON_NAME]" at bounding box center [994, 170] width 159 height 14
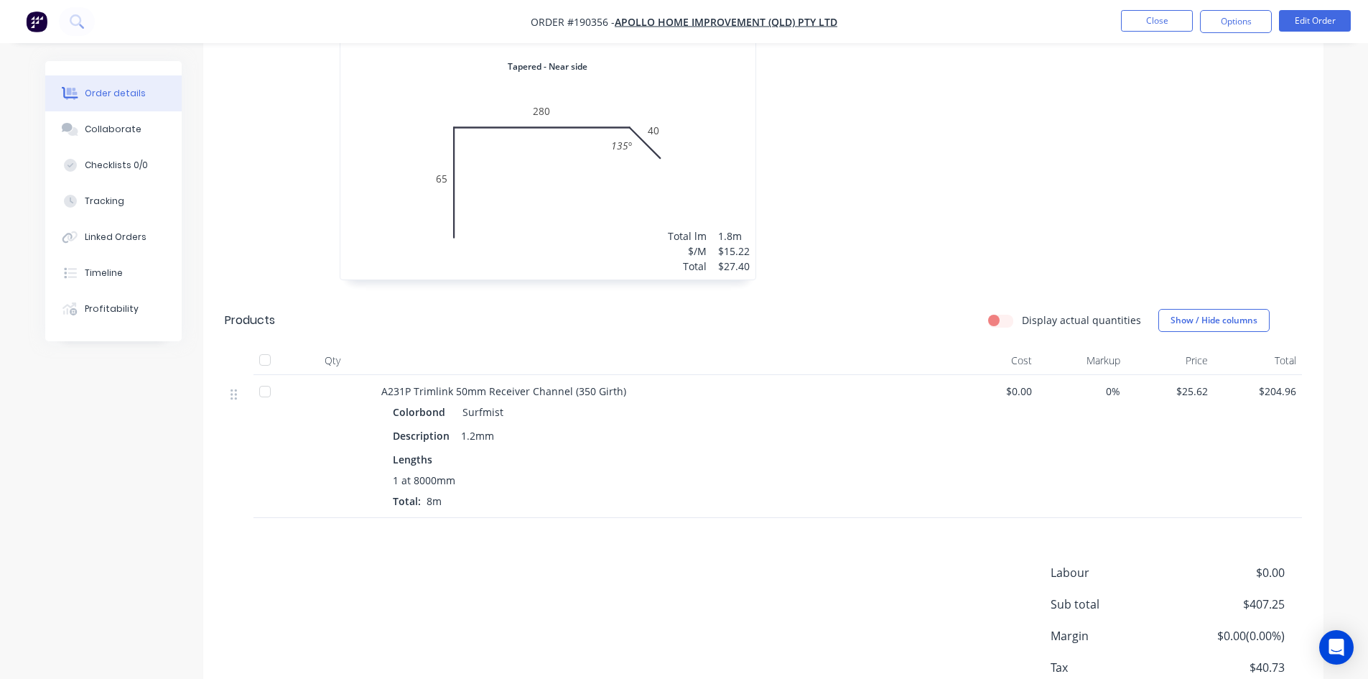
scroll to position [1267, 0]
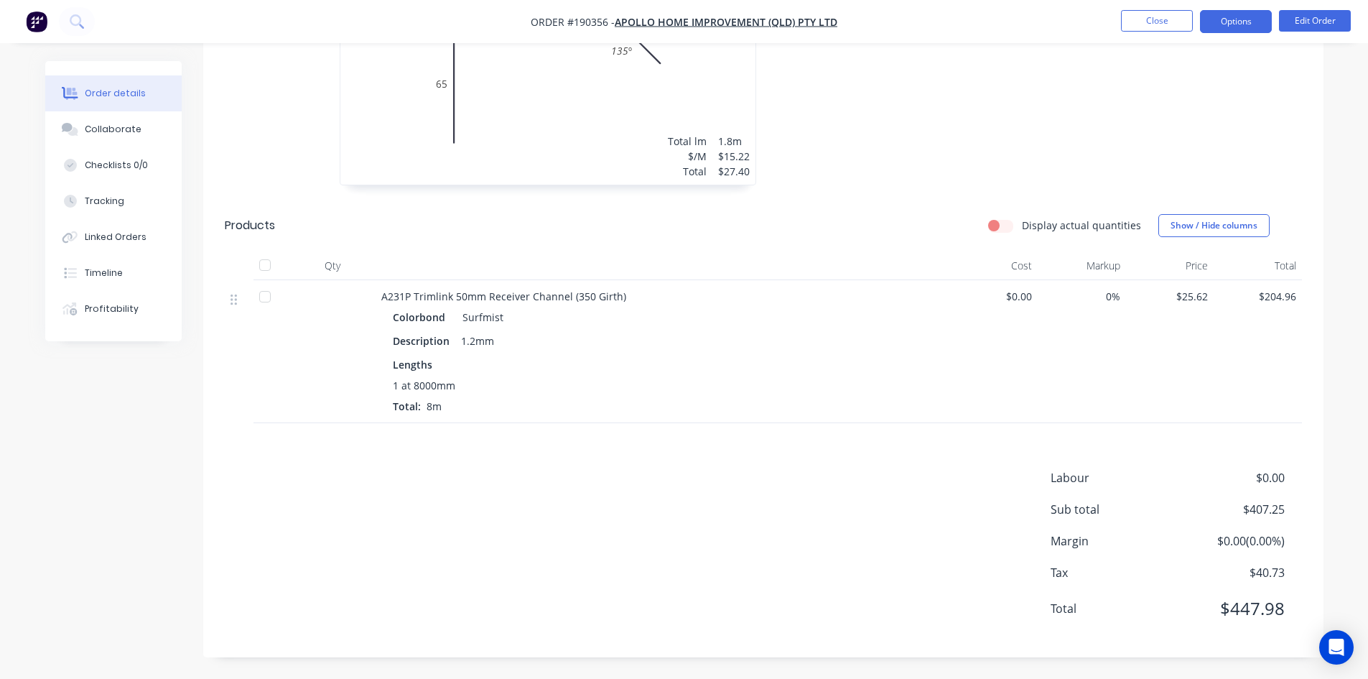
click at [1243, 23] on button "Options" at bounding box center [1236, 21] width 72 height 23
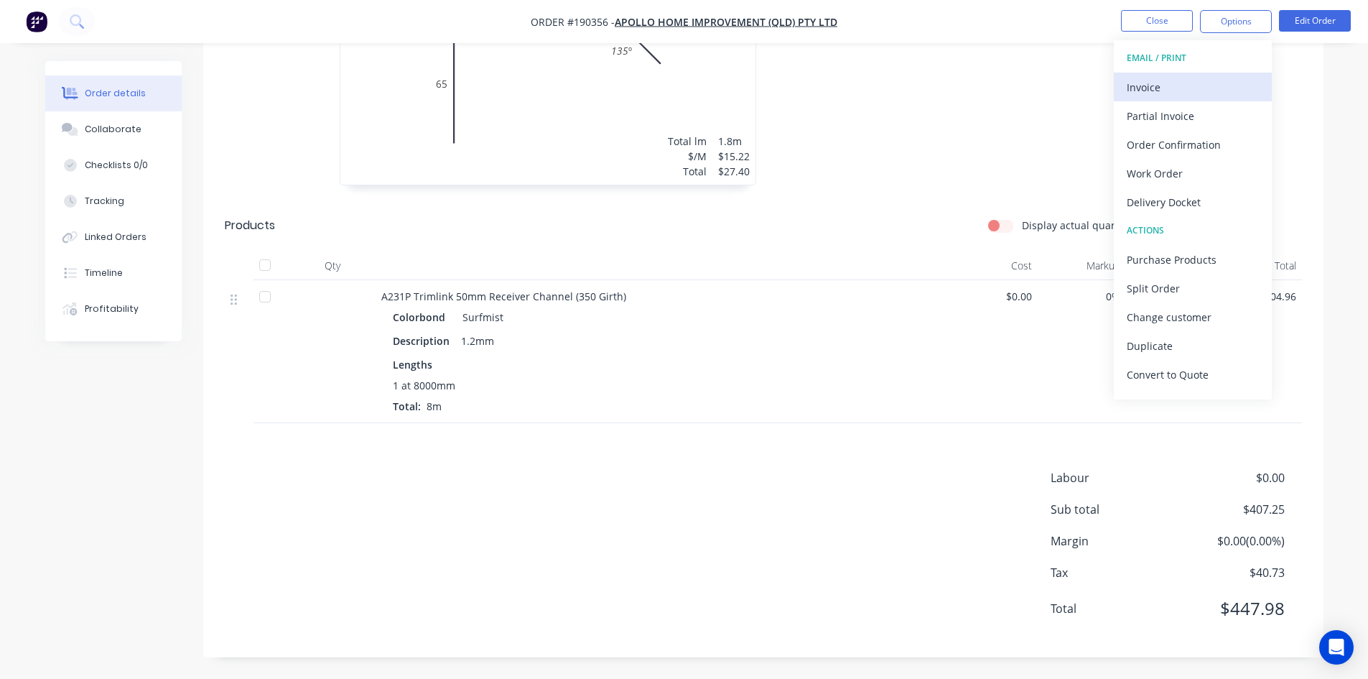
click at [1183, 90] on div "Invoice" at bounding box center [1193, 87] width 132 height 21
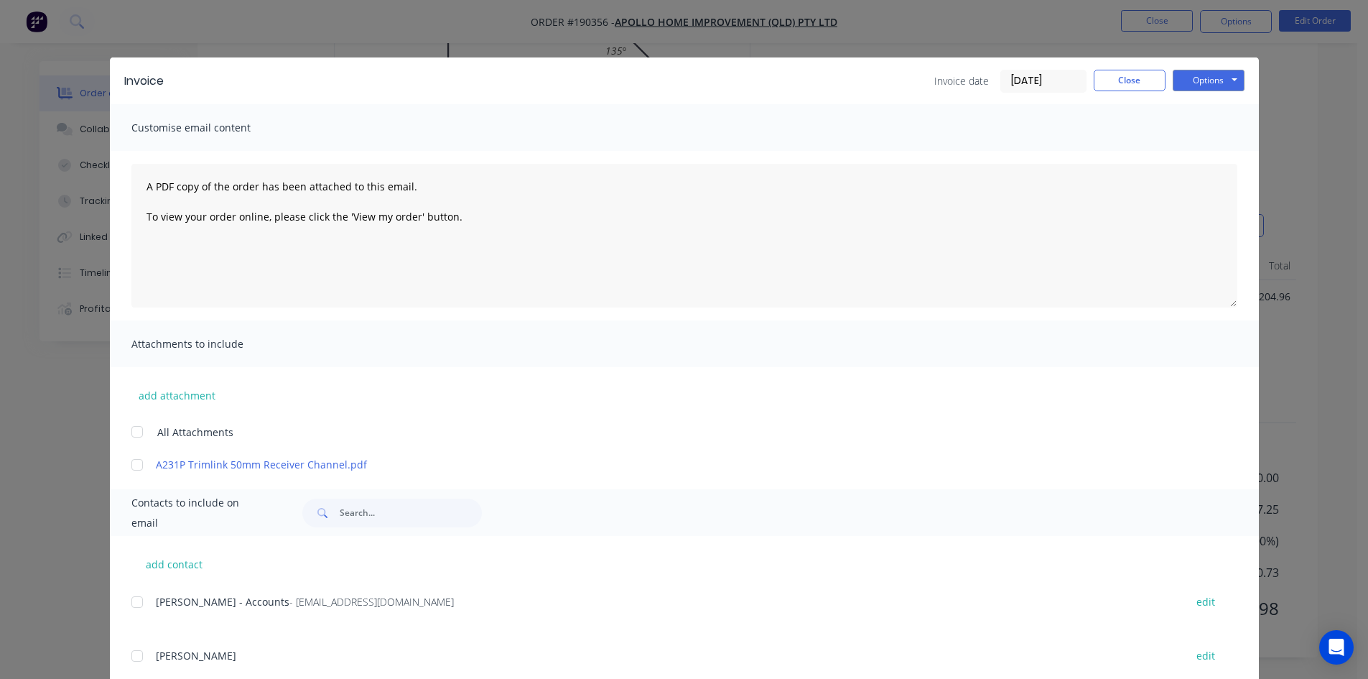
click at [131, 606] on div at bounding box center [137, 602] width 29 height 29
click at [1207, 81] on button "Options" at bounding box center [1209, 81] width 72 height 22
click at [1205, 154] on button "Email" at bounding box center [1219, 153] width 92 height 24
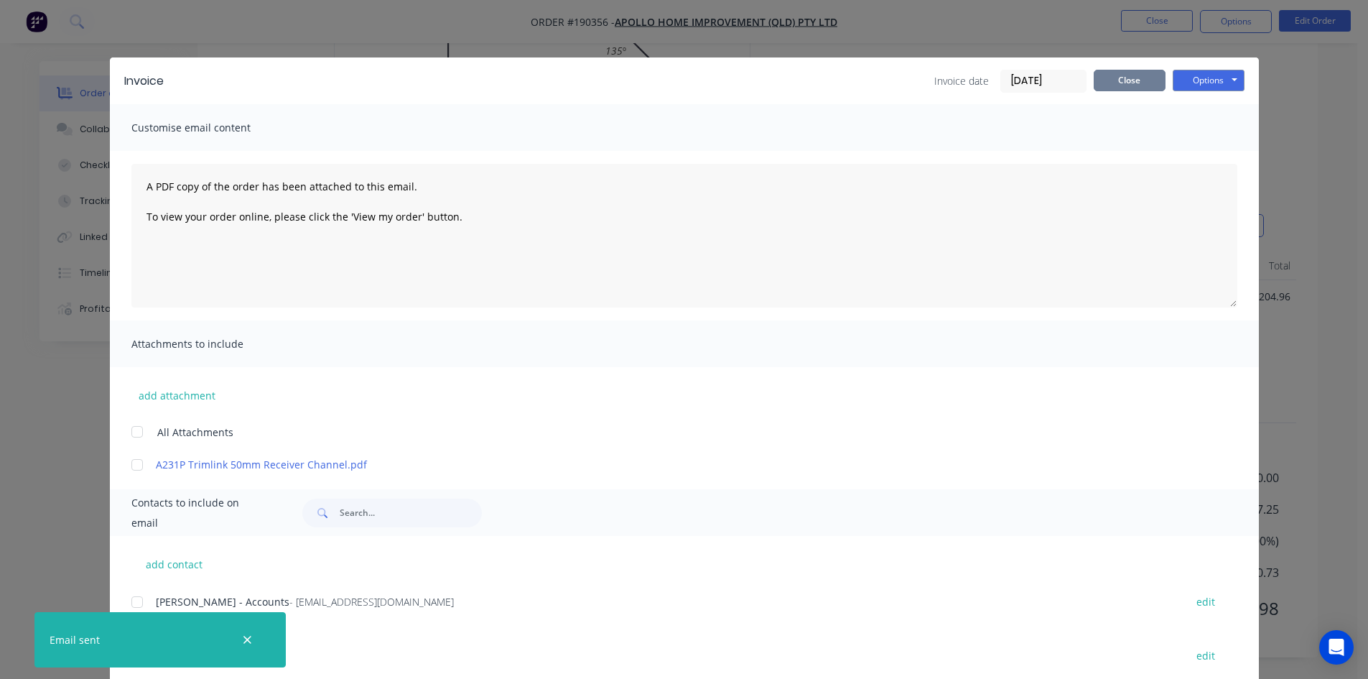
click at [1133, 87] on button "Close" at bounding box center [1130, 81] width 72 height 22
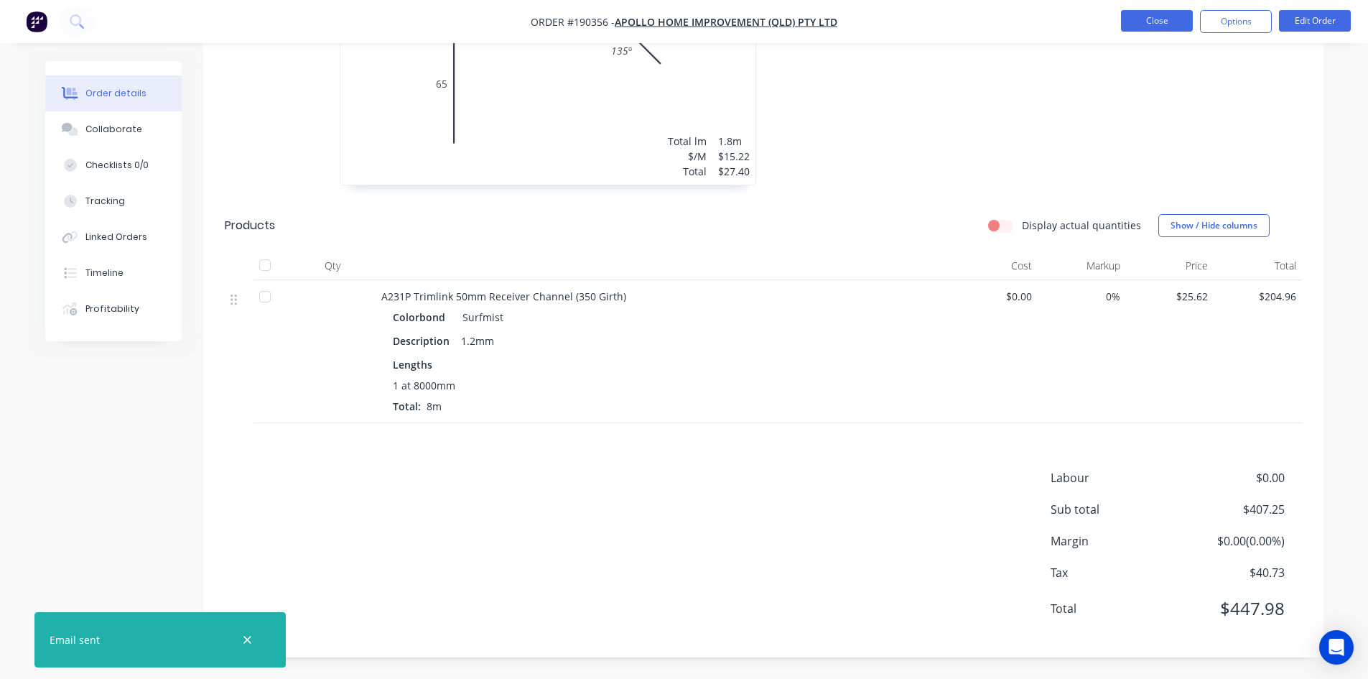
click at [1156, 22] on button "Close" at bounding box center [1157, 21] width 72 height 22
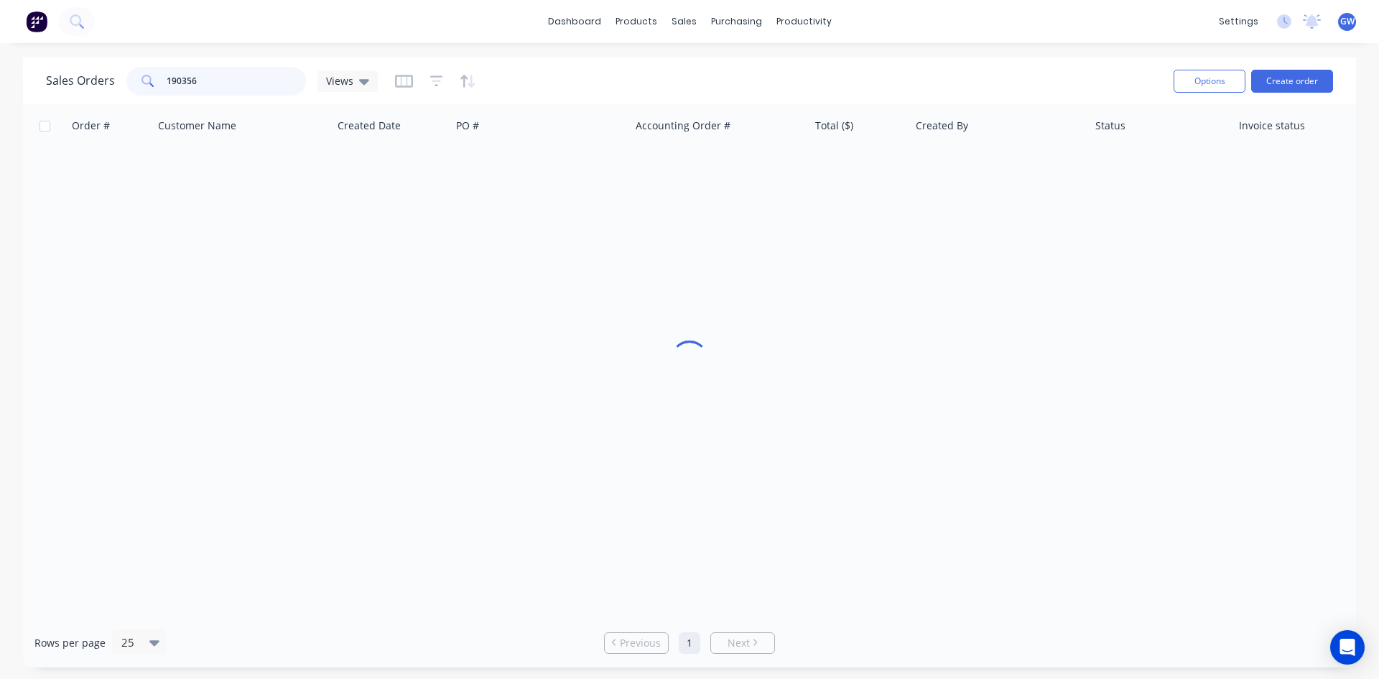
click at [249, 72] on input "190356" at bounding box center [237, 81] width 140 height 29
type input "191215"
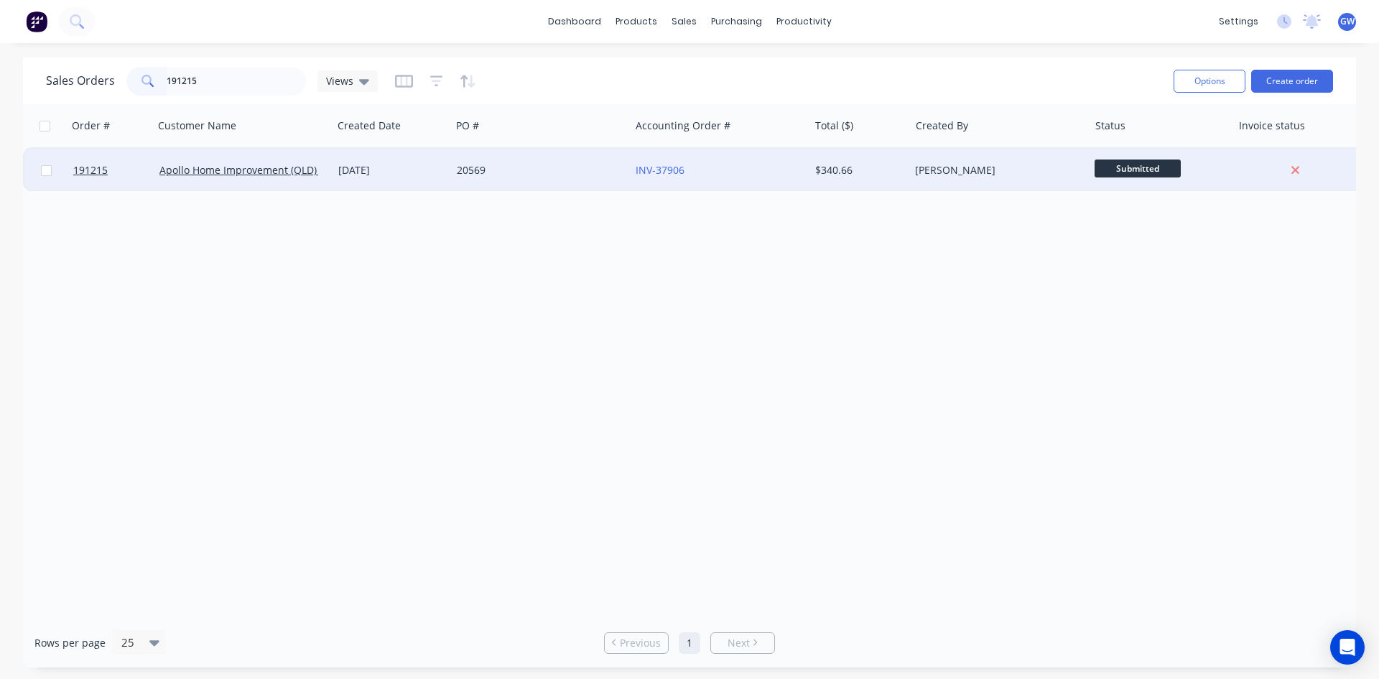
click at [929, 177] on div "[PERSON_NAME]" at bounding box center [998, 170] width 179 height 43
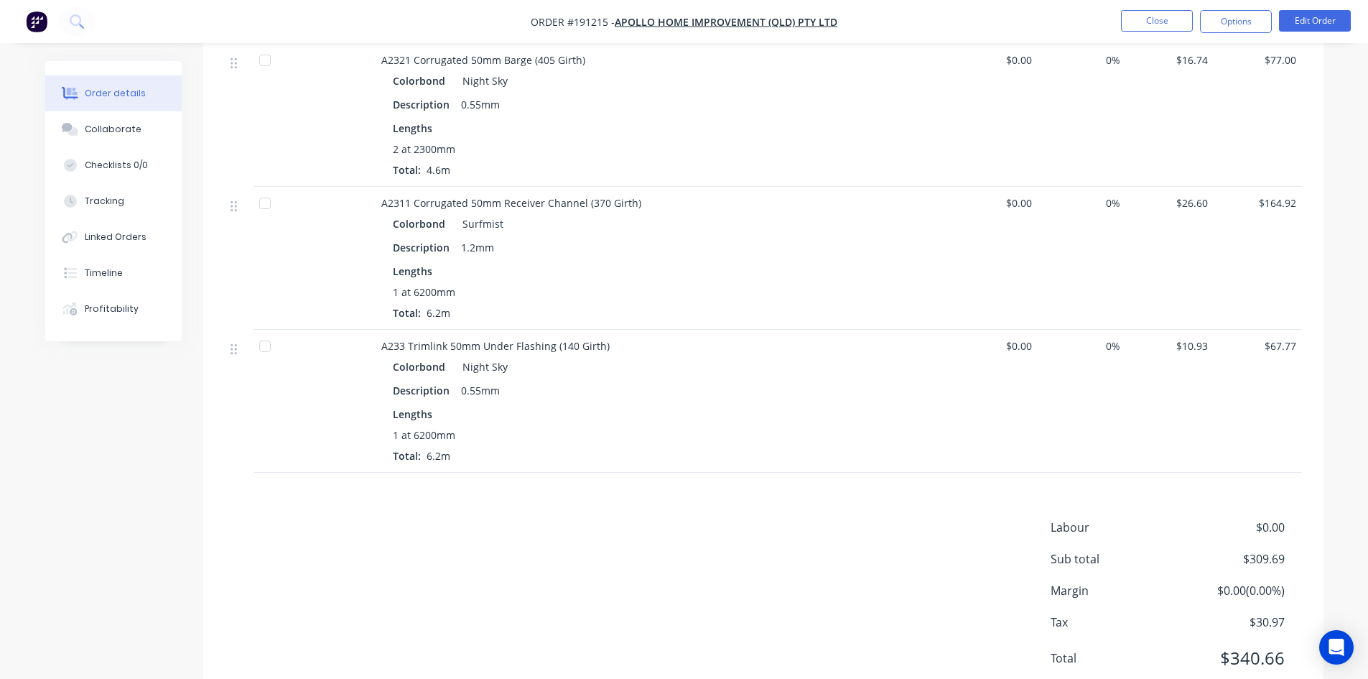
scroll to position [486, 0]
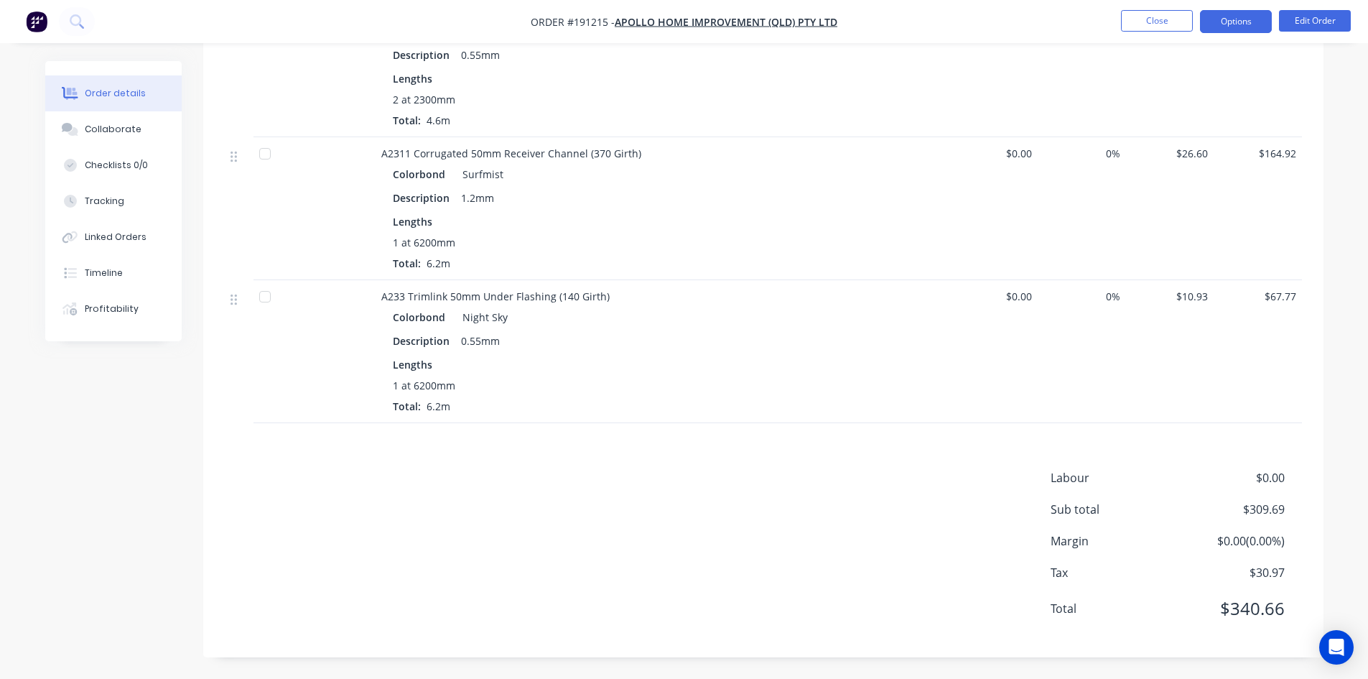
click at [1245, 28] on button "Options" at bounding box center [1236, 21] width 72 height 23
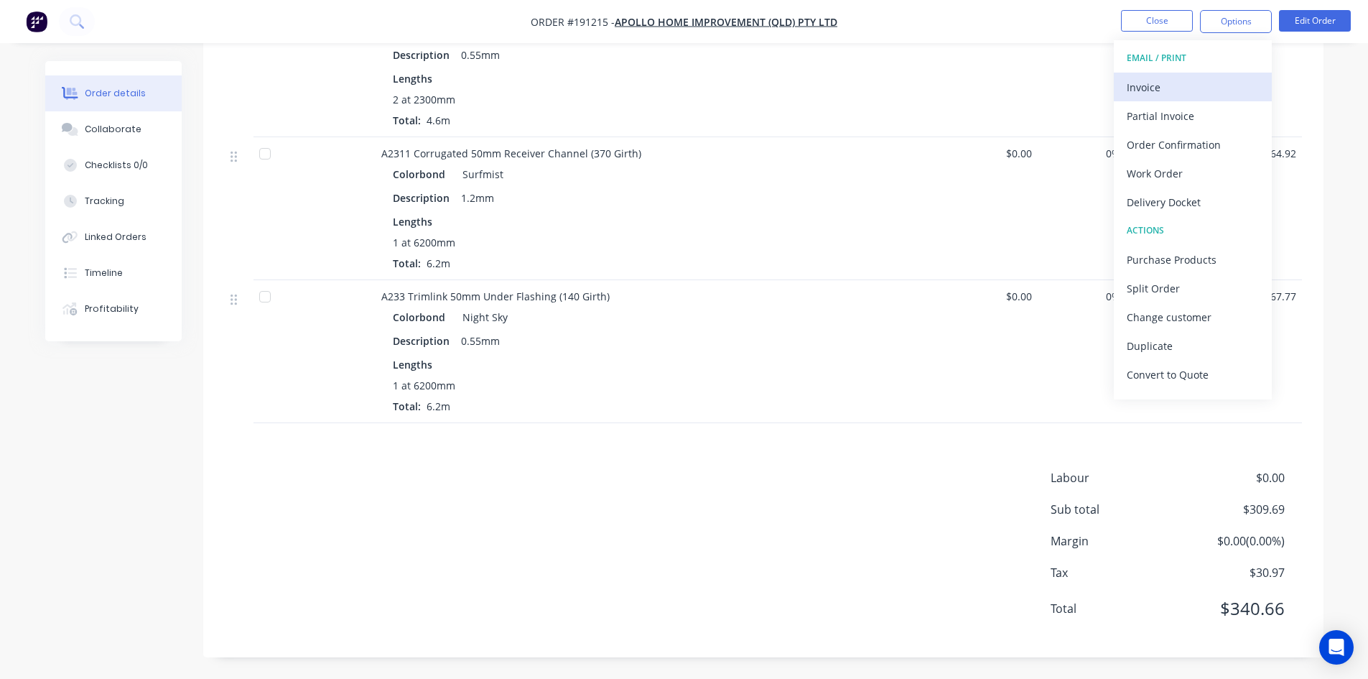
click at [1223, 89] on div "Invoice" at bounding box center [1193, 87] width 132 height 21
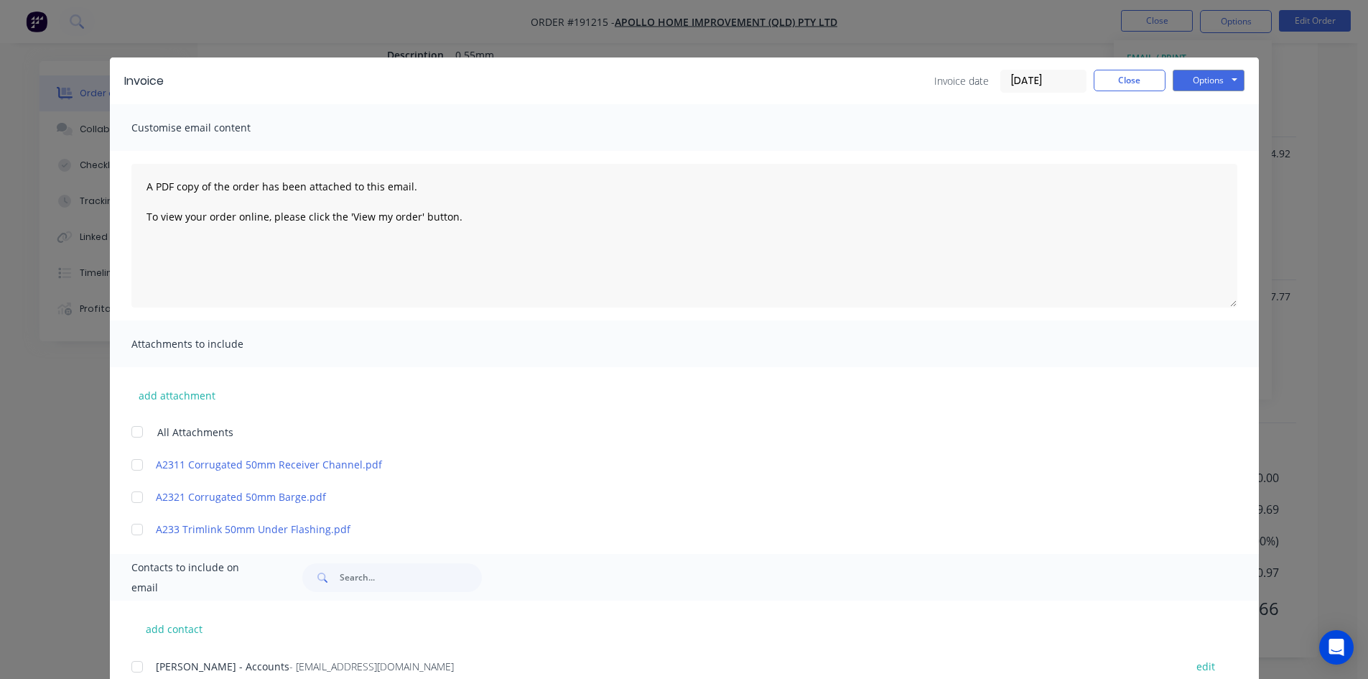
drag, startPoint x: 136, startPoint y: 674, endPoint x: 175, endPoint y: 656, distance: 42.7
click at [136, 674] on div at bounding box center [137, 666] width 29 height 29
click at [1224, 90] on button "Options" at bounding box center [1209, 81] width 72 height 22
click at [1202, 152] on button "Email" at bounding box center [1219, 153] width 92 height 24
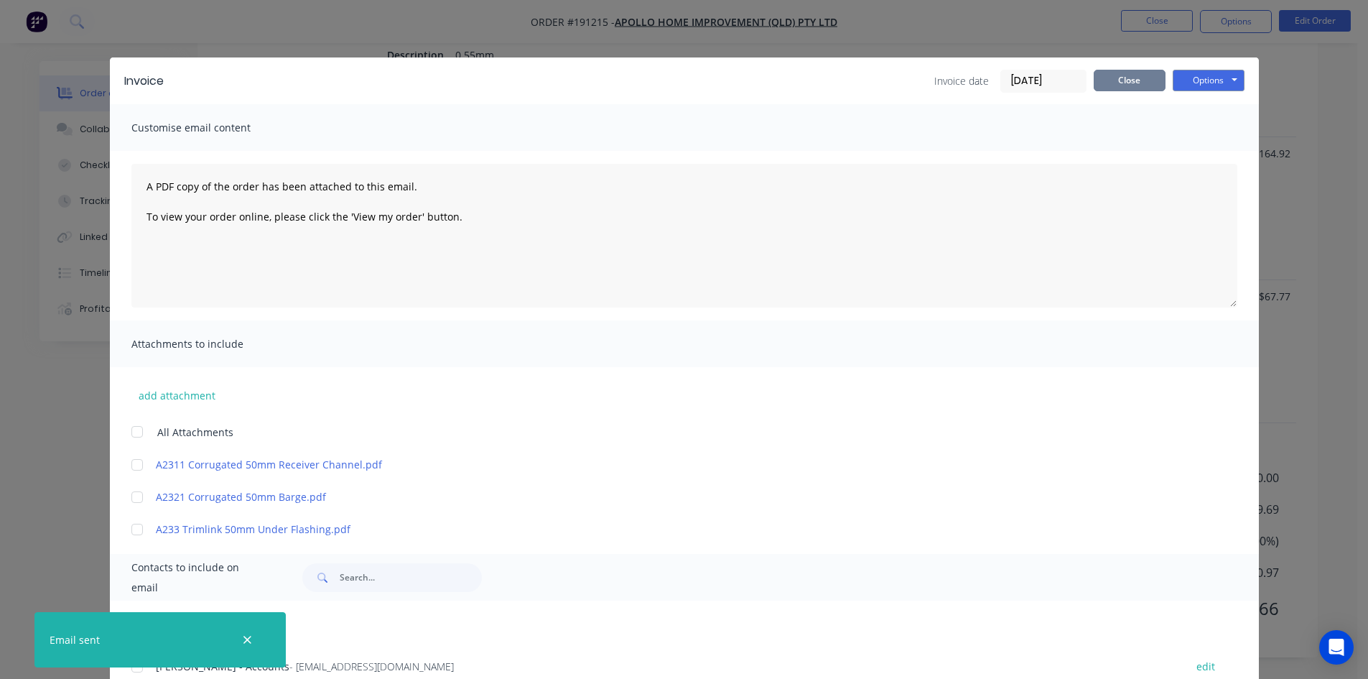
click at [1131, 84] on button "Close" at bounding box center [1130, 81] width 72 height 22
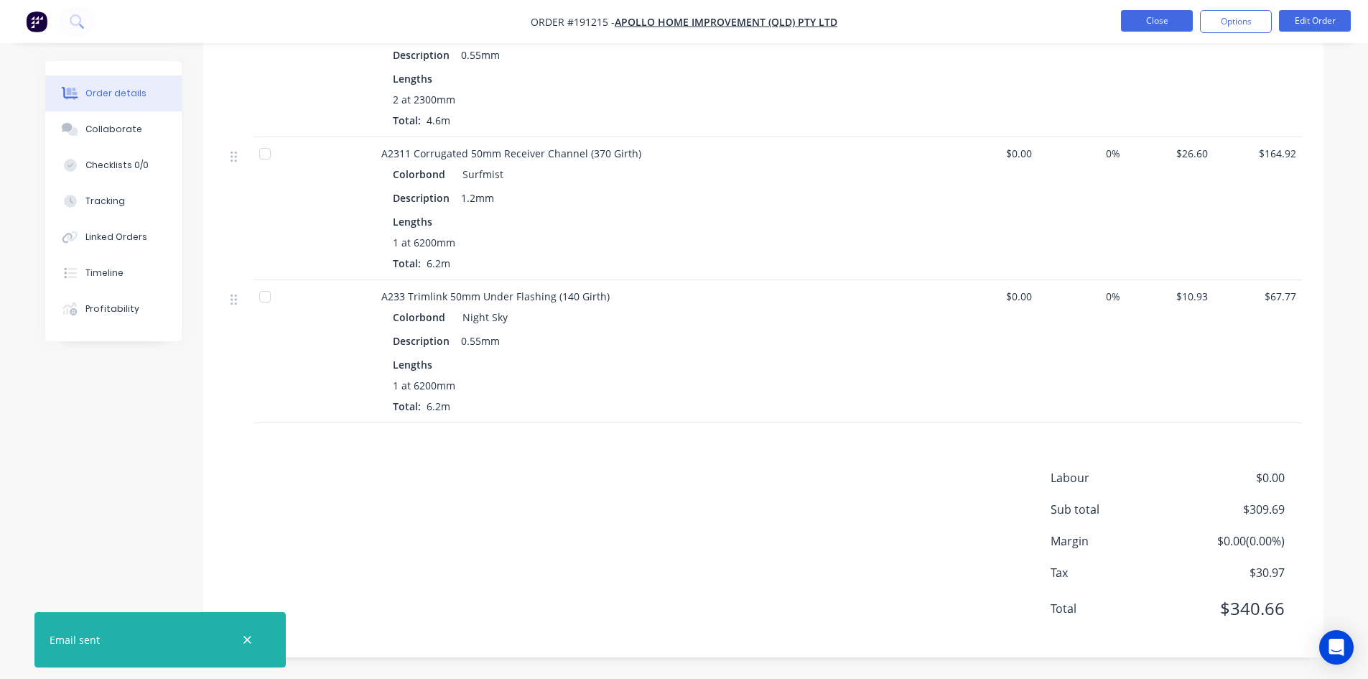
click at [1155, 29] on button "Close" at bounding box center [1157, 21] width 72 height 22
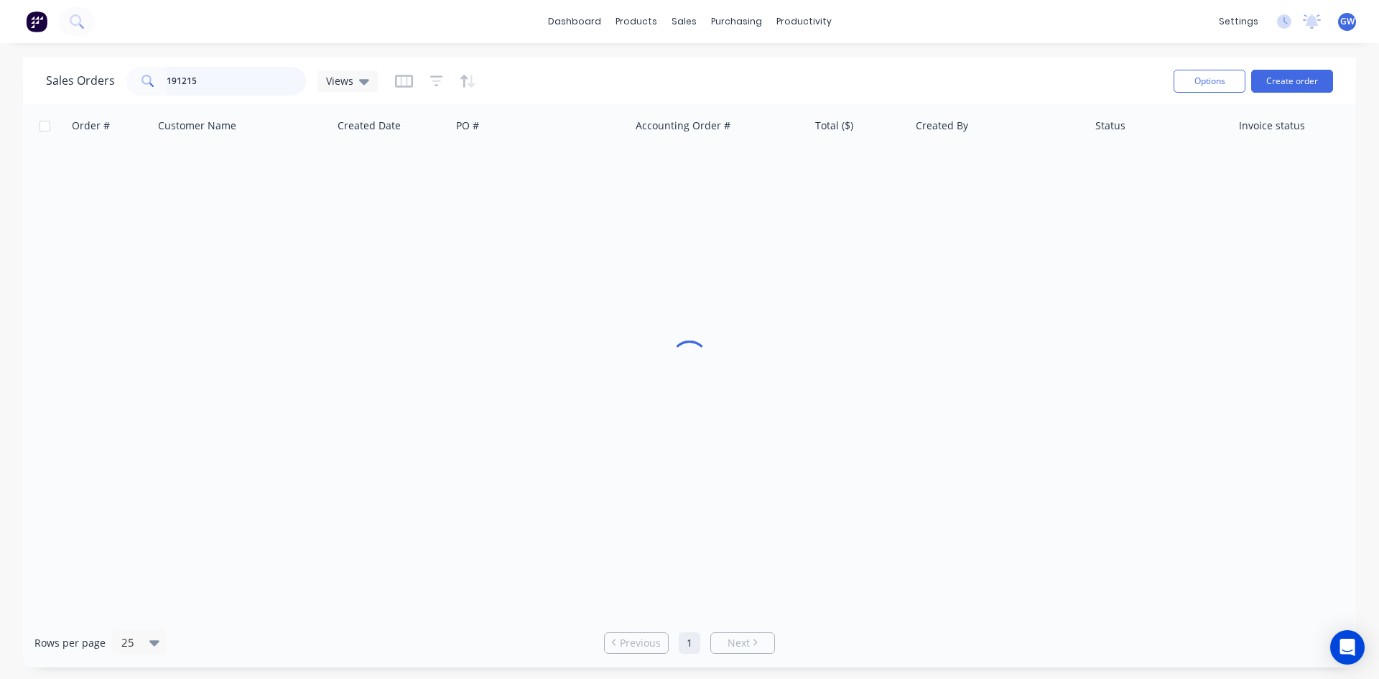
click at [251, 85] on input "191215" at bounding box center [237, 81] width 140 height 29
type input "188501"
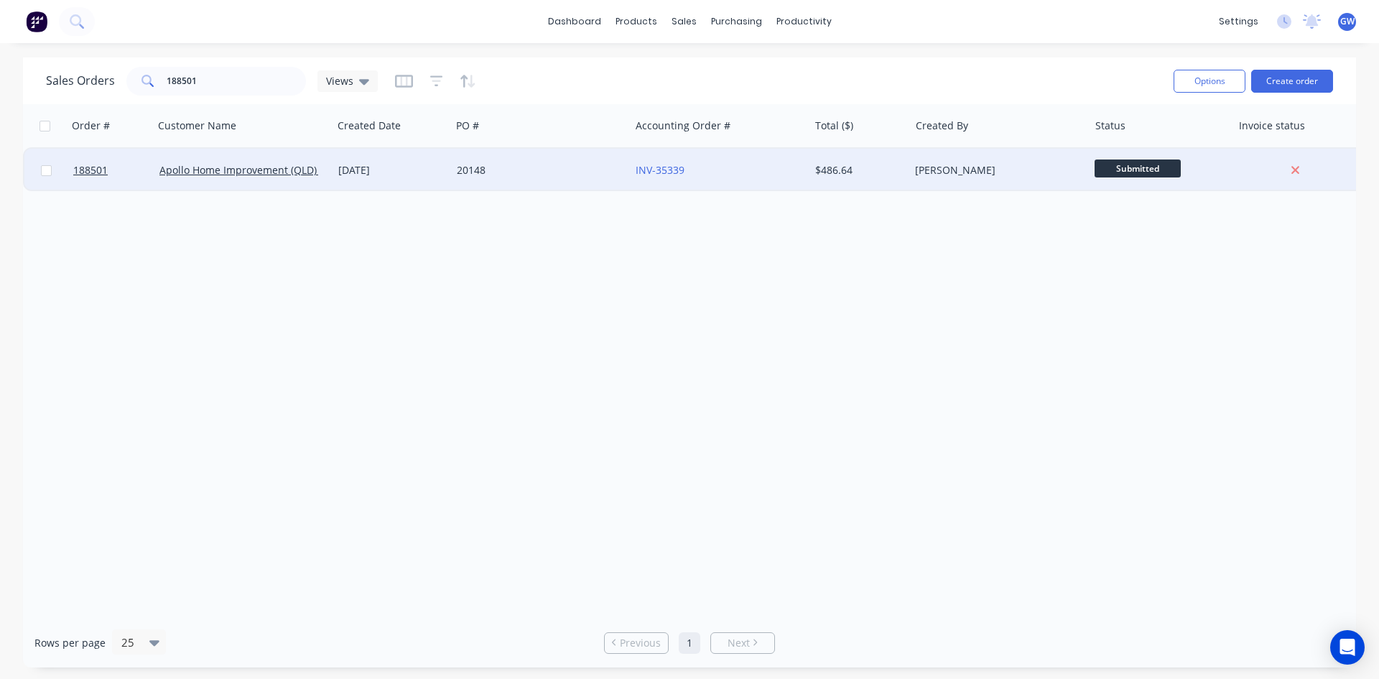
click at [979, 169] on div "[PERSON_NAME]" at bounding box center [994, 170] width 159 height 14
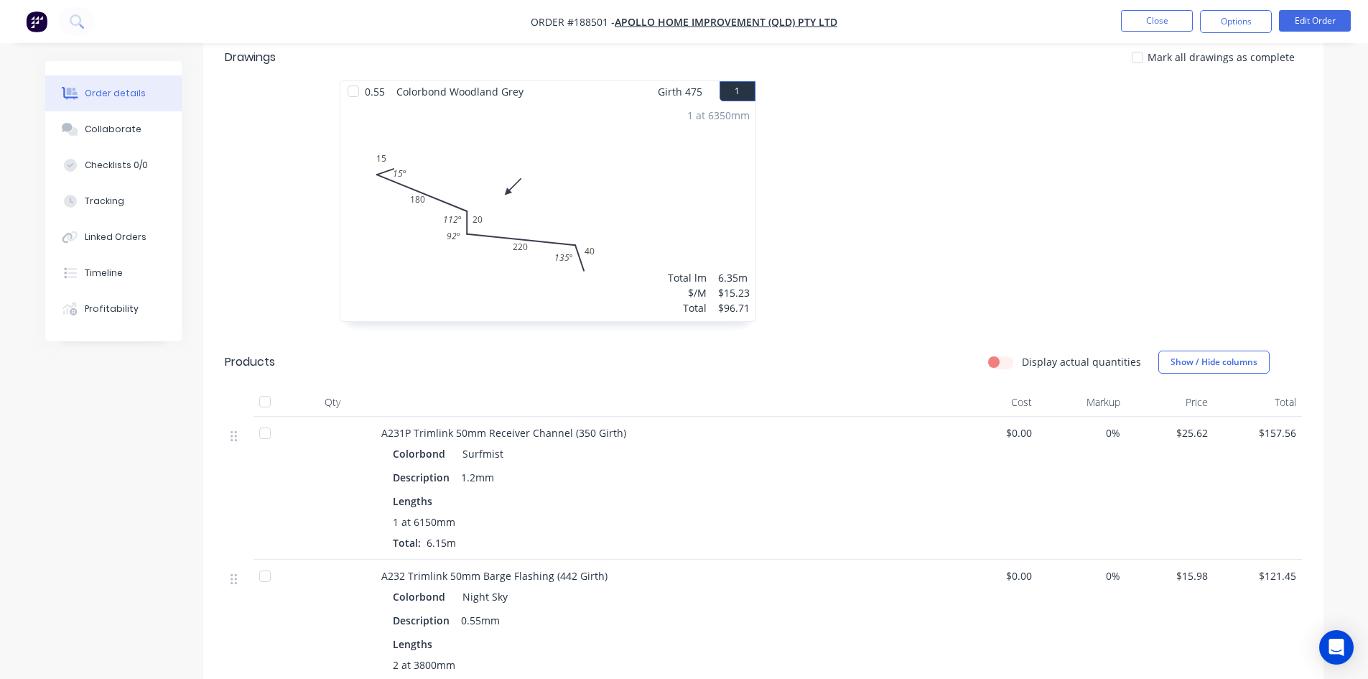
scroll to position [126, 0]
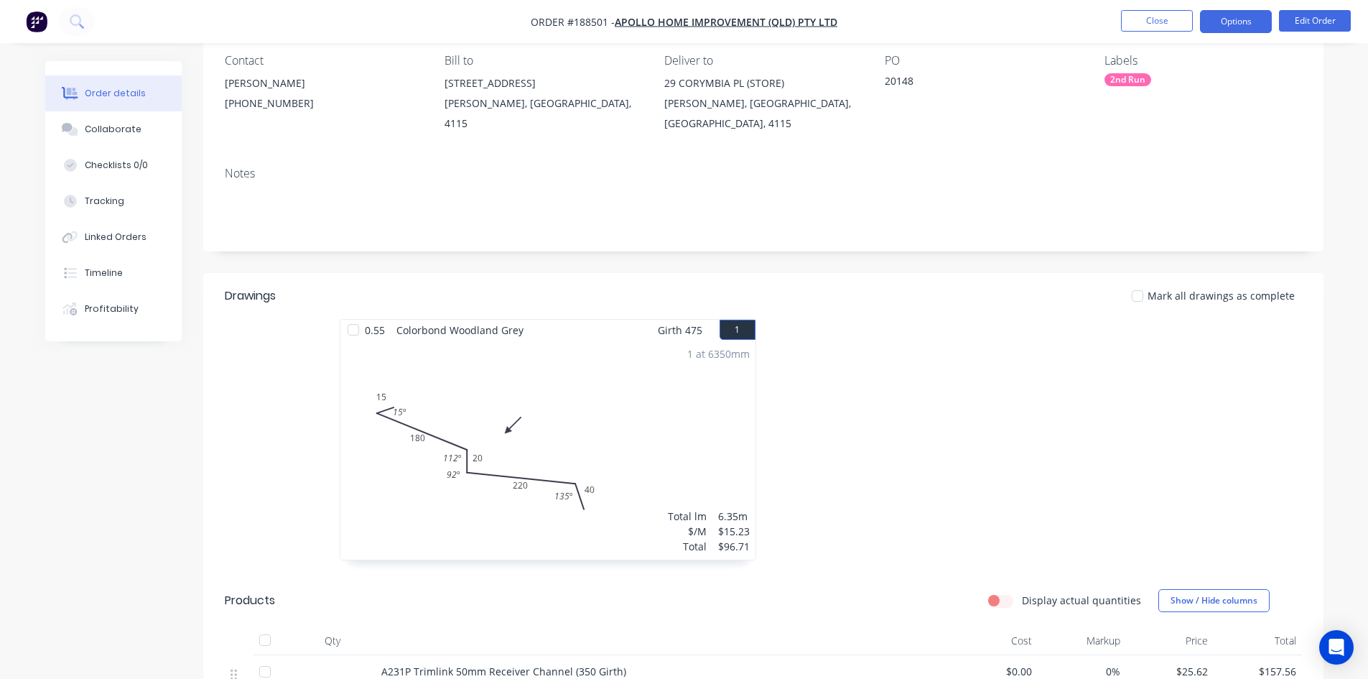
click at [1235, 19] on button "Options" at bounding box center [1236, 21] width 72 height 23
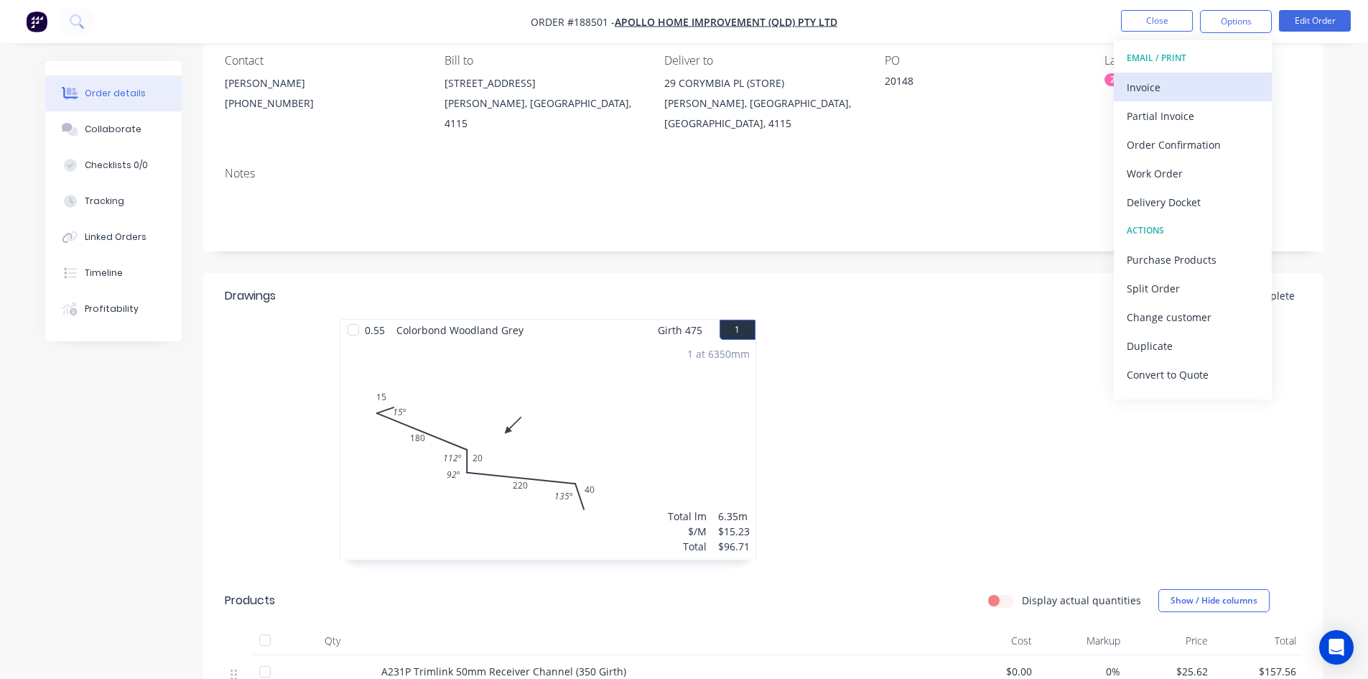
click at [1190, 78] on div "Invoice" at bounding box center [1193, 87] width 132 height 21
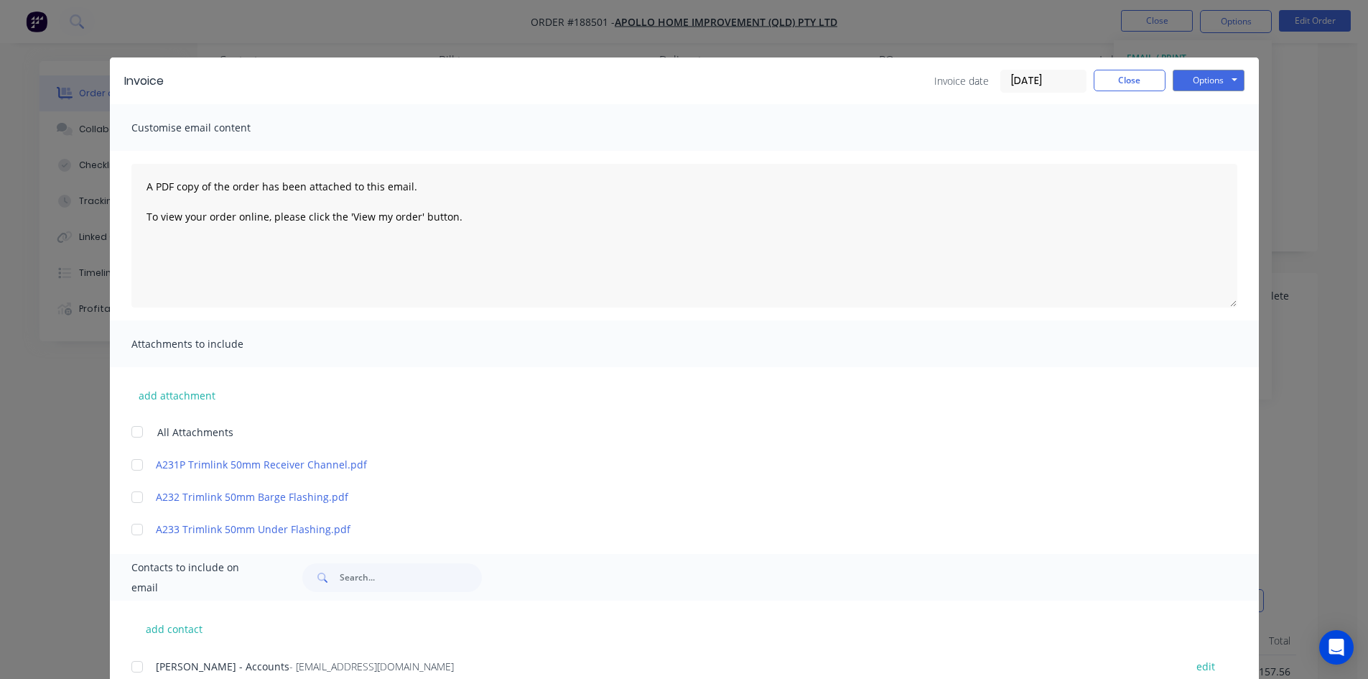
click at [139, 666] on div at bounding box center [137, 666] width 29 height 29
click at [1215, 83] on button "Options" at bounding box center [1209, 81] width 72 height 22
click at [1189, 155] on button "Email" at bounding box center [1219, 153] width 92 height 24
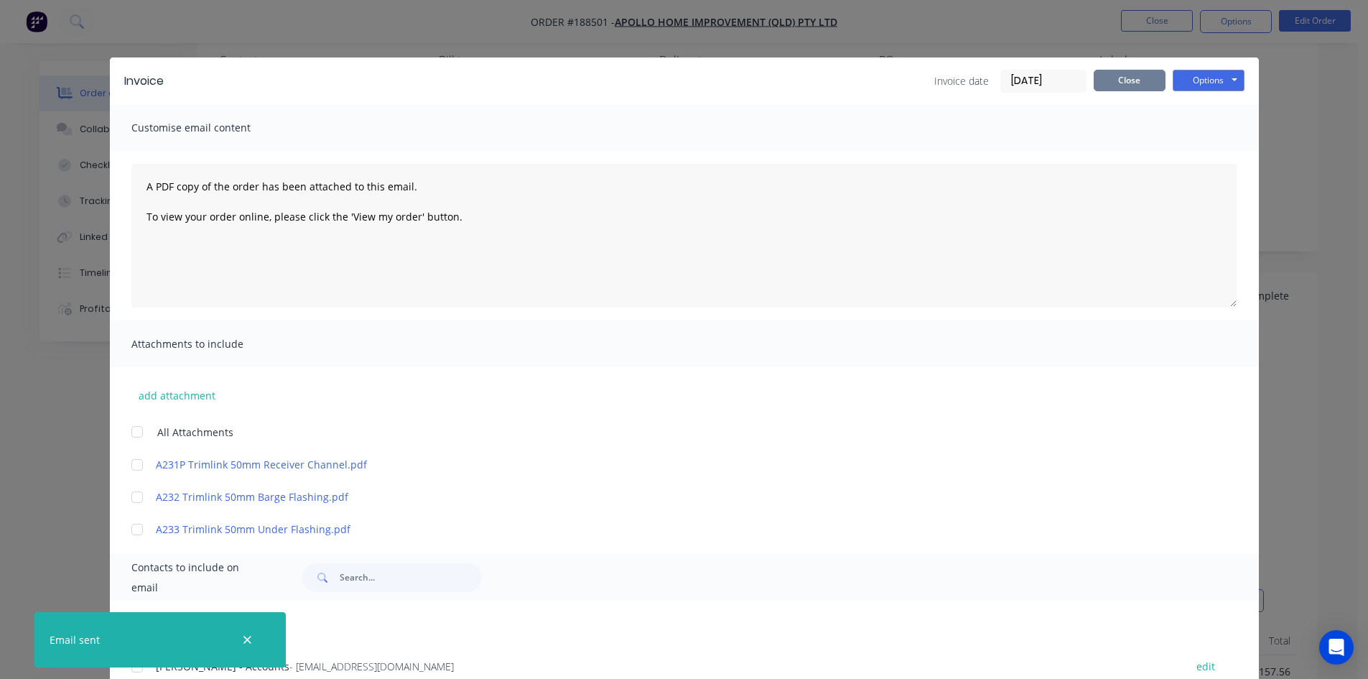
click at [1112, 81] on button "Close" at bounding box center [1130, 81] width 72 height 22
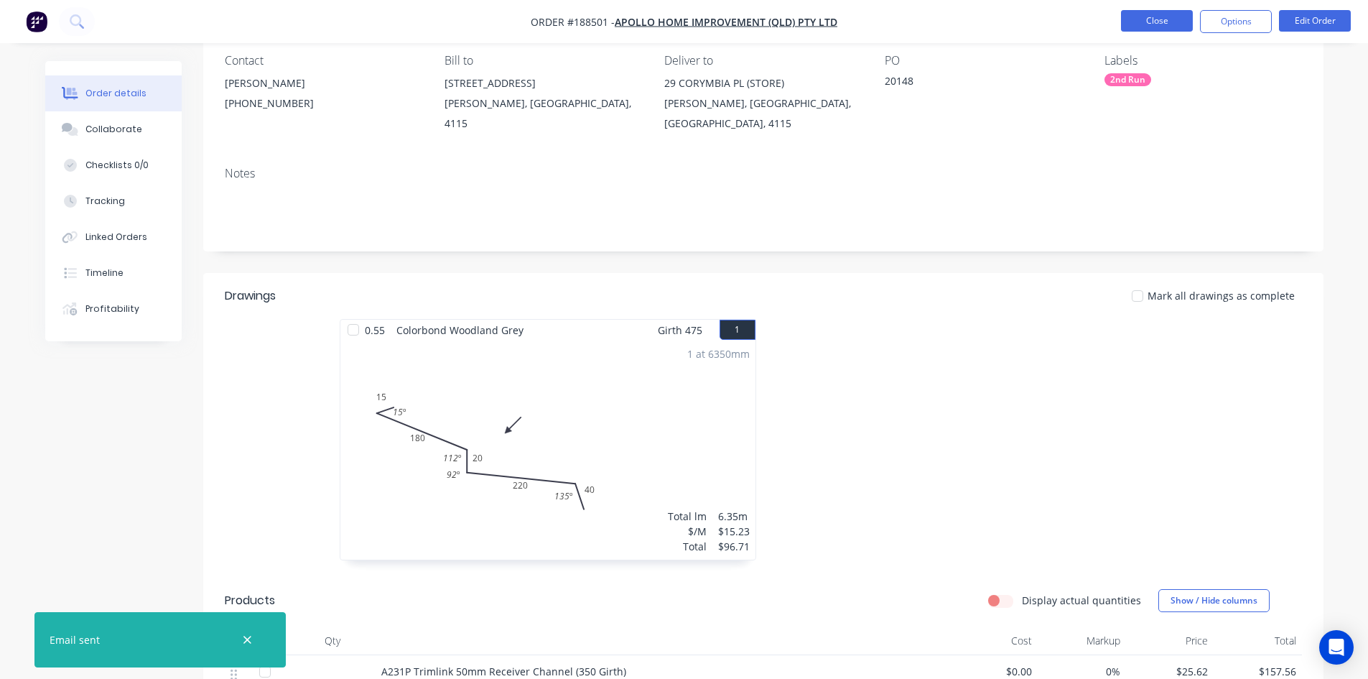
click at [1171, 16] on button "Close" at bounding box center [1157, 21] width 72 height 22
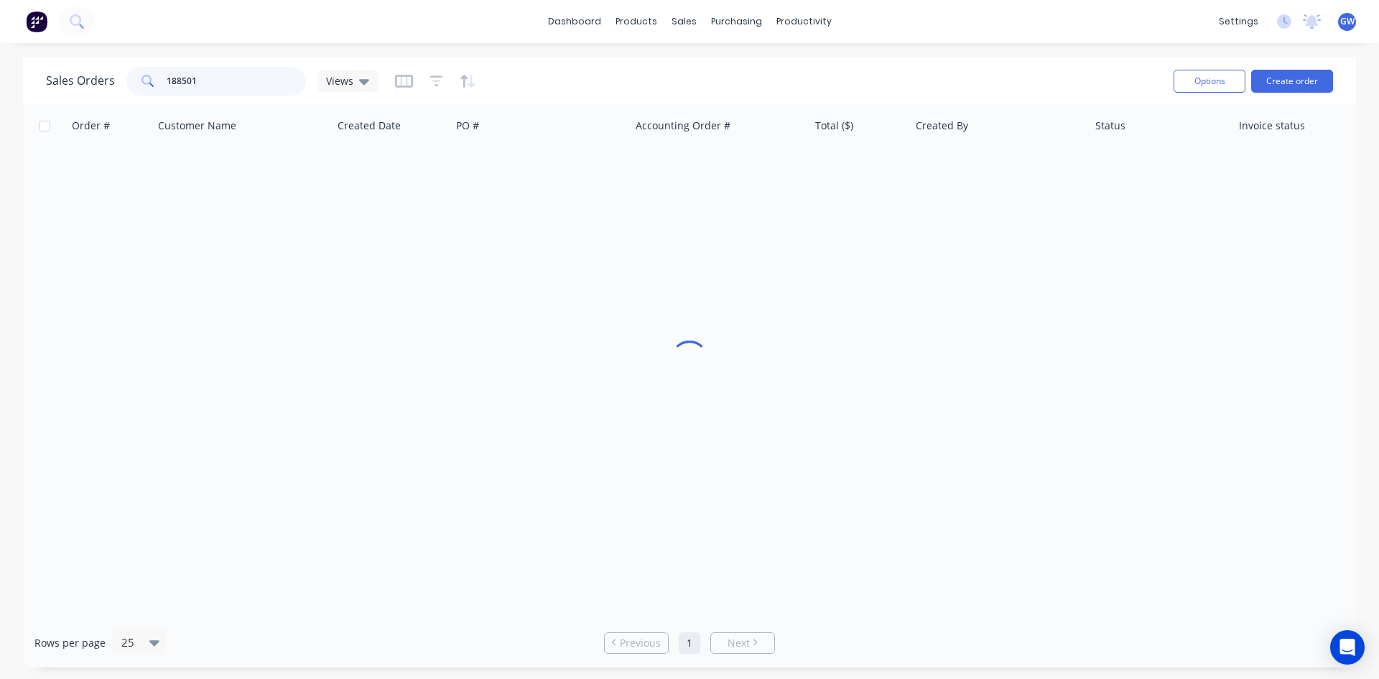
click at [255, 85] on input "188501" at bounding box center [237, 81] width 140 height 29
type input "190723"
click at [933, 176] on div "[PERSON_NAME]" at bounding box center [994, 170] width 159 height 14
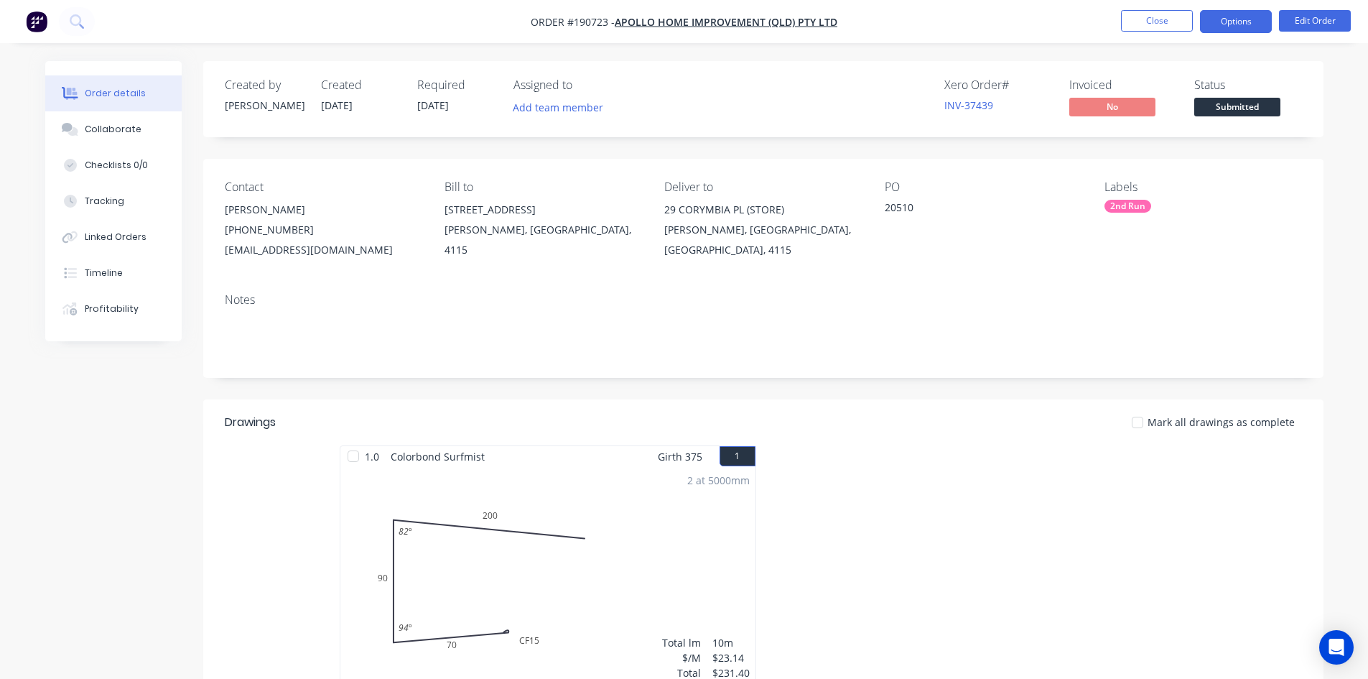
click at [1255, 24] on button "Options" at bounding box center [1236, 21] width 72 height 23
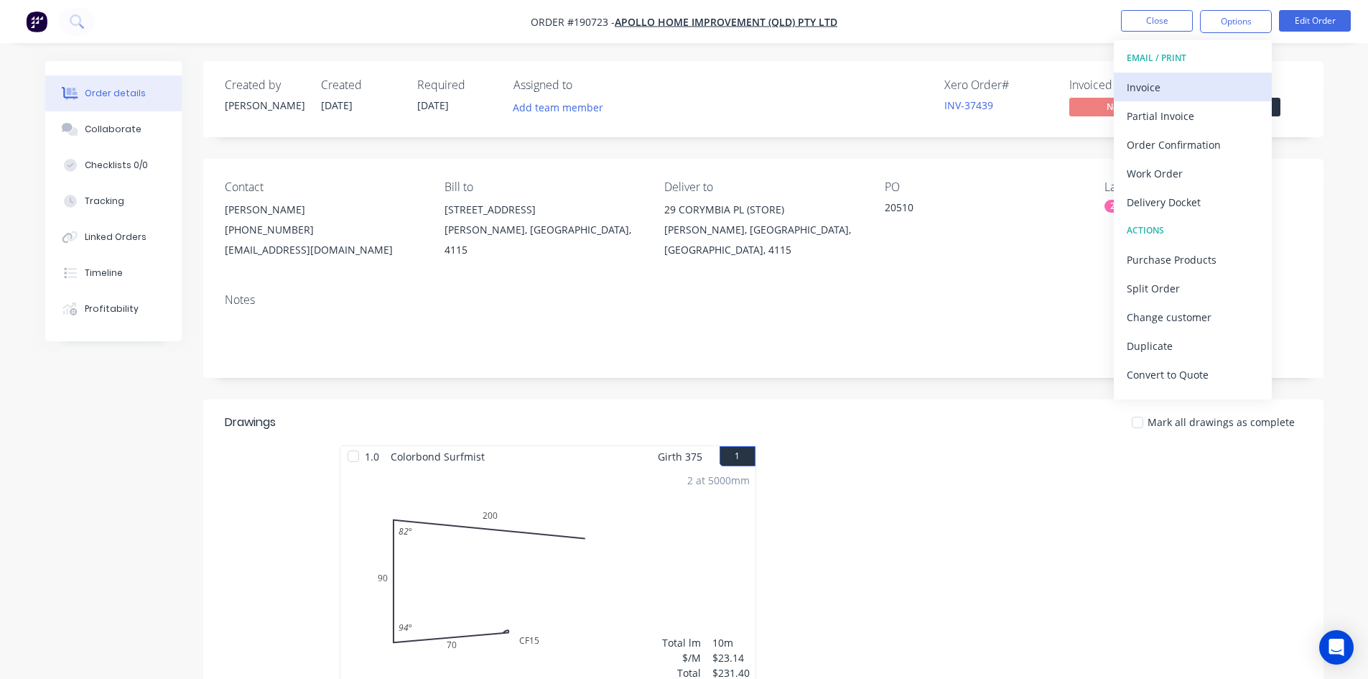
click at [1215, 93] on div "Invoice" at bounding box center [1193, 87] width 132 height 21
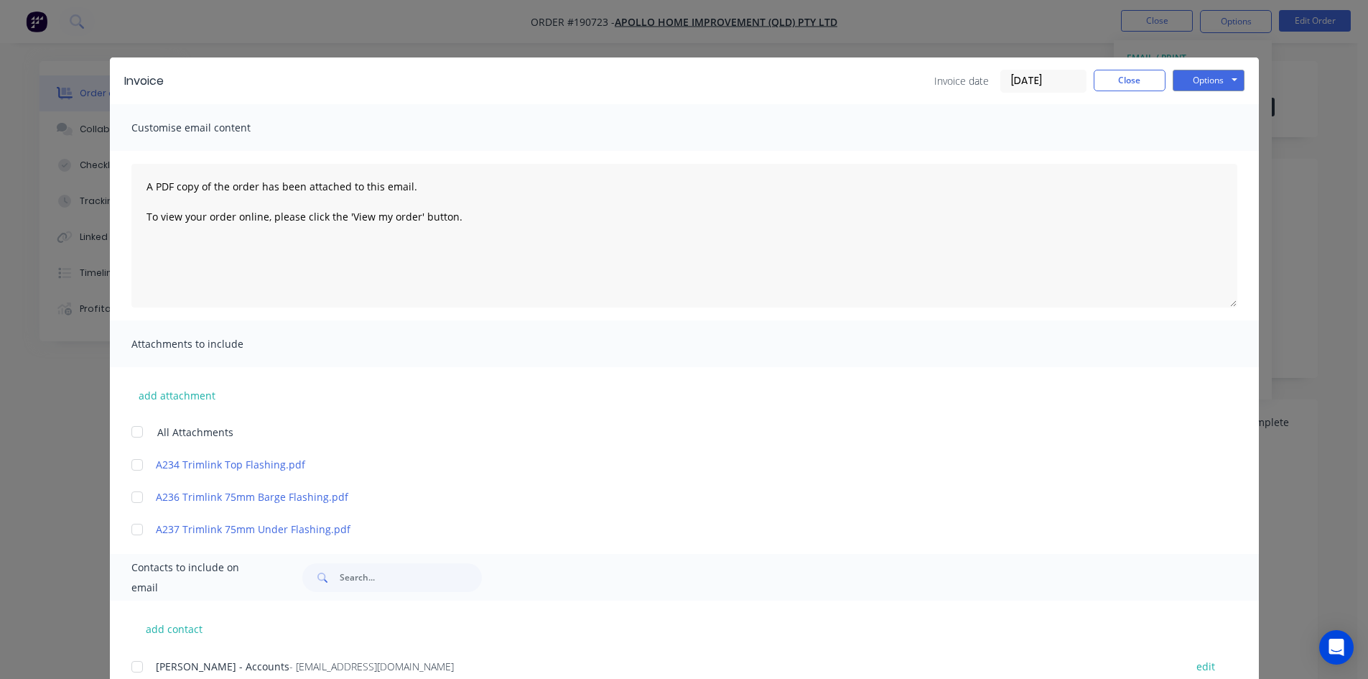
click at [139, 672] on div at bounding box center [137, 666] width 29 height 29
click at [1212, 82] on button "Options" at bounding box center [1209, 81] width 72 height 22
click at [1216, 161] on button "Email" at bounding box center [1219, 153] width 92 height 24
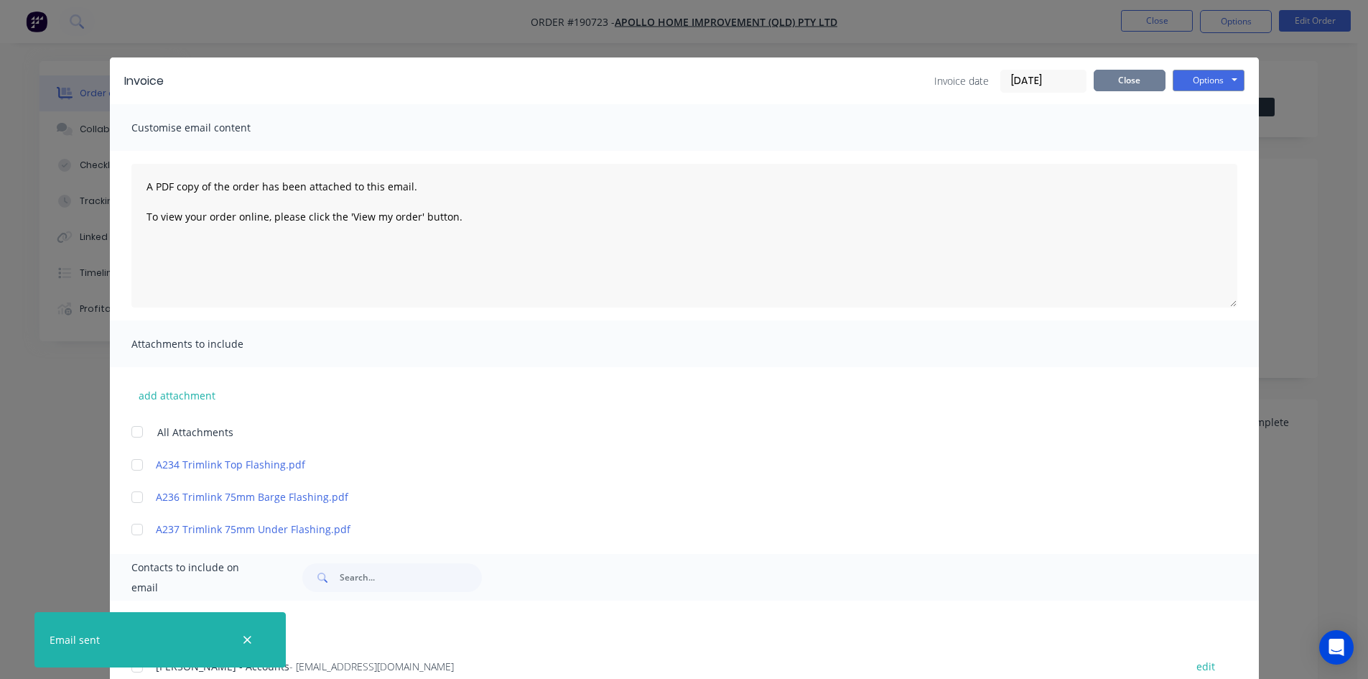
click at [1147, 76] on button "Close" at bounding box center [1130, 81] width 72 height 22
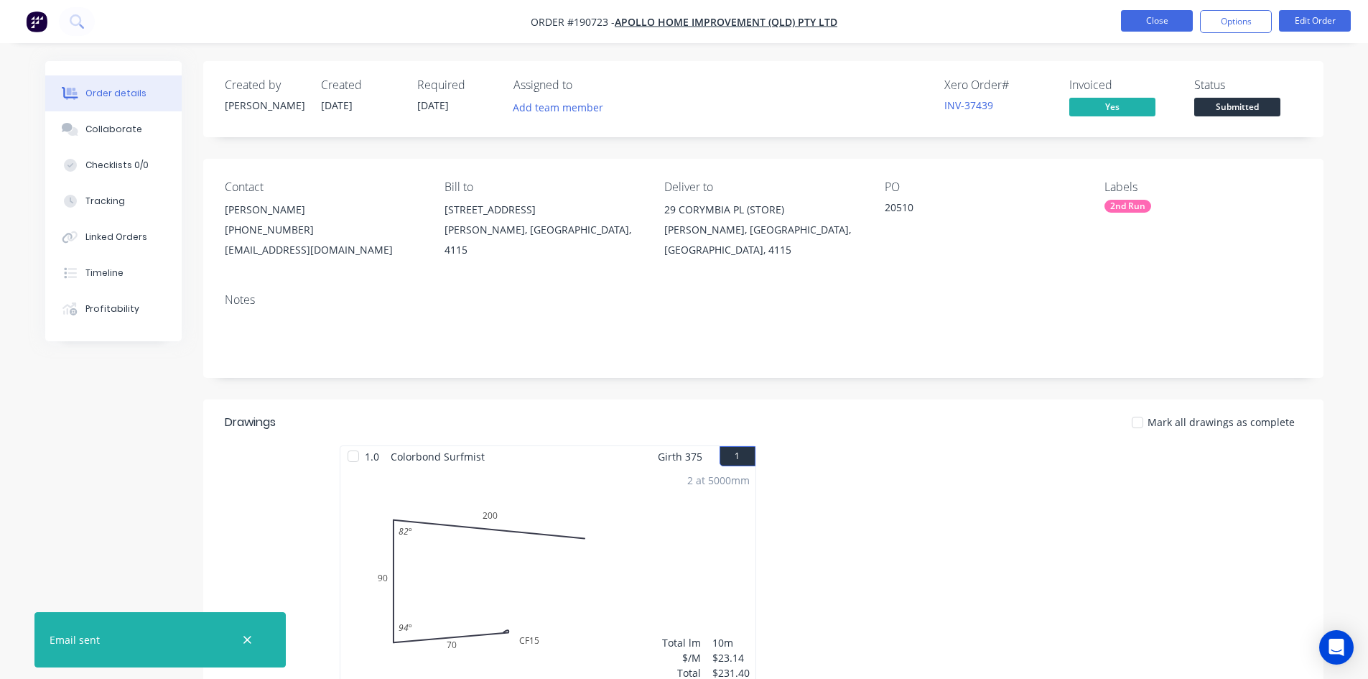
click at [1175, 24] on button "Close" at bounding box center [1157, 21] width 72 height 22
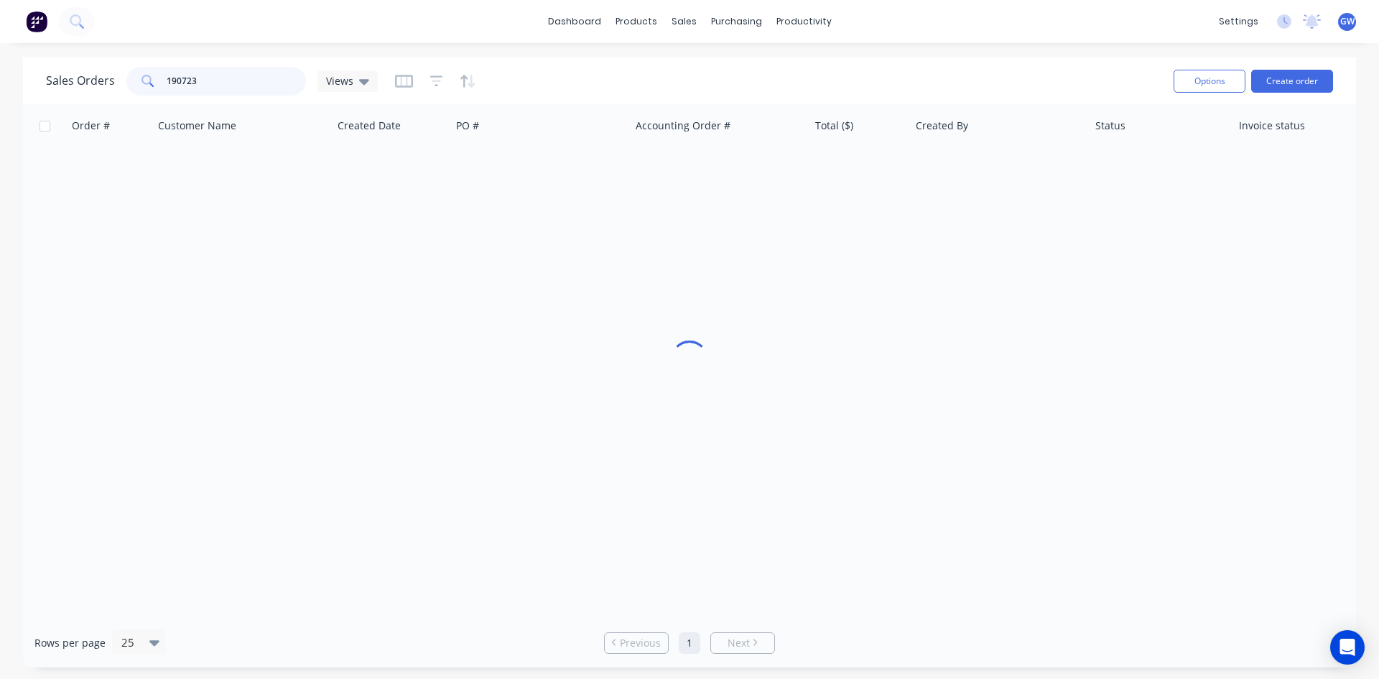
drag, startPoint x: 264, startPoint y: 85, endPoint x: 69, endPoint y: 86, distance: 194.6
click at [69, 86] on div "Sales Orders 190723 Views" at bounding box center [212, 81] width 332 height 29
type input "190955"
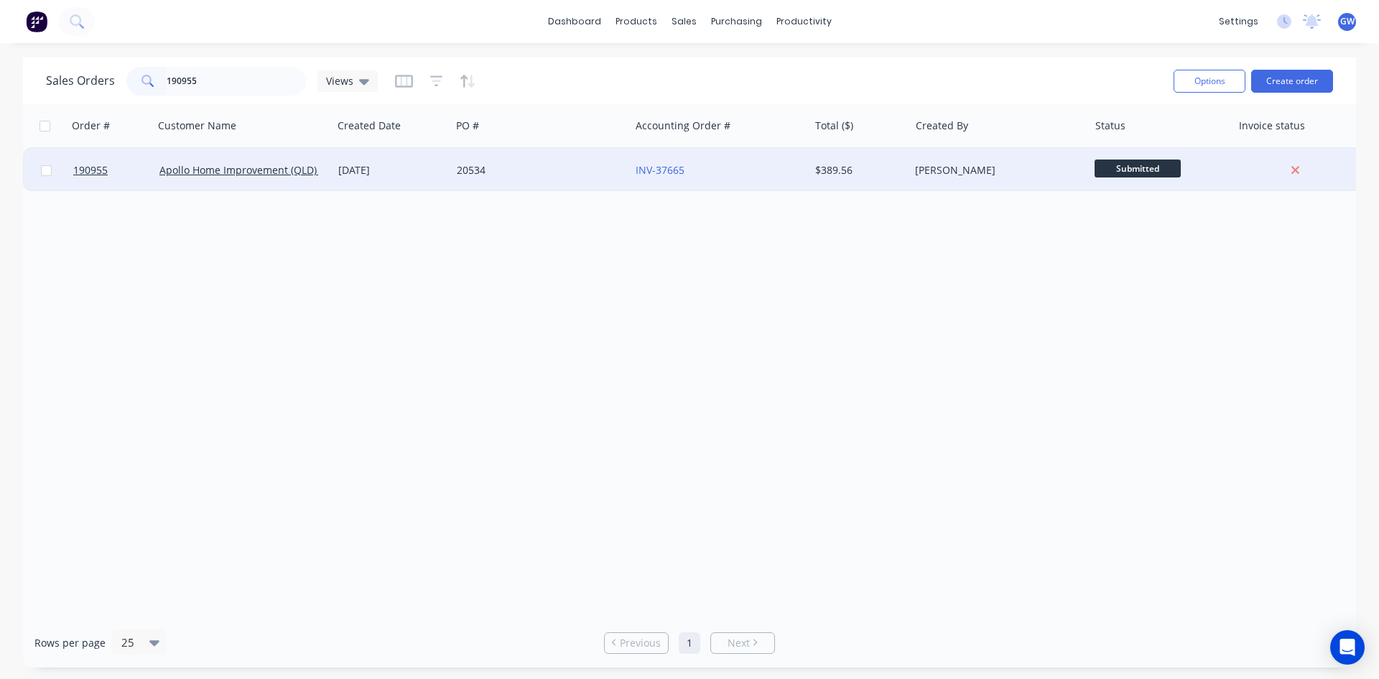
drag, startPoint x: 983, startPoint y: 179, endPoint x: 991, endPoint y: 167, distance: 13.9
click at [991, 167] on div "[PERSON_NAME]" at bounding box center [994, 170] width 159 height 14
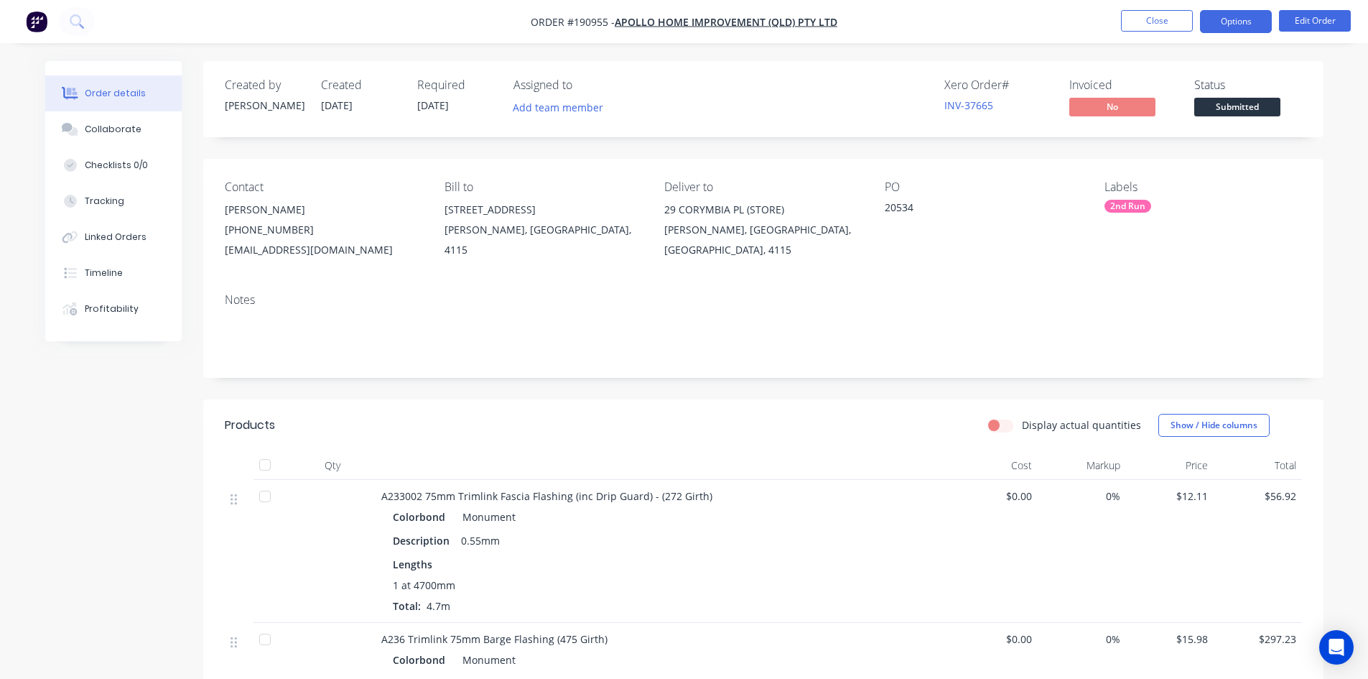
click at [1233, 21] on button "Options" at bounding box center [1236, 21] width 72 height 23
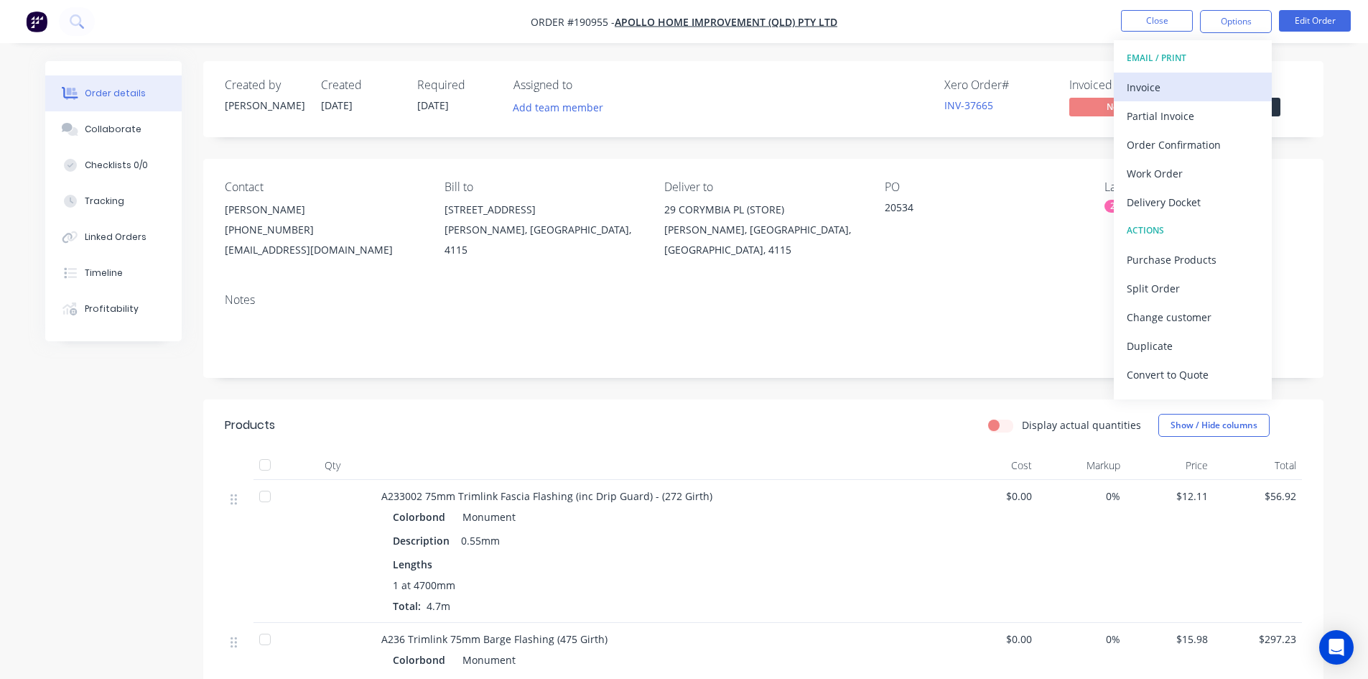
click at [1197, 79] on div "Invoice" at bounding box center [1193, 87] width 132 height 21
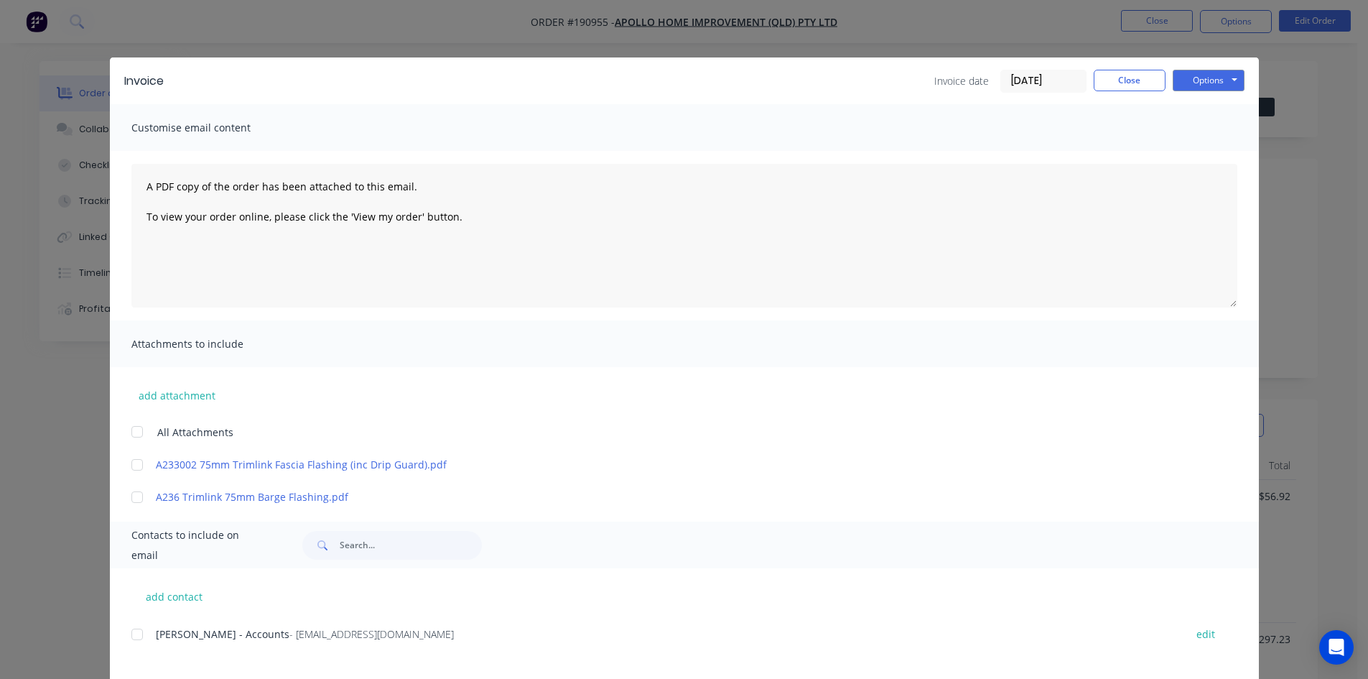
click at [140, 636] on div at bounding box center [137, 634] width 29 height 29
click at [1207, 85] on button "Options" at bounding box center [1209, 81] width 72 height 22
click at [1228, 158] on button "Email" at bounding box center [1219, 153] width 92 height 24
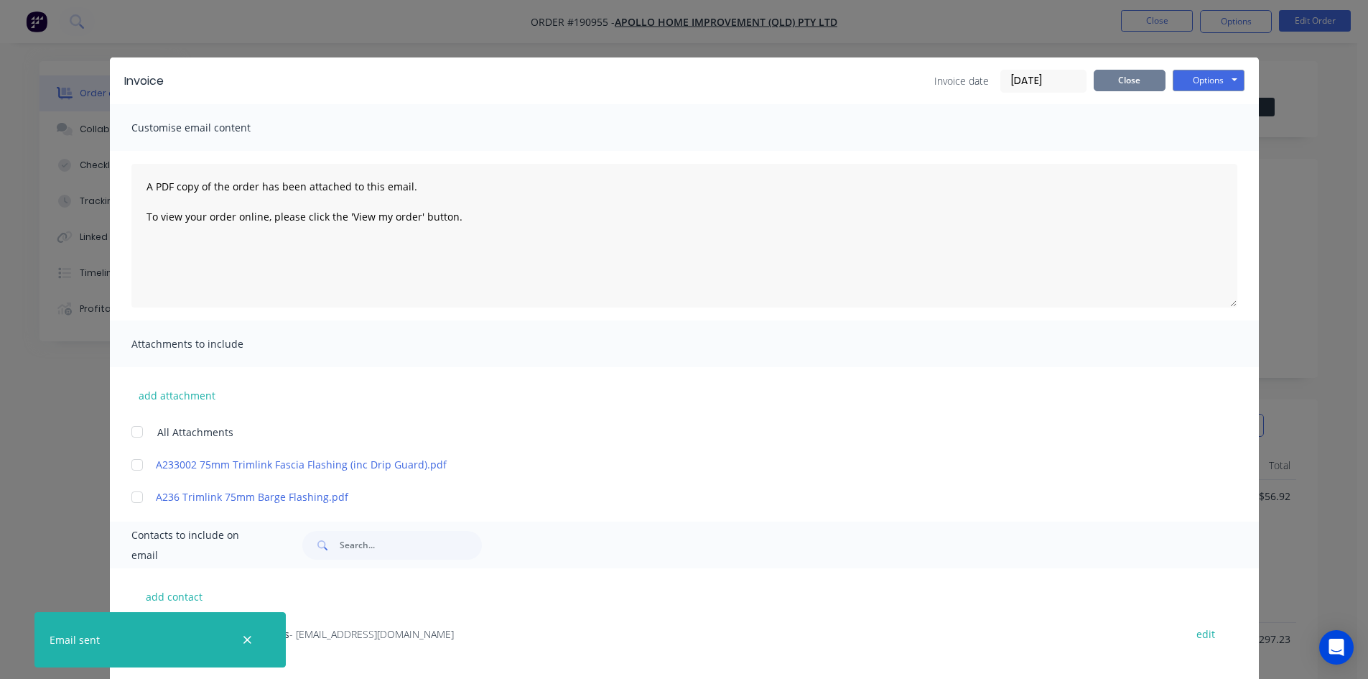
click at [1130, 89] on button "Close" at bounding box center [1130, 81] width 72 height 22
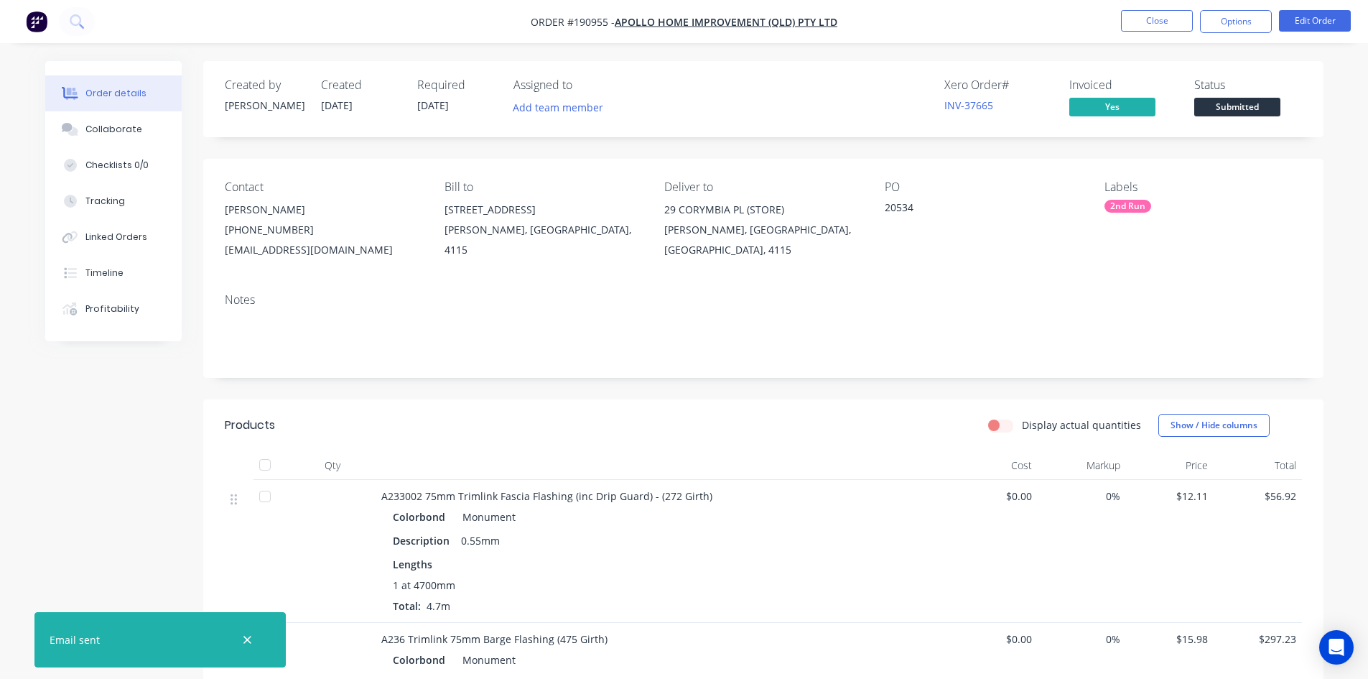
click at [1166, 34] on nav "Order #190955 - Apollo Home Improvement (QLD) Pty Ltd Close Options Edit Order" at bounding box center [684, 21] width 1368 height 43
click at [1169, 23] on button "Close" at bounding box center [1157, 21] width 72 height 22
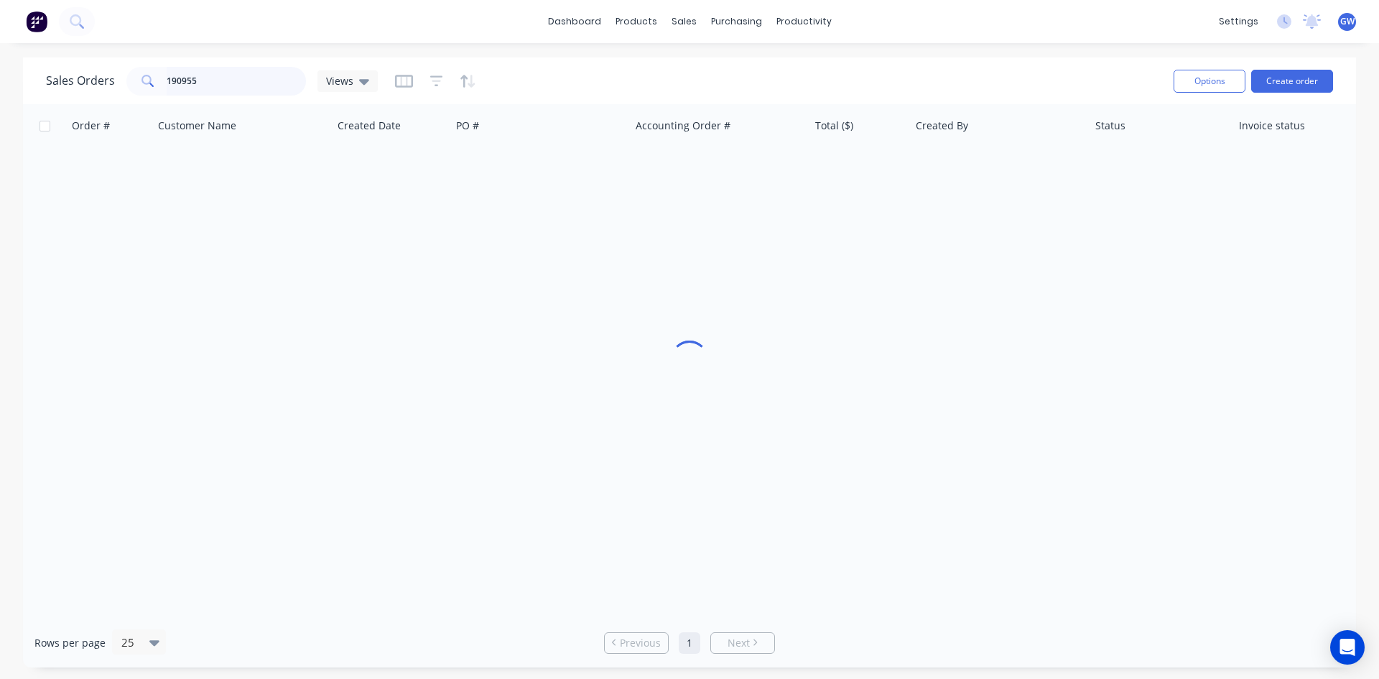
click at [223, 87] on input "190955" at bounding box center [237, 81] width 140 height 29
type input "189086"
click at [807, 180] on div "INV-38327" at bounding box center [719, 170] width 179 height 43
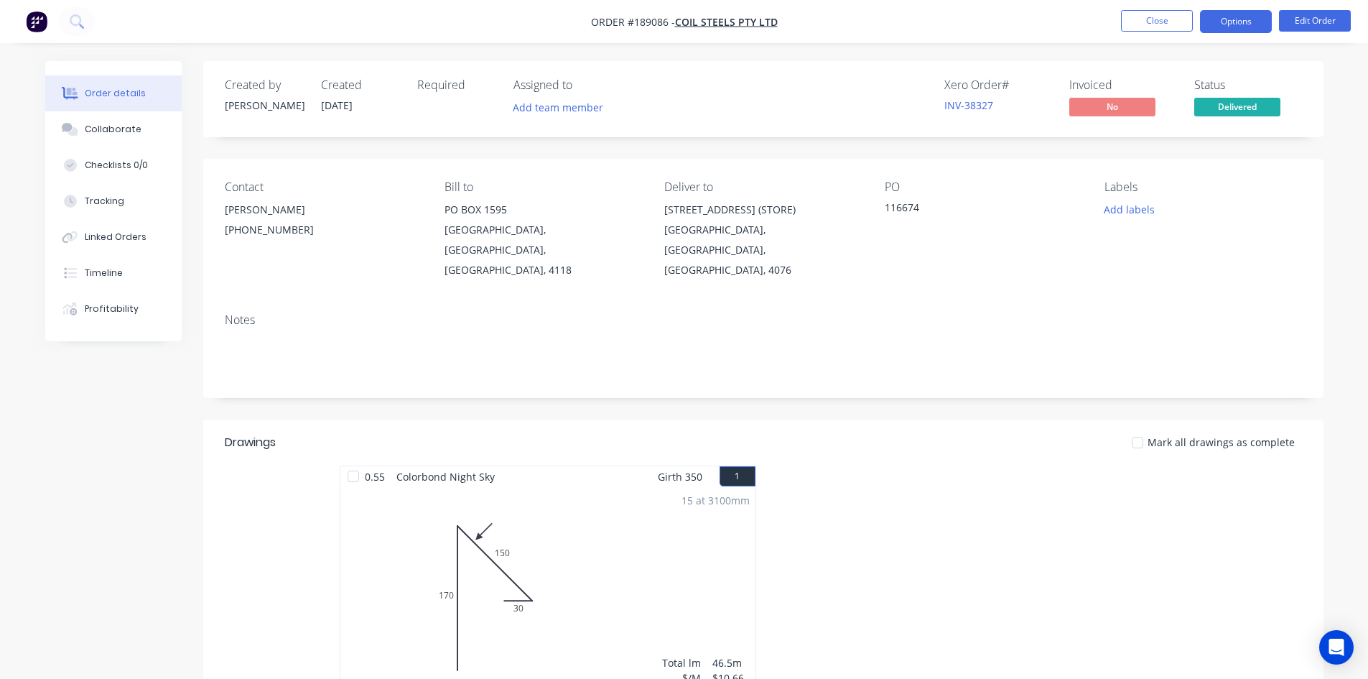
click at [1258, 13] on button "Options" at bounding box center [1236, 21] width 72 height 23
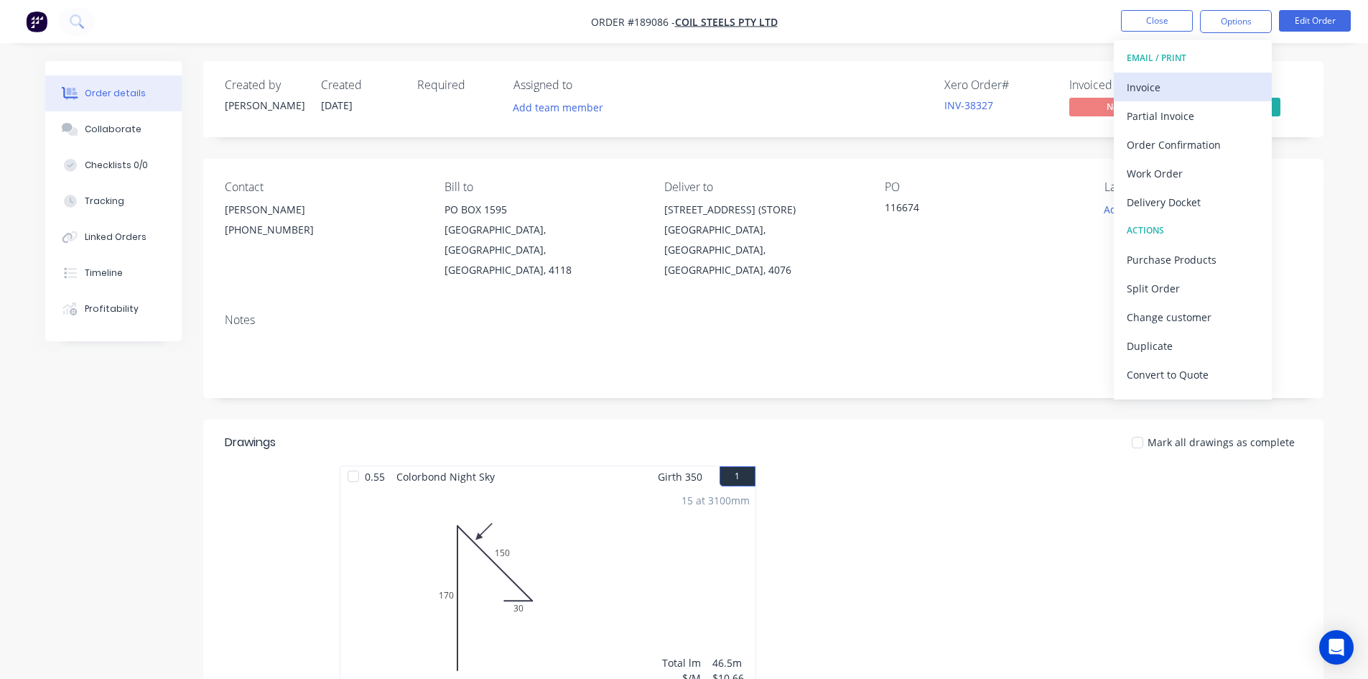
click at [1223, 80] on div "Invoice" at bounding box center [1193, 87] width 132 height 21
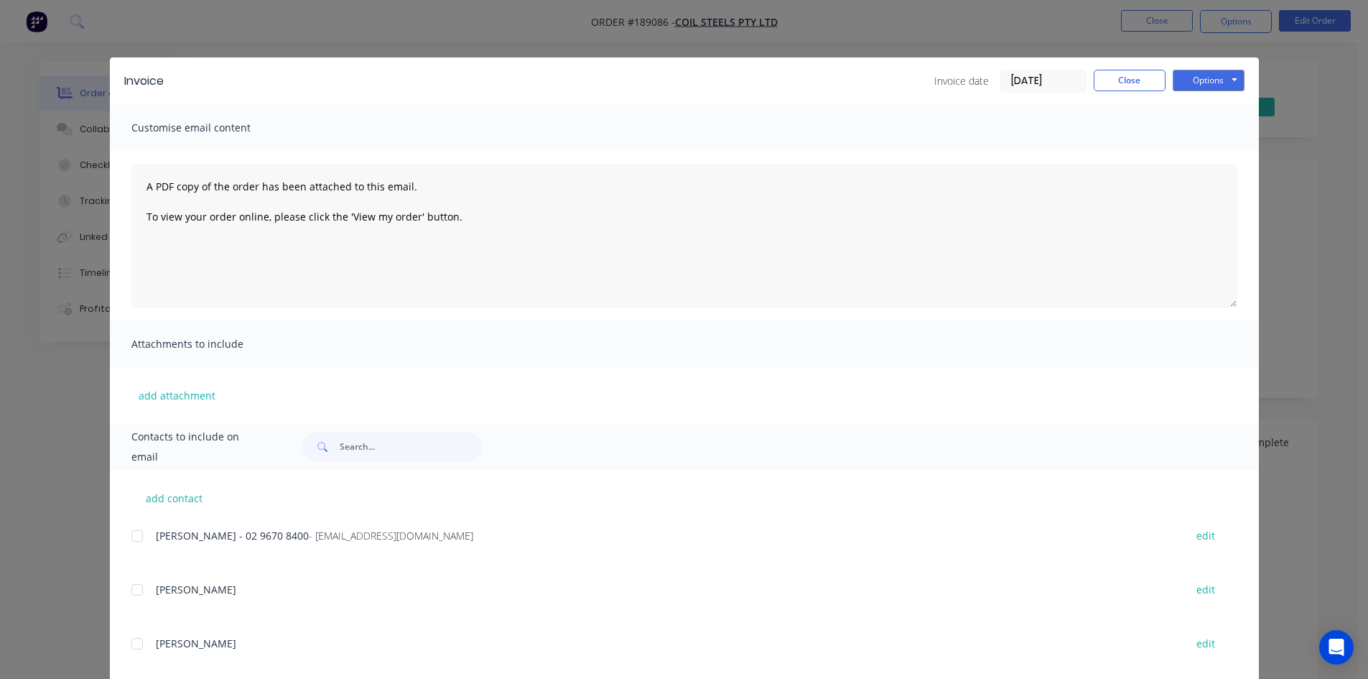
click at [145, 539] on div at bounding box center [137, 535] width 29 height 29
click at [1281, 484] on div "Invoice Invoice date [DATE] Close Options Preview Print Email Customise email c…" at bounding box center [684, 339] width 1368 height 679
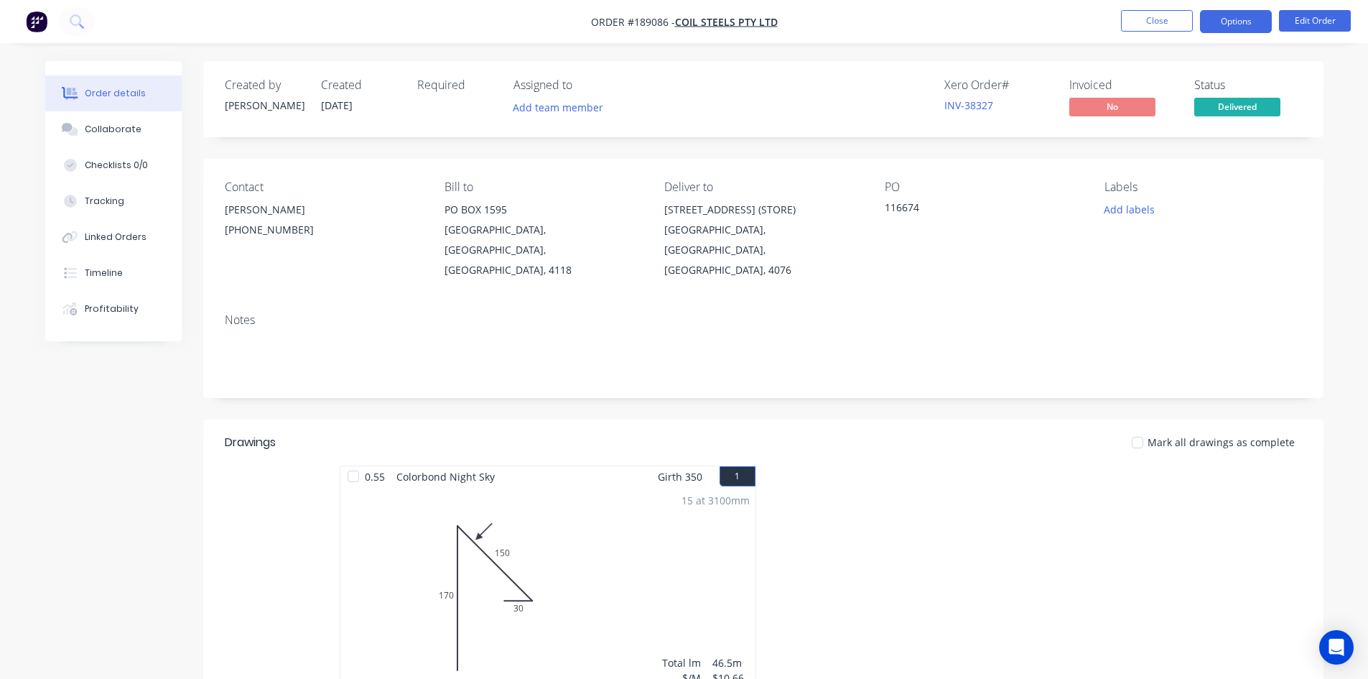
click at [1249, 16] on button "Options" at bounding box center [1236, 21] width 72 height 23
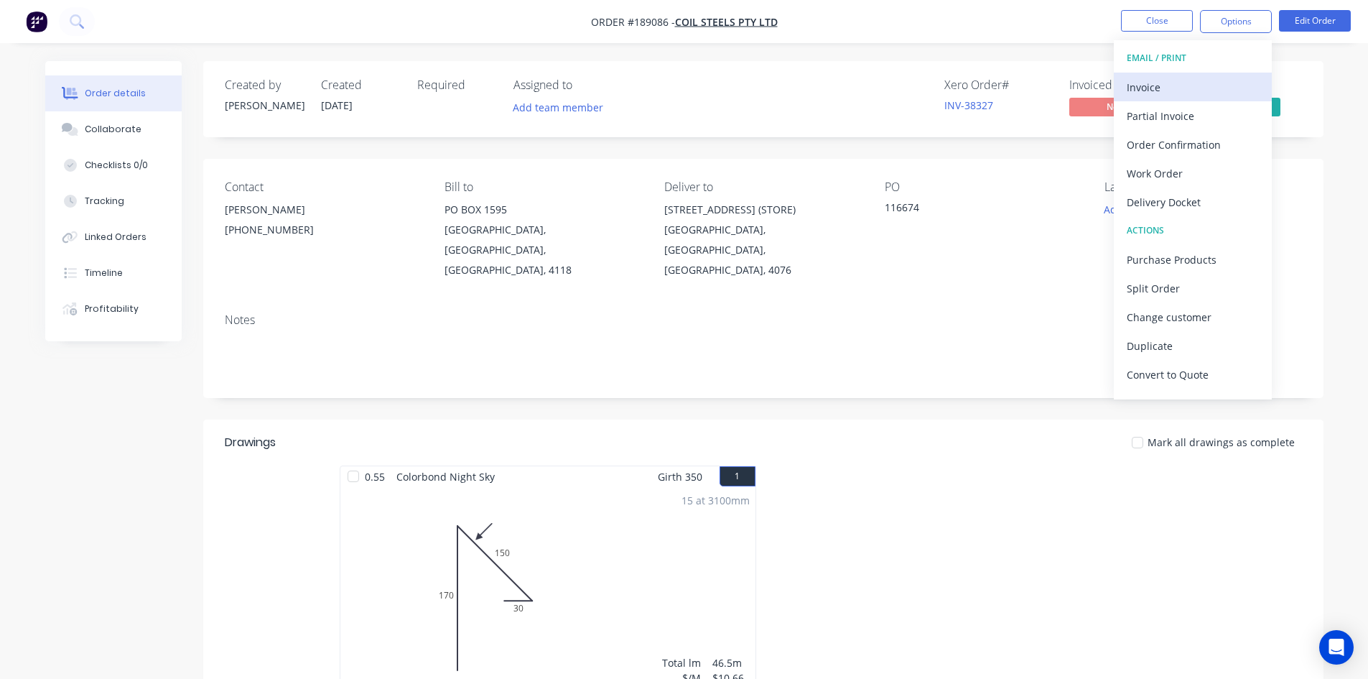
click at [1202, 80] on div "Invoice" at bounding box center [1193, 87] width 132 height 21
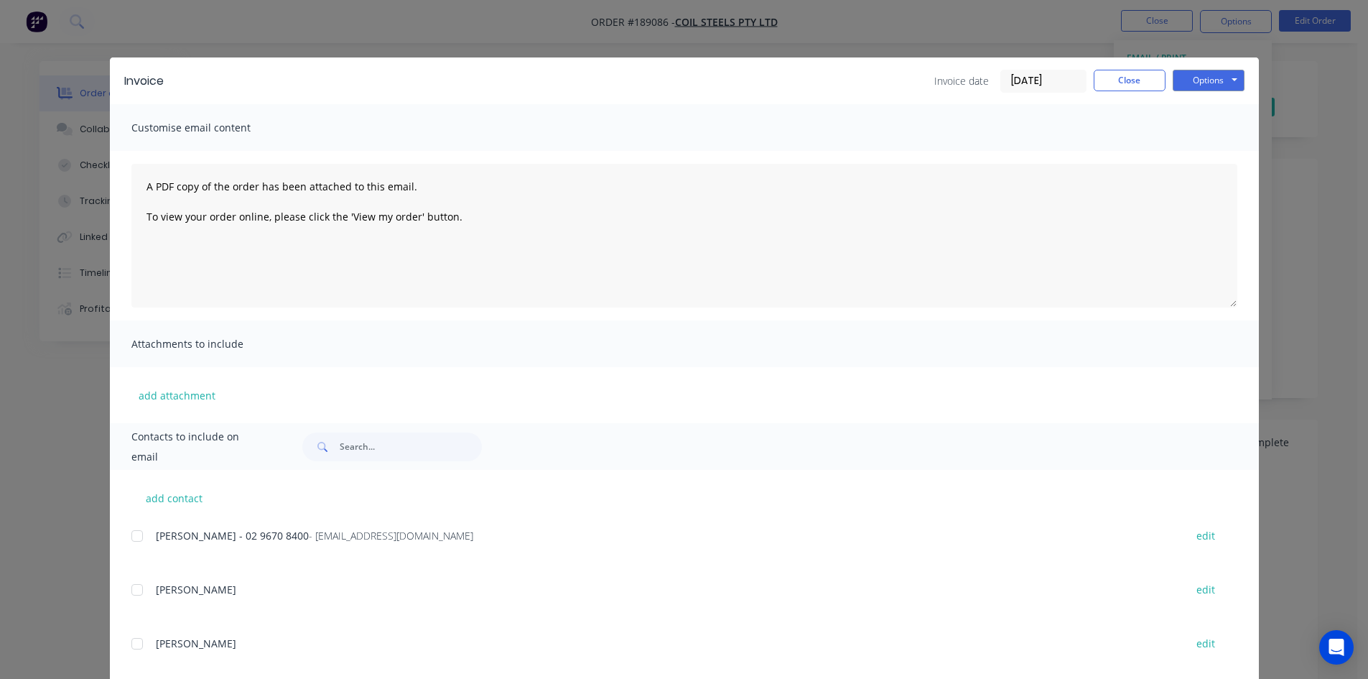
click at [136, 529] on div at bounding box center [137, 535] width 29 height 29
click at [1204, 82] on button "Options" at bounding box center [1209, 81] width 72 height 22
click at [1226, 151] on button "Email" at bounding box center [1219, 153] width 92 height 24
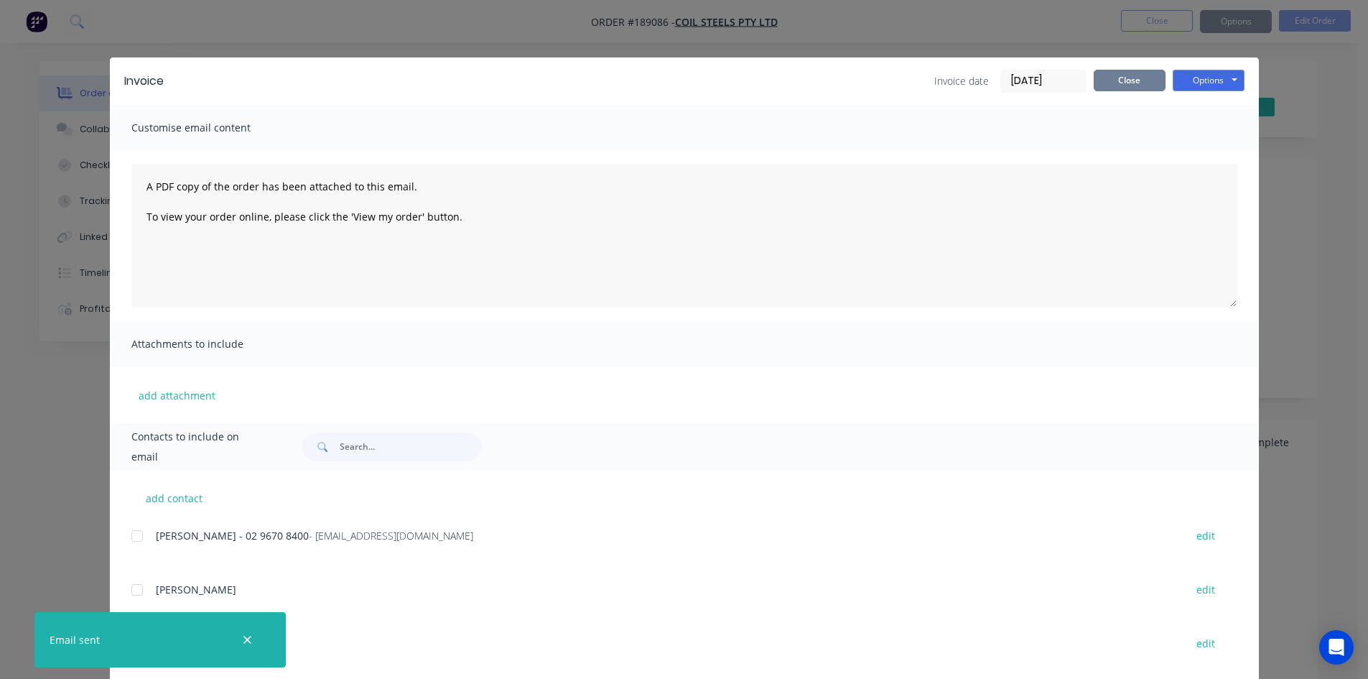
click at [1154, 78] on button "Close" at bounding box center [1130, 81] width 72 height 22
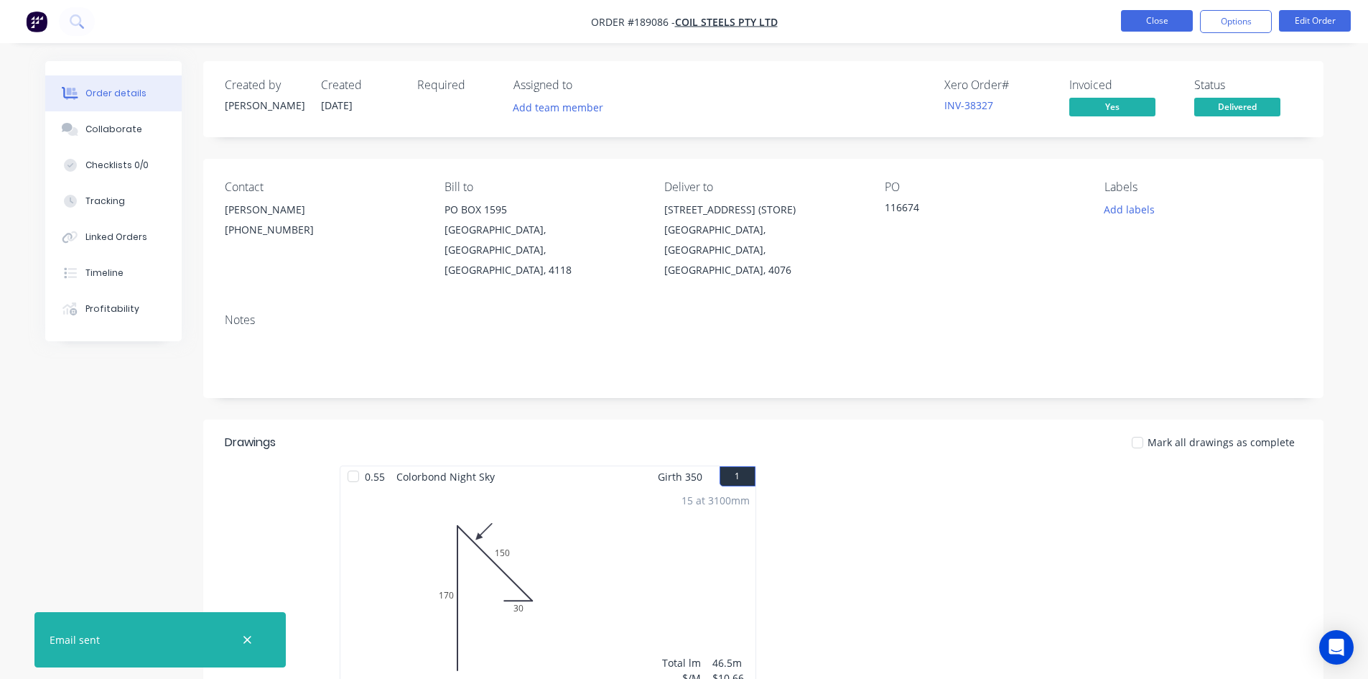
click at [1170, 24] on button "Close" at bounding box center [1157, 21] width 72 height 22
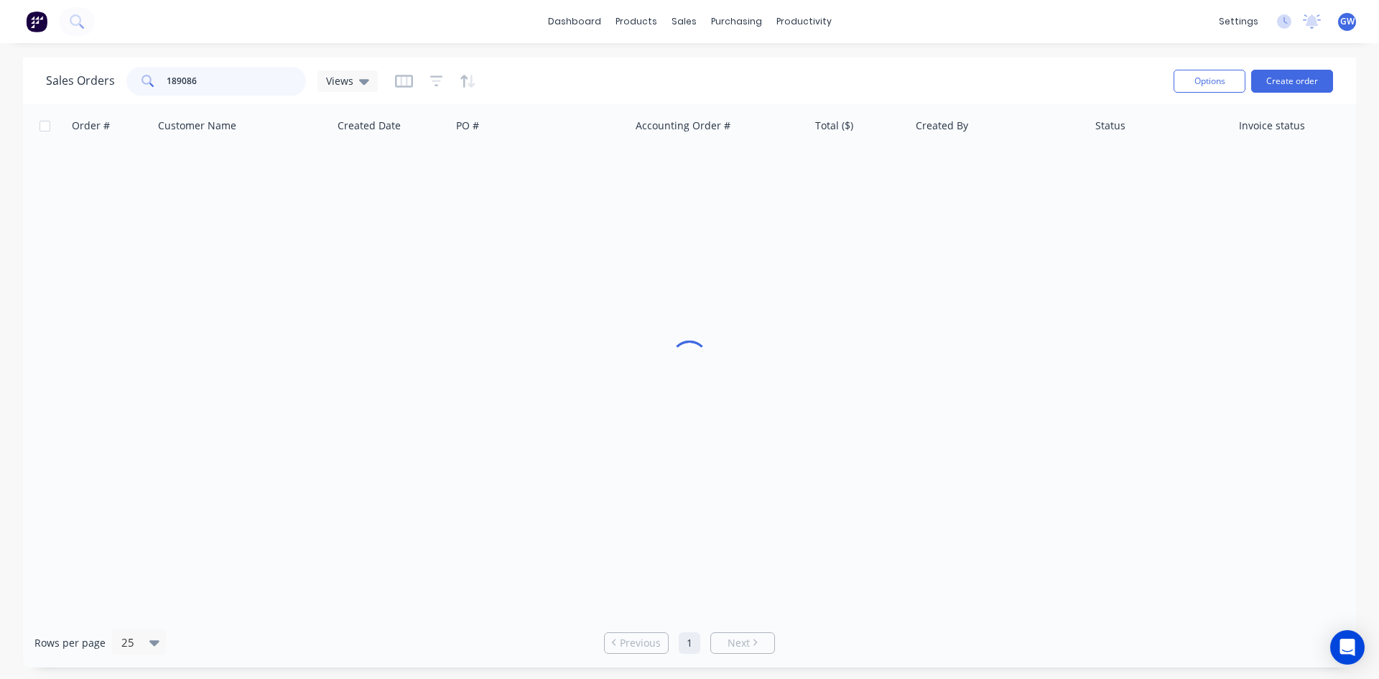
drag, startPoint x: 228, startPoint y: 84, endPoint x: 120, endPoint y: 89, distance: 107.9
click at [120, 89] on div "Sales Orders 189086 Views" at bounding box center [212, 81] width 332 height 29
type input "191749"
click at [969, 173] on div "[PERSON_NAME]" at bounding box center [994, 170] width 159 height 14
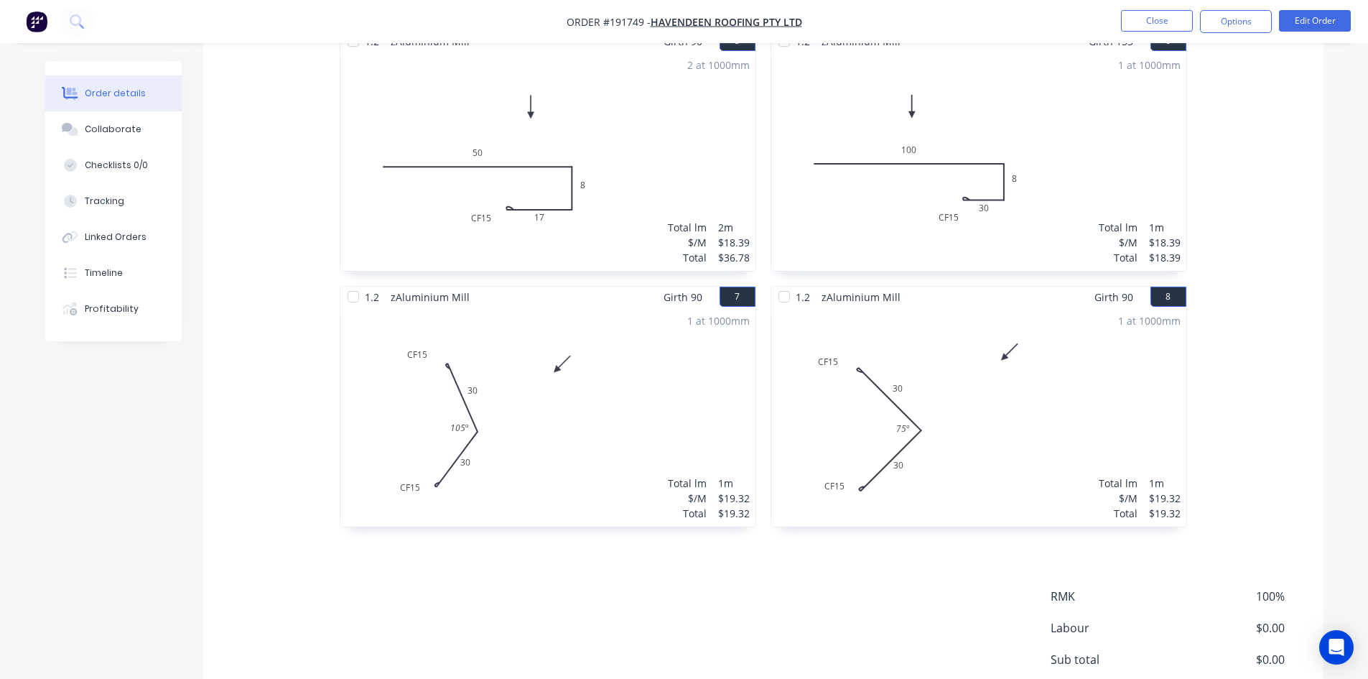
scroll to position [1077, 0]
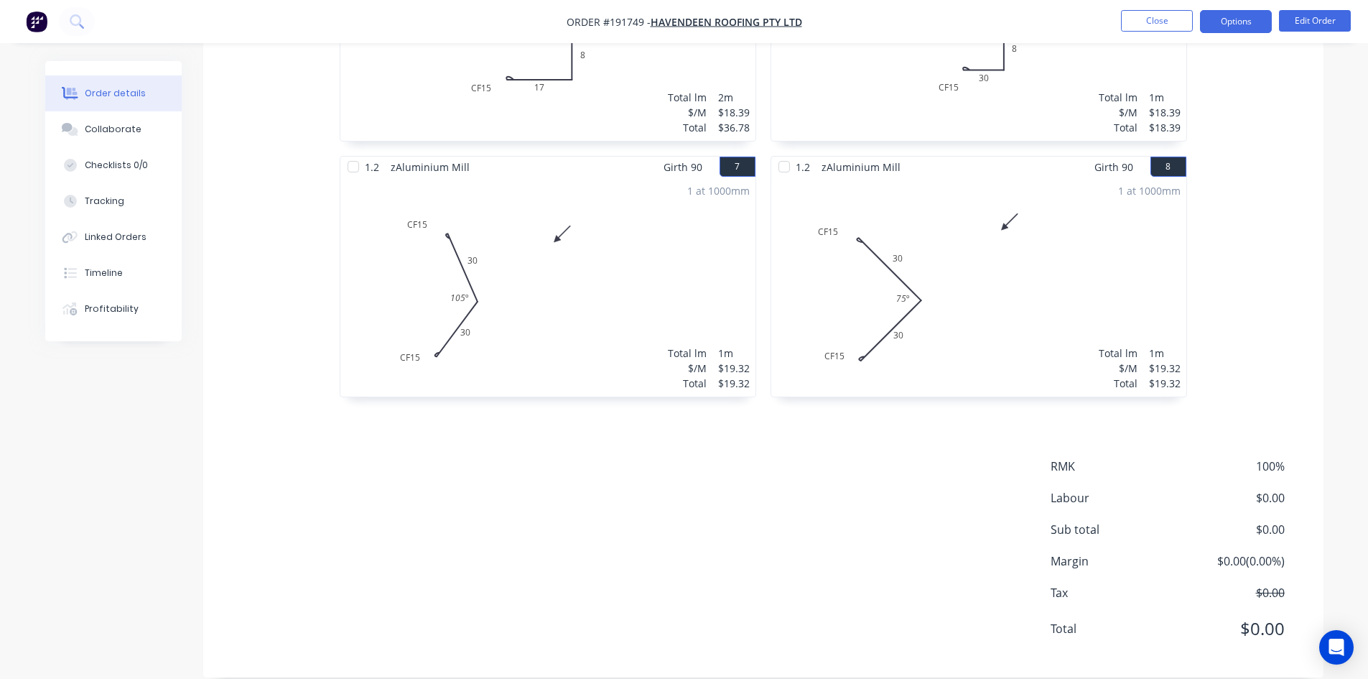
click at [1237, 22] on button "Options" at bounding box center [1236, 21] width 72 height 23
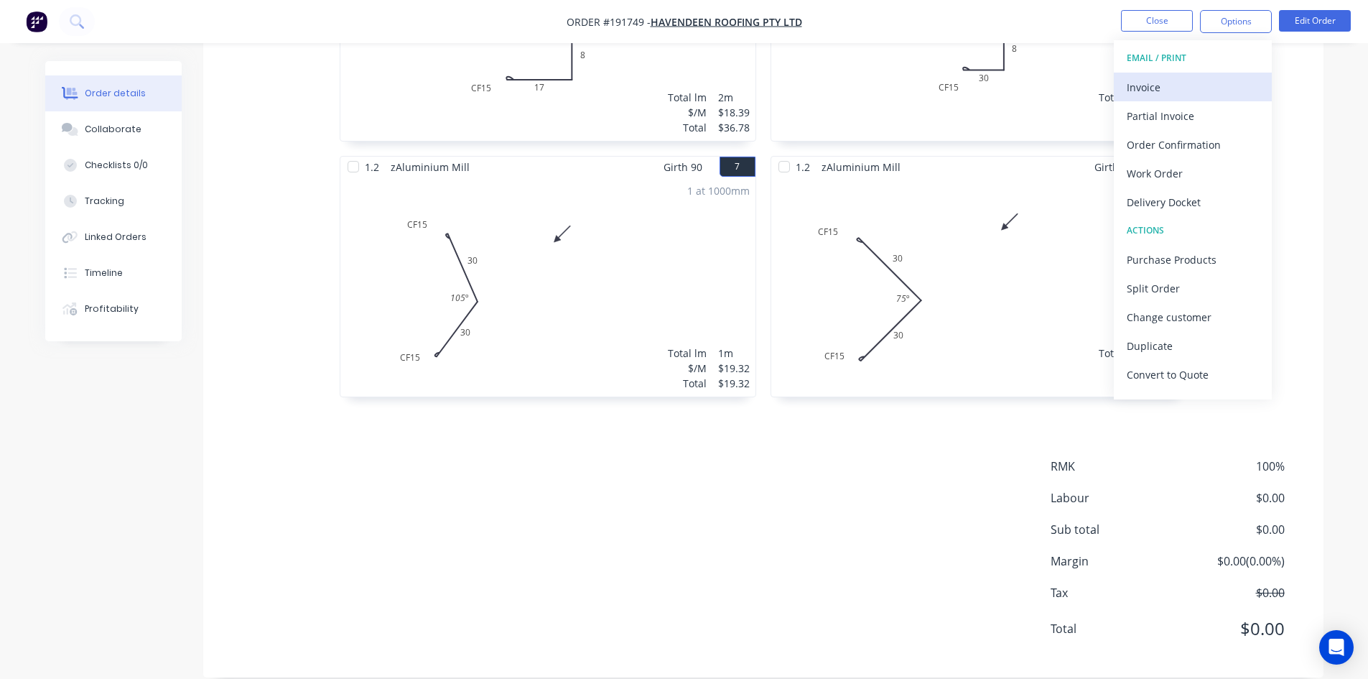
click at [1203, 78] on div "Invoice" at bounding box center [1193, 87] width 132 height 21
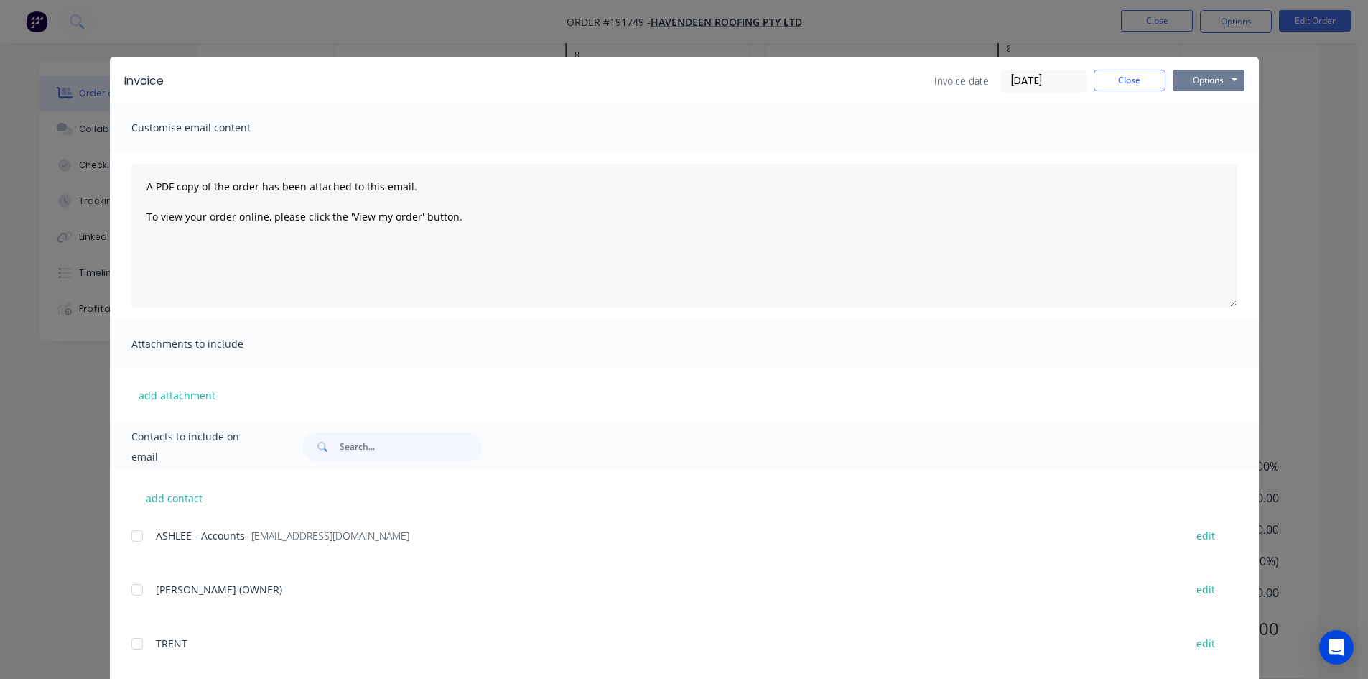
click at [1203, 78] on button "Options" at bounding box center [1209, 81] width 72 height 22
click at [1207, 122] on button "Print" at bounding box center [1219, 130] width 92 height 24
click at [1133, 82] on button "Close" at bounding box center [1130, 81] width 72 height 22
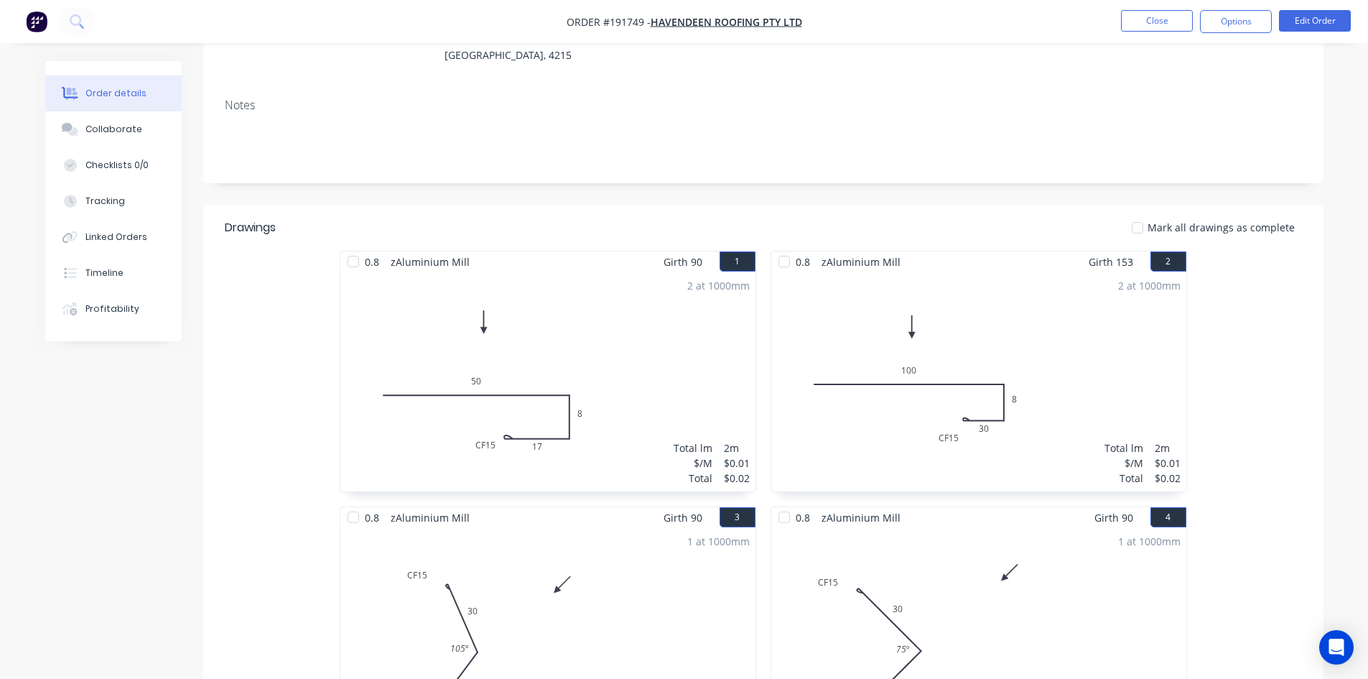
scroll to position [0, 0]
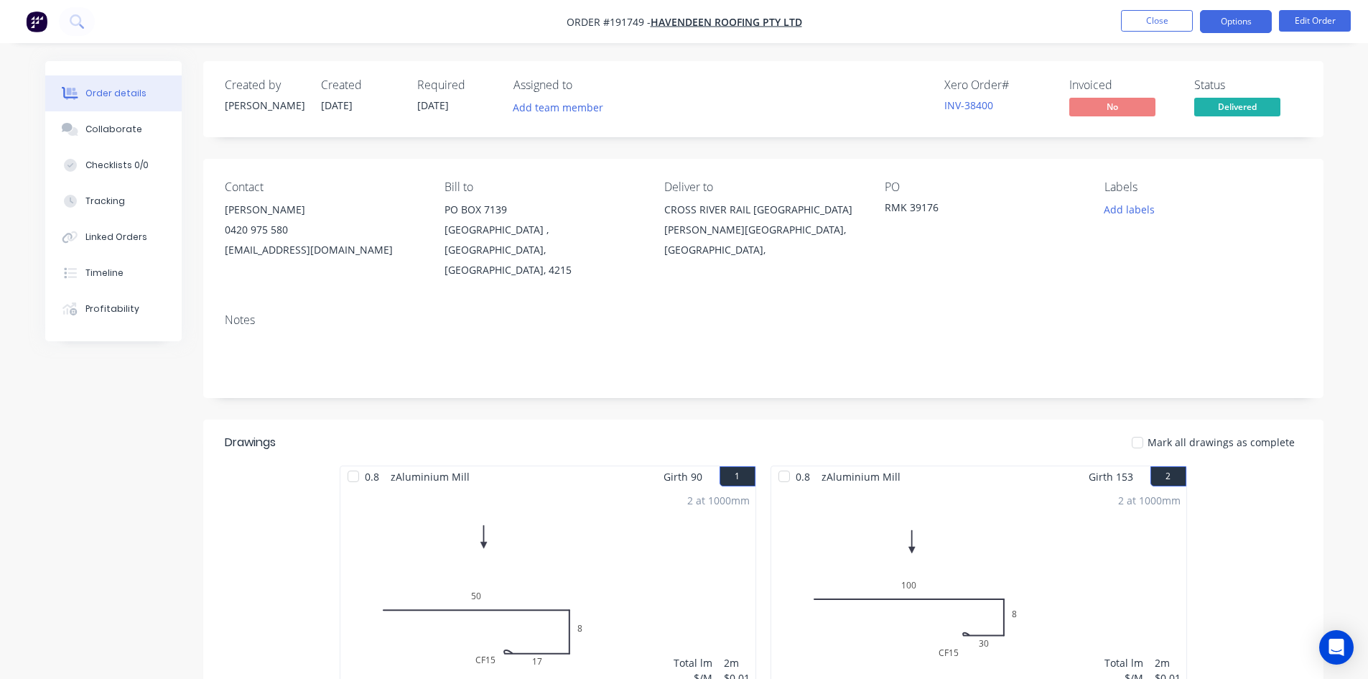
click at [1250, 18] on button "Options" at bounding box center [1236, 21] width 72 height 23
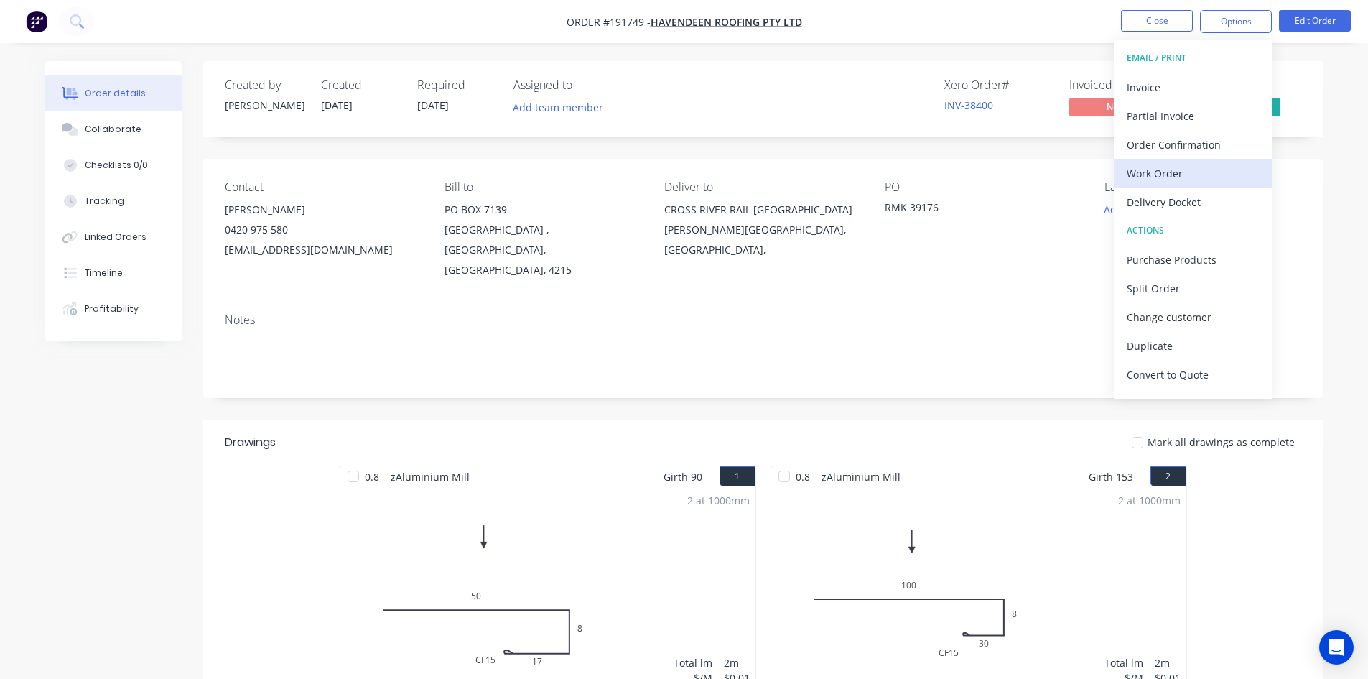
scroll to position [22, 0]
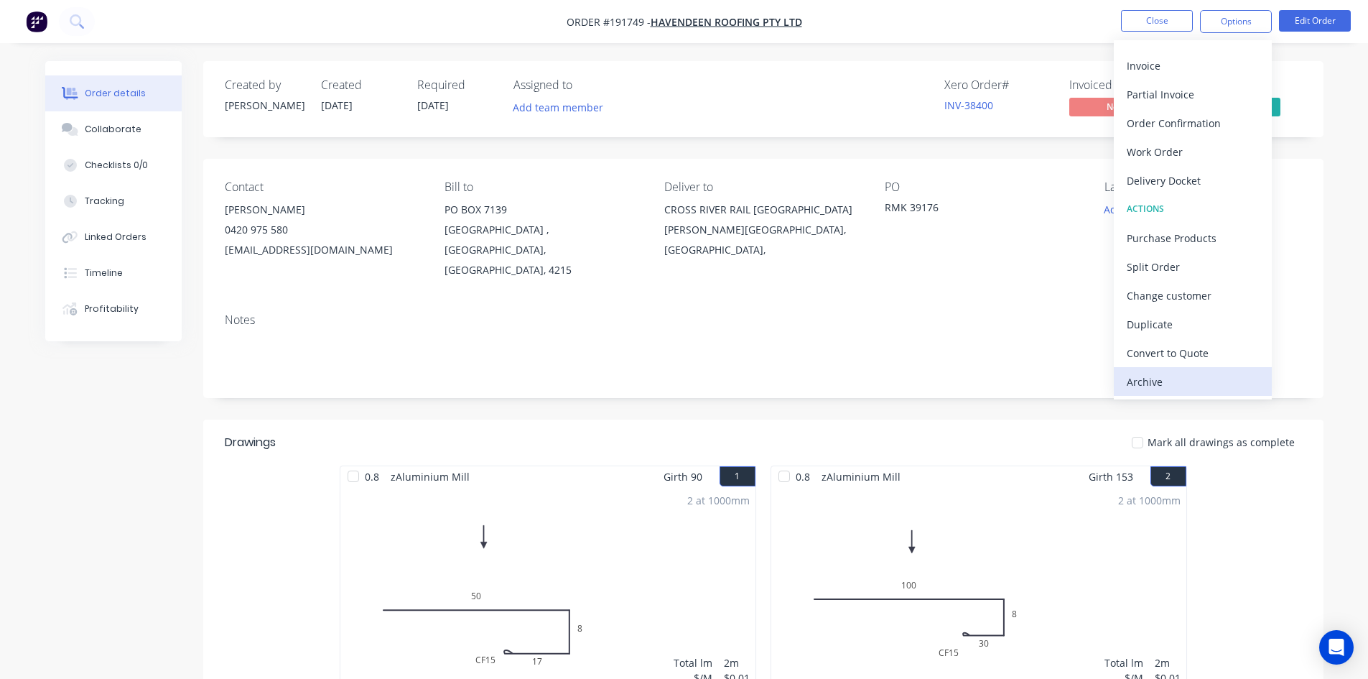
click at [1184, 386] on div "Archive" at bounding box center [1193, 381] width 132 height 21
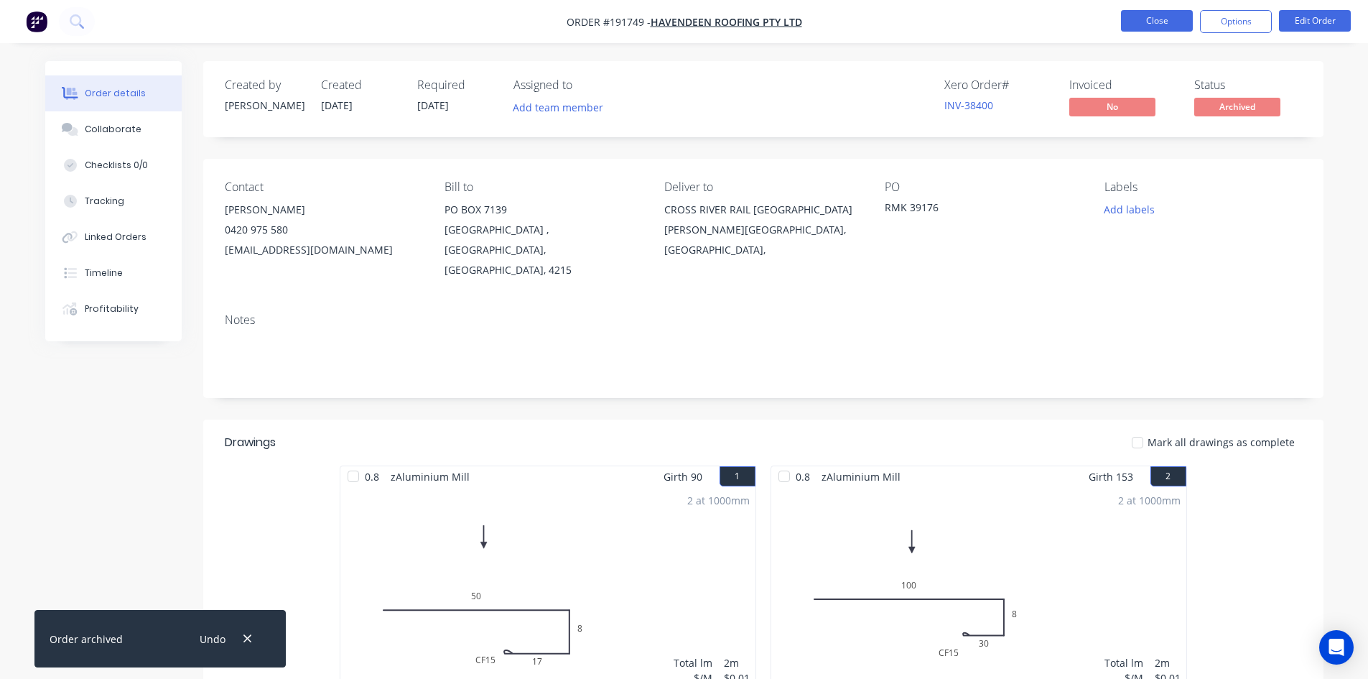
click at [1161, 24] on button "Close" at bounding box center [1157, 21] width 72 height 22
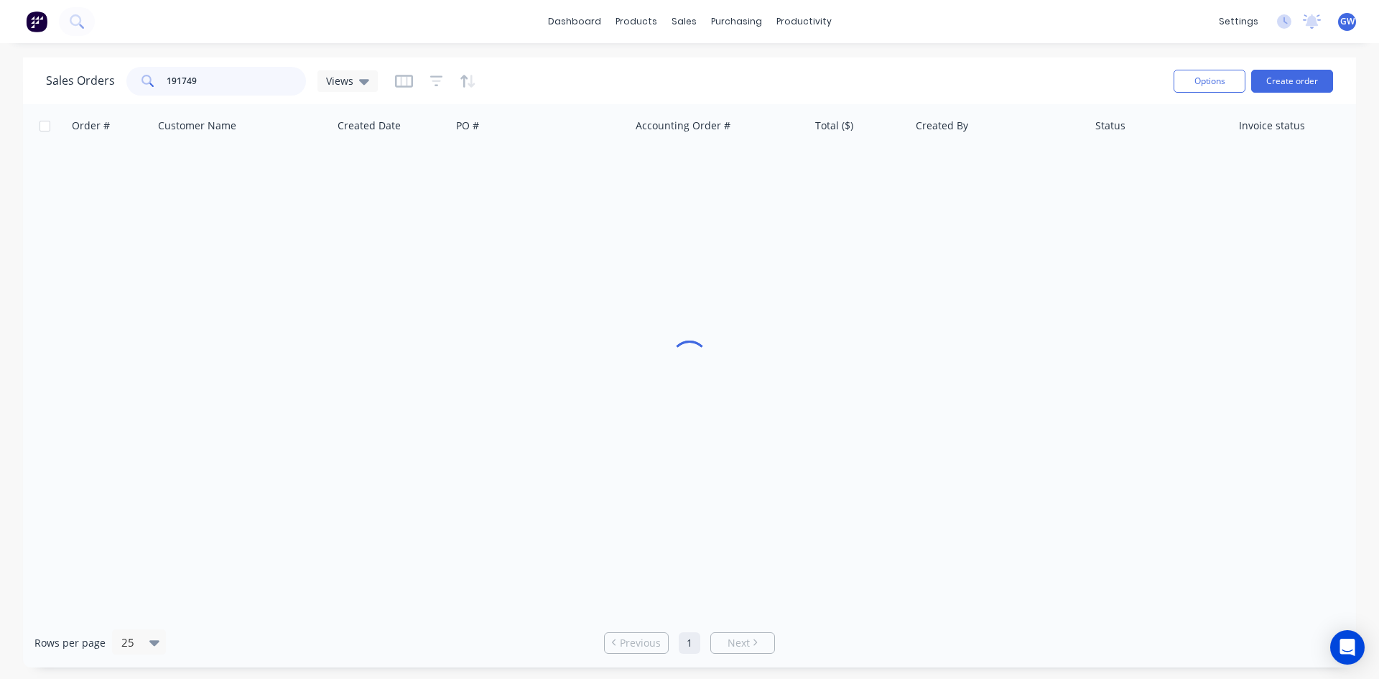
drag, startPoint x: 264, startPoint y: 73, endPoint x: 0, endPoint y: 82, distance: 264.5
click at [0, 82] on div "Sales Orders 191749 Views Options Create order Order # Customer Name Created Da…" at bounding box center [689, 362] width 1379 height 610
type input "191594"
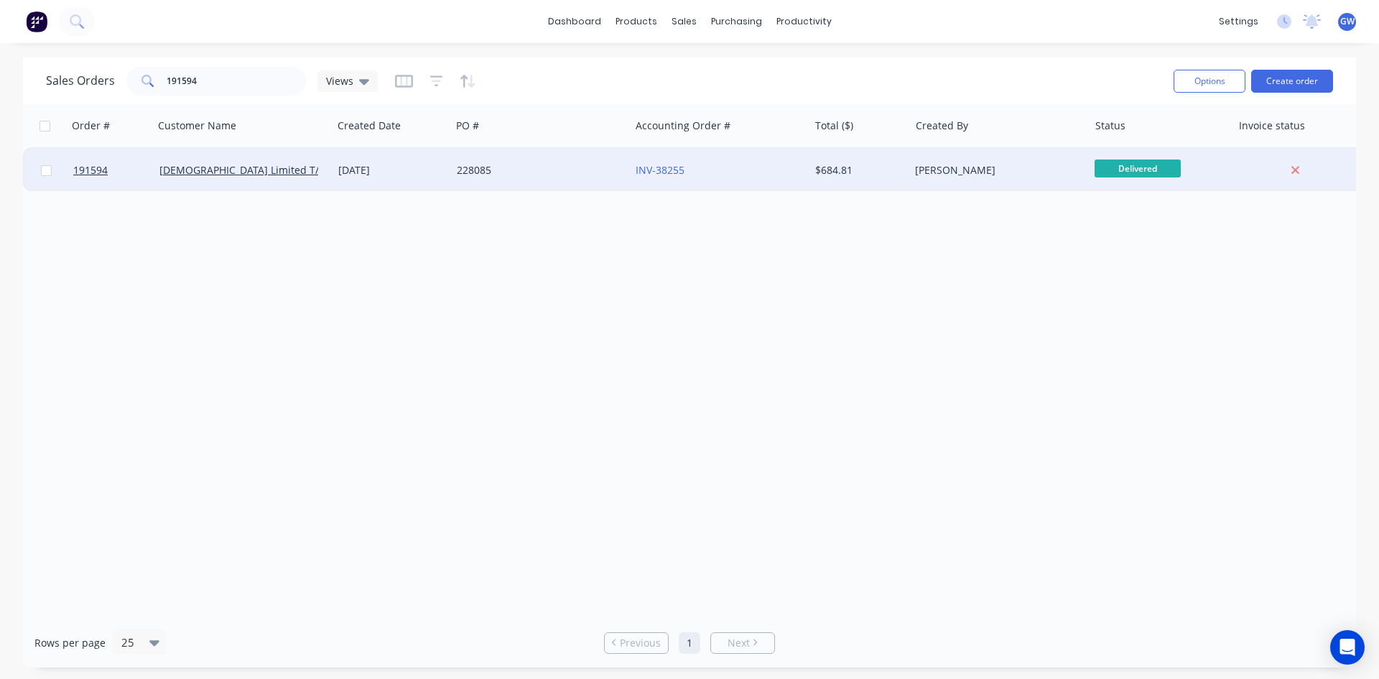
click at [915, 157] on div "[PERSON_NAME]" at bounding box center [998, 170] width 179 height 43
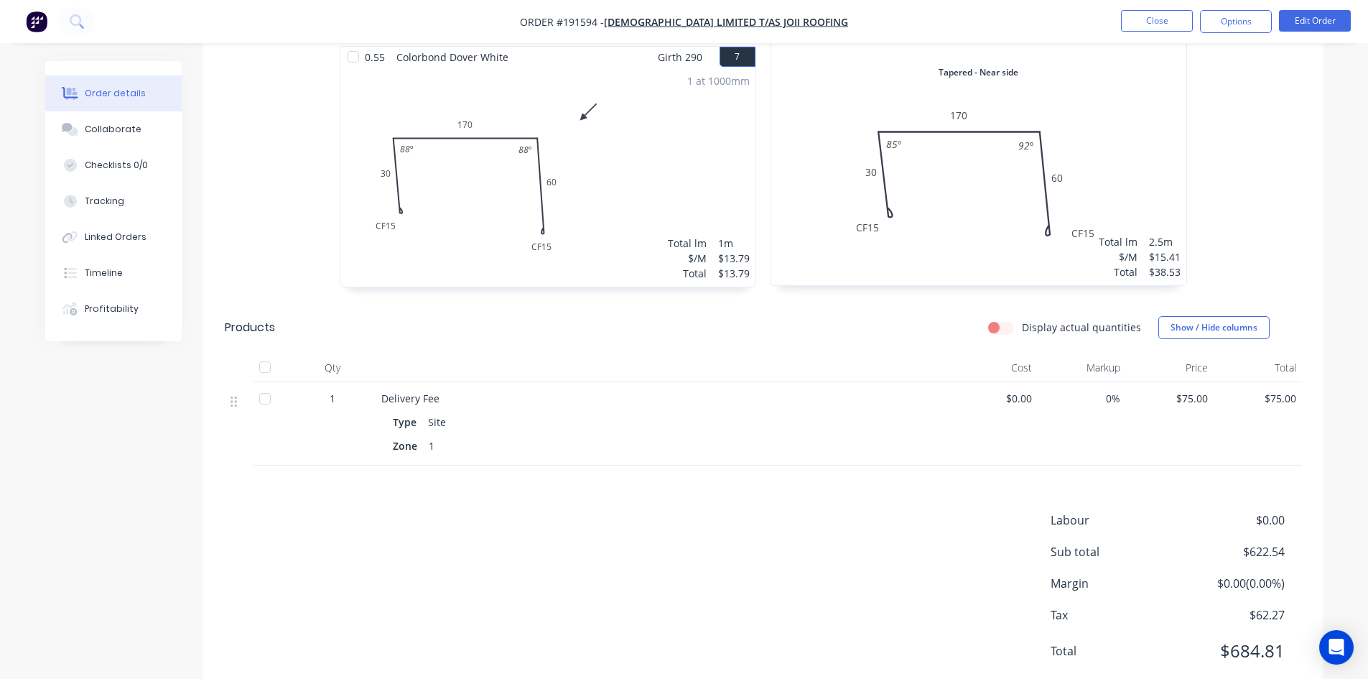
scroll to position [1717, 0]
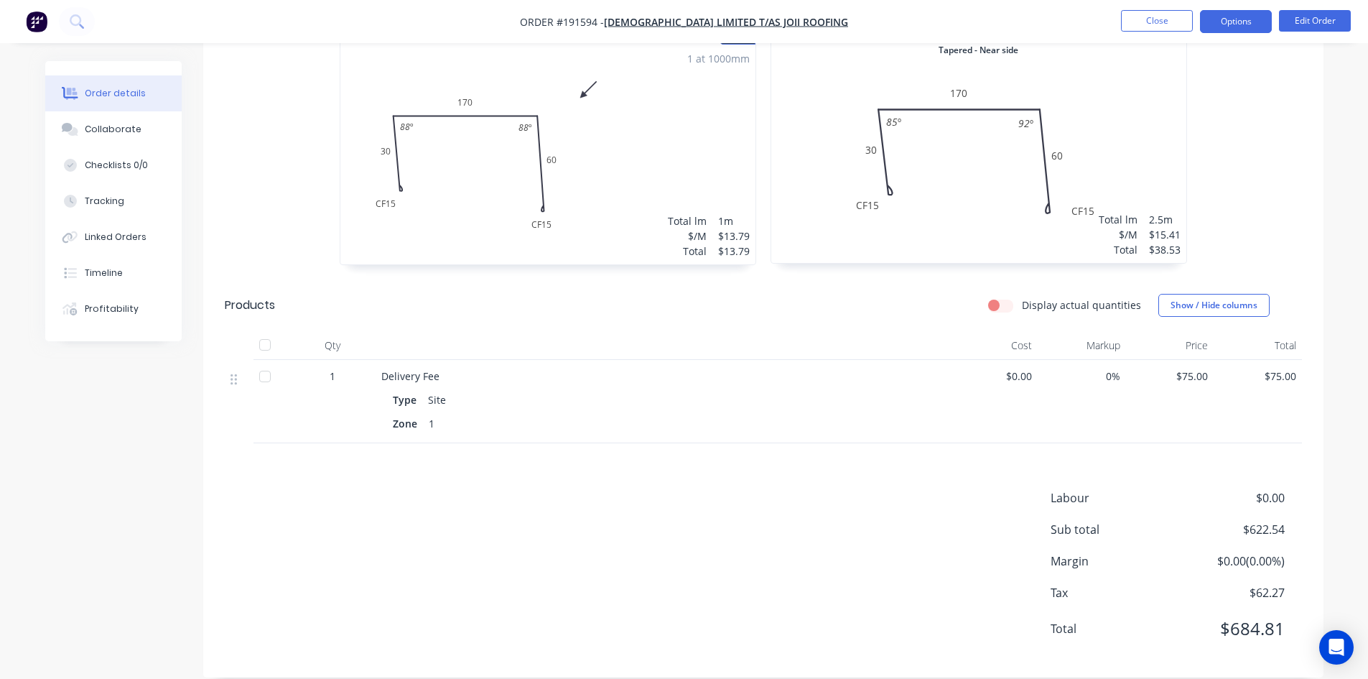
click at [1232, 29] on button "Options" at bounding box center [1236, 21] width 72 height 23
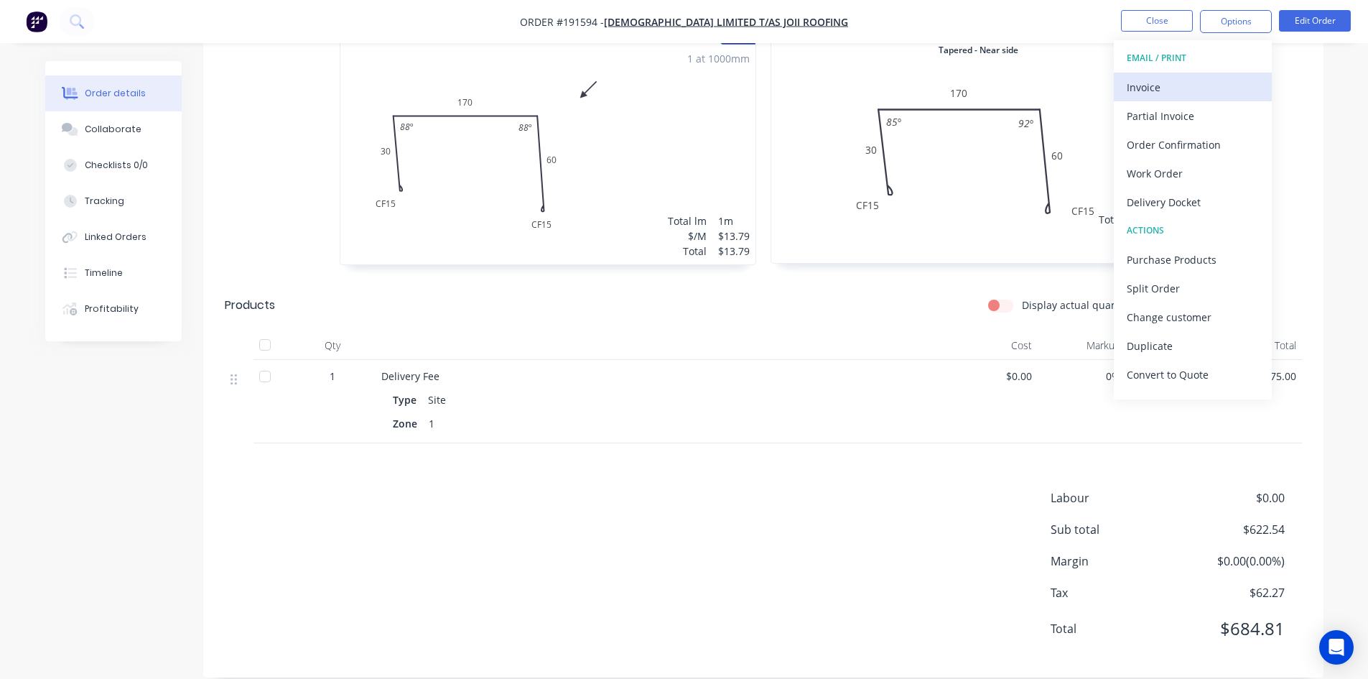
click at [1179, 91] on div "Invoice" at bounding box center [1193, 87] width 132 height 21
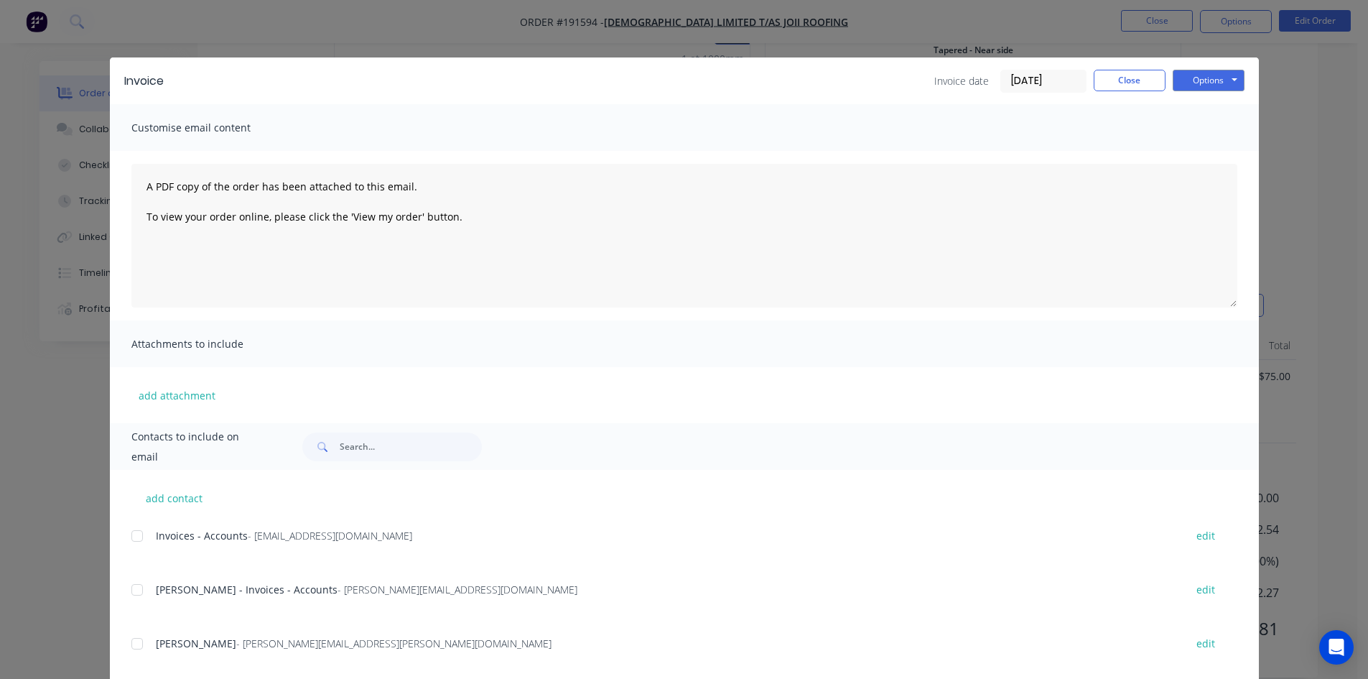
drag, startPoint x: 136, startPoint y: 533, endPoint x: 135, endPoint y: 593, distance: 60.3
click at [137, 534] on div at bounding box center [137, 535] width 29 height 29
click at [140, 588] on div at bounding box center [137, 589] width 29 height 29
click at [1203, 76] on button "Options" at bounding box center [1209, 81] width 72 height 22
click at [1211, 155] on button "Email" at bounding box center [1219, 153] width 92 height 24
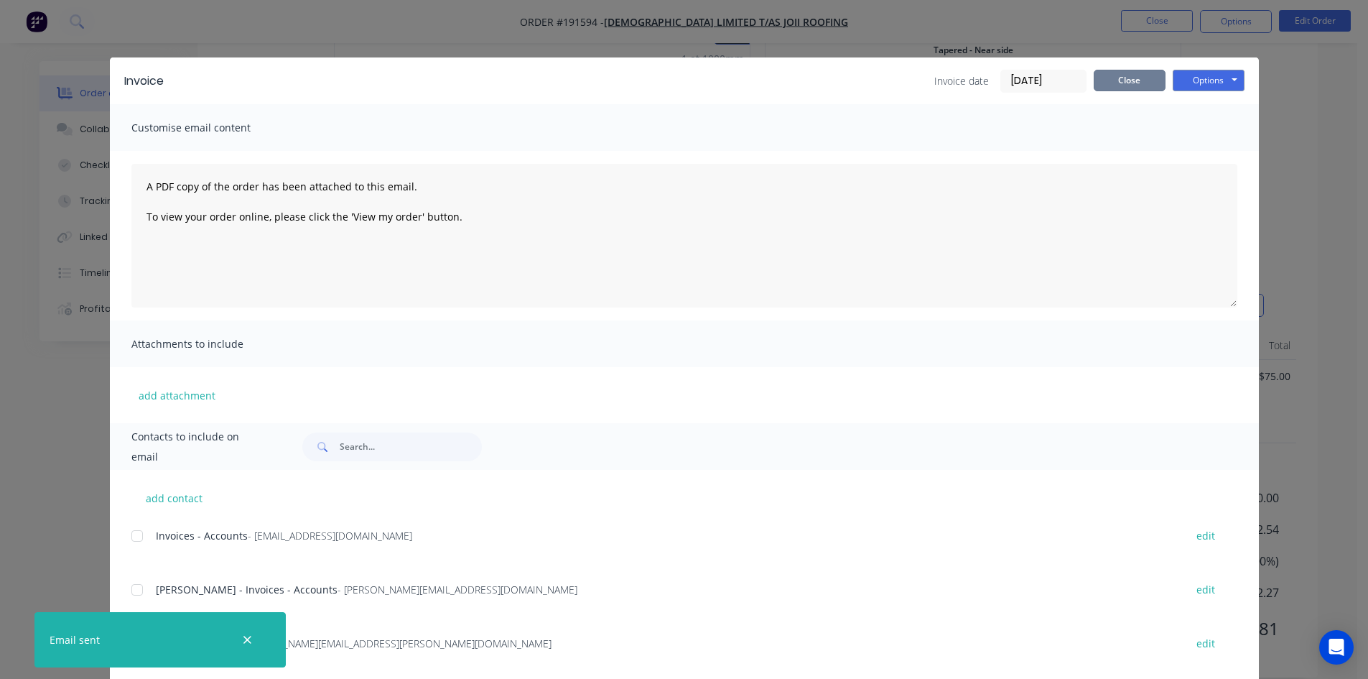
click at [1137, 80] on button "Close" at bounding box center [1130, 81] width 72 height 22
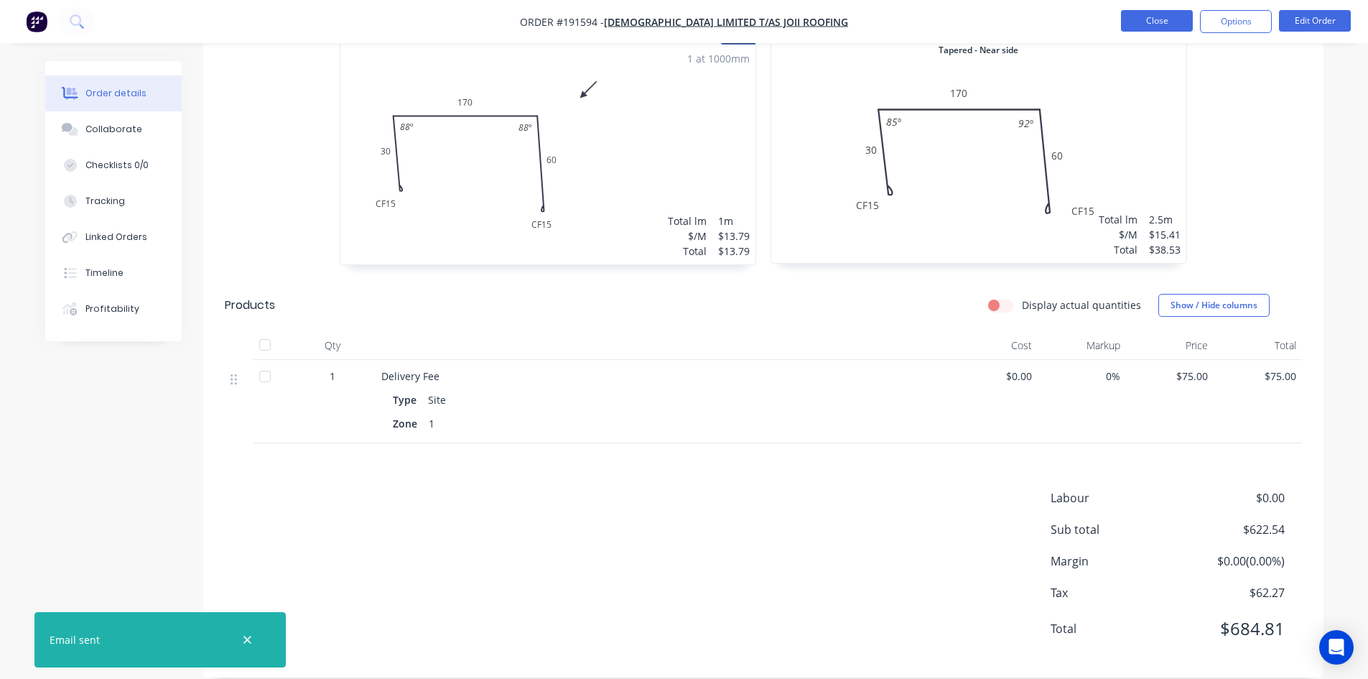
click at [1138, 20] on button "Close" at bounding box center [1157, 21] width 72 height 22
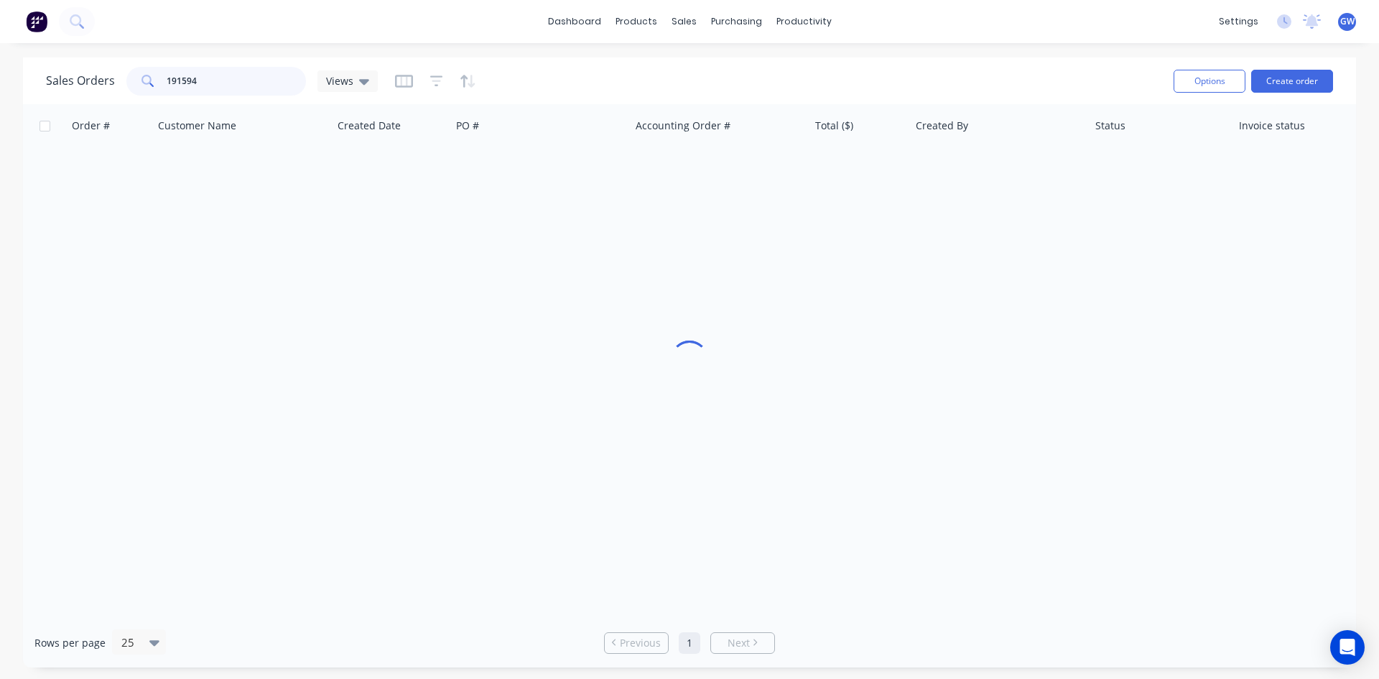
drag, startPoint x: 235, startPoint y: 79, endPoint x: 38, endPoint y: 77, distance: 196.8
click at [38, 77] on div "Sales Orders 191594 Views Options Create order" at bounding box center [689, 80] width 1333 height 47
type input "191745"
click at [947, 167] on div "[PERSON_NAME]" at bounding box center [994, 170] width 159 height 14
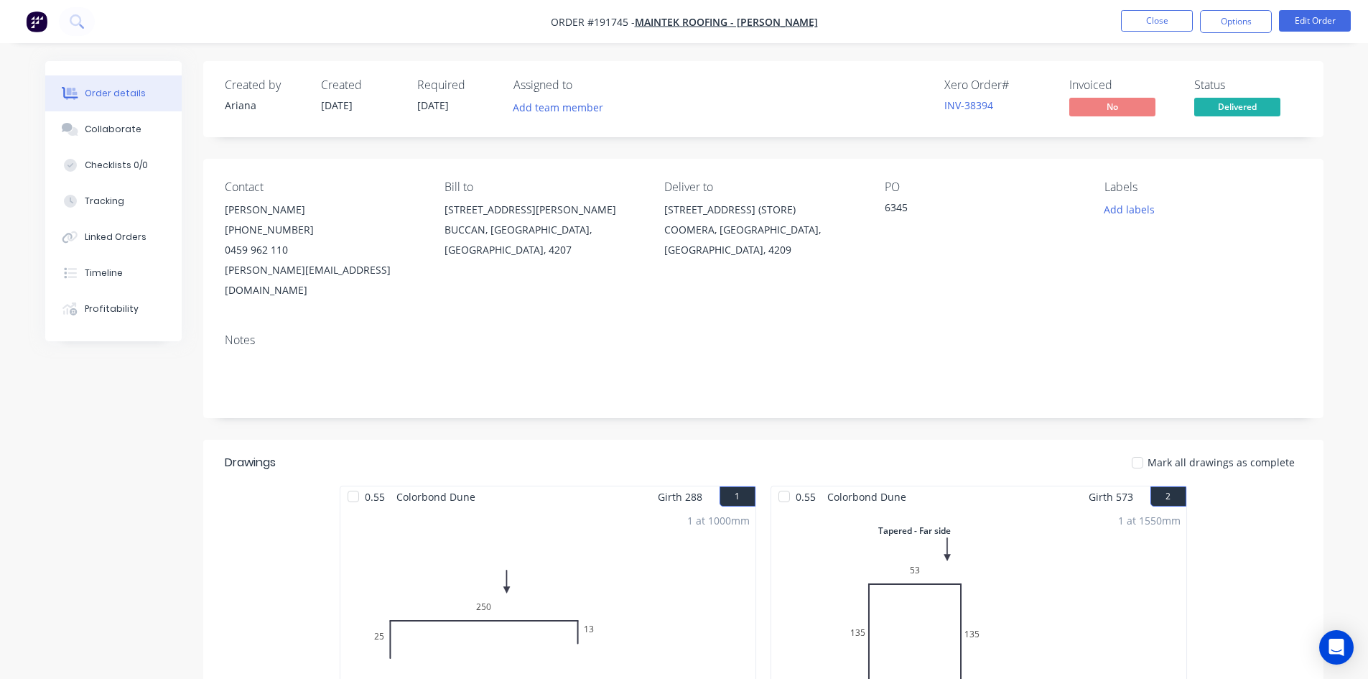
click at [1249, 6] on nav "Order #191745 - Maintek Roofing - [PERSON_NAME] Close Options Edit Order" at bounding box center [684, 21] width 1368 height 43
click at [1237, 17] on button "Options" at bounding box center [1236, 21] width 72 height 23
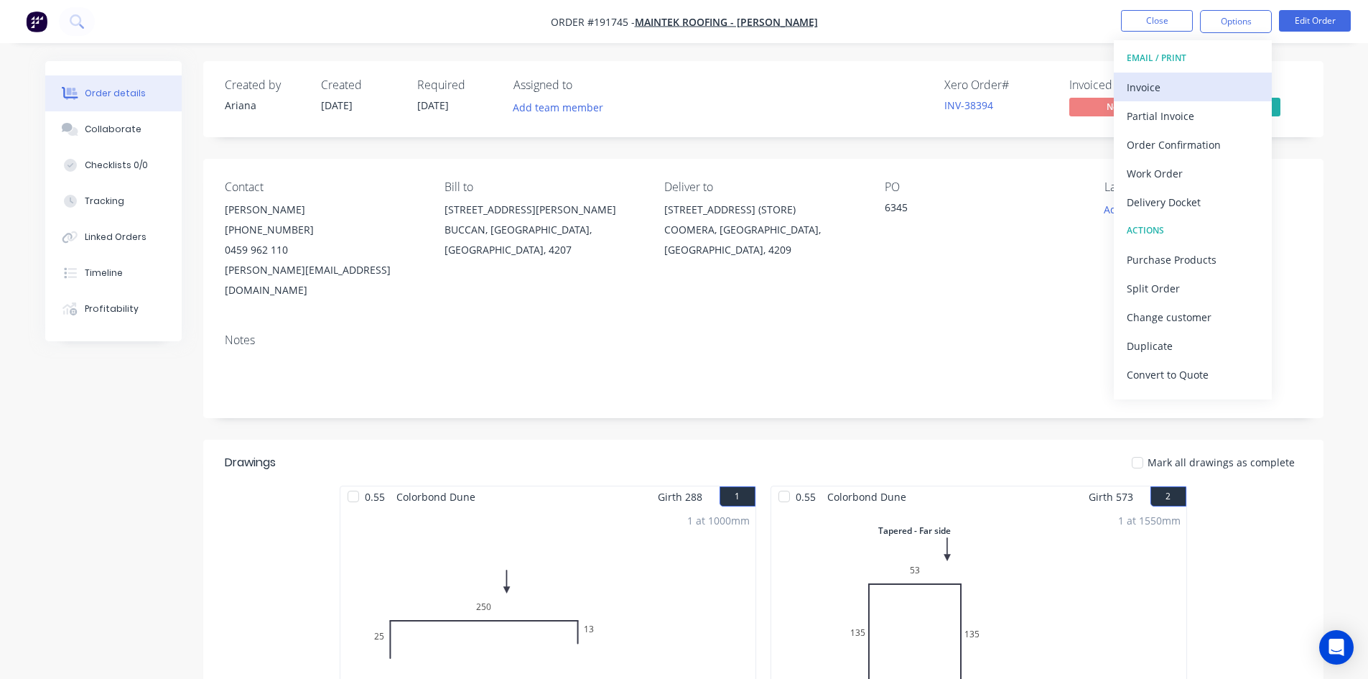
click at [1189, 94] on div "Invoice" at bounding box center [1193, 87] width 132 height 21
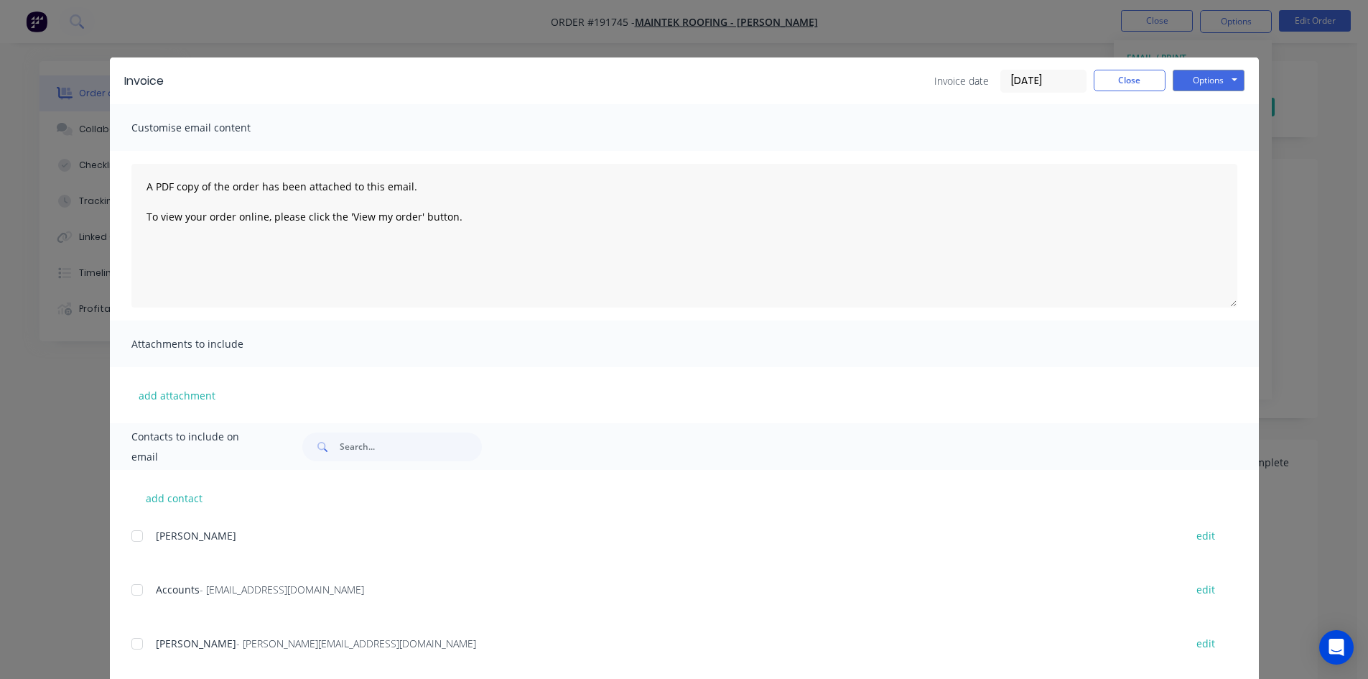
drag, startPoint x: 126, startPoint y: 593, endPoint x: 126, endPoint y: 600, distance: 7.9
click at [126, 593] on div at bounding box center [137, 589] width 29 height 29
click at [129, 631] on div at bounding box center [137, 643] width 29 height 29
click at [139, 638] on div at bounding box center [137, 643] width 29 height 29
click at [136, 640] on div at bounding box center [137, 643] width 29 height 29
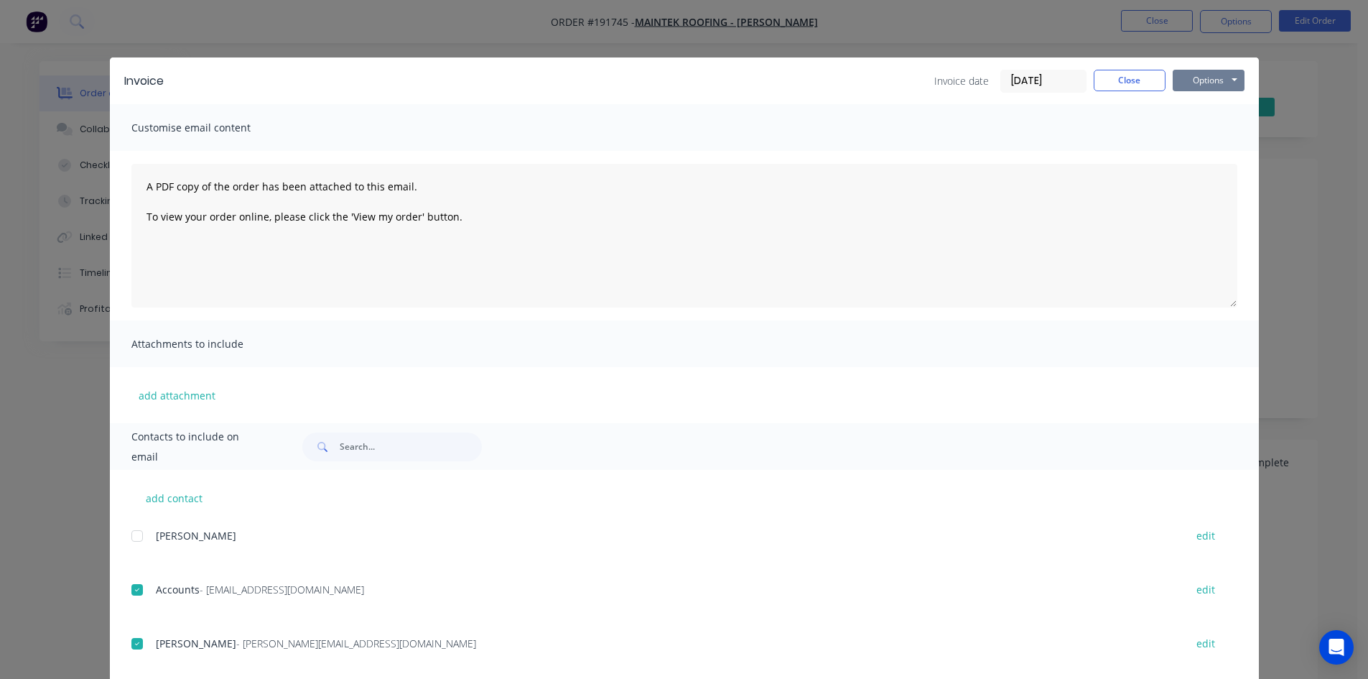
click at [1183, 70] on button "Options" at bounding box center [1209, 81] width 72 height 22
click at [1210, 148] on button "Email" at bounding box center [1219, 153] width 92 height 24
